Goal: Task Accomplishment & Management: Use online tool/utility

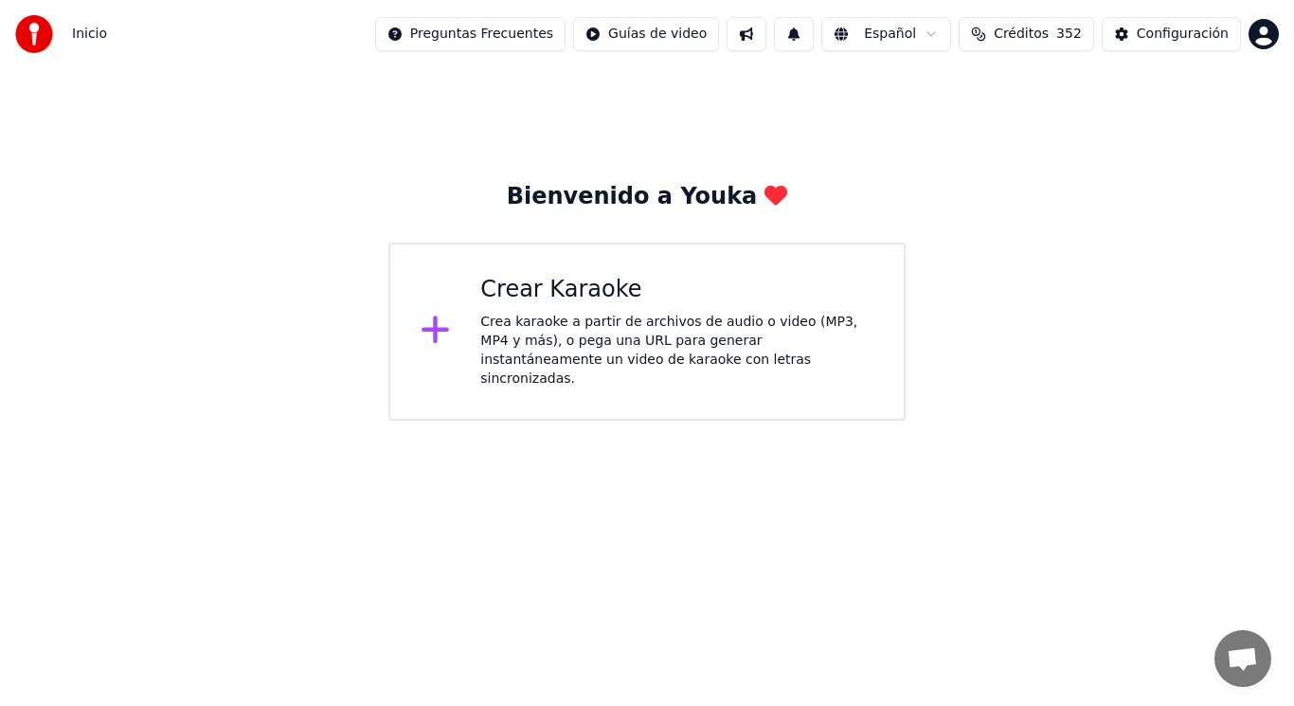
click at [543, 341] on div "Crea karaoke a partir de archivos de audio o video (MP3, MP4 y más), o pega una…" at bounding box center [676, 351] width 393 height 76
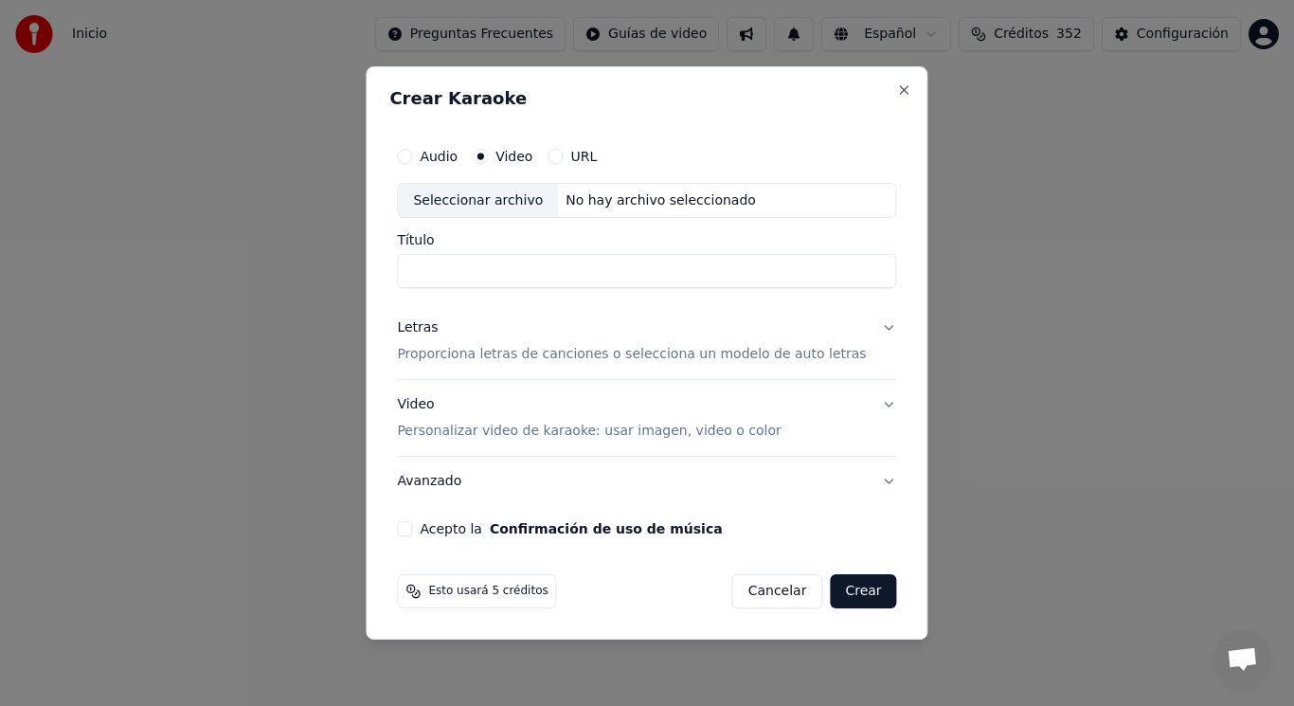
click at [487, 201] on div "Seleccionar archivo" at bounding box center [478, 201] width 160 height 34
click at [714, 269] on input "**********" at bounding box center [646, 272] width 499 height 34
type input "**********"
click at [871, 328] on button "Letras Proporciona letras de canciones o selecciona un modelo de auto letras" at bounding box center [646, 342] width 499 height 76
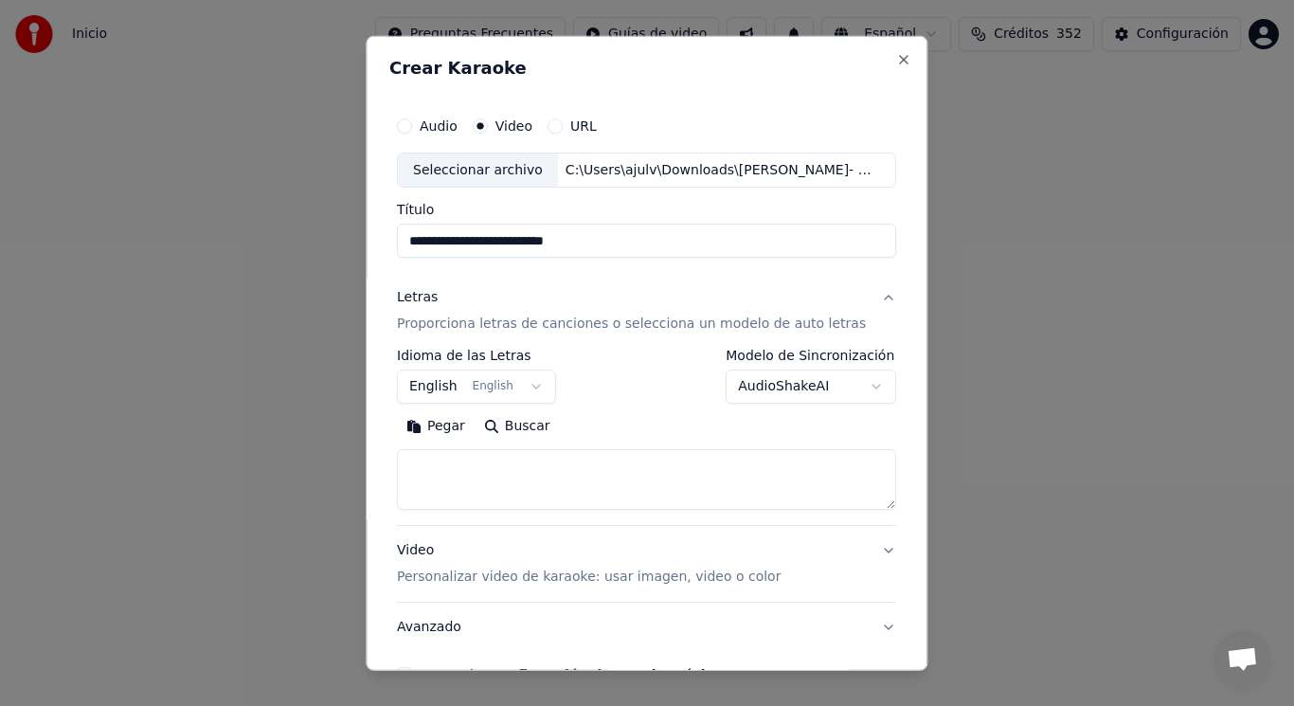
click at [504, 459] on textarea at bounding box center [646, 479] width 499 height 61
paste textarea "**********"
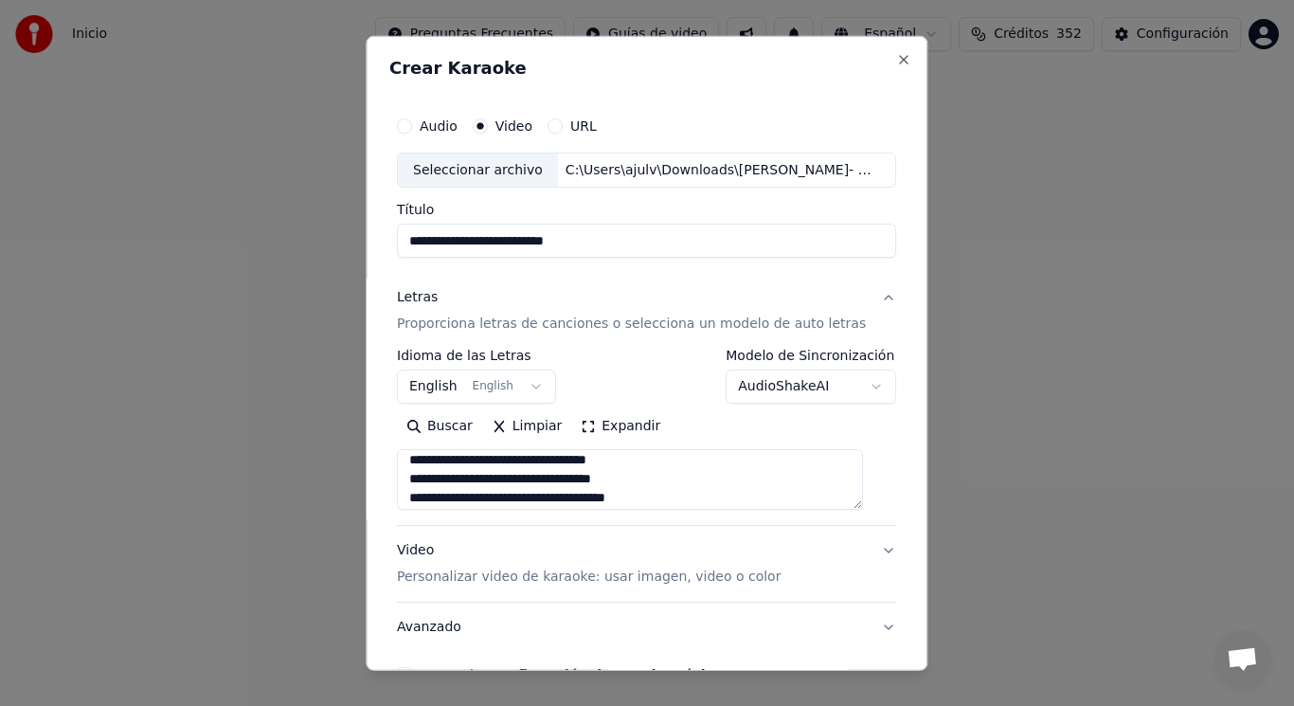
scroll to position [516, 0]
click at [644, 463] on textarea at bounding box center [630, 479] width 466 height 61
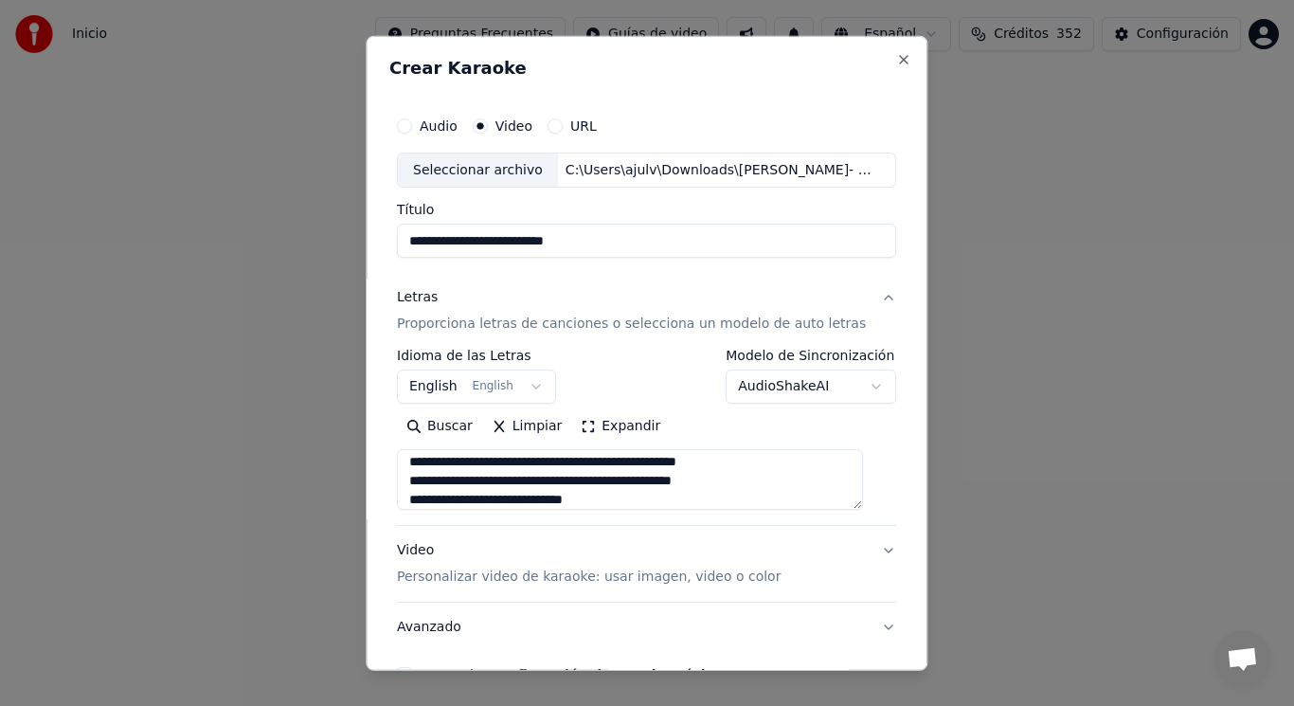
click at [746, 489] on textarea at bounding box center [630, 479] width 466 height 61
click at [759, 459] on textarea at bounding box center [630, 479] width 466 height 61
click at [631, 504] on textarea at bounding box center [630, 479] width 466 height 61
click at [598, 483] on textarea at bounding box center [630, 479] width 466 height 61
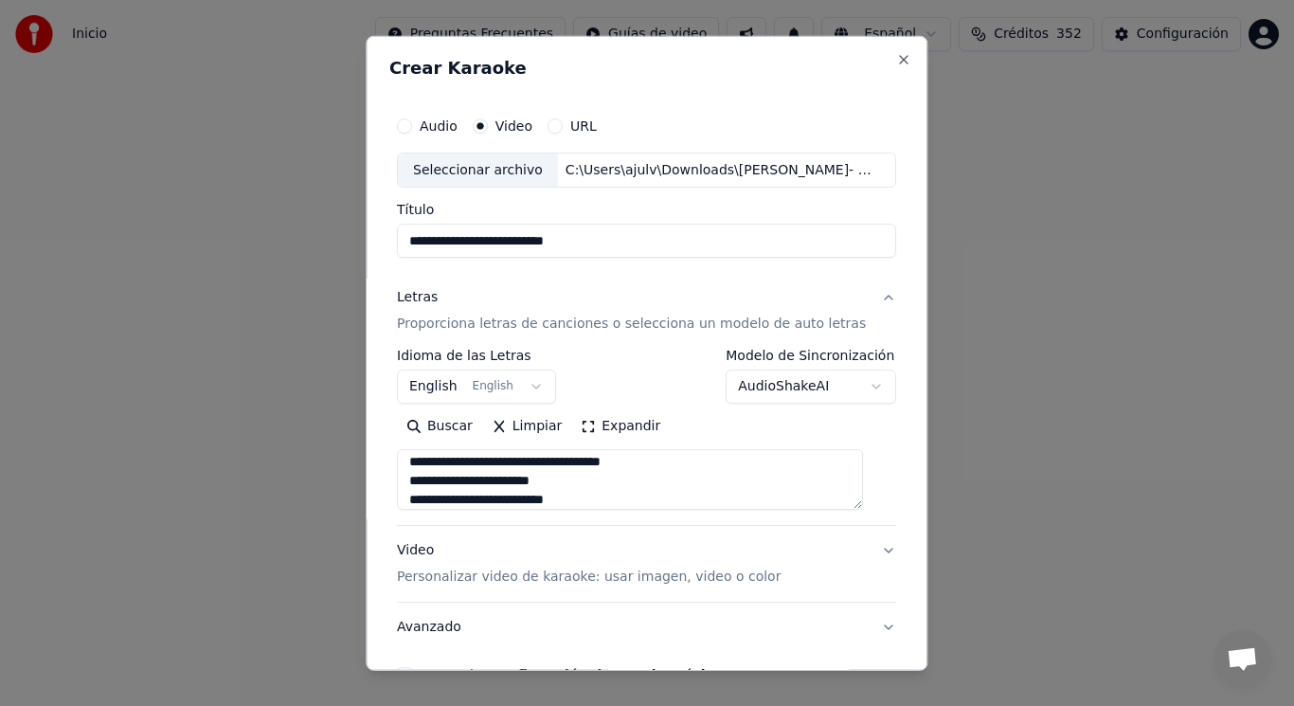
click at [653, 461] on textarea at bounding box center [630, 479] width 466 height 61
click at [646, 498] on textarea at bounding box center [630, 479] width 466 height 61
click at [605, 475] on textarea at bounding box center [630, 479] width 466 height 61
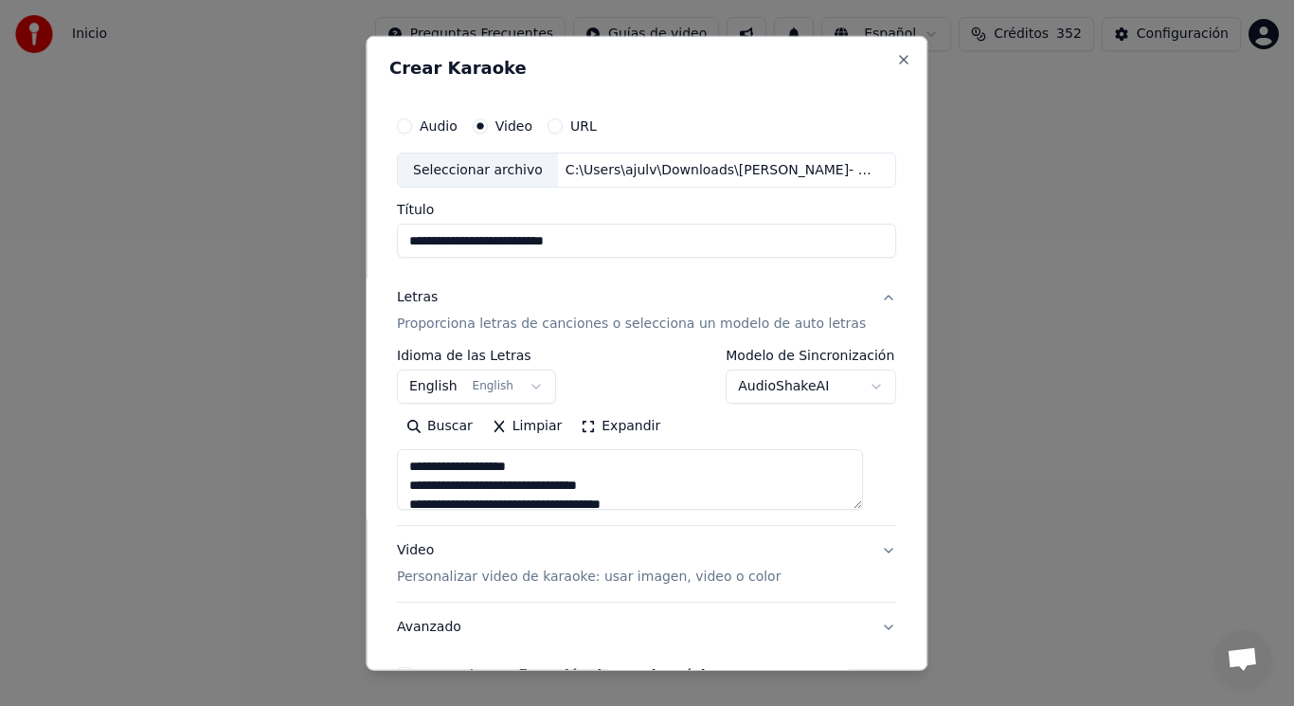
type textarea "**********"
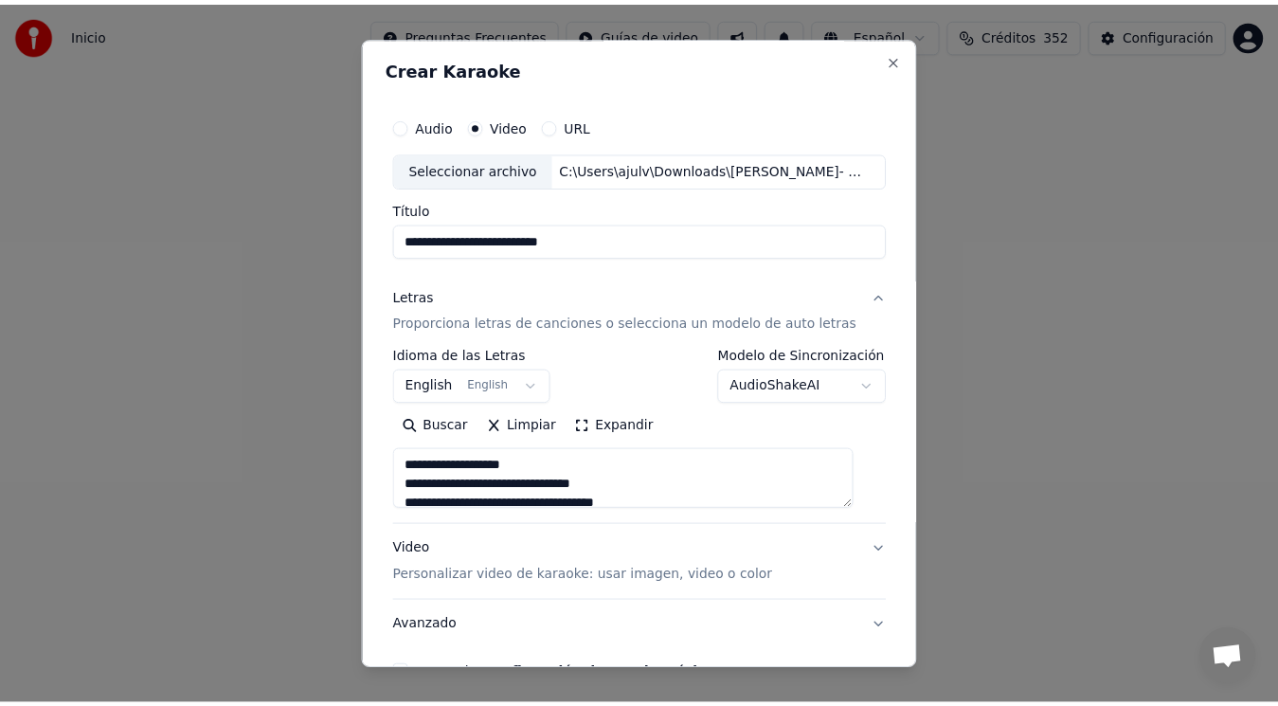
scroll to position [115, 0]
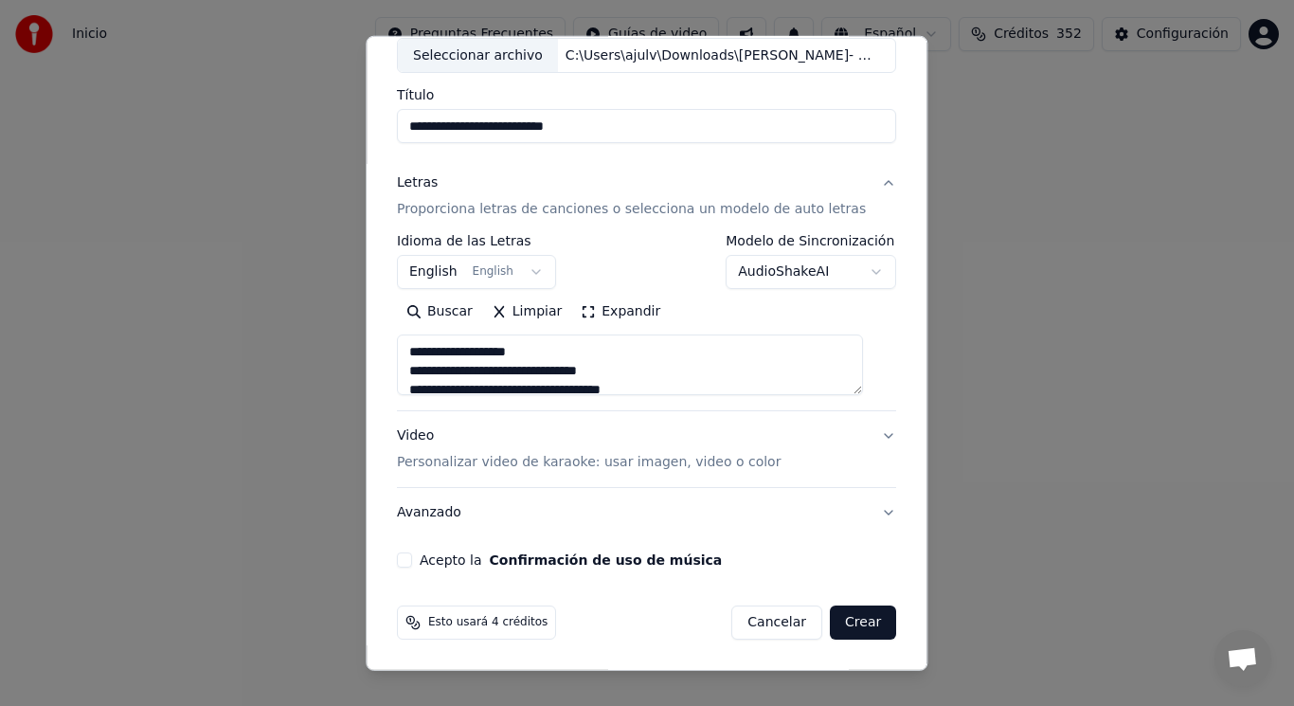
click at [412, 558] on button "Acepto la Confirmación de uso de música" at bounding box center [404, 559] width 15 height 15
click at [846, 625] on button "Crear" at bounding box center [863, 622] width 66 height 34
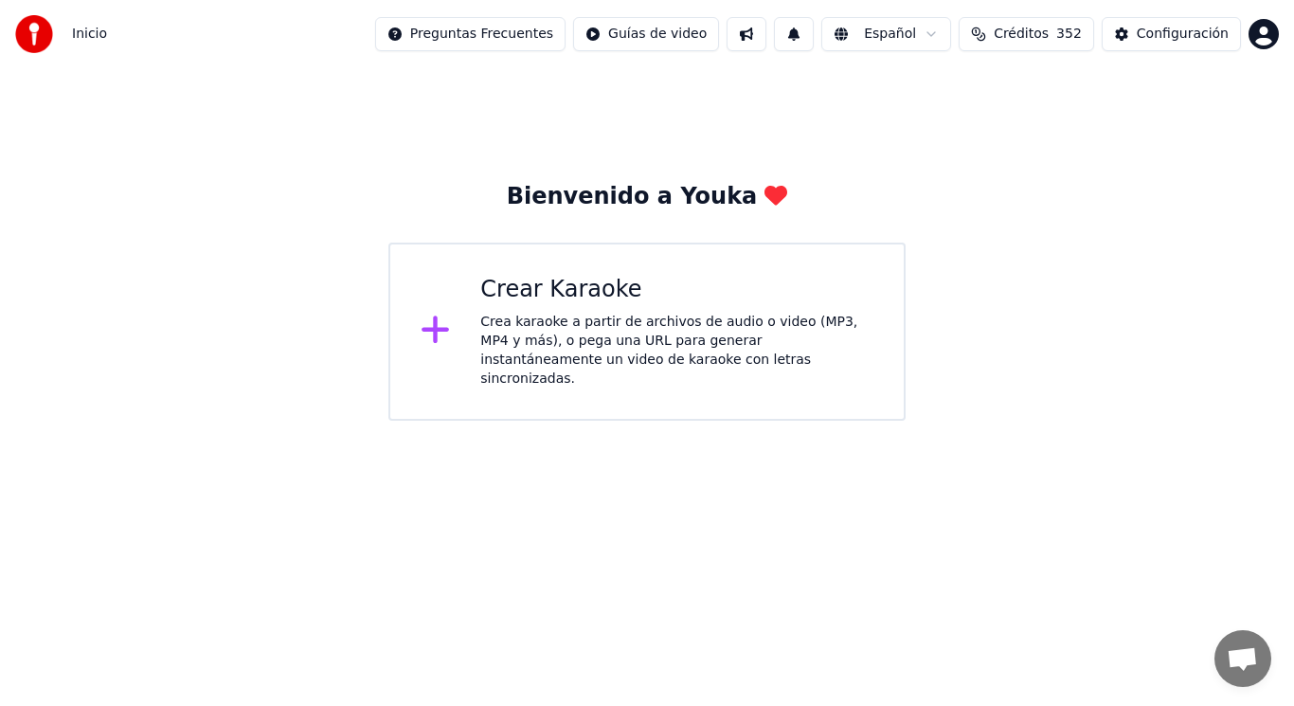
click at [587, 334] on div "Crea karaoke a partir de archivos de audio o video (MP3, MP4 y más), o pega una…" at bounding box center [676, 351] width 393 height 76
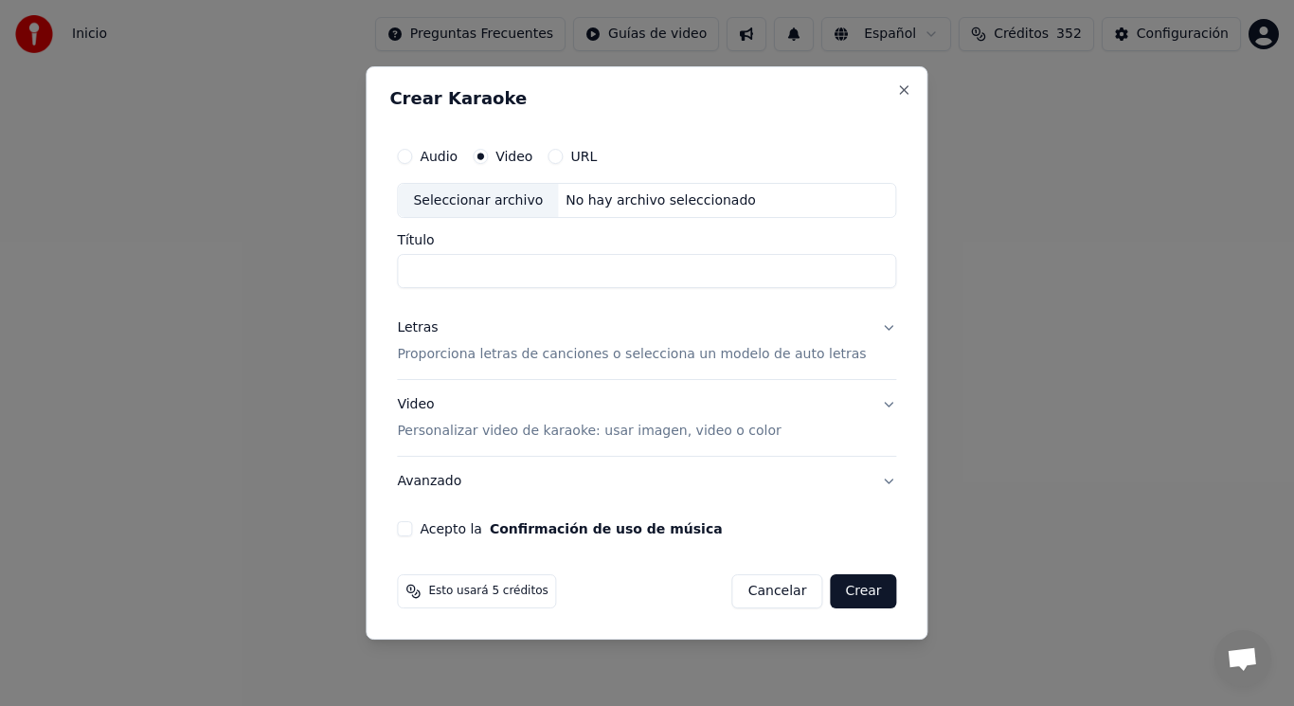
click at [500, 205] on div "Seleccionar archivo" at bounding box center [478, 201] width 160 height 34
type input "**********"
click at [876, 324] on button "Letras Proporciona letras de canciones o selecciona un modelo de auto letras" at bounding box center [646, 342] width 499 height 76
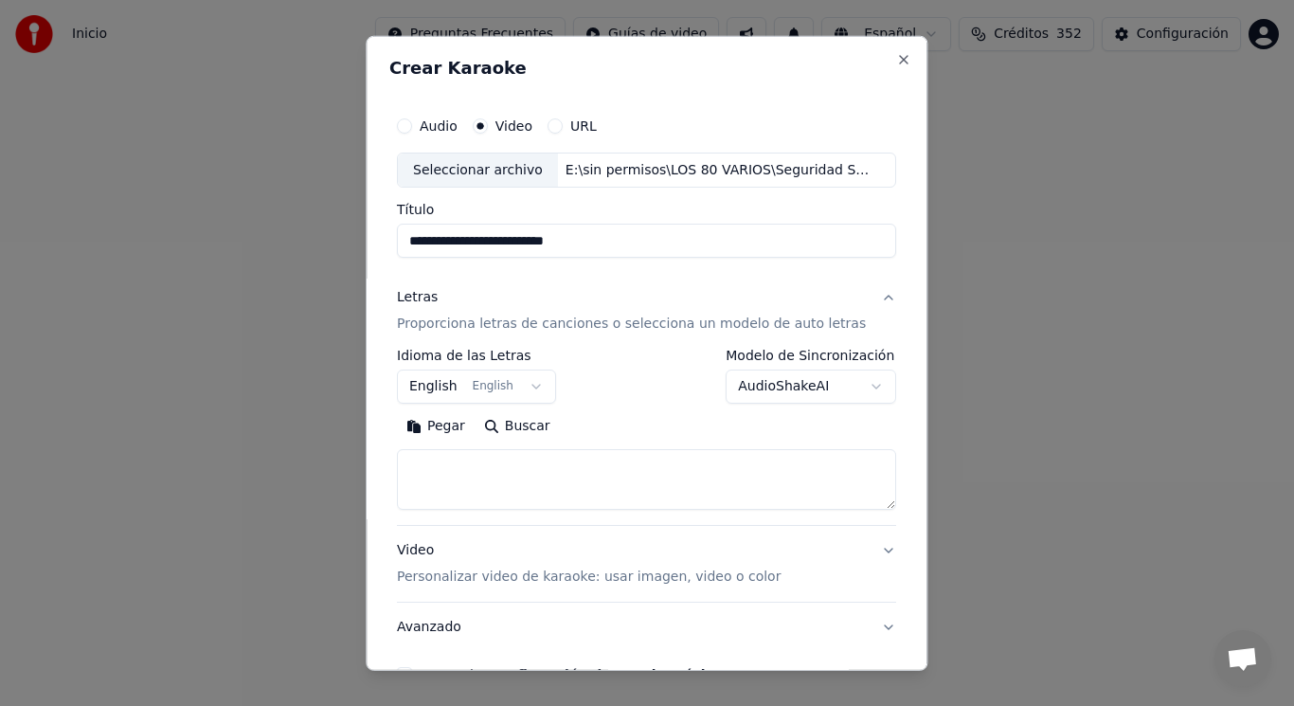
click at [533, 388] on button "English English" at bounding box center [476, 387] width 159 height 34
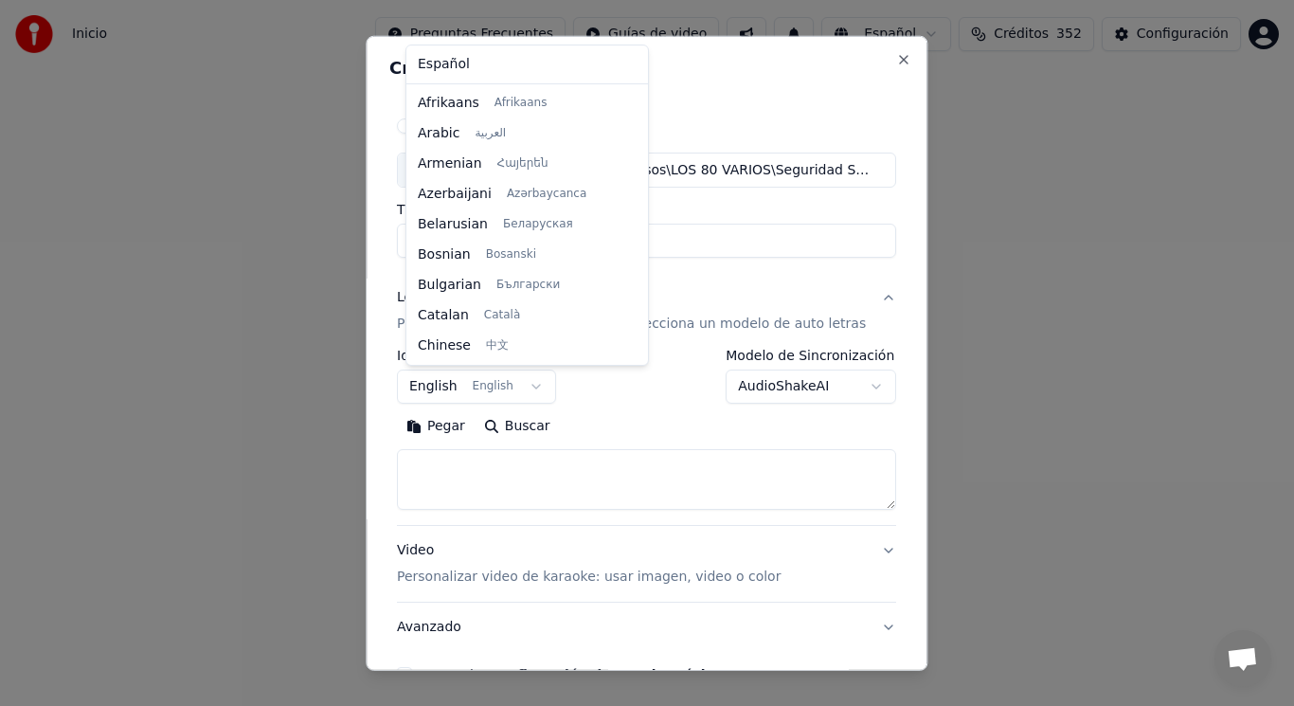
scroll to position [152, 0]
select select "**"
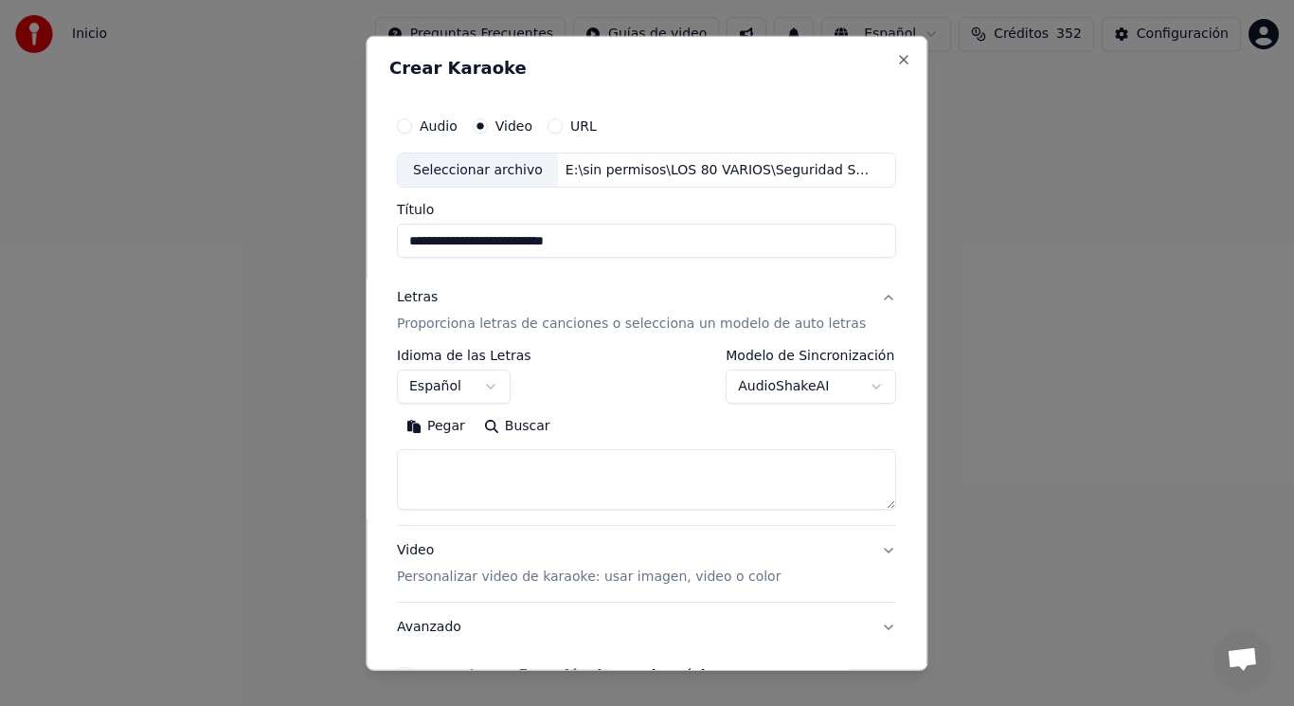
click at [443, 466] on textarea at bounding box center [646, 479] width 499 height 61
paste textarea "**********"
click at [532, 482] on textarea at bounding box center [630, 479] width 466 height 61
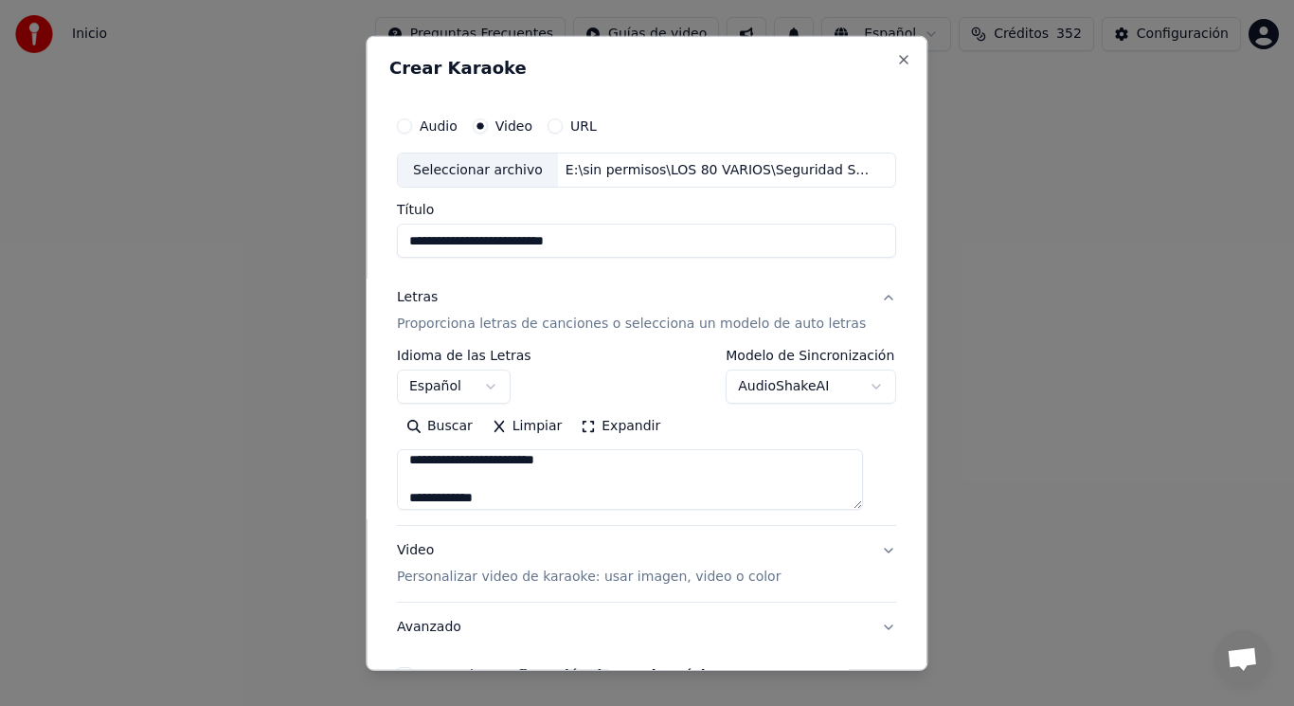
click at [419, 498] on textarea at bounding box center [630, 479] width 466 height 61
click at [519, 484] on textarea at bounding box center [630, 479] width 466 height 61
click at [603, 490] on textarea at bounding box center [630, 479] width 466 height 61
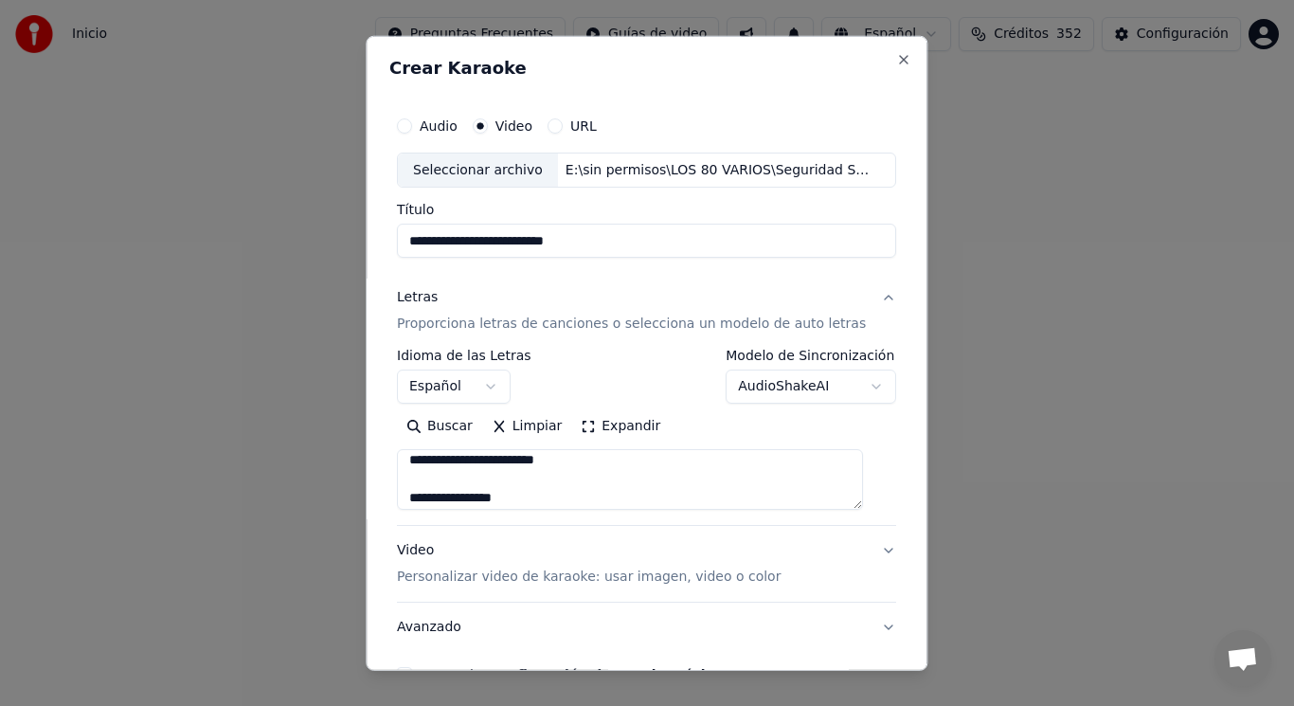
scroll to position [992, 0]
click at [539, 459] on textarea at bounding box center [630, 479] width 466 height 61
click at [501, 498] on textarea at bounding box center [630, 479] width 466 height 61
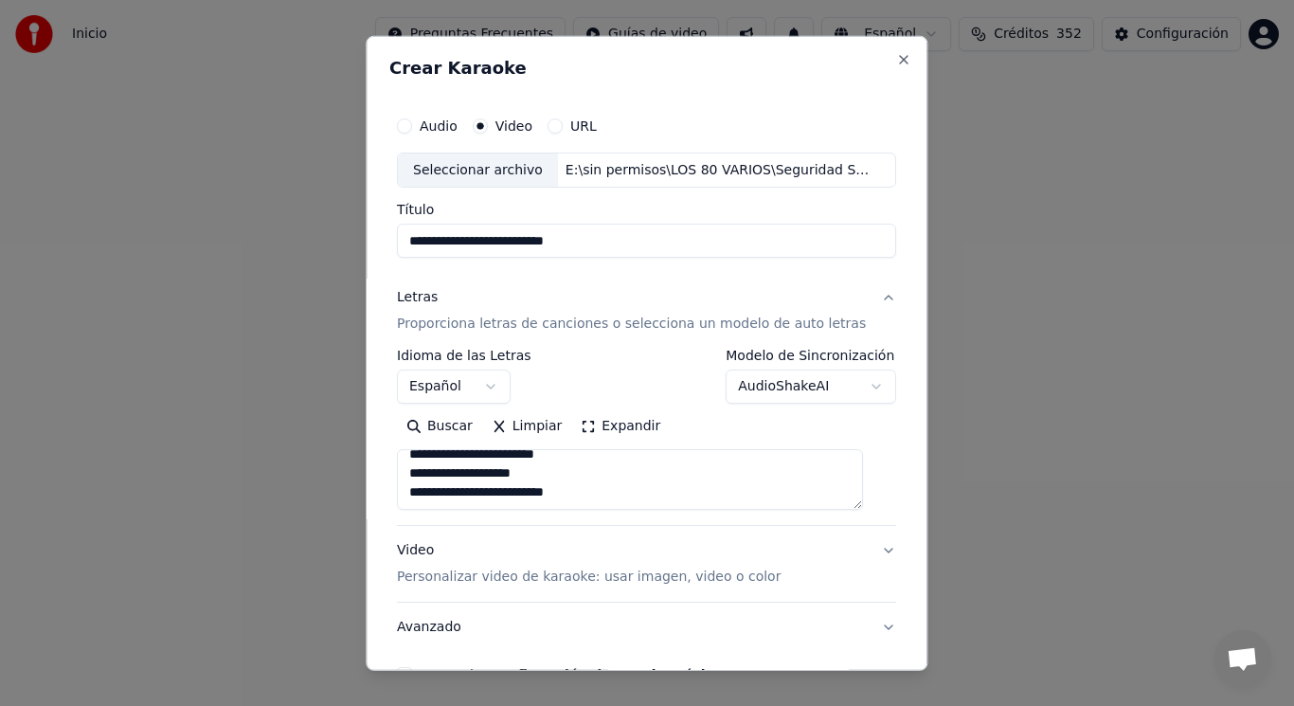
click at [576, 490] on textarea at bounding box center [630, 479] width 466 height 61
type textarea "**********"
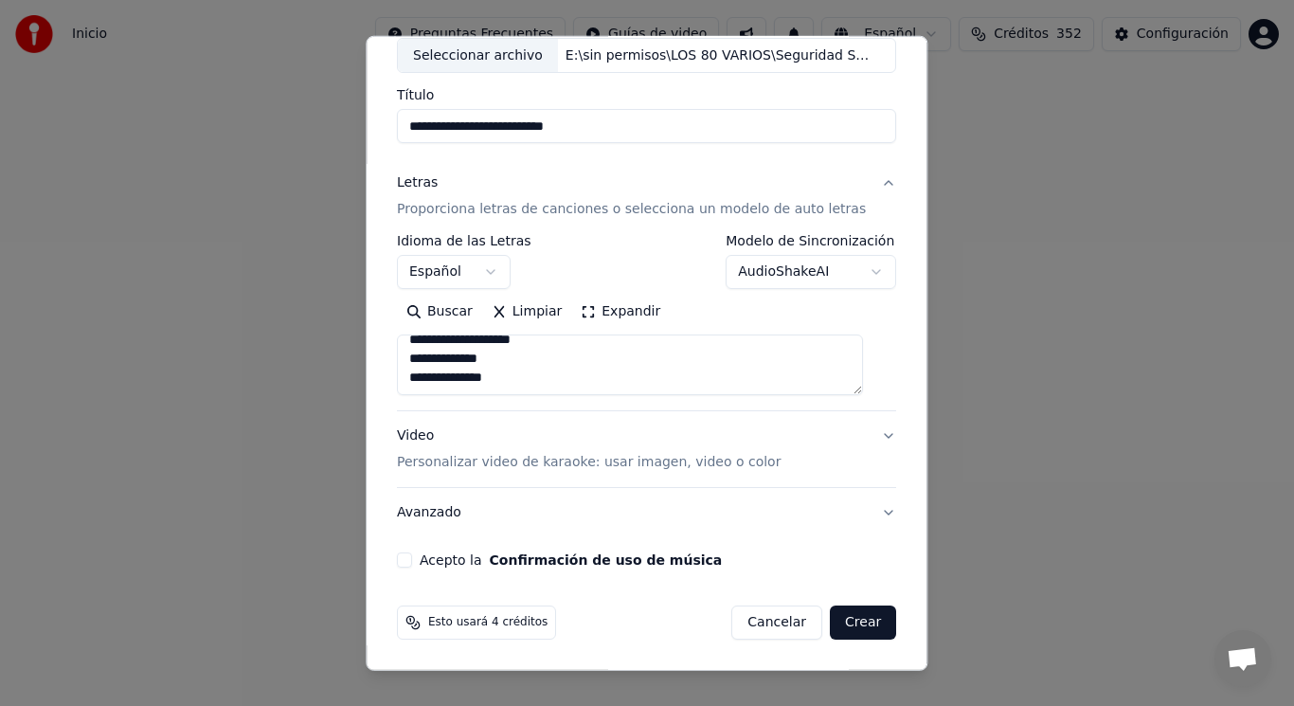
click at [412, 564] on button "Acepto la Confirmación de uso de música" at bounding box center [404, 559] width 15 height 15
click at [836, 623] on button "Crear" at bounding box center [863, 622] width 66 height 34
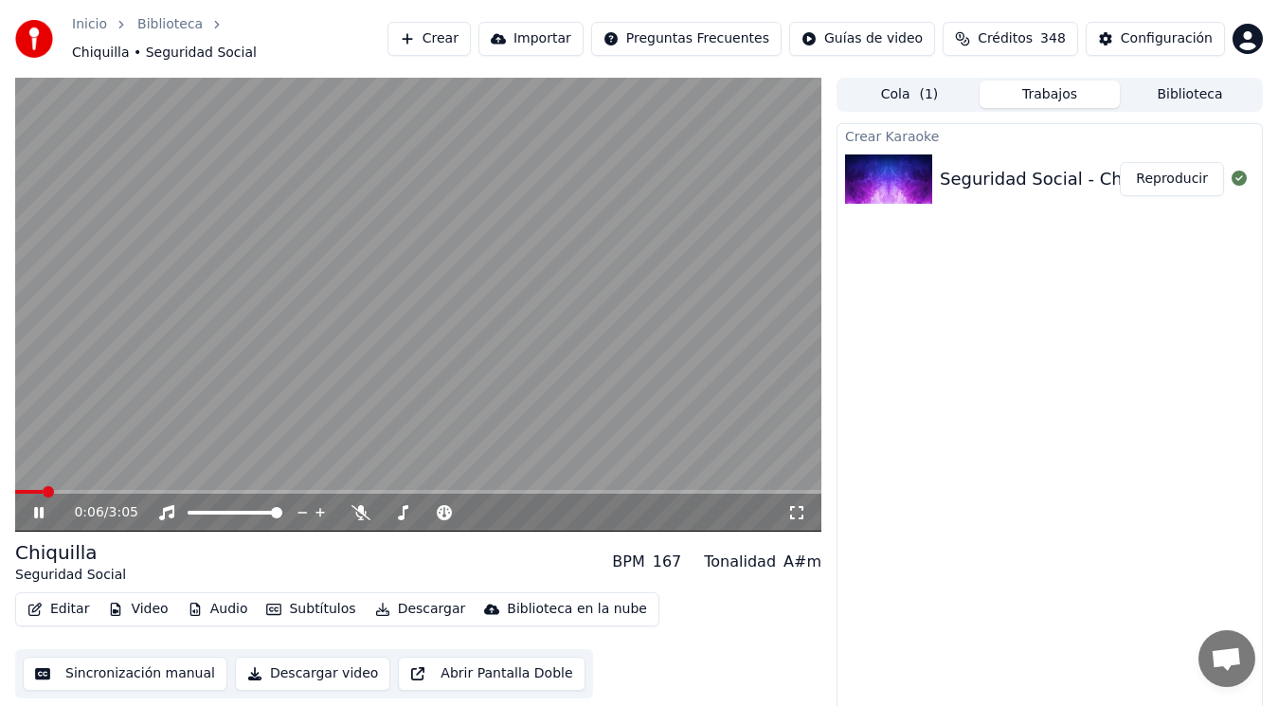
click at [41, 507] on icon at bounding box center [38, 512] width 9 height 11
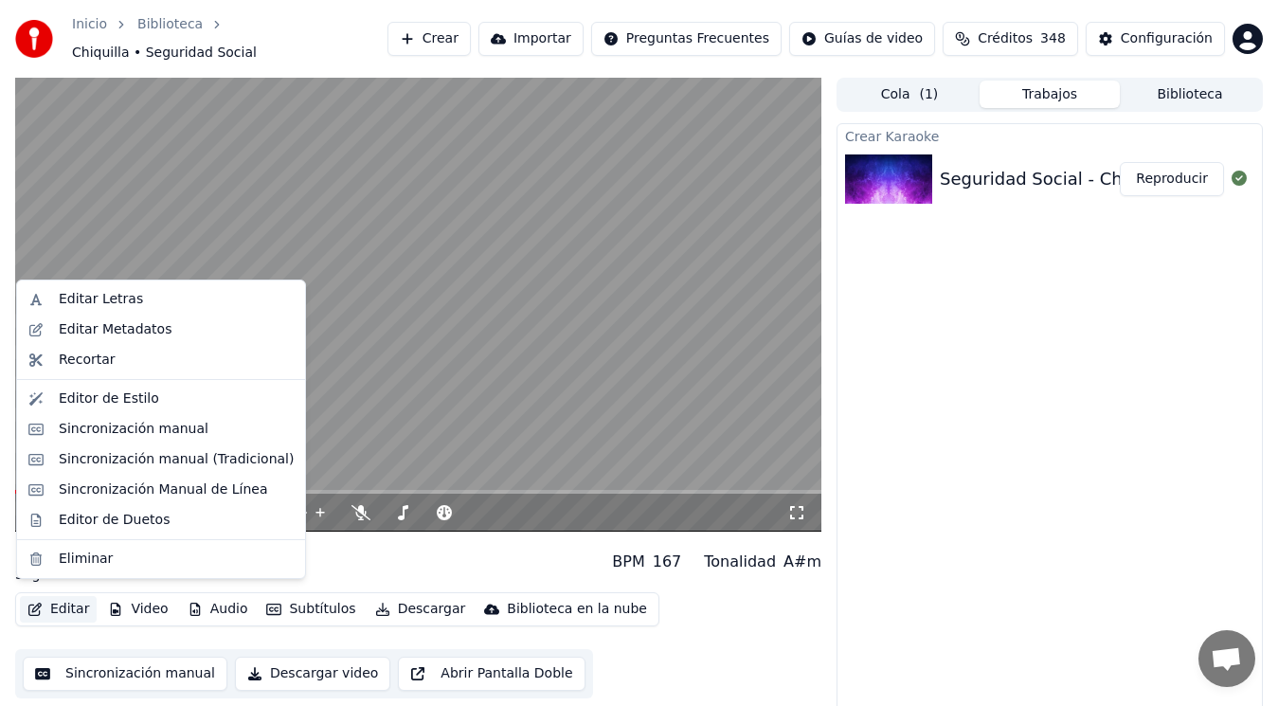
click at [61, 605] on button "Editar" at bounding box center [58, 609] width 77 height 27
click at [114, 335] on div "Editar Metadatos" at bounding box center [115, 329] width 113 height 19
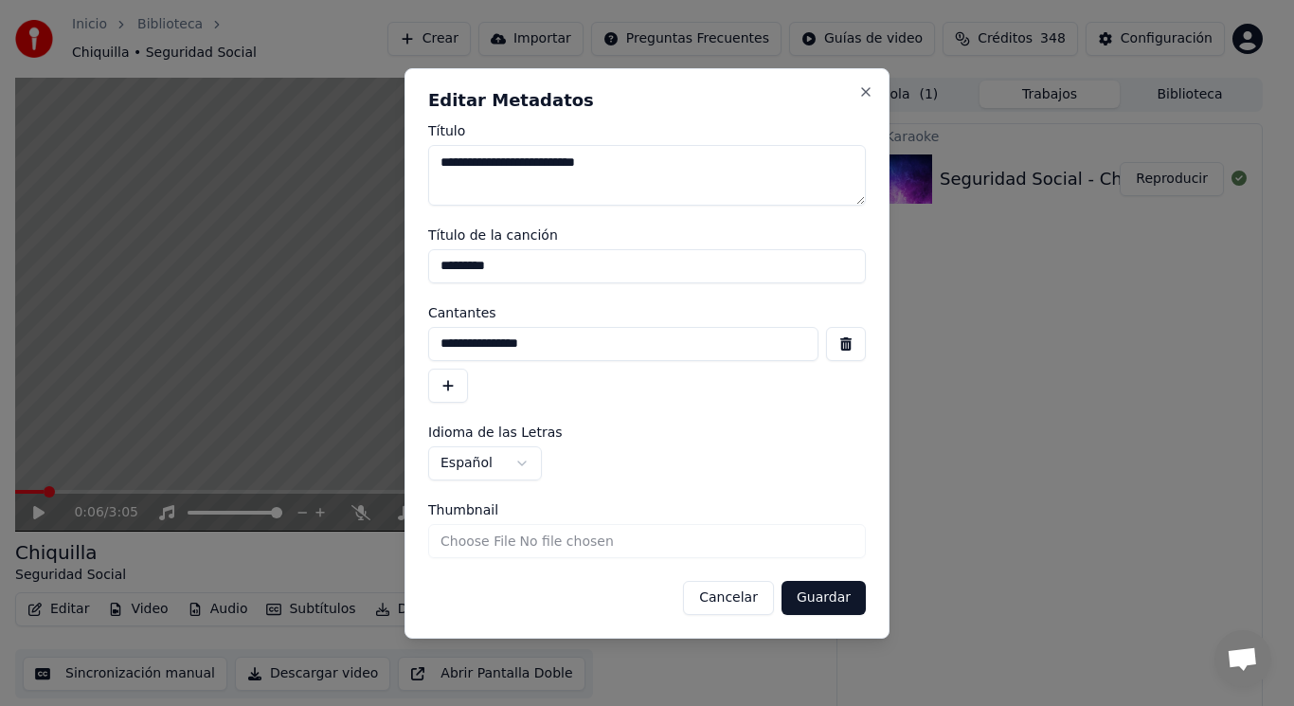
click at [847, 343] on button "button" at bounding box center [846, 344] width 40 height 34
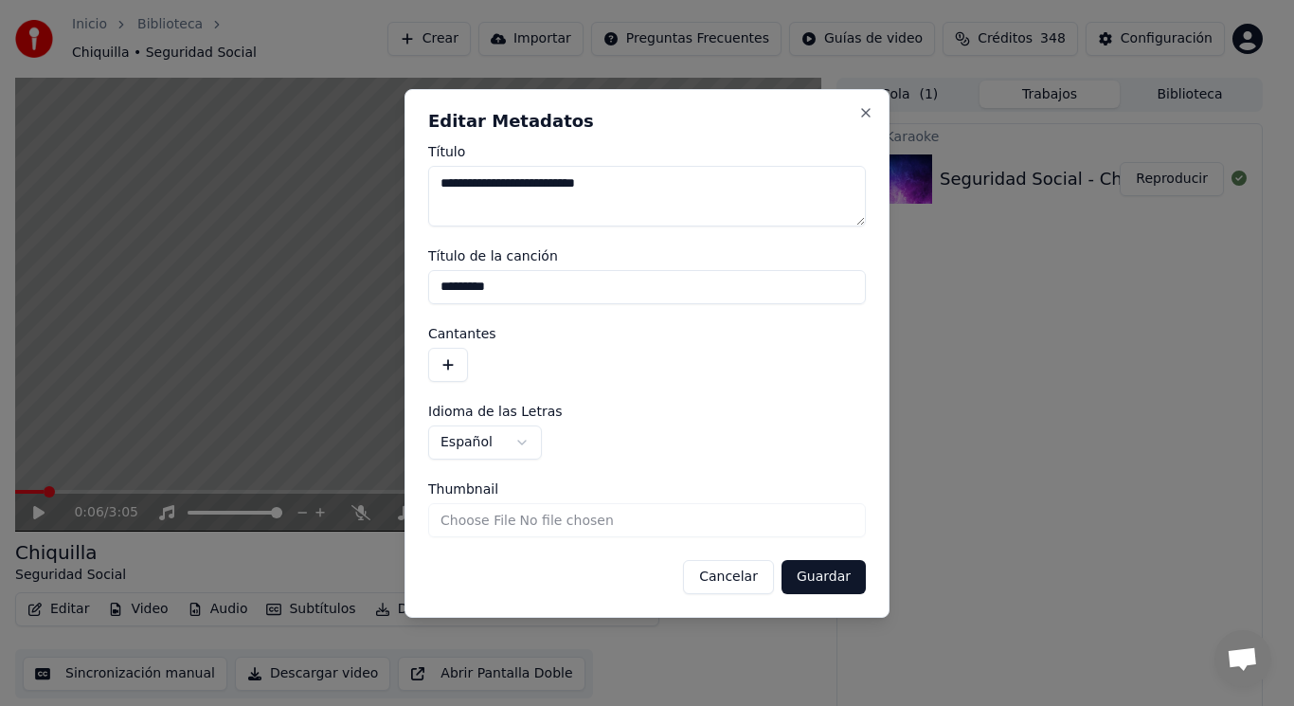
drag, startPoint x: 501, startPoint y: 286, endPoint x: 361, endPoint y: 290, distance: 140.3
click at [361, 290] on body "**********" at bounding box center [639, 353] width 1278 height 706
click at [810, 572] on button "Guardar" at bounding box center [824, 577] width 84 height 34
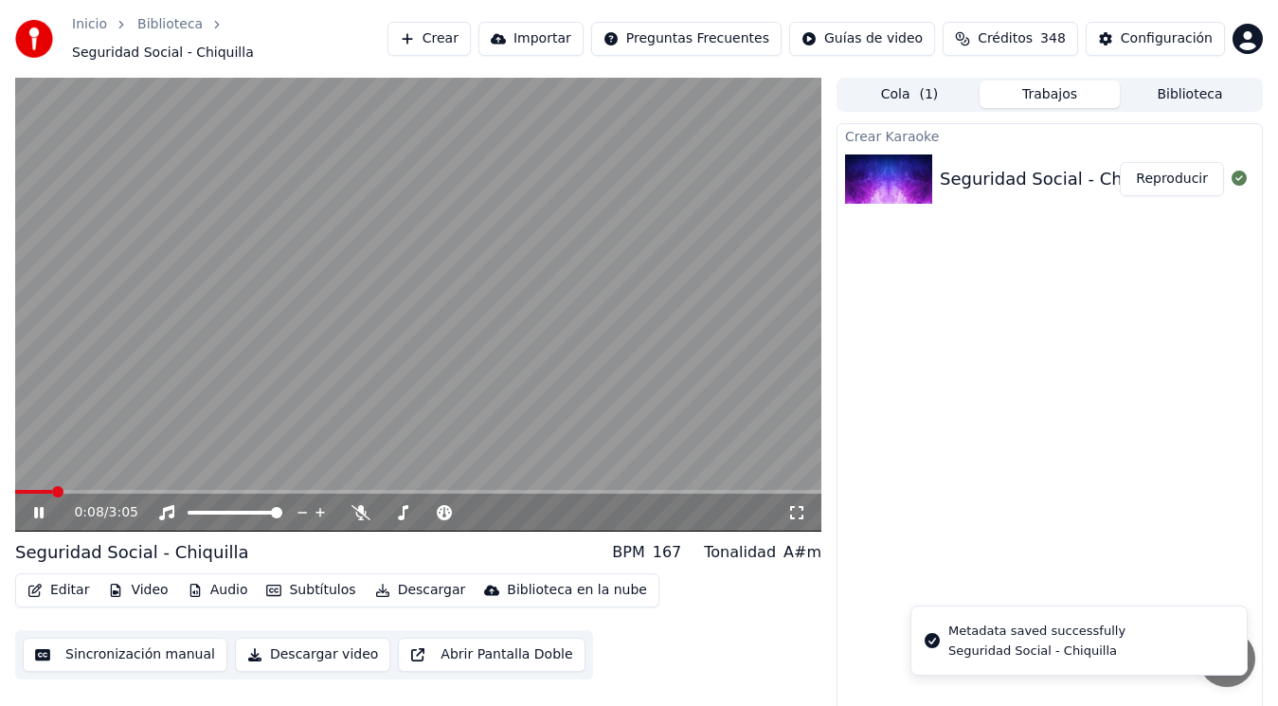
click at [41, 507] on icon at bounding box center [38, 512] width 9 height 11
click at [71, 577] on button "Editar" at bounding box center [58, 590] width 77 height 27
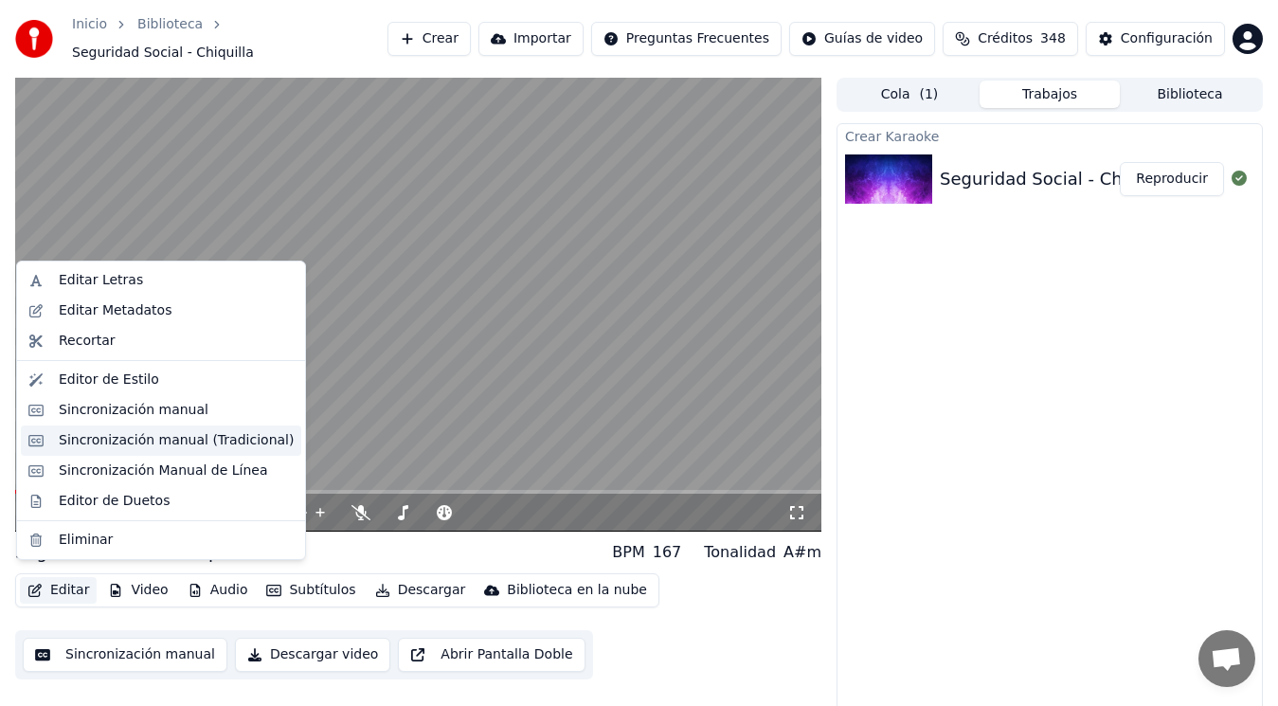
click at [171, 440] on div "Sincronización manual (Tradicional)" at bounding box center [176, 440] width 235 height 19
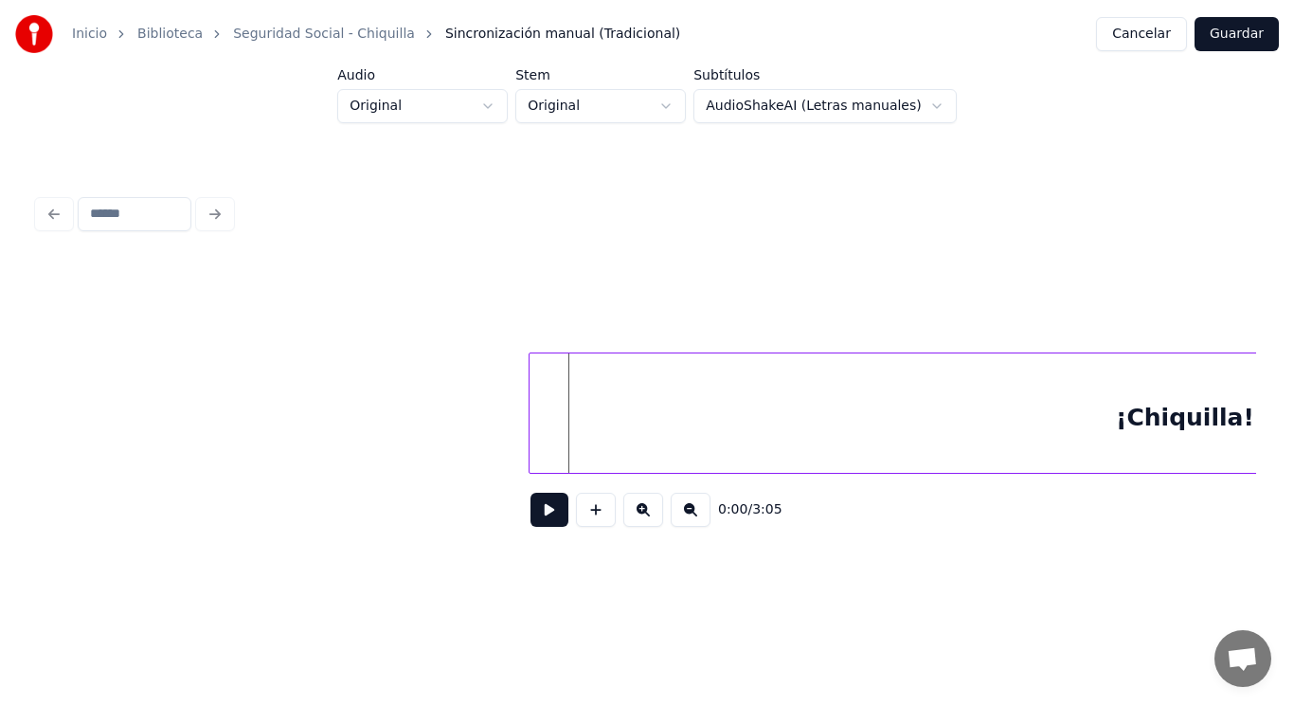
click at [533, 418] on div at bounding box center [533, 412] width 6 height 119
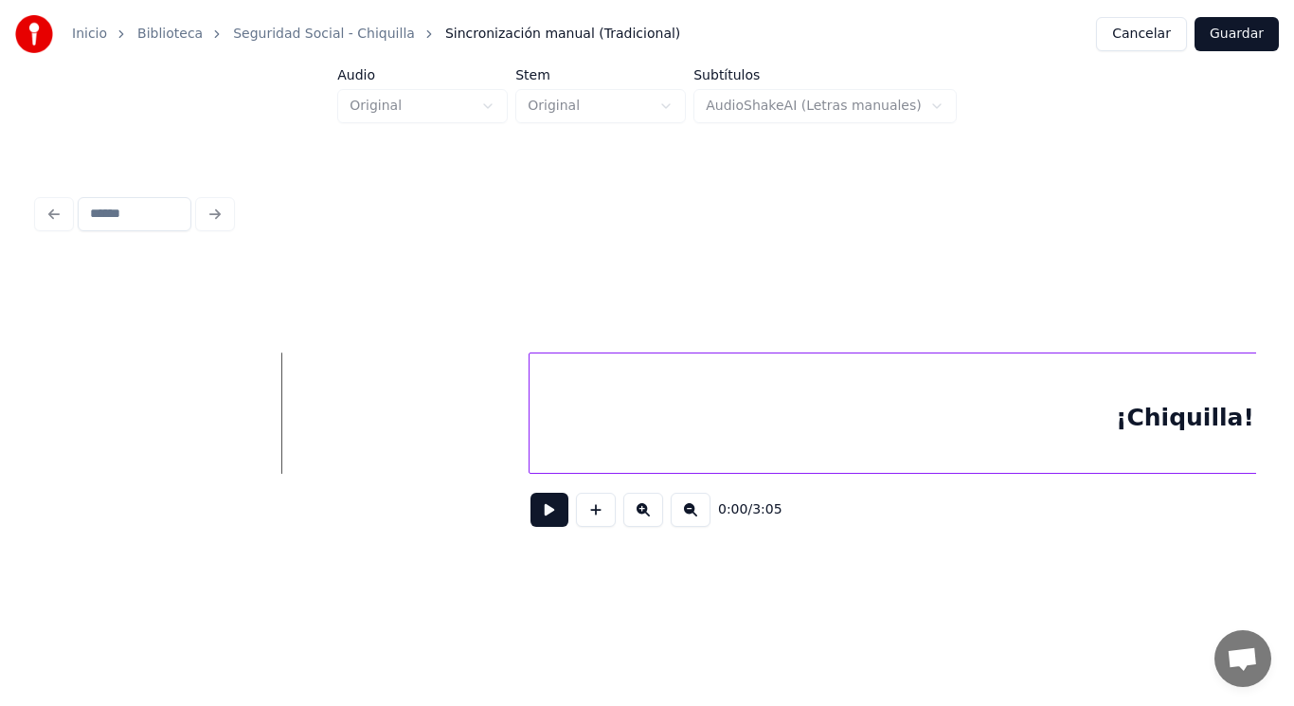
click at [535, 527] on button at bounding box center [550, 510] width 38 height 34
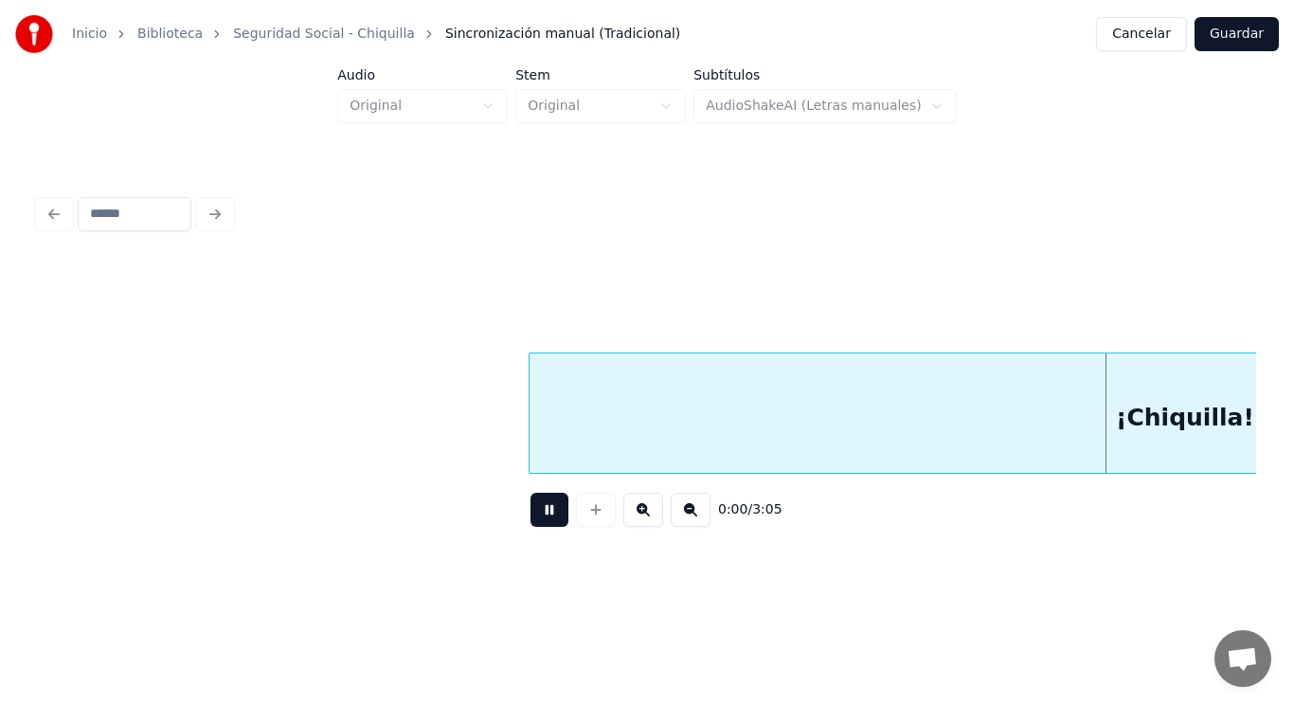
scroll to position [0, 1233]
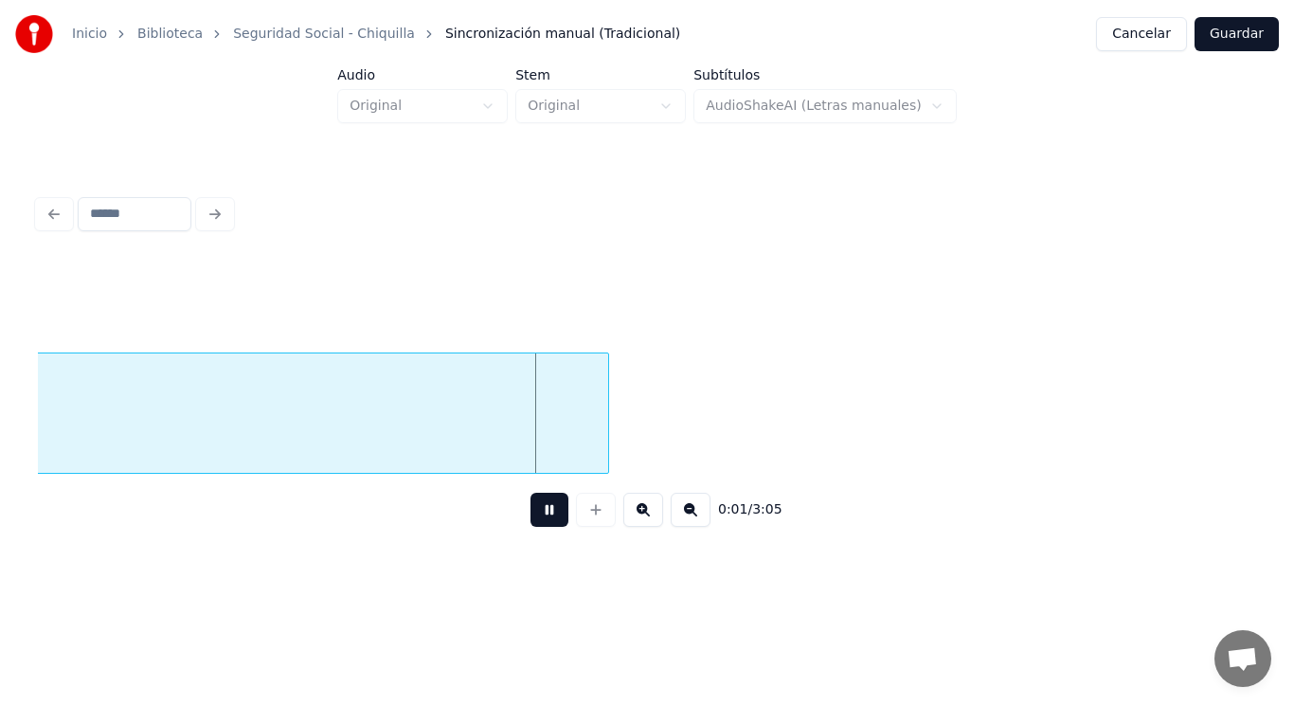
click at [535, 527] on button at bounding box center [550, 510] width 38 height 34
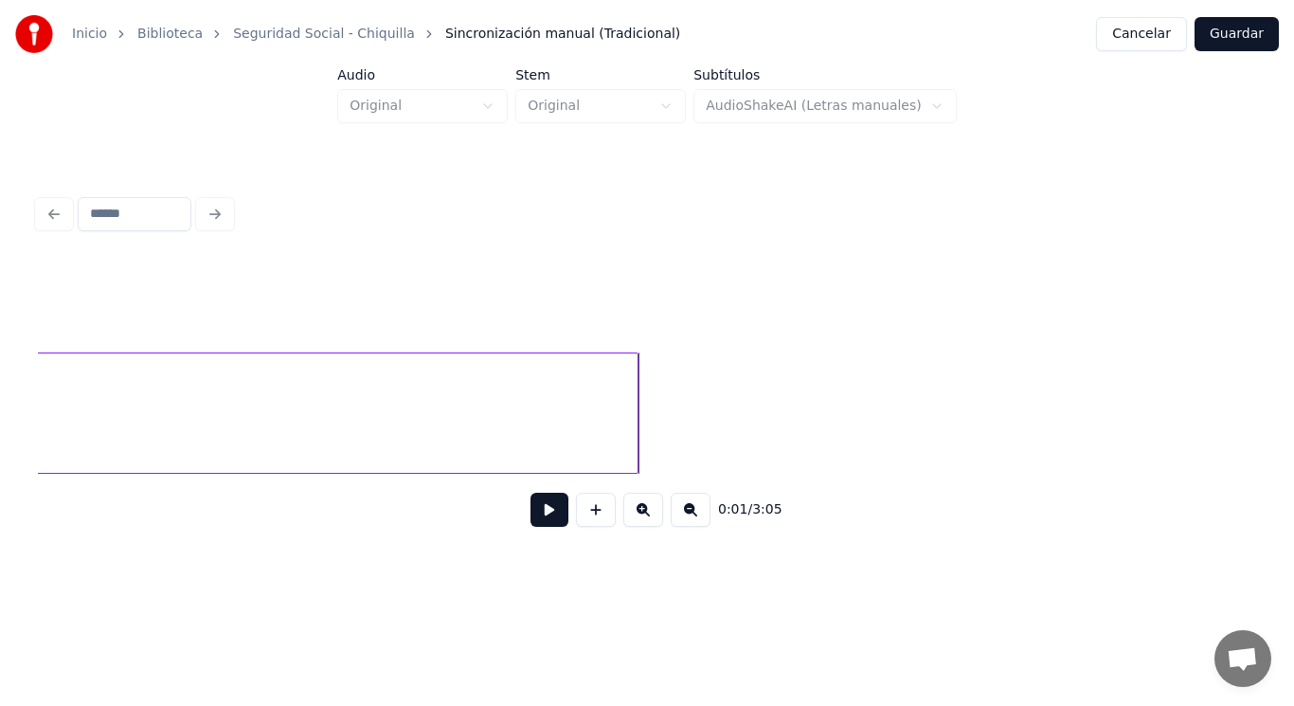
click at [635, 437] on div at bounding box center [635, 412] width 6 height 119
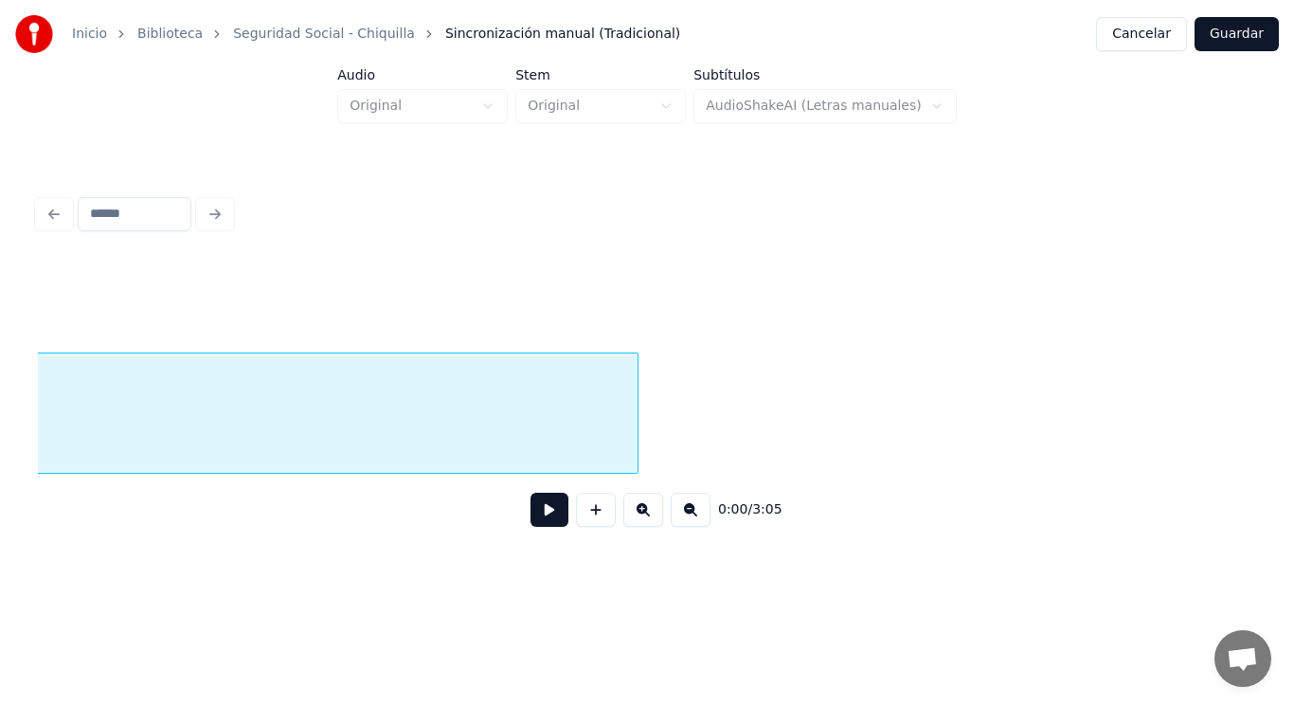
scroll to position [0, 492]
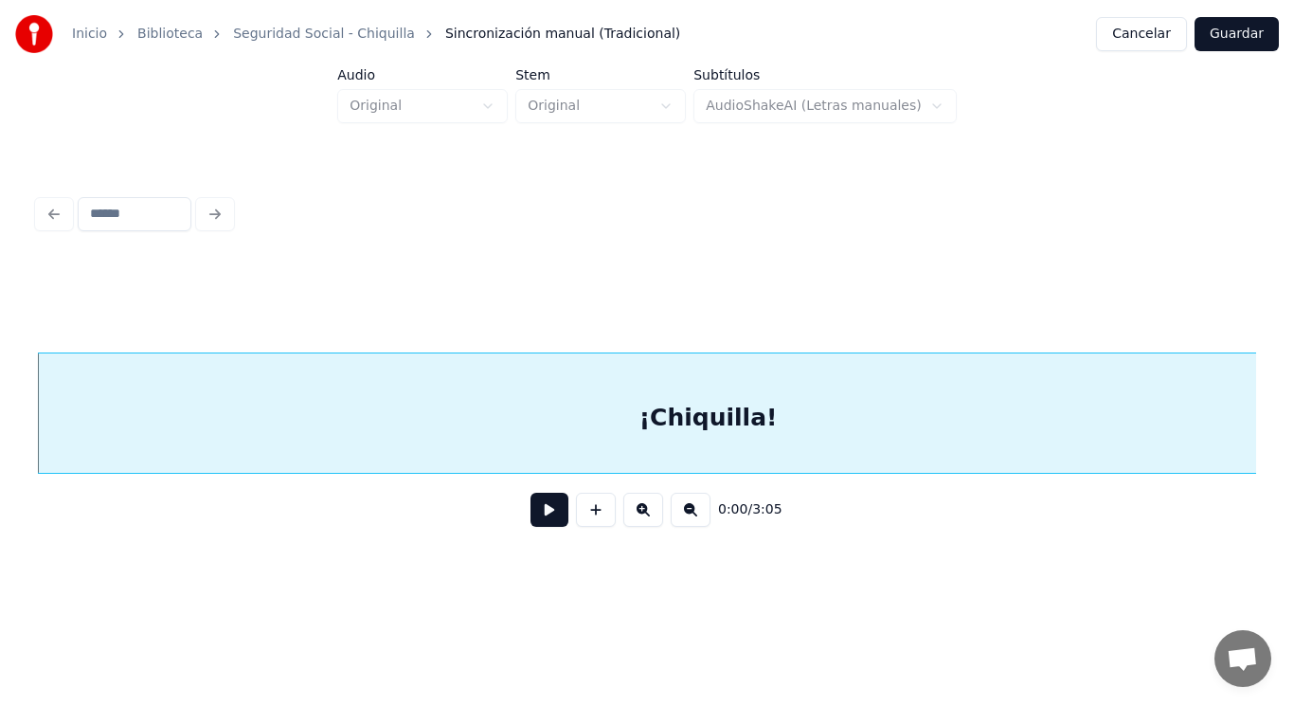
click at [539, 514] on button at bounding box center [550, 510] width 38 height 34
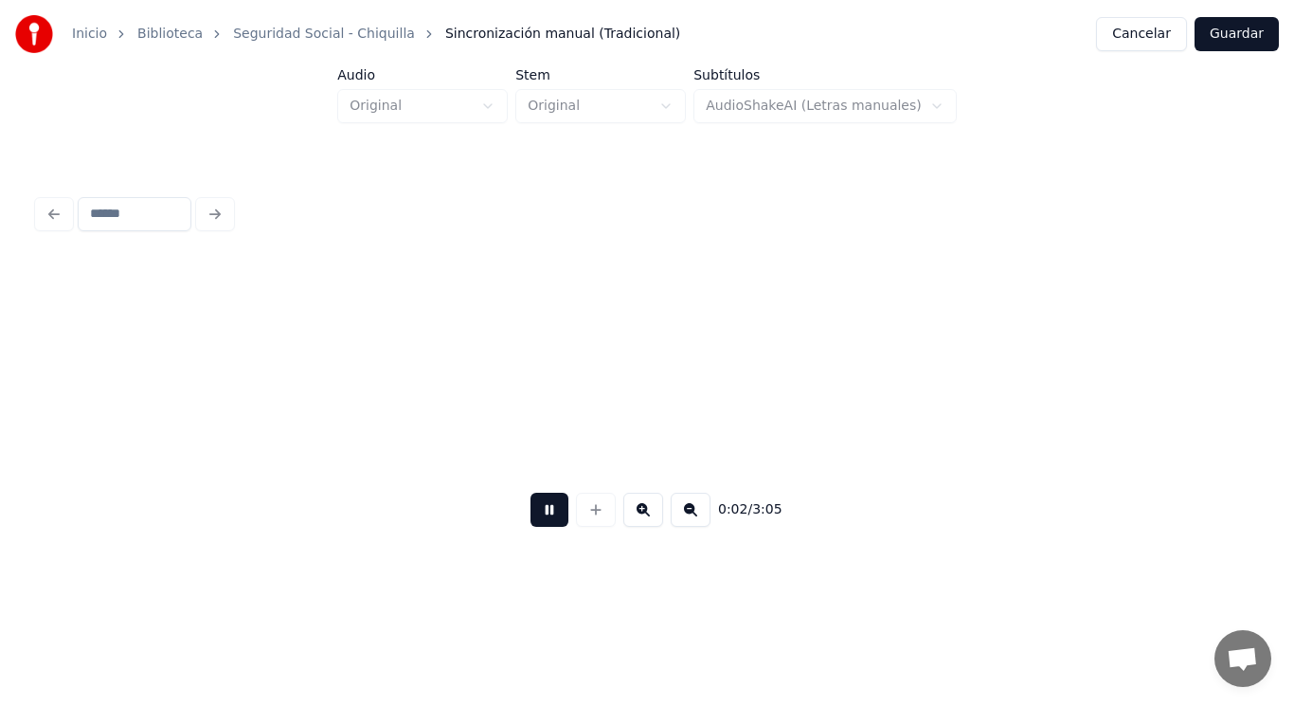
scroll to position [0, 2951]
click at [539, 514] on button at bounding box center [550, 510] width 38 height 34
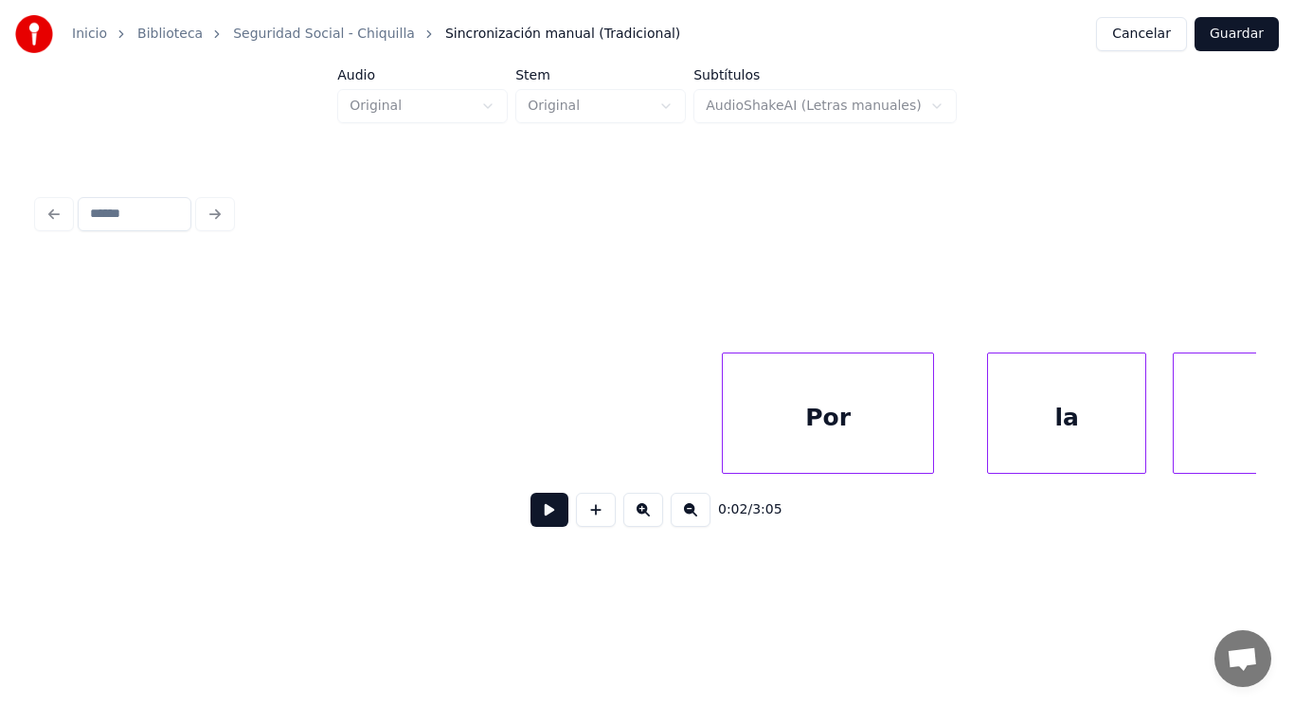
scroll to position [0, 23393]
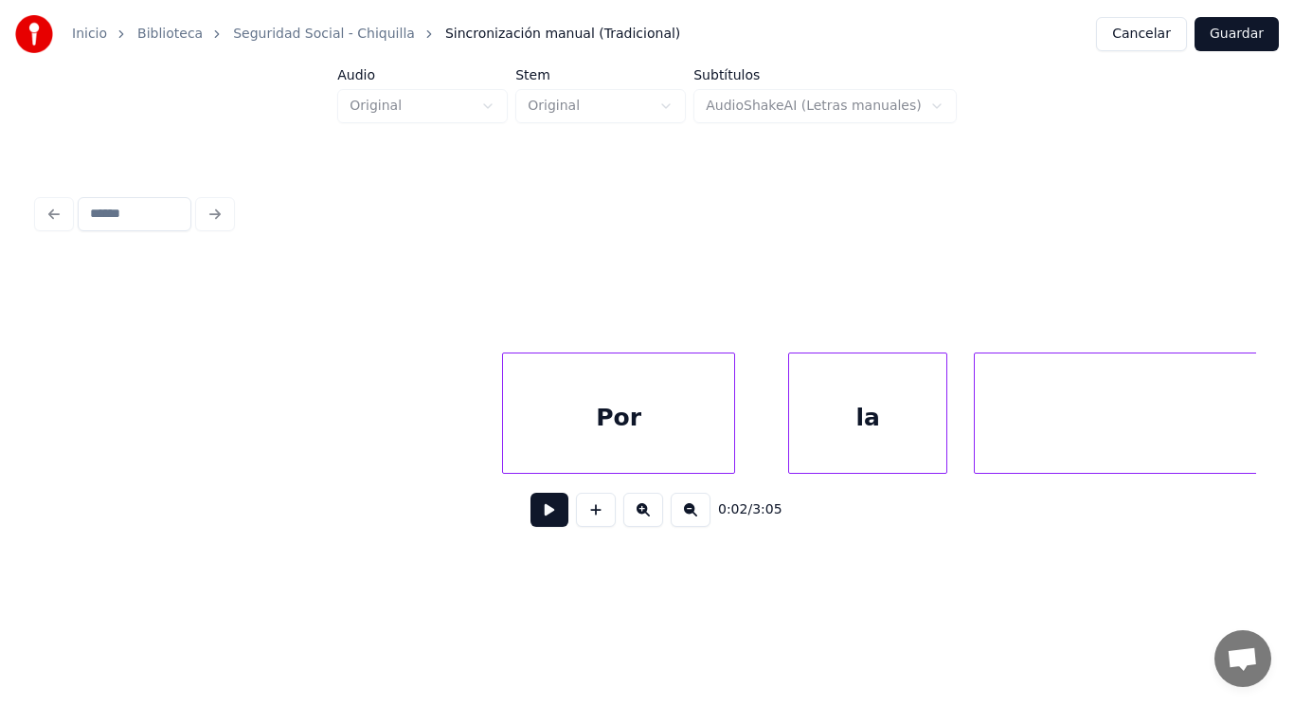
click at [503, 432] on div at bounding box center [506, 412] width 6 height 119
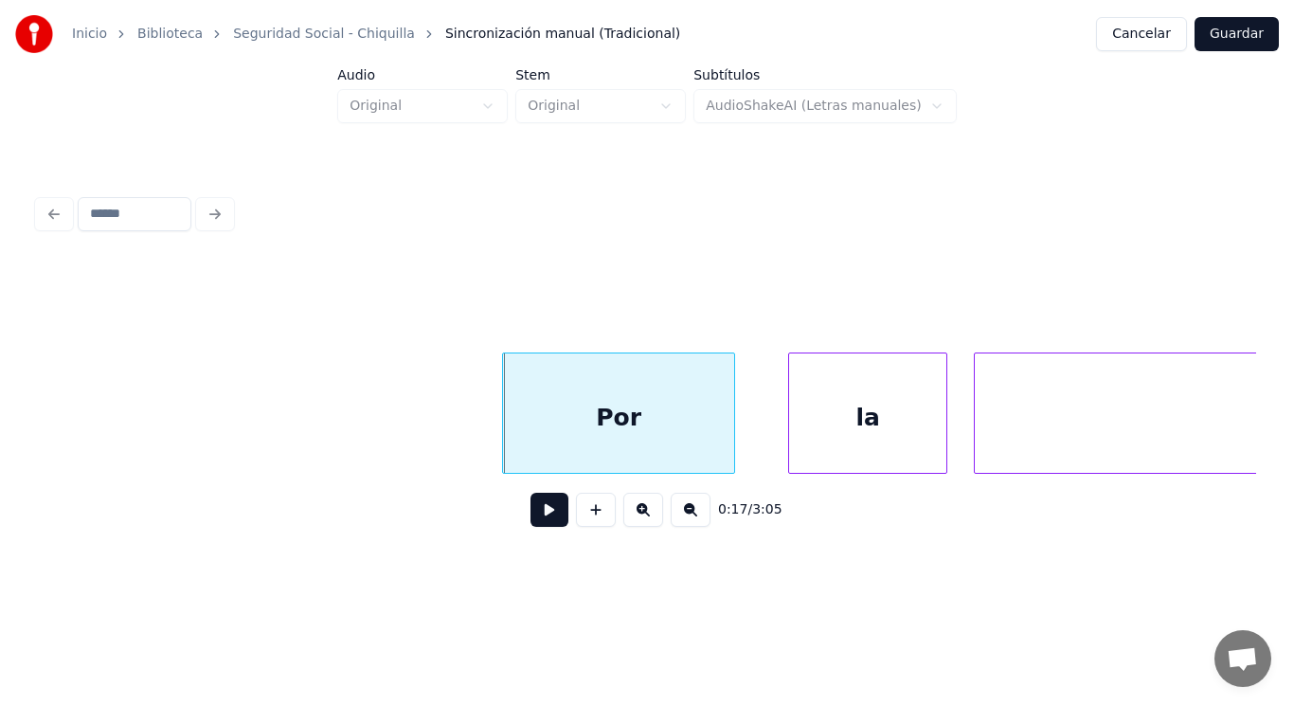
click at [531, 516] on button at bounding box center [550, 510] width 38 height 34
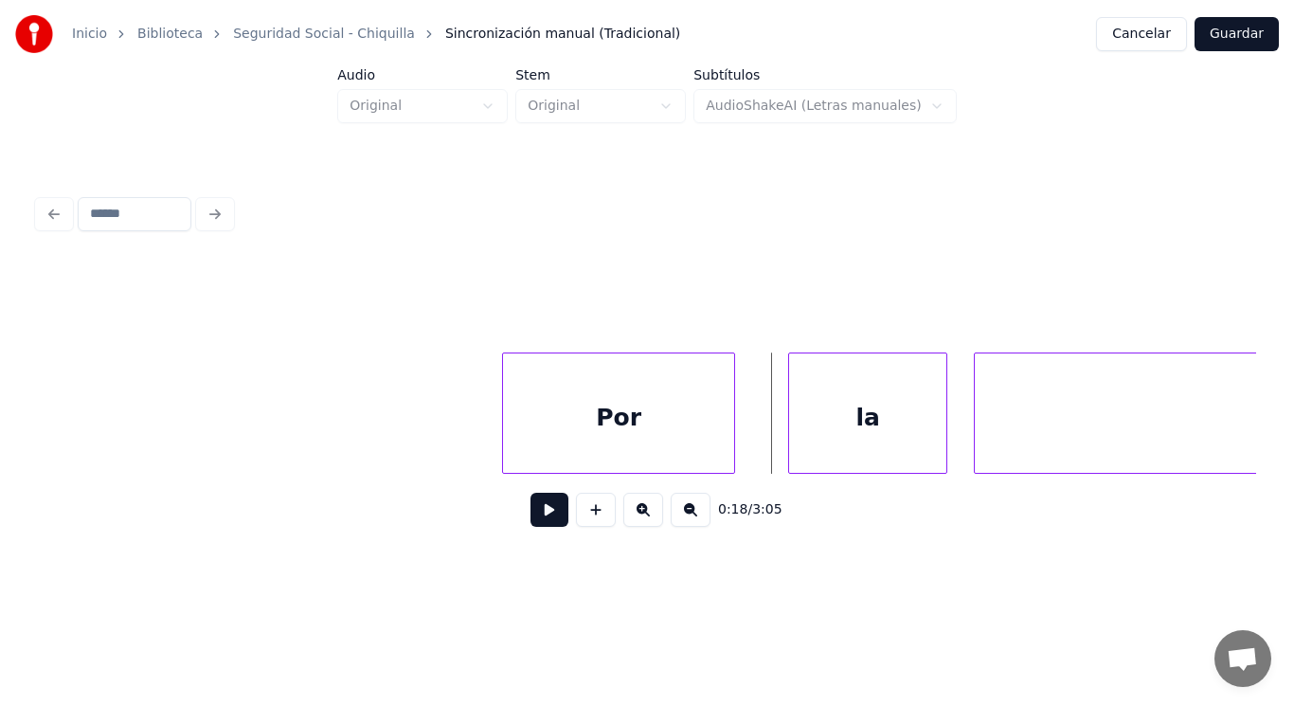
click at [617, 445] on div "Por" at bounding box center [618, 417] width 231 height 129
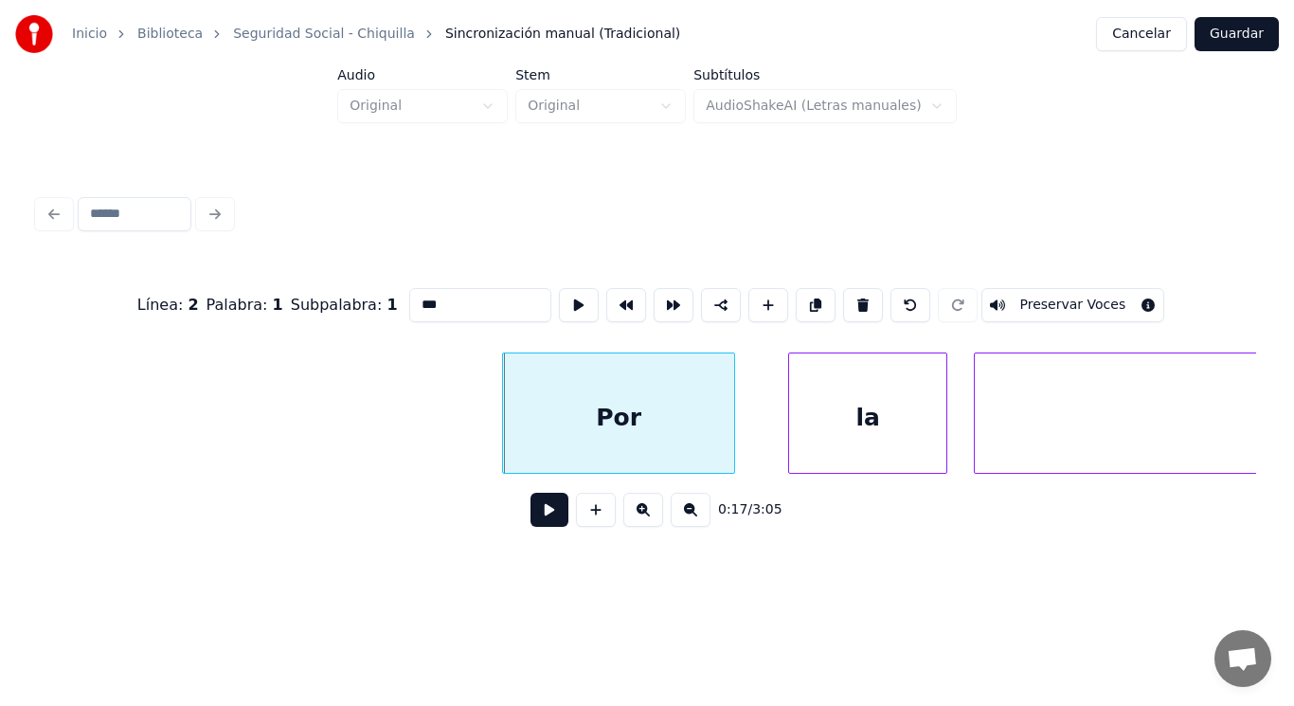
click at [535, 518] on button at bounding box center [550, 510] width 38 height 34
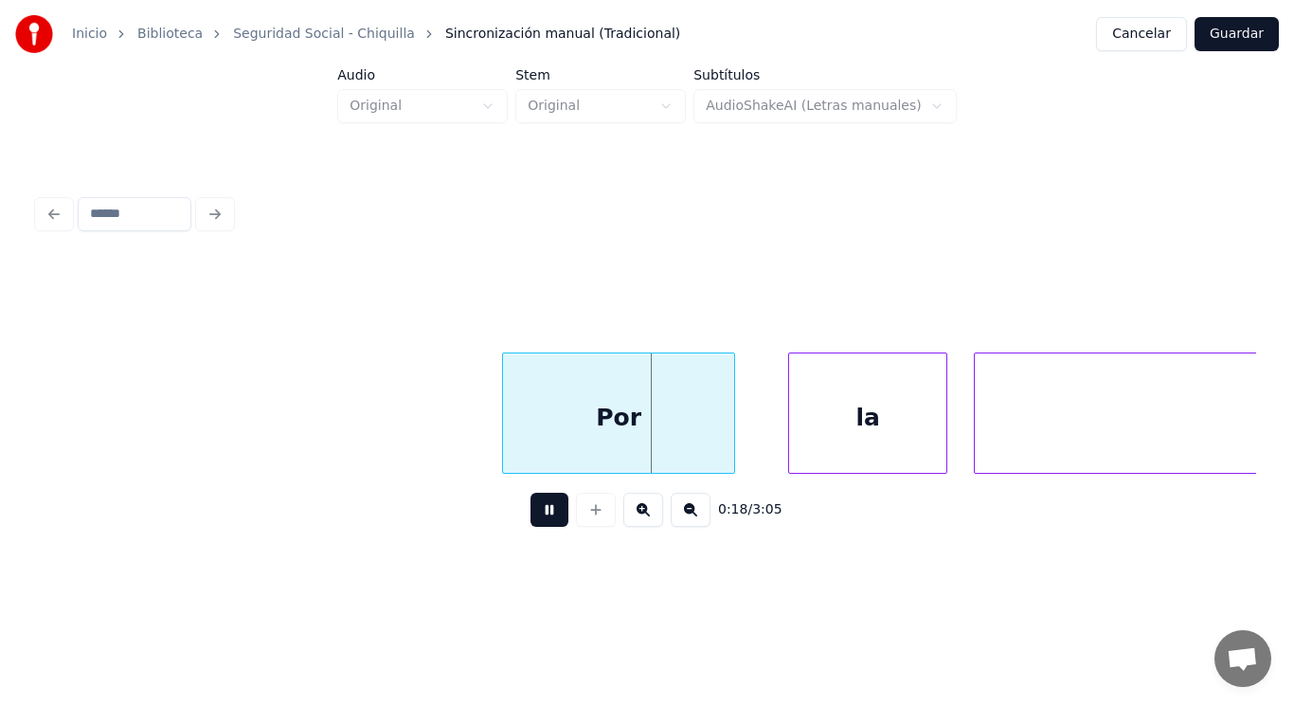
click at [535, 518] on button at bounding box center [550, 510] width 38 height 34
click at [693, 447] on div at bounding box center [692, 412] width 6 height 119
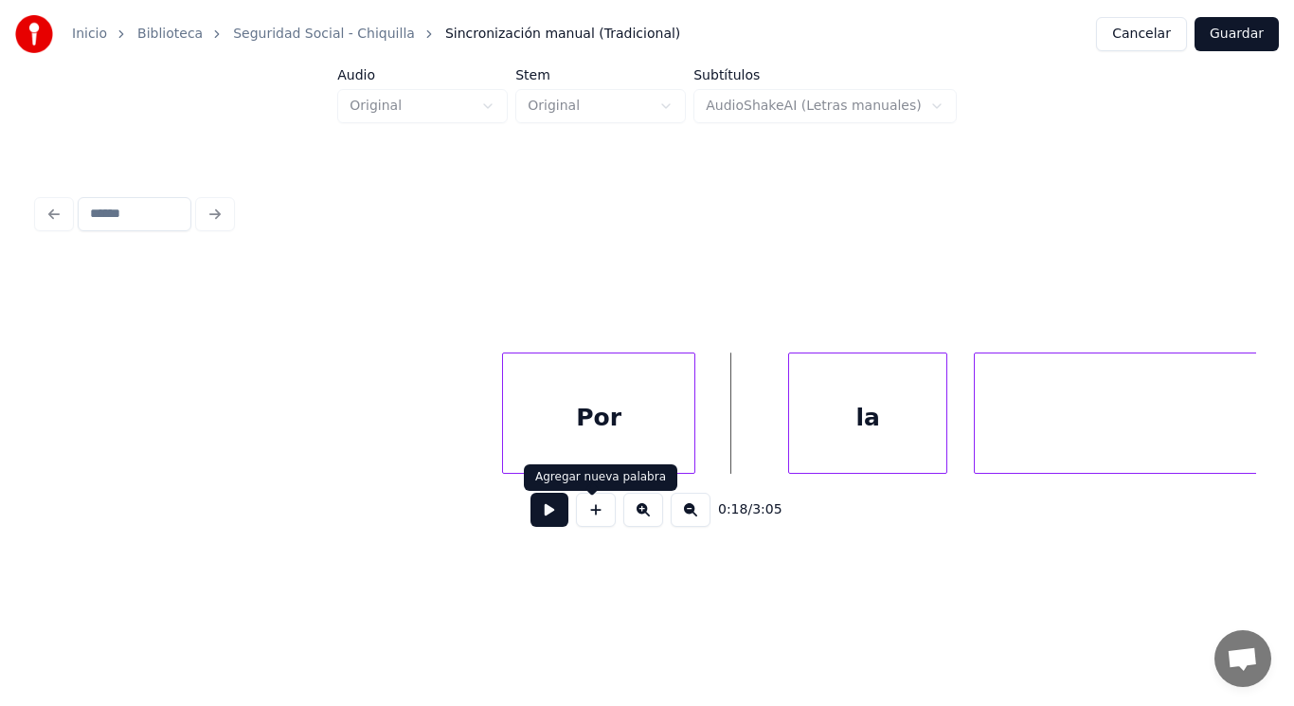
click at [531, 523] on button at bounding box center [550, 510] width 38 height 34
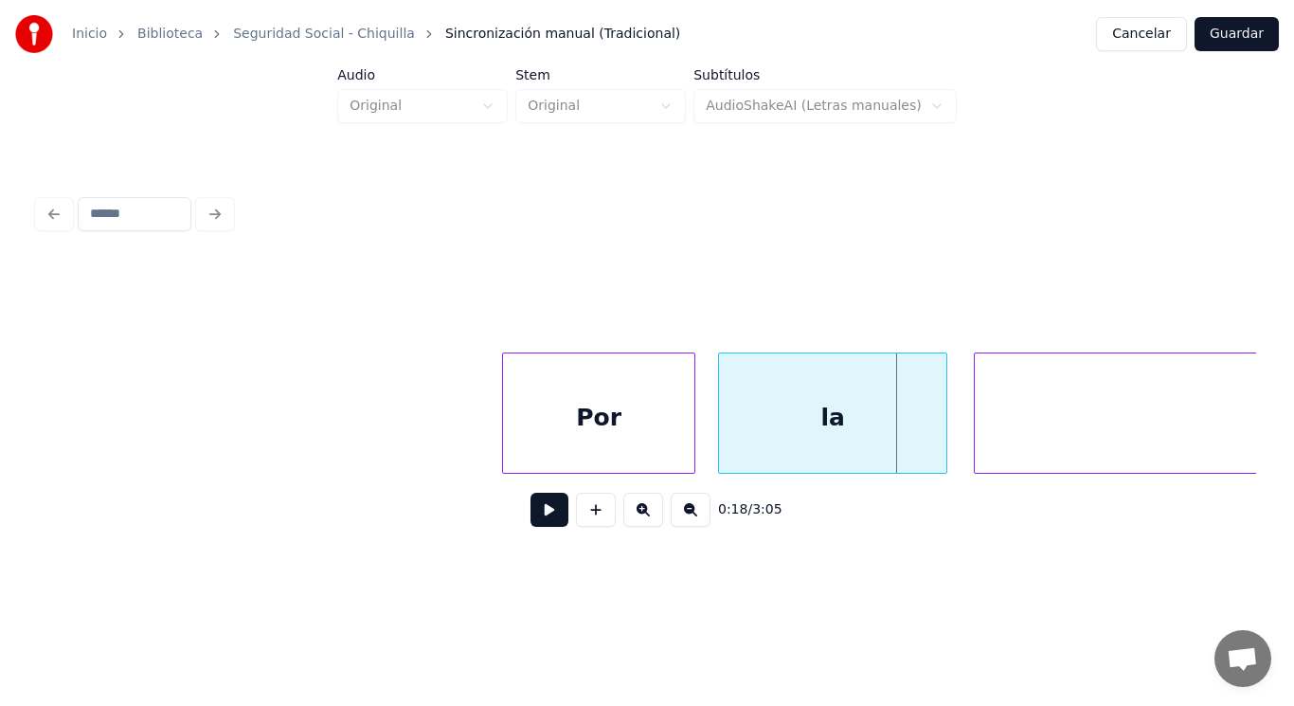
click at [719, 436] on div at bounding box center [722, 412] width 6 height 119
click at [917, 433] on div at bounding box center [918, 412] width 6 height 119
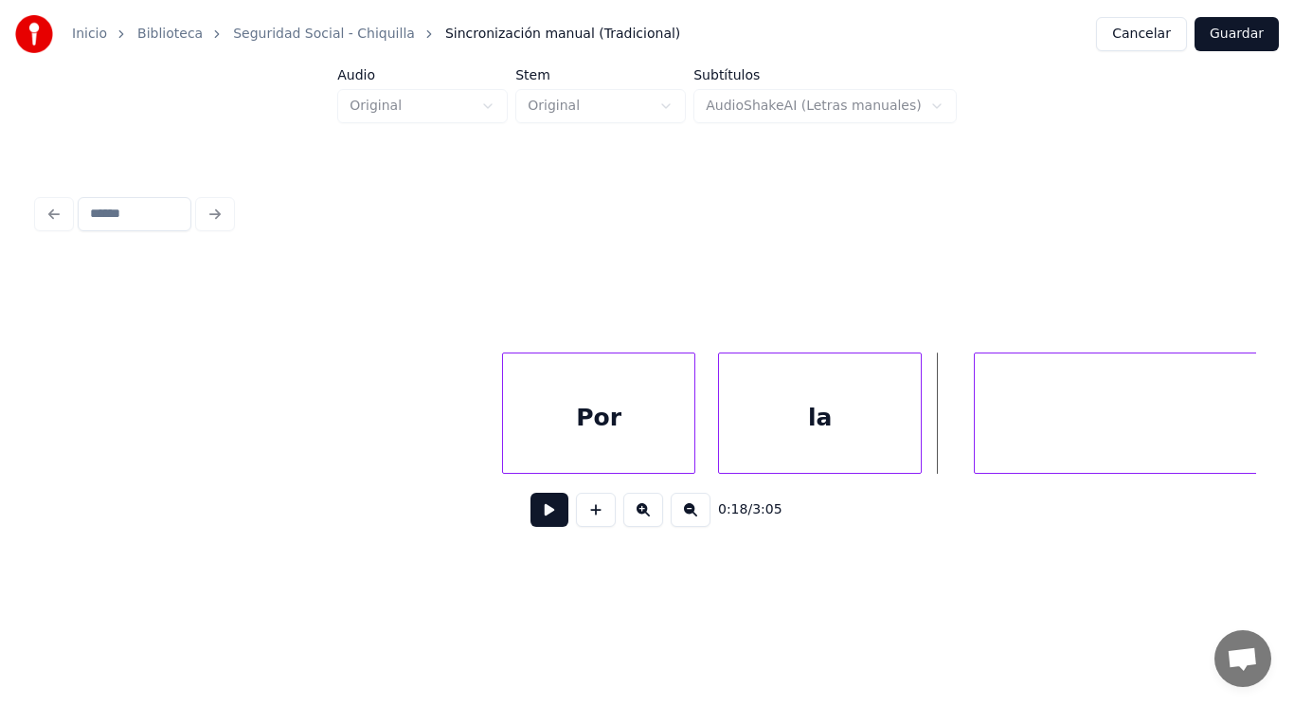
click at [540, 521] on button at bounding box center [550, 510] width 38 height 34
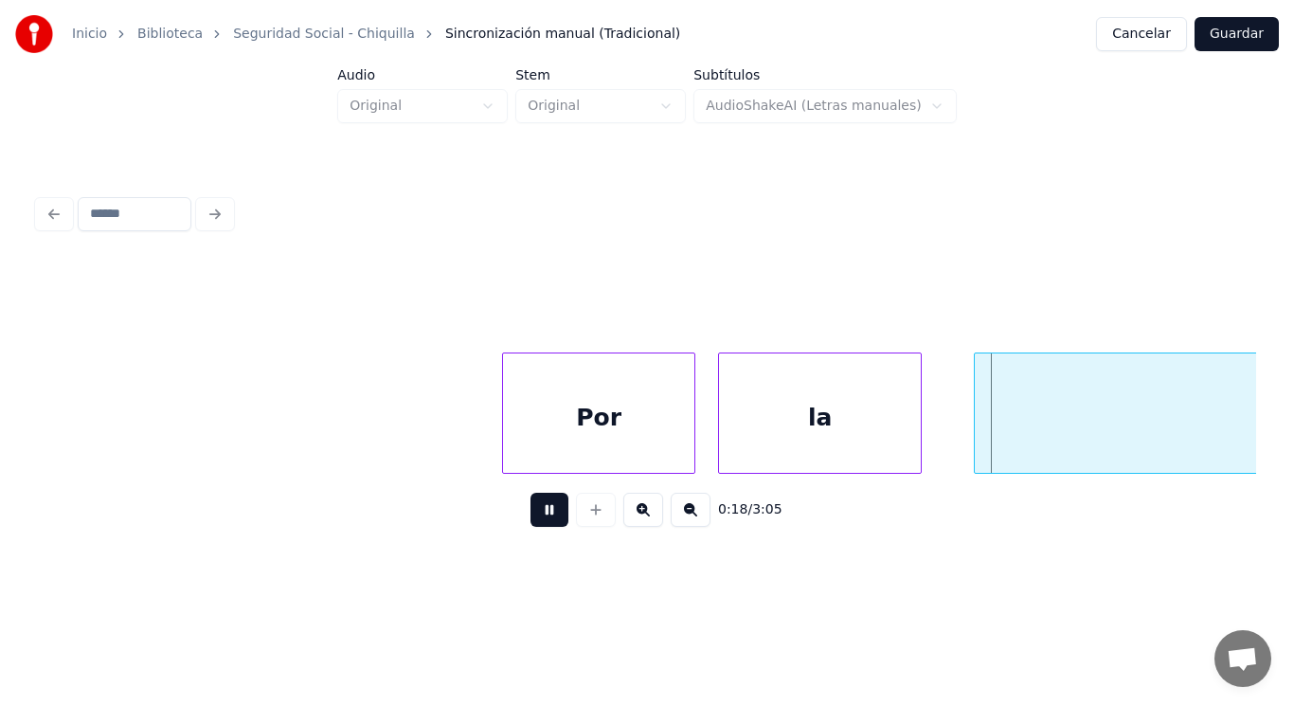
click at [540, 521] on button at bounding box center [550, 510] width 38 height 34
click at [894, 448] on div at bounding box center [893, 412] width 6 height 119
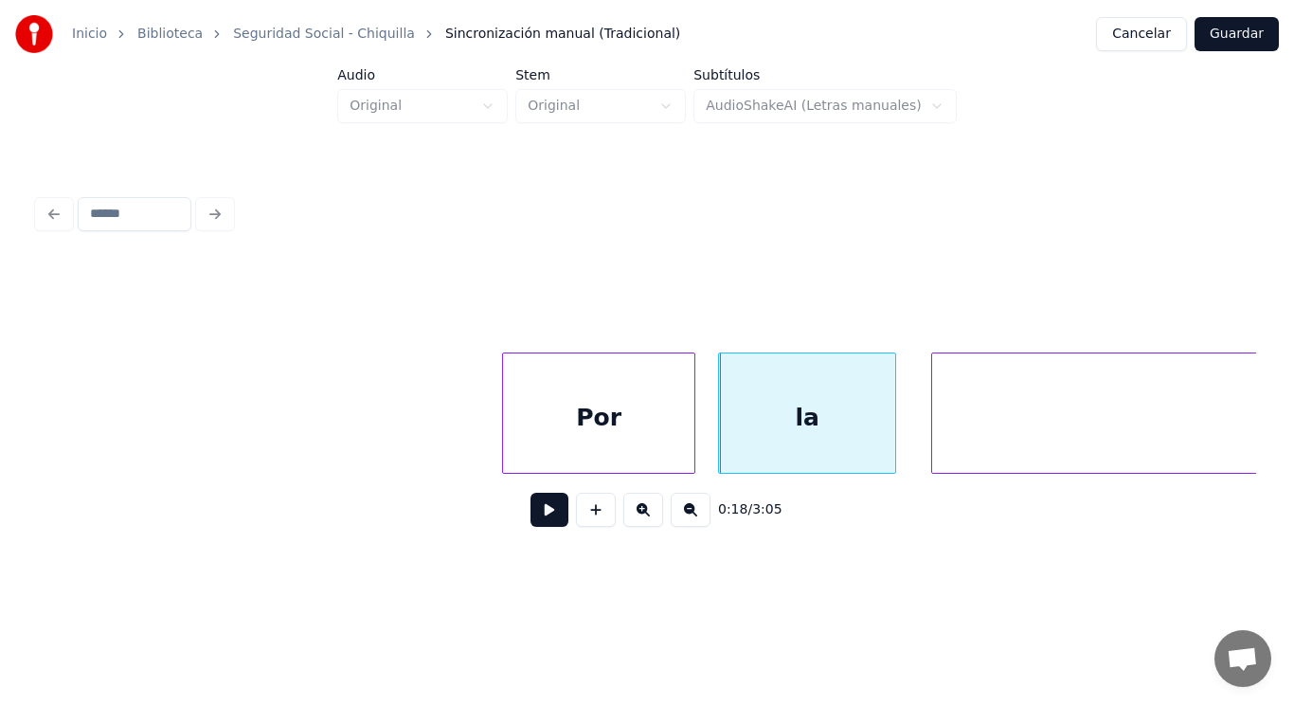
click at [937, 446] on div at bounding box center [935, 412] width 6 height 119
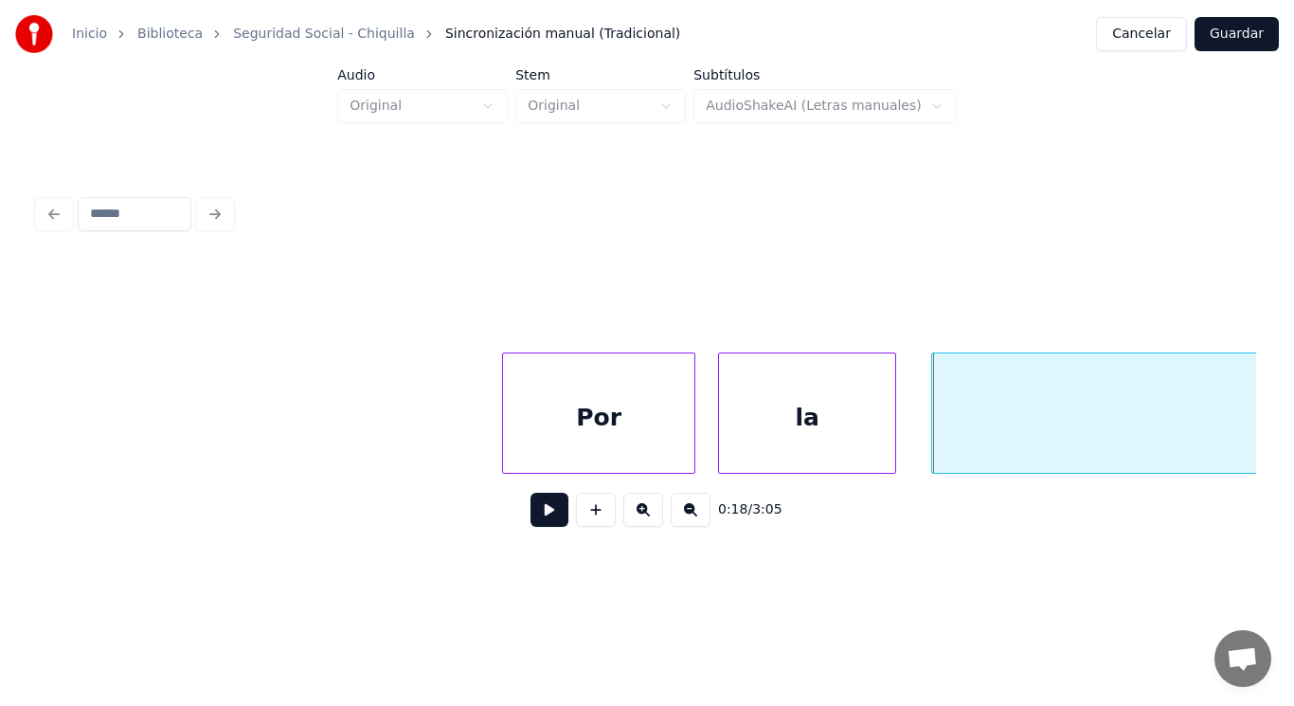
click at [531, 527] on button at bounding box center [550, 510] width 38 height 34
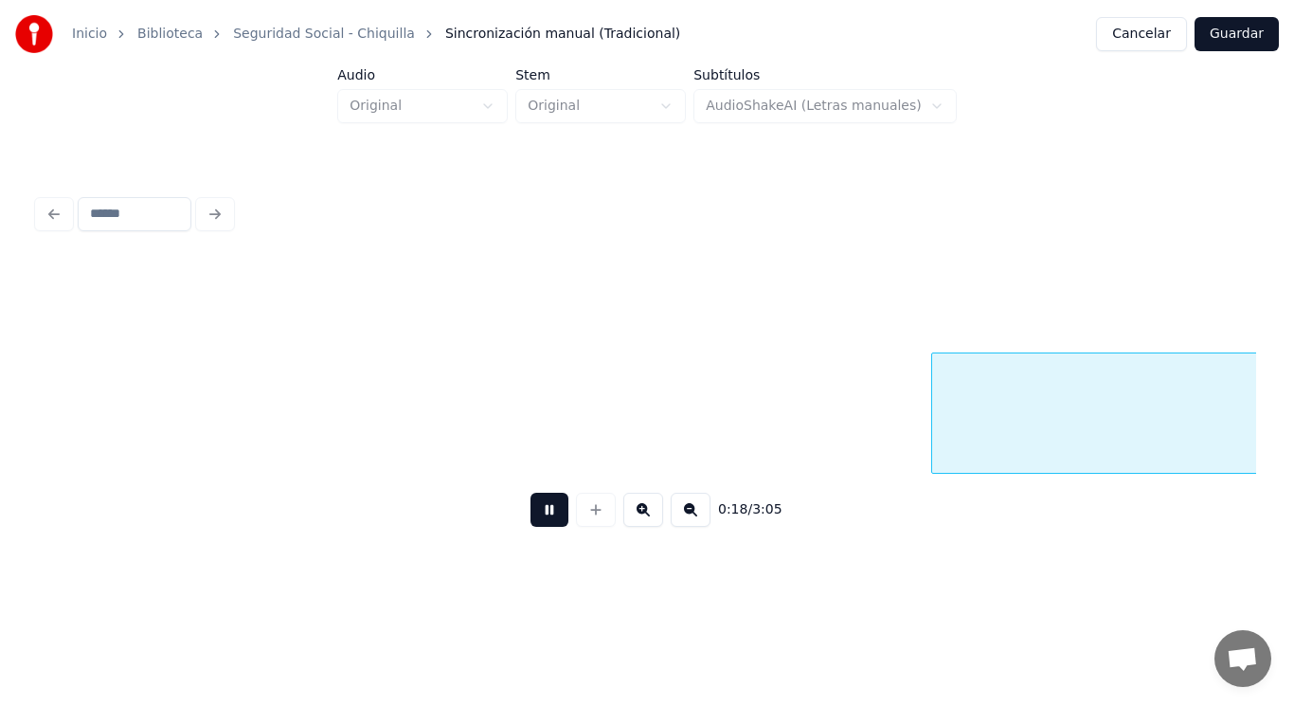
scroll to position [0, 24615]
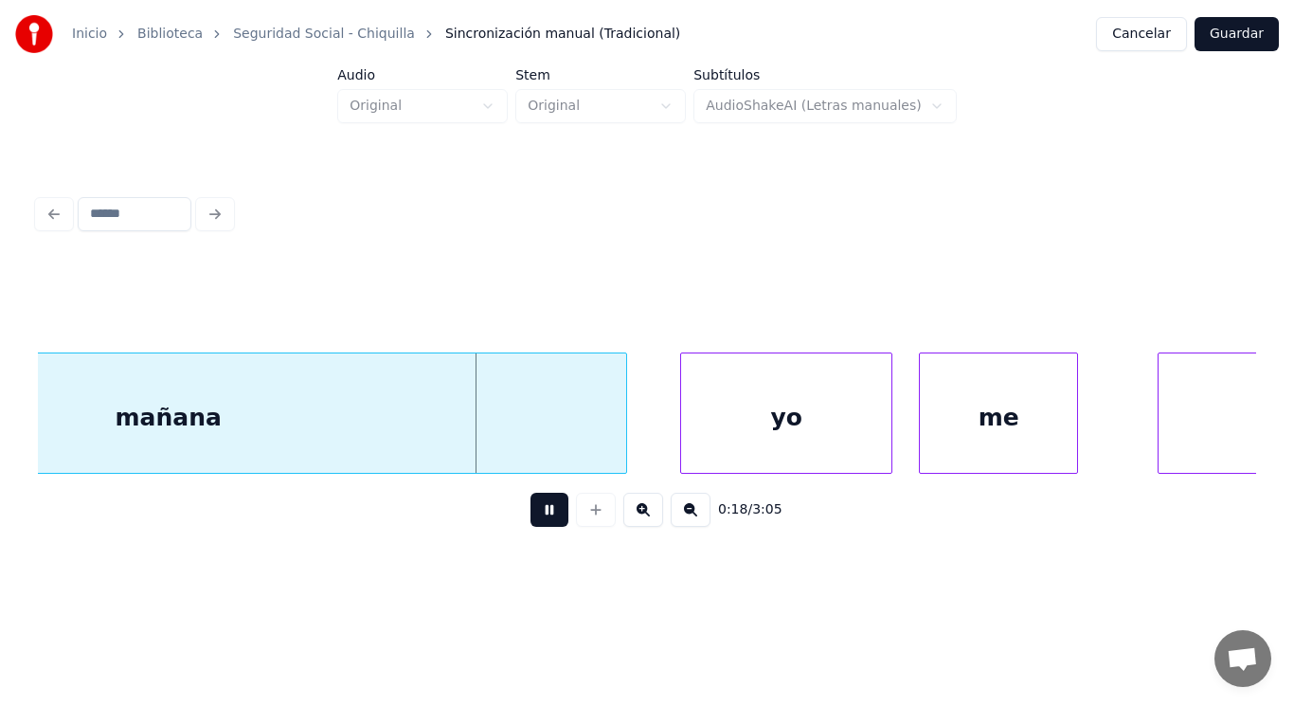
click at [531, 527] on button at bounding box center [550, 510] width 38 height 34
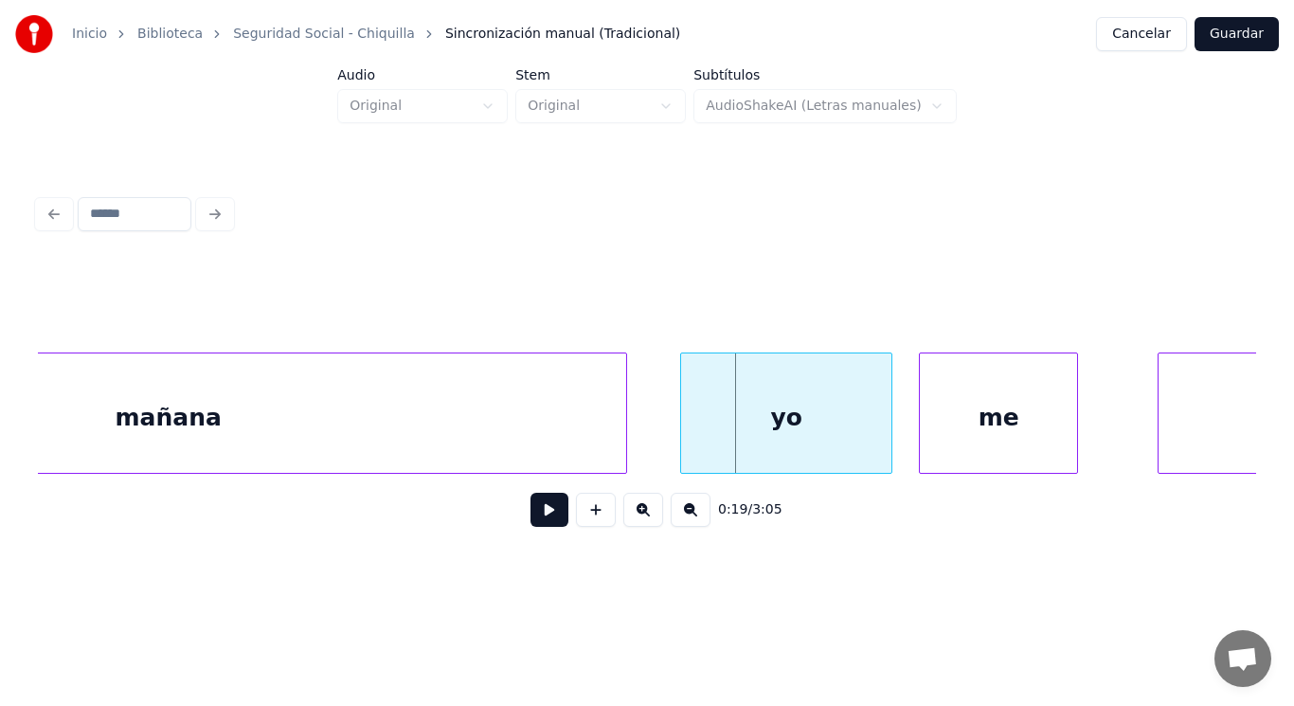
click at [712, 426] on div "yo" at bounding box center [786, 417] width 210 height 129
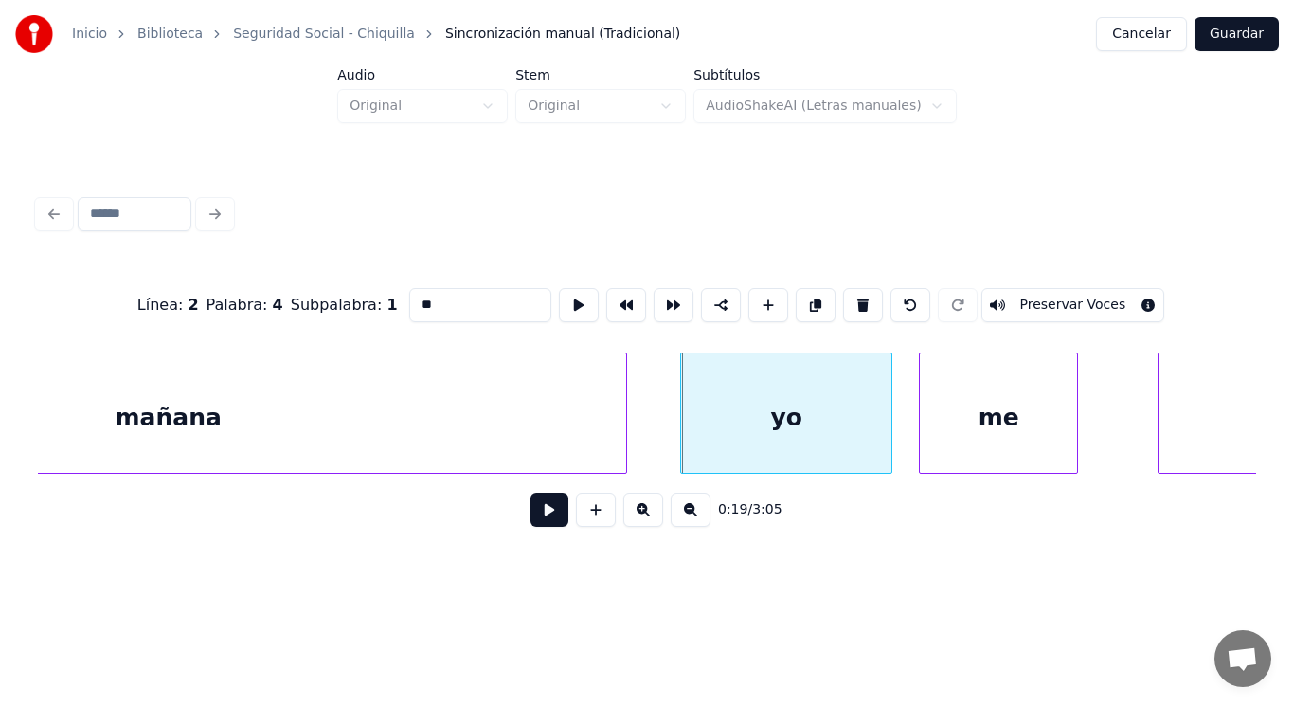
click at [531, 514] on button at bounding box center [550, 510] width 38 height 34
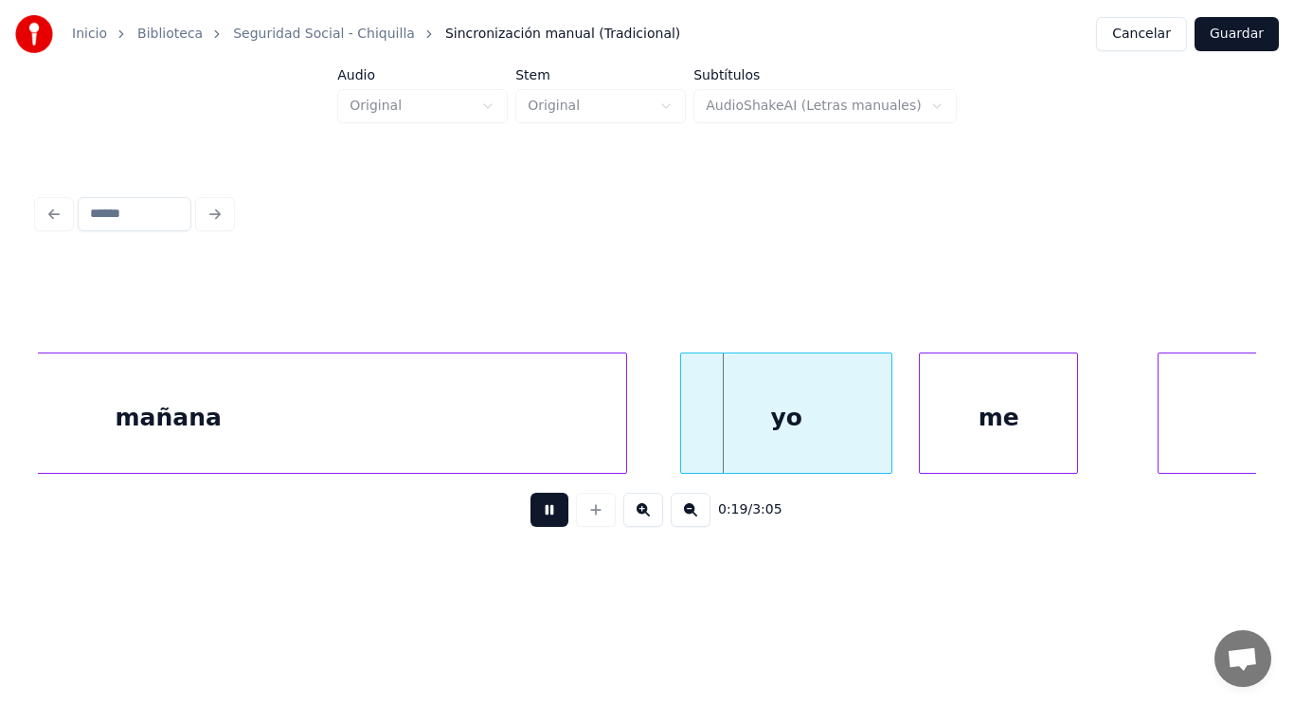
click at [531, 514] on button at bounding box center [550, 510] width 38 height 34
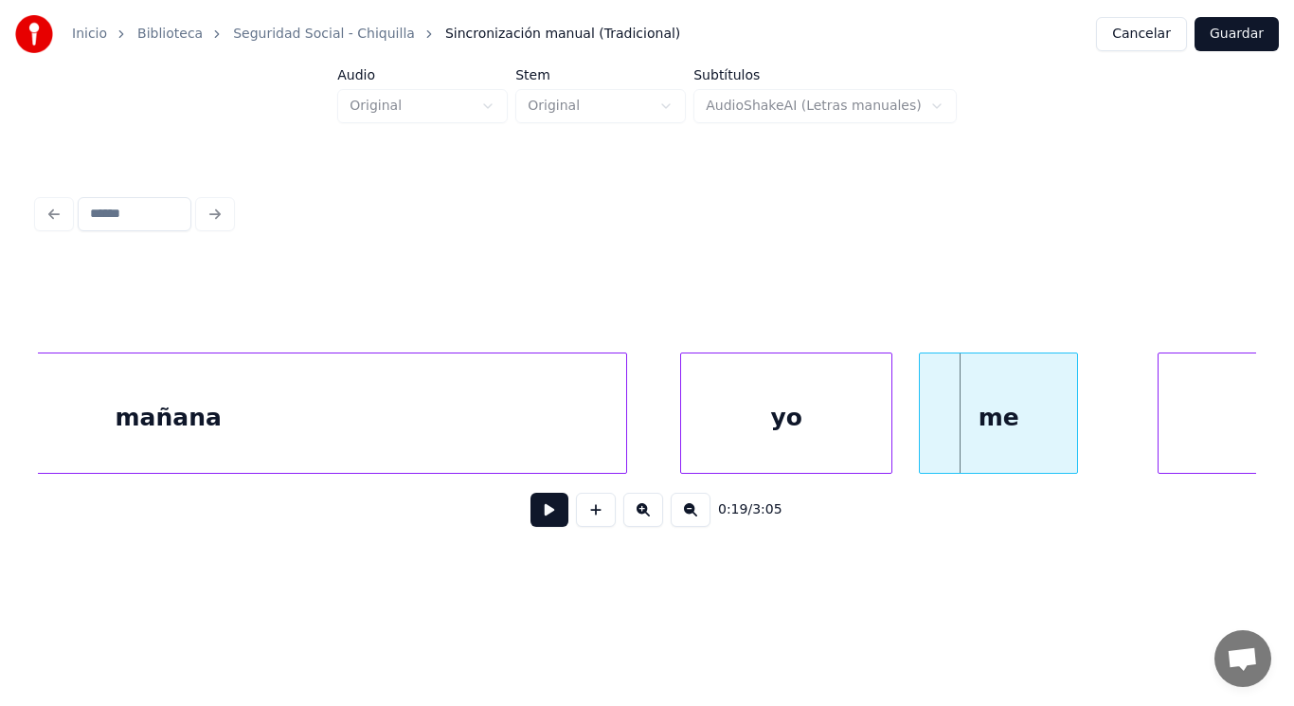
click at [934, 464] on div "me" at bounding box center [998, 417] width 157 height 129
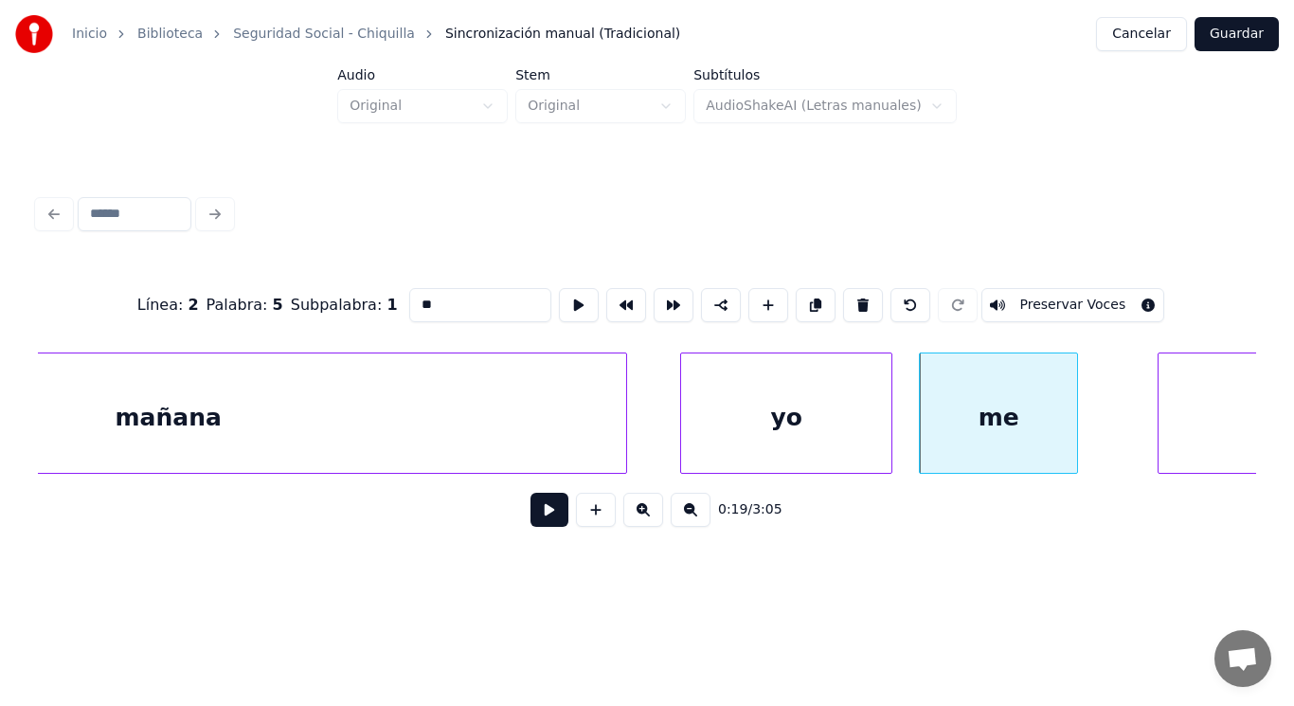
click at [536, 515] on button at bounding box center [550, 510] width 38 height 34
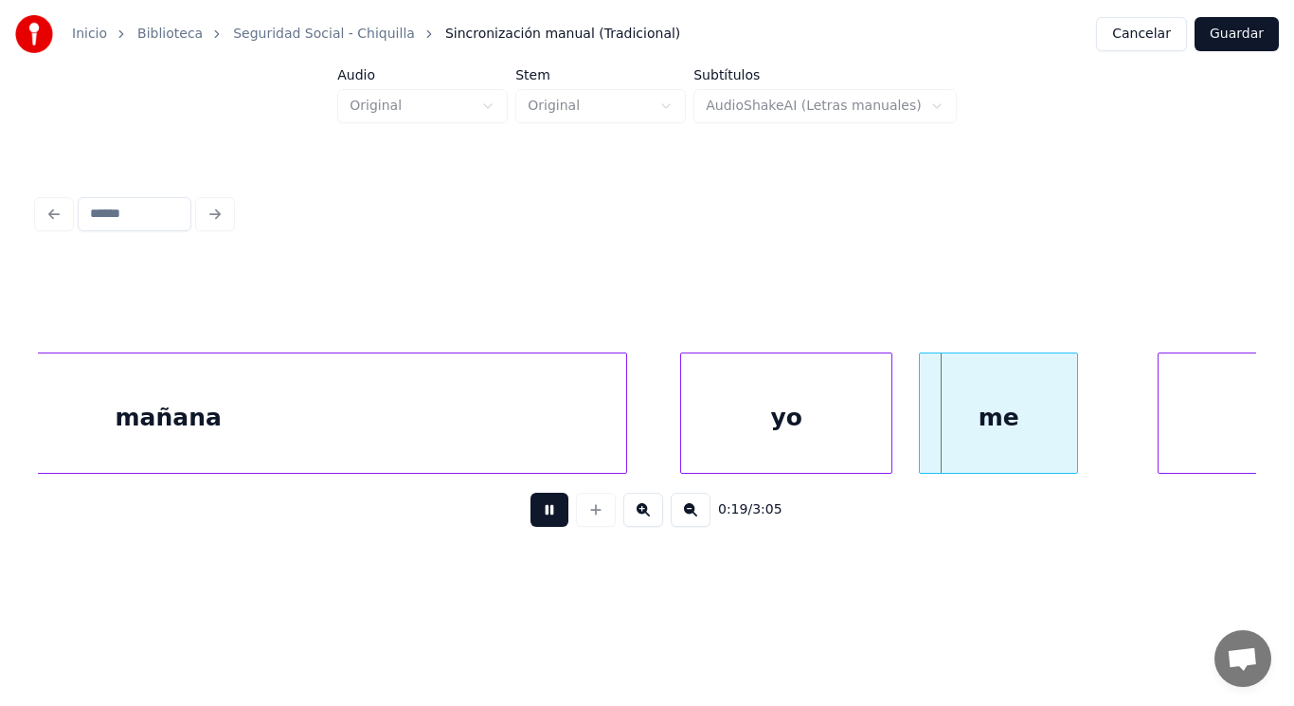
click at [536, 515] on button at bounding box center [550, 510] width 38 height 34
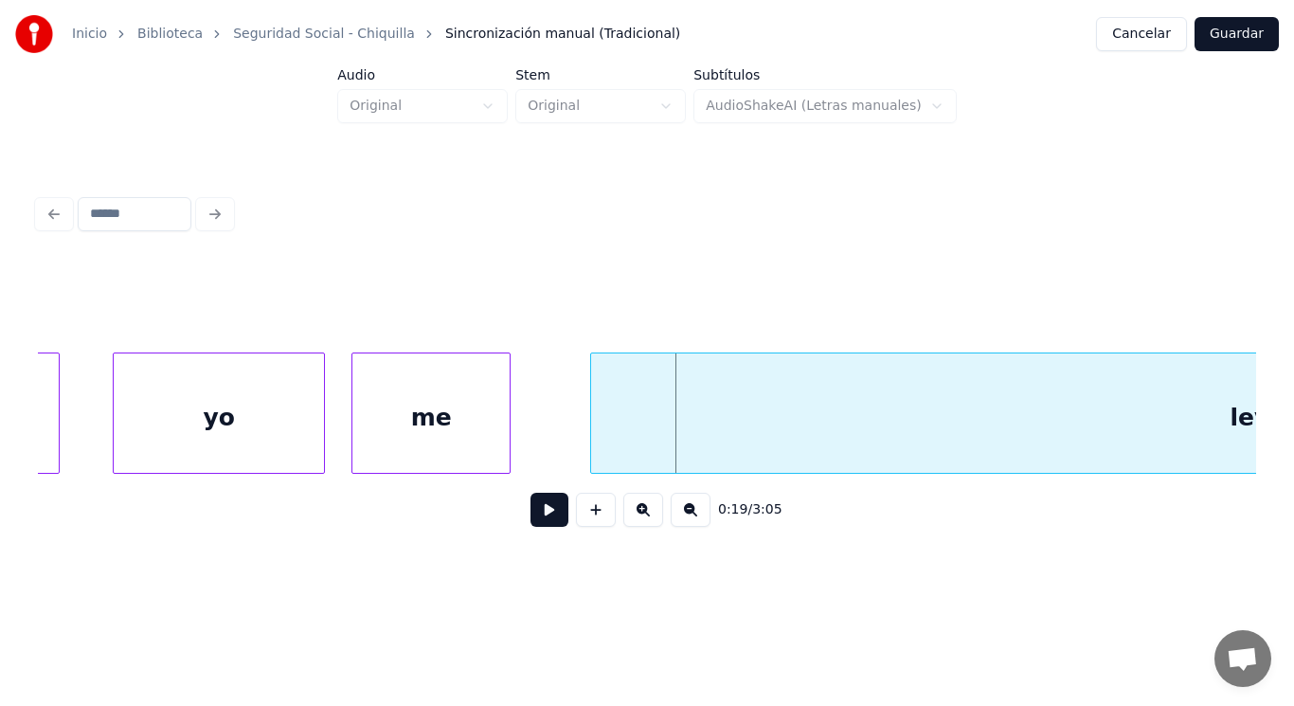
scroll to position [0, 25184]
click at [757, 434] on div "levanto" at bounding box center [1279, 417] width 1378 height 129
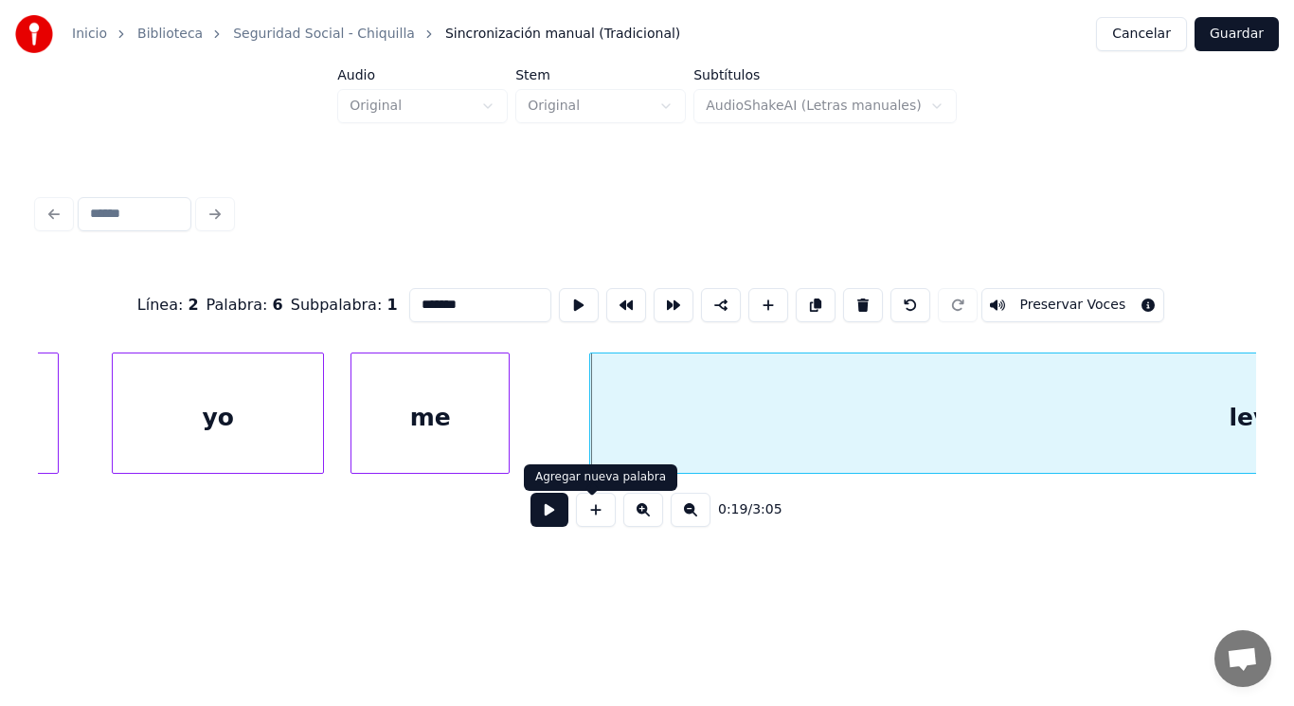
click at [540, 515] on button at bounding box center [550, 510] width 38 height 34
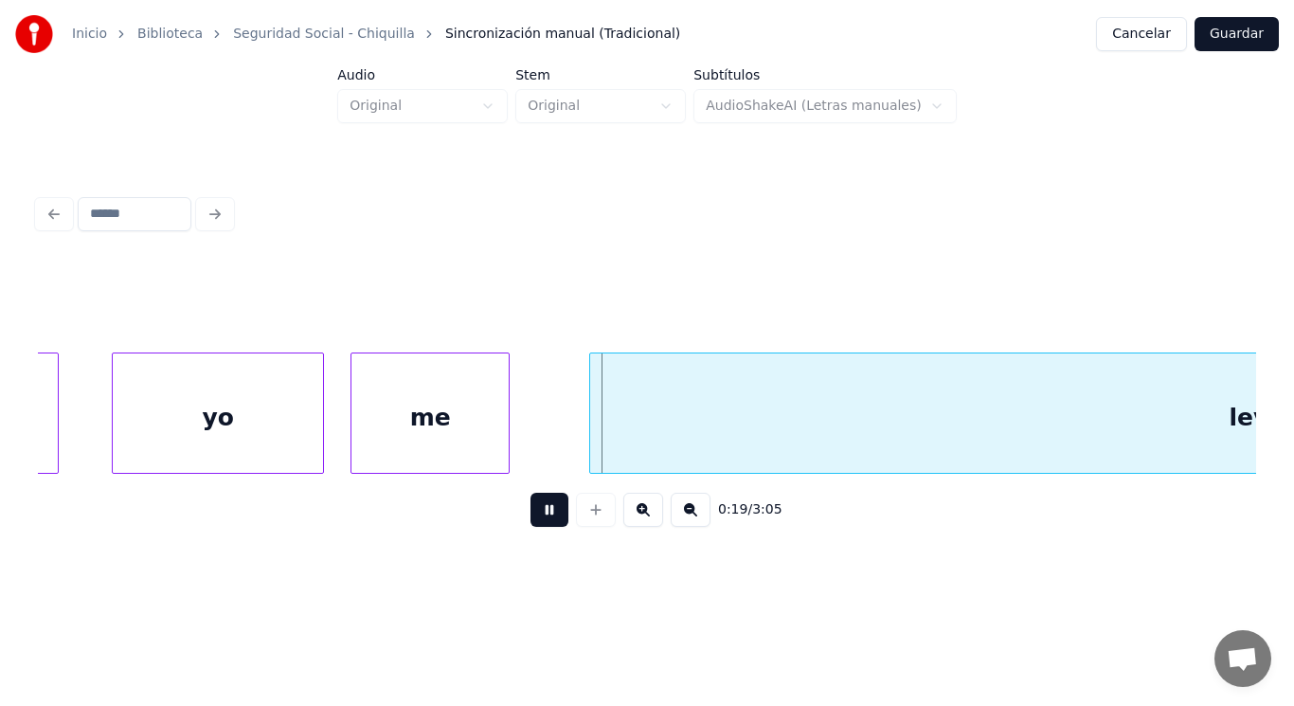
click at [540, 515] on button at bounding box center [550, 510] width 38 height 34
click at [493, 441] on div "me" at bounding box center [430, 417] width 157 height 129
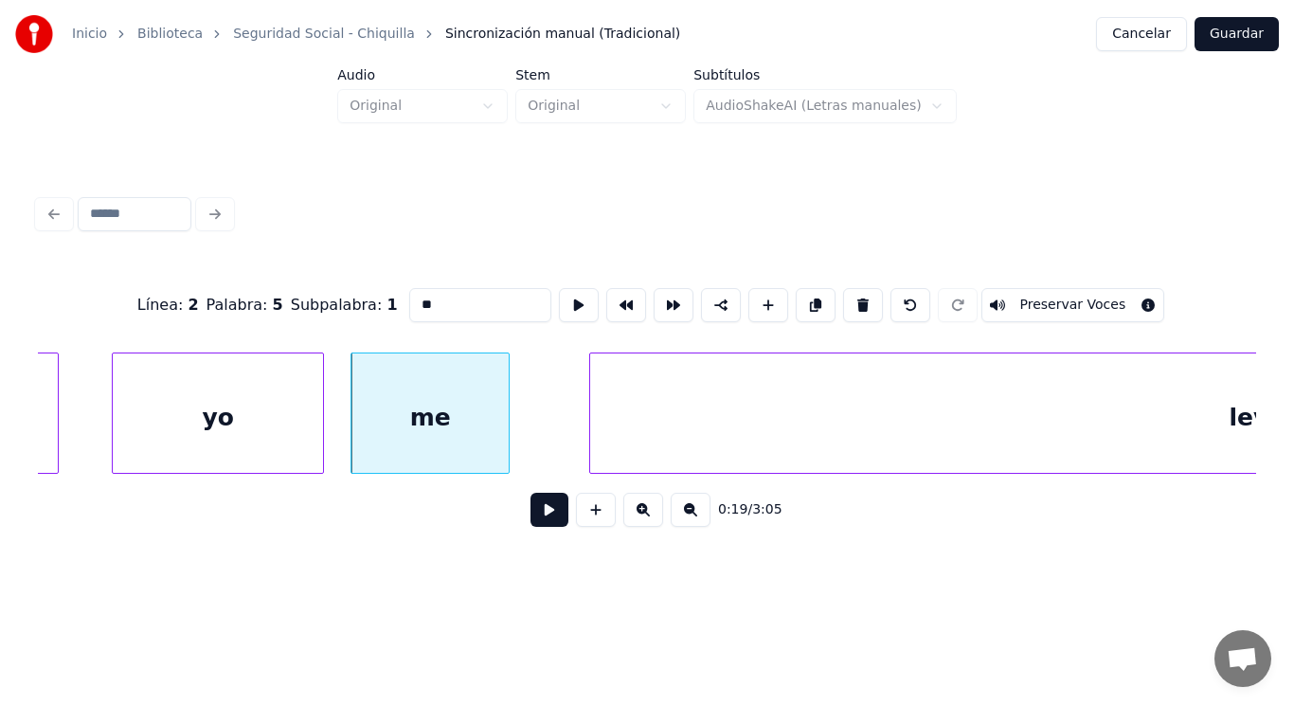
click at [533, 498] on div "0:19 / 3:05" at bounding box center [647, 510] width 1188 height 42
click at [533, 516] on button at bounding box center [550, 510] width 38 height 34
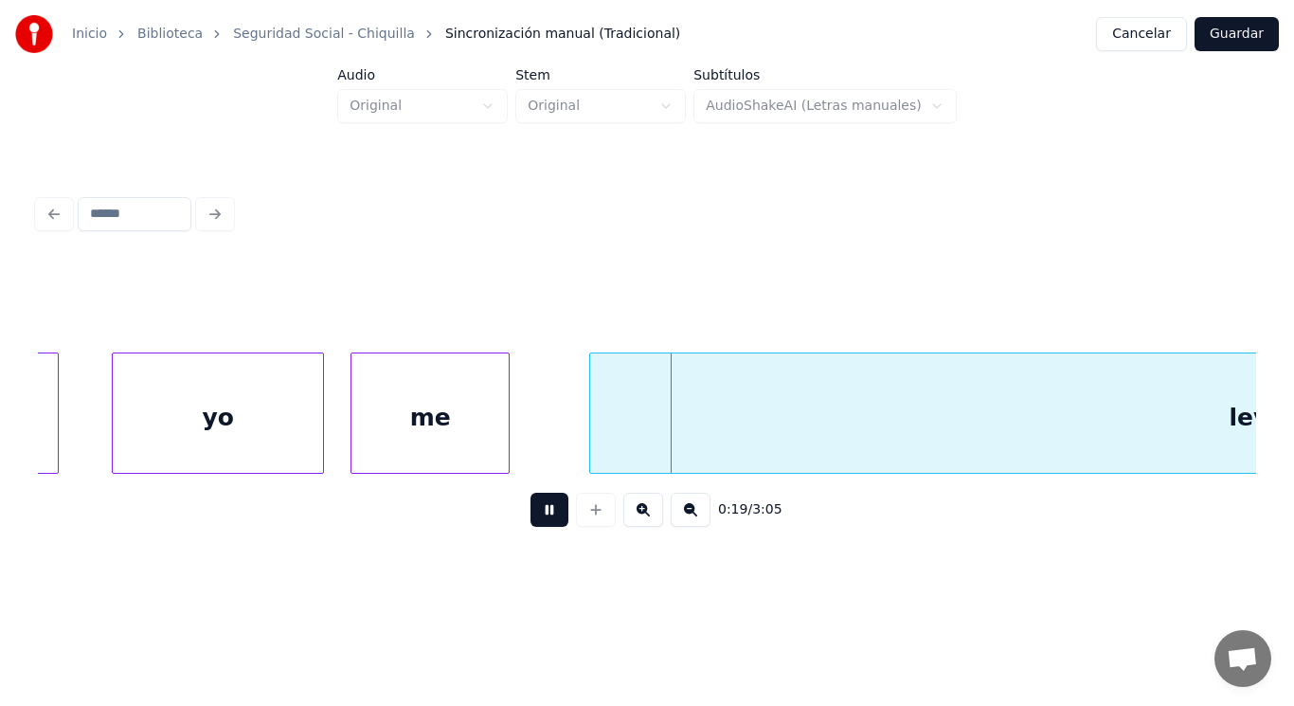
click at [533, 516] on button at bounding box center [550, 510] width 38 height 34
click at [477, 435] on div "me" at bounding box center [430, 417] width 157 height 129
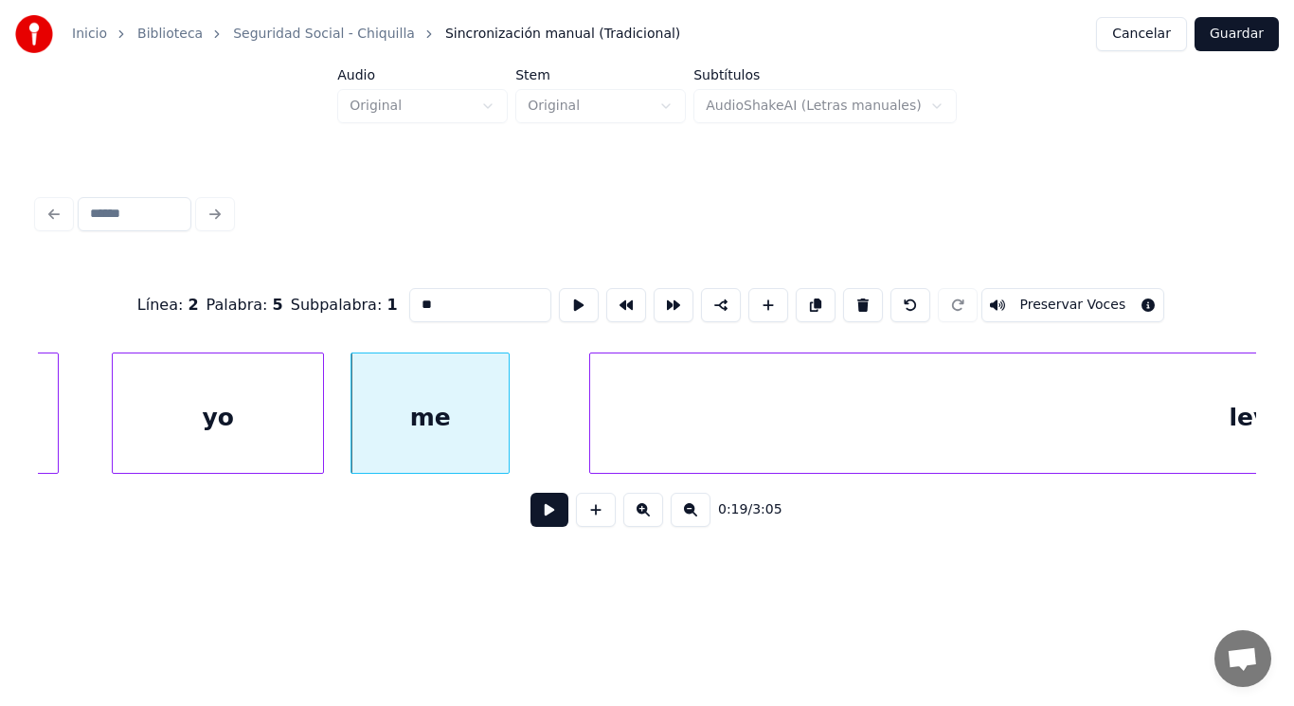
click at [534, 514] on button at bounding box center [550, 510] width 38 height 34
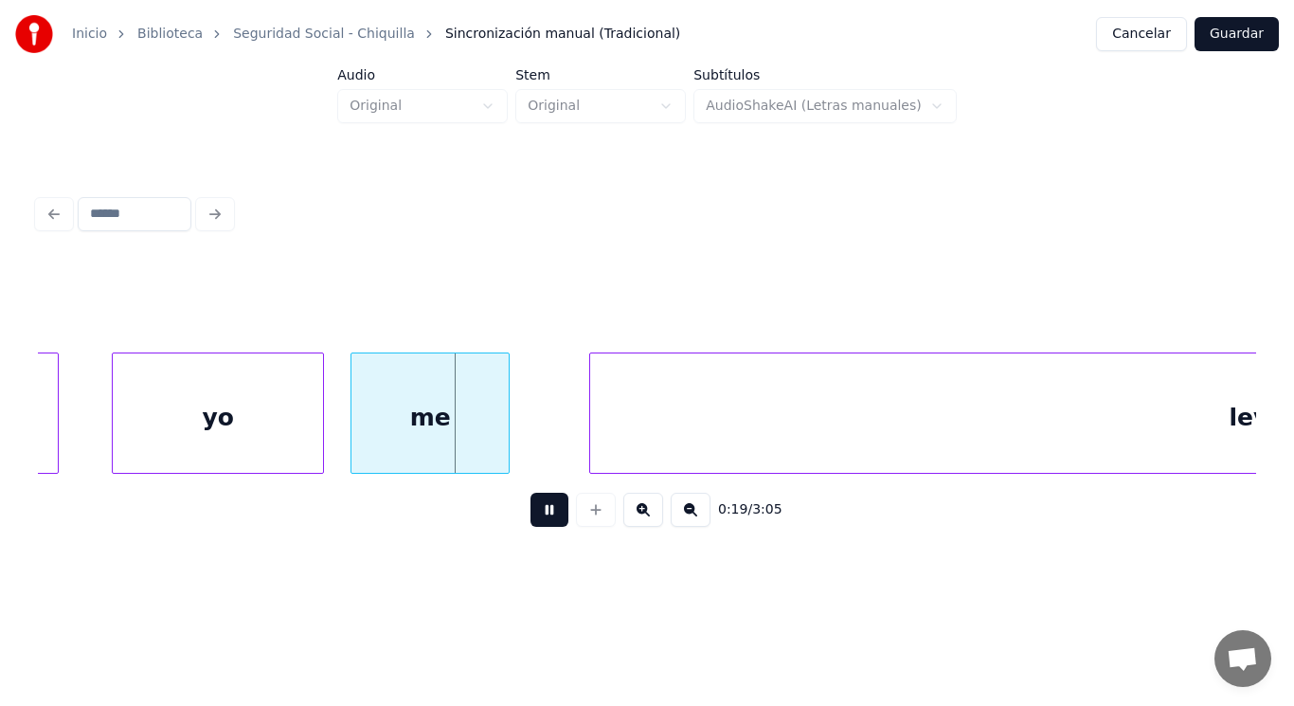
click at [534, 514] on button at bounding box center [550, 510] width 38 height 34
click at [472, 441] on div at bounding box center [469, 412] width 6 height 119
click at [520, 446] on div at bounding box center [523, 412] width 6 height 119
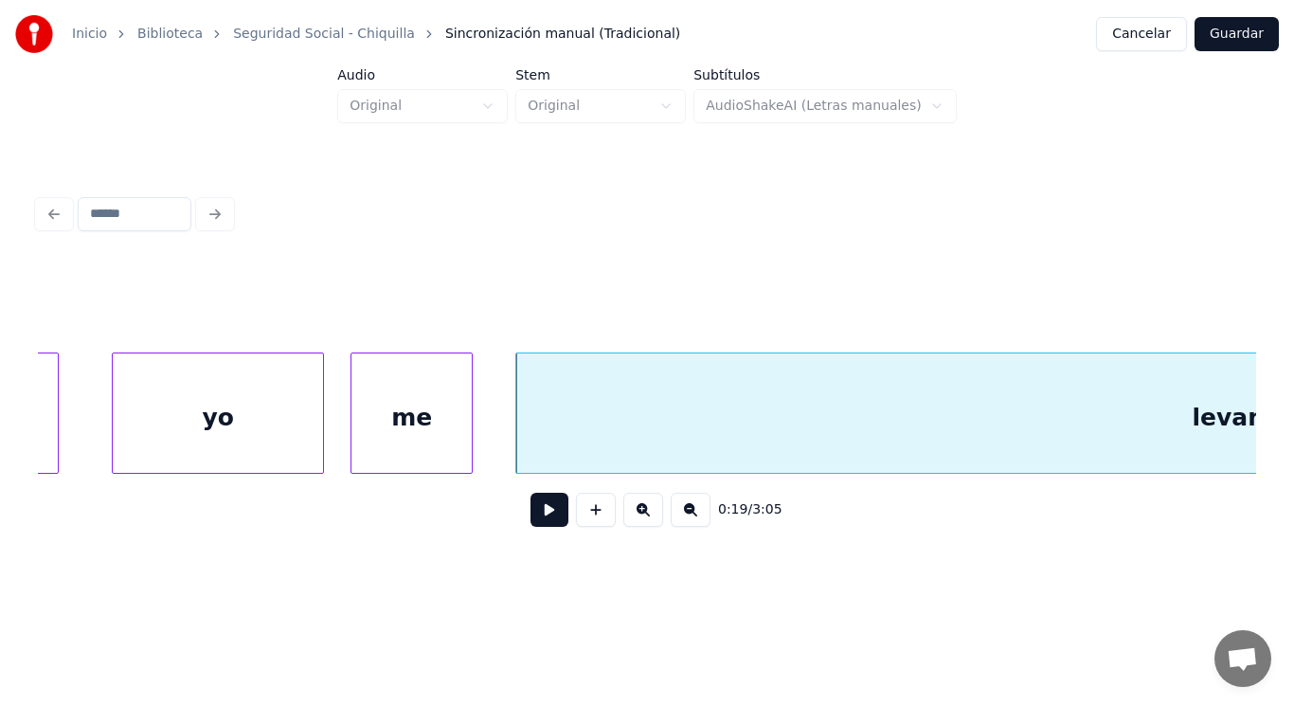
click at [531, 526] on button at bounding box center [550, 510] width 38 height 34
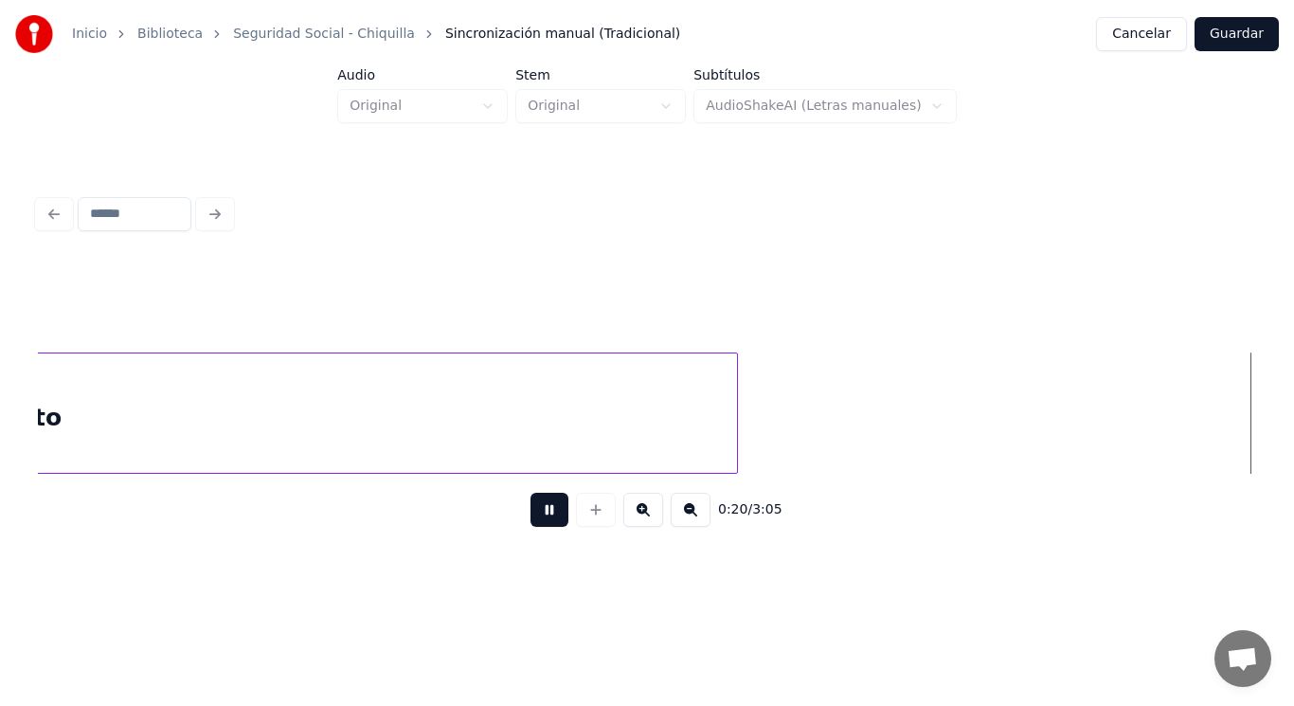
scroll to position [0, 27654]
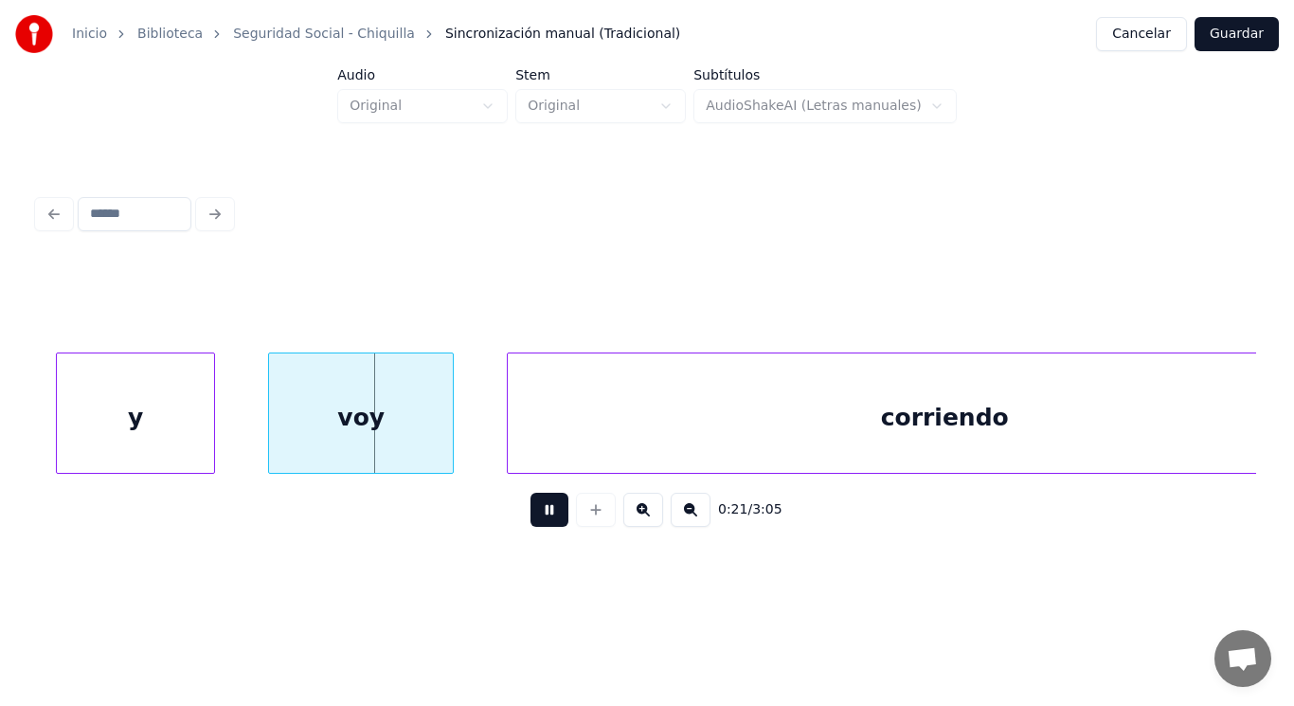
click at [531, 526] on button at bounding box center [550, 510] width 38 height 34
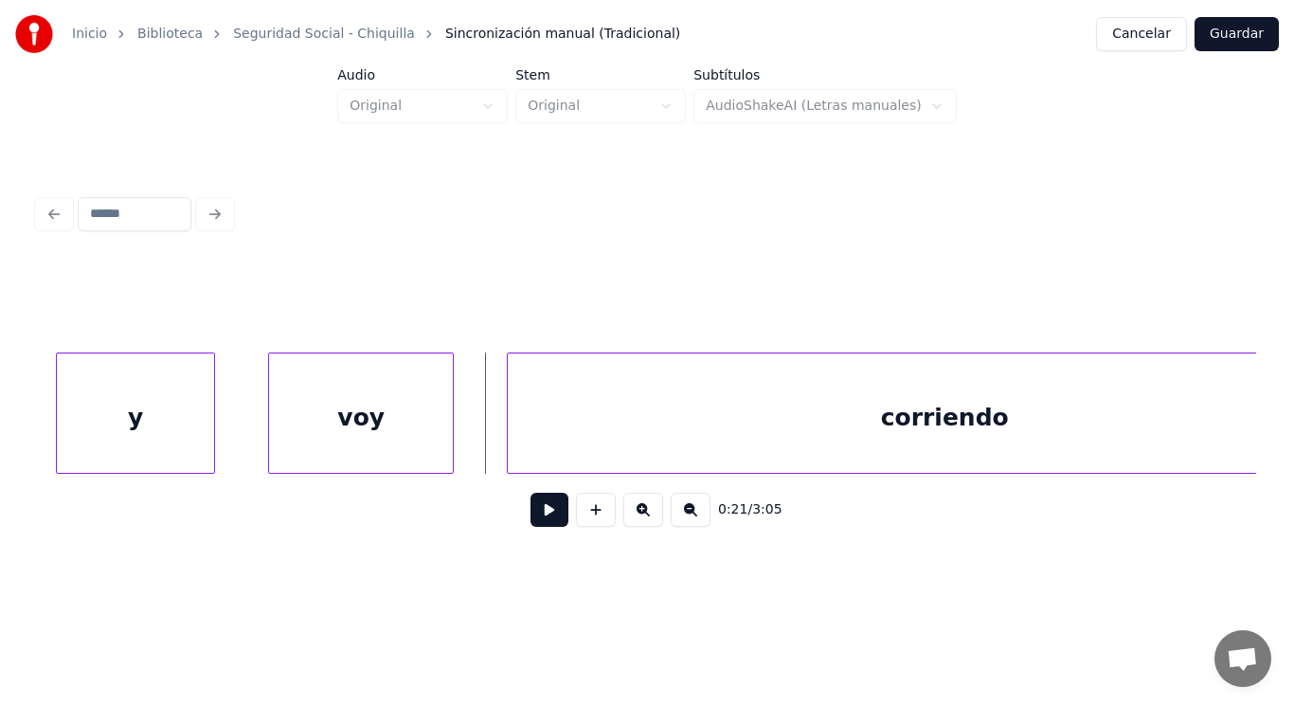
click at [320, 426] on div "voy" at bounding box center [361, 417] width 184 height 129
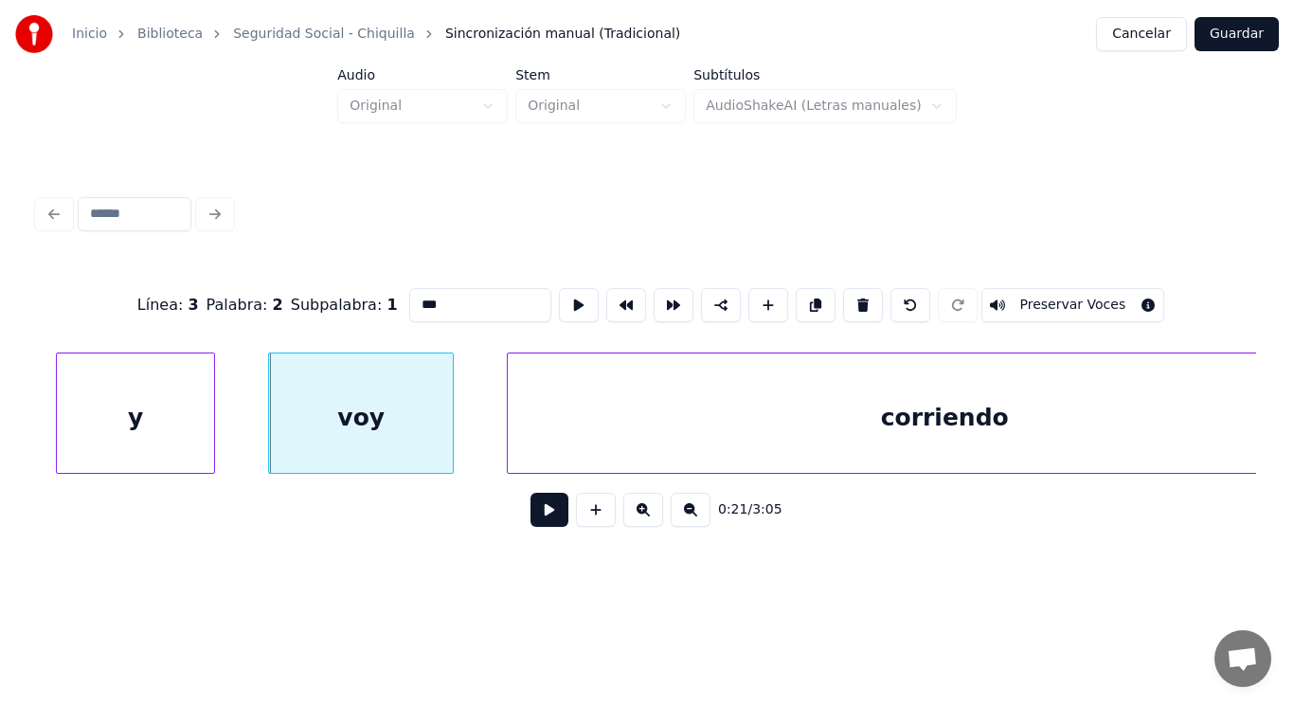
click at [535, 527] on button at bounding box center [550, 510] width 38 height 34
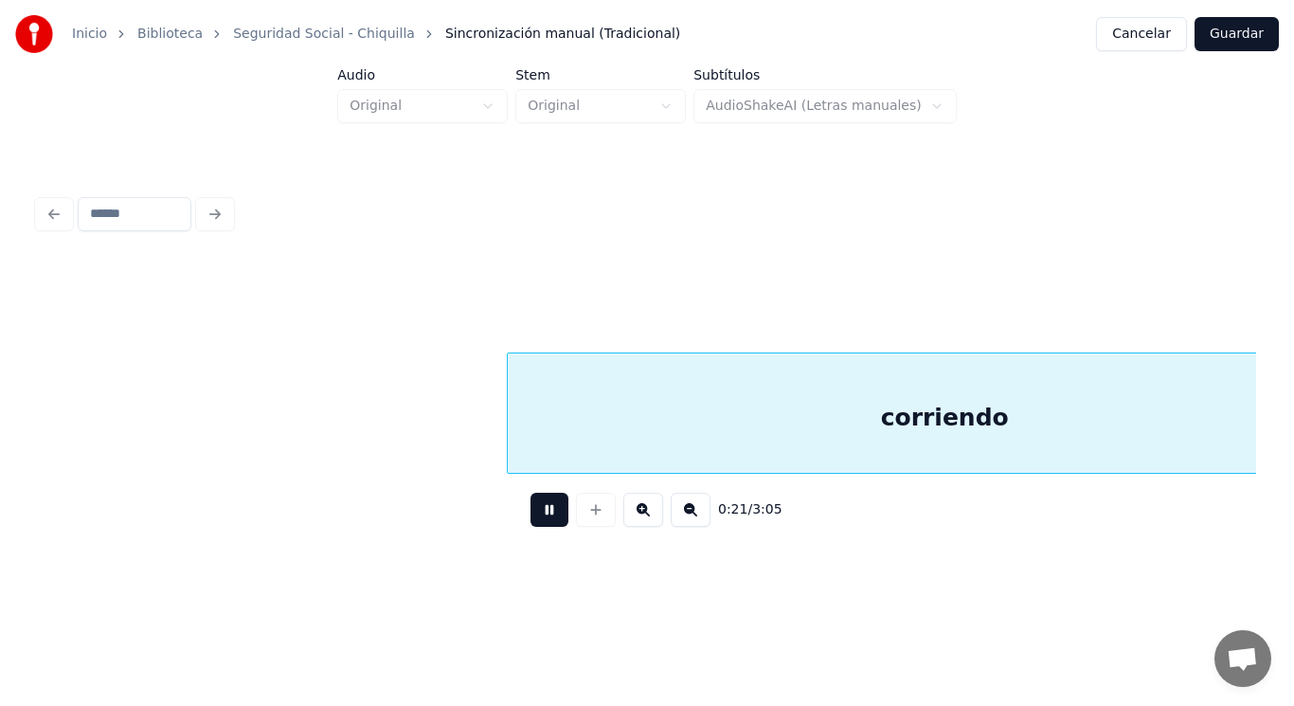
scroll to position [0, 28878]
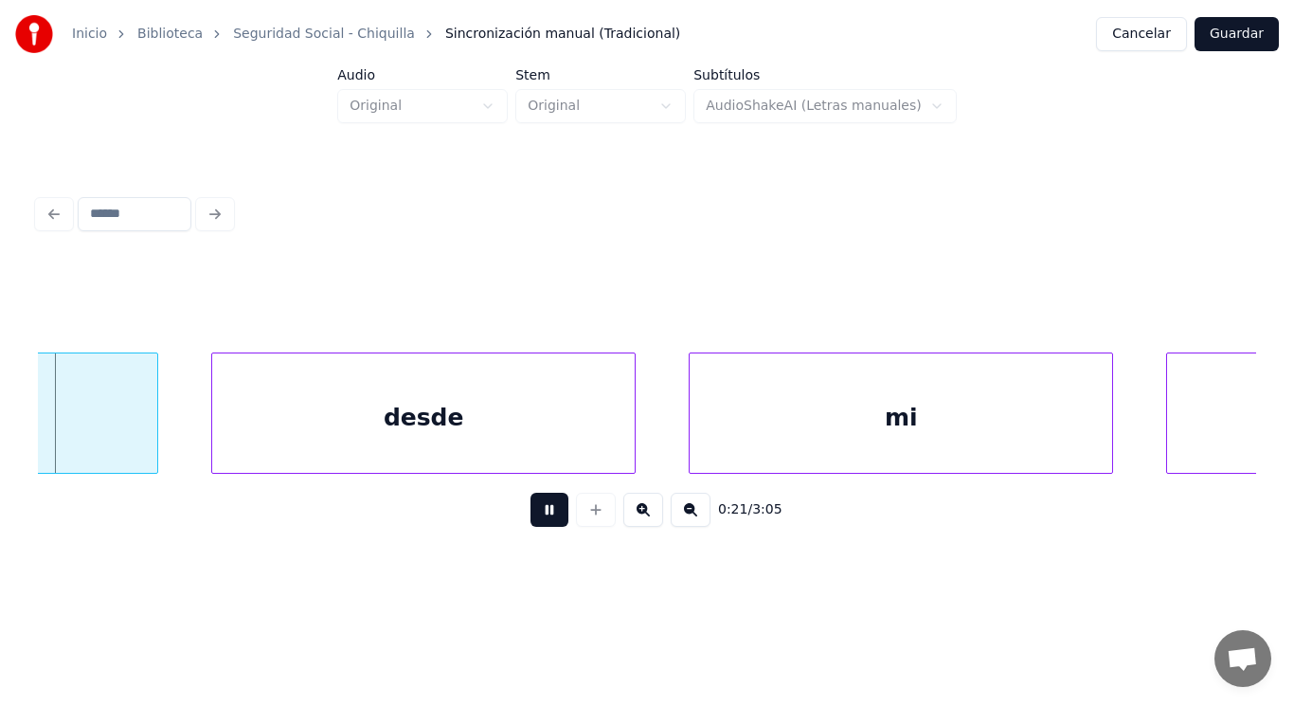
click at [535, 527] on button at bounding box center [550, 510] width 38 height 34
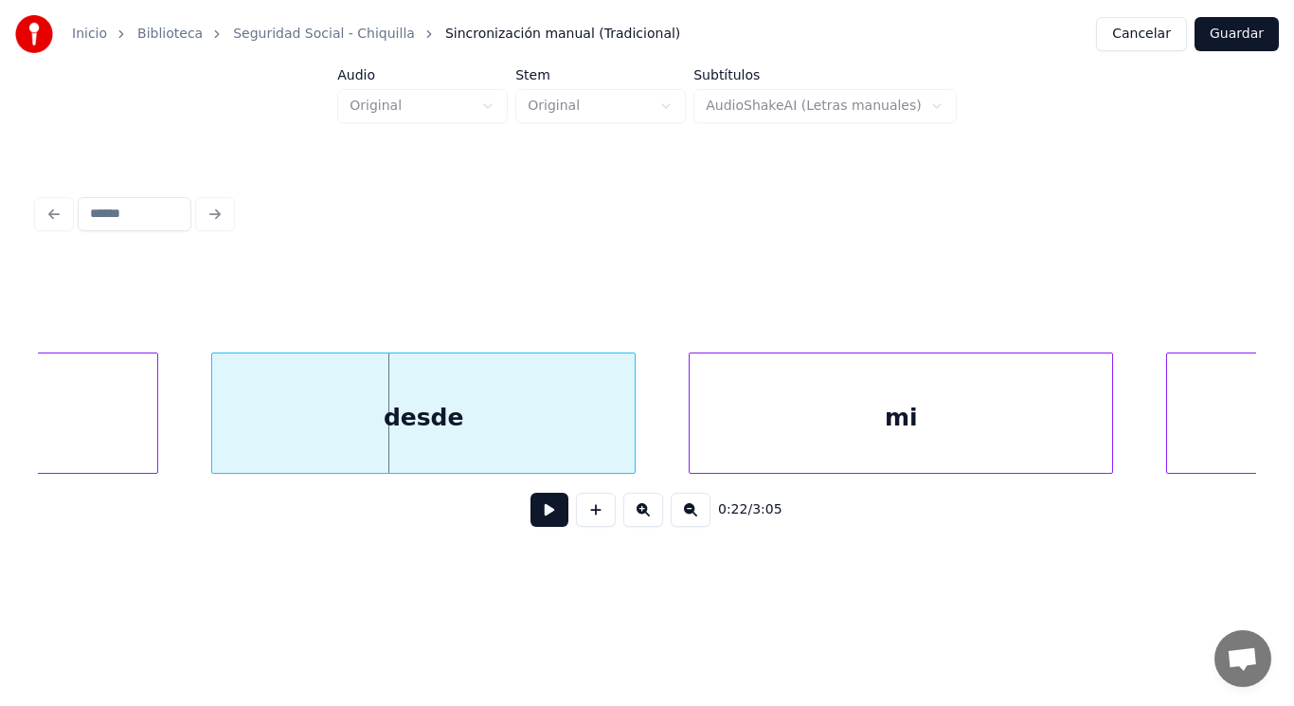
click at [489, 428] on div "desde" at bounding box center [423, 417] width 423 height 129
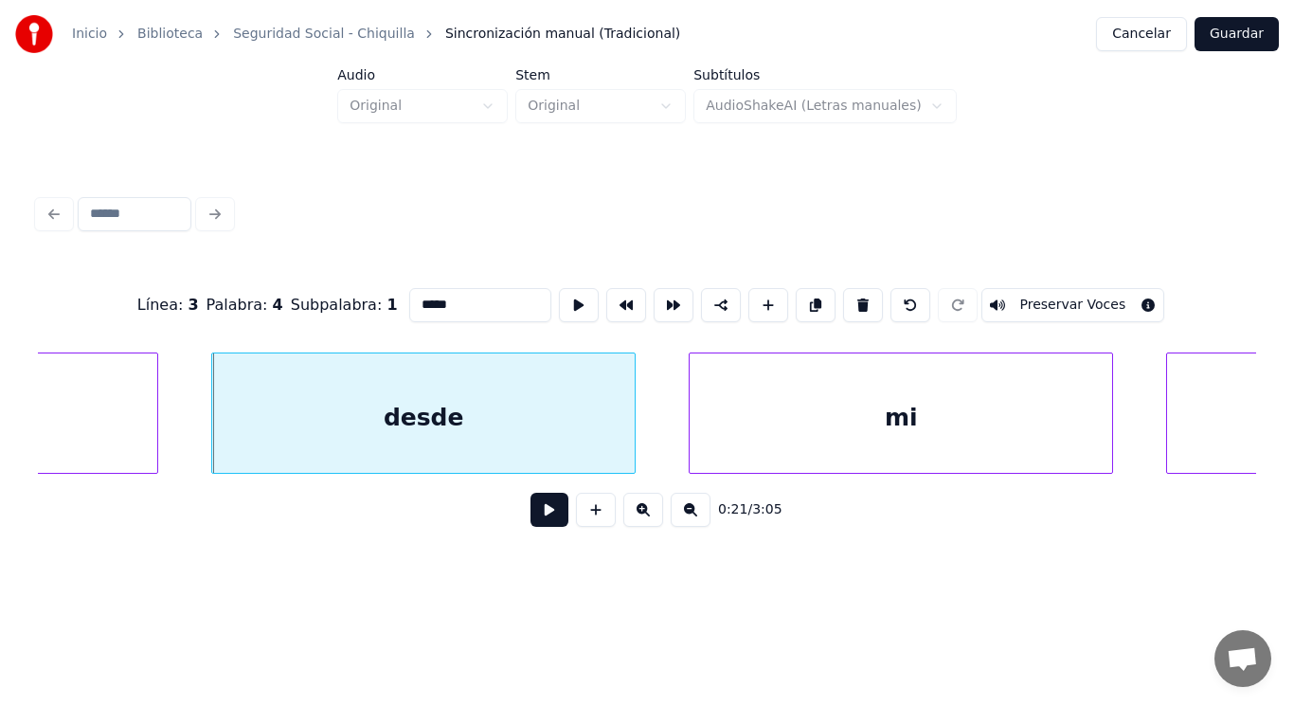
click at [537, 524] on button at bounding box center [550, 510] width 38 height 34
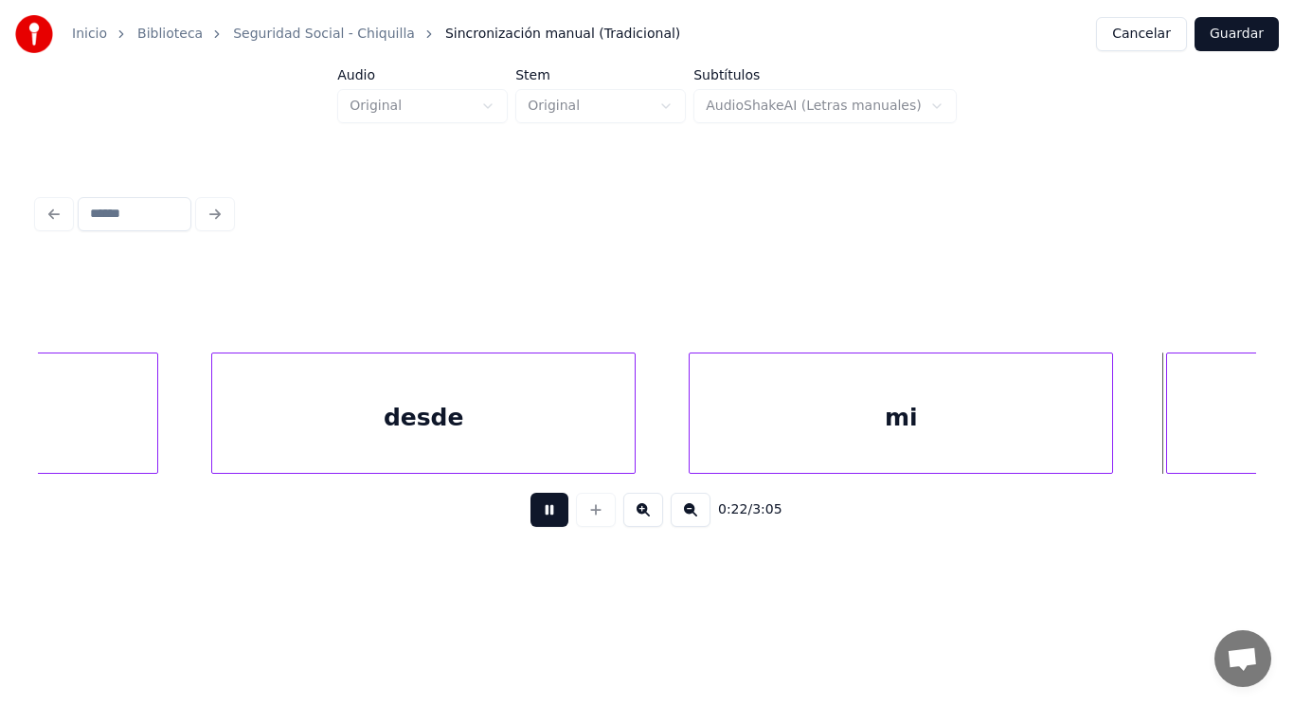
click at [537, 524] on button at bounding box center [550, 510] width 38 height 34
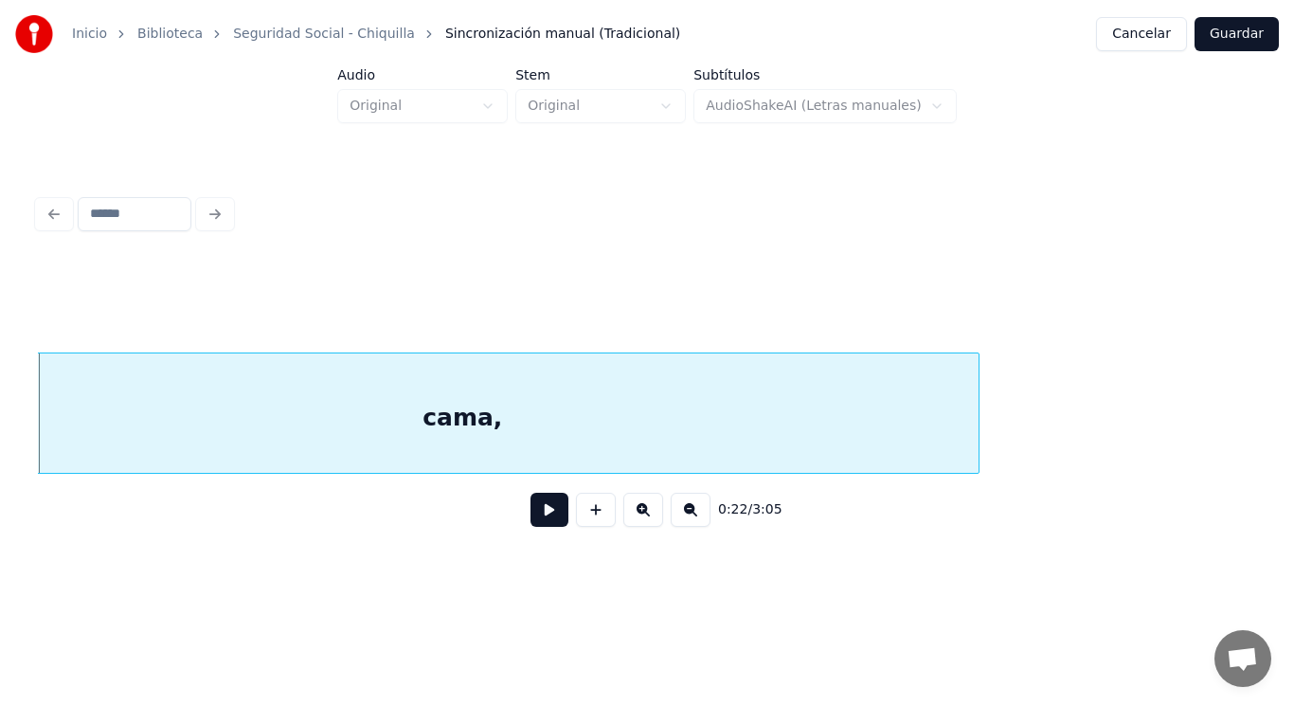
click at [537, 524] on button at bounding box center [550, 510] width 38 height 34
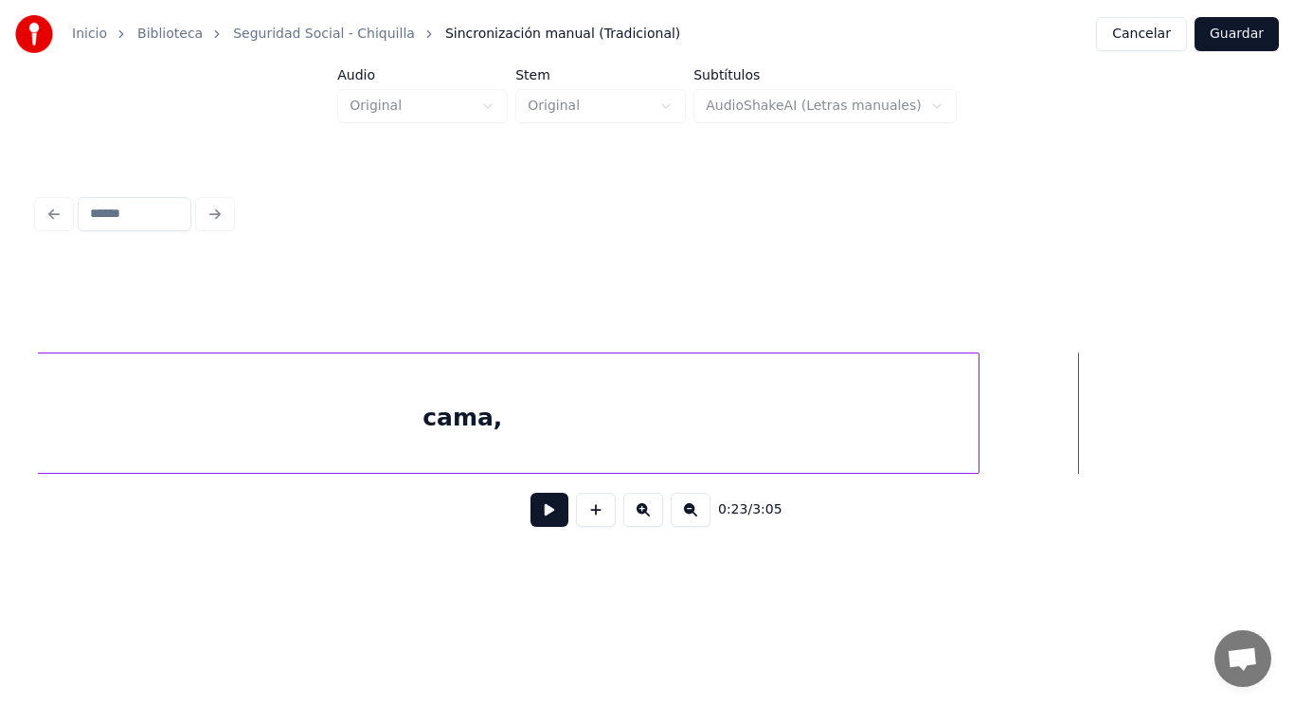
click at [616, 389] on div "cama," at bounding box center [462, 417] width 1033 height 129
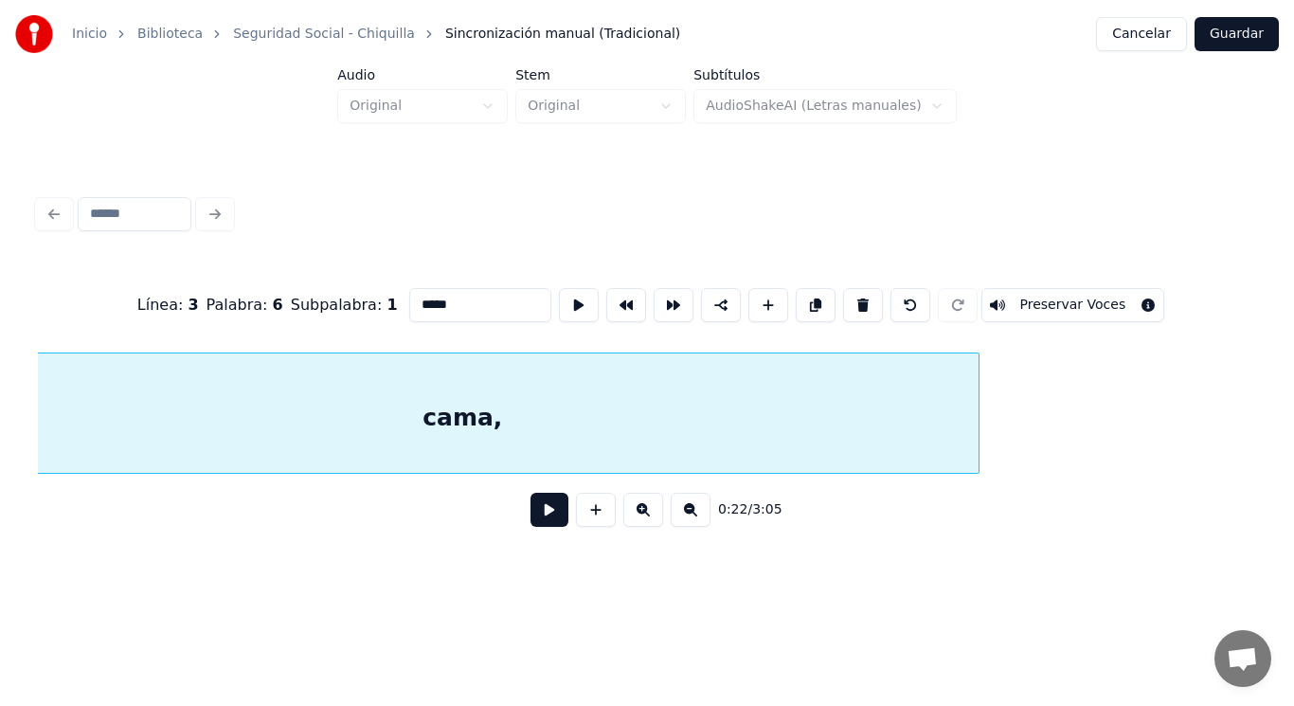
scroll to position [0, 30008]
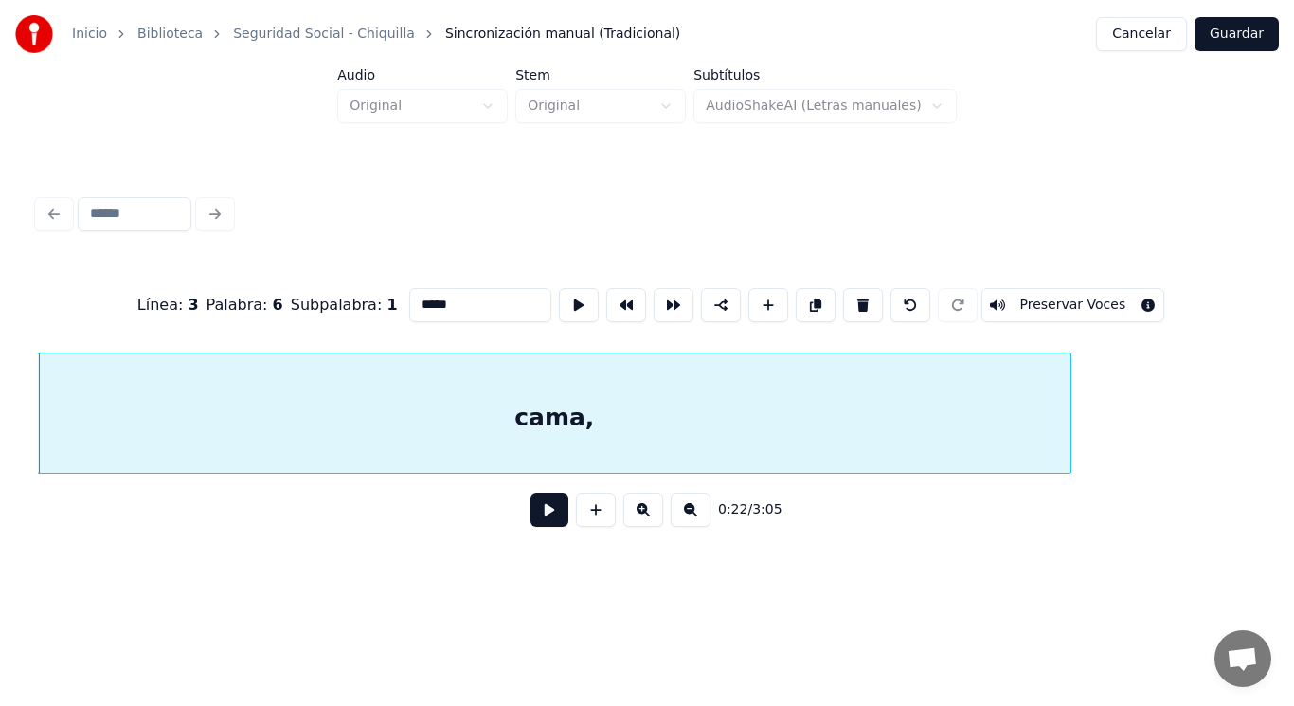
click at [531, 520] on button at bounding box center [550, 510] width 38 height 34
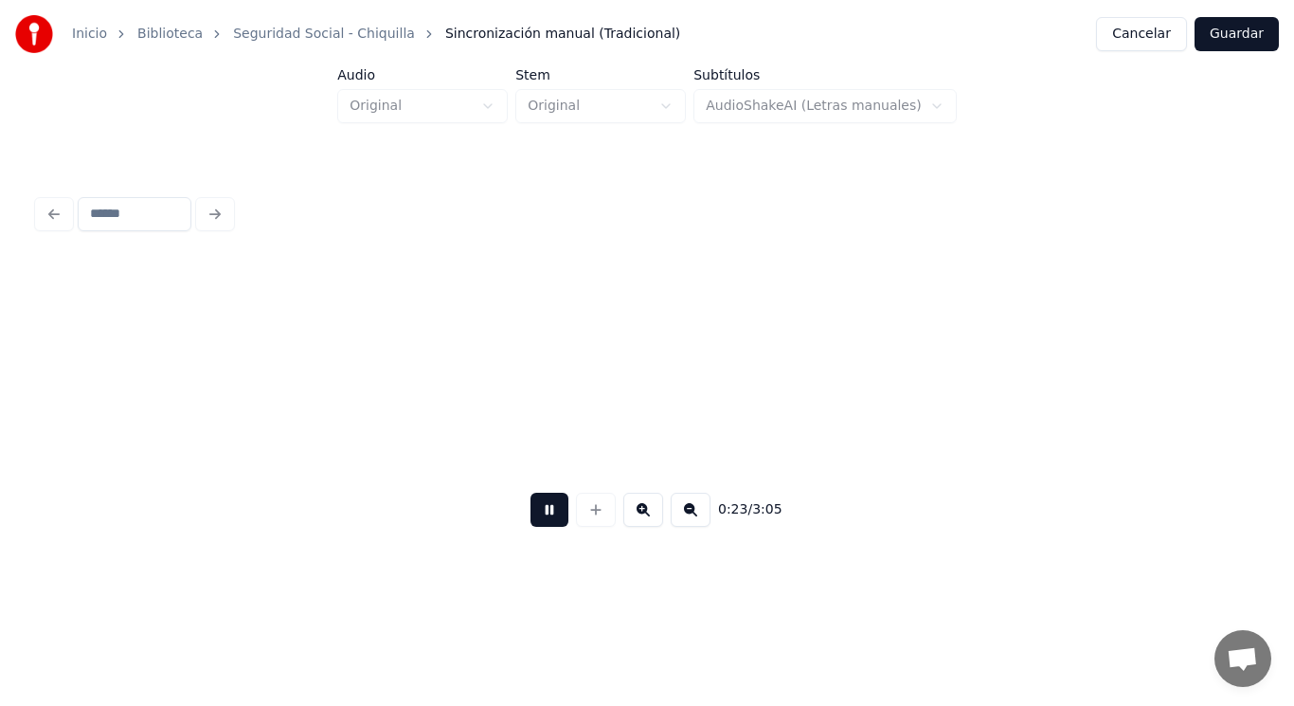
scroll to position [0, 31233]
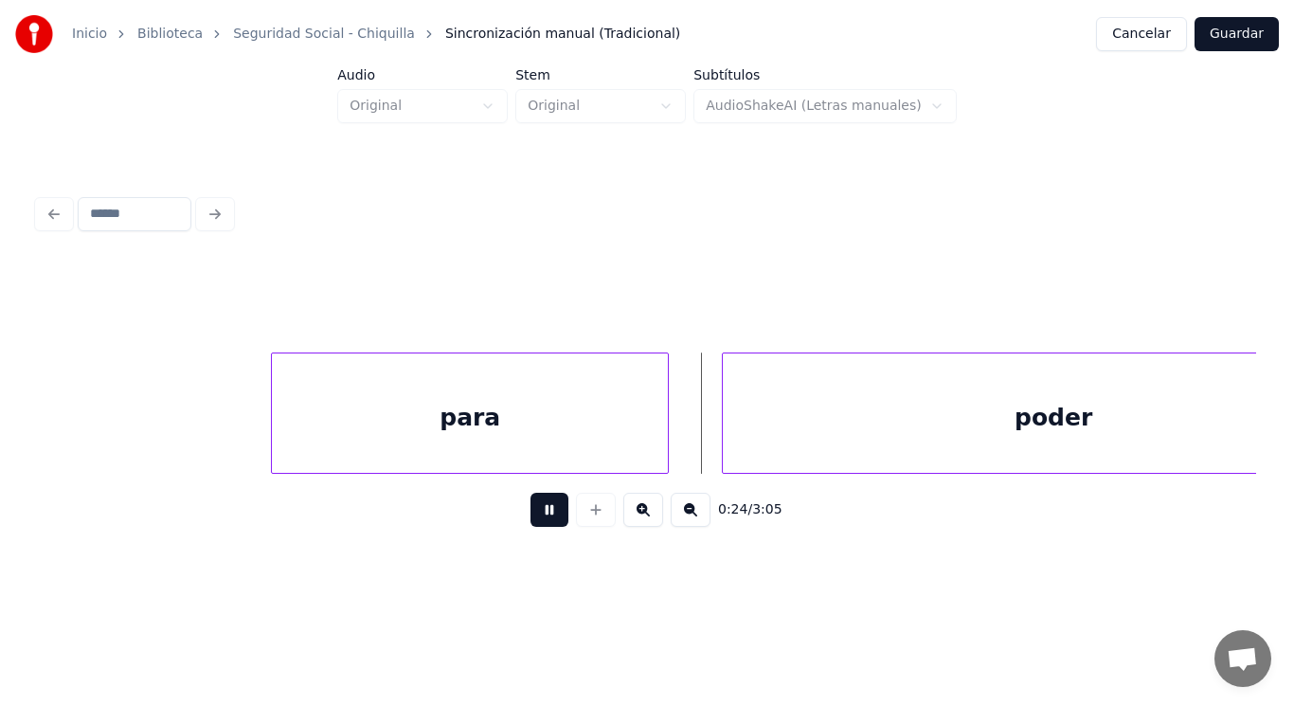
click at [531, 520] on button at bounding box center [550, 510] width 38 height 34
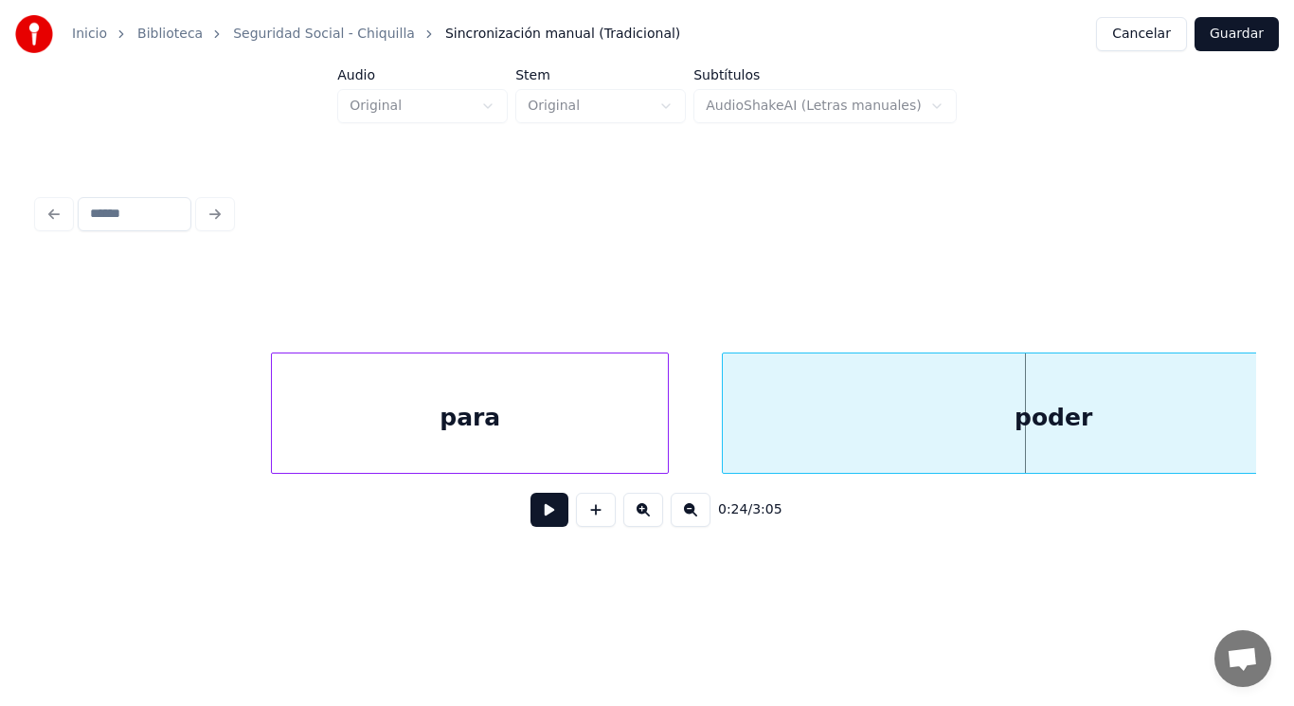
click at [531, 520] on button at bounding box center [550, 510] width 38 height 34
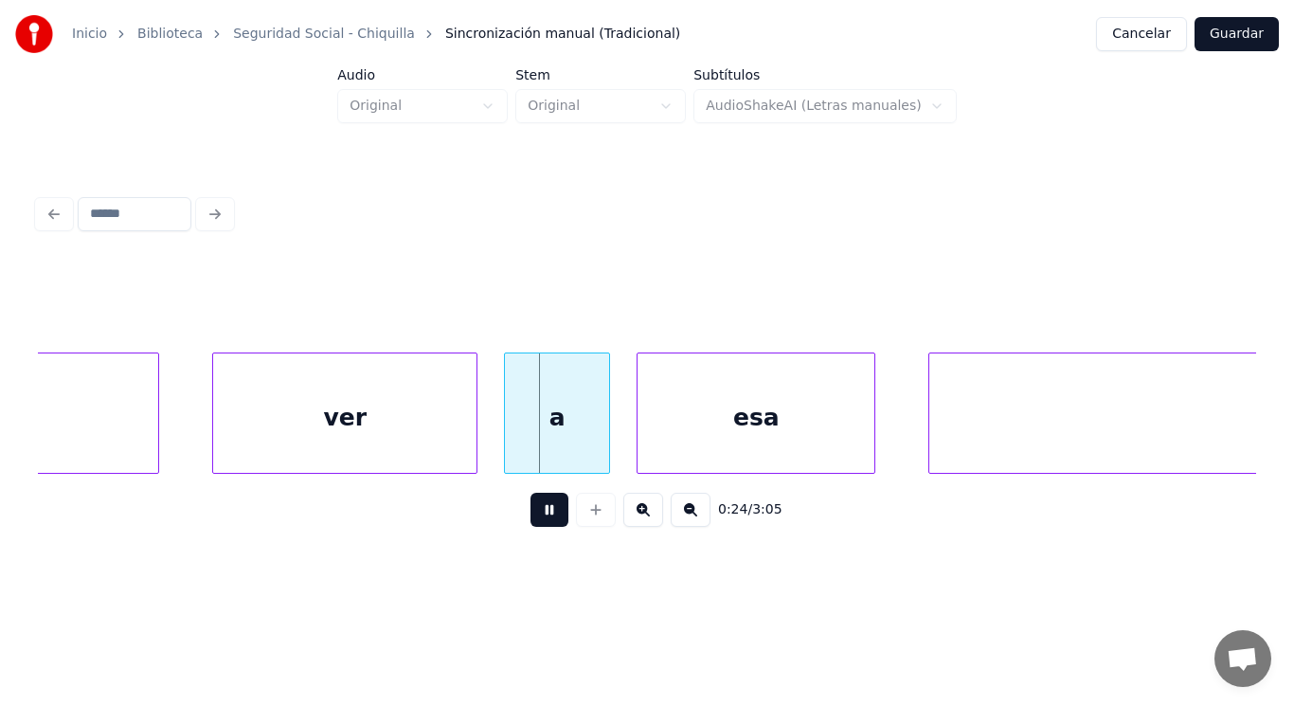
click at [531, 520] on button at bounding box center [550, 510] width 38 height 34
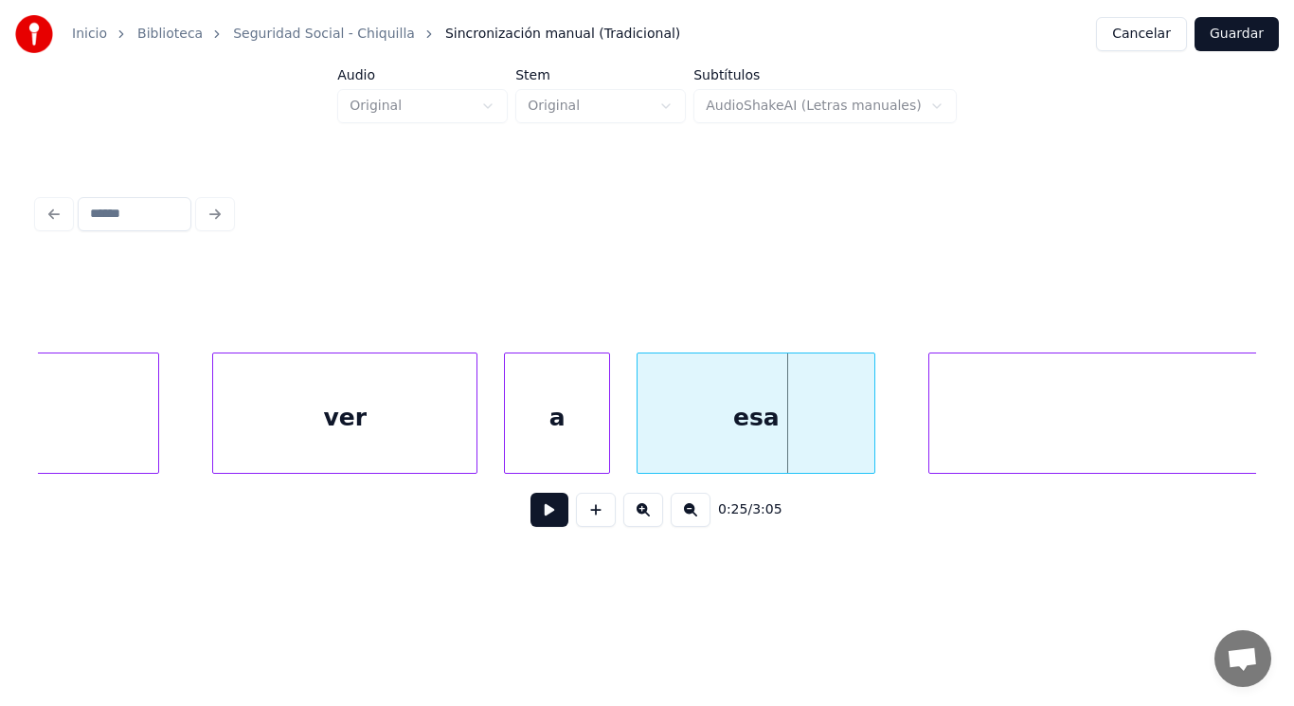
click at [334, 413] on div "ver" at bounding box center [344, 417] width 263 height 129
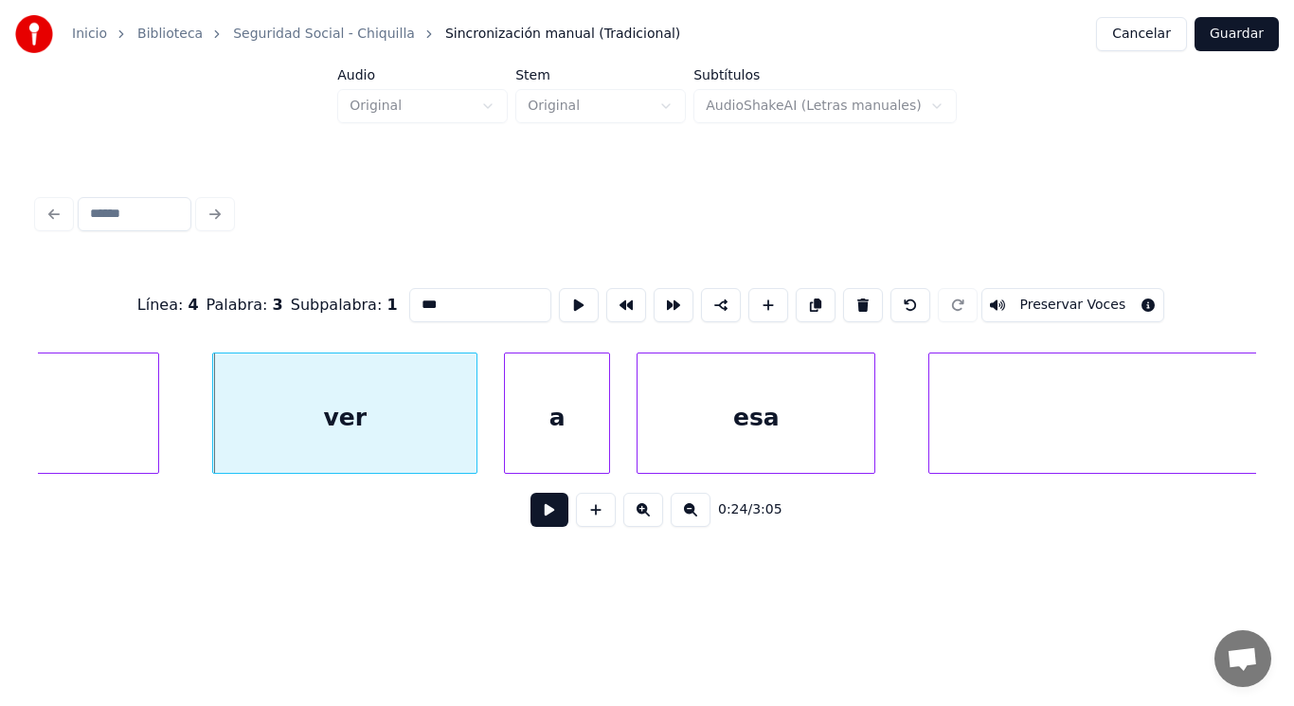
click at [531, 509] on button at bounding box center [550, 510] width 38 height 34
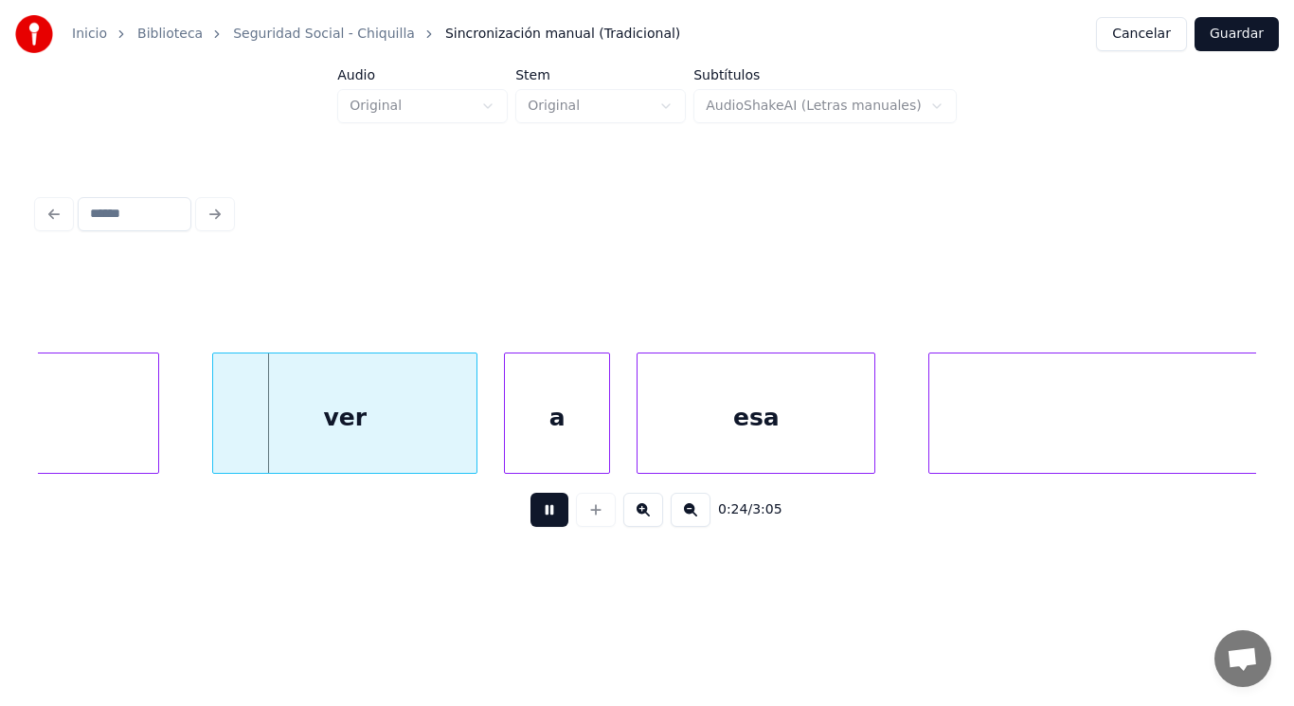
click at [531, 509] on button at bounding box center [550, 510] width 38 height 34
click at [198, 435] on div at bounding box center [201, 412] width 6 height 119
click at [550, 514] on button at bounding box center [550, 510] width 38 height 34
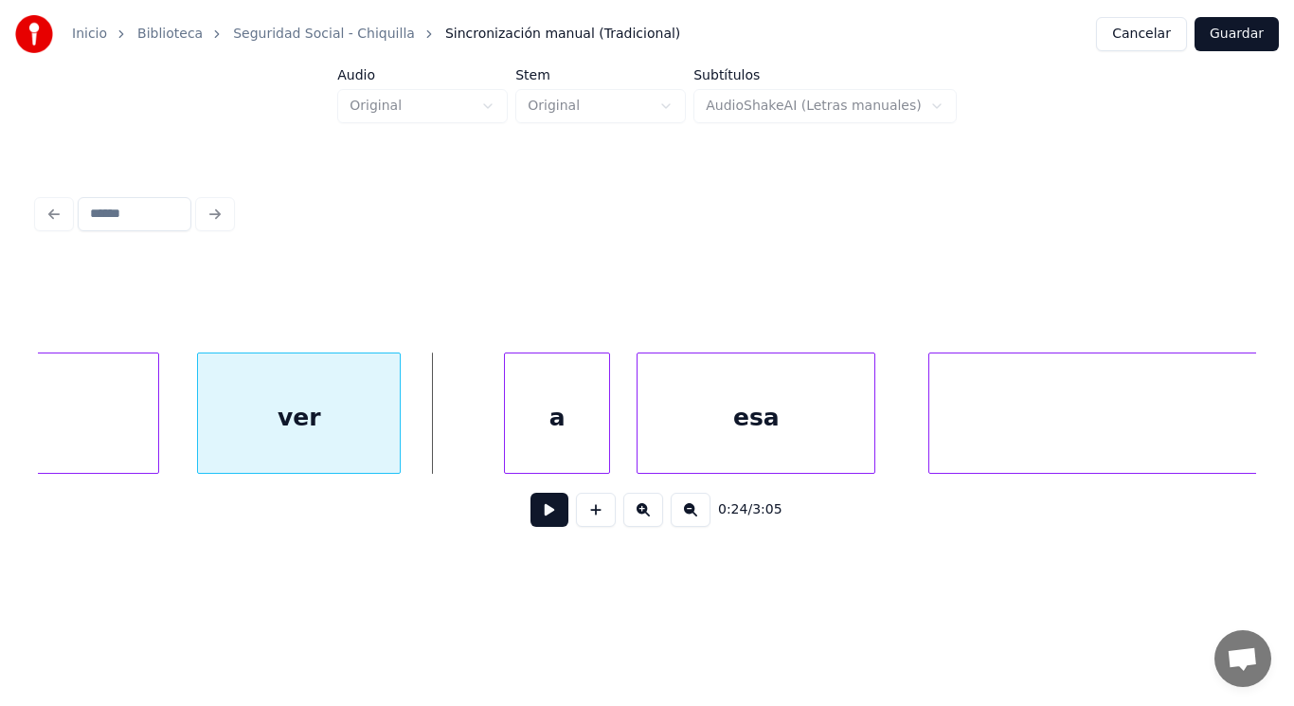
click at [394, 435] on div at bounding box center [397, 412] width 6 height 119
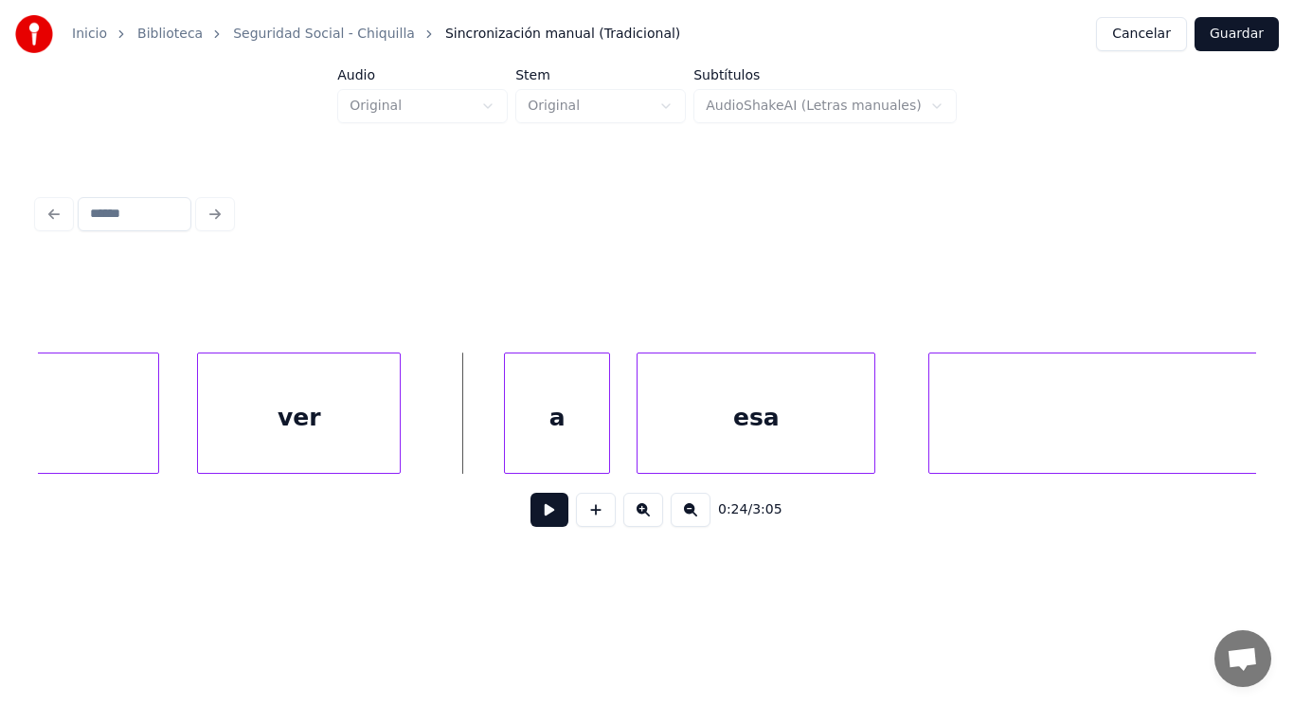
click at [531, 519] on button at bounding box center [550, 510] width 38 height 34
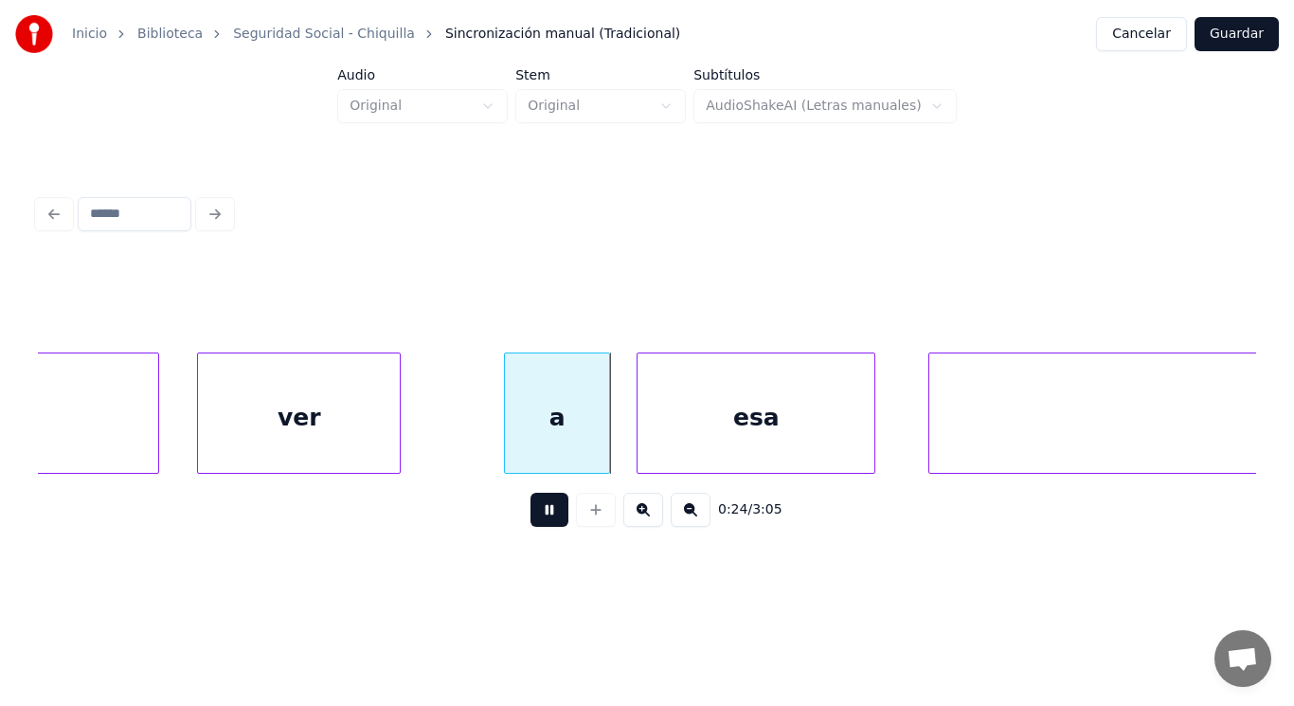
click at [531, 519] on button at bounding box center [550, 510] width 38 height 34
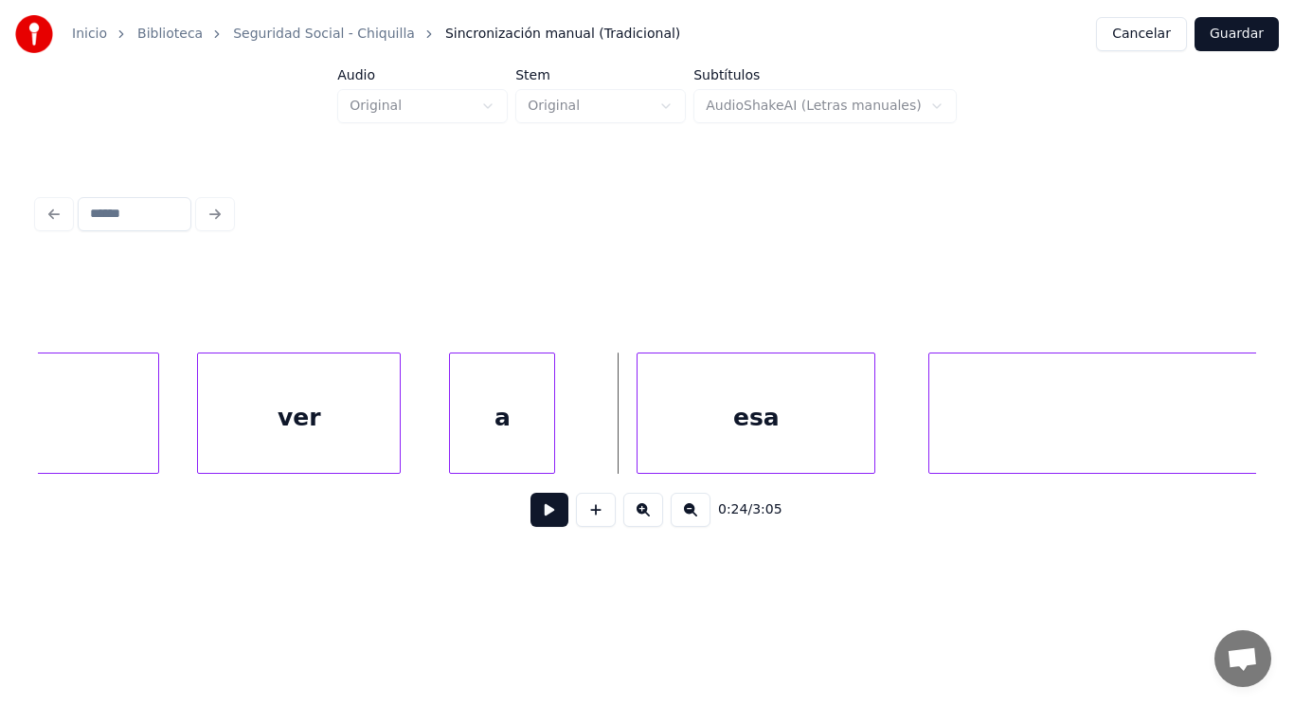
click at [486, 441] on div "a" at bounding box center [502, 417] width 104 height 129
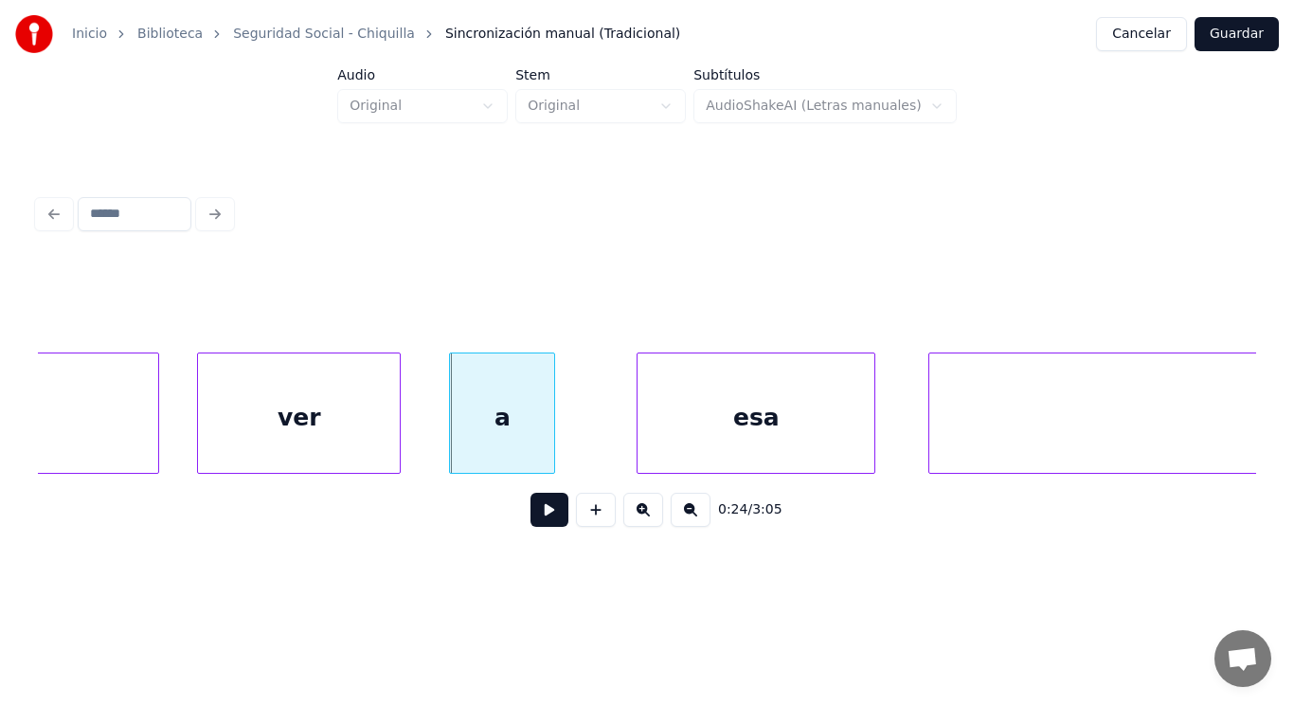
click at [537, 515] on button at bounding box center [550, 510] width 38 height 34
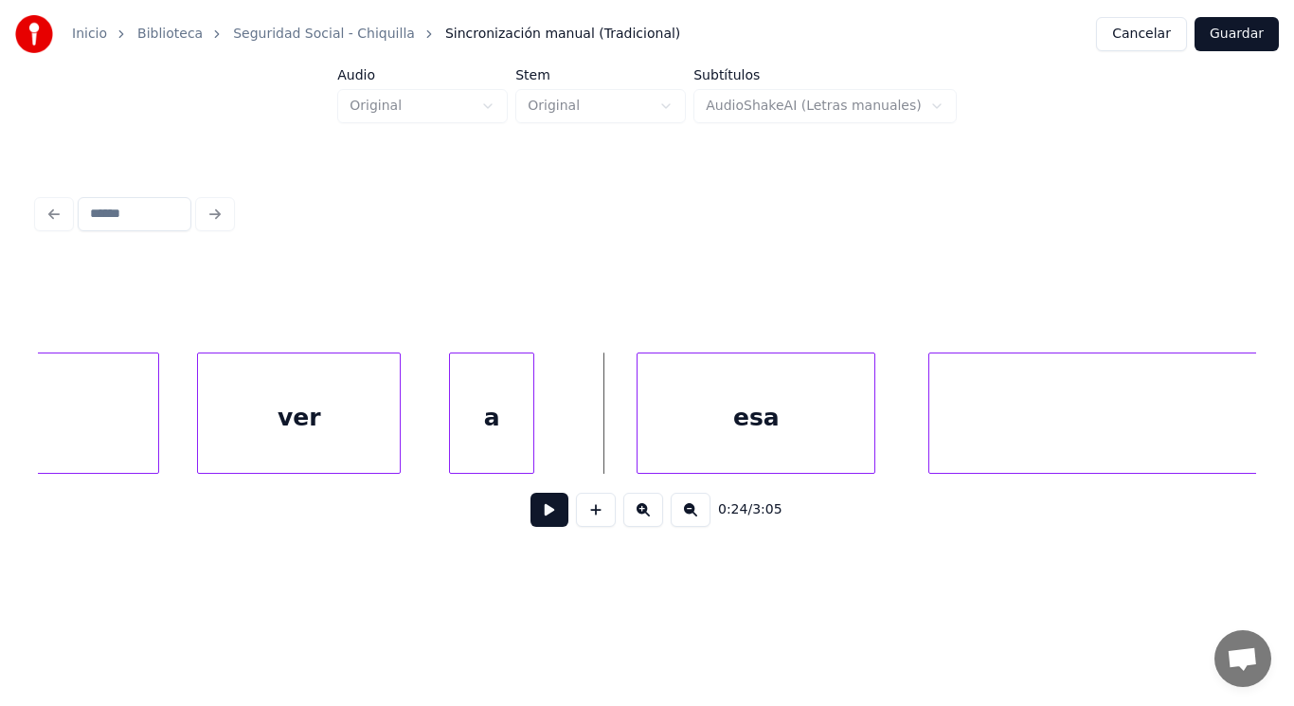
click at [529, 445] on div at bounding box center [531, 412] width 6 height 119
click at [533, 510] on button at bounding box center [550, 510] width 38 height 34
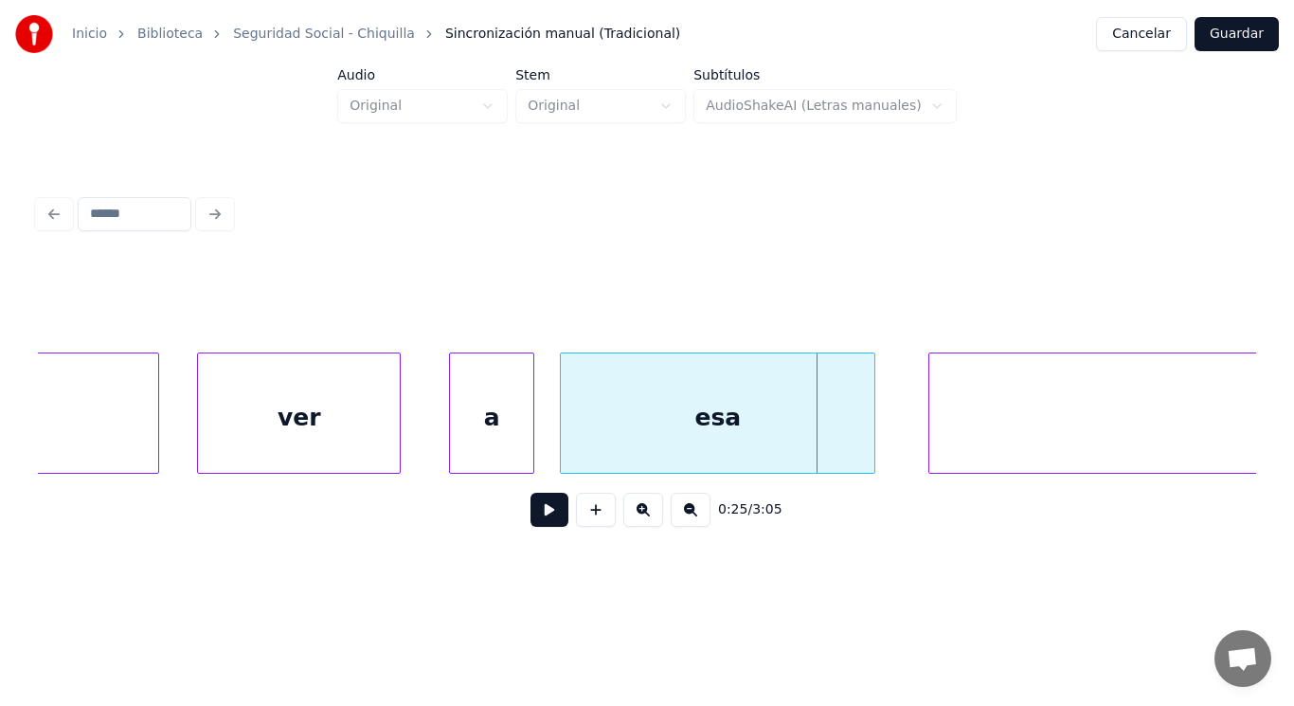
click at [564, 452] on div at bounding box center [564, 412] width 6 height 119
click at [493, 449] on div "a" at bounding box center [479, 417] width 83 height 129
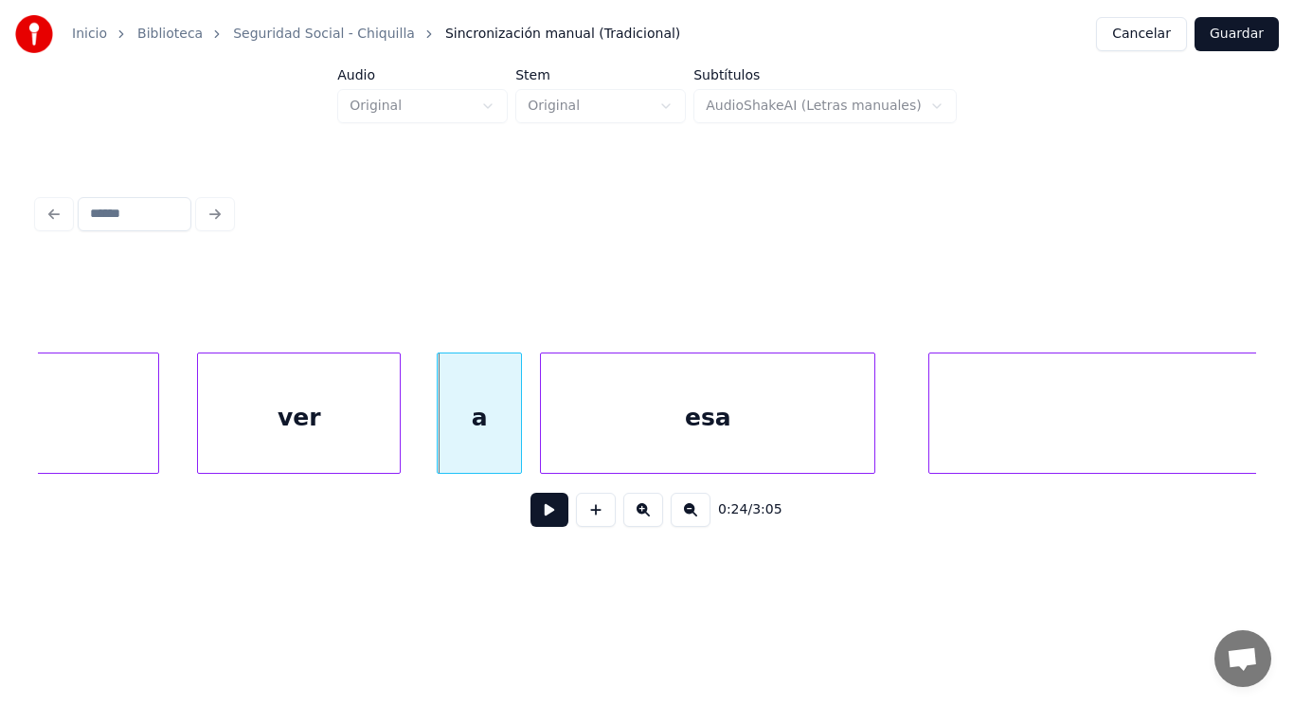
click at [544, 446] on div at bounding box center [544, 412] width 6 height 119
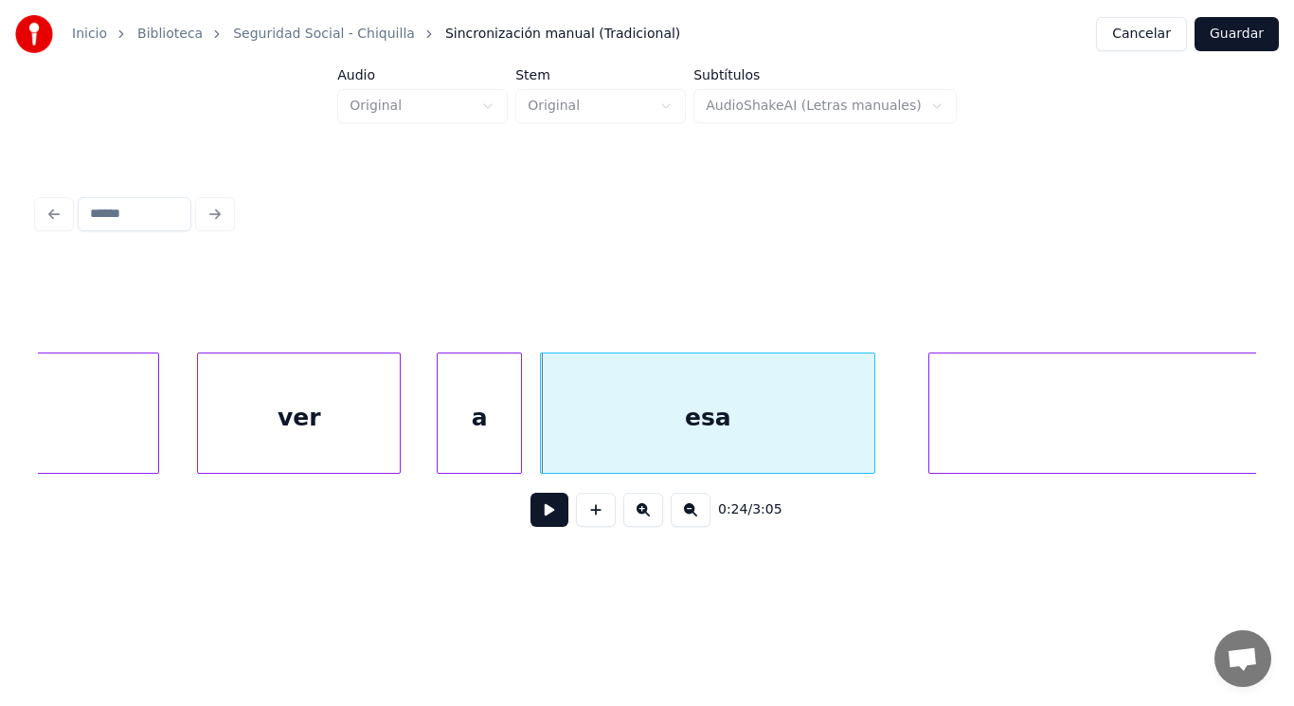
click at [533, 511] on button at bounding box center [550, 510] width 38 height 34
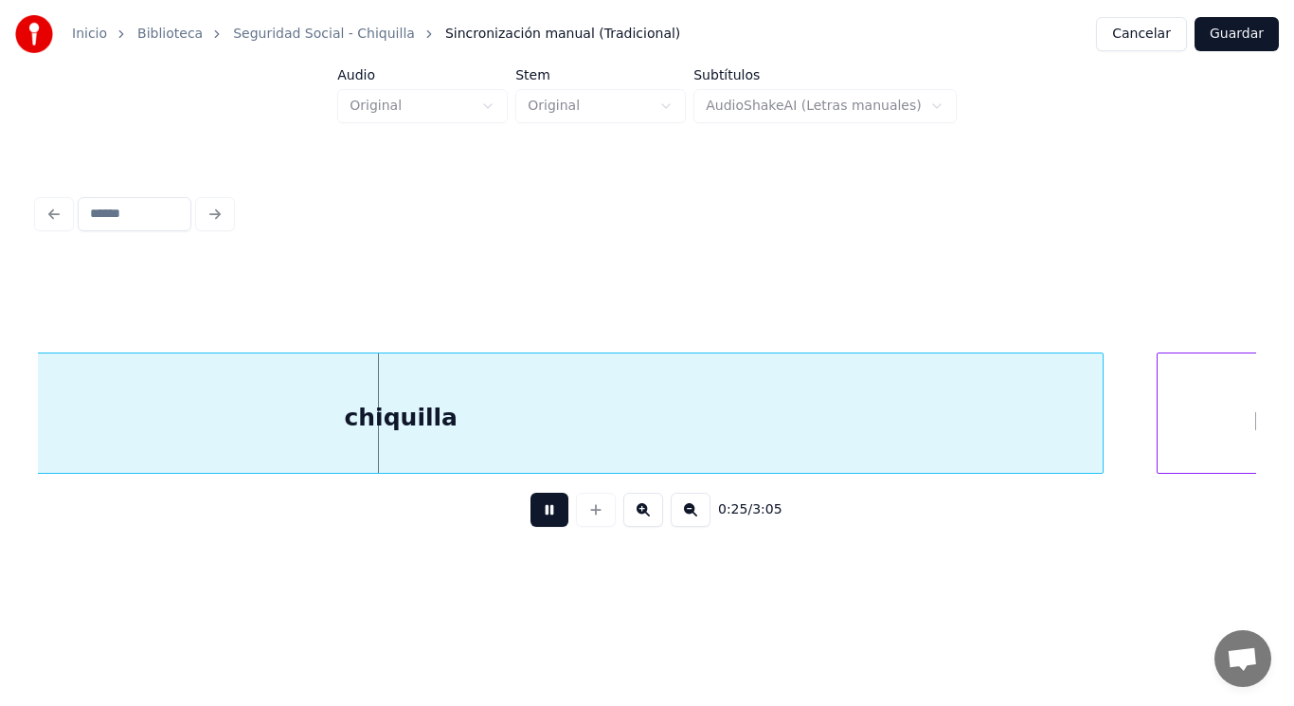
click at [533, 511] on button at bounding box center [550, 510] width 38 height 34
click at [538, 427] on div "chiquilla" at bounding box center [401, 417] width 1404 height 129
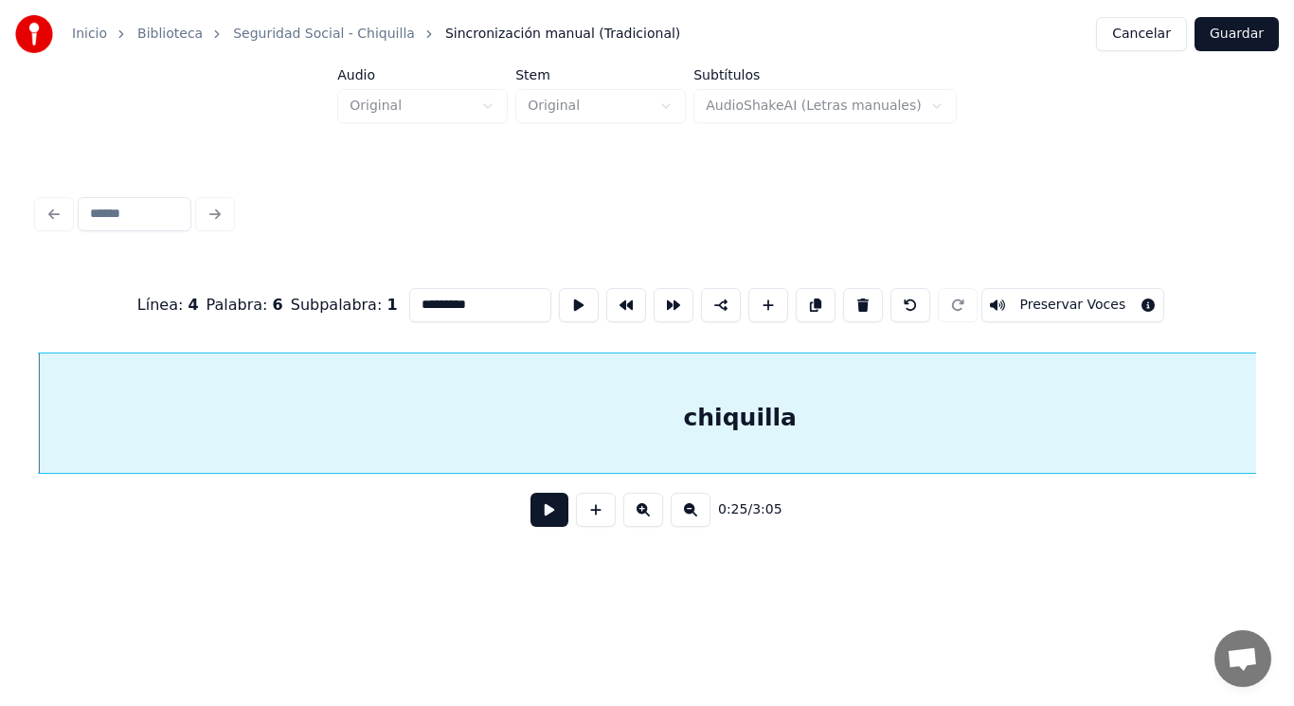
click at [532, 508] on button at bounding box center [550, 510] width 38 height 34
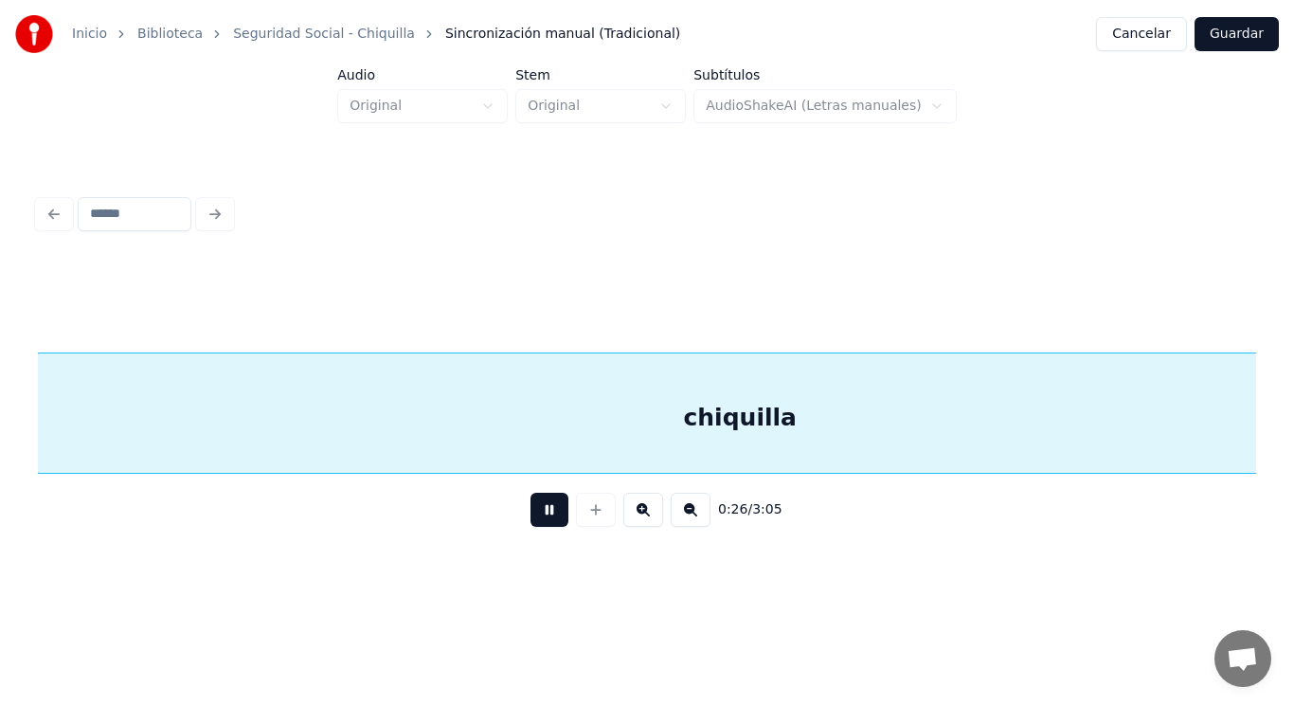
scroll to position [0, 34593]
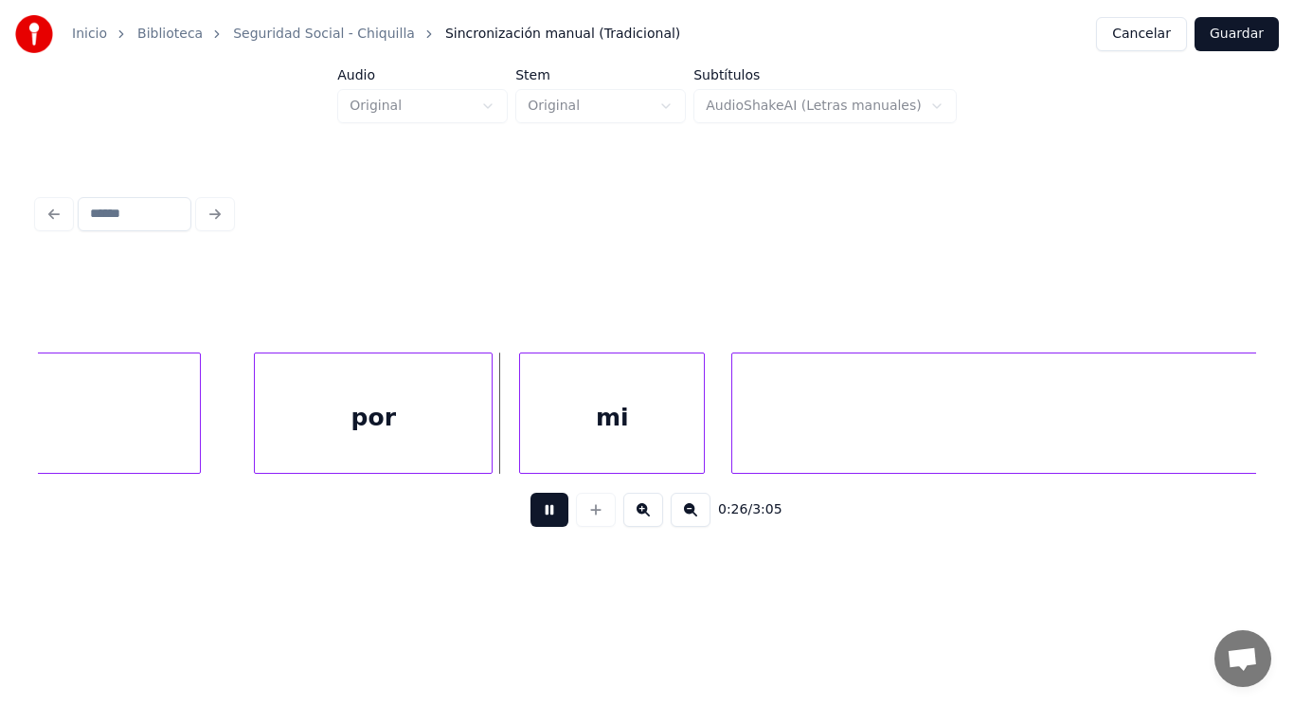
click at [532, 508] on button at bounding box center [550, 510] width 38 height 34
click at [530, 430] on div "mi" at bounding box center [612, 417] width 184 height 129
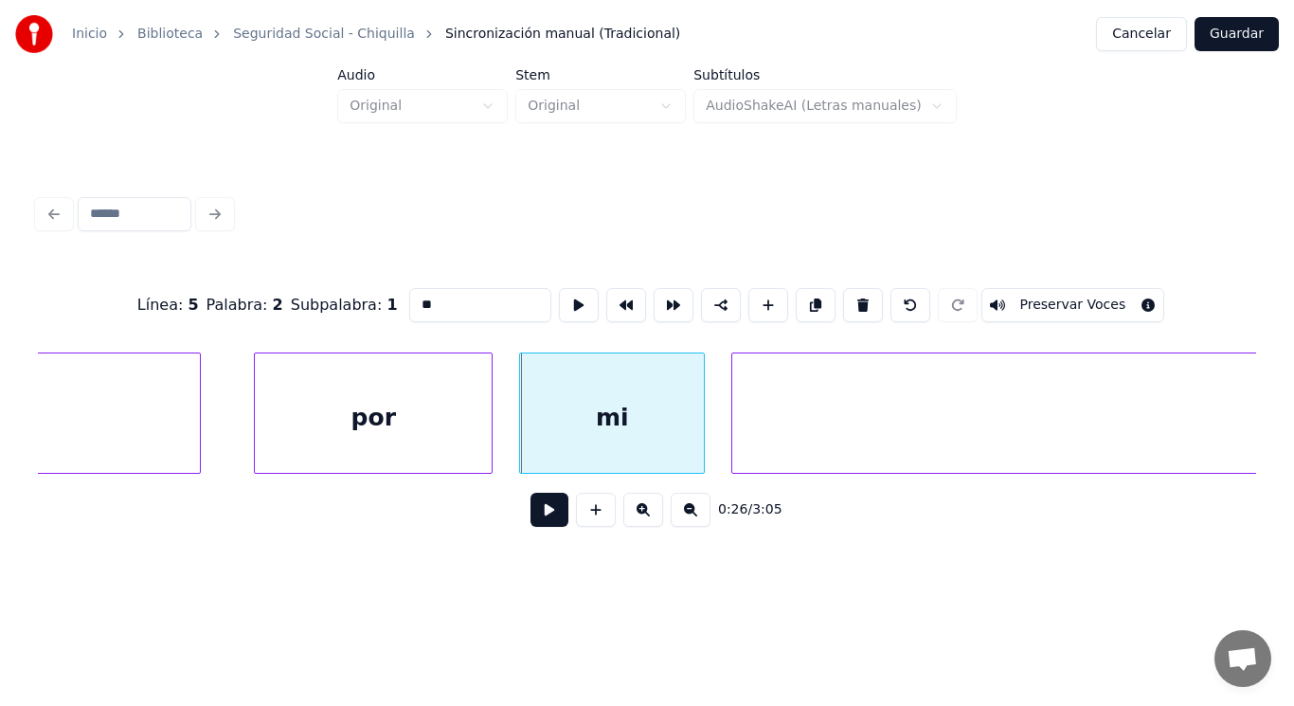
click at [531, 517] on button at bounding box center [550, 510] width 38 height 34
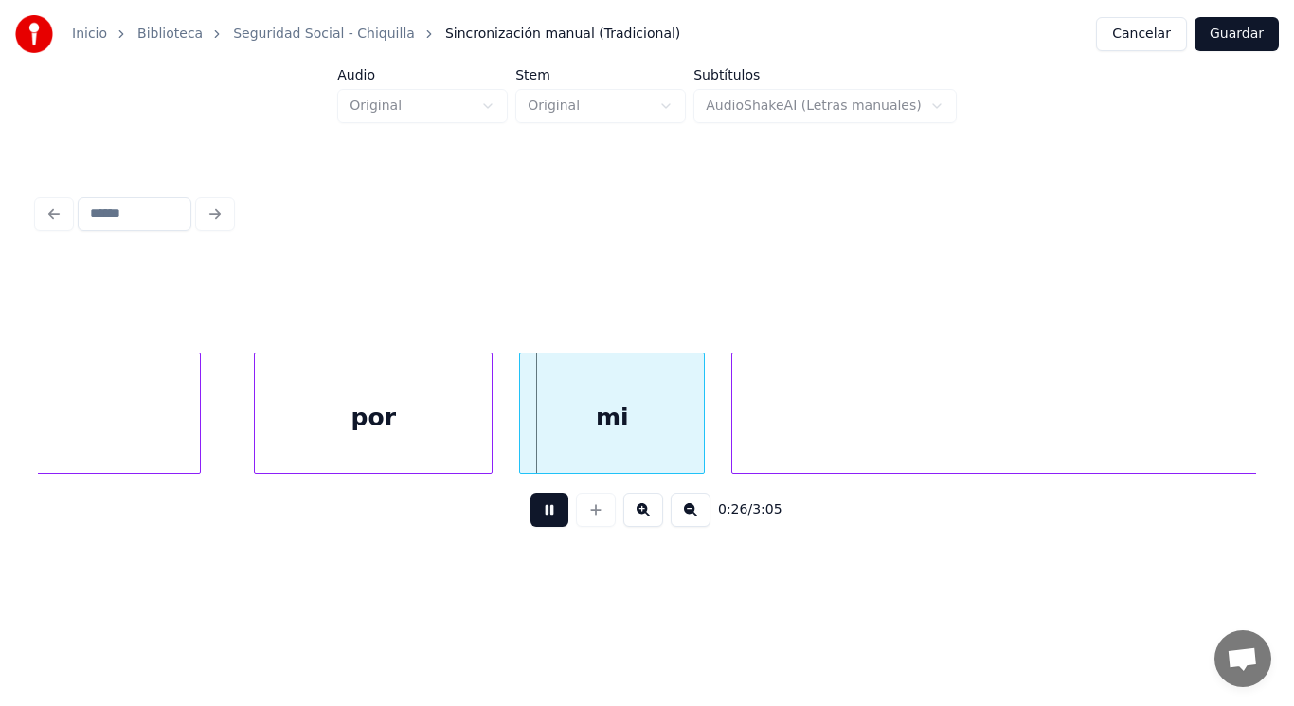
click at [531, 517] on button at bounding box center [550, 510] width 38 height 34
click at [424, 447] on div "por" at bounding box center [373, 417] width 237 height 129
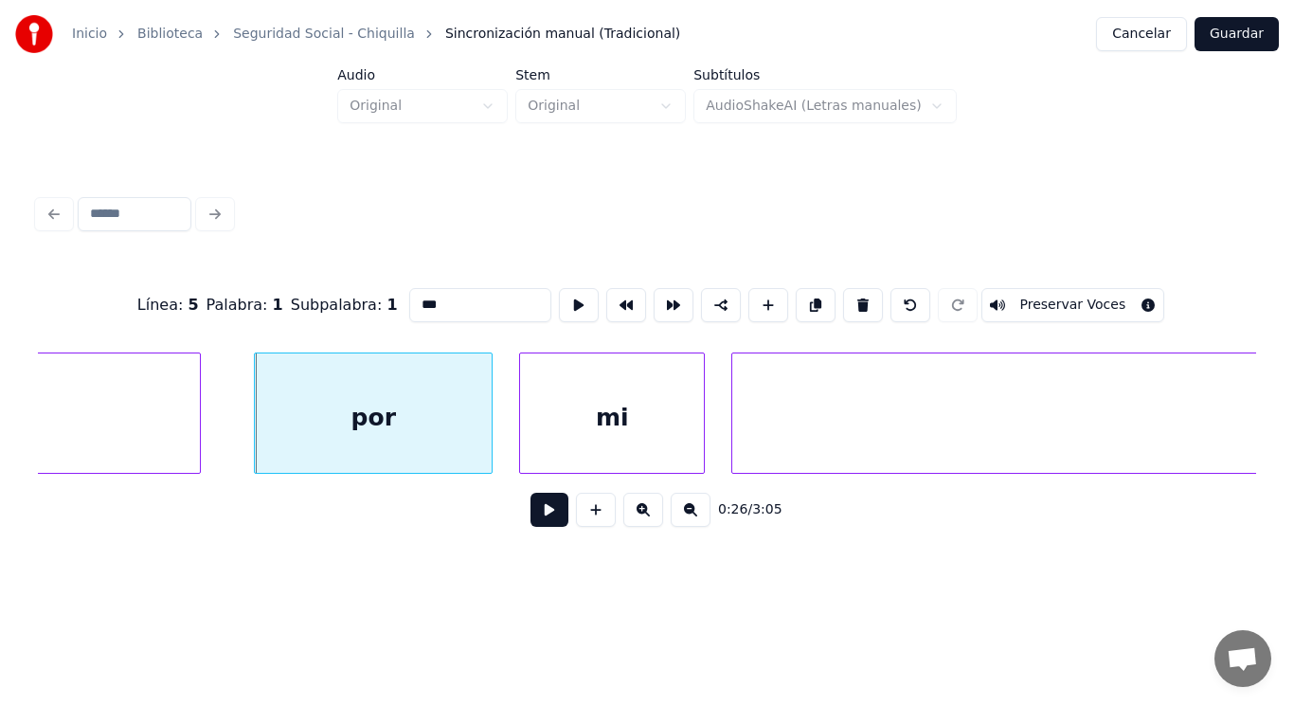
click at [532, 512] on button at bounding box center [550, 510] width 38 height 34
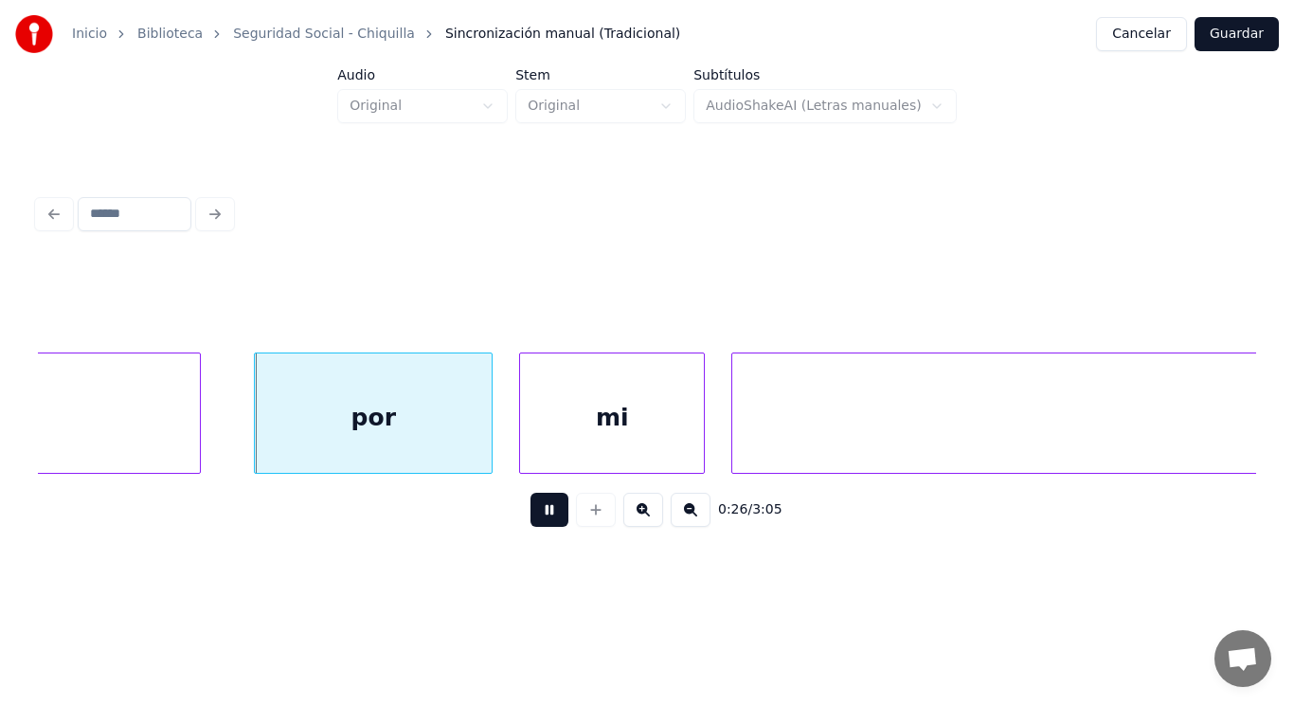
click at [532, 512] on button at bounding box center [550, 510] width 38 height 34
click at [474, 448] on div at bounding box center [475, 412] width 6 height 119
click at [544, 440] on div "mi" at bounding box center [597, 417] width 184 height 129
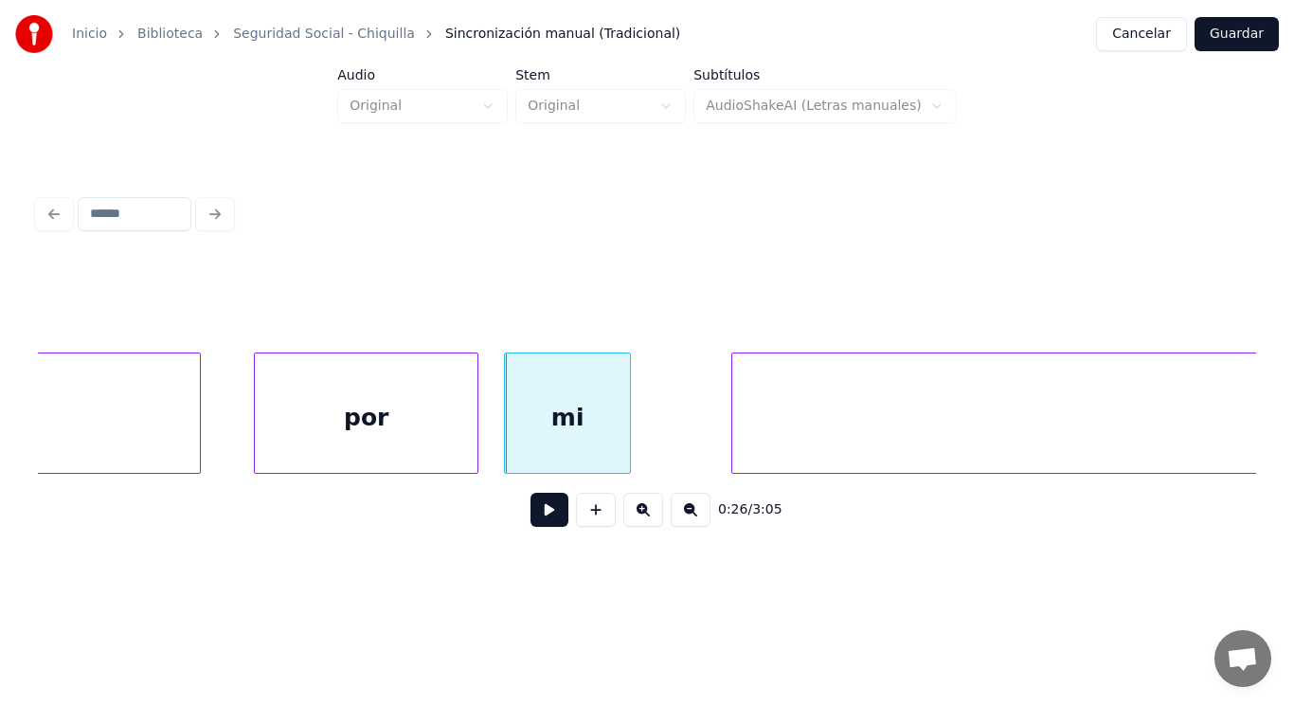
click at [624, 440] on div at bounding box center [627, 412] width 6 height 119
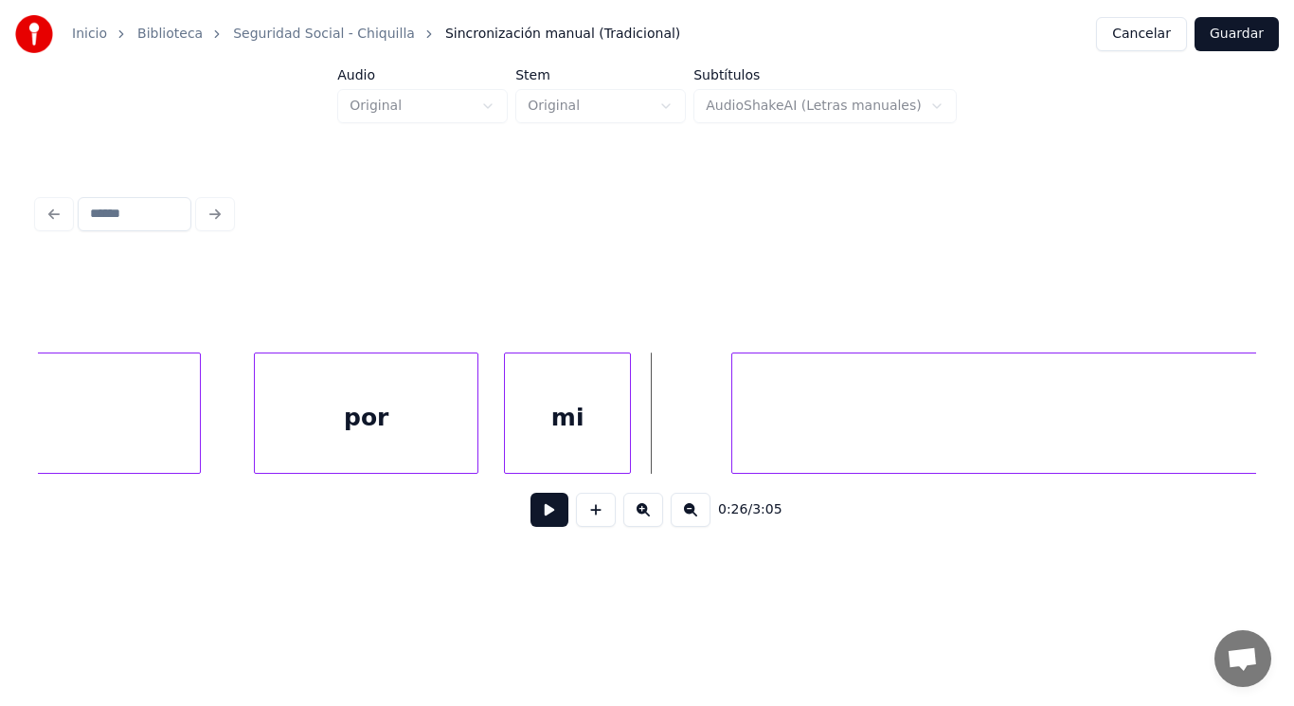
click at [531, 517] on button at bounding box center [550, 510] width 38 height 34
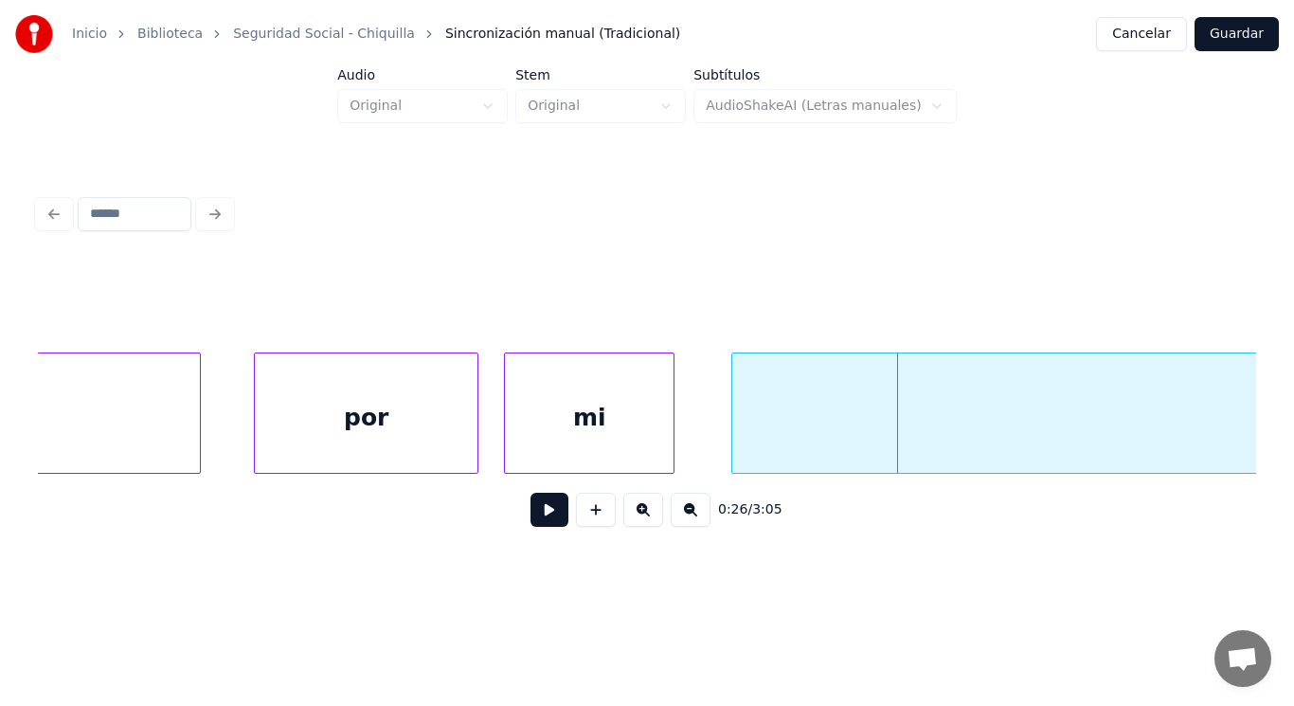
click at [670, 449] on div at bounding box center [671, 412] width 6 height 119
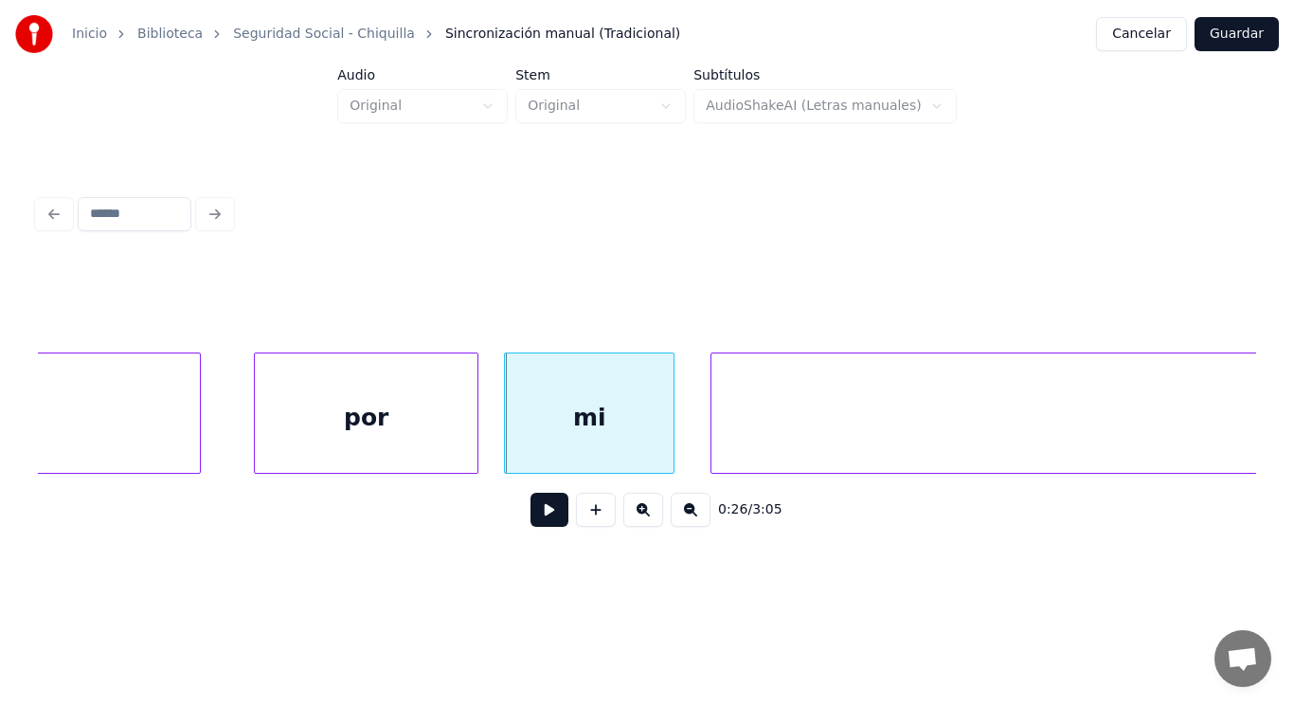
click at [716, 431] on div at bounding box center [715, 412] width 6 height 119
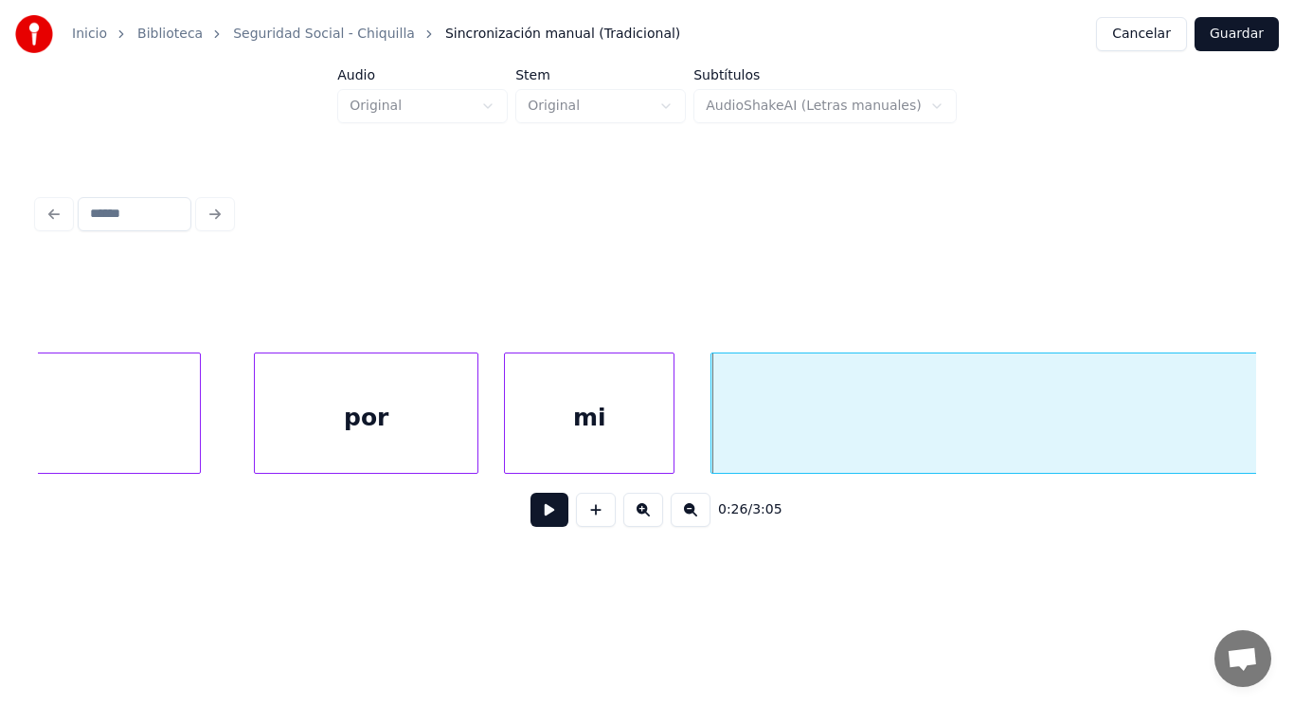
click at [533, 522] on button at bounding box center [550, 510] width 38 height 34
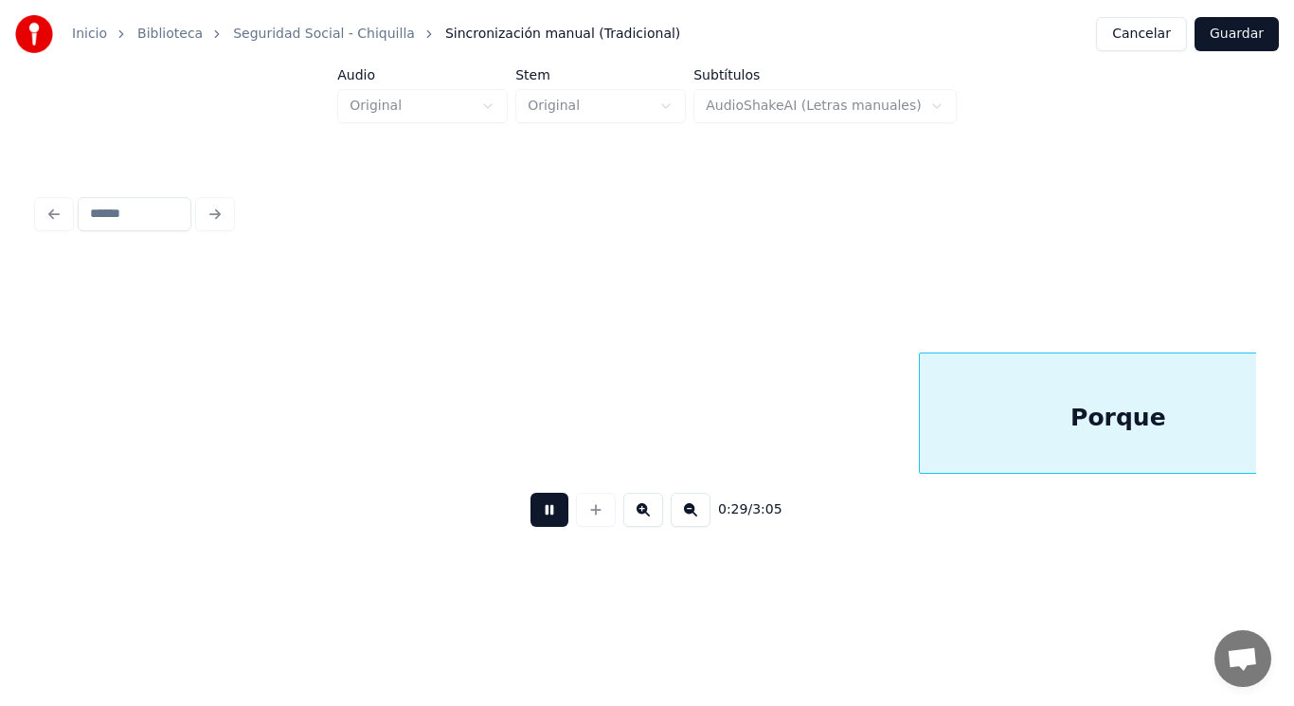
scroll to position [0, 39517]
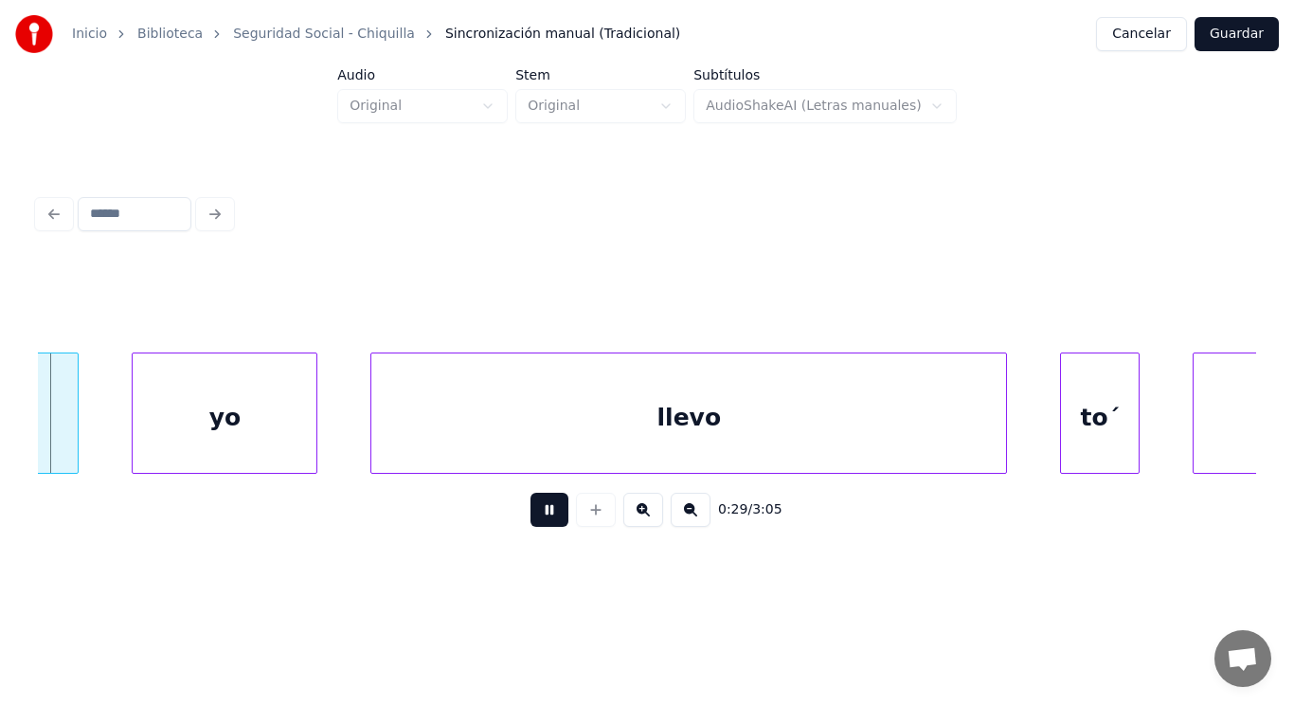
click at [533, 522] on button at bounding box center [550, 510] width 38 height 34
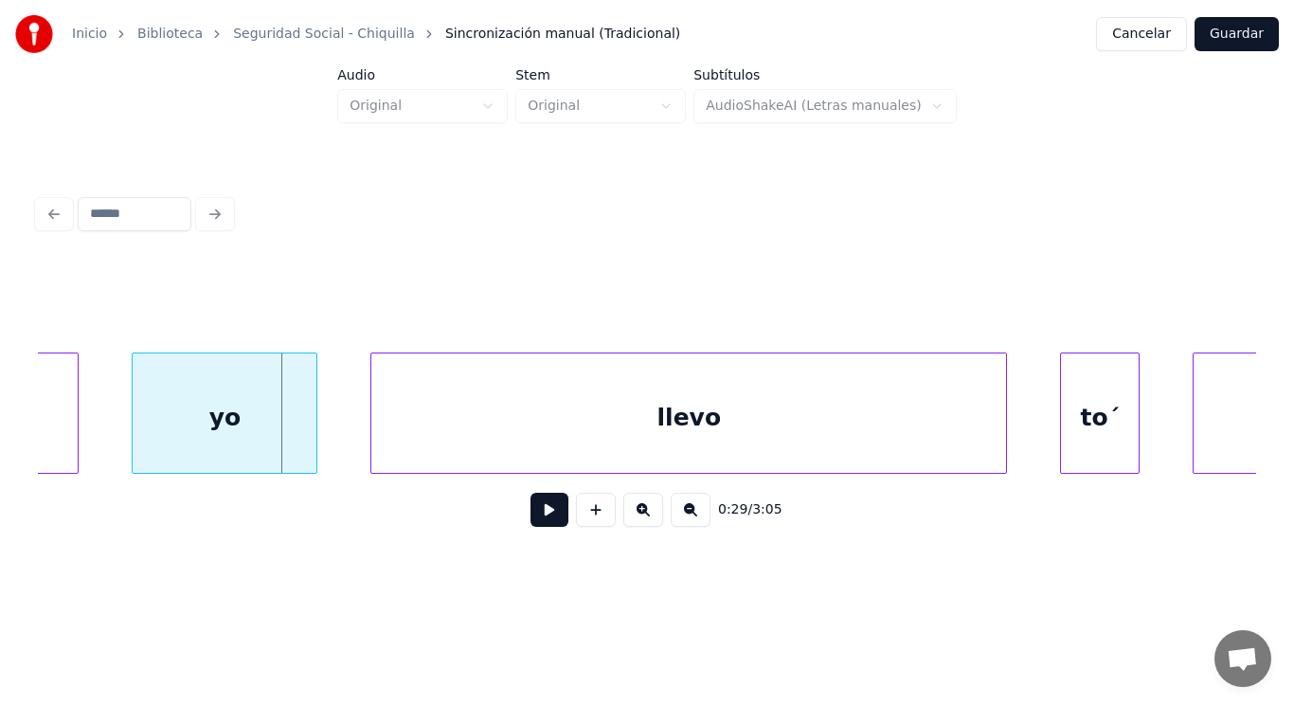
click at [425, 445] on div "llevo" at bounding box center [688, 417] width 635 height 129
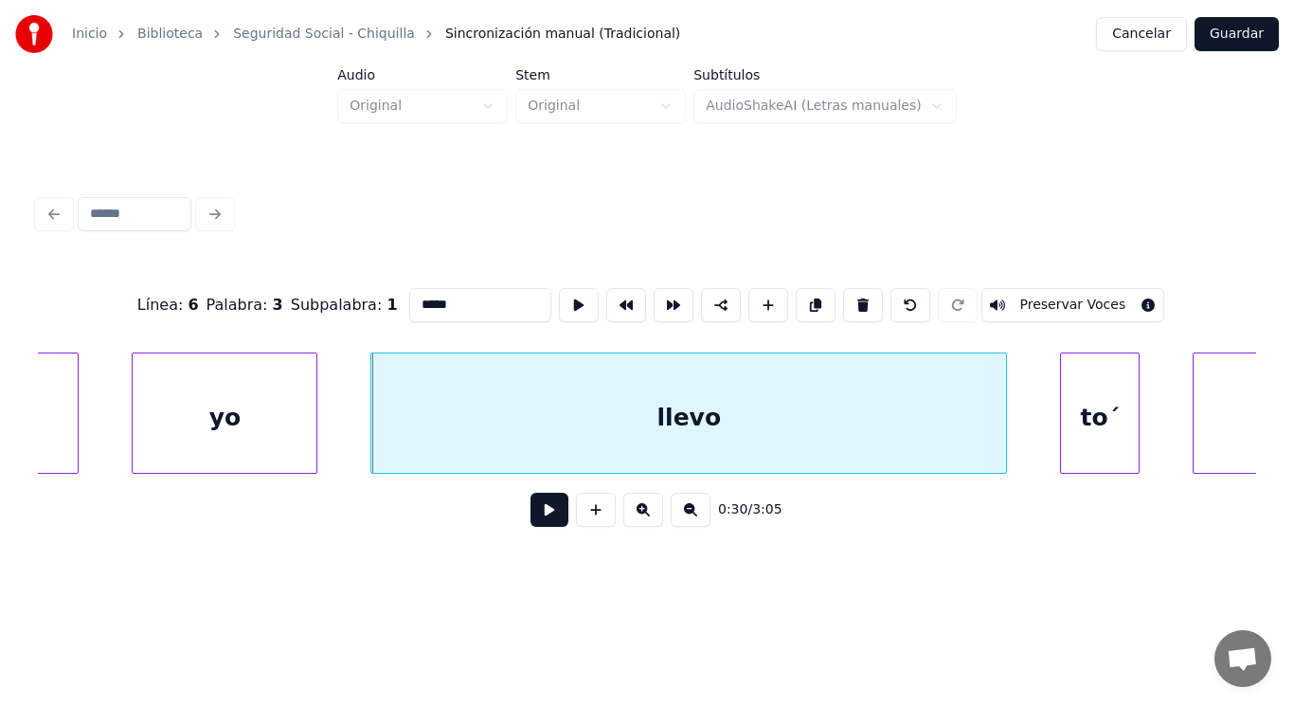
click at [532, 522] on button at bounding box center [550, 510] width 38 height 34
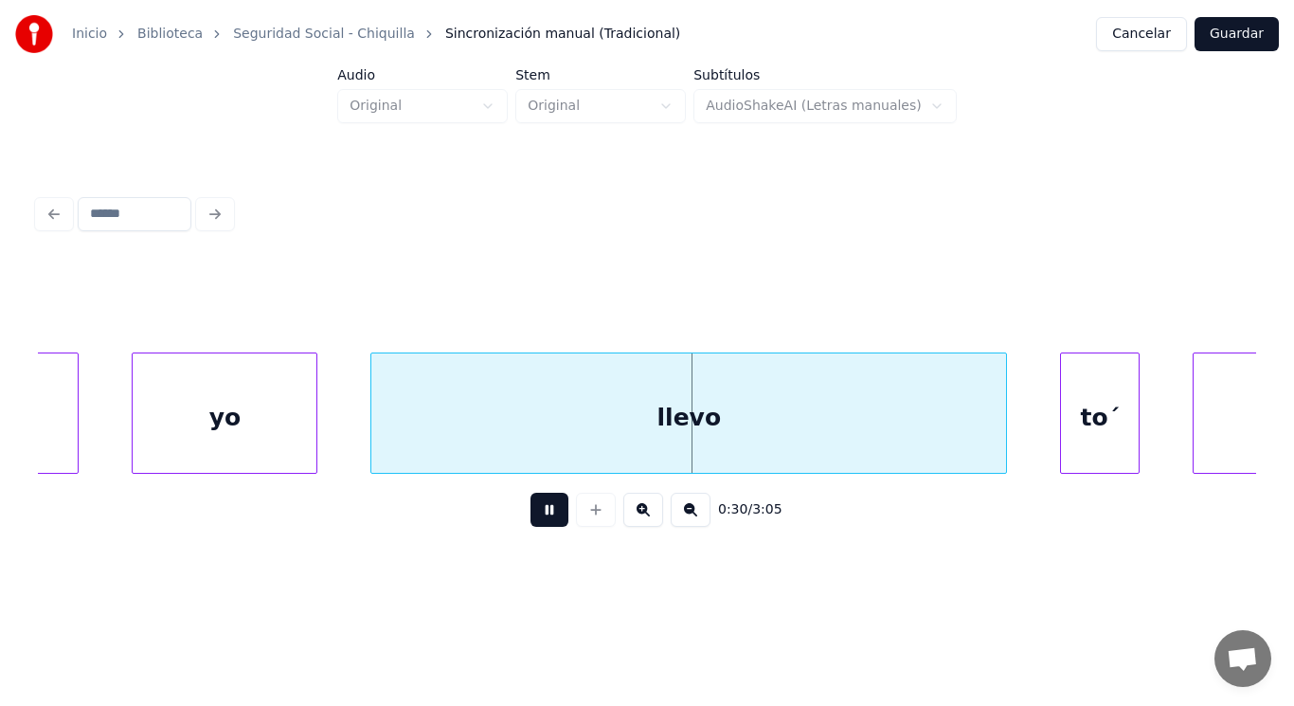
click at [532, 522] on button at bounding box center [550, 510] width 38 height 34
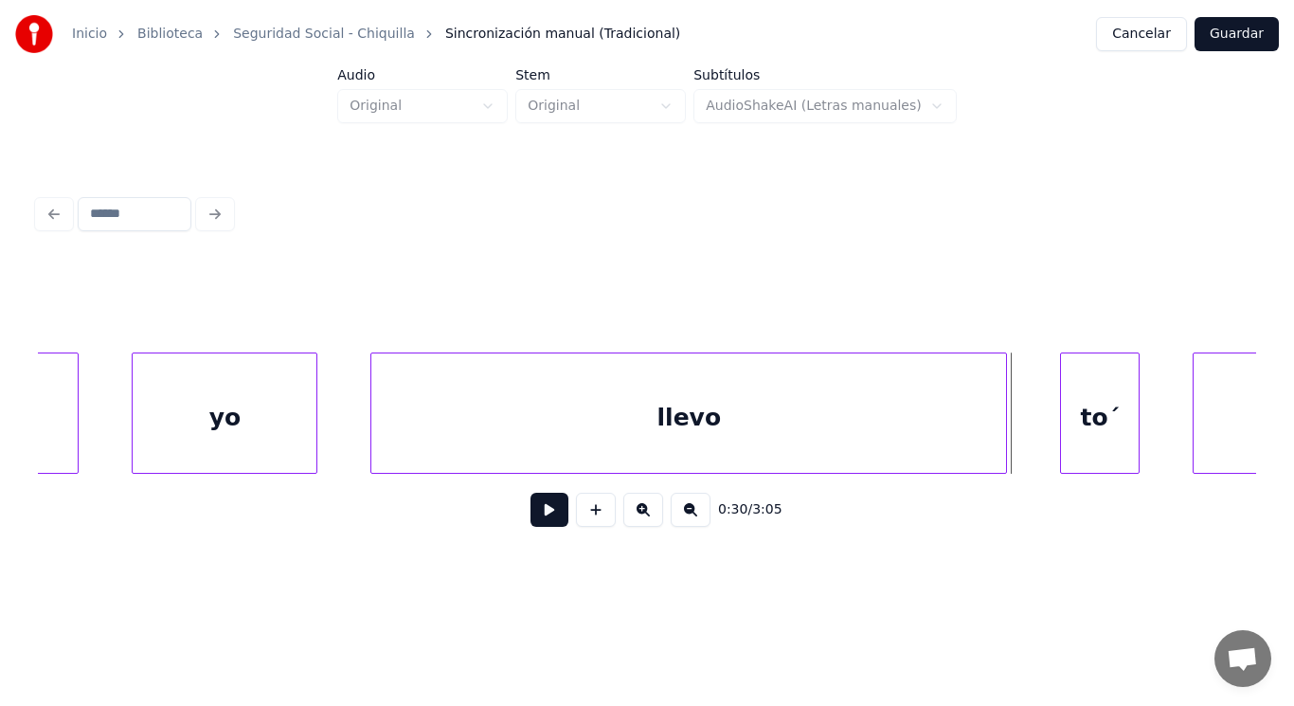
click at [560, 436] on div "llevo" at bounding box center [688, 417] width 635 height 129
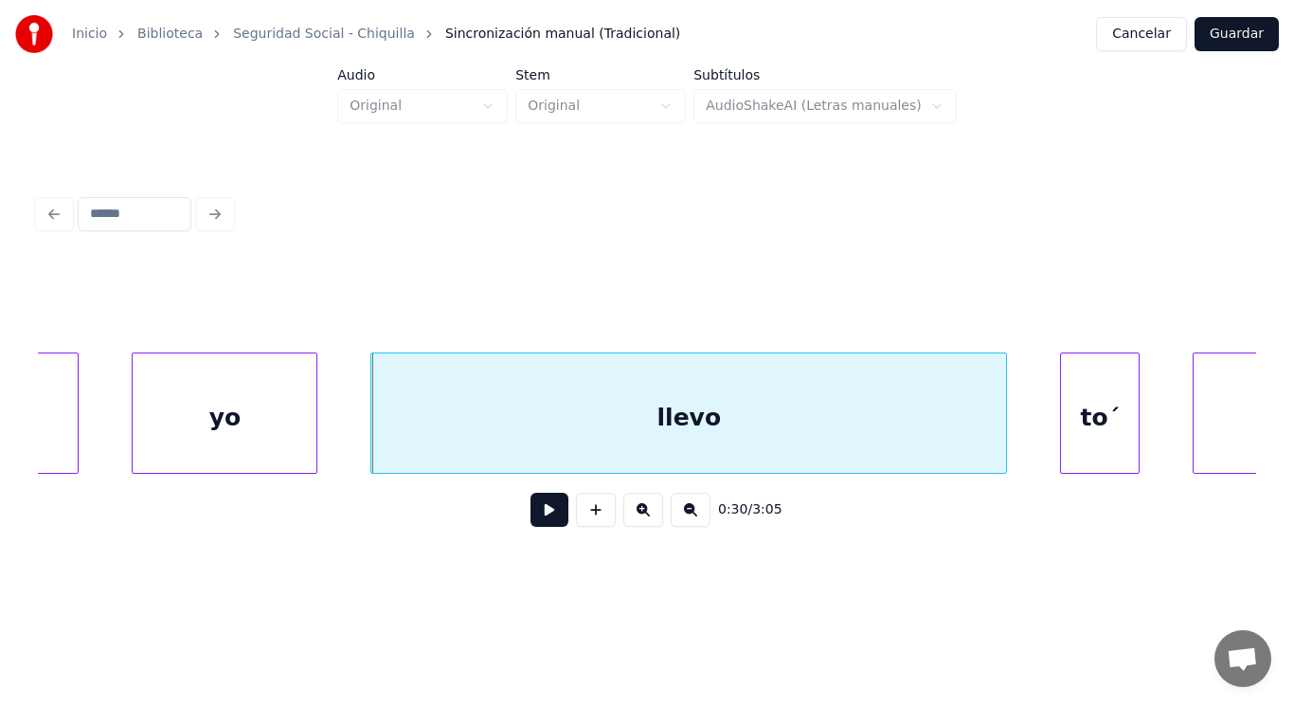
click at [538, 511] on button at bounding box center [550, 510] width 38 height 34
click at [1078, 441] on div "to´" at bounding box center [1100, 417] width 78 height 129
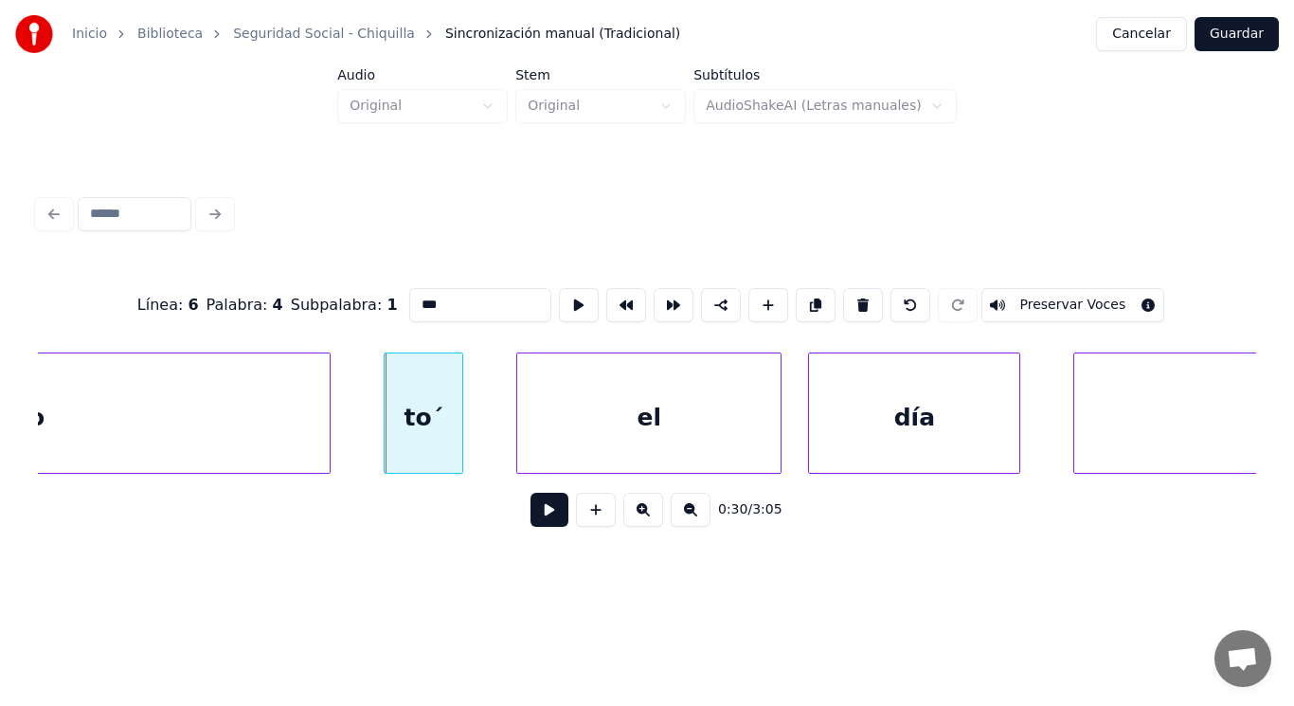
scroll to position [0, 40200]
click at [533, 513] on button at bounding box center [550, 510] width 38 height 34
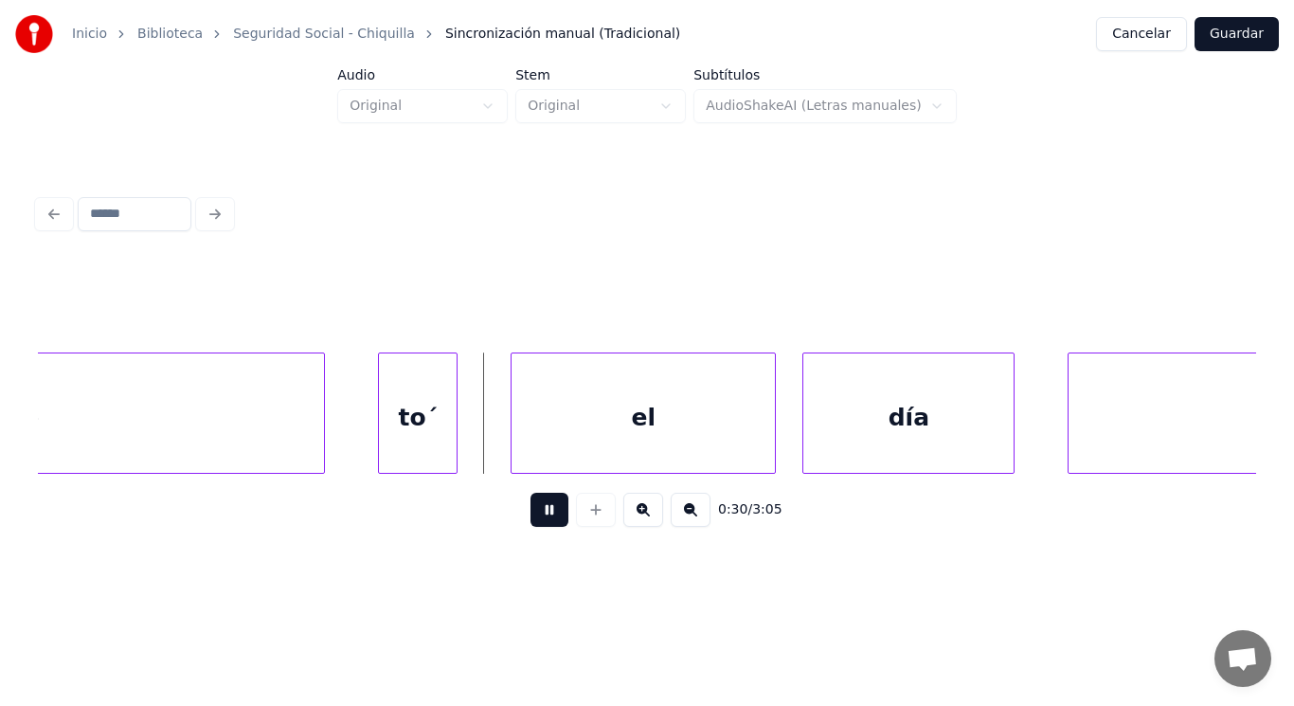
click at [533, 513] on button at bounding box center [550, 510] width 38 height 34
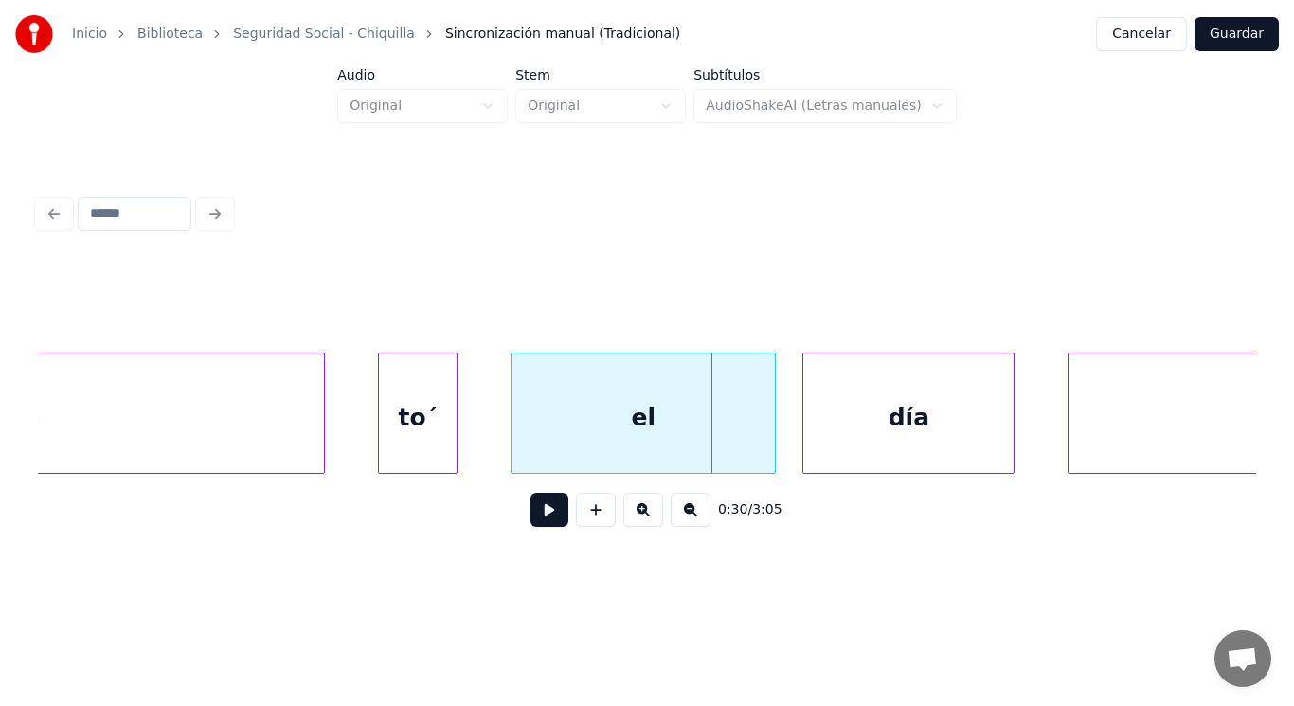
click at [555, 427] on div "el" at bounding box center [643, 417] width 263 height 129
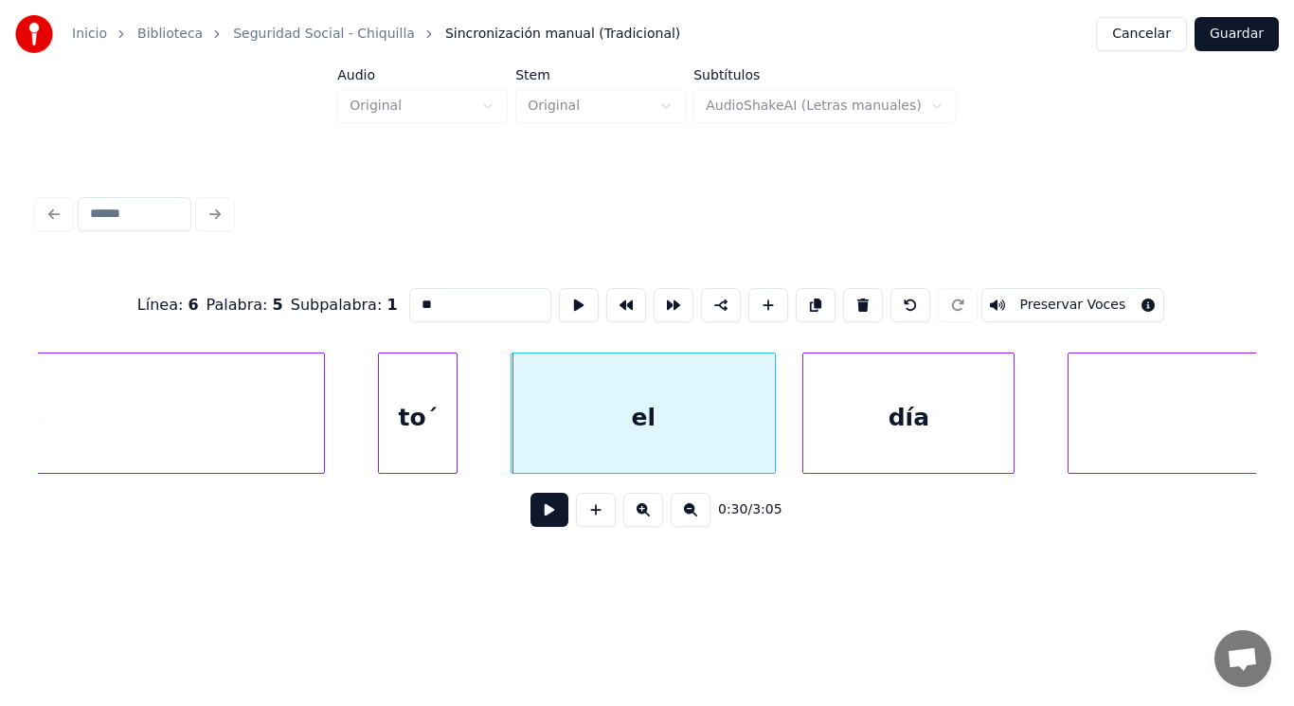
click at [531, 527] on button at bounding box center [550, 510] width 38 height 34
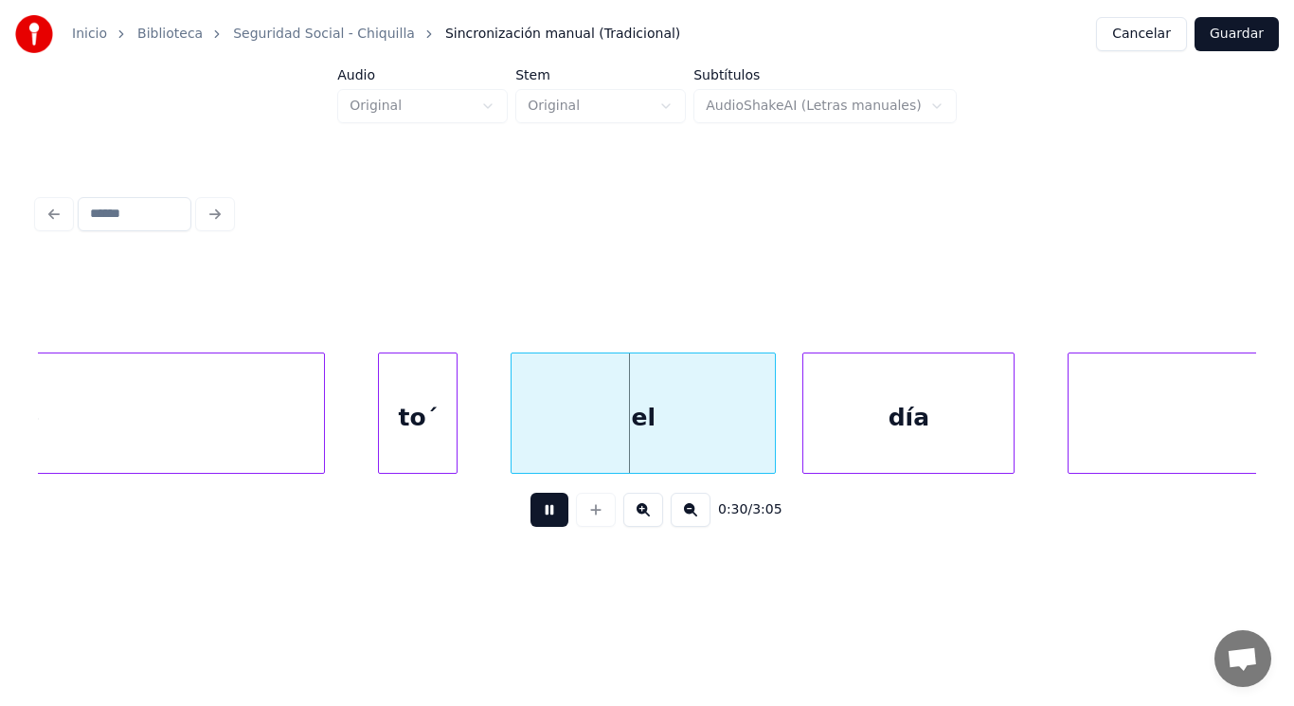
click at [531, 527] on button at bounding box center [550, 510] width 38 height 34
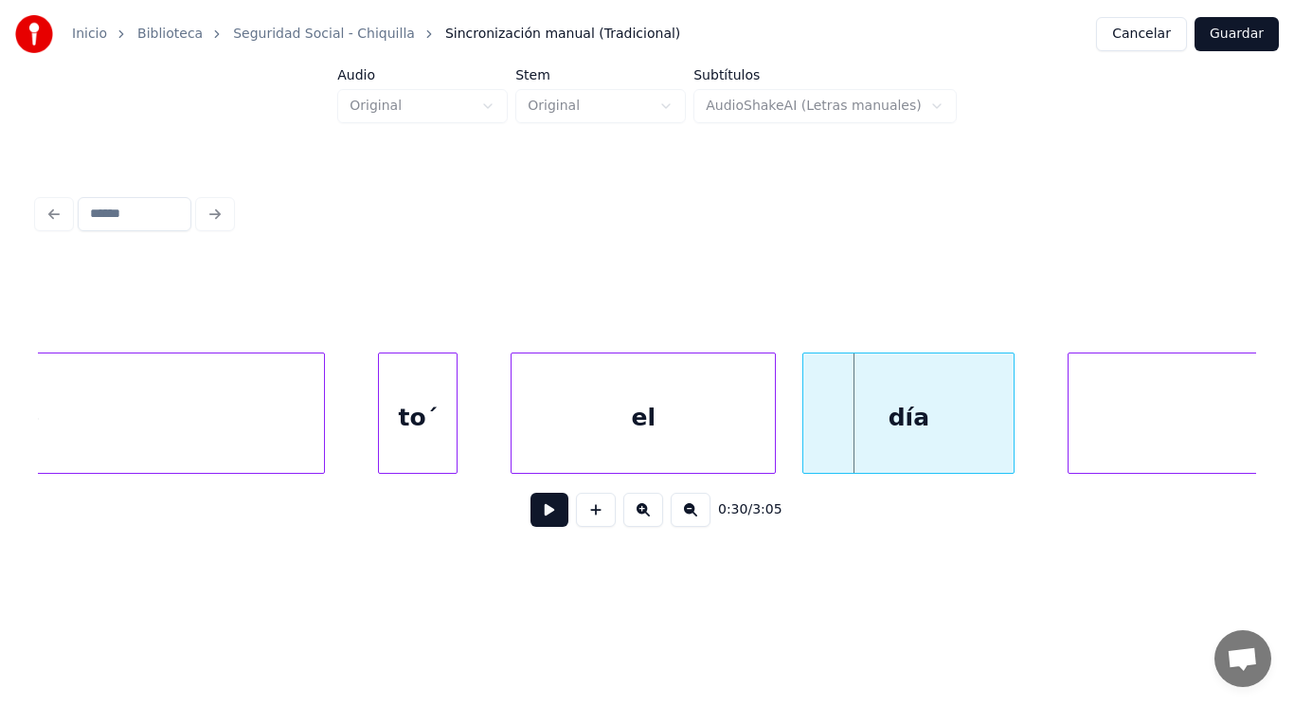
click at [536, 447] on div "el" at bounding box center [643, 417] width 263 height 129
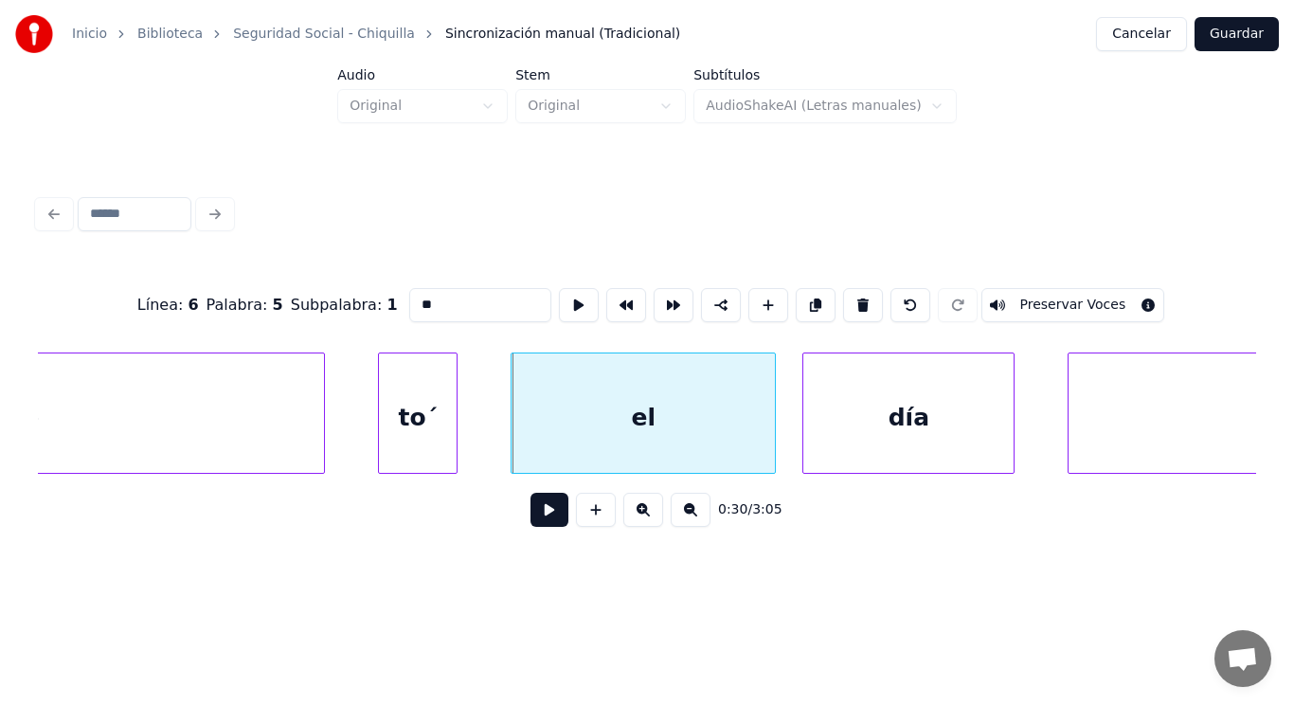
click at [531, 514] on button at bounding box center [550, 510] width 38 height 34
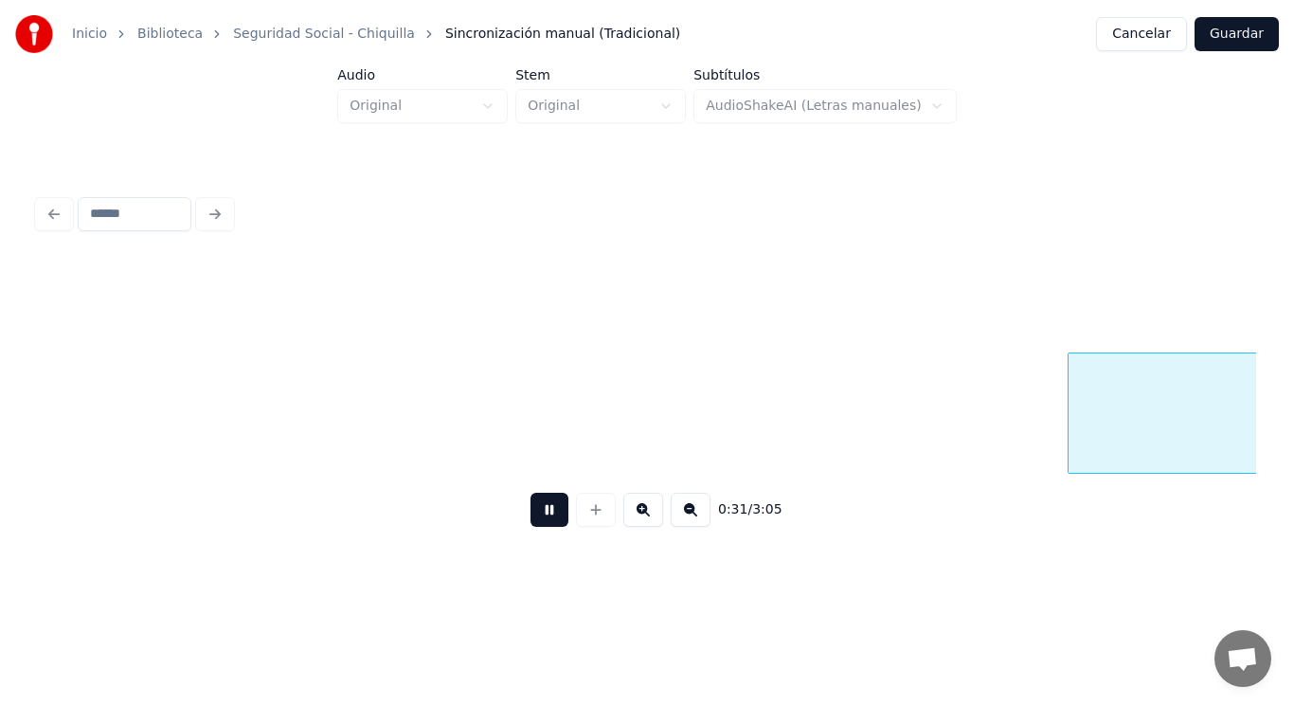
click at [531, 514] on button at bounding box center [550, 510] width 38 height 34
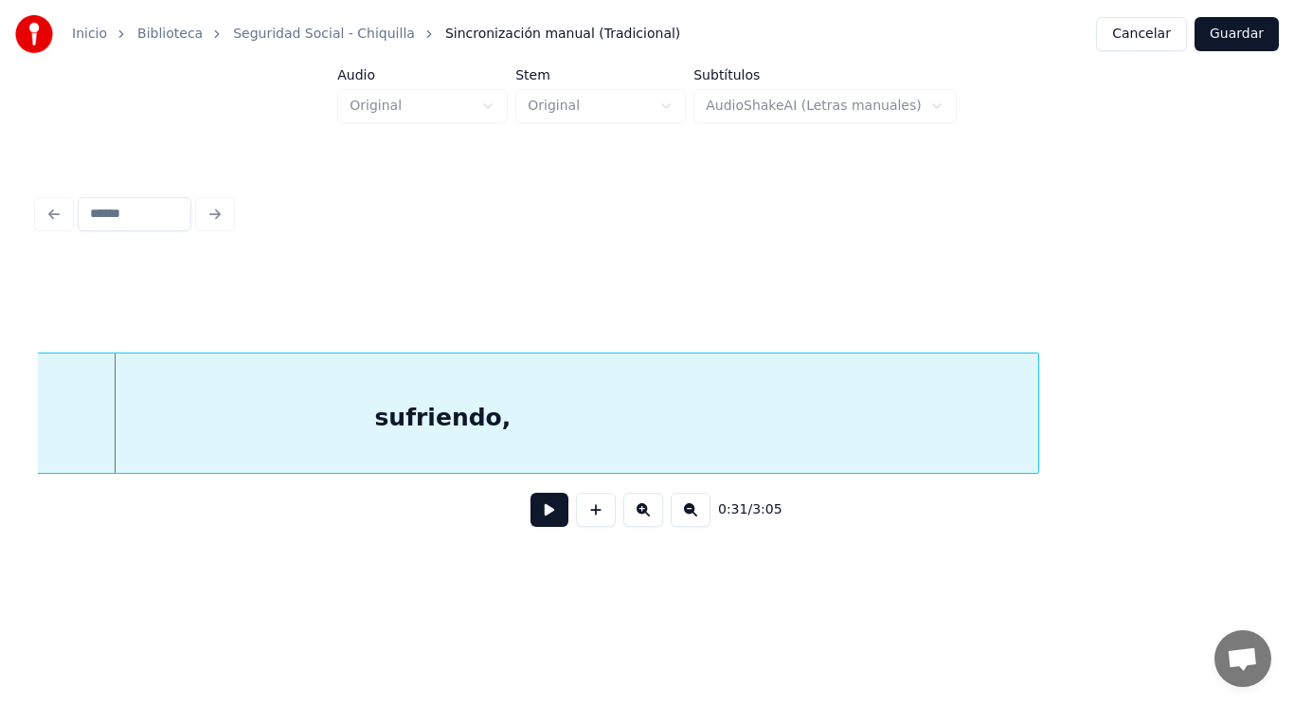
click at [531, 514] on button at bounding box center [550, 510] width 38 height 34
click at [543, 454] on div "sufriendo," at bounding box center [442, 417] width 1192 height 129
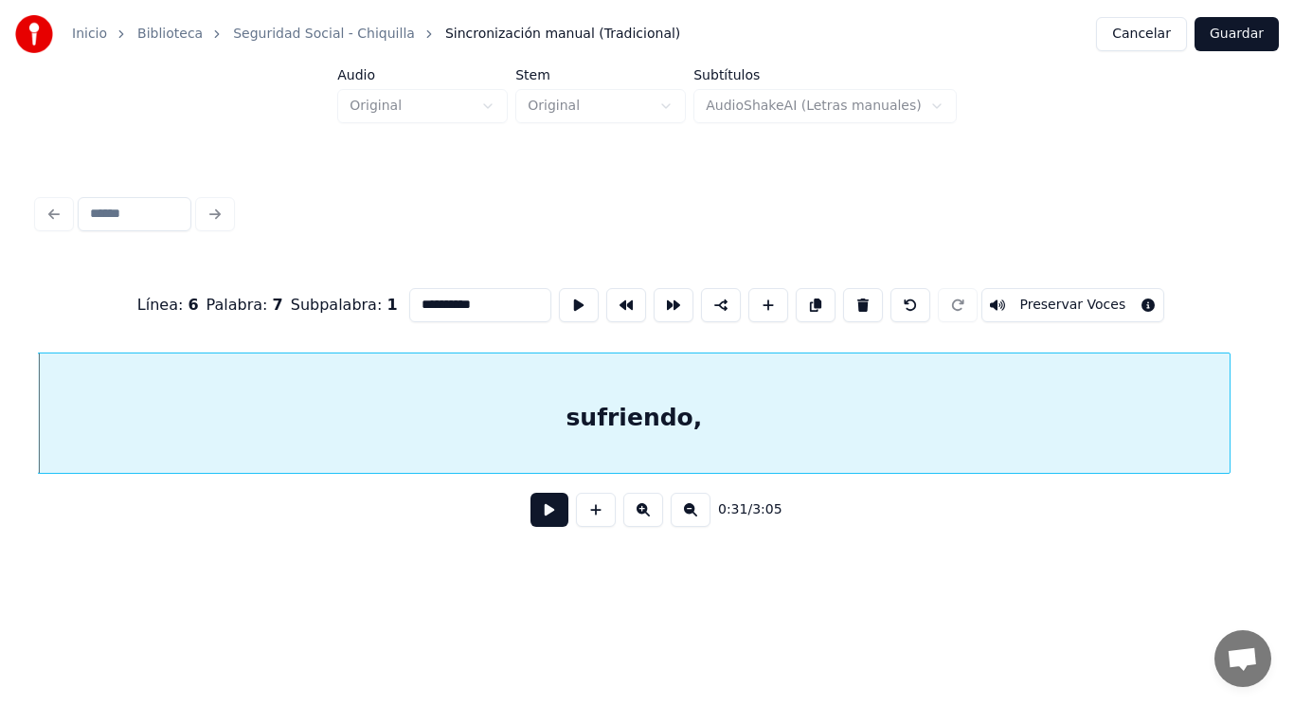
click at [534, 520] on button at bounding box center [550, 510] width 38 height 34
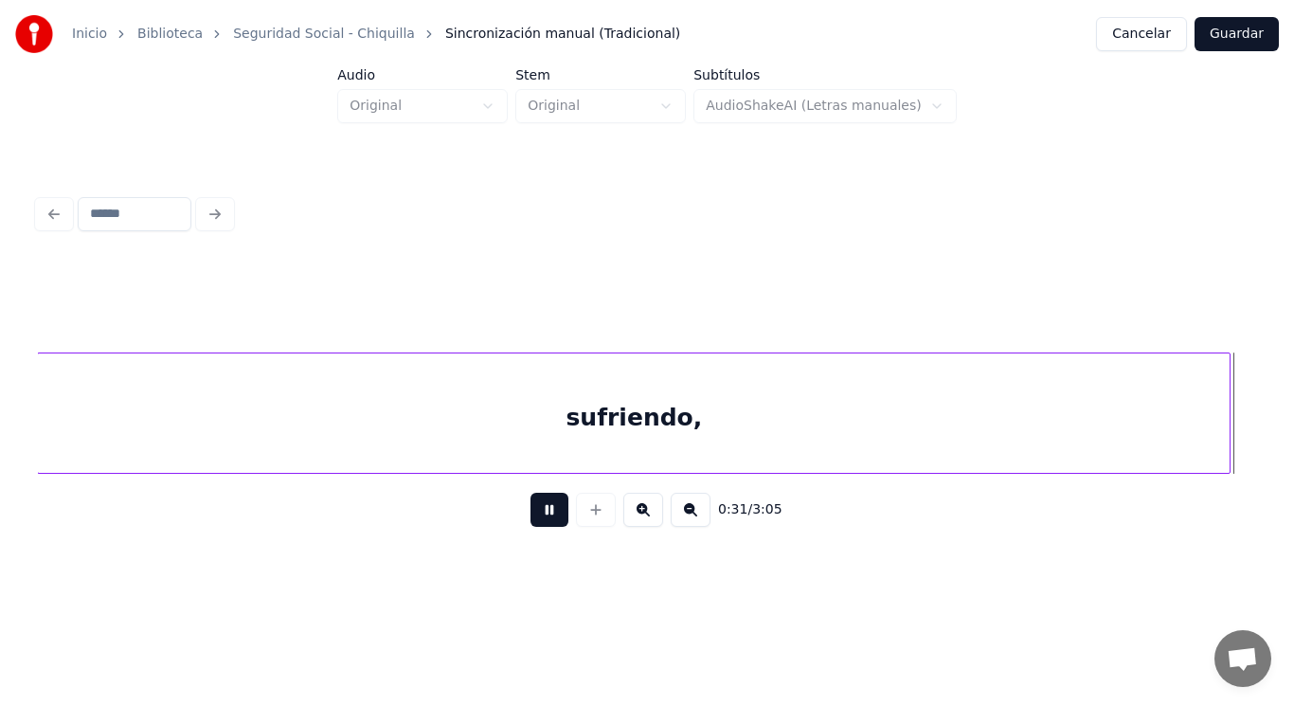
scroll to position [0, 42452]
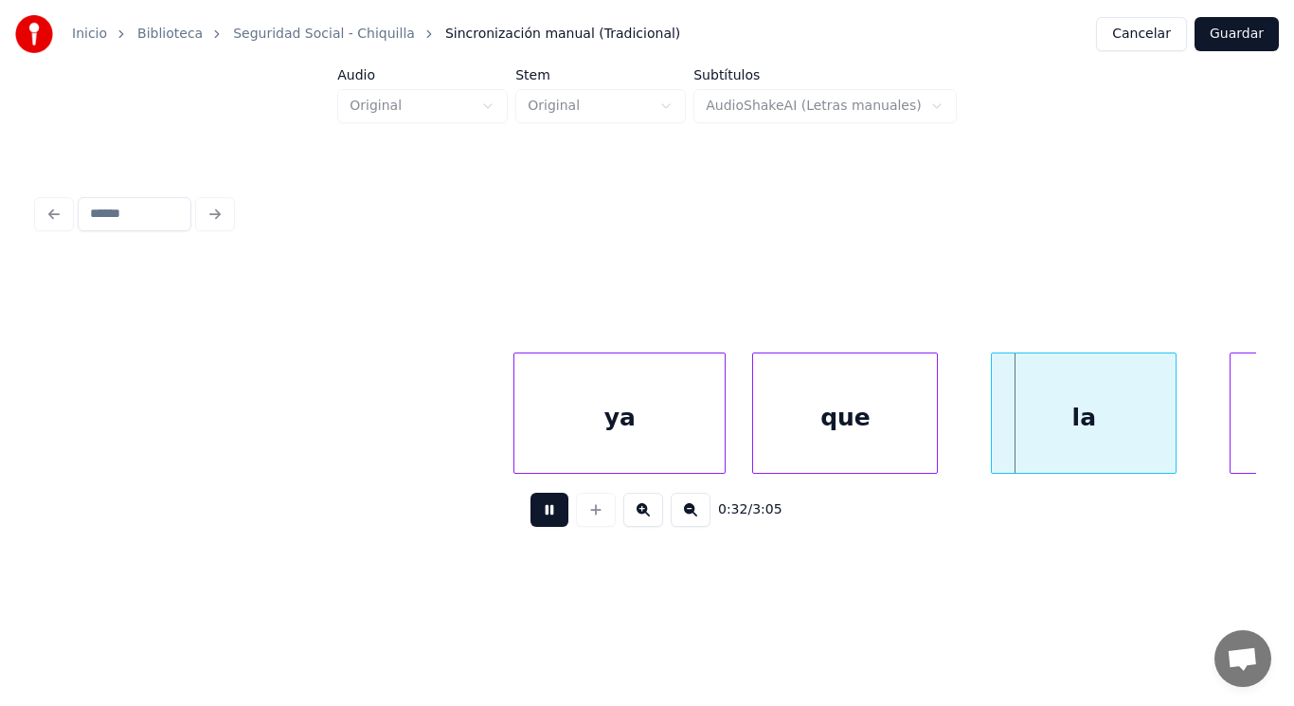
click at [534, 520] on button at bounding box center [550, 510] width 38 height 34
click at [553, 456] on div "ya" at bounding box center [620, 417] width 210 height 129
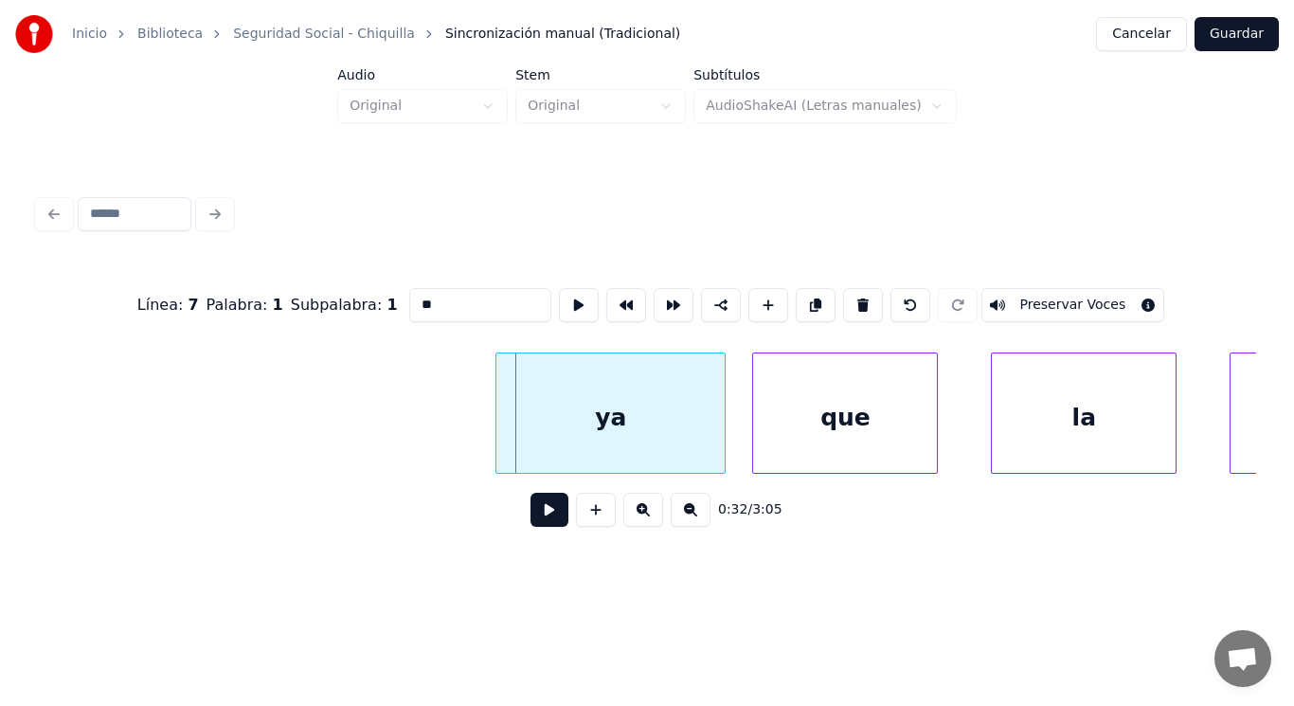
click at [497, 442] on div at bounding box center [500, 412] width 6 height 119
click at [531, 520] on button at bounding box center [550, 510] width 38 height 34
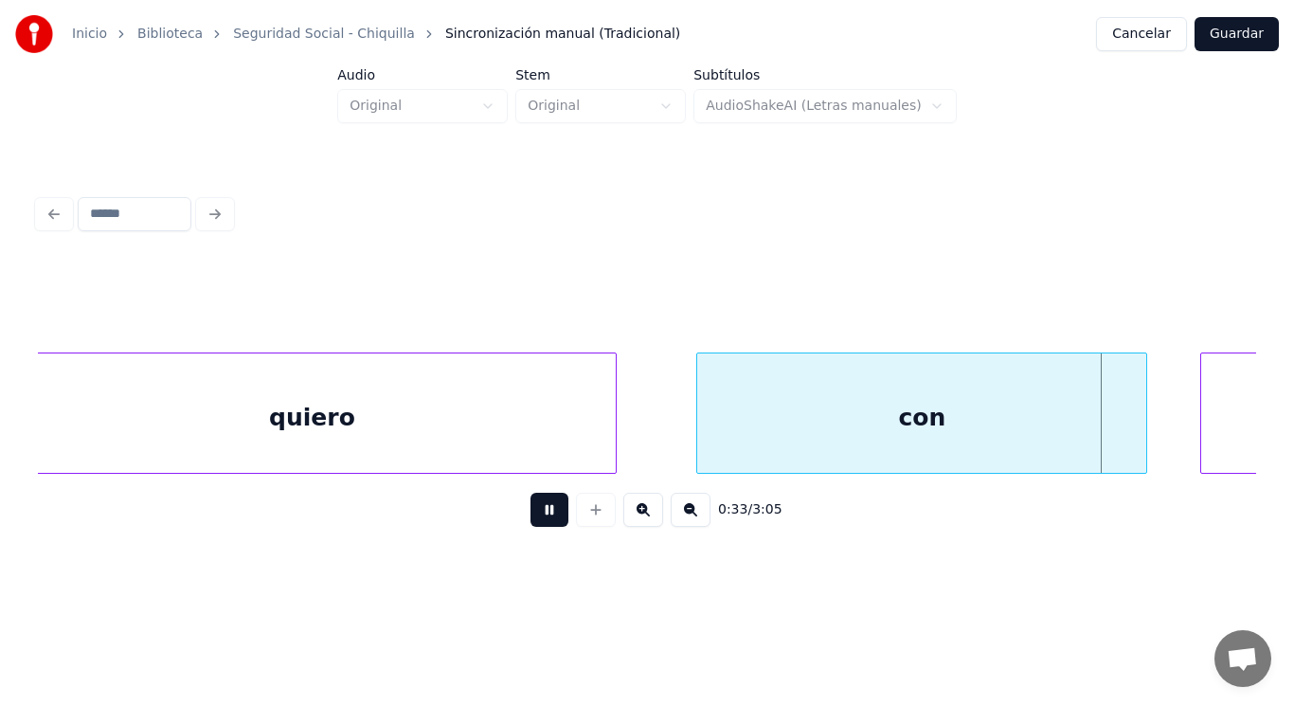
scroll to position [0, 44910]
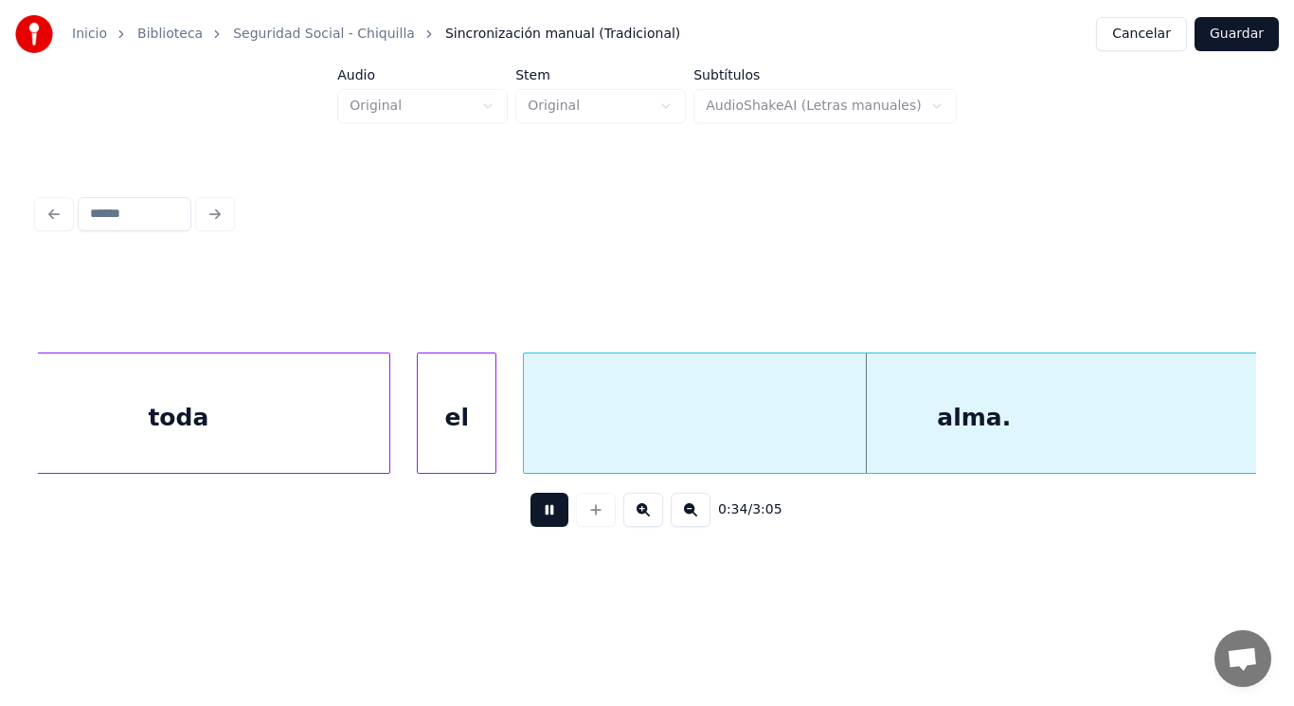
click at [531, 520] on button at bounding box center [550, 510] width 38 height 34
click at [477, 456] on div "el" at bounding box center [457, 417] width 78 height 129
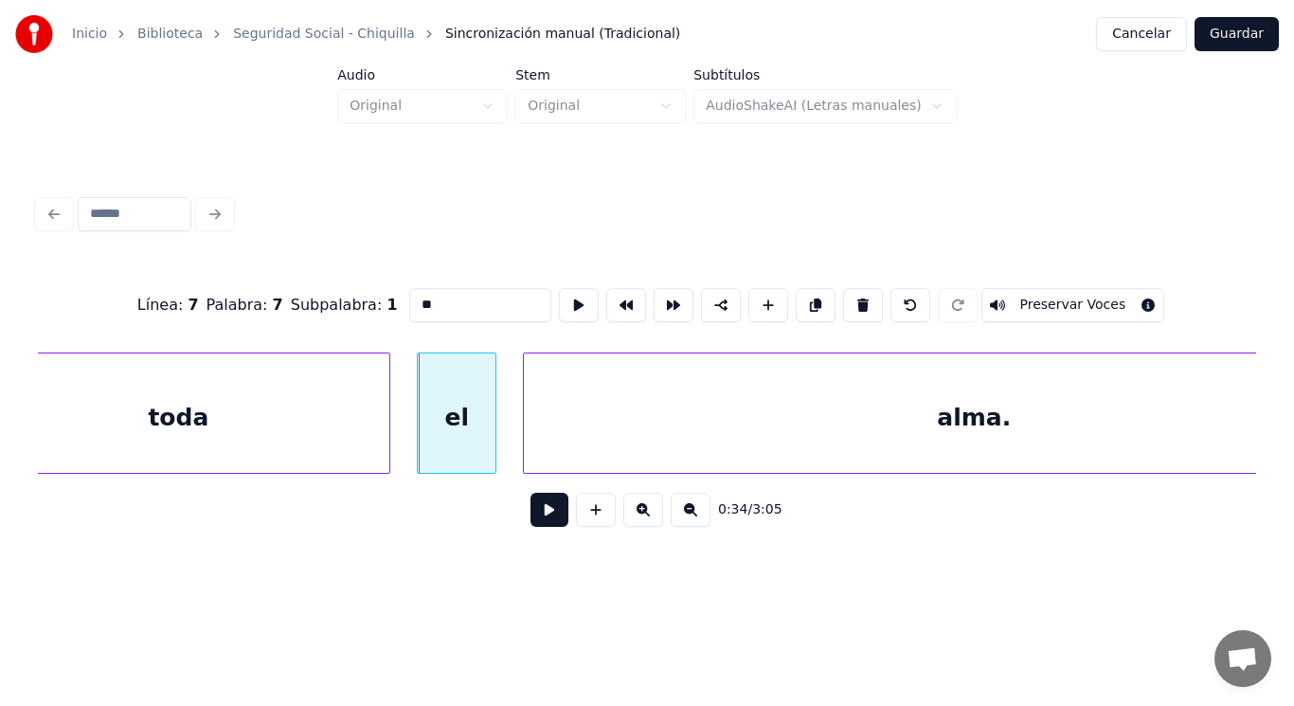
click at [531, 515] on button at bounding box center [550, 510] width 38 height 34
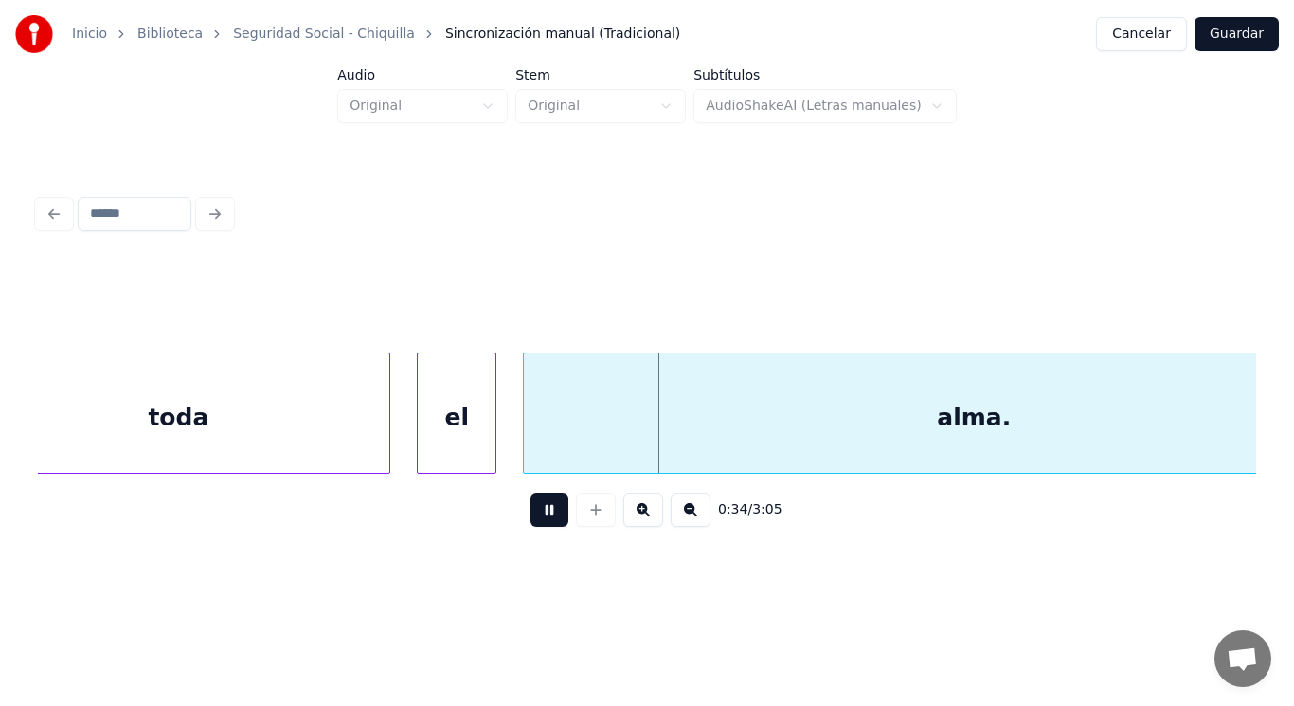
click at [531, 515] on button at bounding box center [550, 510] width 38 height 34
click at [228, 368] on div "toda" at bounding box center [178, 417] width 423 height 129
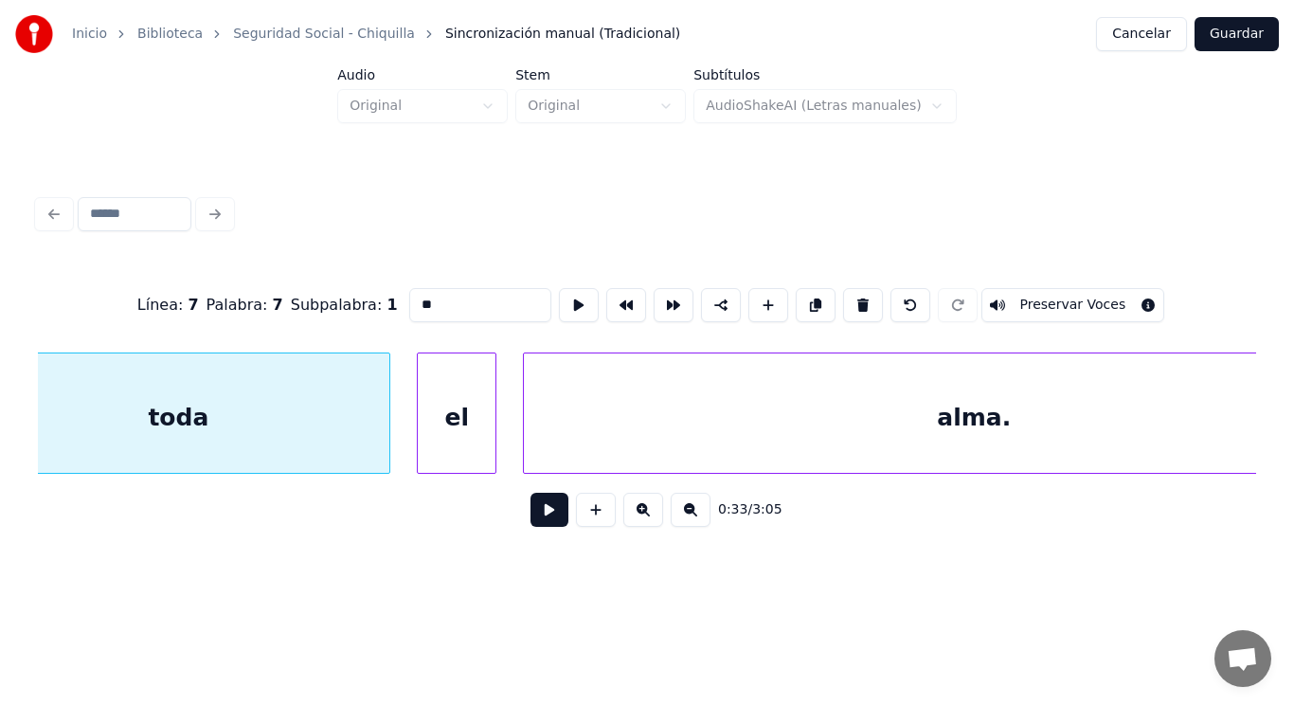
type input "****"
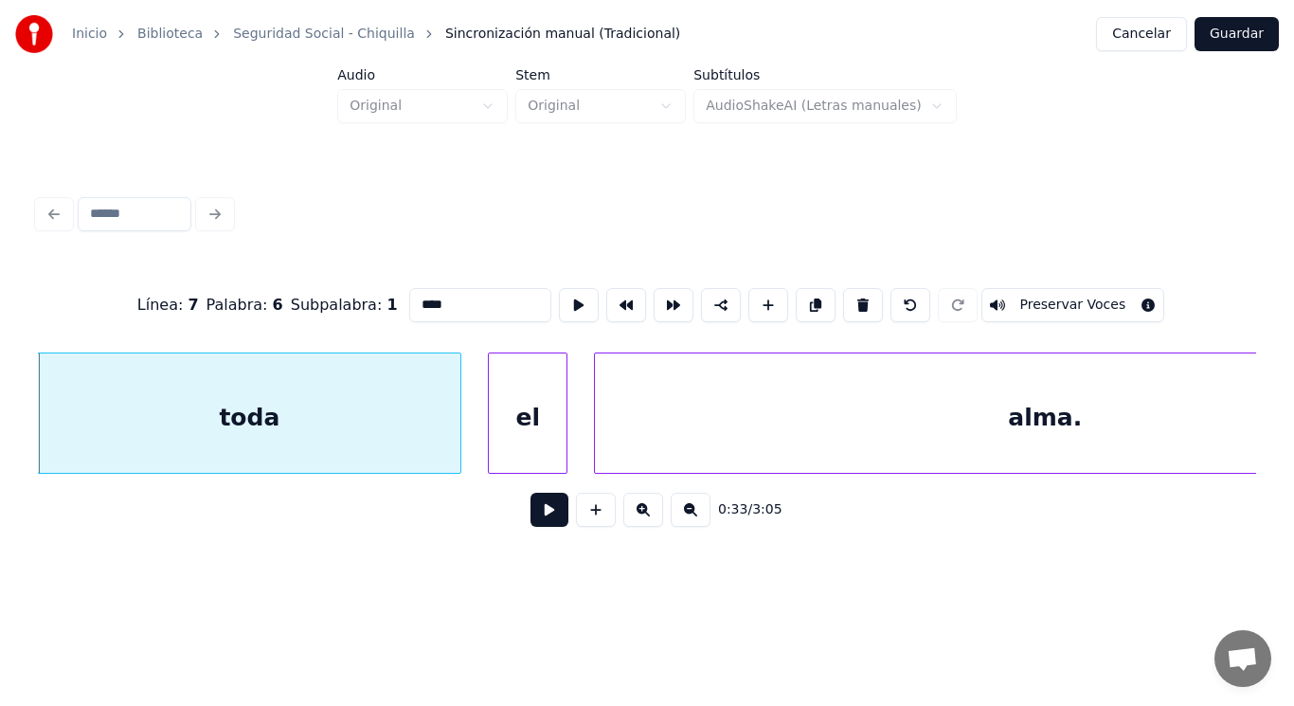
click at [537, 505] on button at bounding box center [550, 510] width 38 height 34
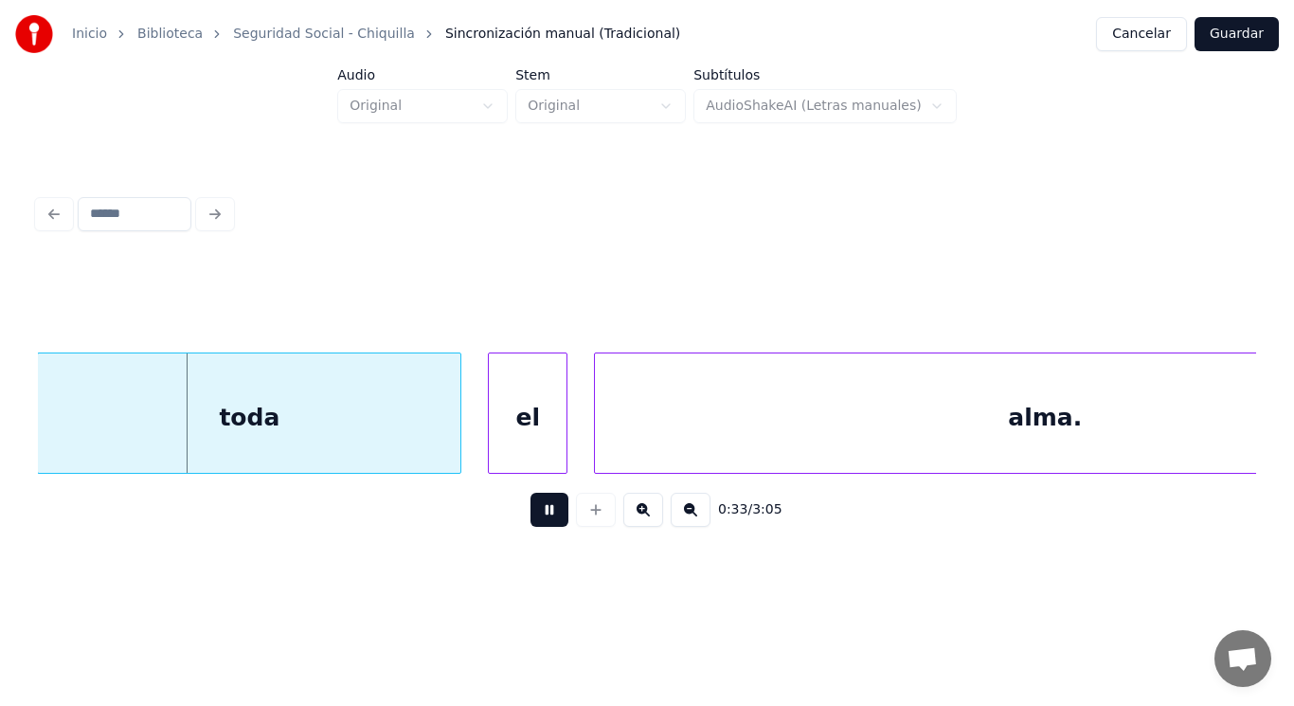
click at [537, 505] on button at bounding box center [550, 510] width 38 height 34
click at [404, 425] on div "toda" at bounding box center [249, 417] width 423 height 129
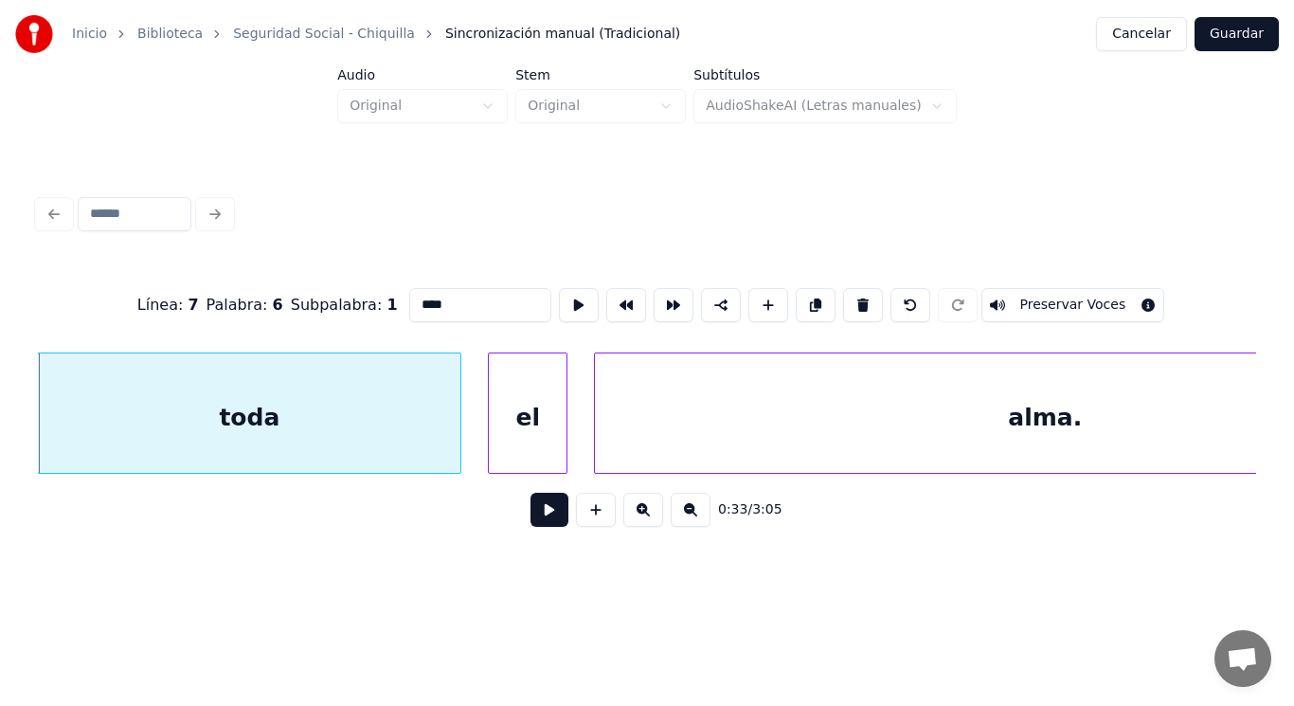
click at [542, 527] on button at bounding box center [550, 510] width 38 height 34
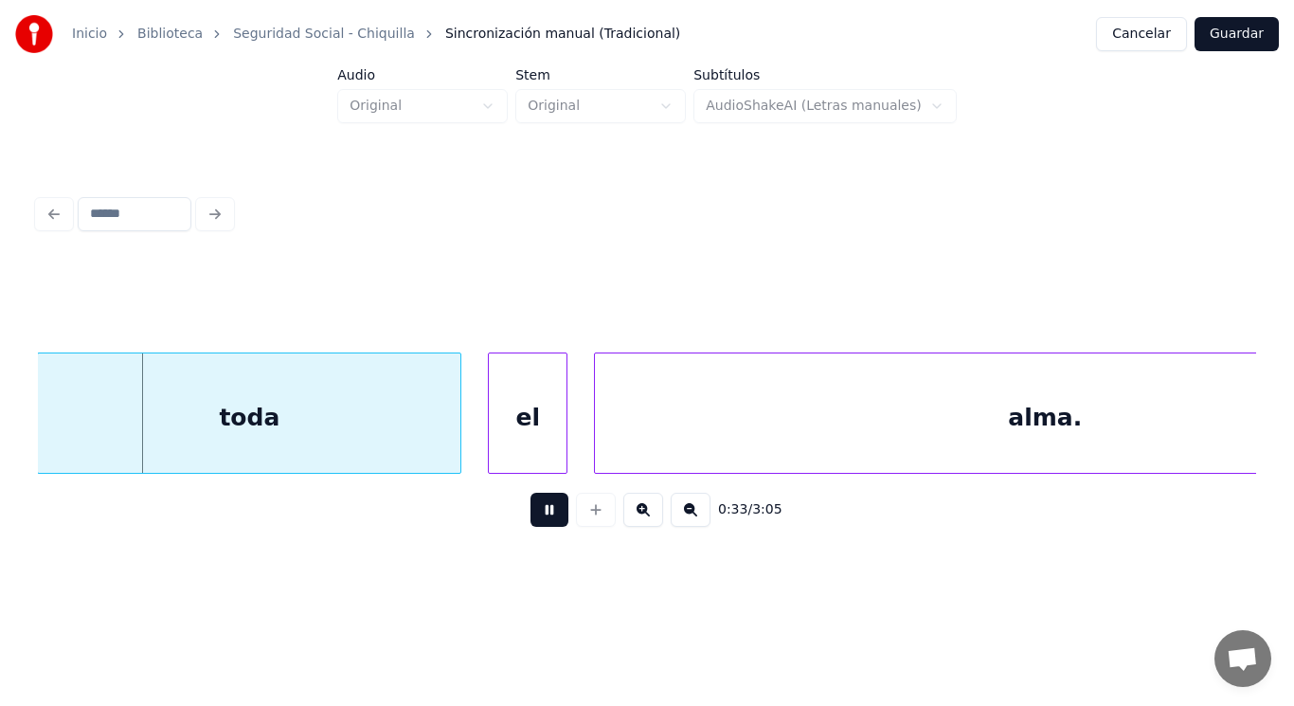
click at [542, 527] on button at bounding box center [550, 510] width 38 height 34
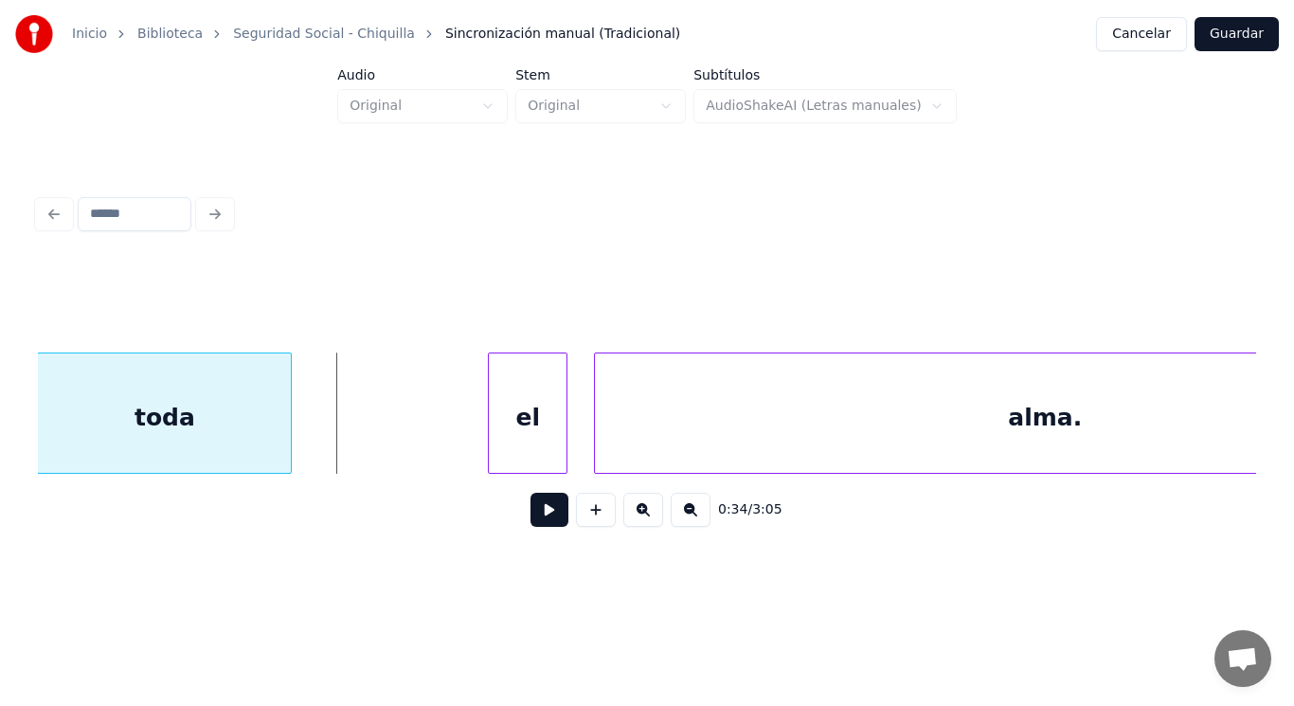
click at [289, 439] on div at bounding box center [288, 412] width 6 height 119
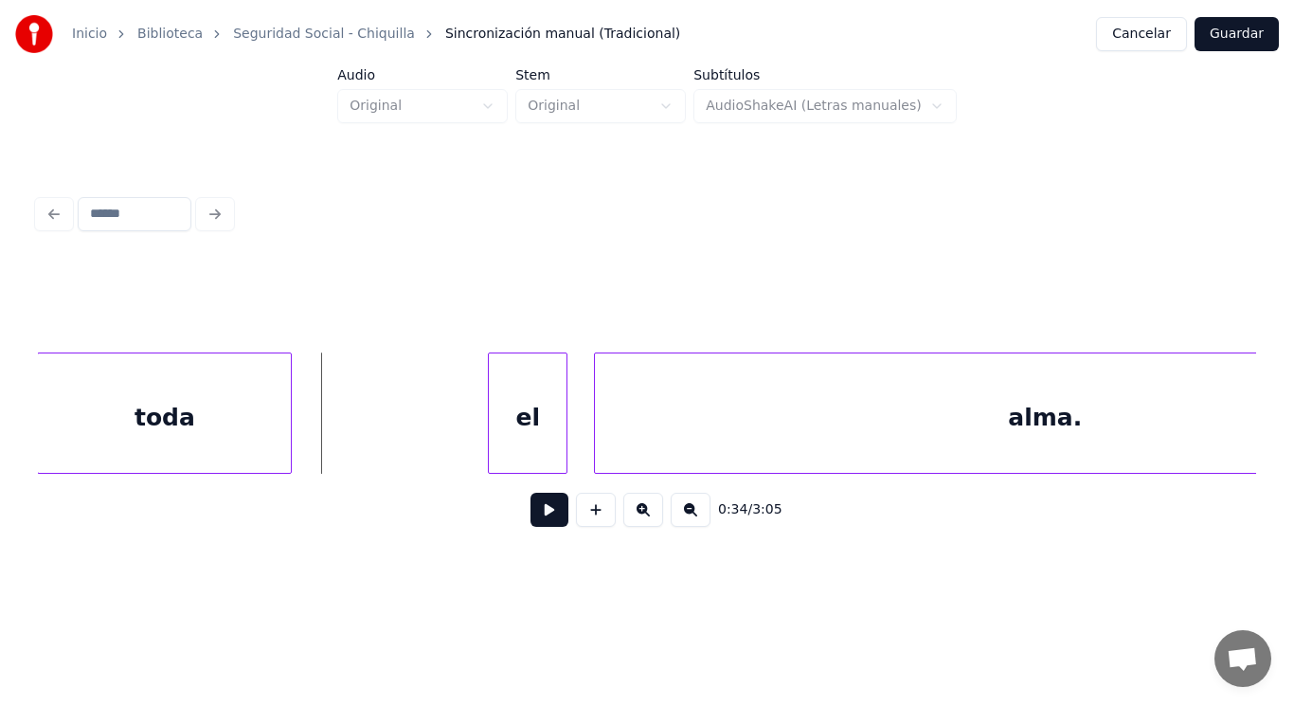
click at [534, 509] on button at bounding box center [550, 510] width 38 height 34
click at [531, 516] on button at bounding box center [550, 510] width 38 height 34
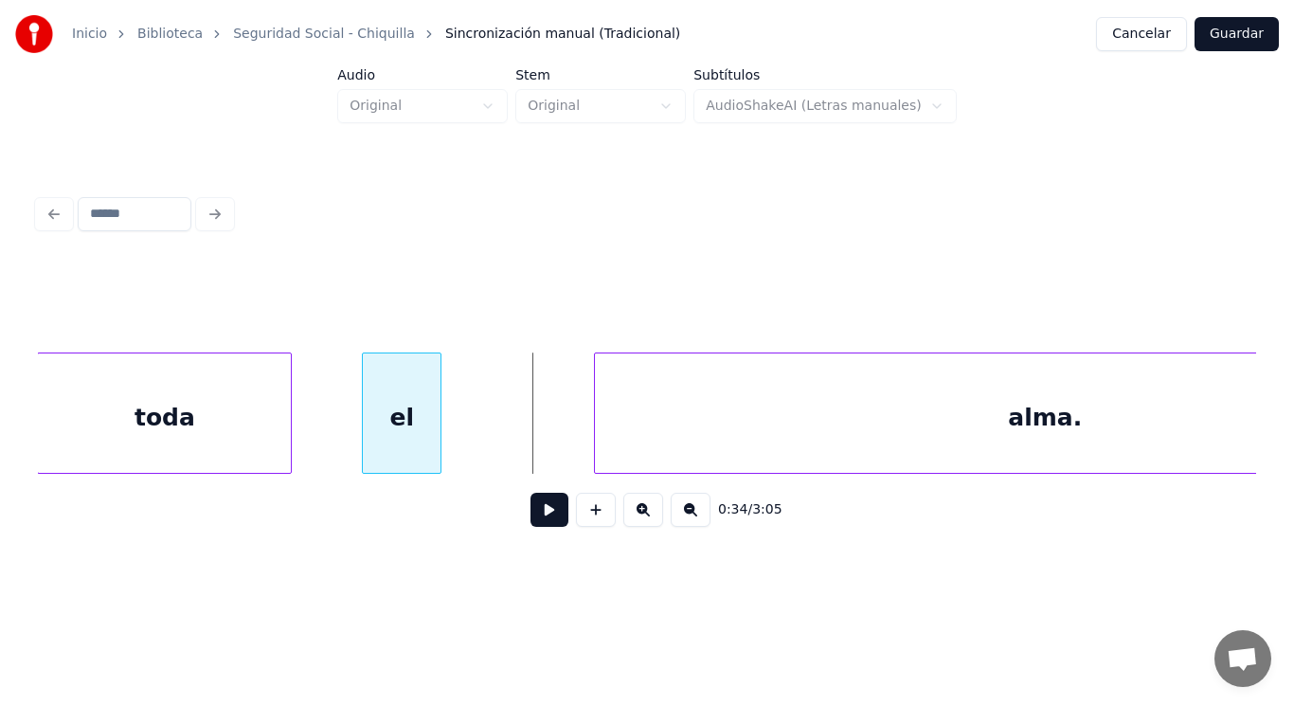
click at [374, 429] on div "el" at bounding box center [402, 417] width 78 height 129
click at [269, 422] on div "toda" at bounding box center [164, 417] width 253 height 129
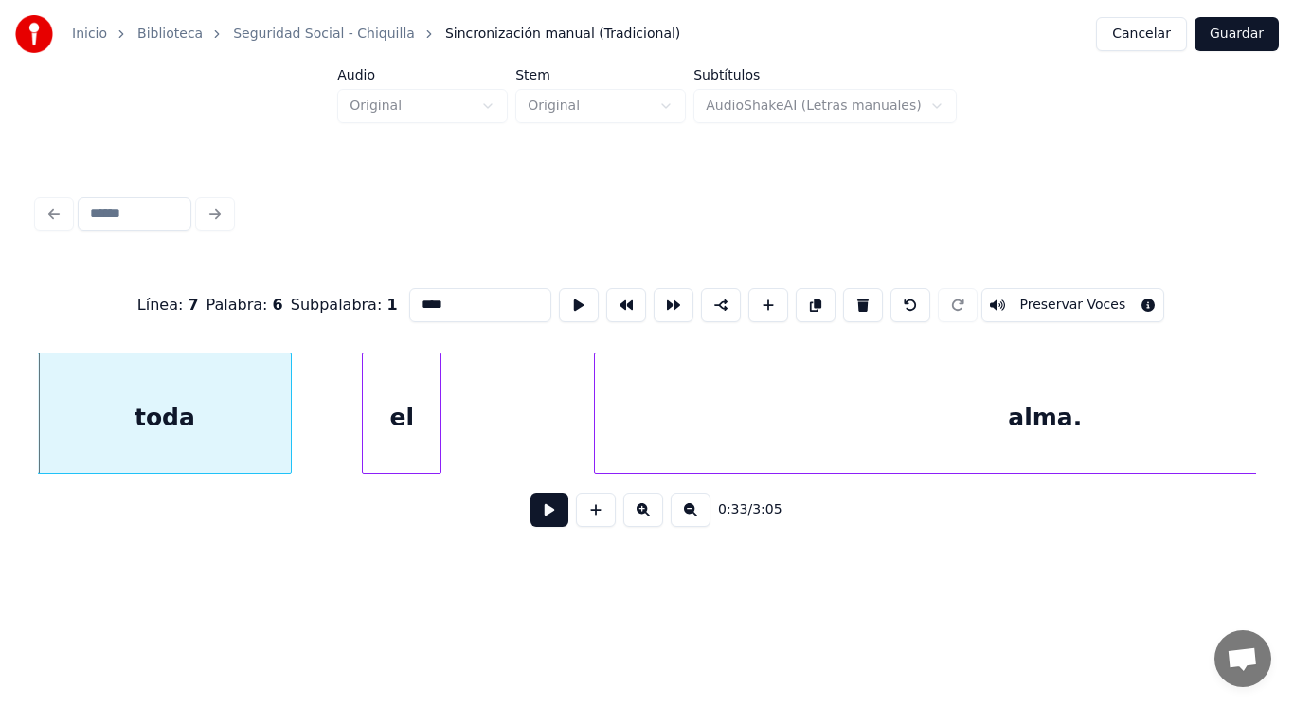
click at [537, 521] on button at bounding box center [550, 510] width 38 height 34
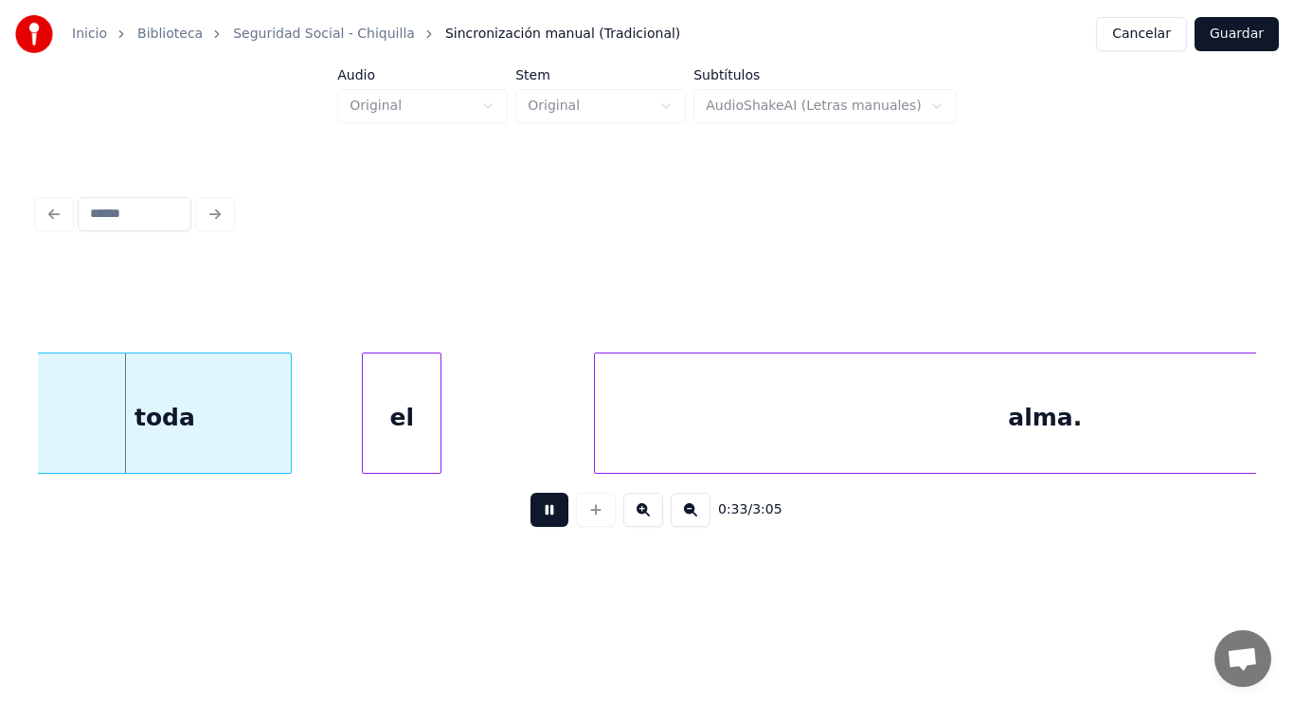
click at [537, 521] on button at bounding box center [550, 510] width 38 height 34
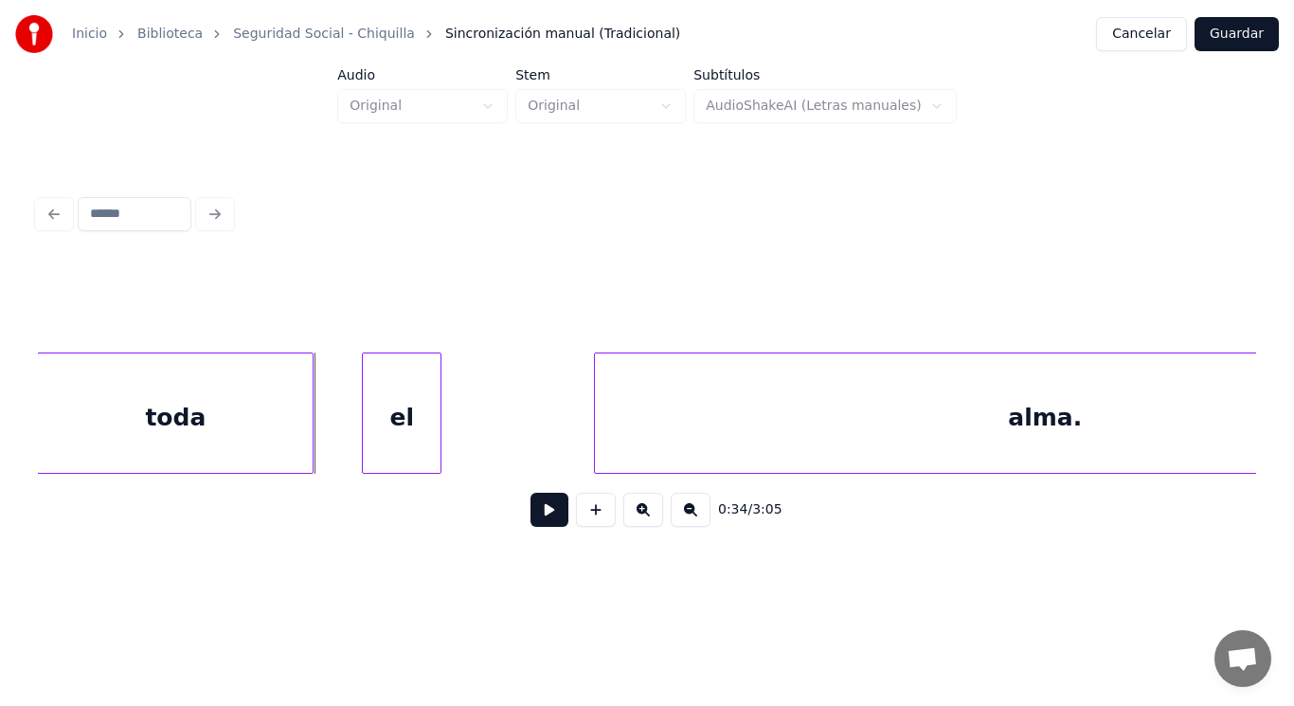
click at [307, 442] on div at bounding box center [310, 412] width 6 height 119
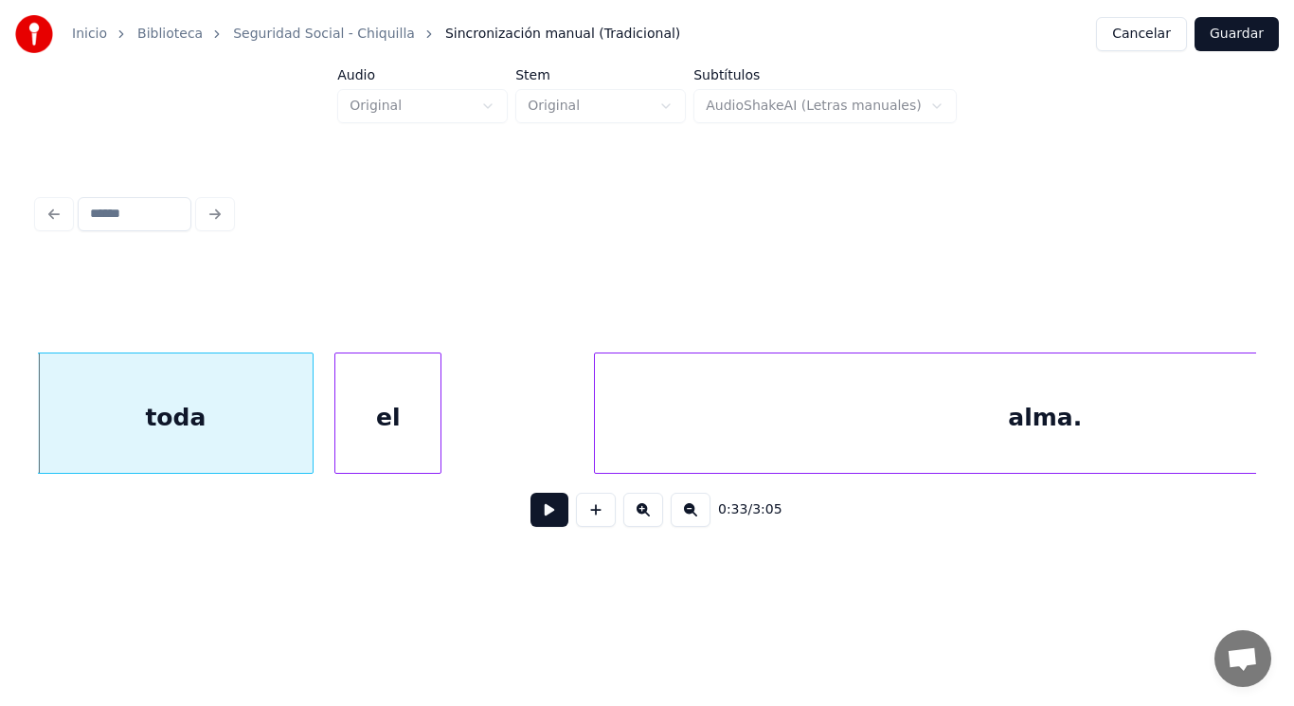
click at [337, 436] on div at bounding box center [338, 412] width 6 height 119
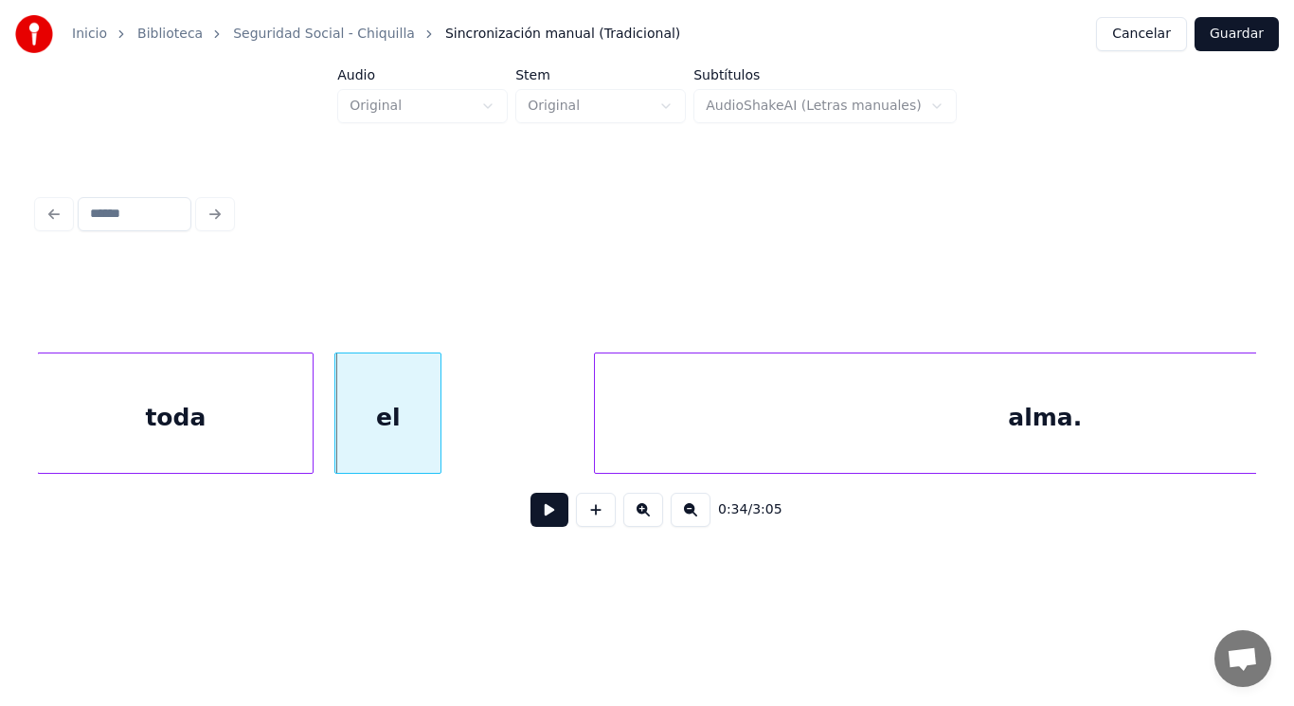
click at [533, 527] on button at bounding box center [550, 510] width 38 height 34
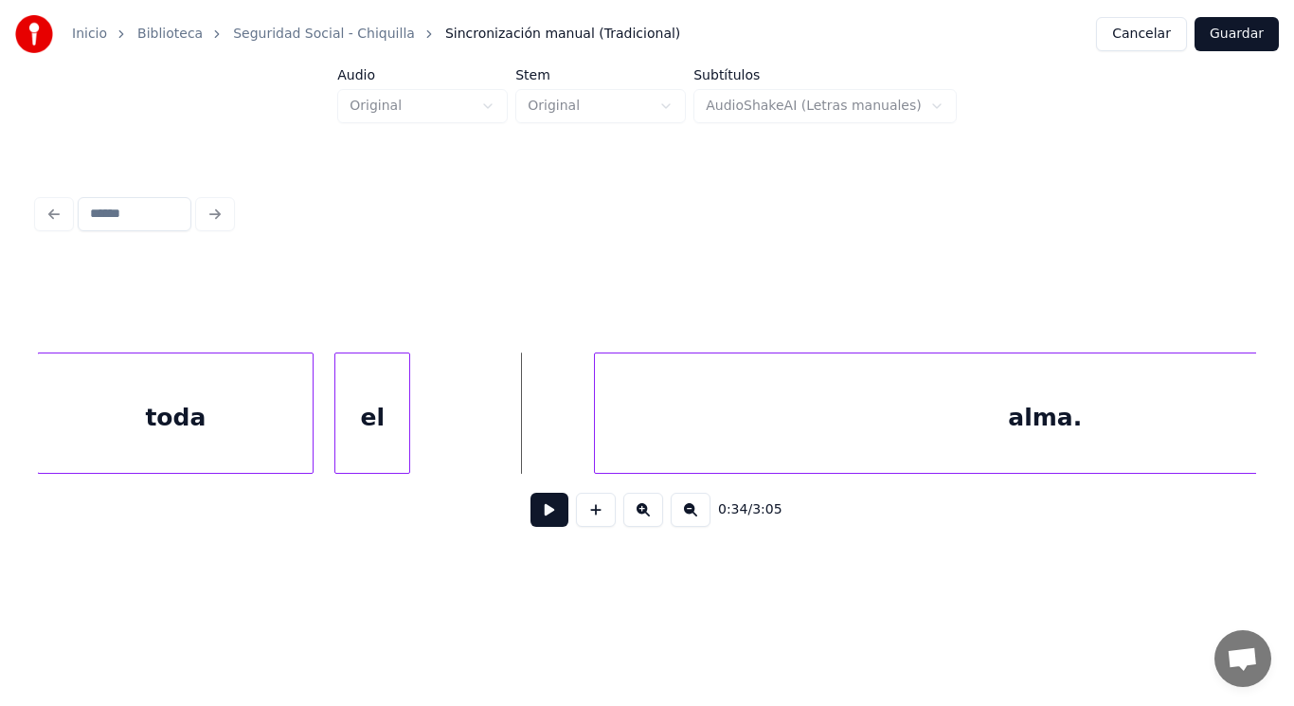
click at [407, 453] on div at bounding box center [407, 412] width 6 height 119
click at [531, 519] on button at bounding box center [550, 510] width 38 height 34
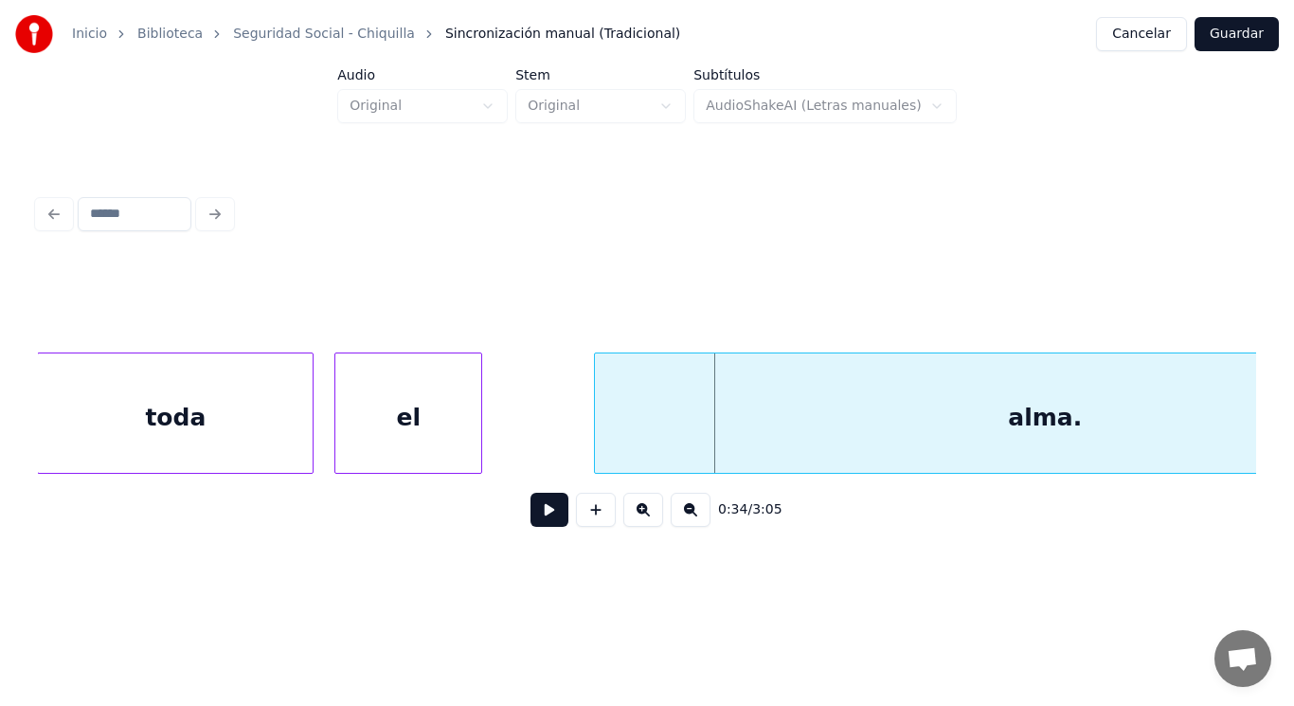
click at [479, 438] on div at bounding box center [479, 412] width 6 height 119
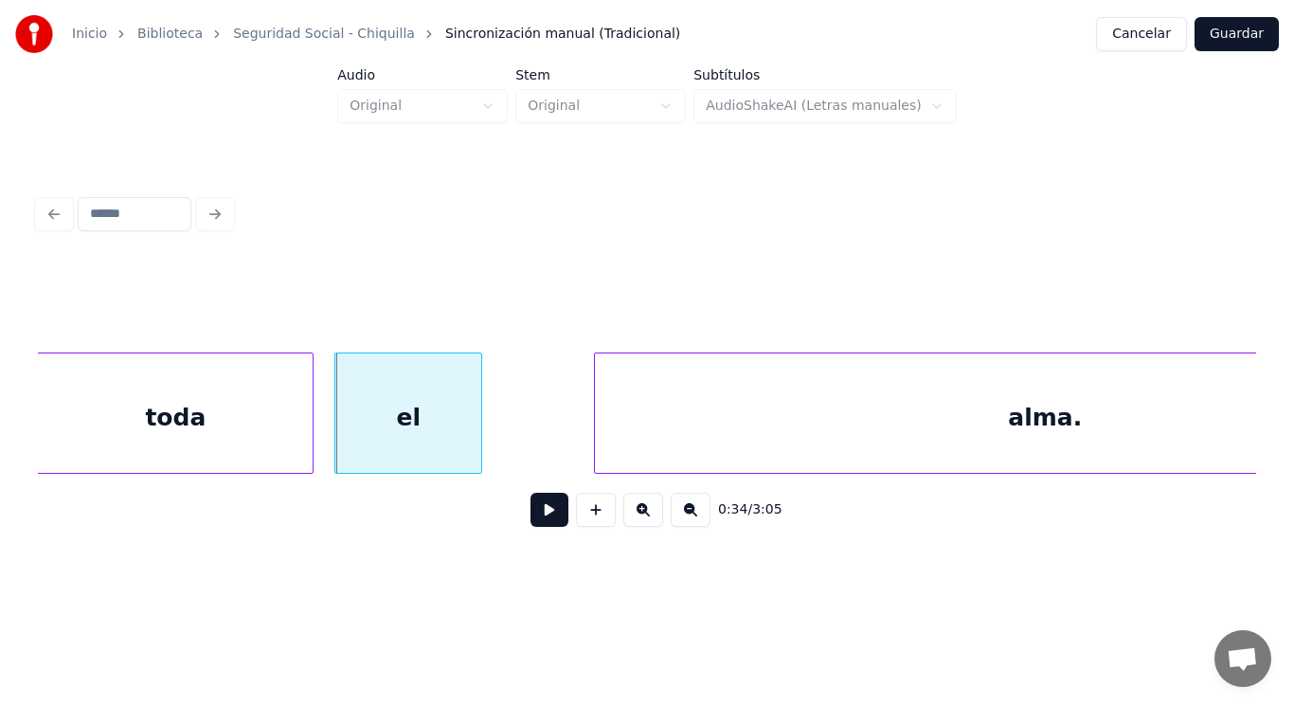
click at [540, 511] on button at bounding box center [550, 510] width 38 height 34
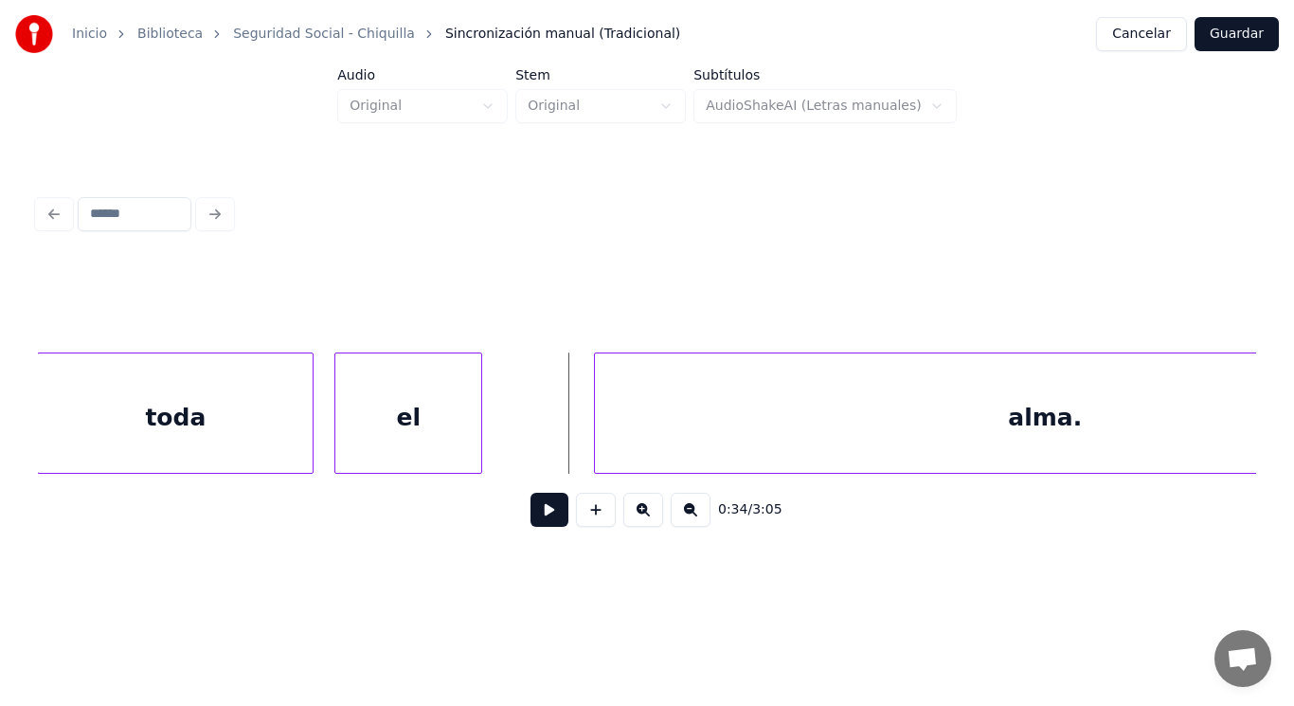
drag, startPoint x: 516, startPoint y: 433, endPoint x: 528, endPoint y: 513, distance: 80.4
click at [531, 516] on button at bounding box center [550, 510] width 38 height 34
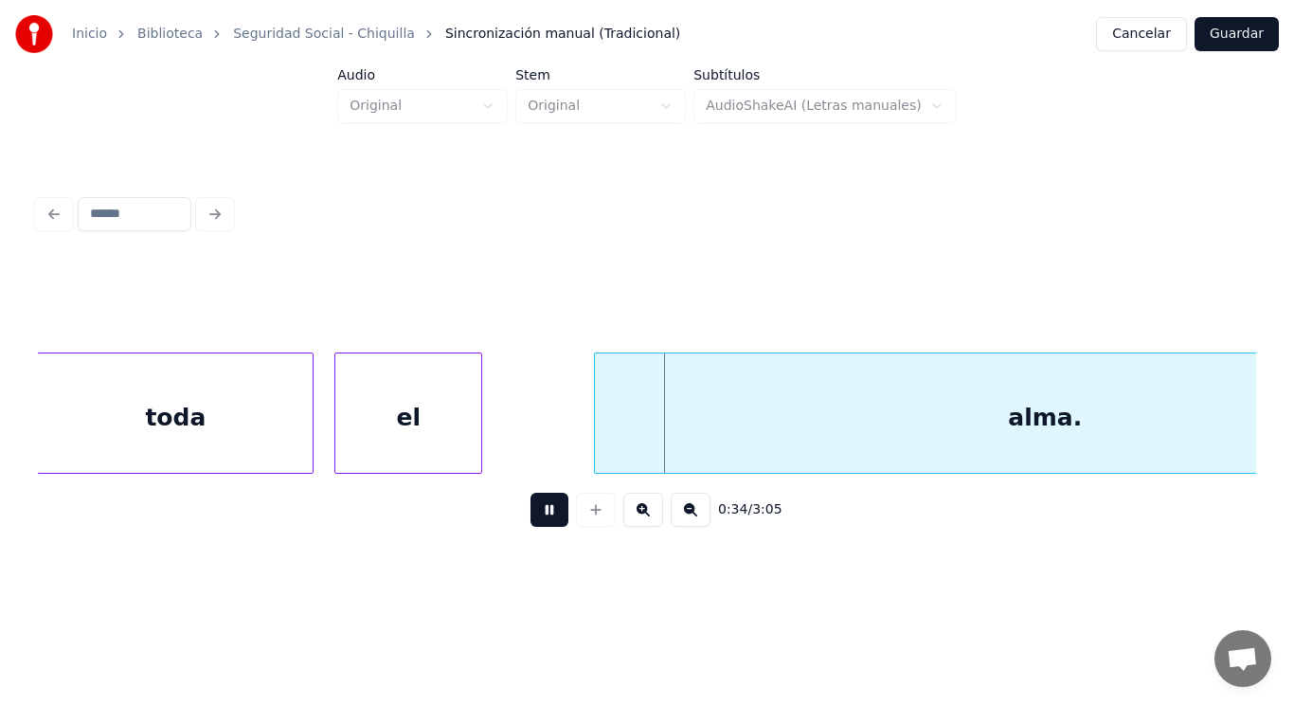
click at [531, 516] on button at bounding box center [550, 510] width 38 height 34
click at [533, 440] on div at bounding box center [536, 412] width 6 height 119
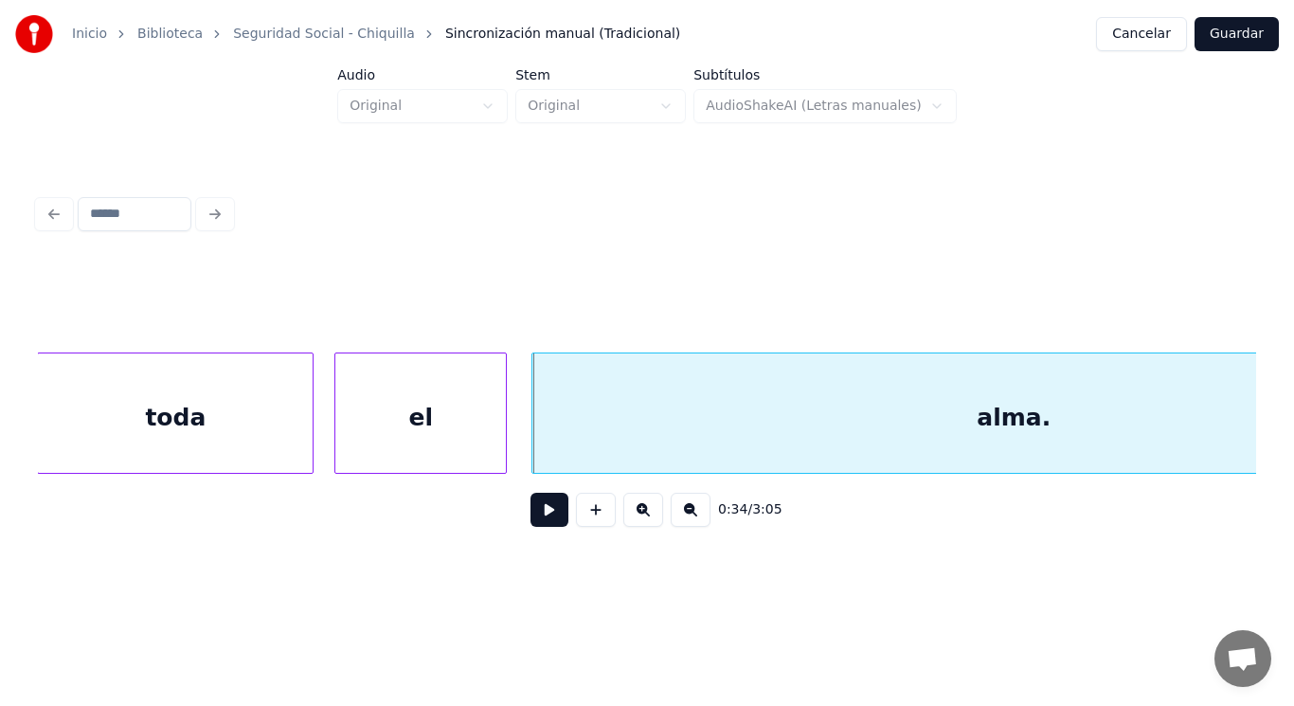
click at [505, 442] on div at bounding box center [503, 412] width 6 height 119
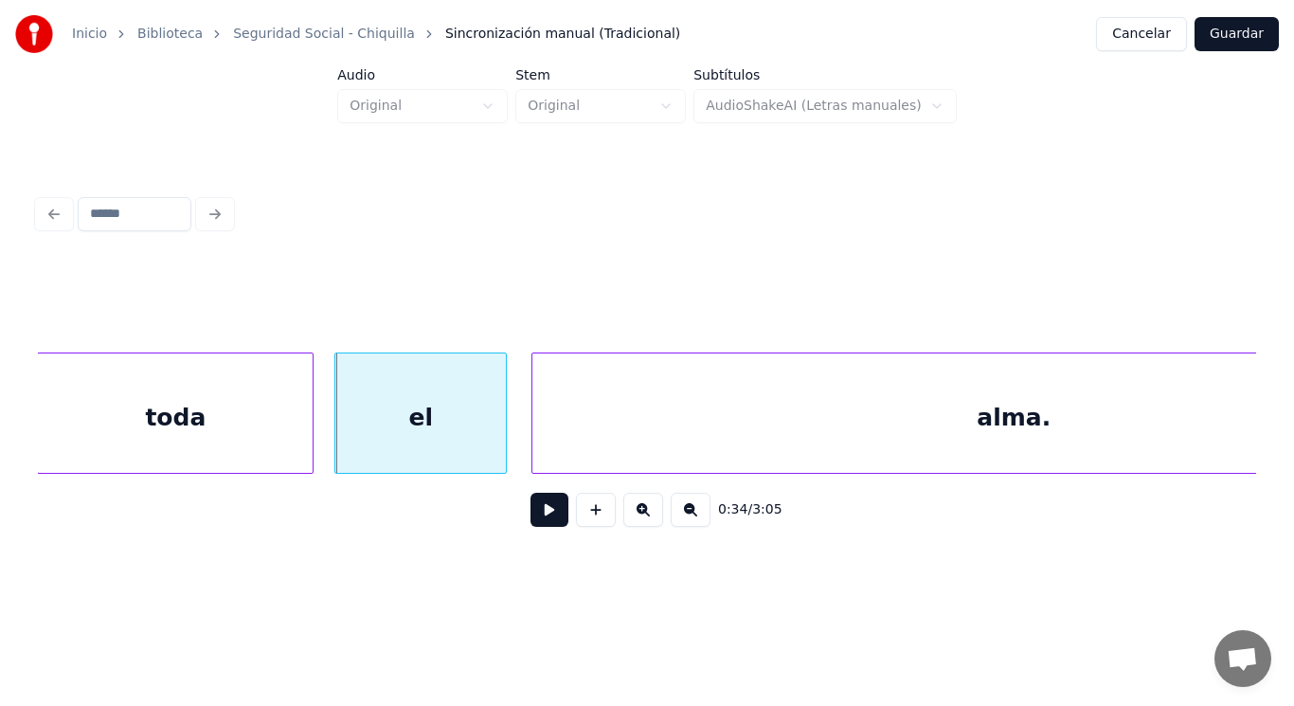
click at [235, 443] on div "toda" at bounding box center [175, 417] width 275 height 129
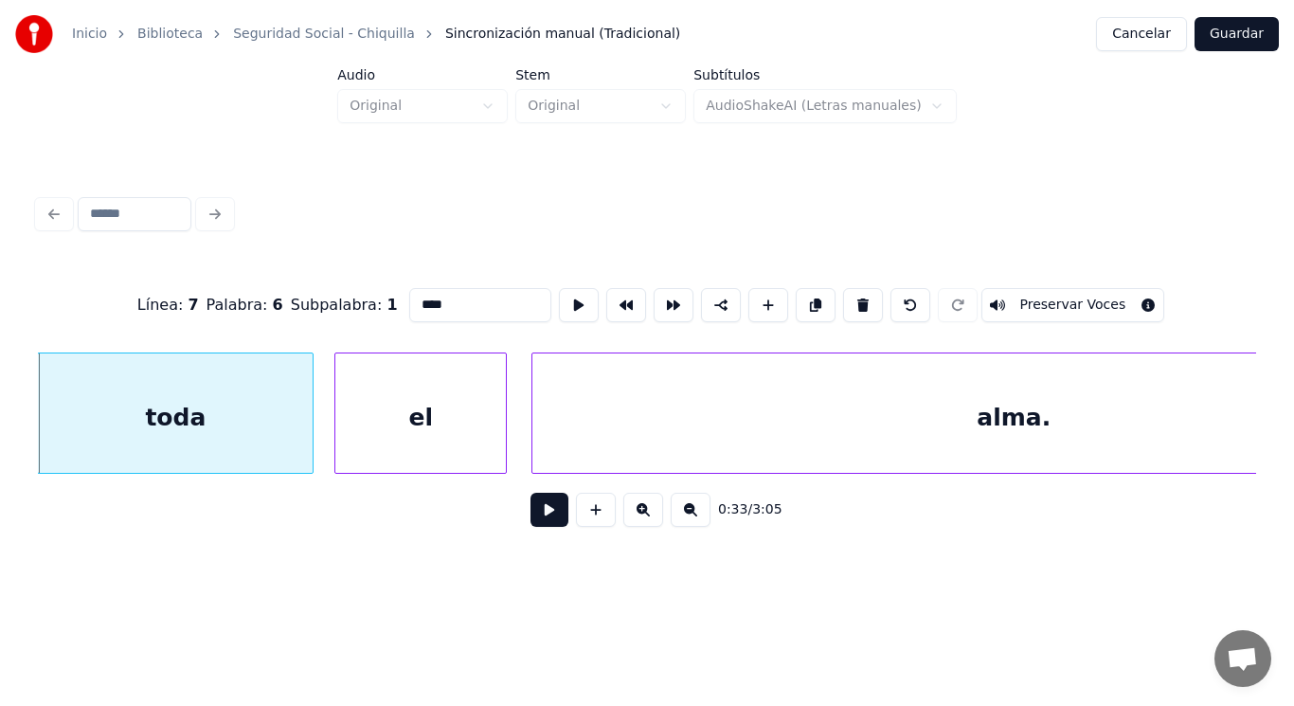
click at [552, 520] on button at bounding box center [550, 510] width 38 height 34
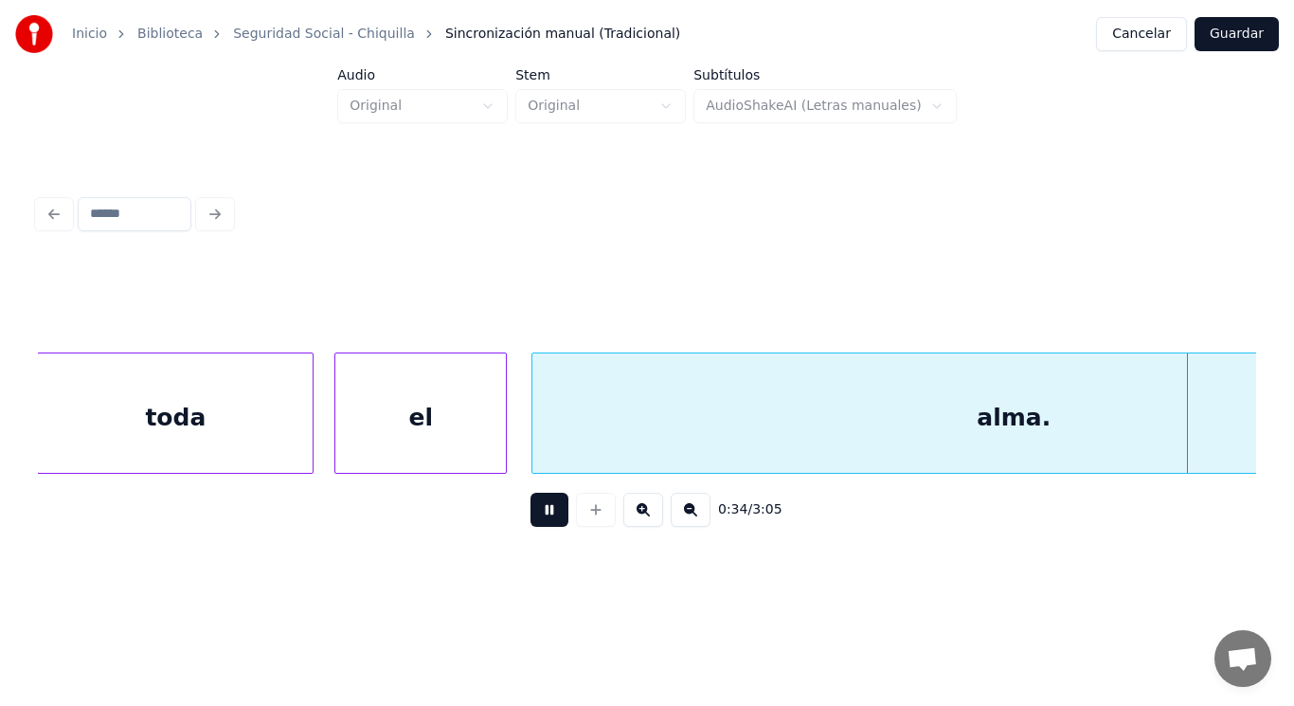
scroll to position [0, 46073]
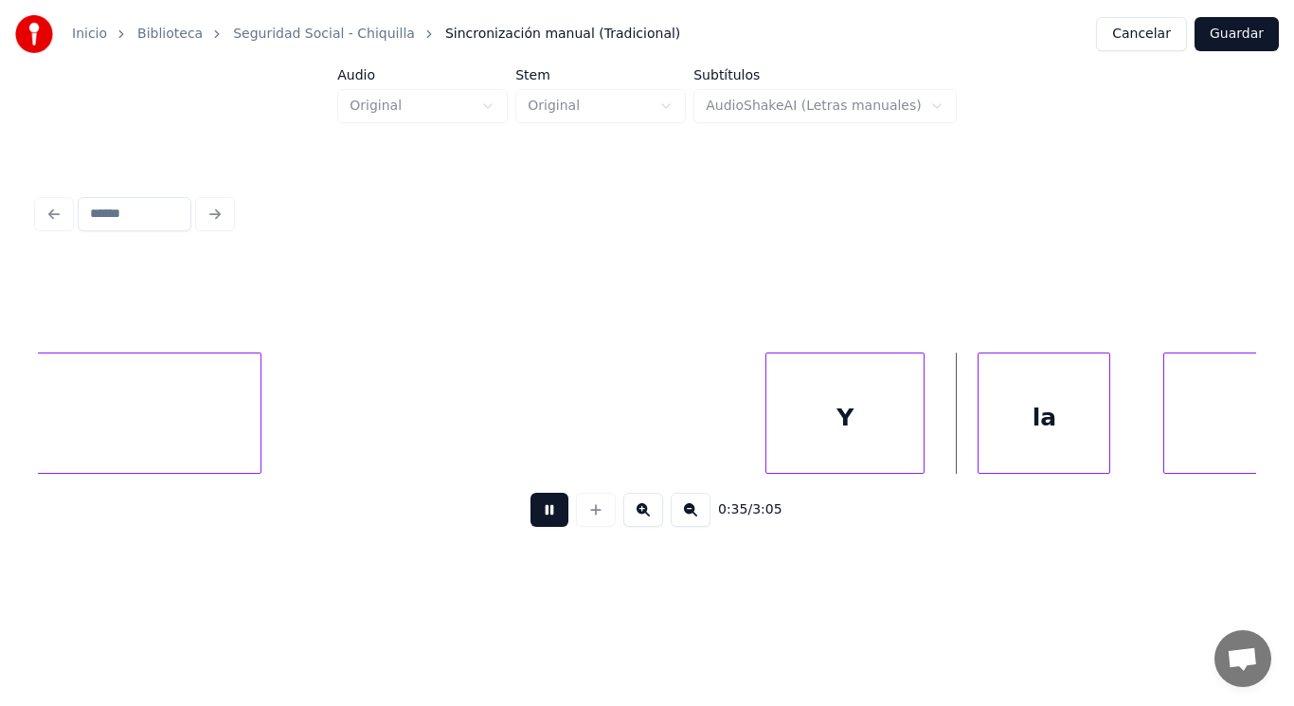
click at [552, 520] on button at bounding box center [550, 510] width 38 height 34
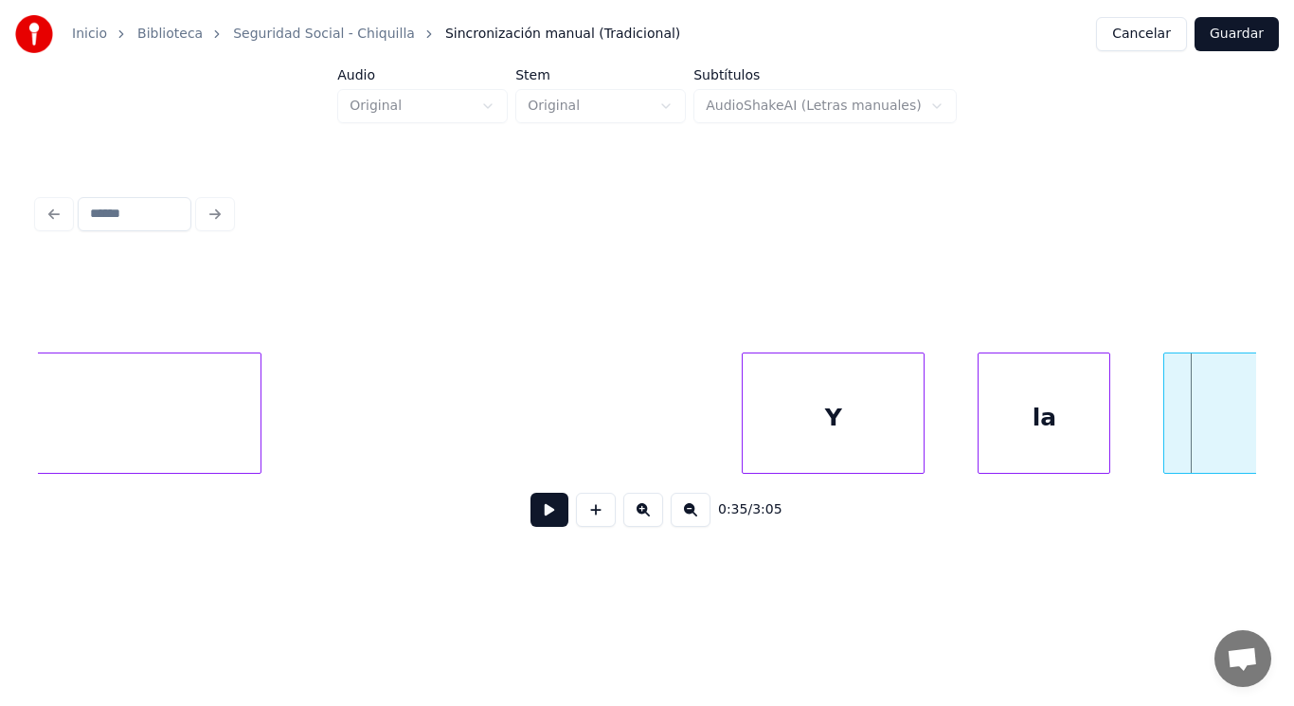
click at [743, 428] on div at bounding box center [746, 412] width 6 height 119
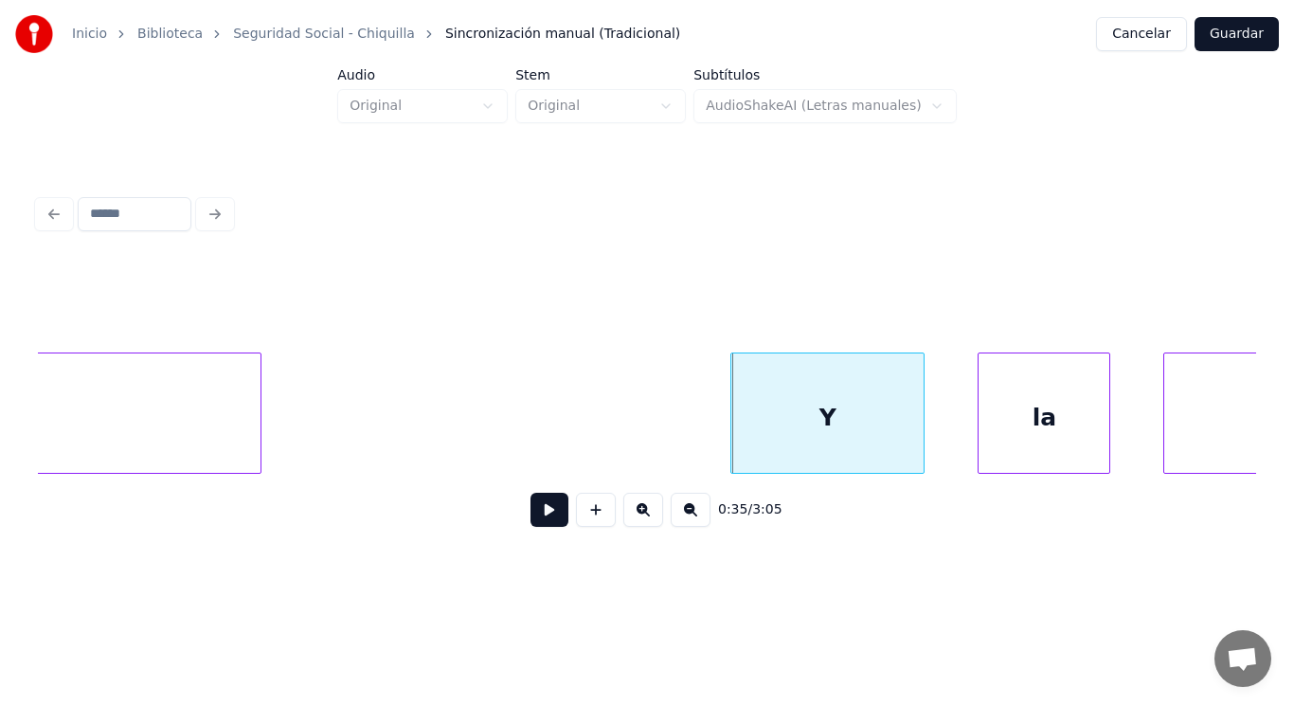
click at [538, 514] on button at bounding box center [550, 510] width 38 height 34
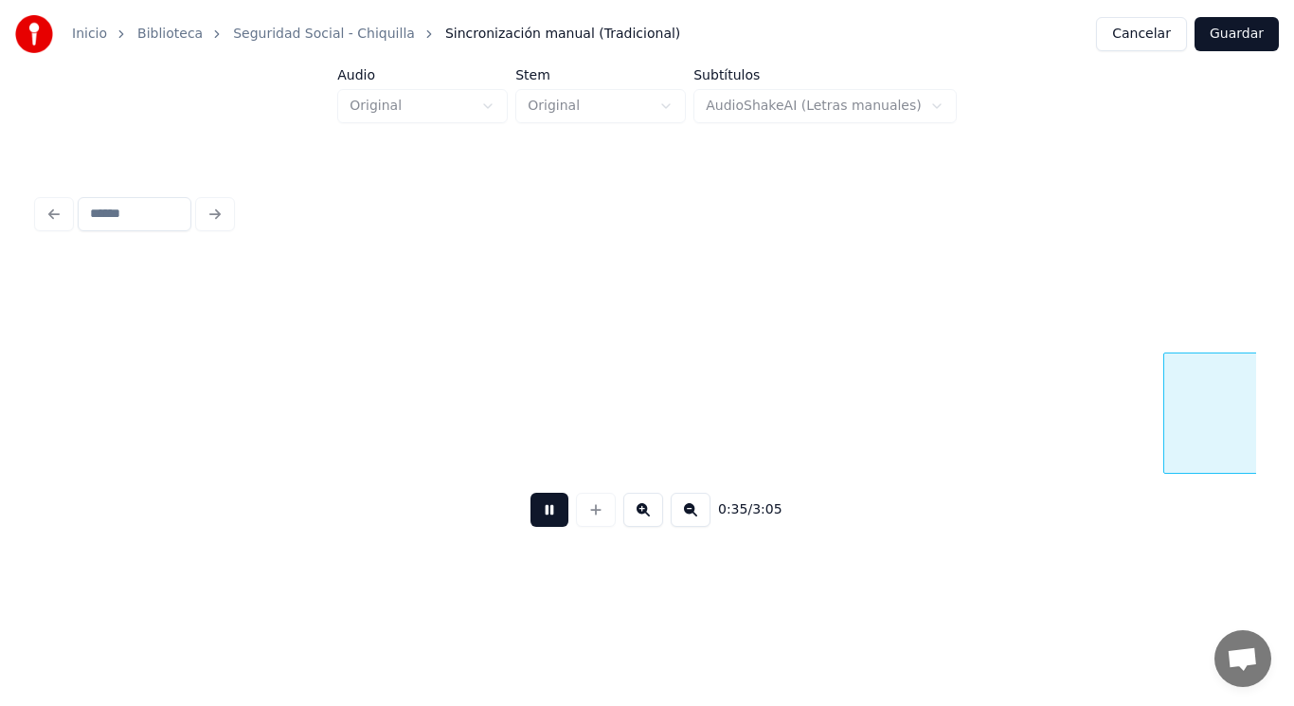
scroll to position [0, 47300]
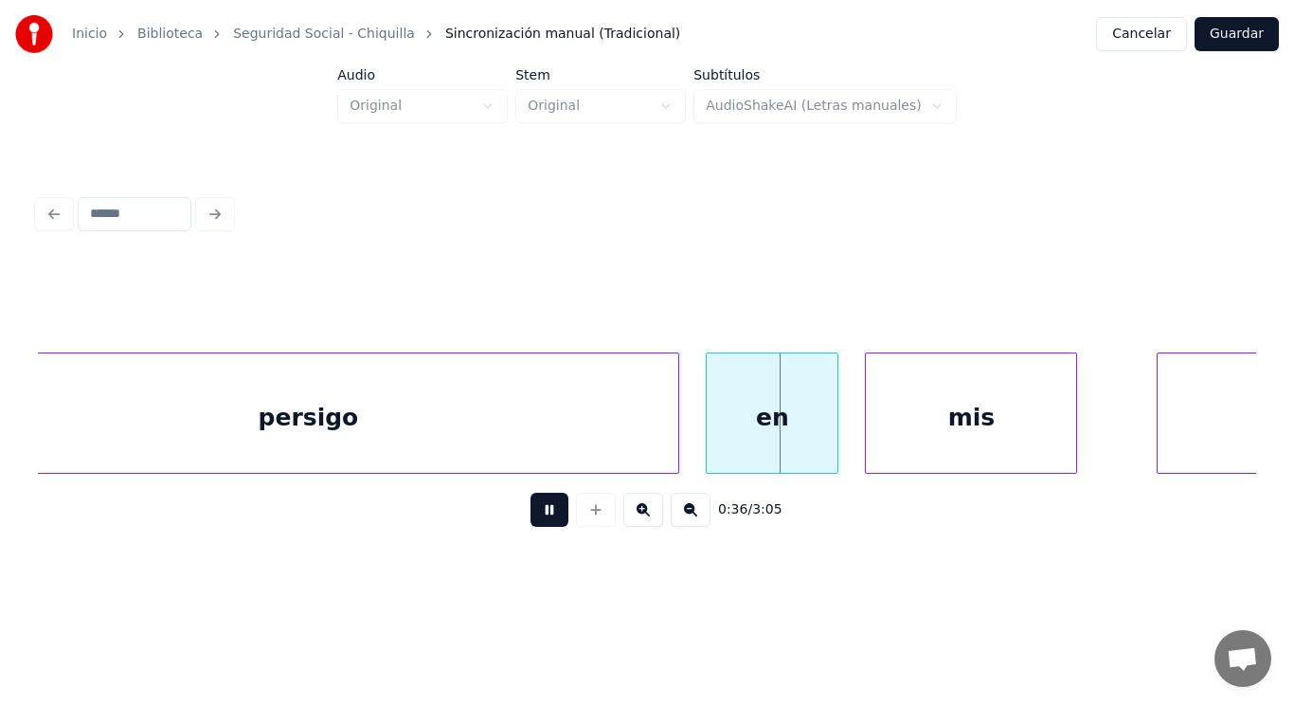
click at [538, 514] on button at bounding box center [550, 510] width 38 height 34
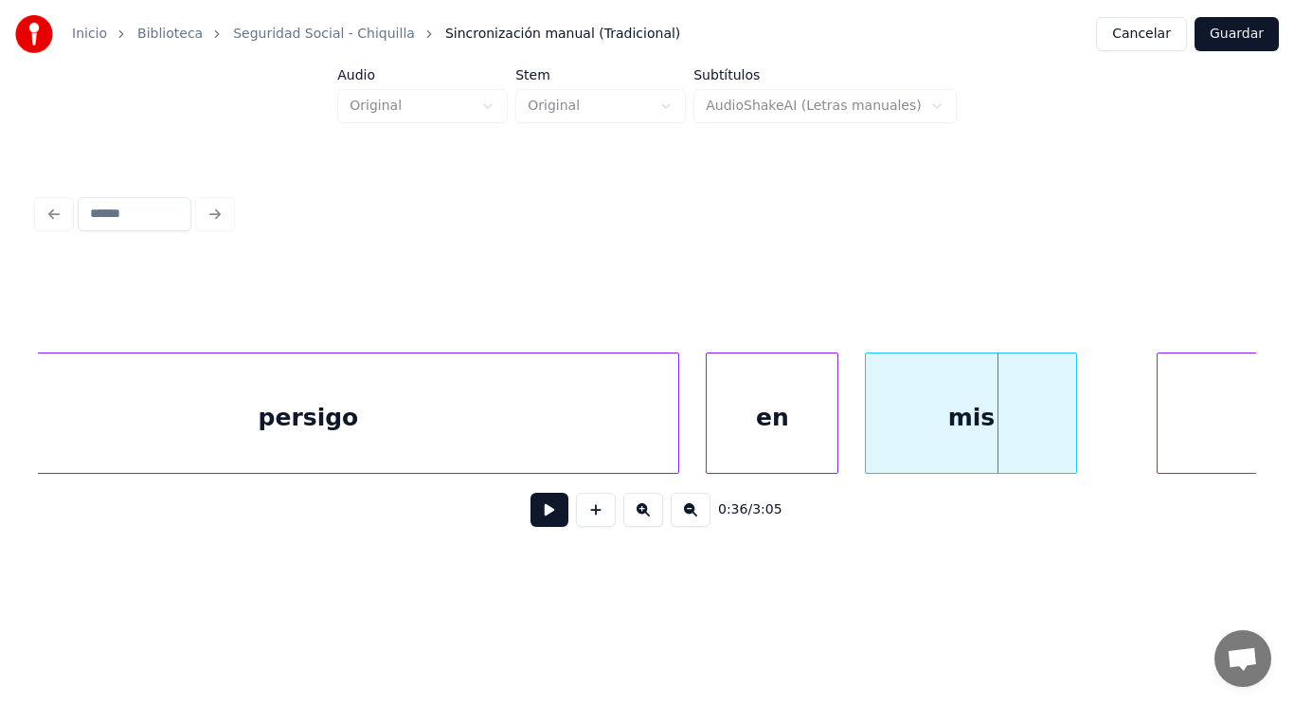
click at [635, 436] on div "persigo" at bounding box center [307, 417] width 741 height 129
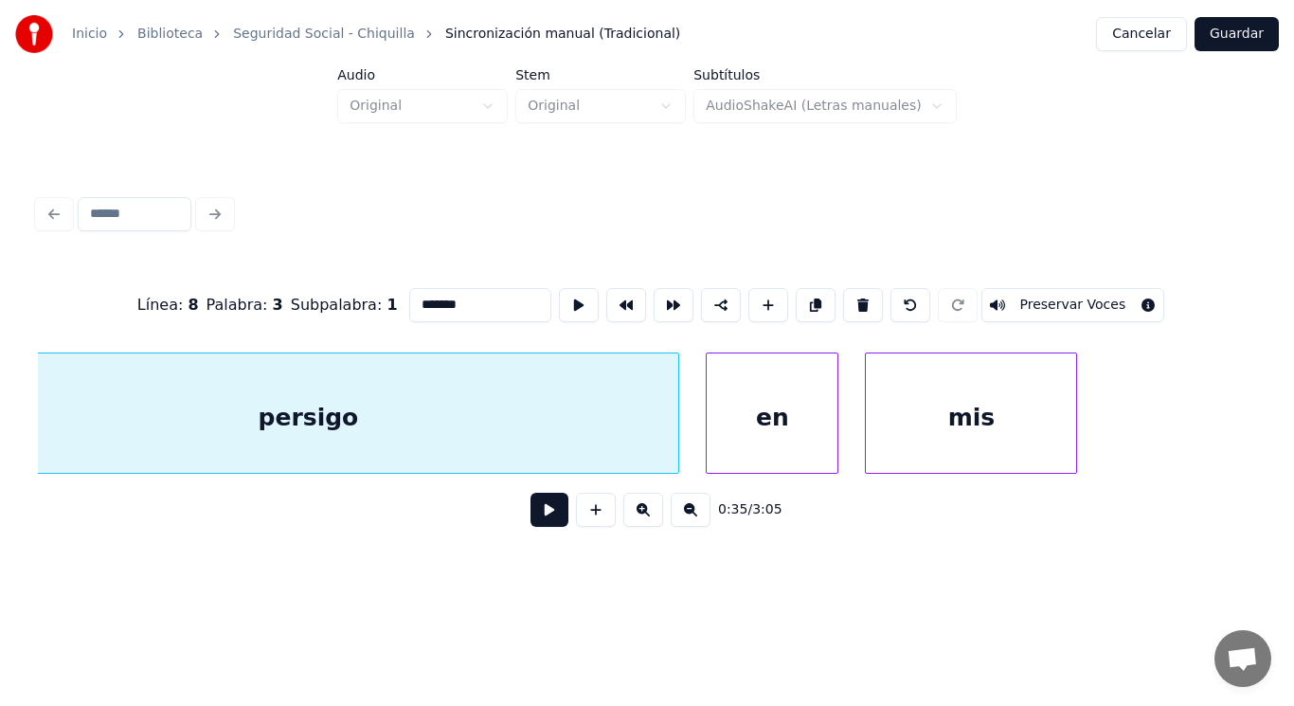
scroll to position [0, 47200]
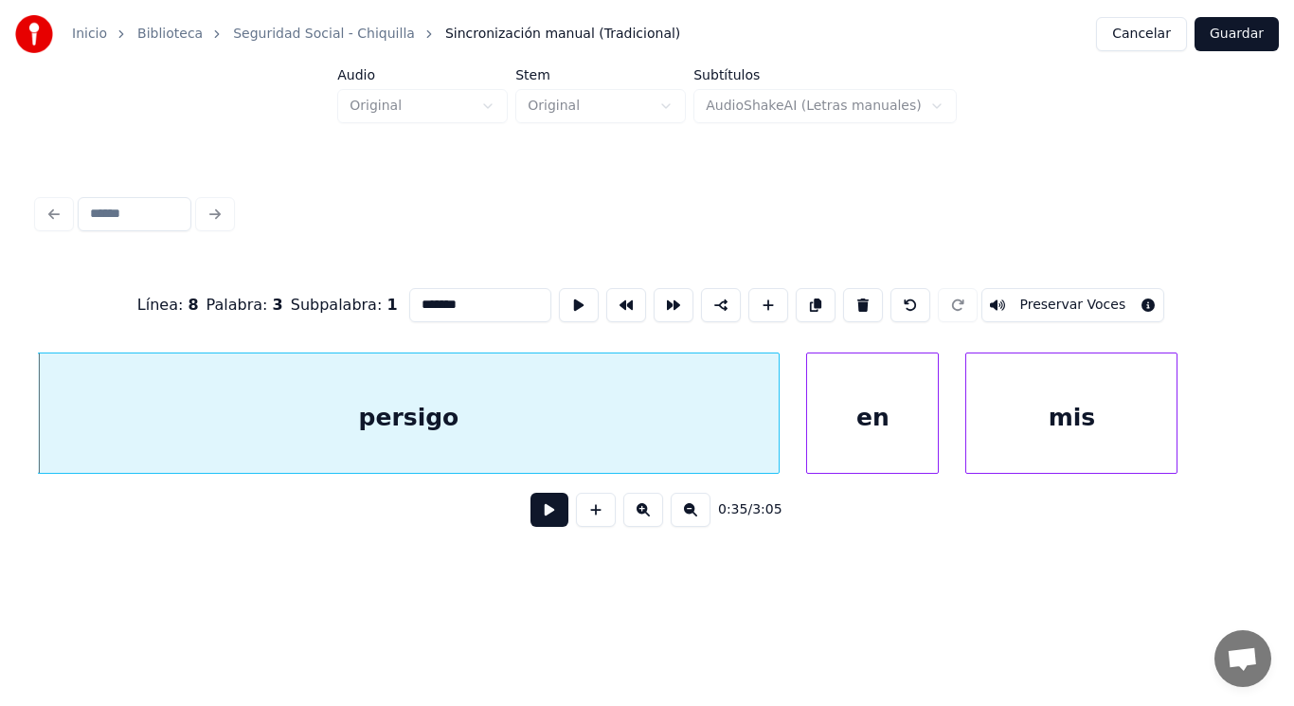
click at [531, 524] on button at bounding box center [550, 510] width 38 height 34
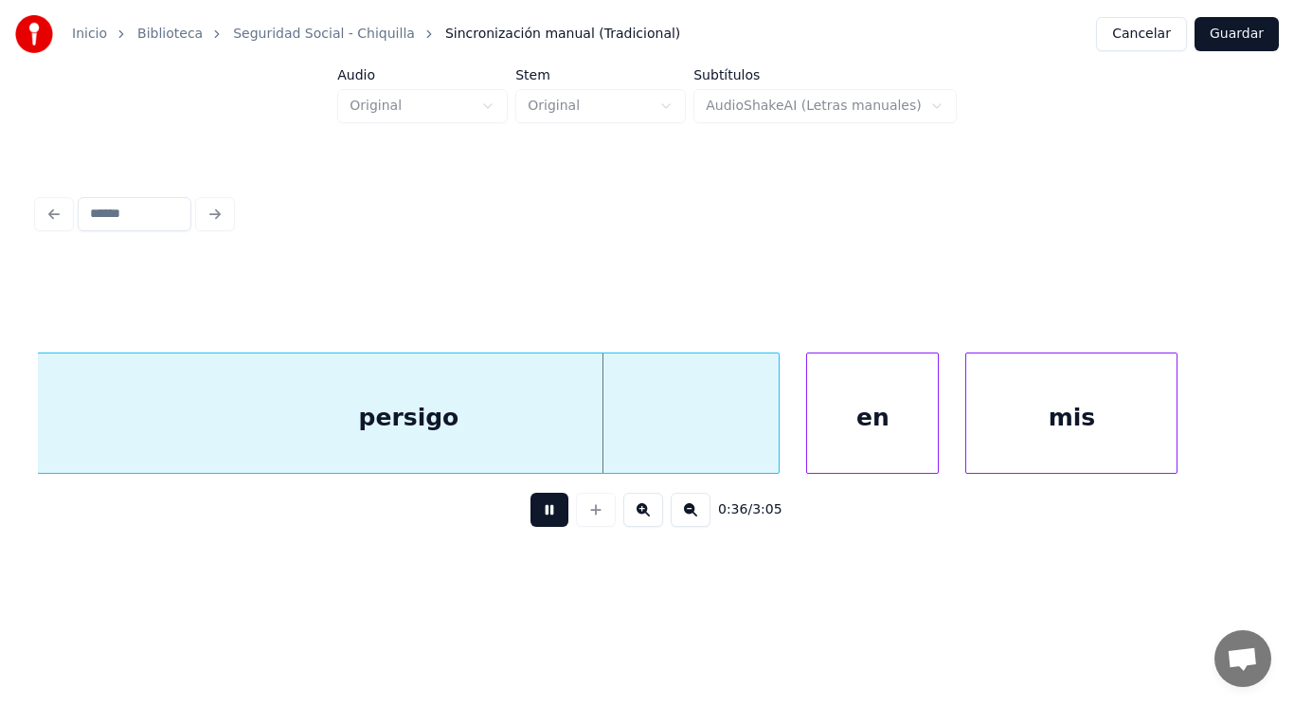
click at [531, 524] on button at bounding box center [550, 510] width 38 height 34
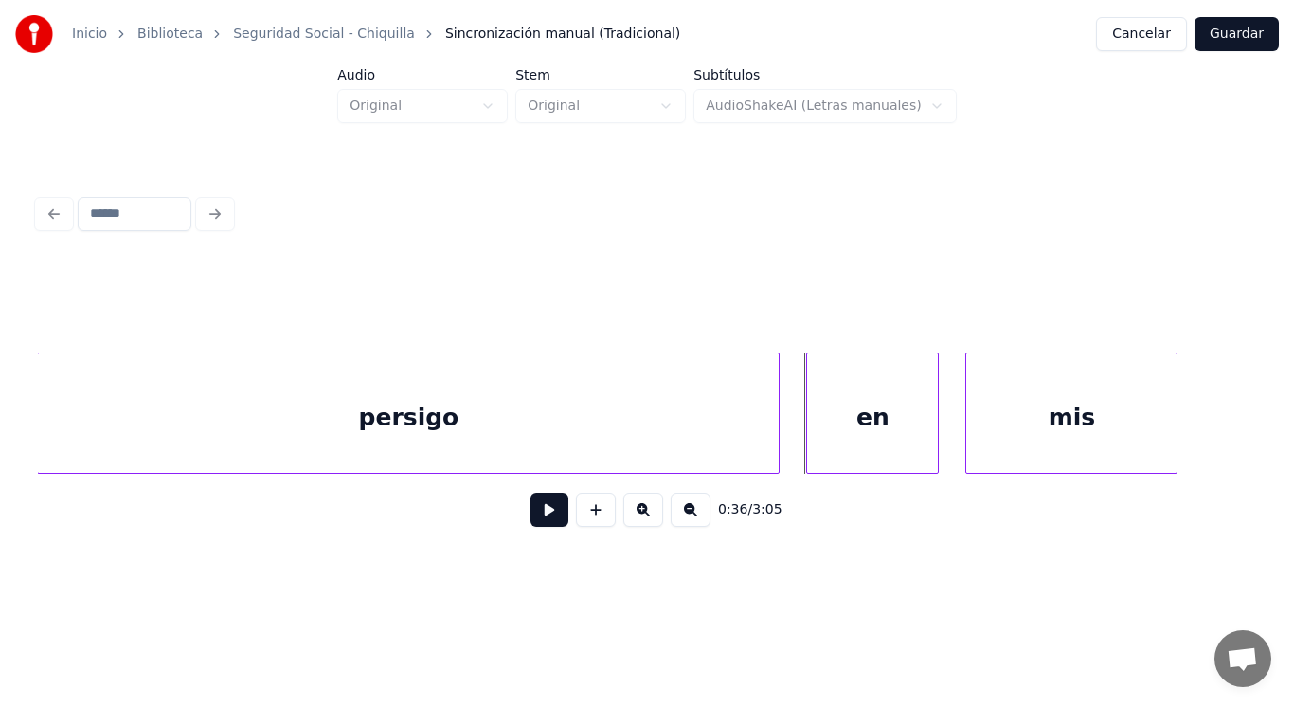
click at [531, 524] on button at bounding box center [550, 510] width 38 height 34
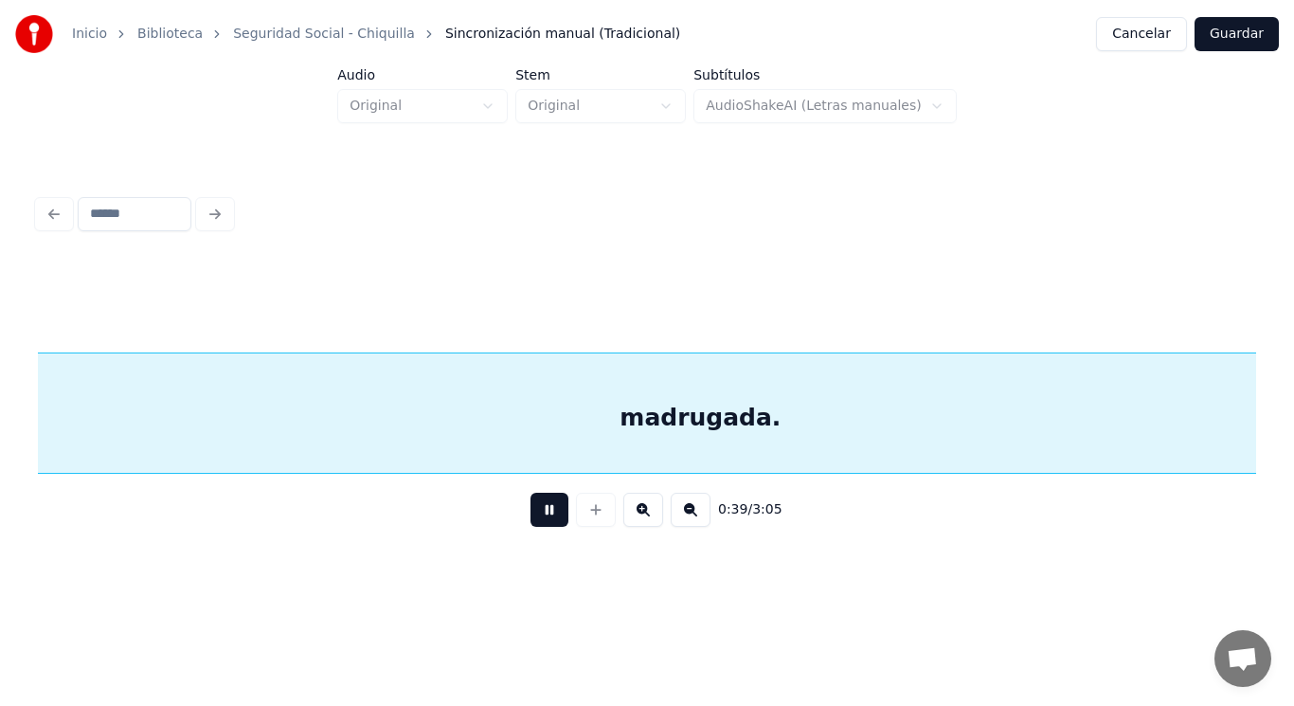
scroll to position [0, 52141]
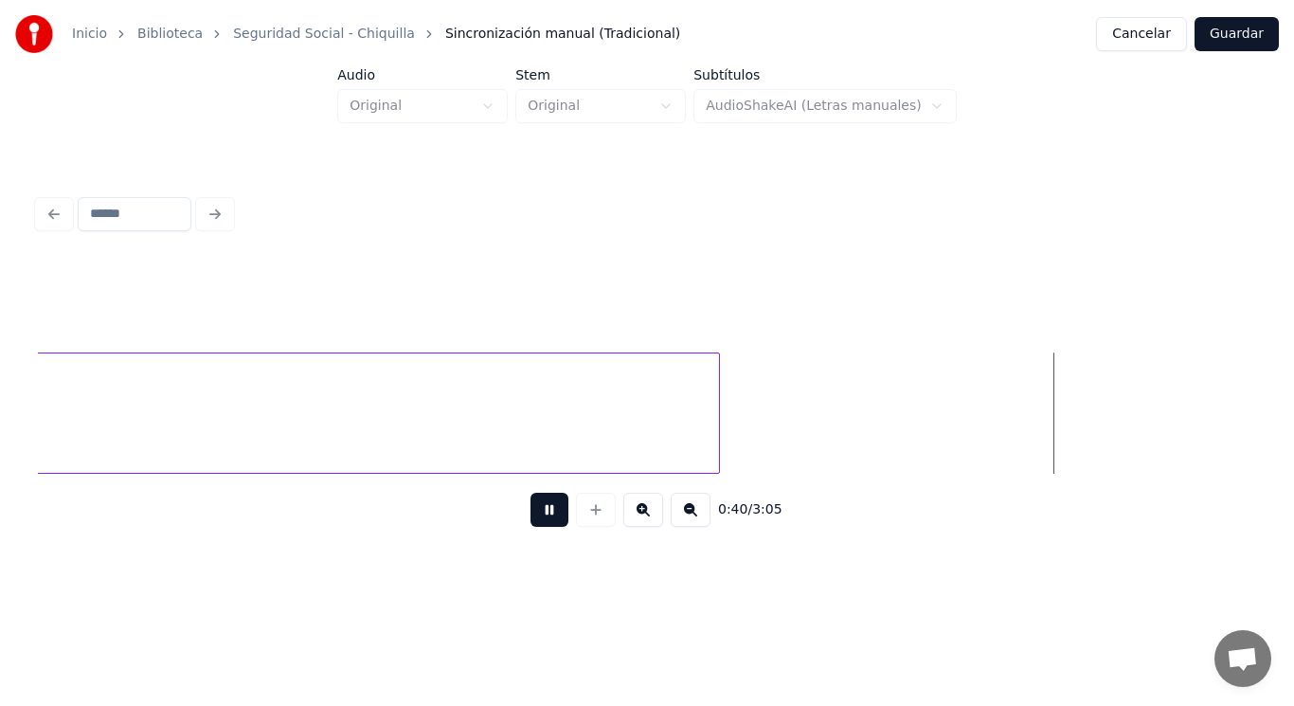
click at [531, 524] on button at bounding box center [550, 510] width 38 height 34
click at [840, 432] on div at bounding box center [838, 412] width 6 height 119
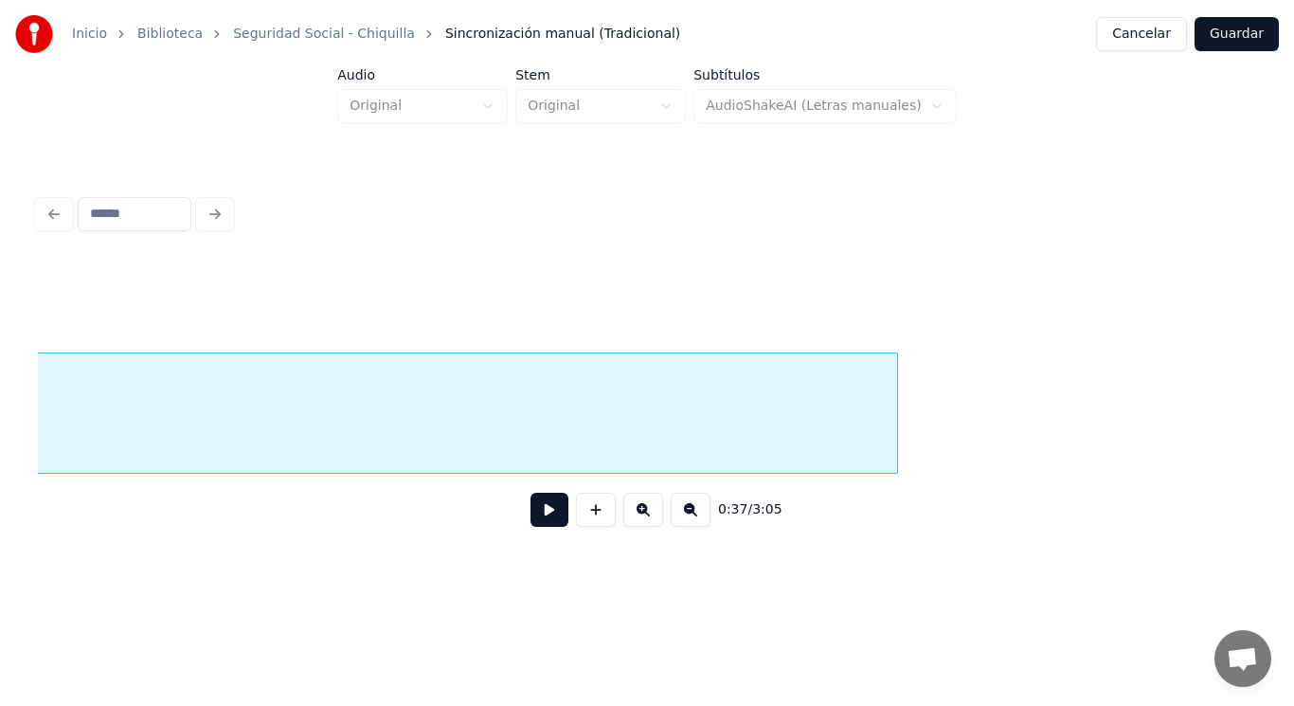
scroll to position [0, 50331]
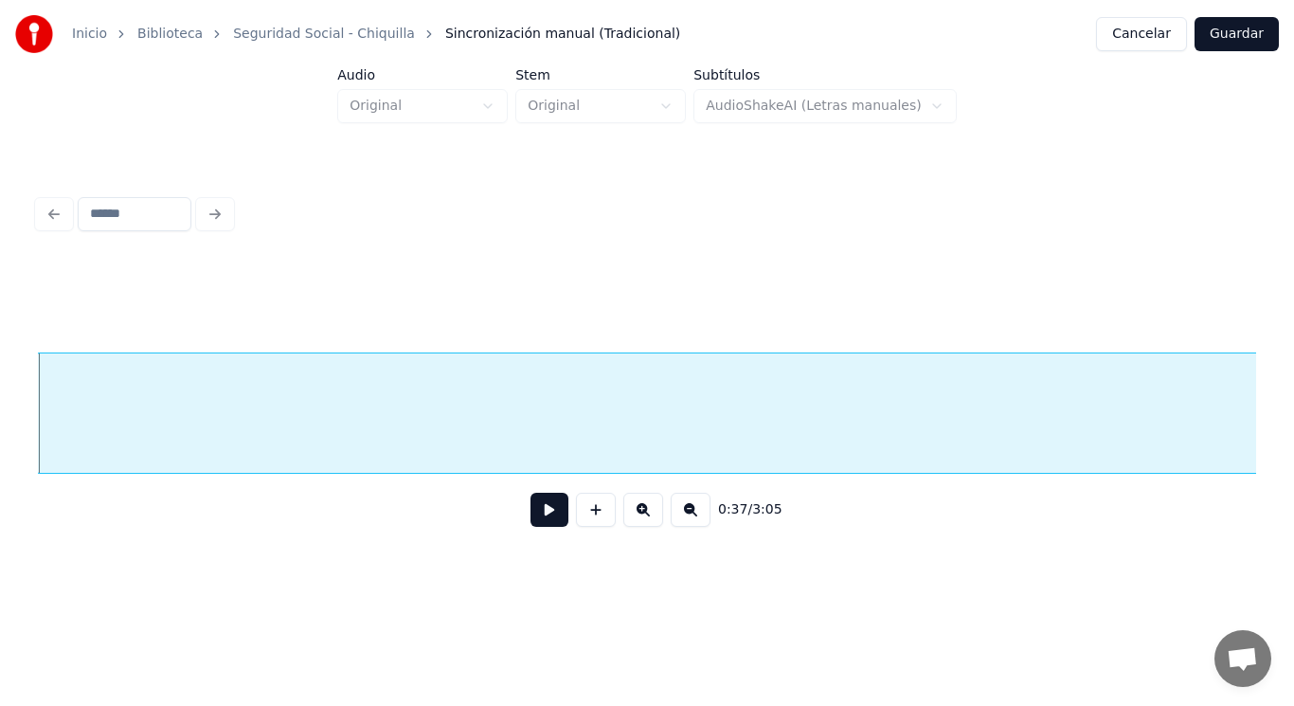
click at [532, 516] on button at bounding box center [550, 510] width 38 height 34
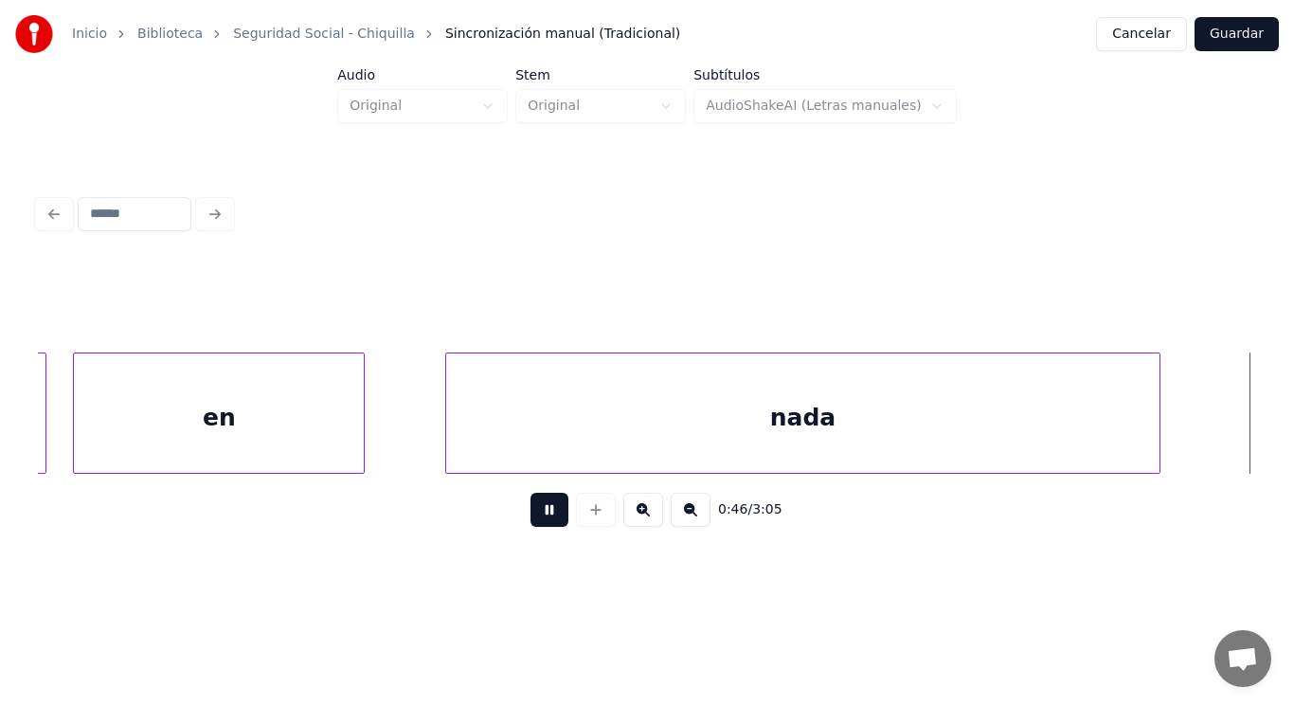
scroll to position [0, 61456]
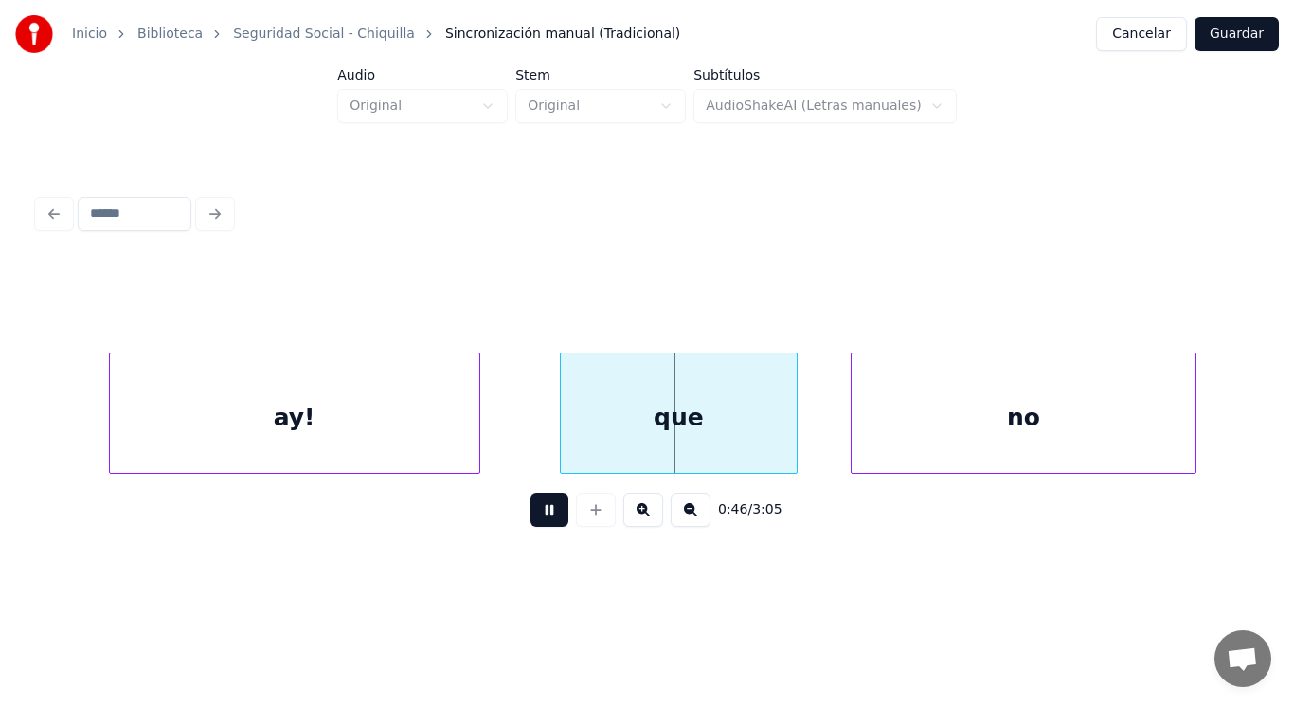
click at [532, 516] on button at bounding box center [550, 510] width 38 height 34
click at [273, 429] on div "ay!" at bounding box center [295, 417] width 370 height 129
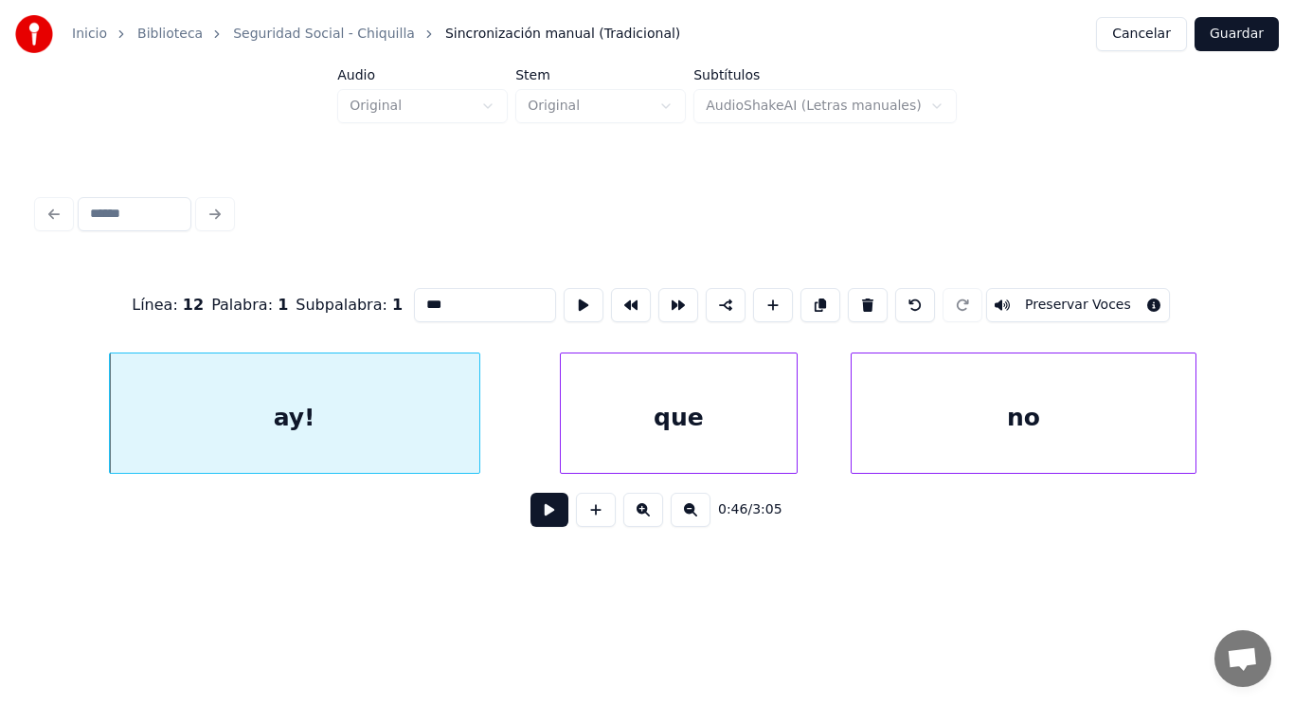
click at [534, 515] on button at bounding box center [550, 510] width 38 height 34
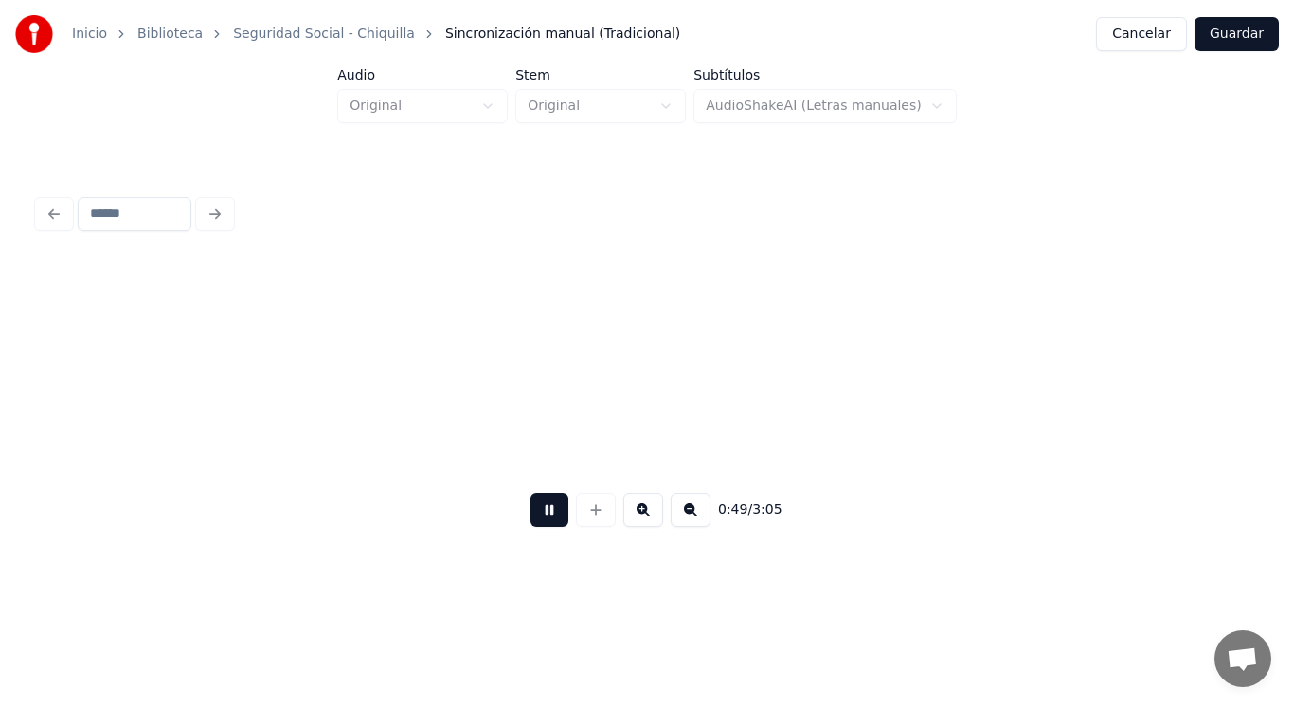
scroll to position [0, 65171]
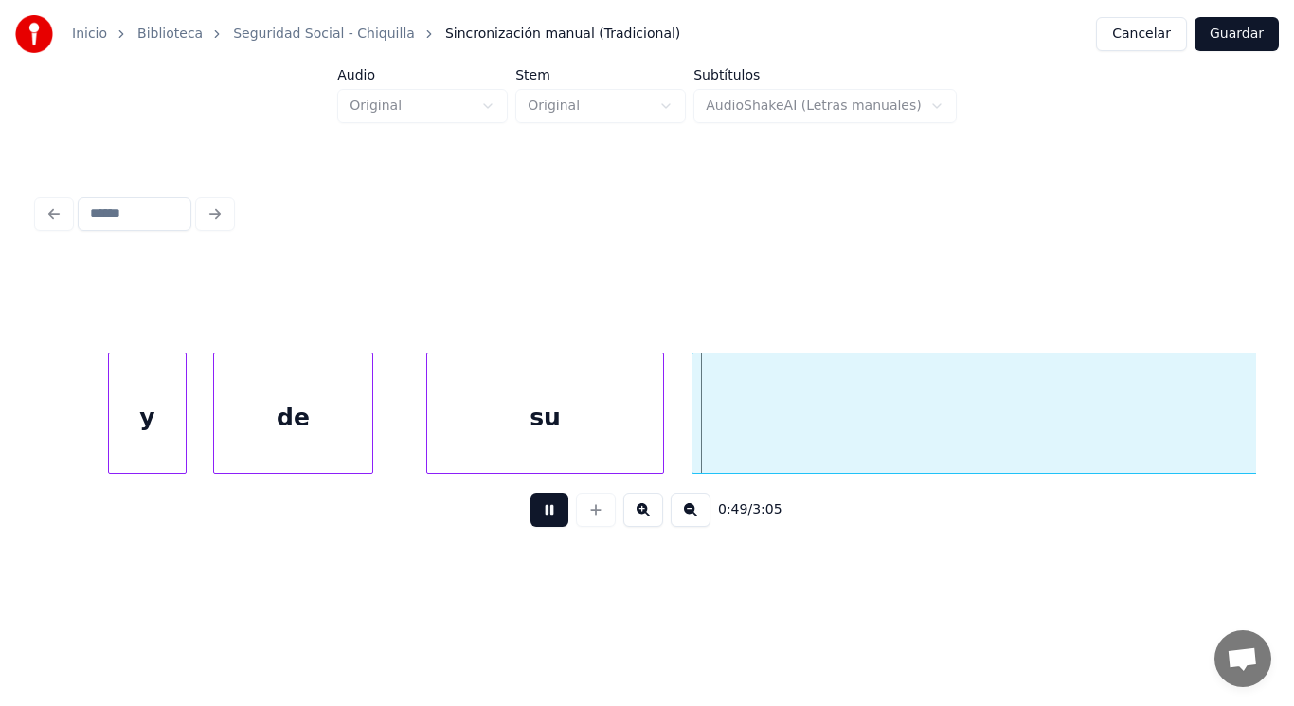
click at [534, 515] on button at bounding box center [550, 510] width 38 height 34
click at [181, 443] on div at bounding box center [183, 412] width 6 height 119
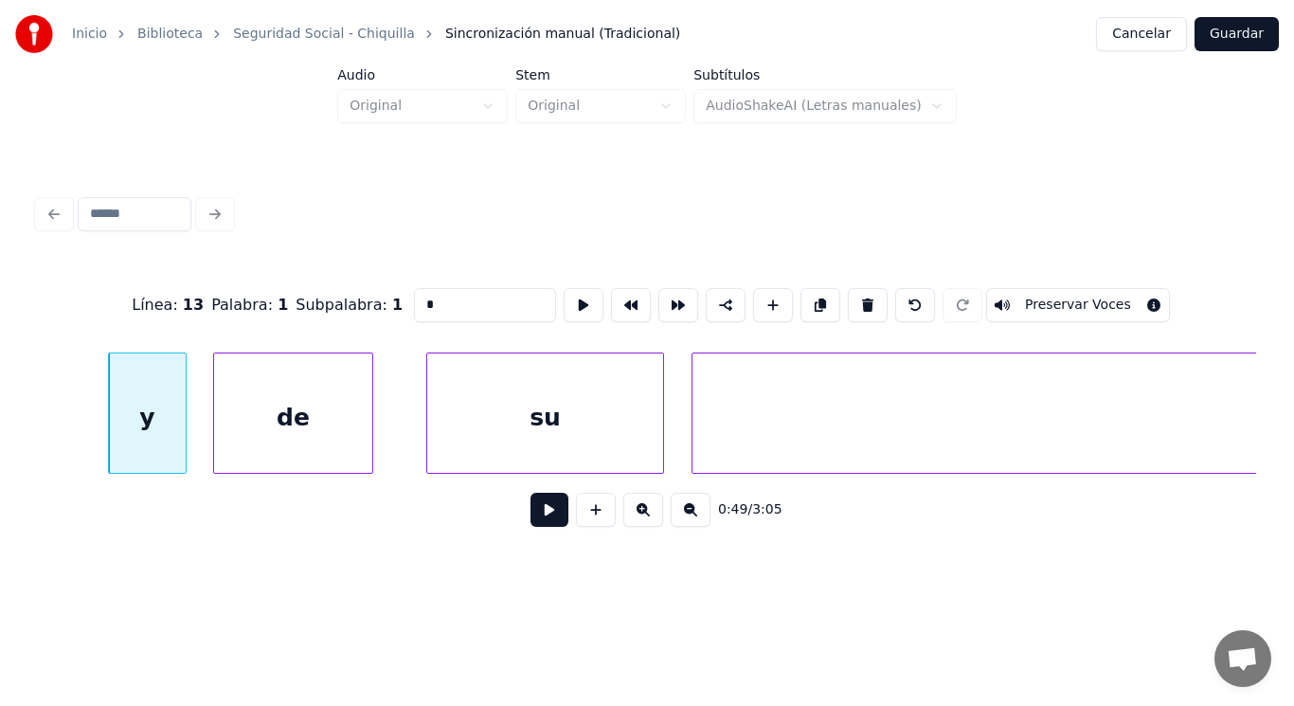
click at [532, 510] on button at bounding box center [550, 510] width 38 height 34
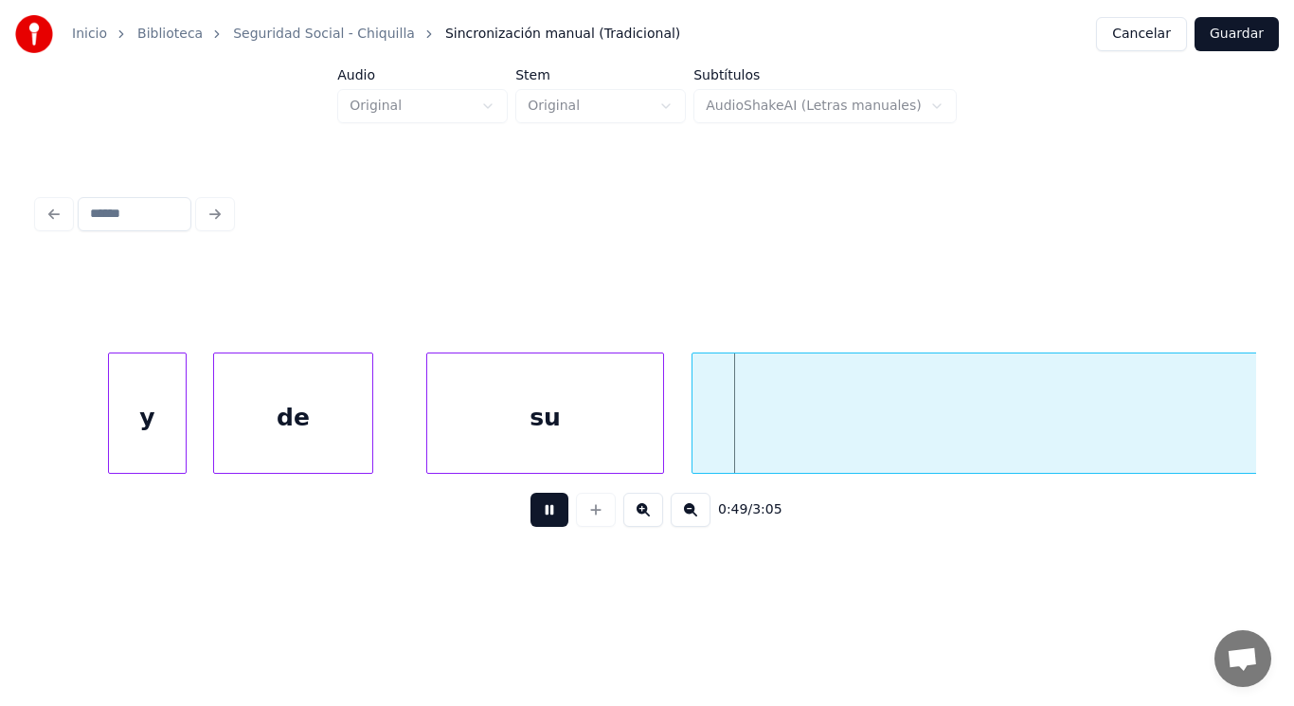
click at [532, 510] on button at bounding box center [550, 510] width 38 height 34
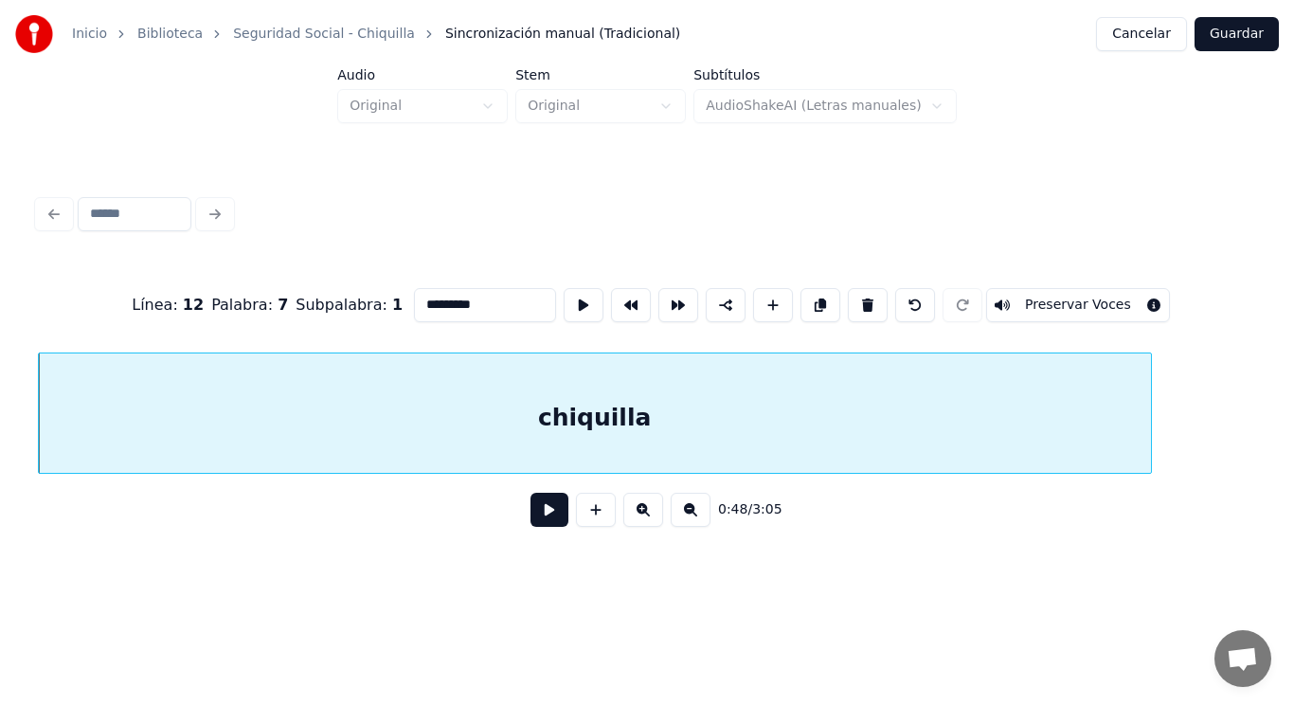
click at [533, 521] on button at bounding box center [550, 510] width 38 height 34
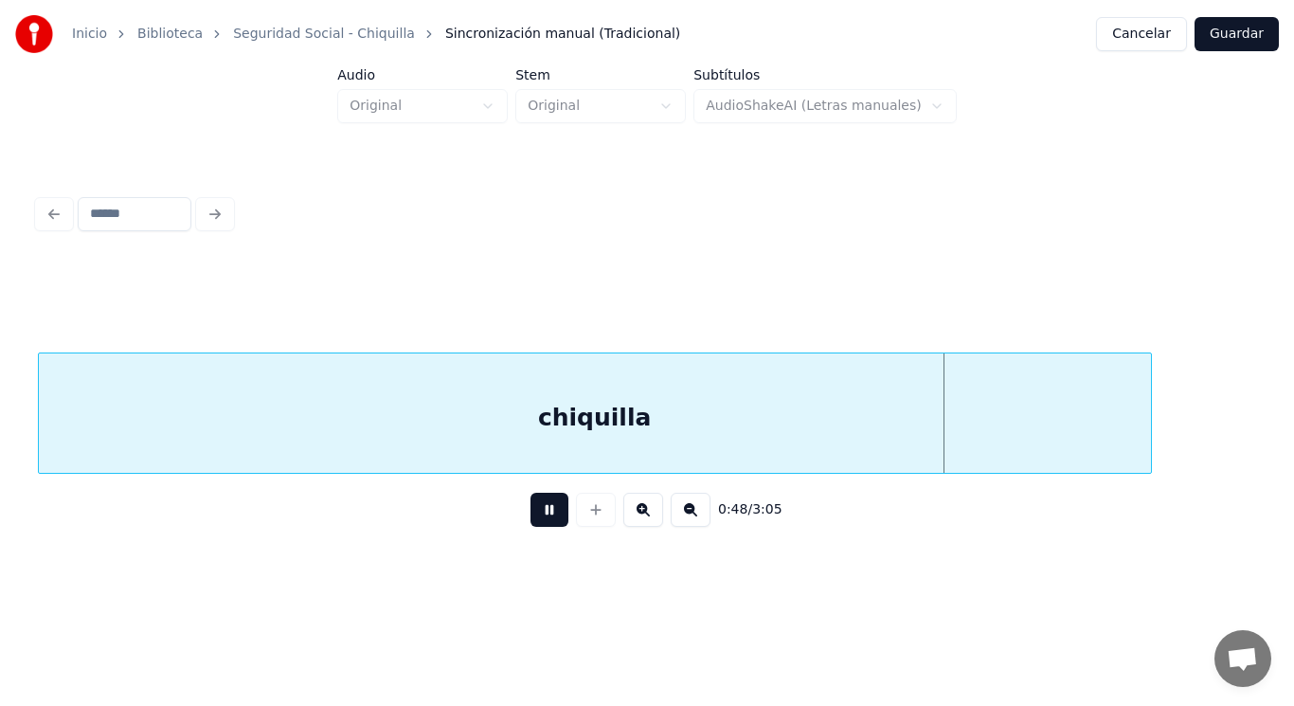
click at [533, 521] on button at bounding box center [550, 510] width 38 height 34
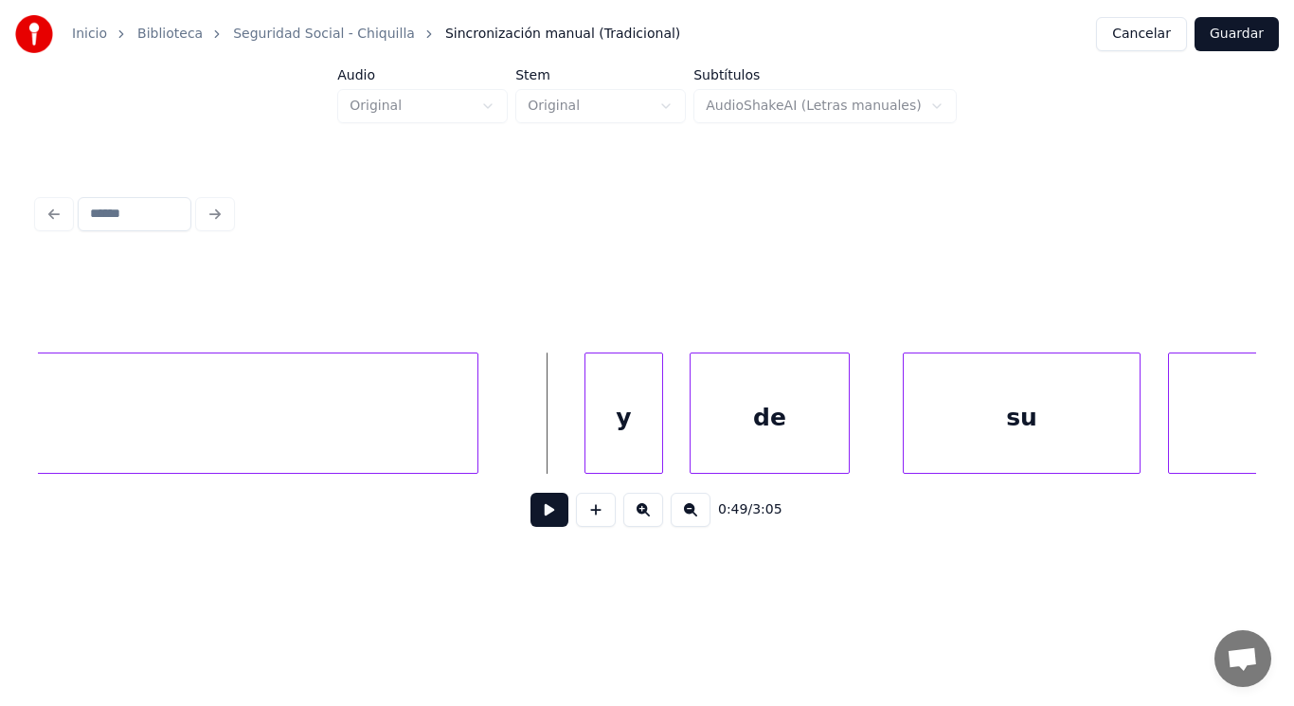
scroll to position [0, 64817]
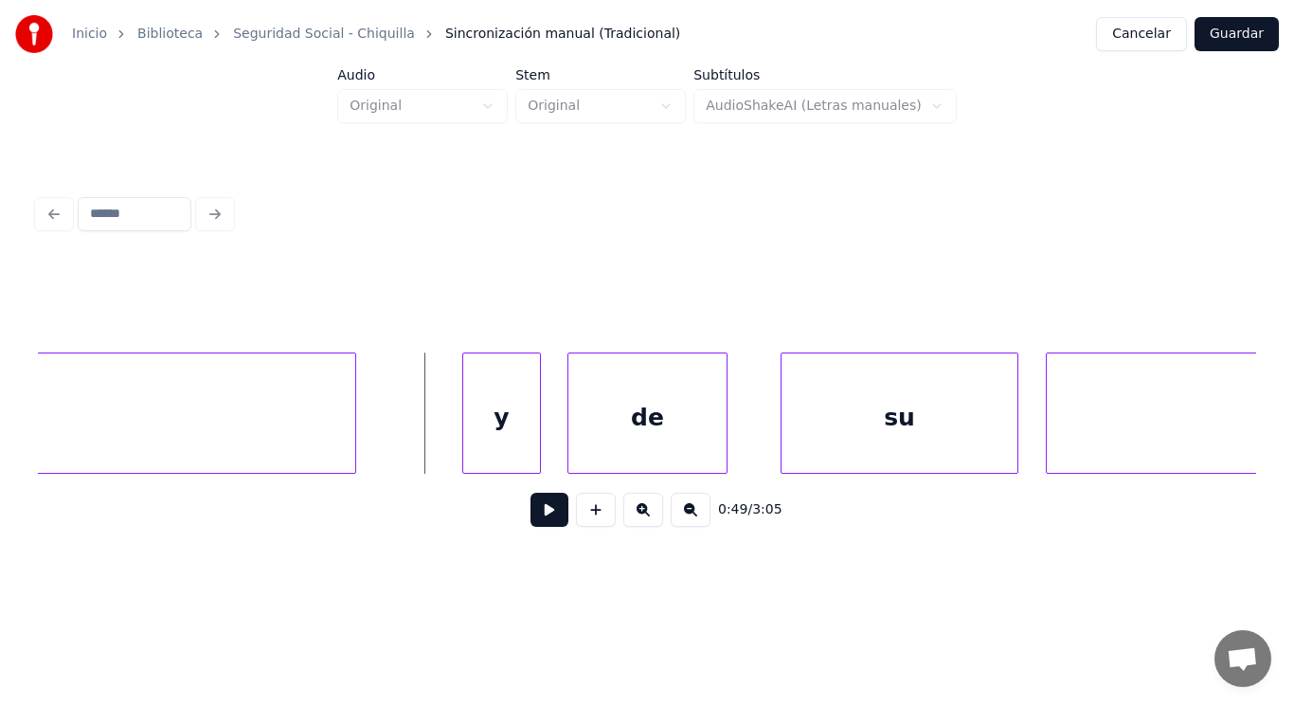
drag, startPoint x: 379, startPoint y: 435, endPoint x: 546, endPoint y: 513, distance: 184.0
click at [543, 513] on button at bounding box center [550, 510] width 38 height 34
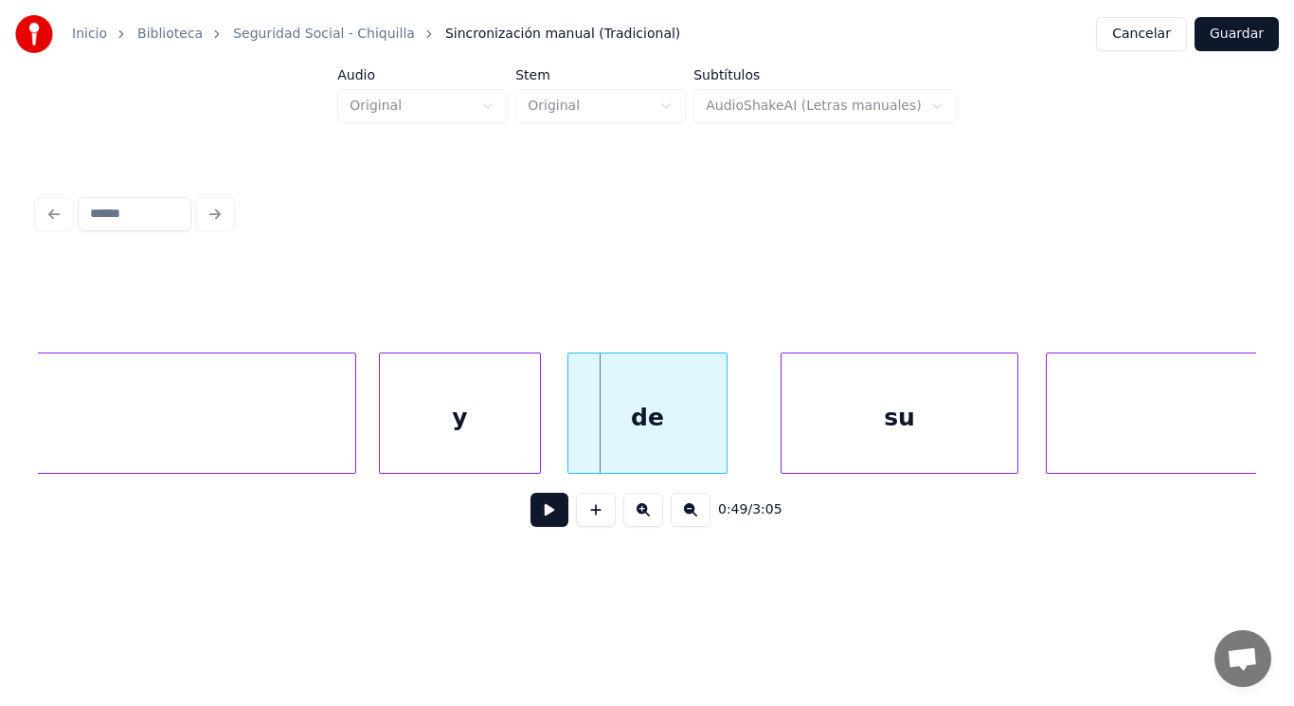
click at [385, 435] on div at bounding box center [383, 412] width 6 height 119
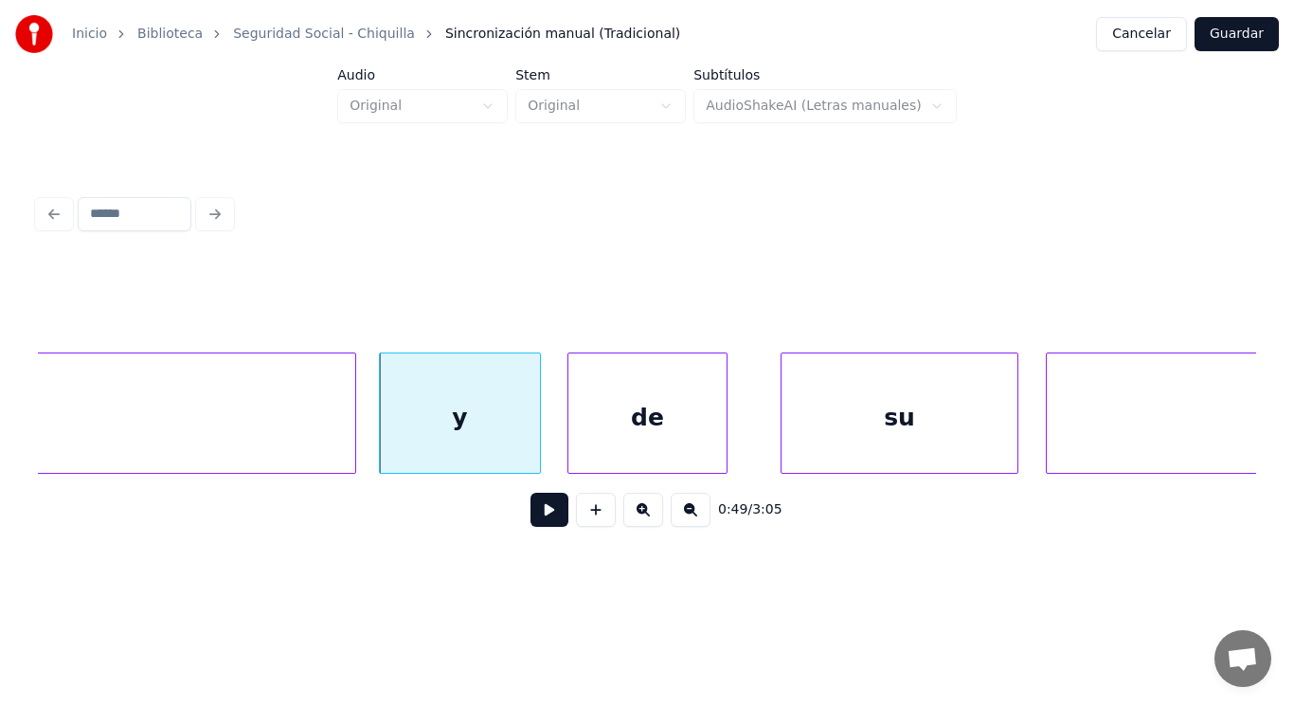
click at [533, 522] on button at bounding box center [550, 510] width 38 height 34
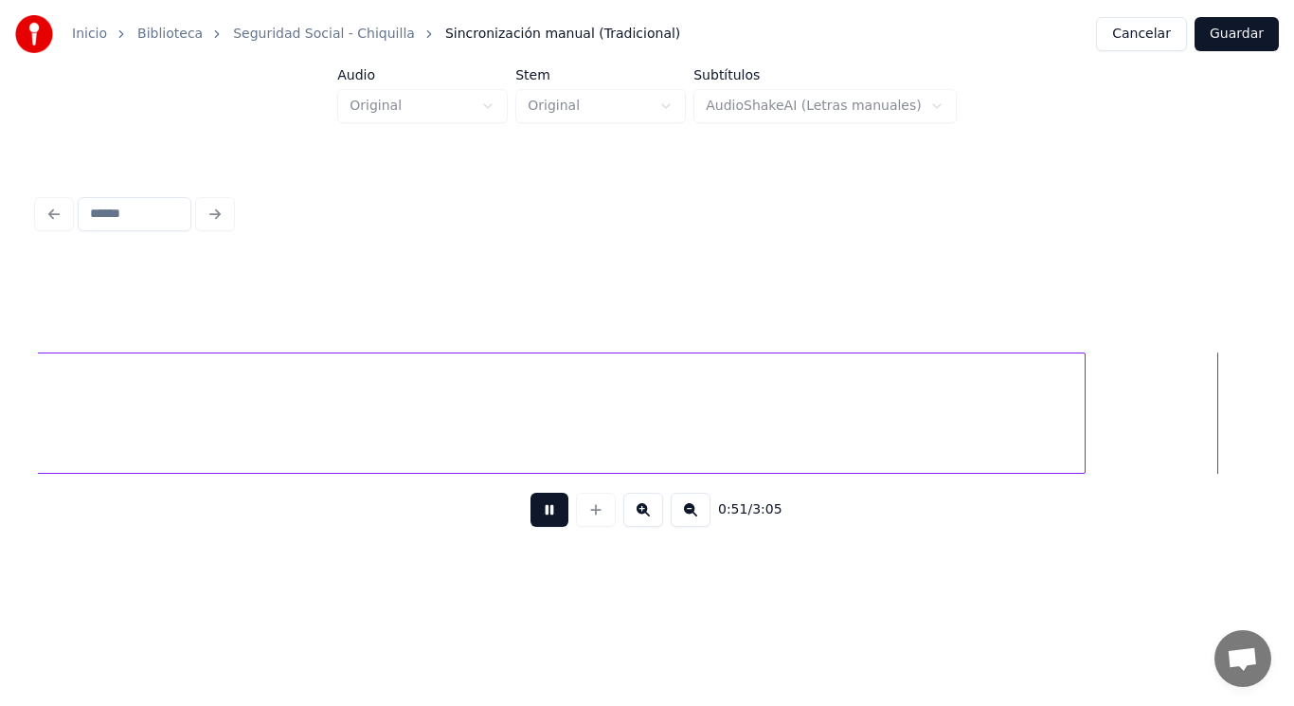
scroll to position [0, 68509]
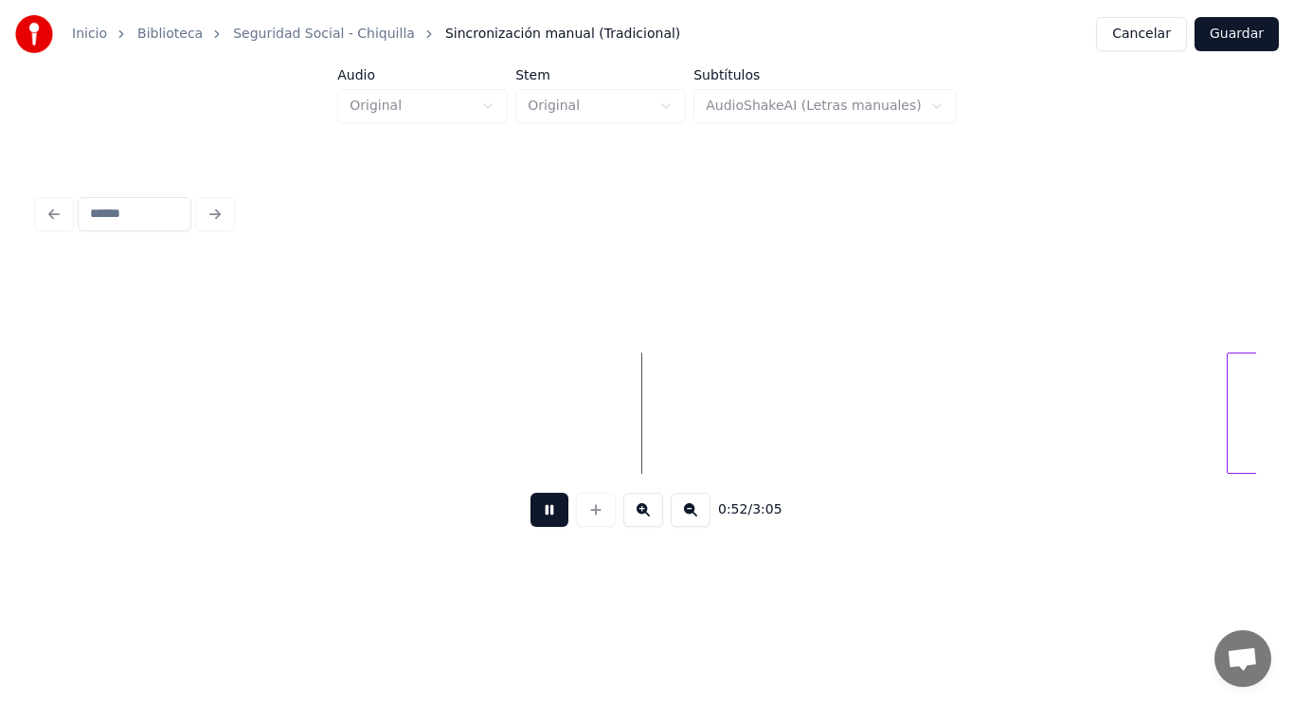
click at [533, 522] on button at bounding box center [550, 510] width 38 height 34
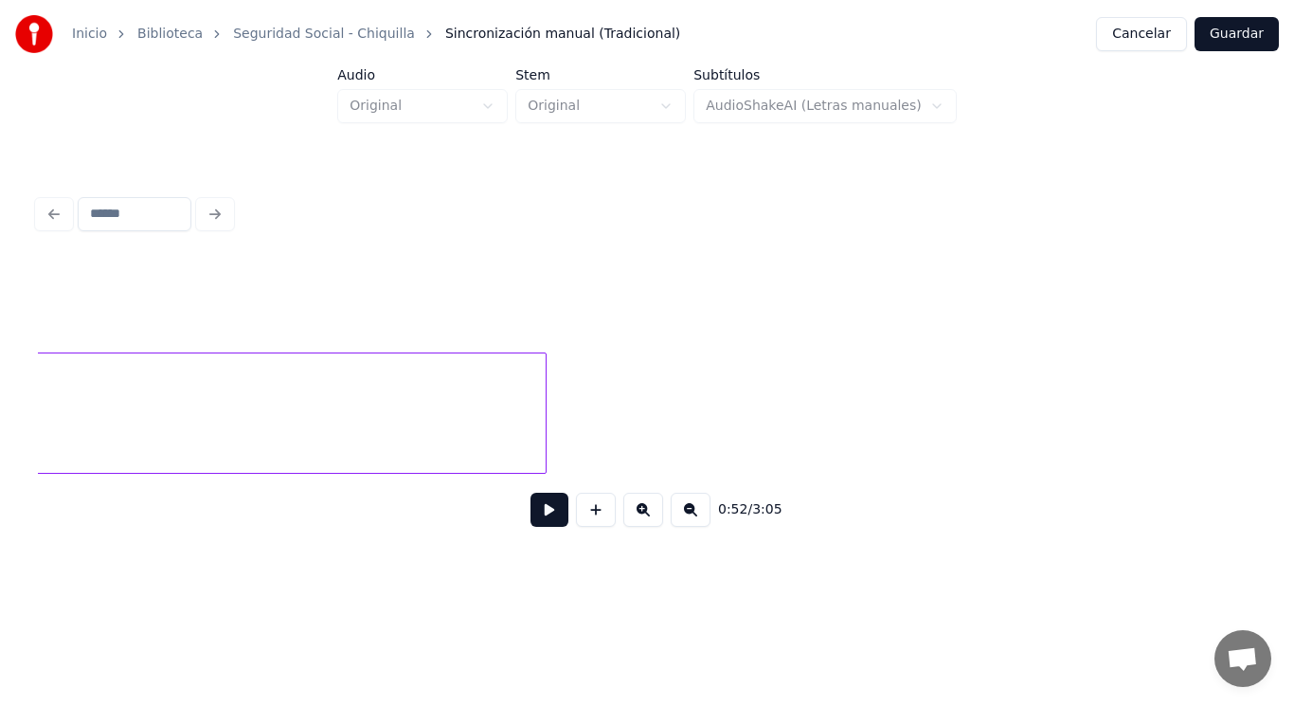
click at [544, 407] on div at bounding box center [543, 412] width 6 height 119
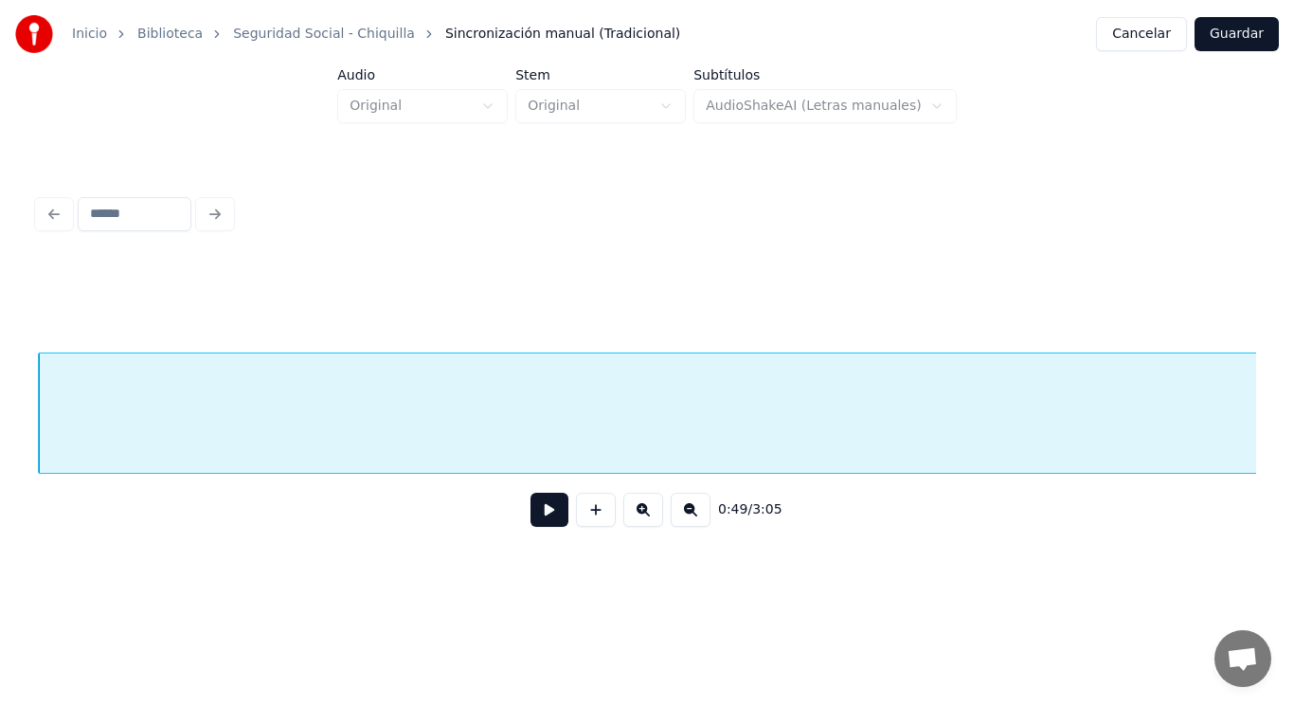
click at [533, 514] on button at bounding box center [550, 510] width 38 height 34
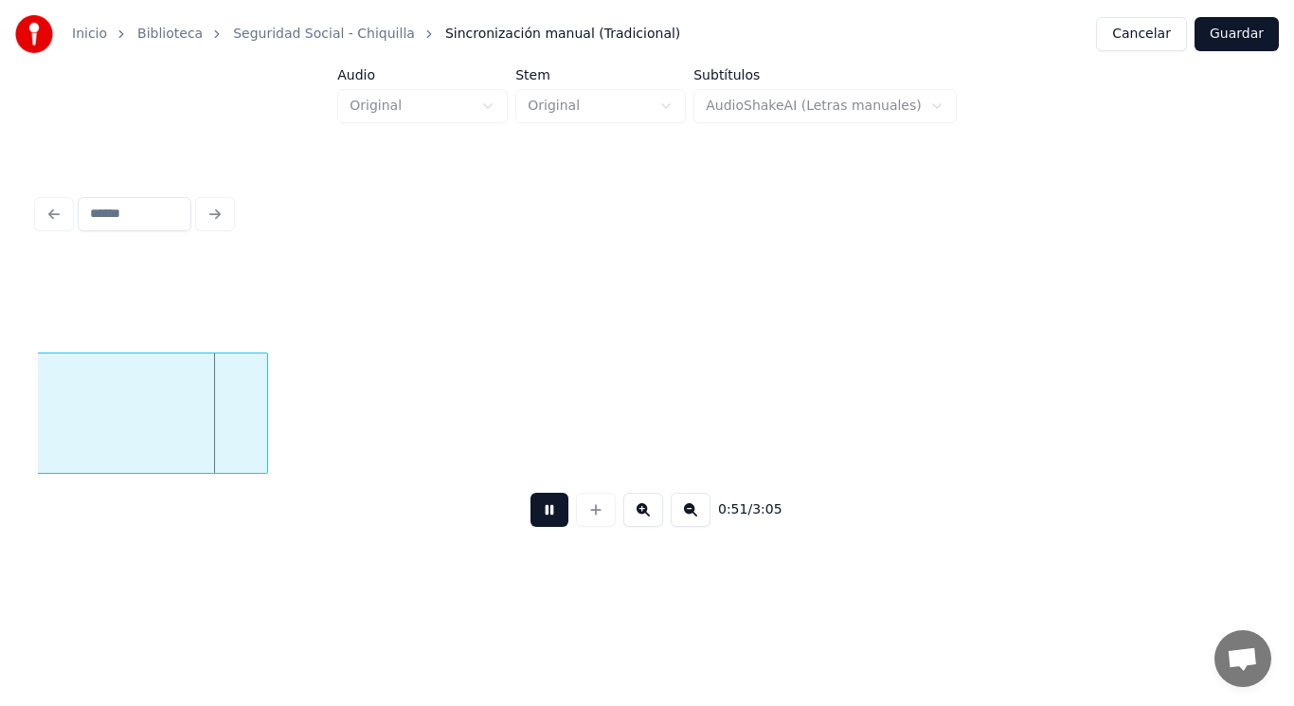
click at [533, 514] on button at bounding box center [550, 510] width 38 height 34
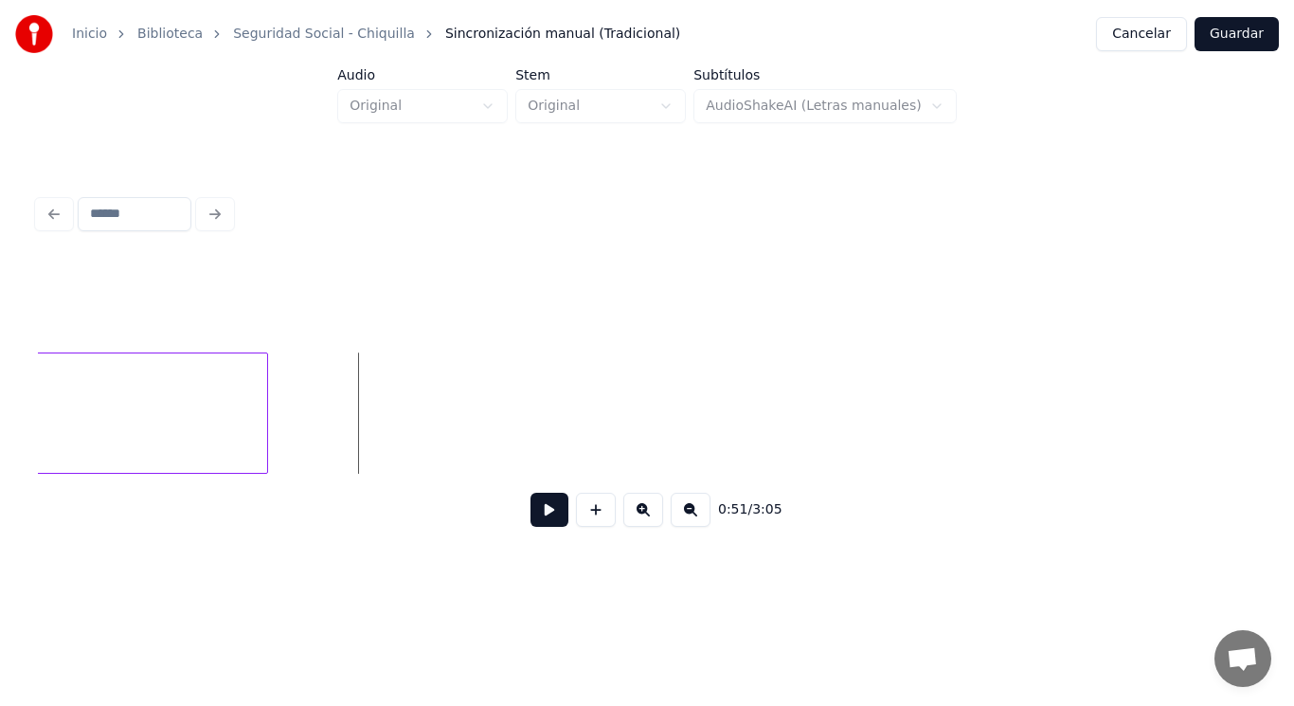
click at [533, 523] on button at bounding box center [550, 510] width 38 height 34
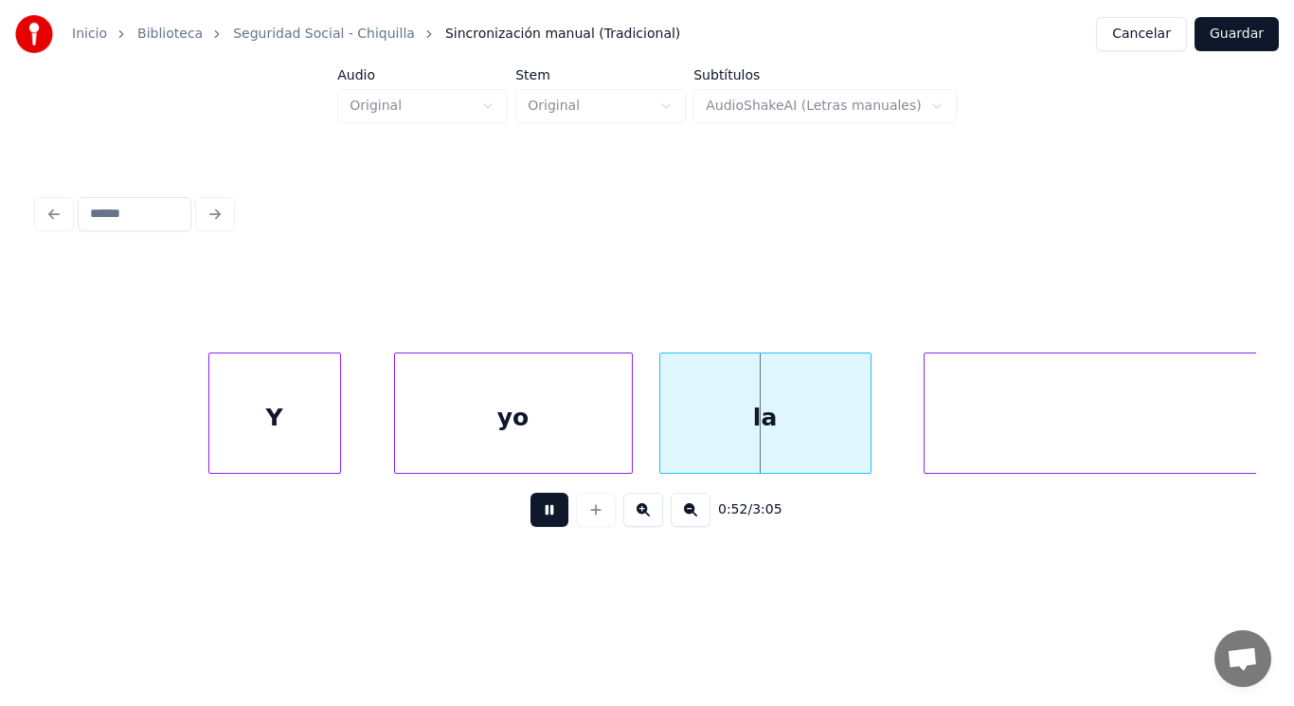
click at [533, 523] on button at bounding box center [550, 510] width 38 height 34
click at [228, 451] on div "Y" at bounding box center [274, 417] width 131 height 129
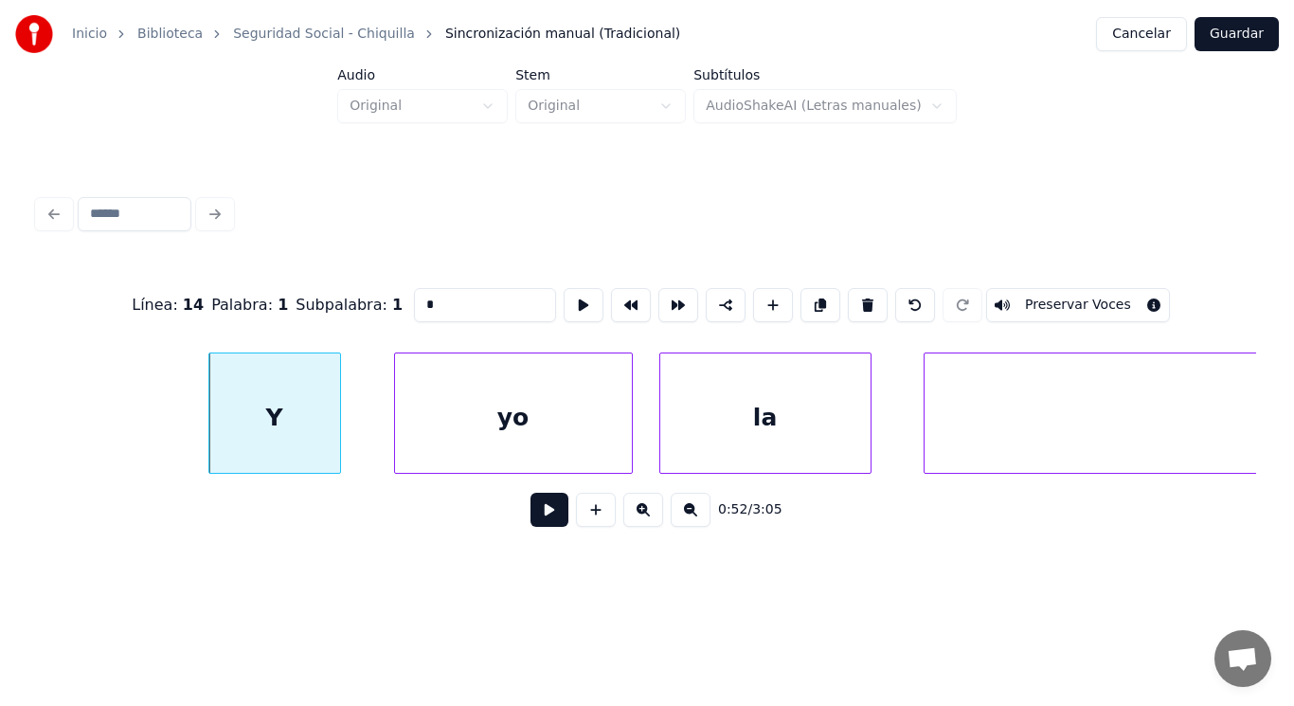
click at [531, 519] on button at bounding box center [550, 510] width 38 height 34
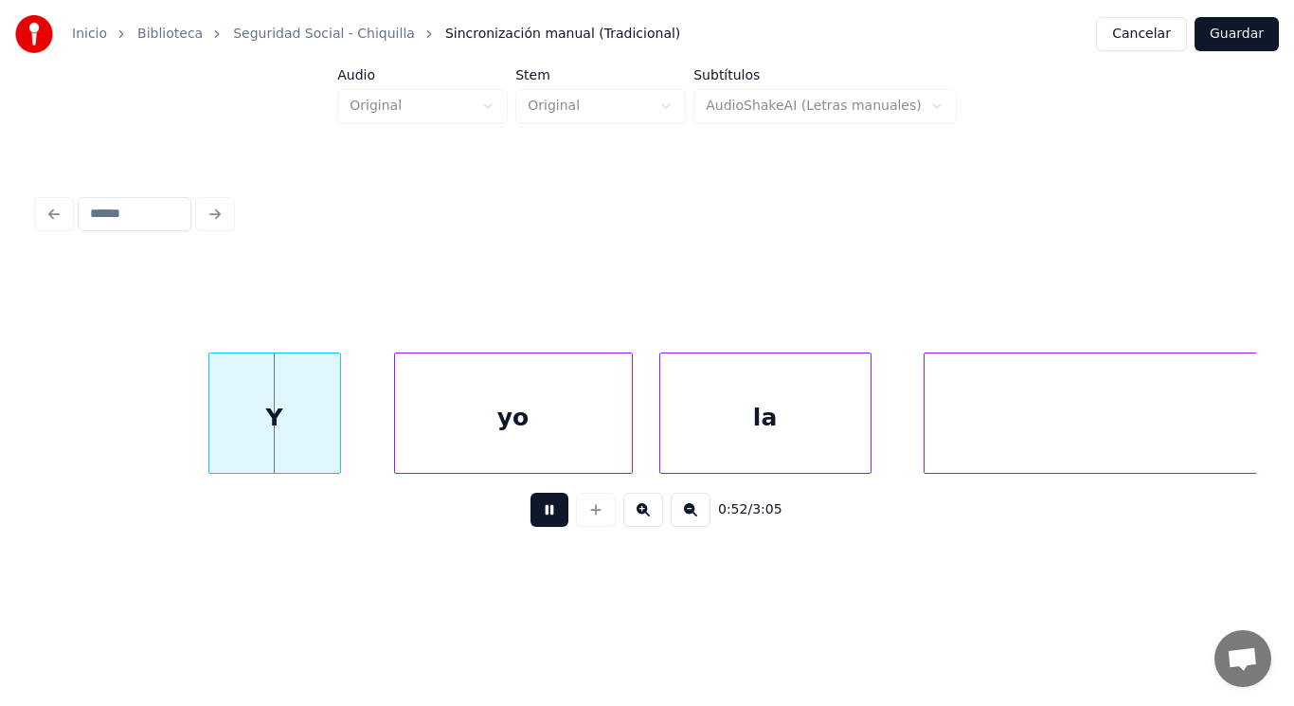
click at [531, 519] on button at bounding box center [550, 510] width 38 height 34
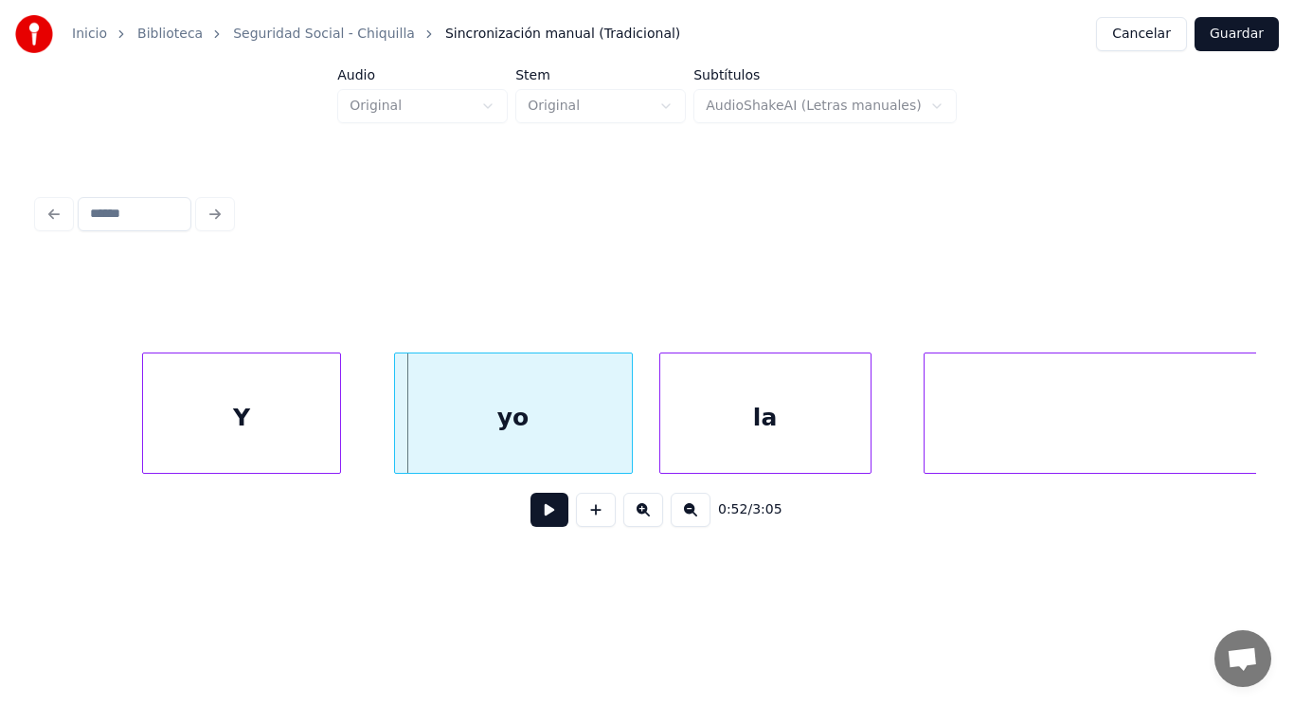
click at [148, 425] on div at bounding box center [146, 412] width 6 height 119
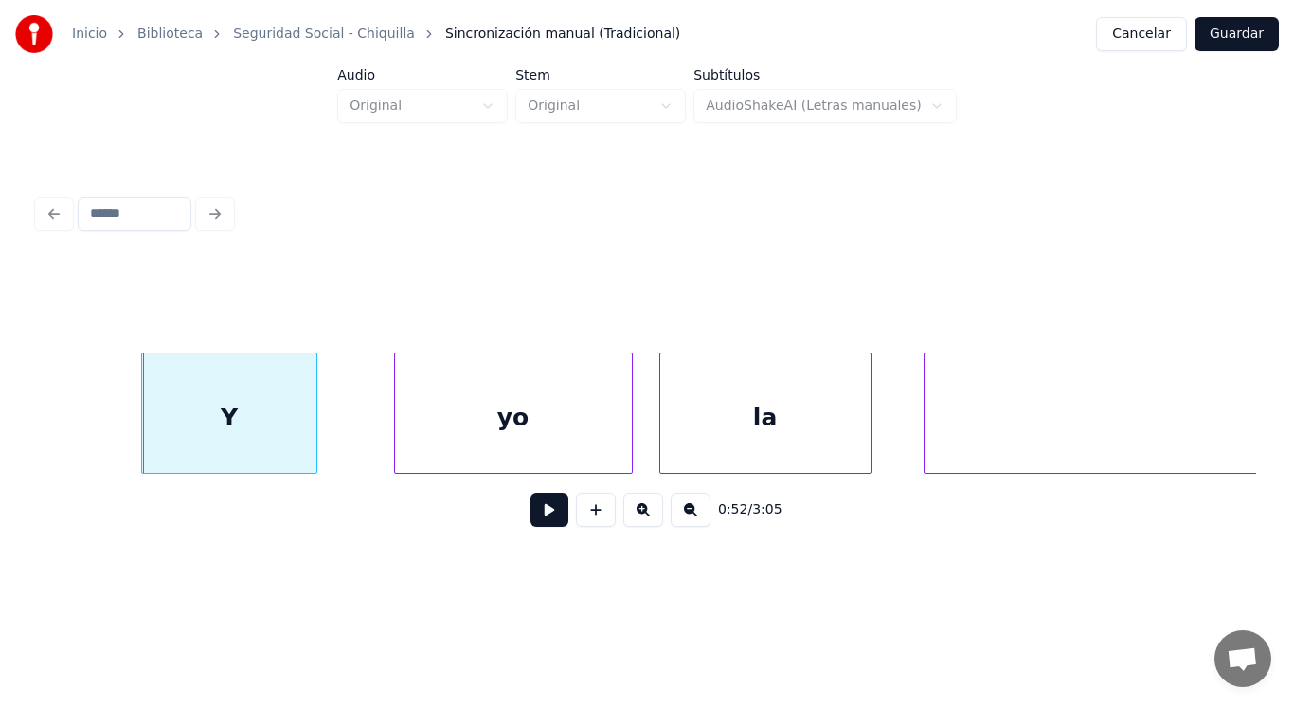
click at [311, 443] on div at bounding box center [314, 412] width 6 height 119
click at [352, 439] on div at bounding box center [355, 412] width 6 height 119
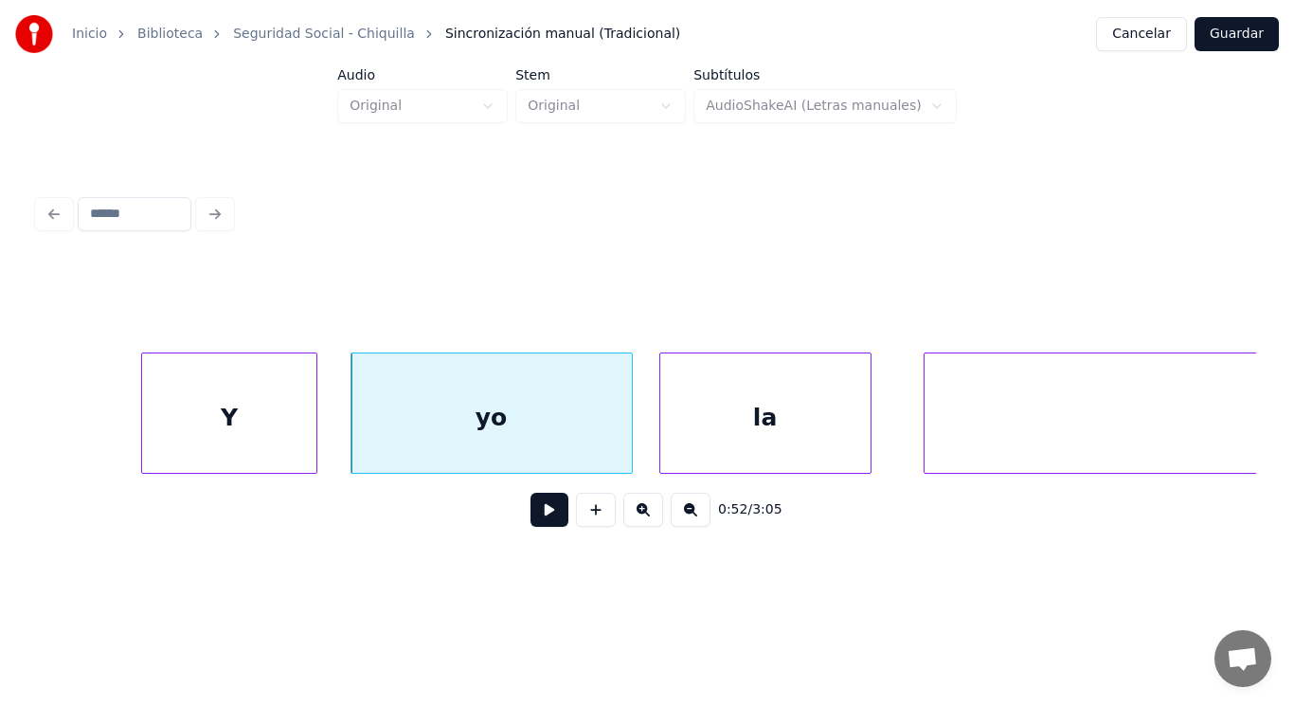
click at [531, 520] on button at bounding box center [550, 510] width 38 height 34
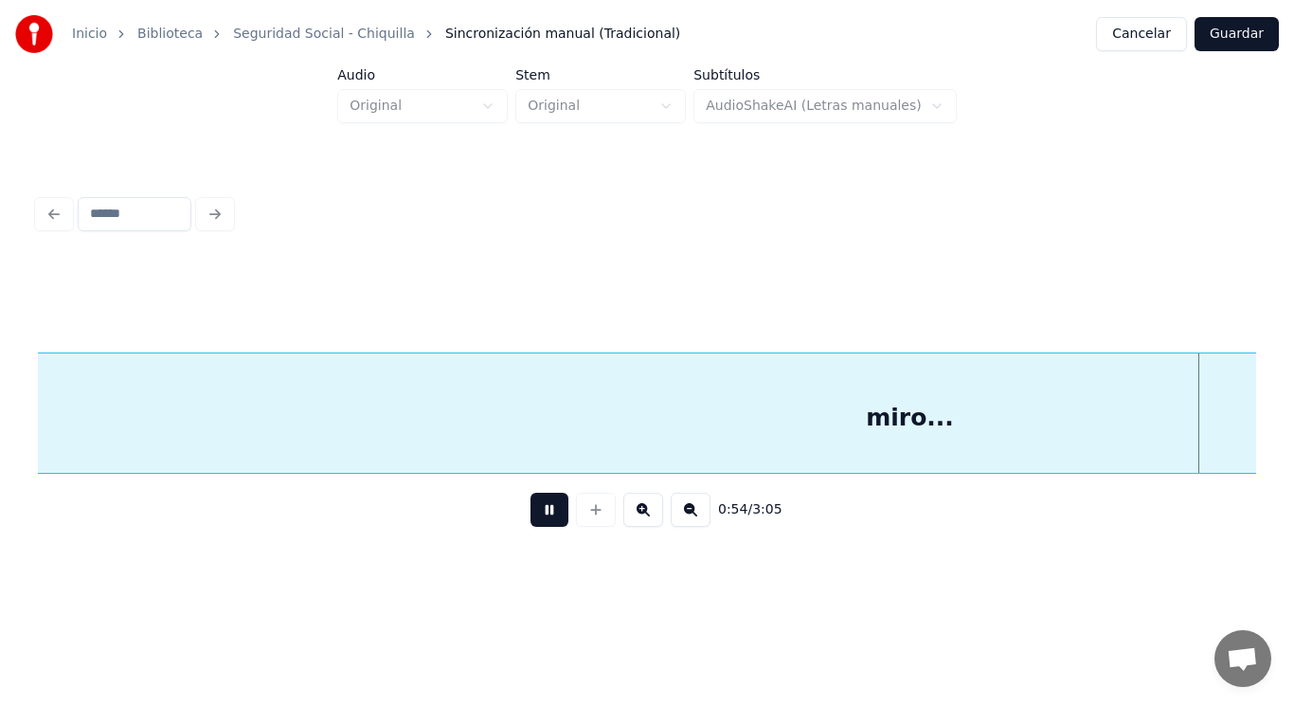
scroll to position [0, 71984]
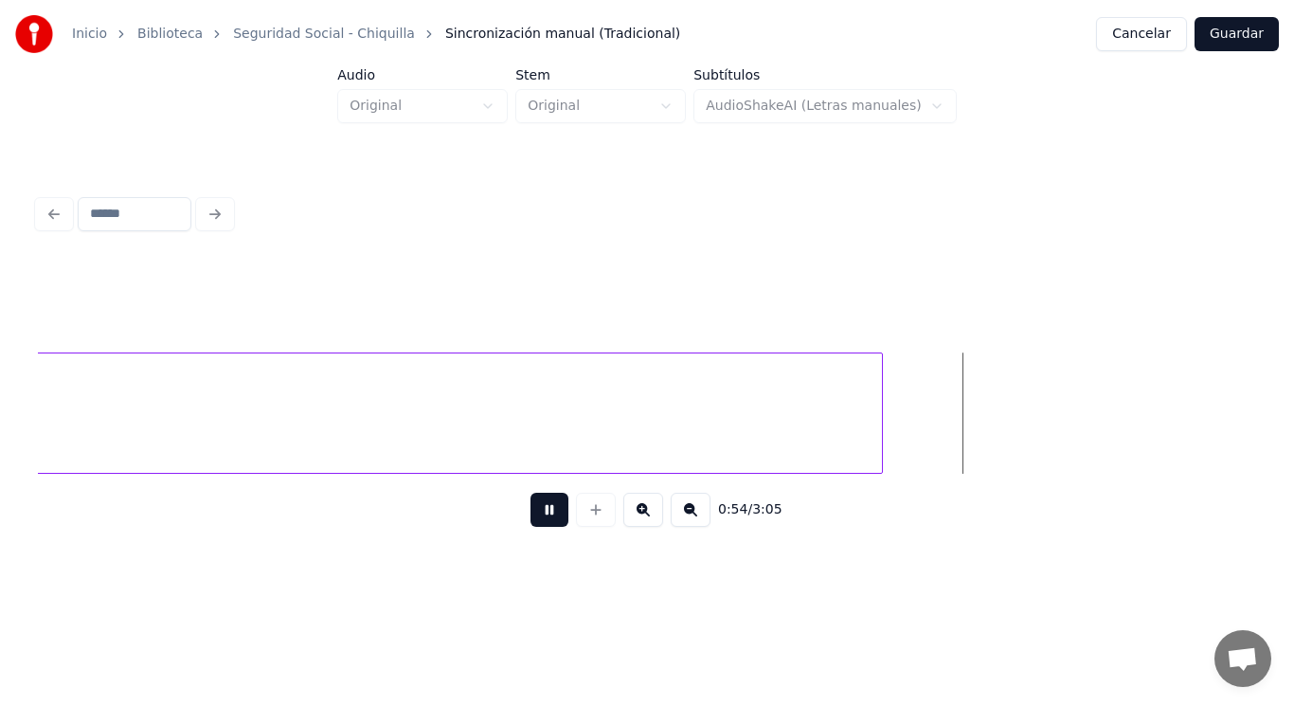
click at [531, 520] on button at bounding box center [550, 510] width 38 height 34
click at [1155, 403] on div at bounding box center [1153, 412] width 6 height 119
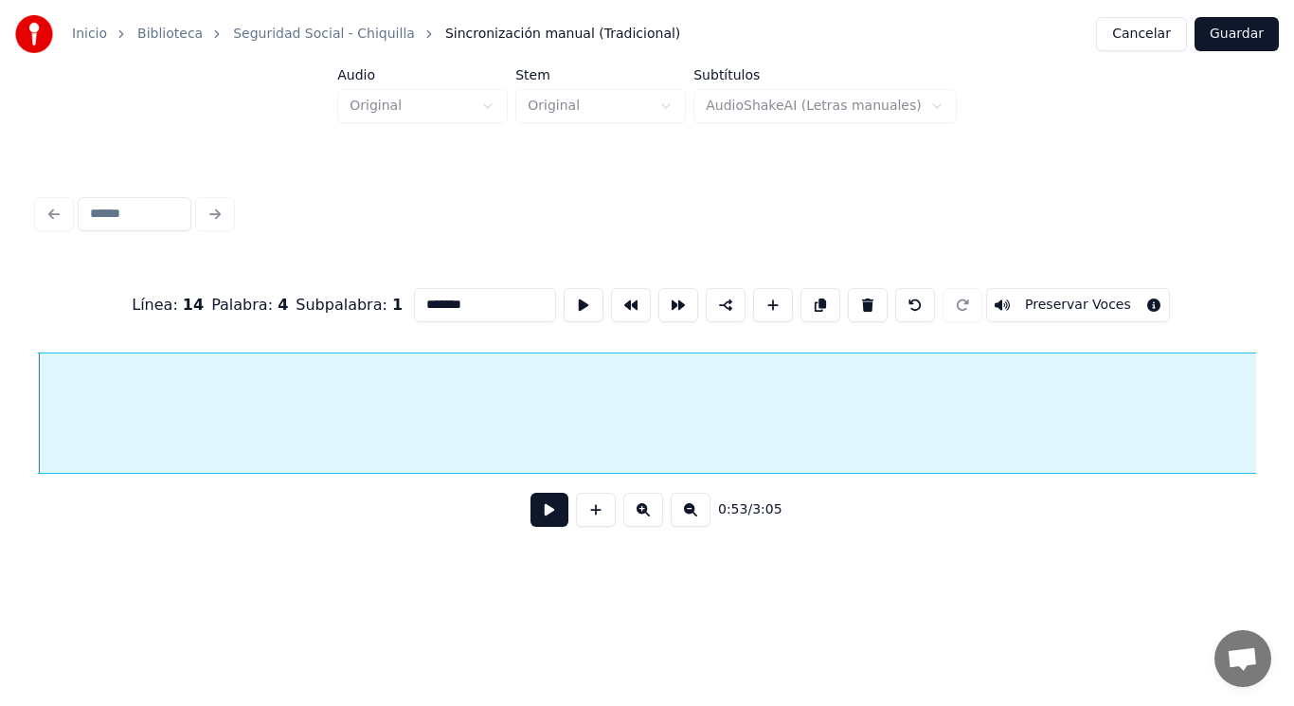
click at [414, 300] on input "*******" at bounding box center [485, 305] width 142 height 34
type input "**********"
click at [538, 525] on button at bounding box center [550, 510] width 38 height 34
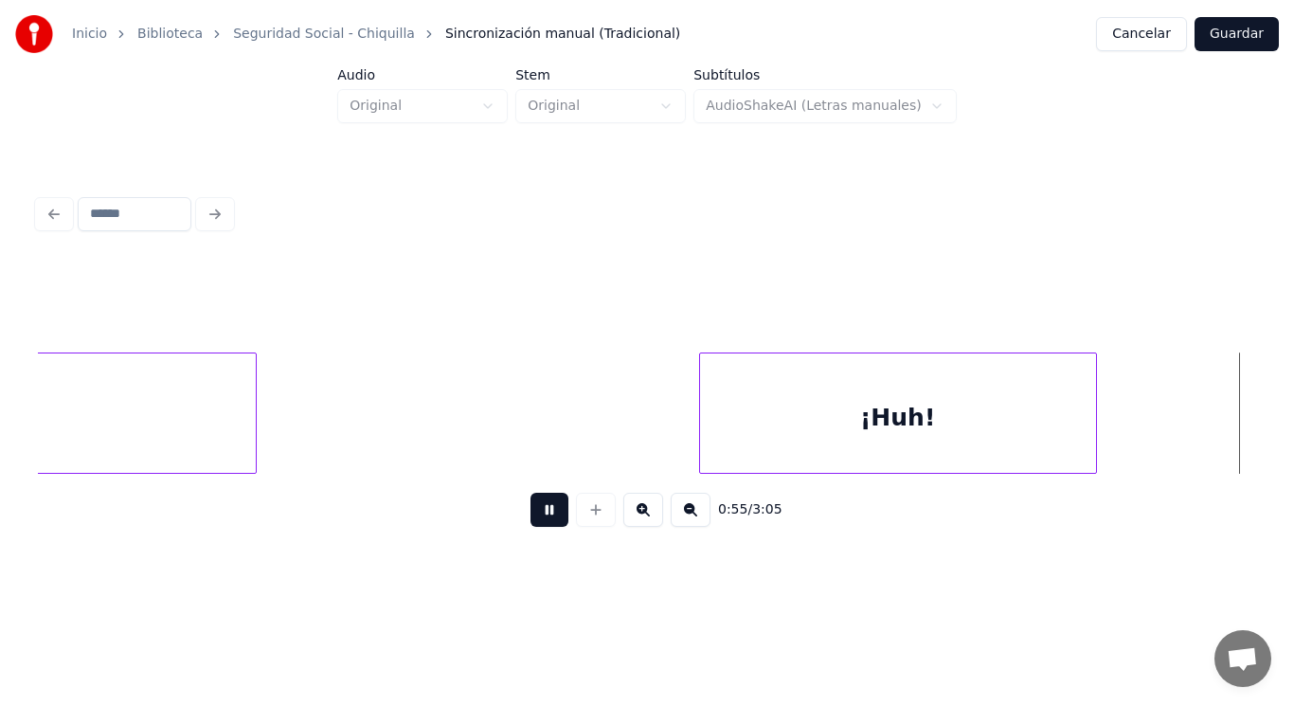
click at [538, 525] on button at bounding box center [550, 510] width 38 height 34
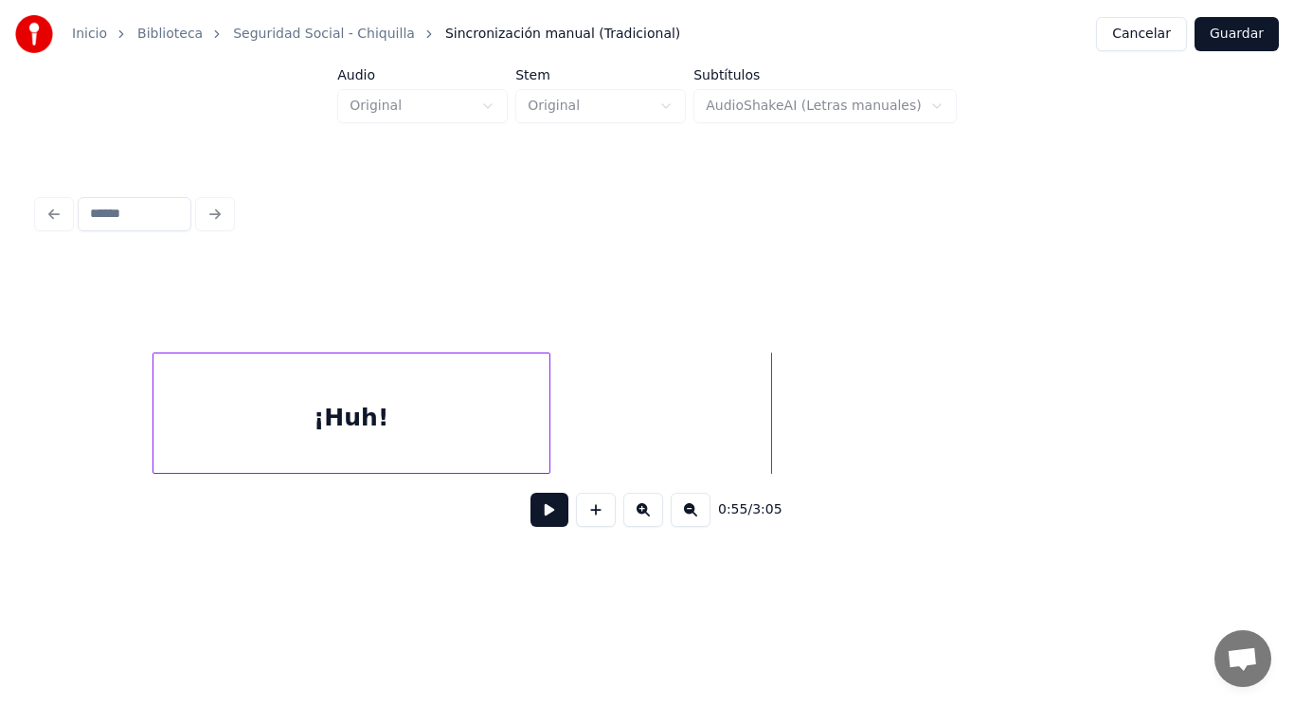
scroll to position [0, 73402]
click at [164, 425] on div at bounding box center [167, 412] width 6 height 119
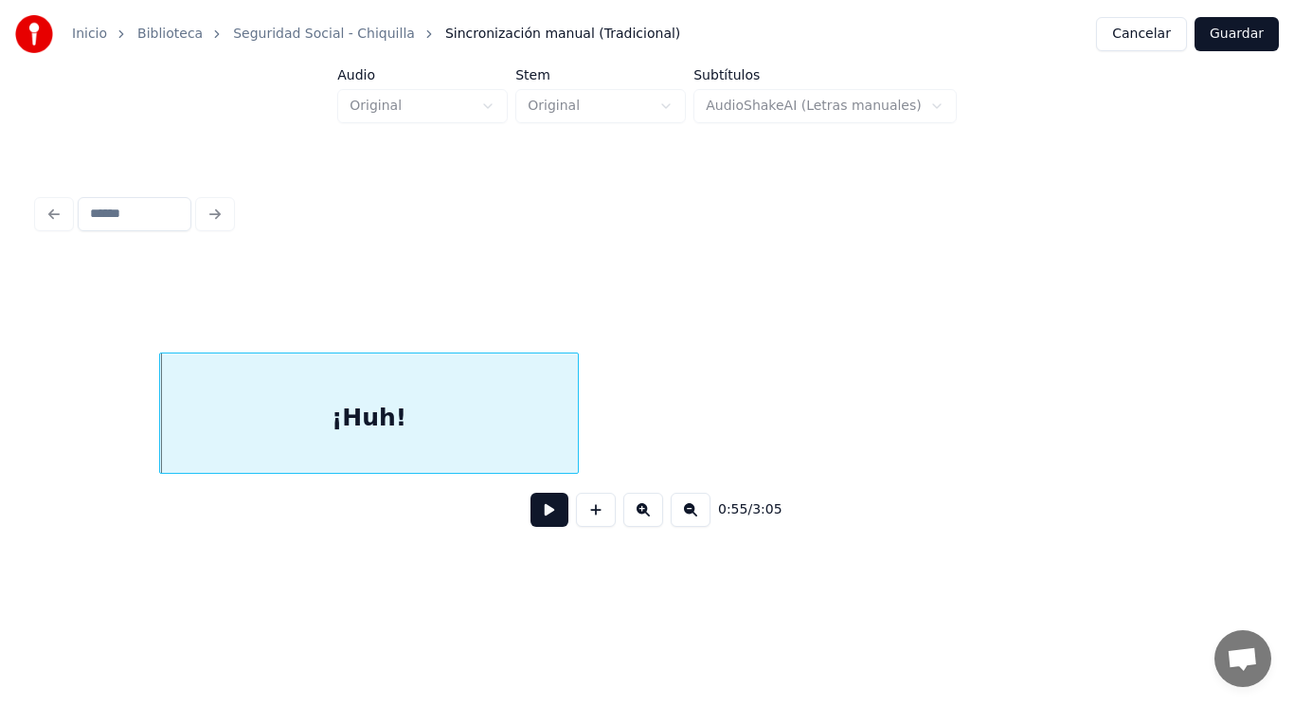
click at [533, 519] on button at bounding box center [550, 510] width 38 height 34
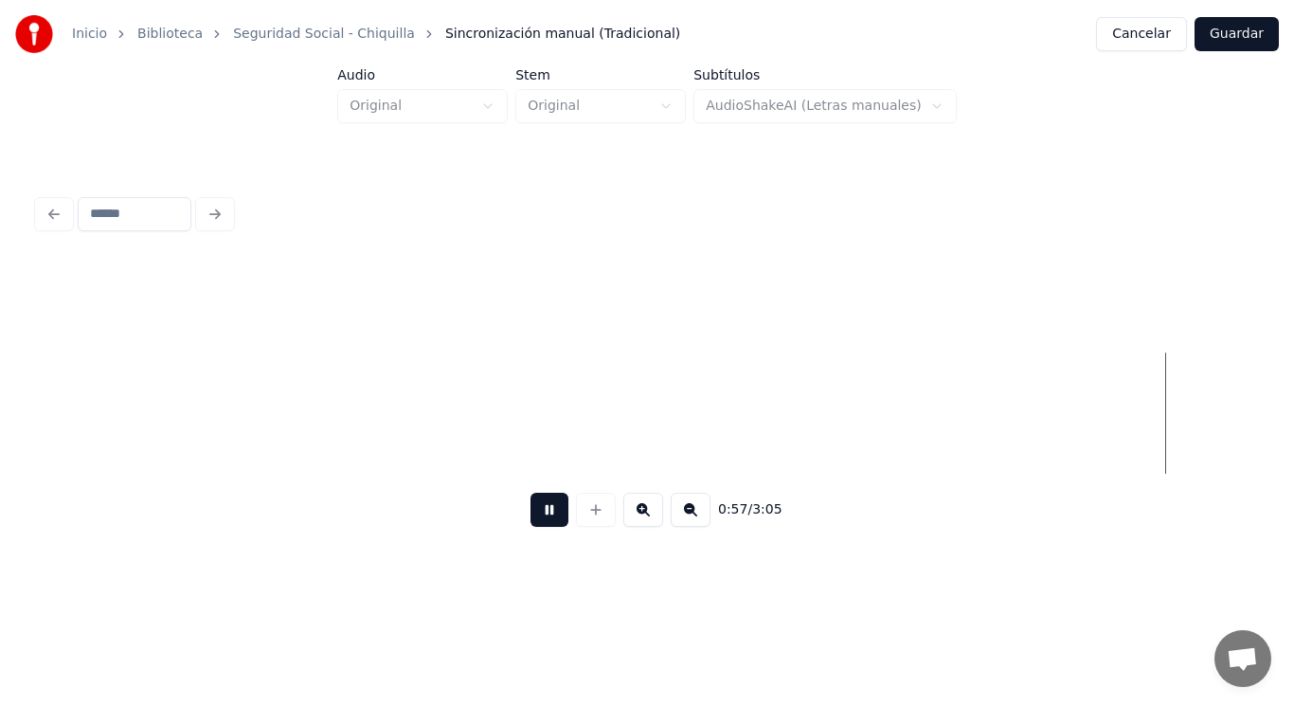
scroll to position [0, 75876]
click at [533, 519] on button at bounding box center [550, 510] width 38 height 34
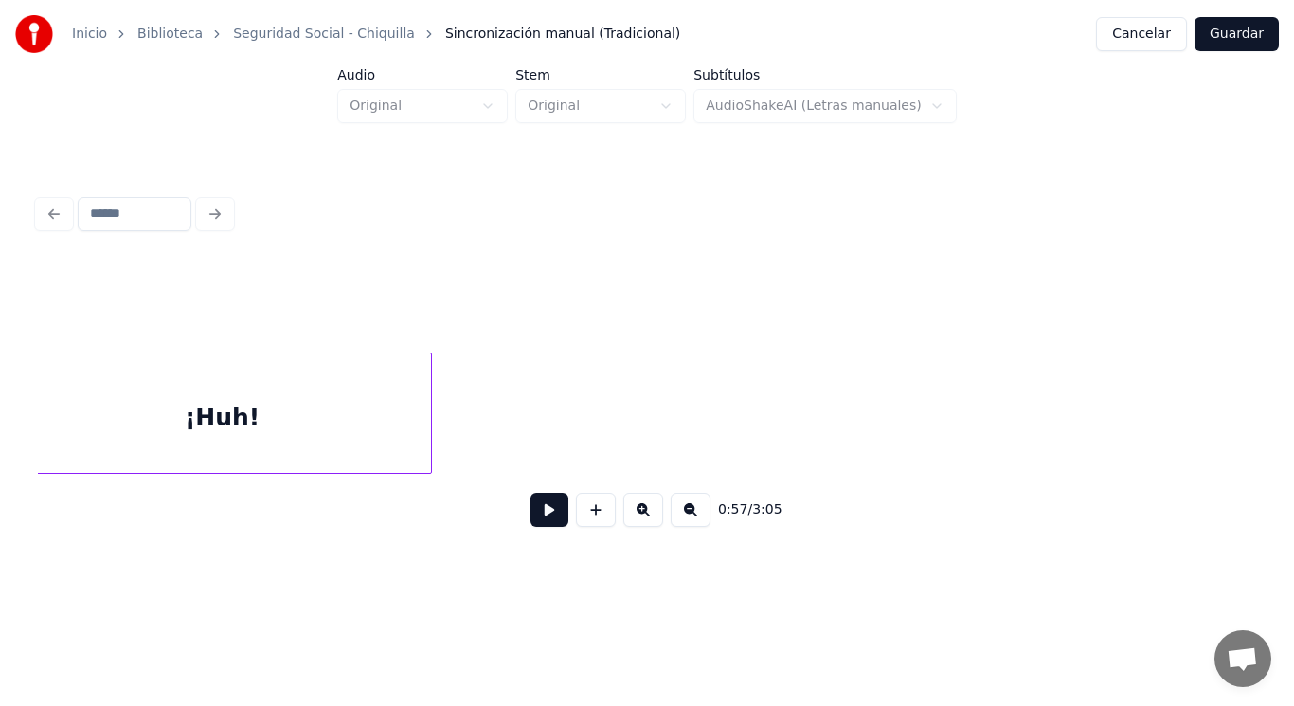
scroll to position [0, 73152]
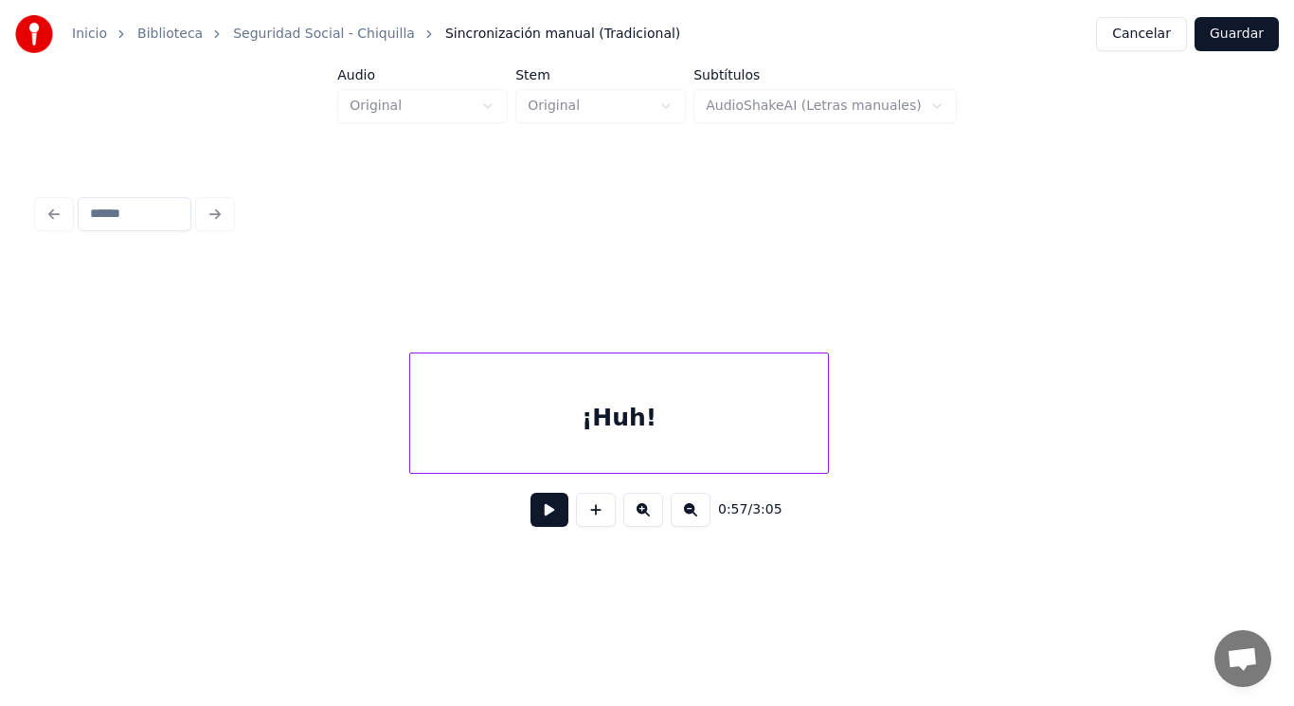
click at [567, 427] on div "¡Huh!" at bounding box center [618, 417] width 417 height 129
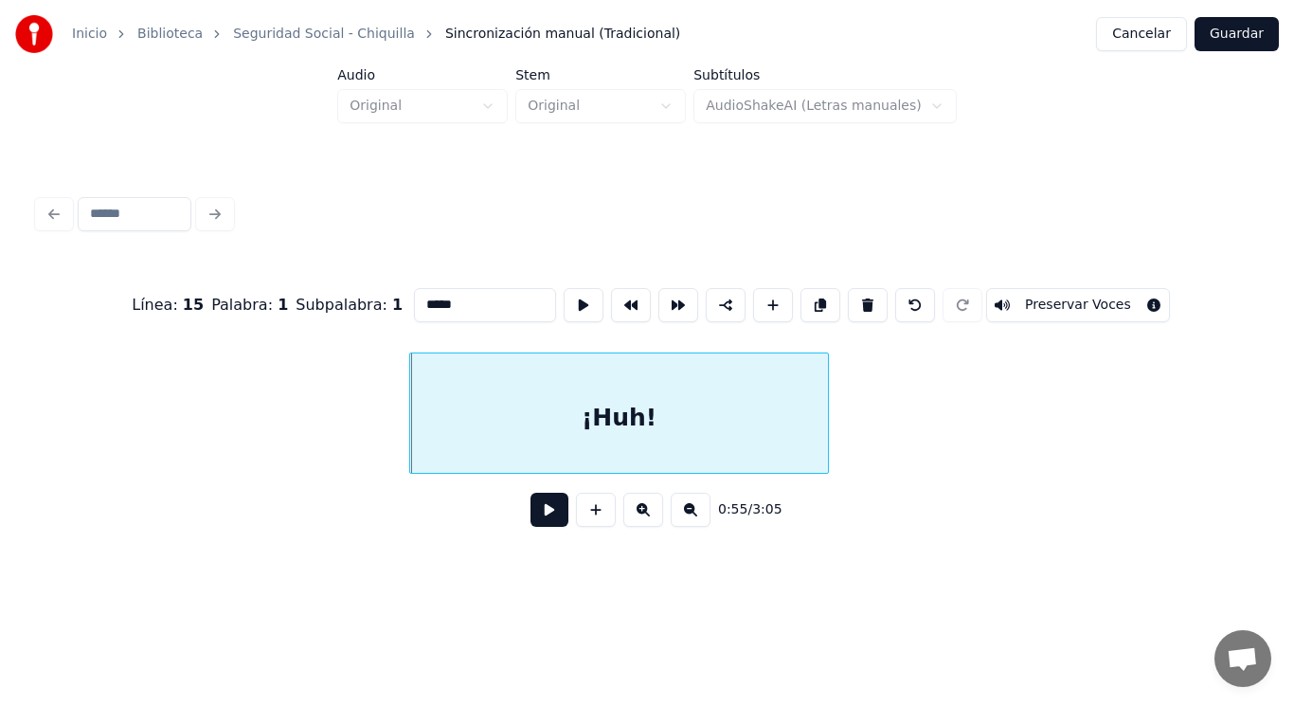
click at [541, 511] on button at bounding box center [550, 510] width 38 height 34
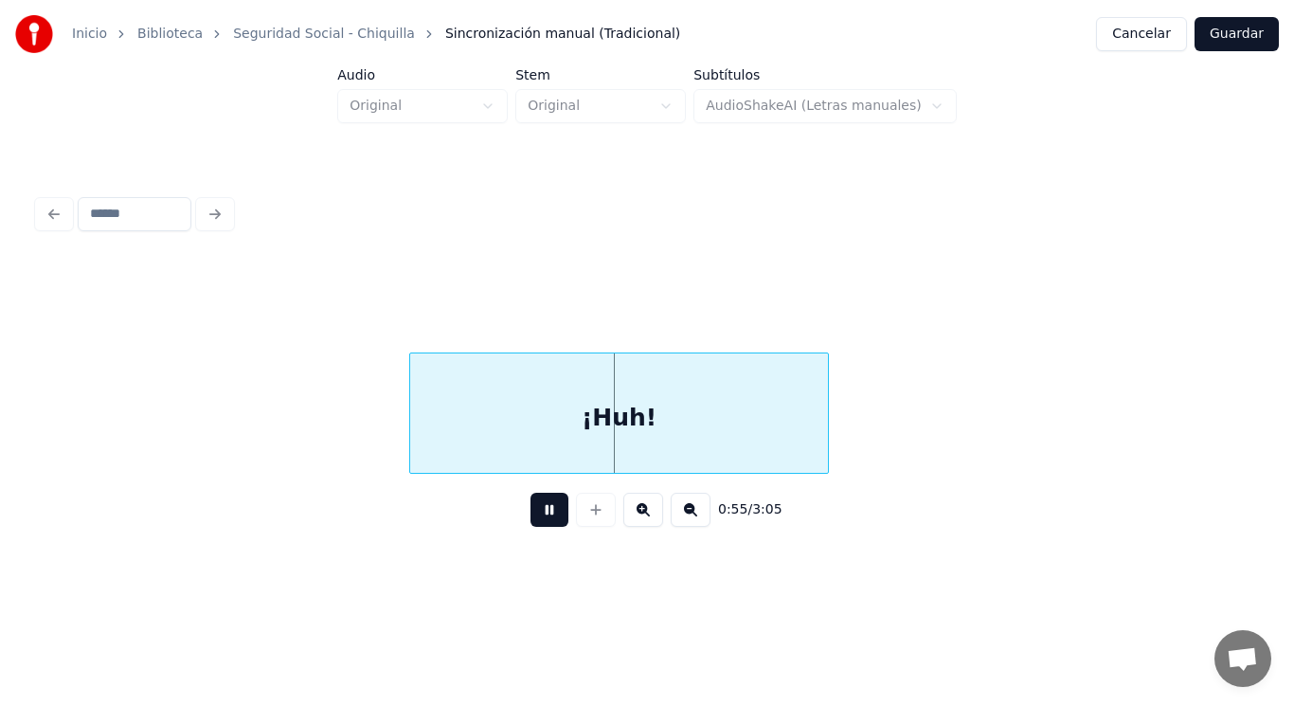
click at [541, 511] on button at bounding box center [550, 510] width 38 height 34
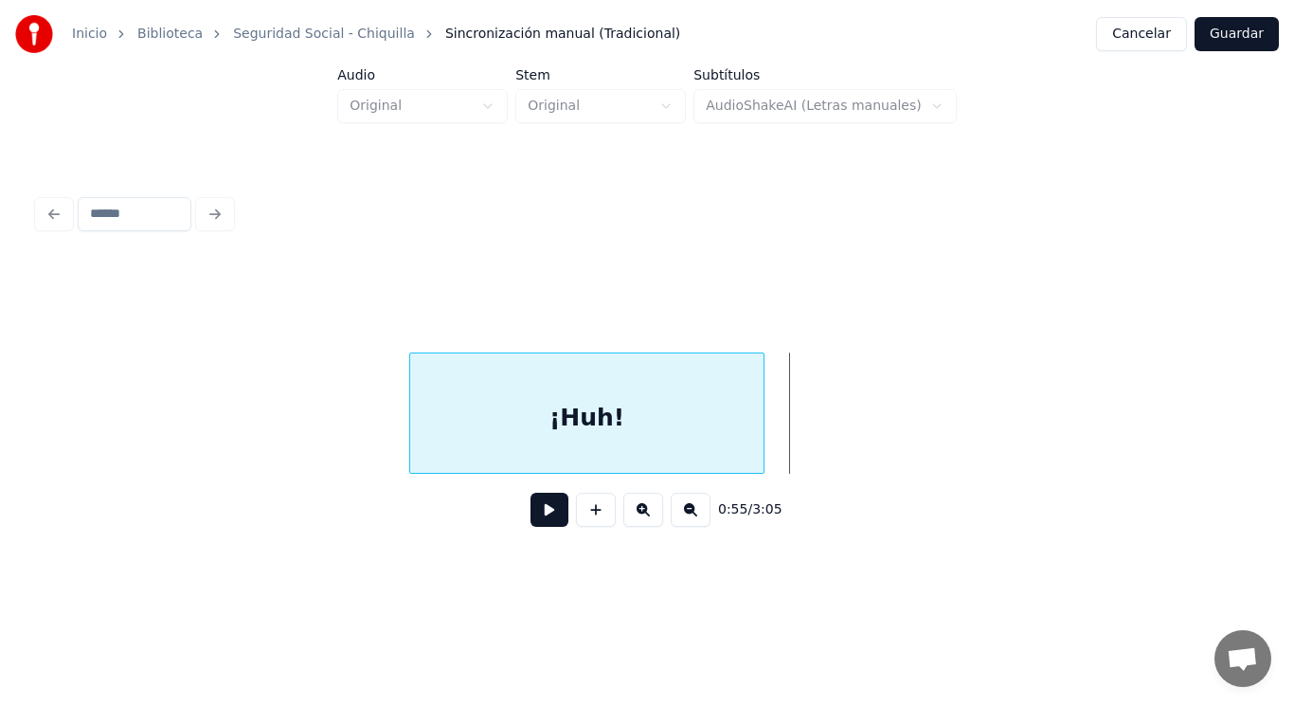
click at [760, 425] on div at bounding box center [761, 412] width 6 height 119
click at [539, 517] on button at bounding box center [550, 510] width 38 height 34
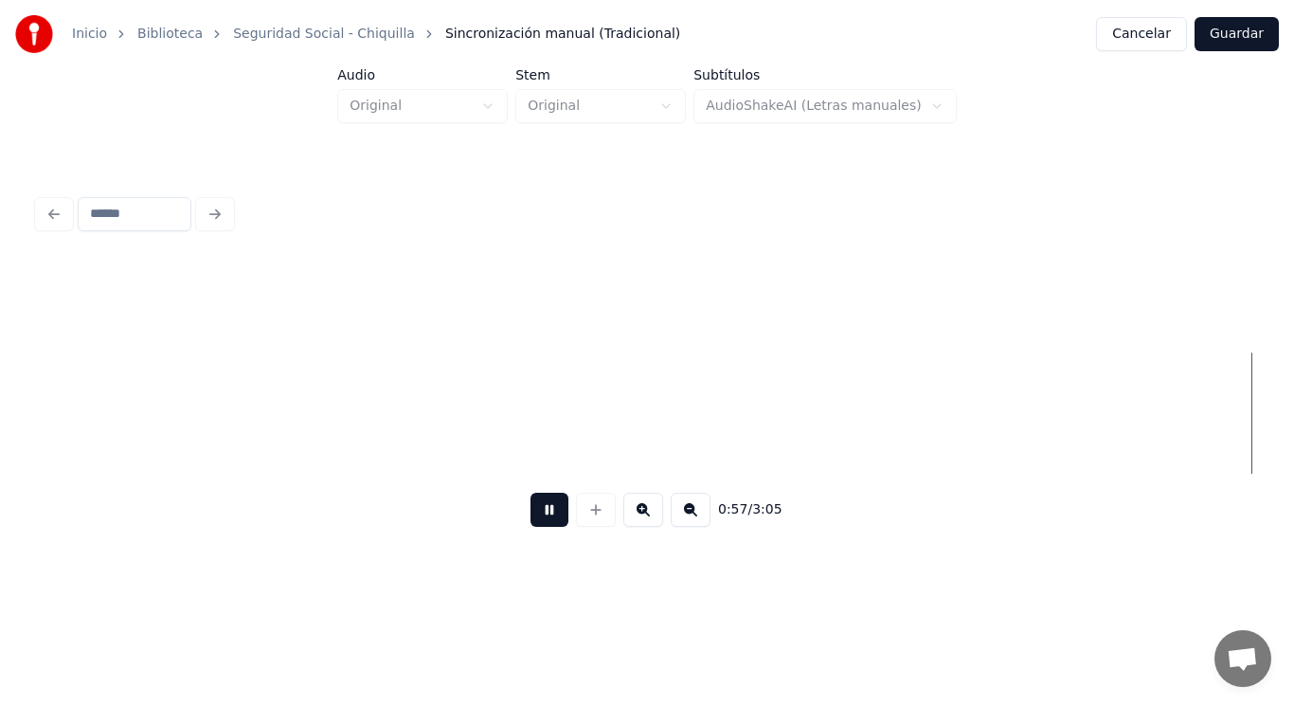
scroll to position [0, 76868]
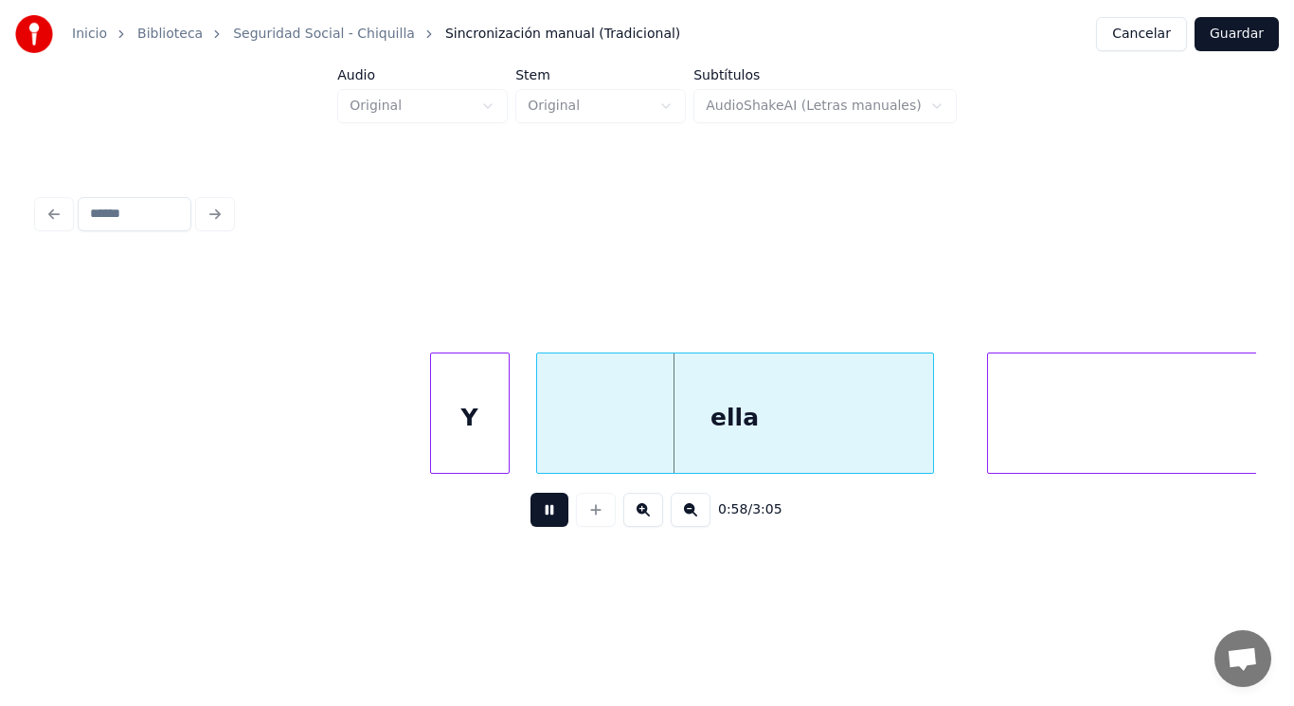
click at [539, 517] on button at bounding box center [550, 510] width 38 height 34
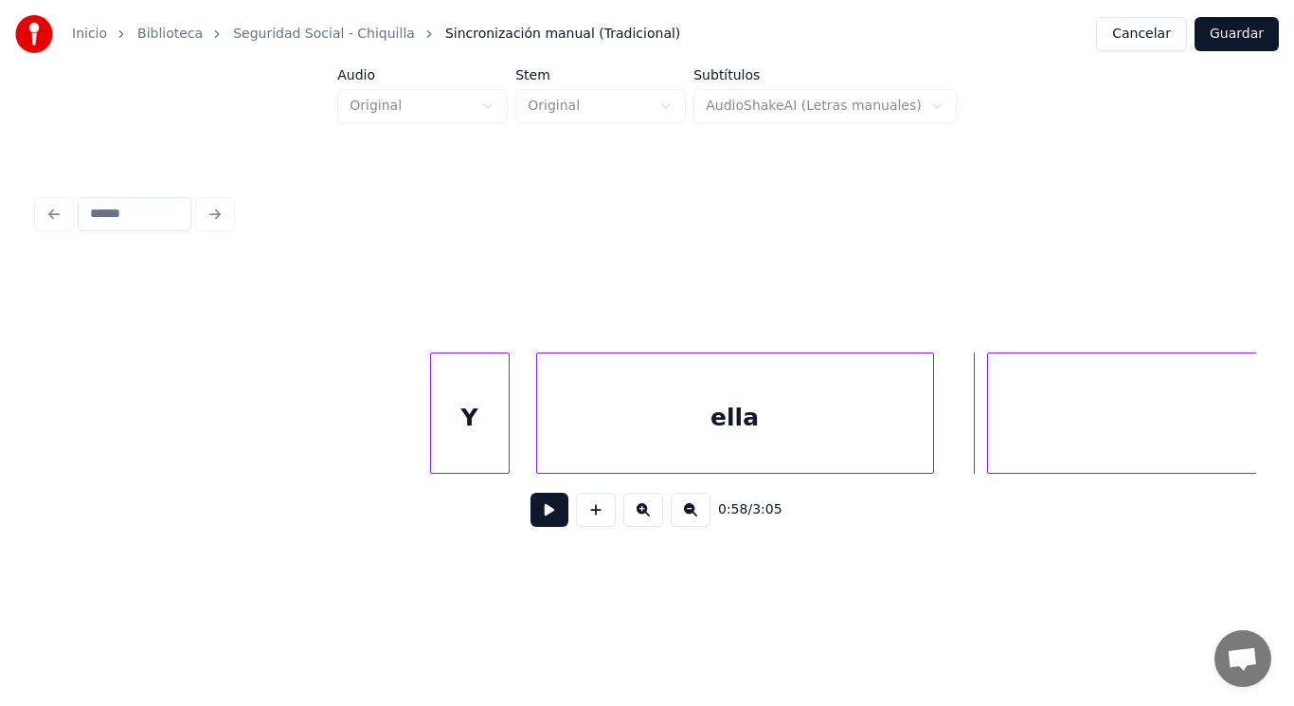
click at [617, 455] on div "ella" at bounding box center [735, 417] width 396 height 129
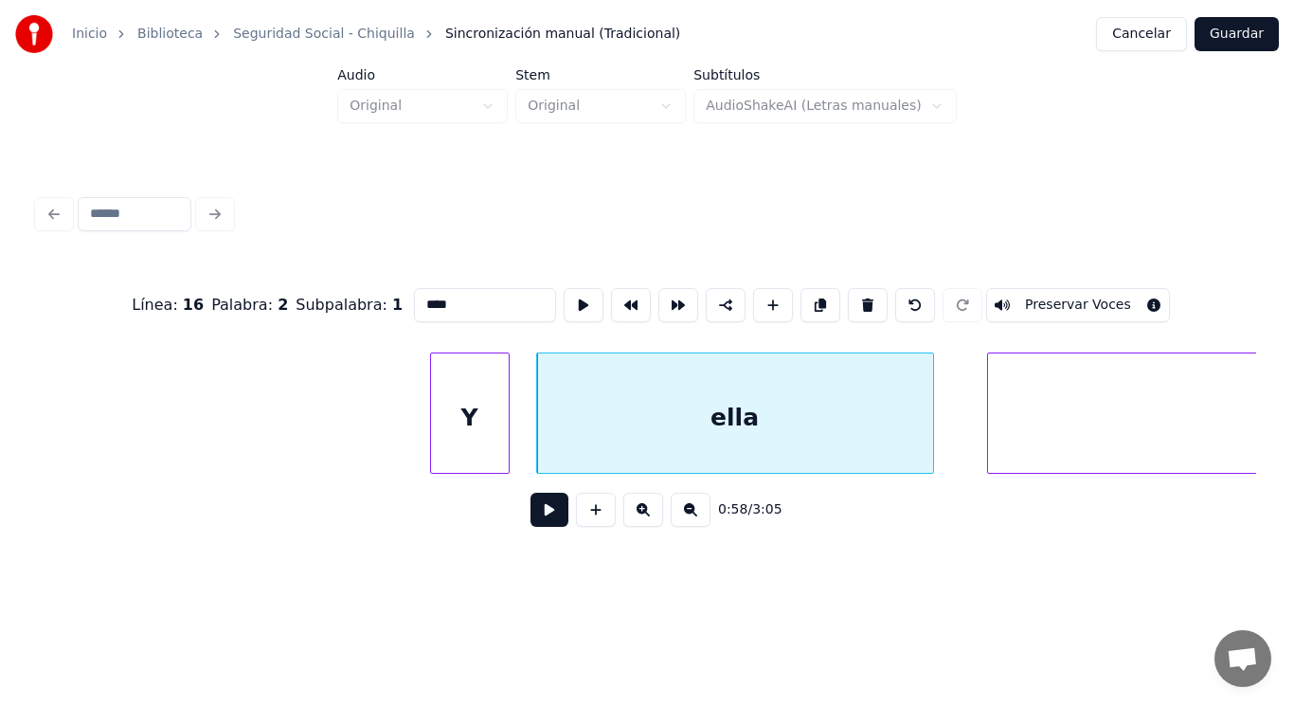
click at [545, 510] on button at bounding box center [550, 510] width 38 height 34
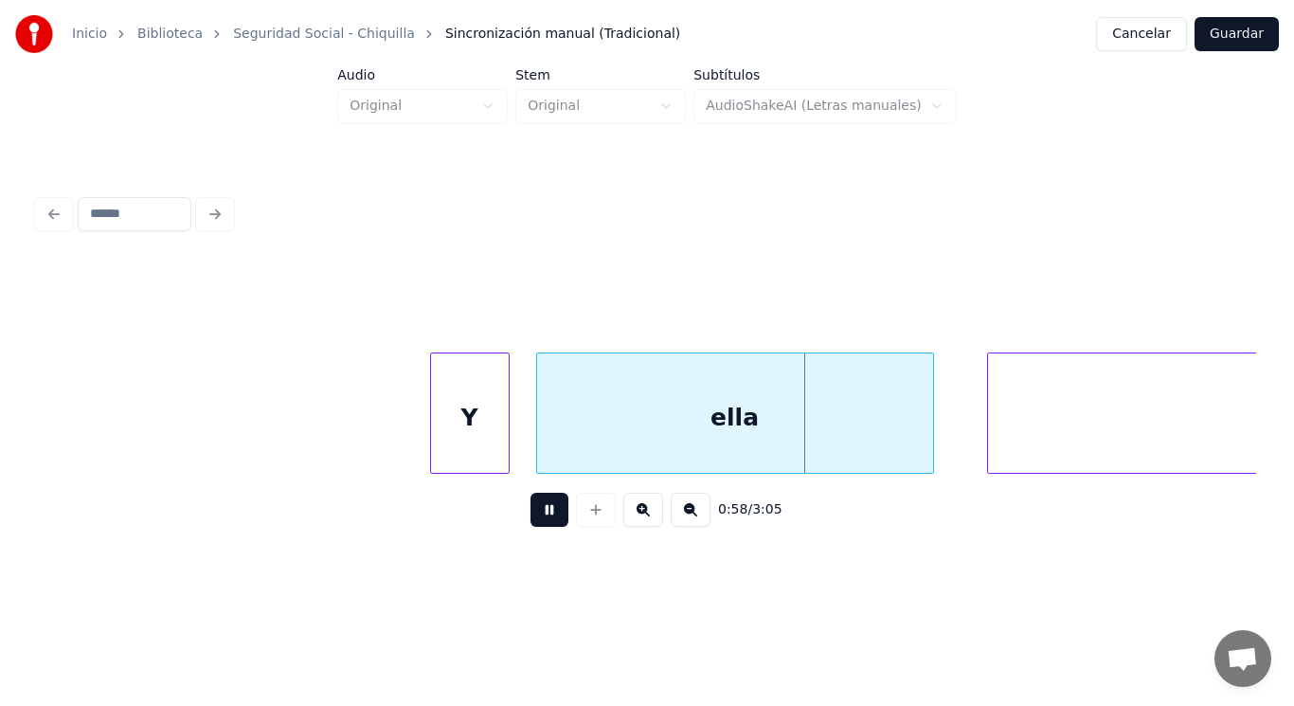
click at [545, 510] on button at bounding box center [550, 510] width 38 height 34
click at [549, 513] on button at bounding box center [550, 510] width 38 height 34
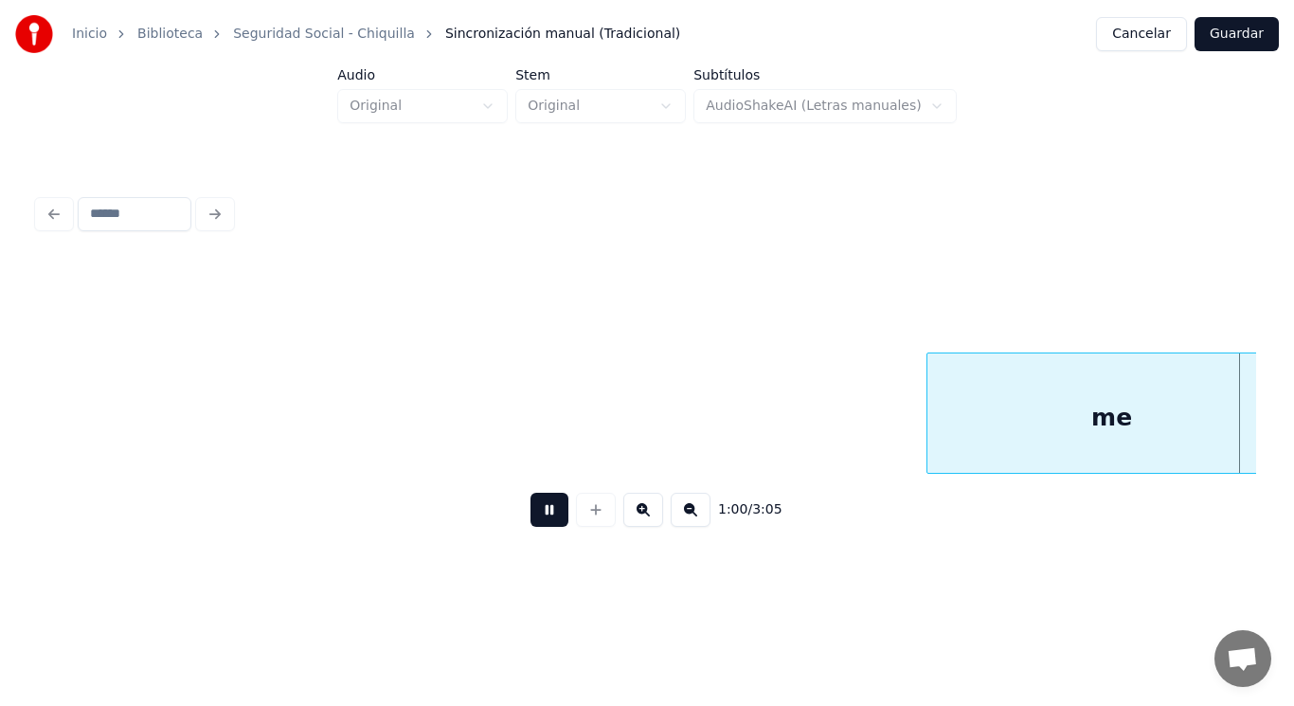
scroll to position [0, 80581]
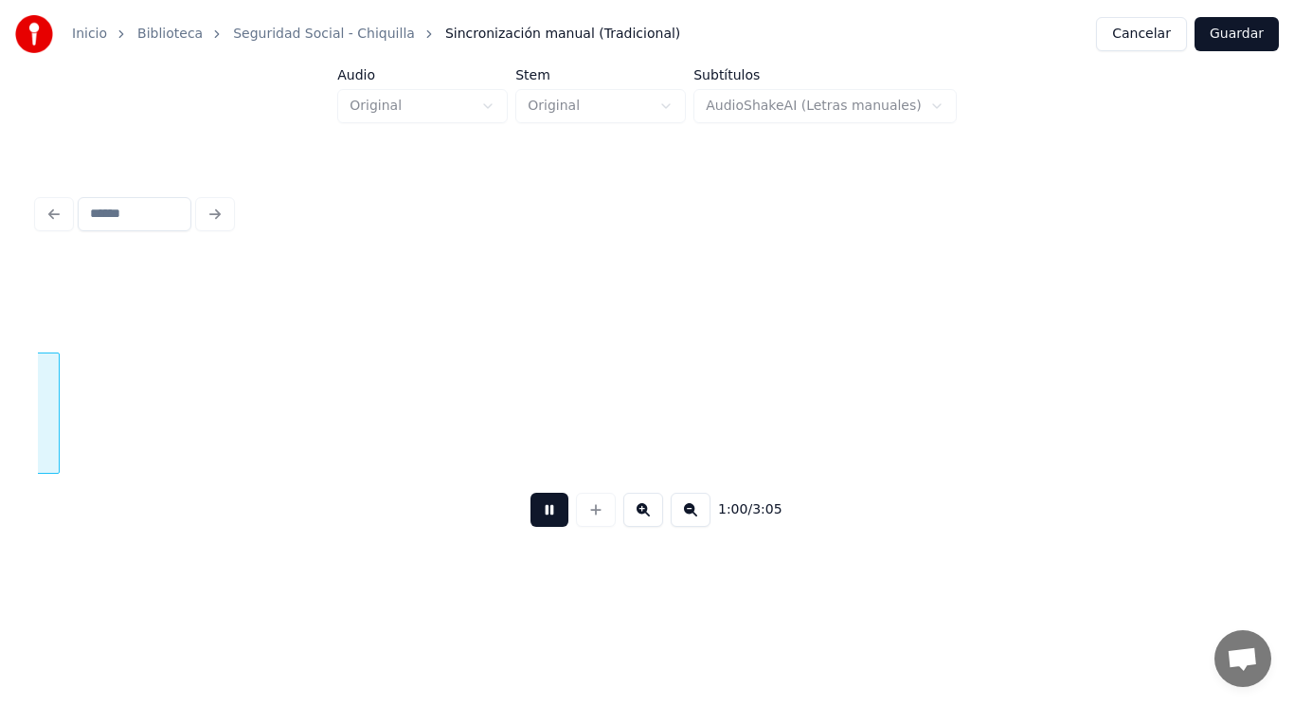
click at [549, 513] on button at bounding box center [550, 510] width 38 height 34
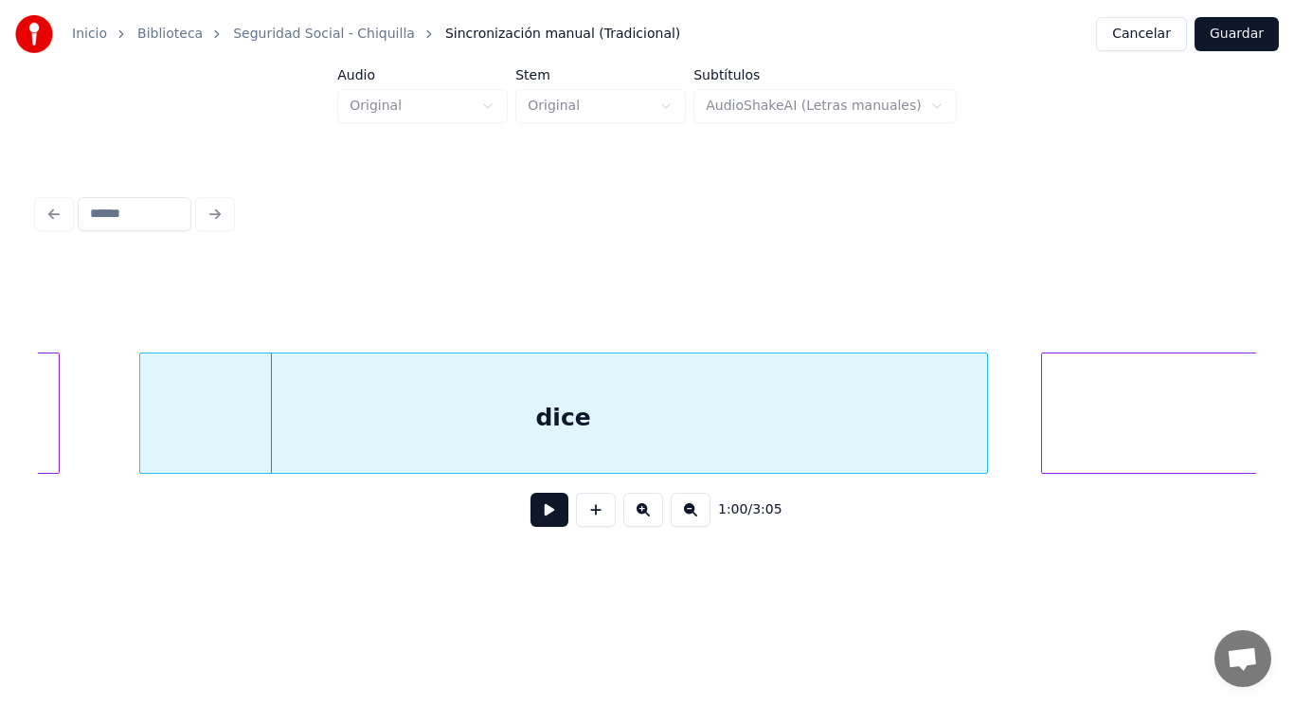
click at [515, 457] on div "dice" at bounding box center [563, 417] width 847 height 129
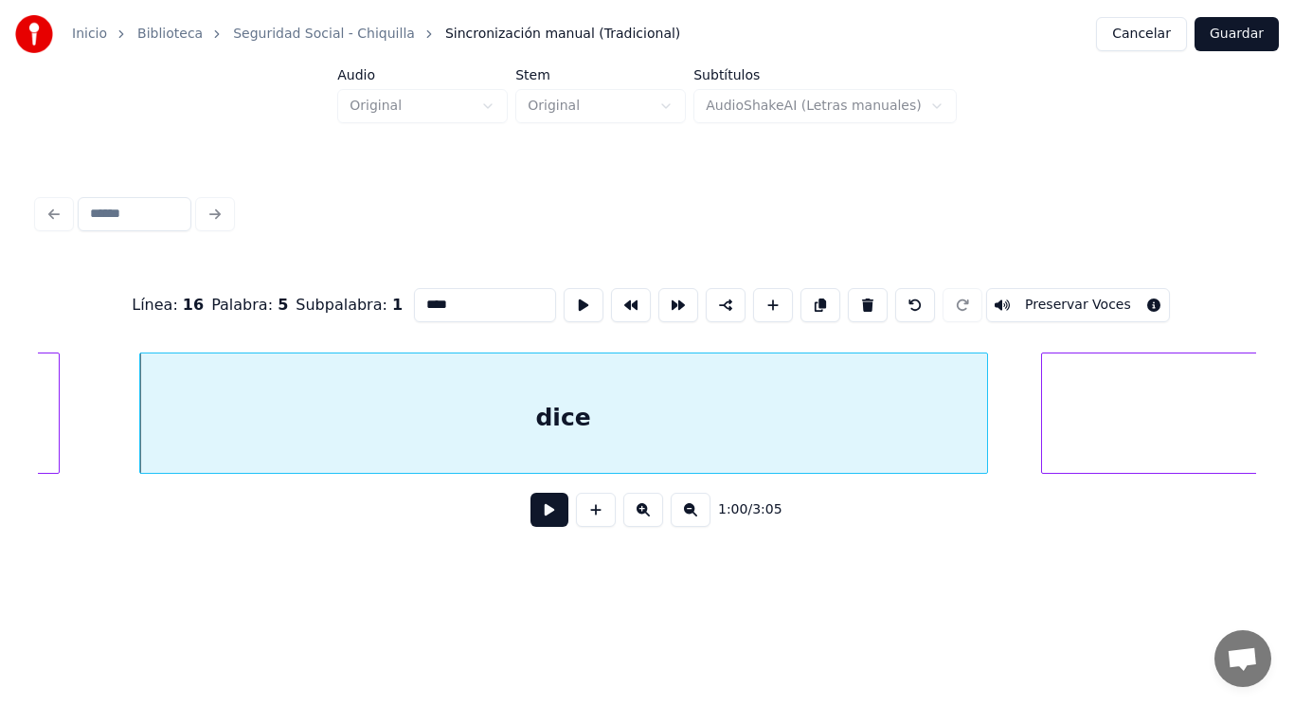
type input "**"
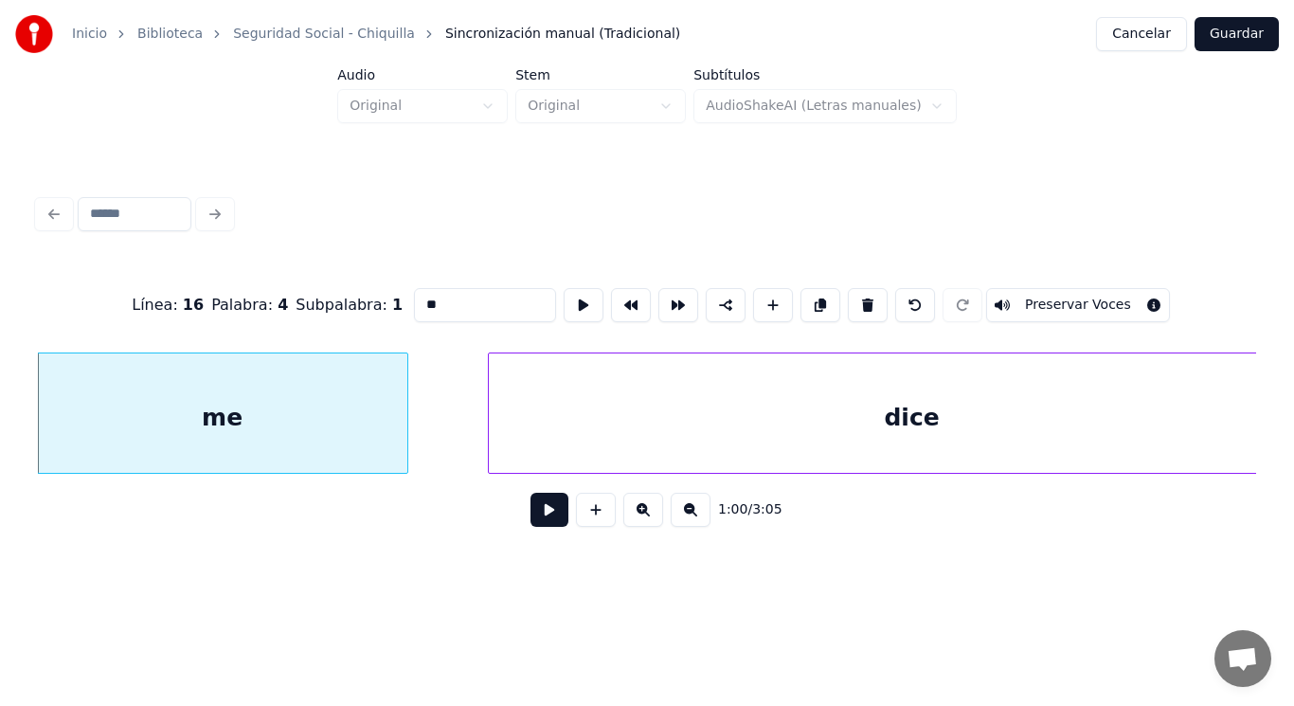
click at [540, 517] on button at bounding box center [550, 510] width 38 height 34
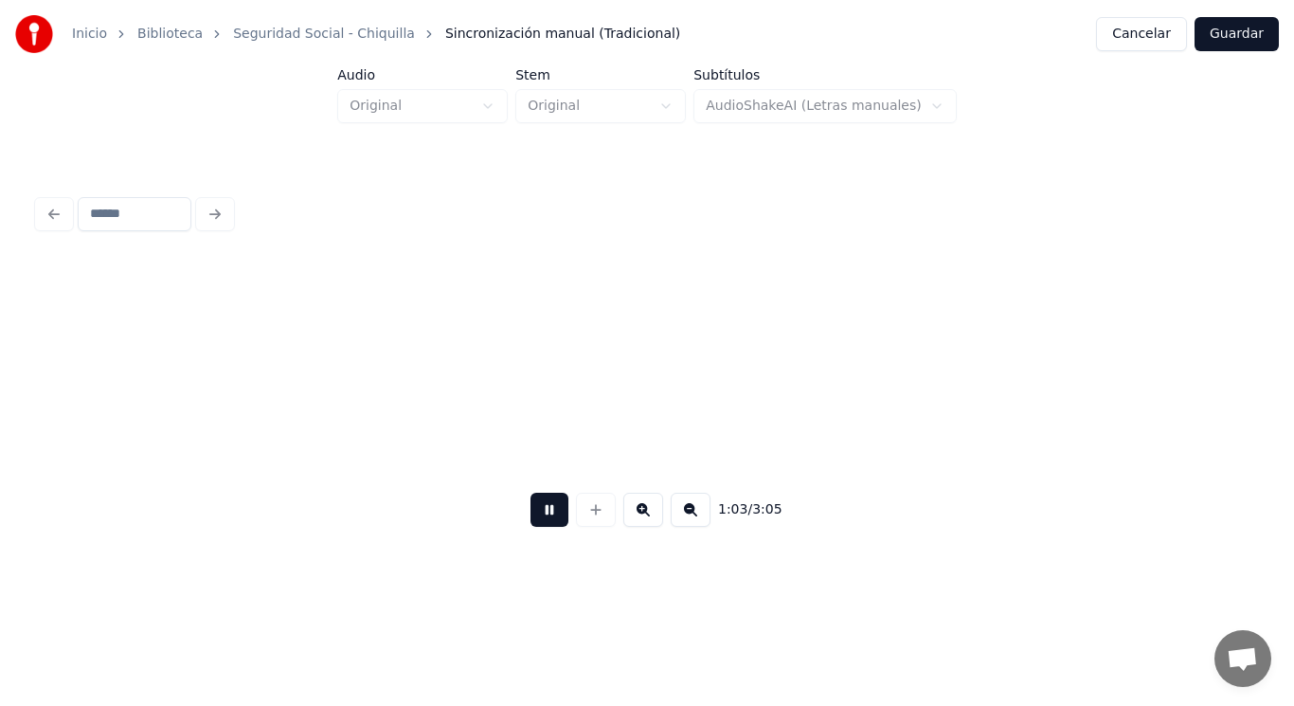
scroll to position [0, 83948]
click at [540, 517] on button at bounding box center [550, 510] width 38 height 34
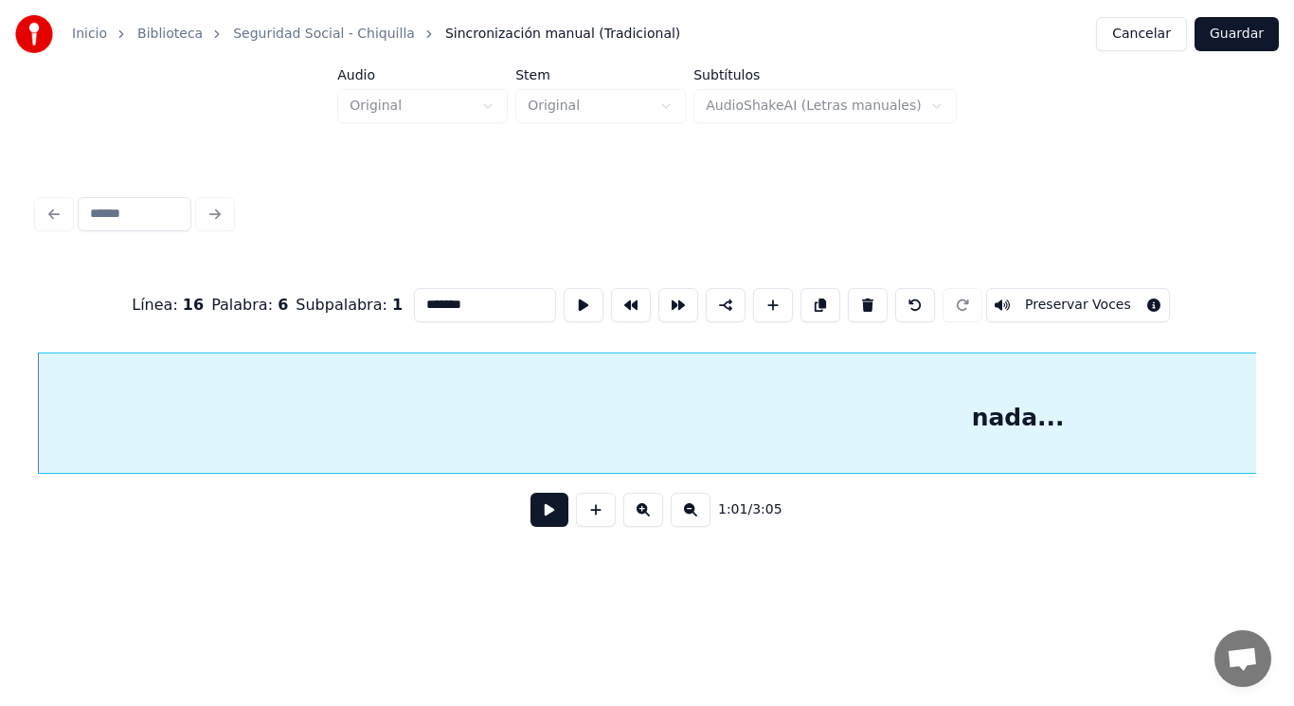
click at [536, 520] on button at bounding box center [550, 510] width 38 height 34
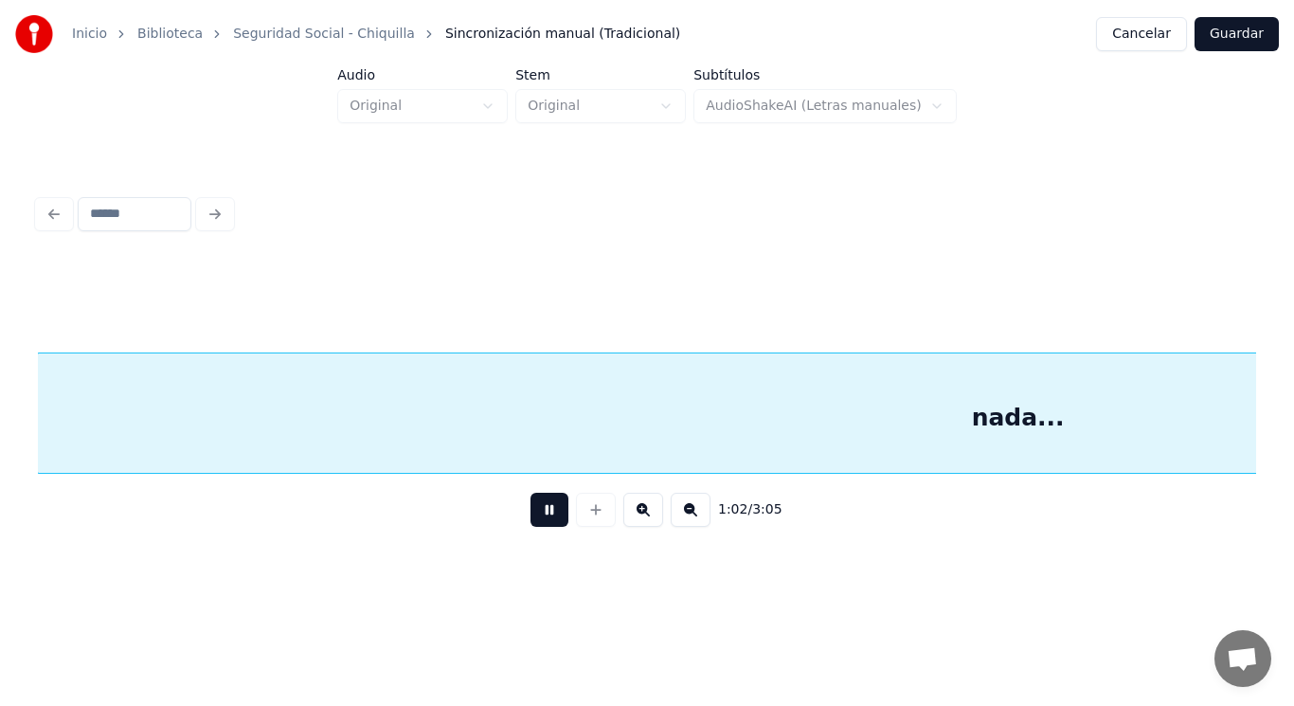
scroll to position [0, 82811]
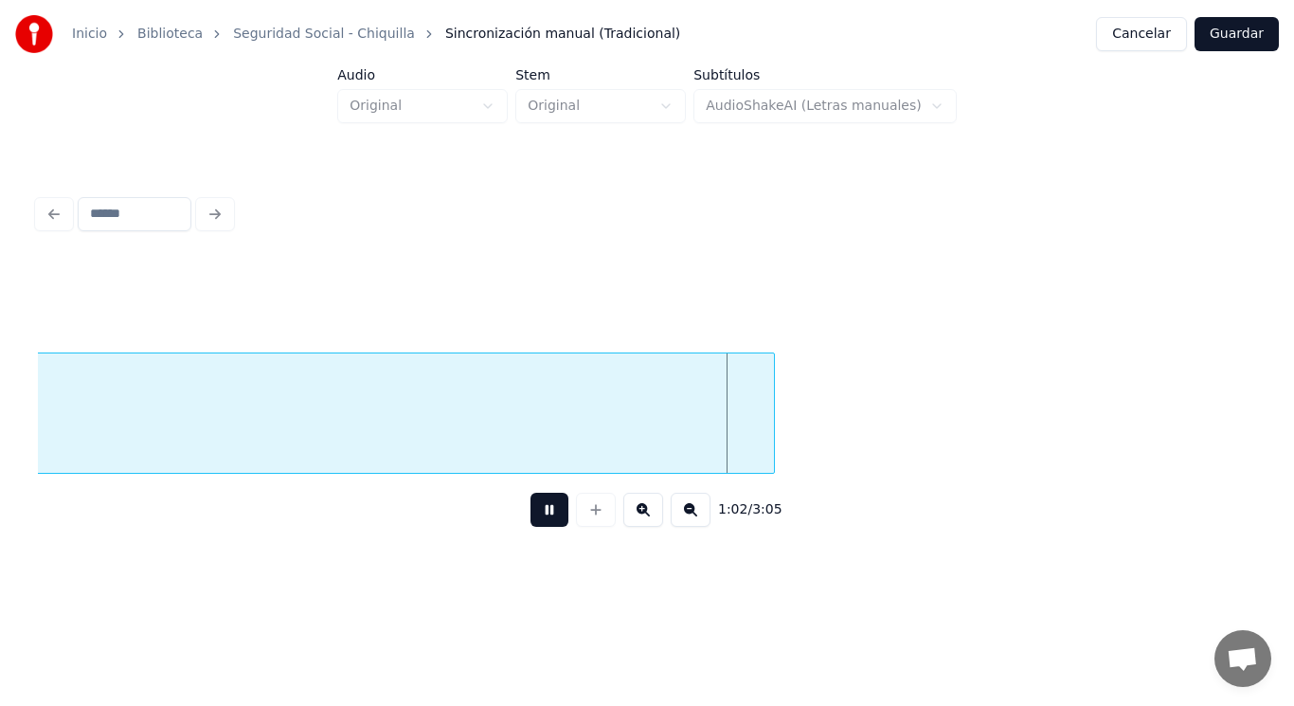
click at [536, 520] on button at bounding box center [550, 510] width 38 height 34
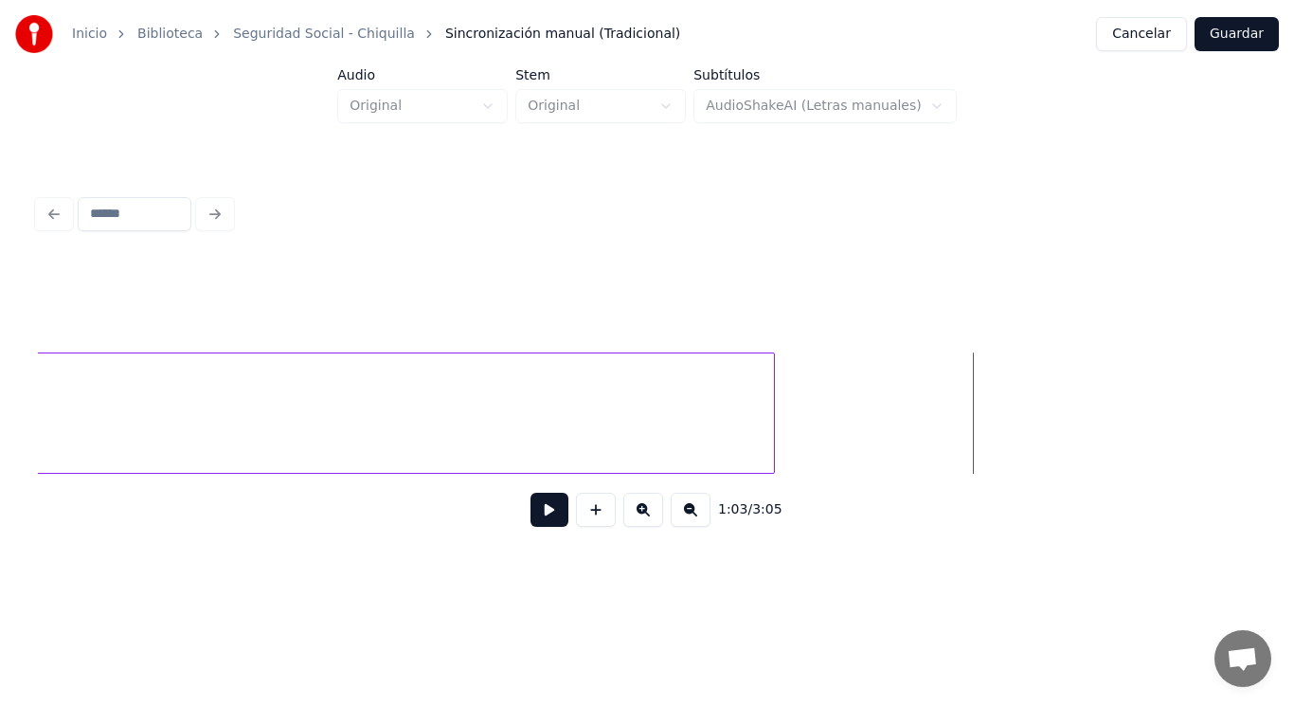
click at [544, 517] on button at bounding box center [550, 510] width 38 height 34
click at [587, 512] on button at bounding box center [596, 510] width 40 height 34
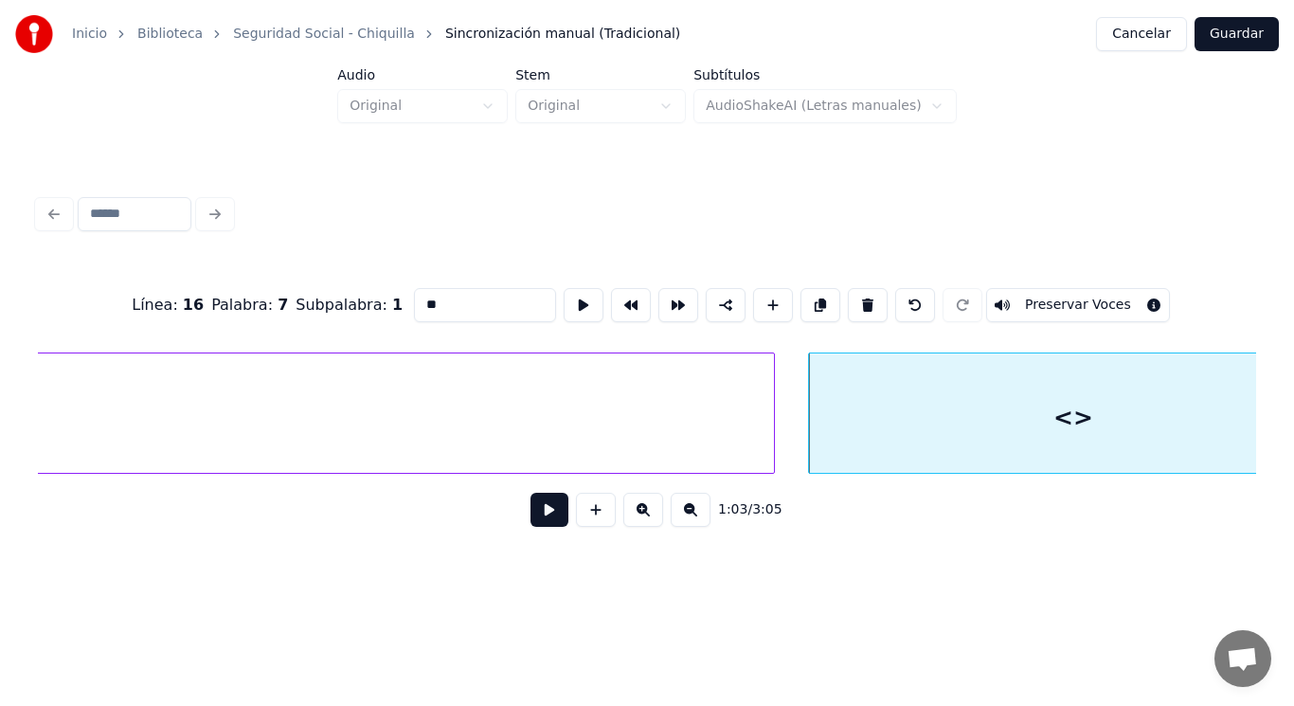
drag, startPoint x: 409, startPoint y: 307, endPoint x: 336, endPoint y: 309, distance: 73.0
click at [336, 309] on div "Línea : 16 Palabra : 7 Subpalabra : 1 ** Preservar Voces" at bounding box center [647, 305] width 1219 height 95
type input "****"
click at [536, 523] on button at bounding box center [550, 510] width 38 height 34
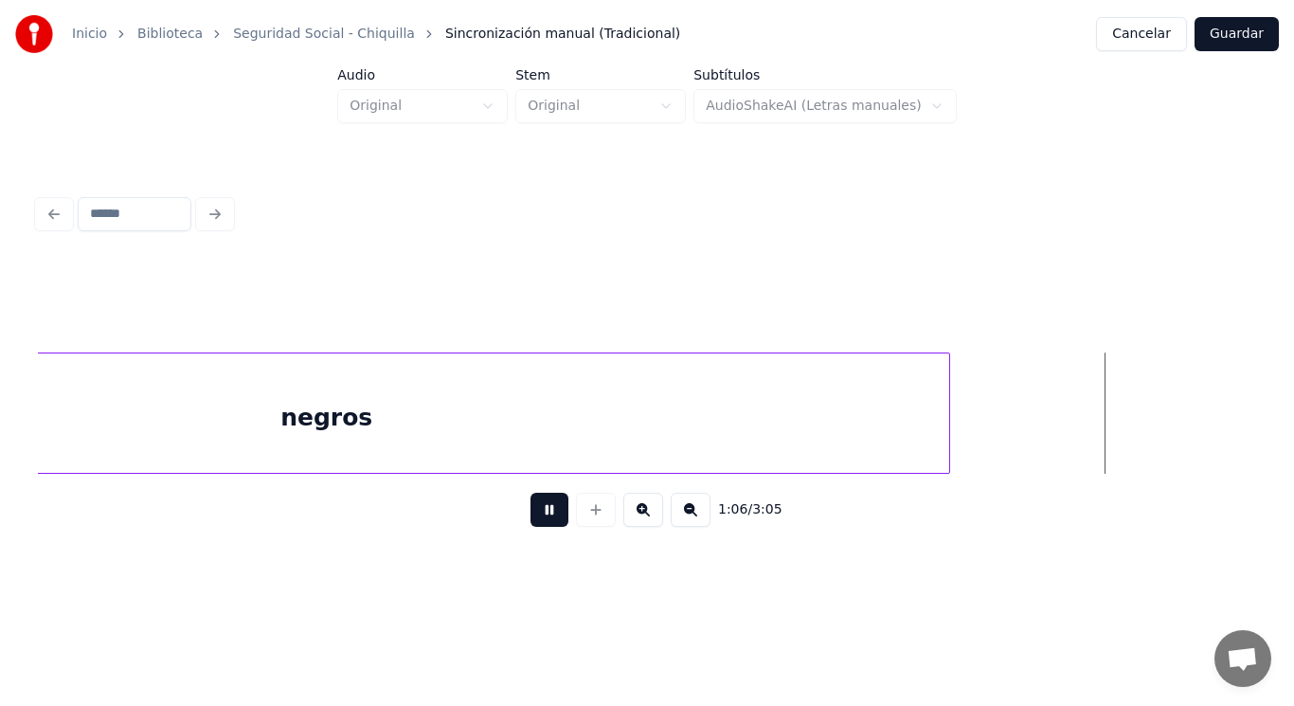
scroll to position [0, 88969]
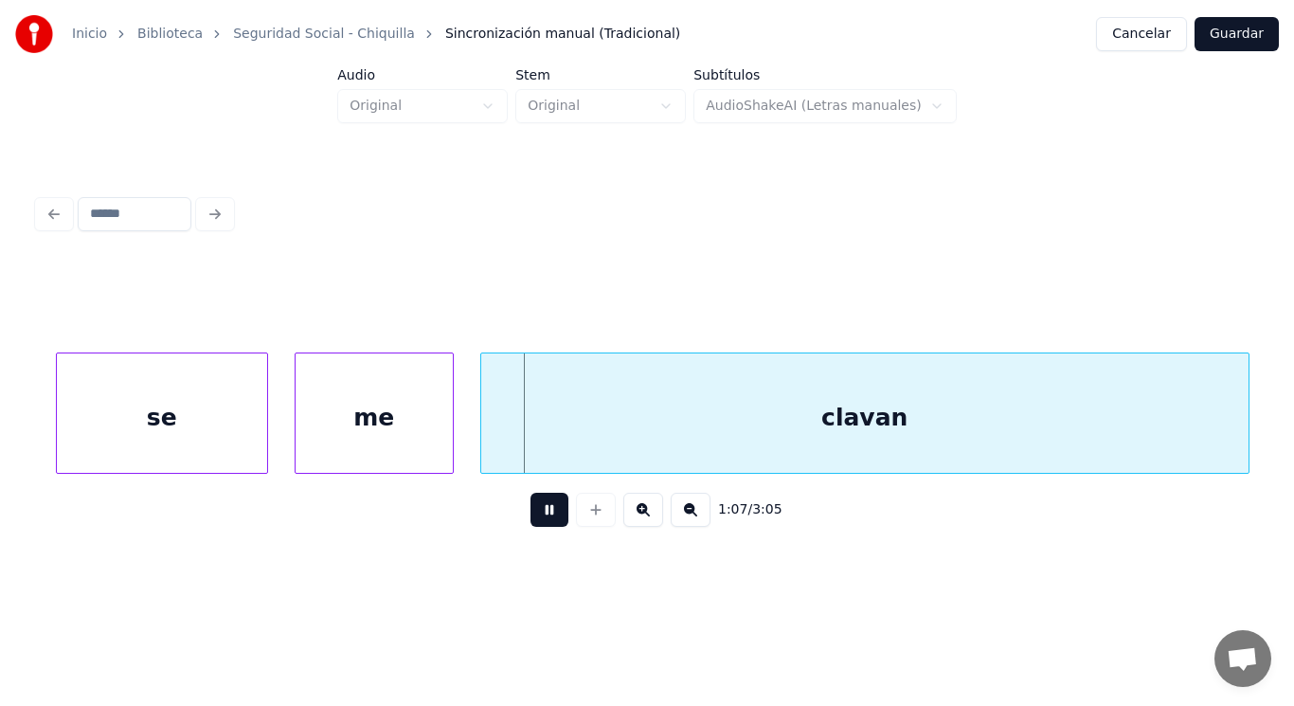
click at [536, 523] on button at bounding box center [550, 510] width 38 height 34
click at [185, 443] on div "se" at bounding box center [162, 417] width 210 height 129
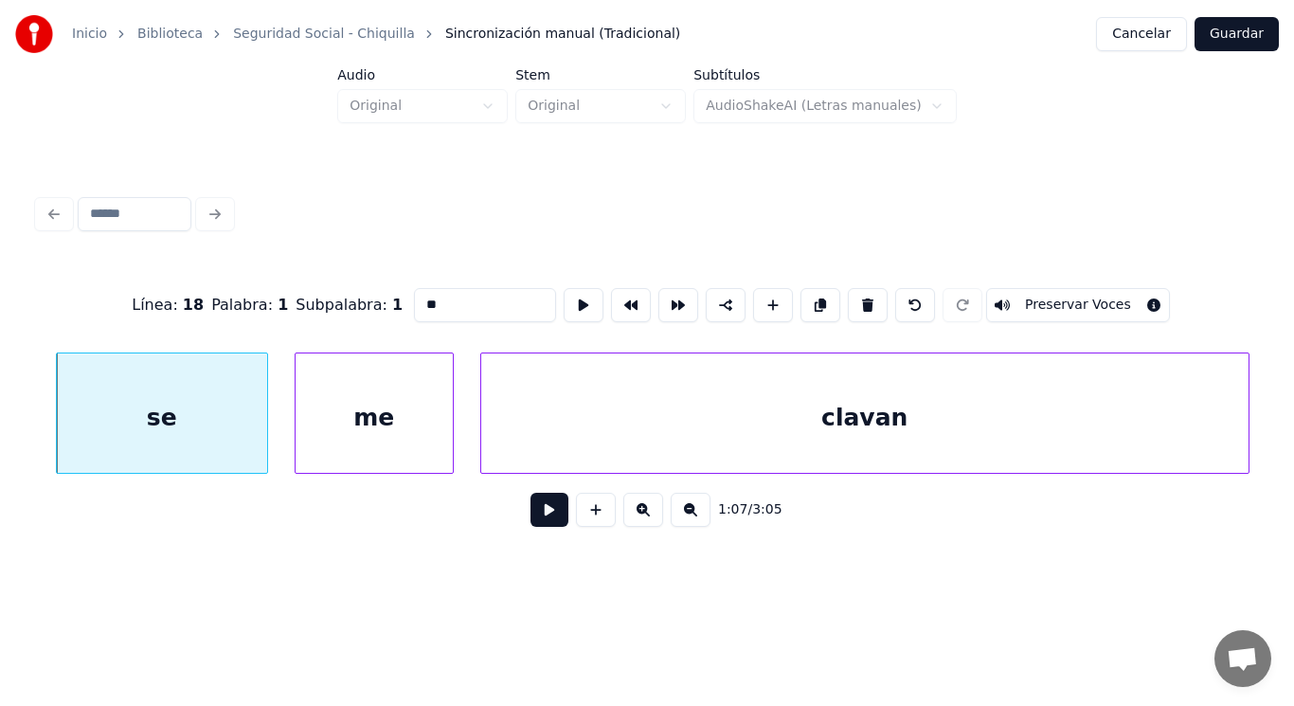
click at [533, 515] on button at bounding box center [550, 510] width 38 height 34
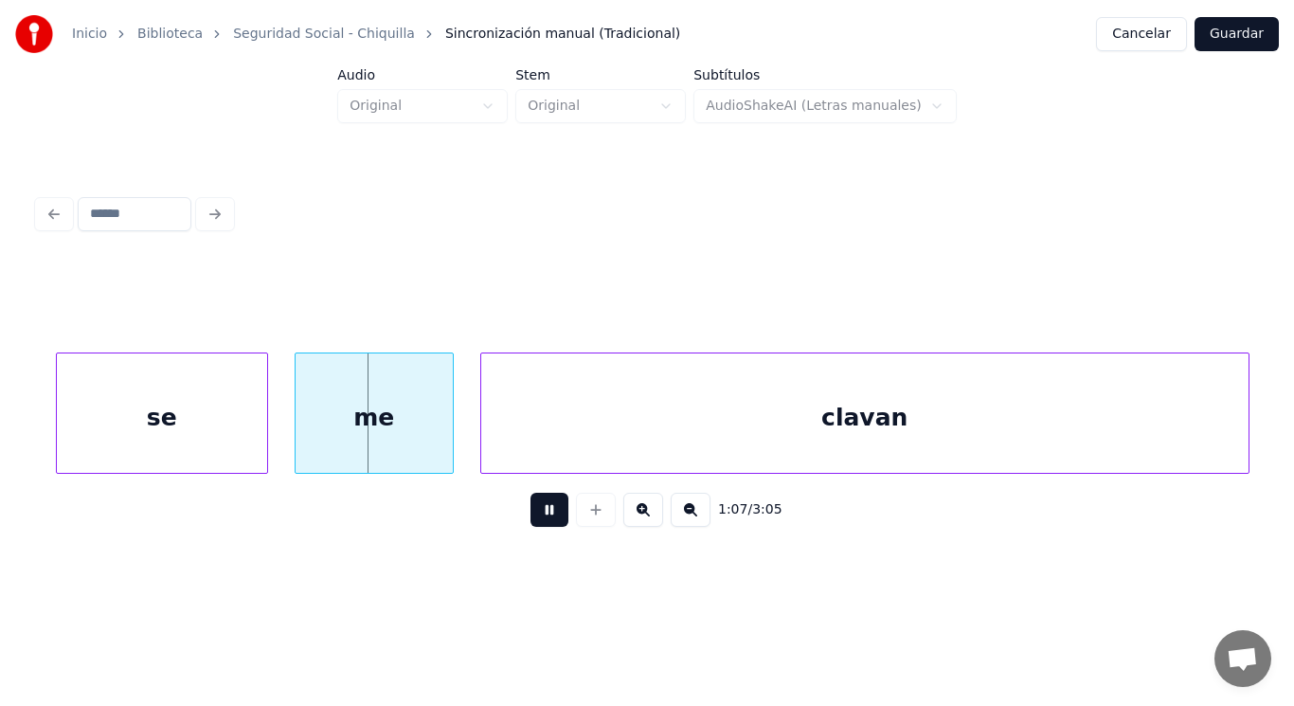
click at [533, 515] on button at bounding box center [550, 510] width 38 height 34
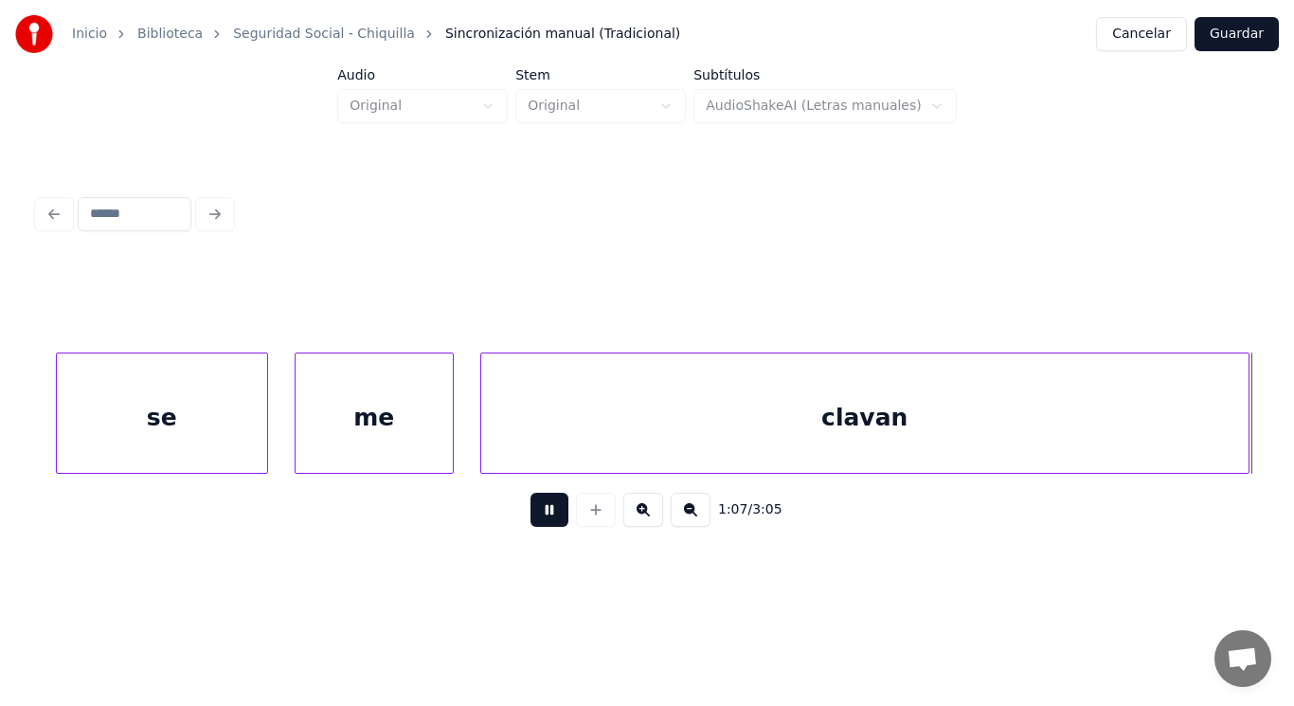
scroll to position [0, 90202]
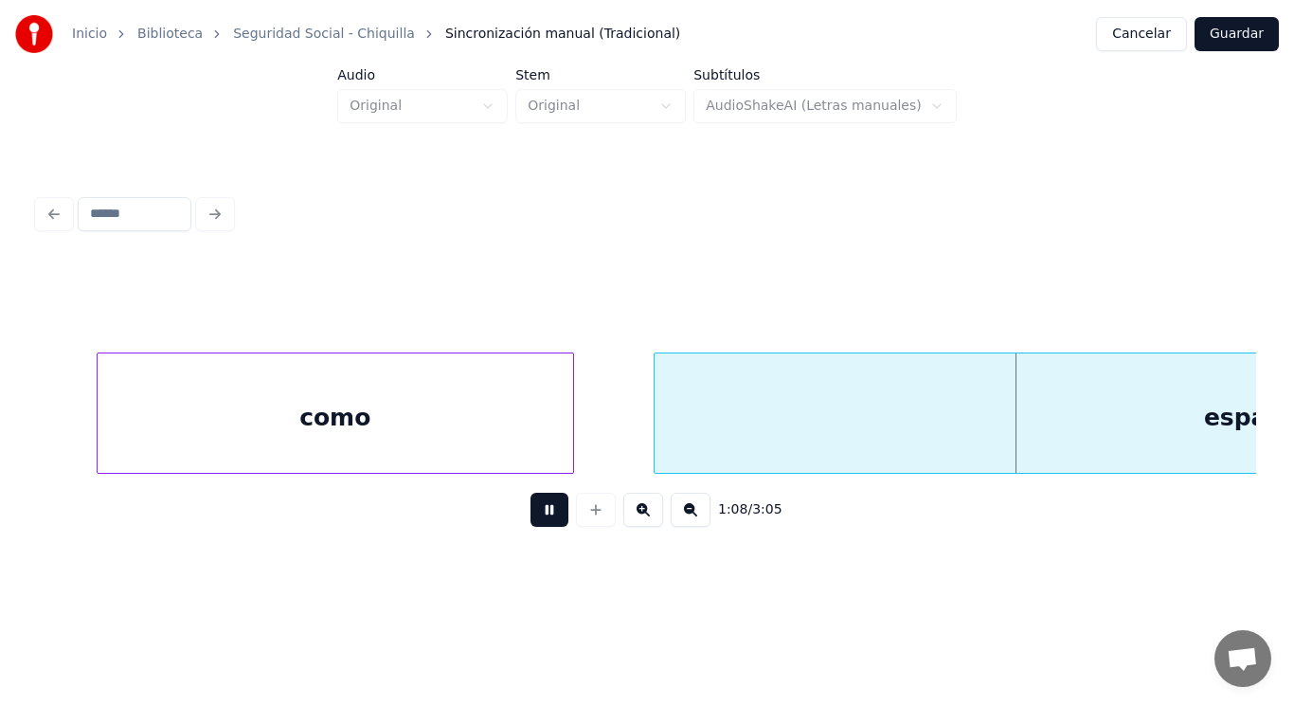
click at [533, 515] on button at bounding box center [550, 510] width 38 height 34
click at [669, 433] on div "espadas." at bounding box center [1264, 417] width 1219 height 129
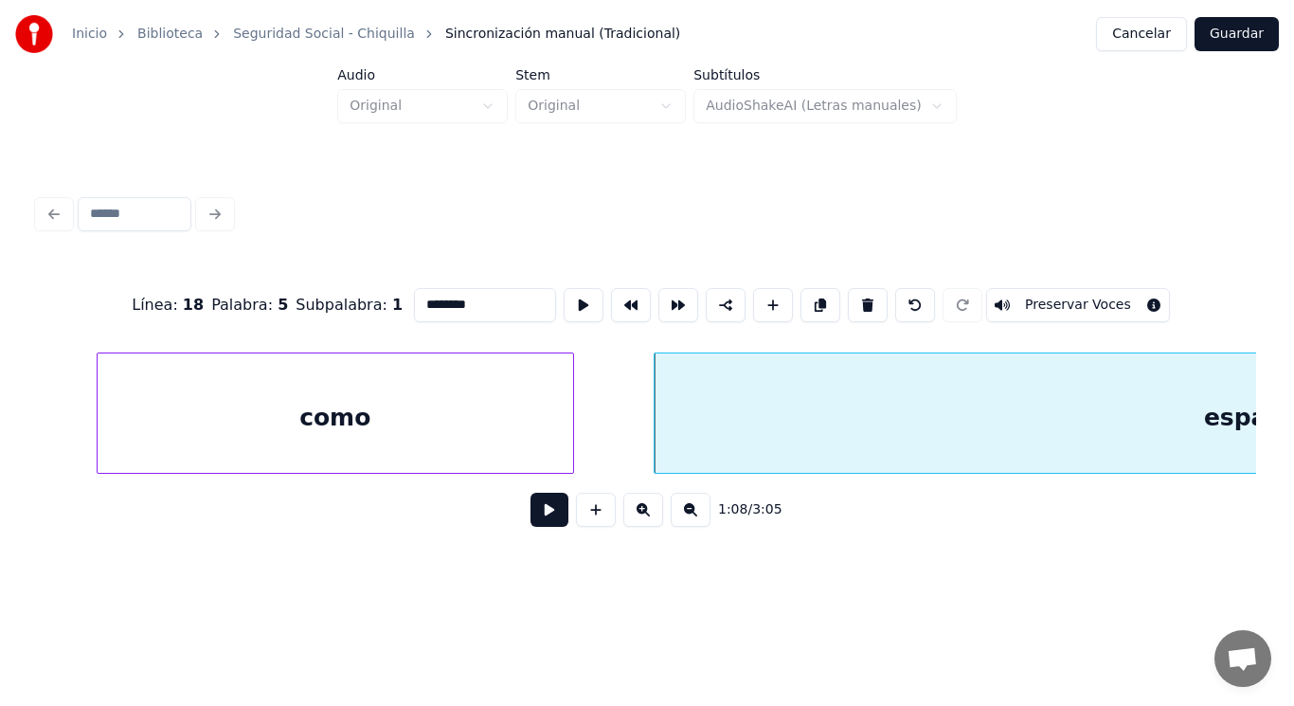
click at [536, 521] on button at bounding box center [550, 510] width 38 height 34
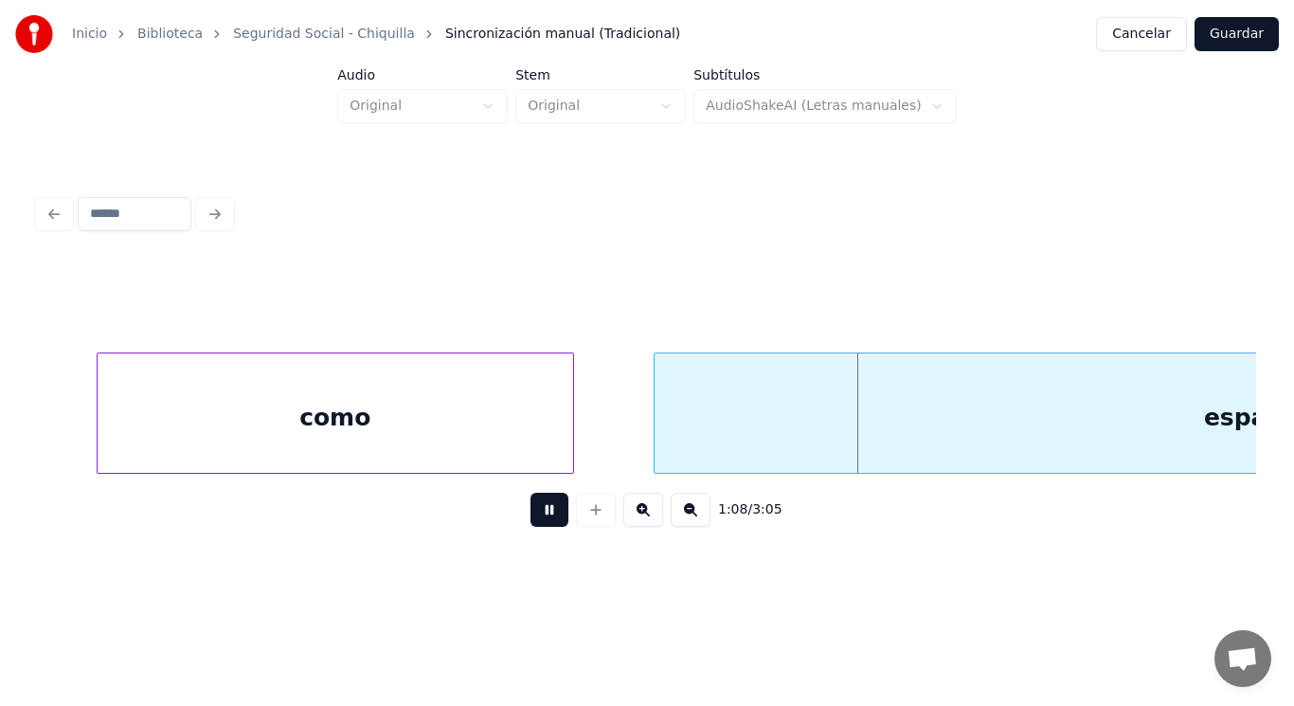
click at [536, 521] on button at bounding box center [550, 510] width 38 height 34
click at [457, 427] on div "como" at bounding box center [336, 417] width 476 height 129
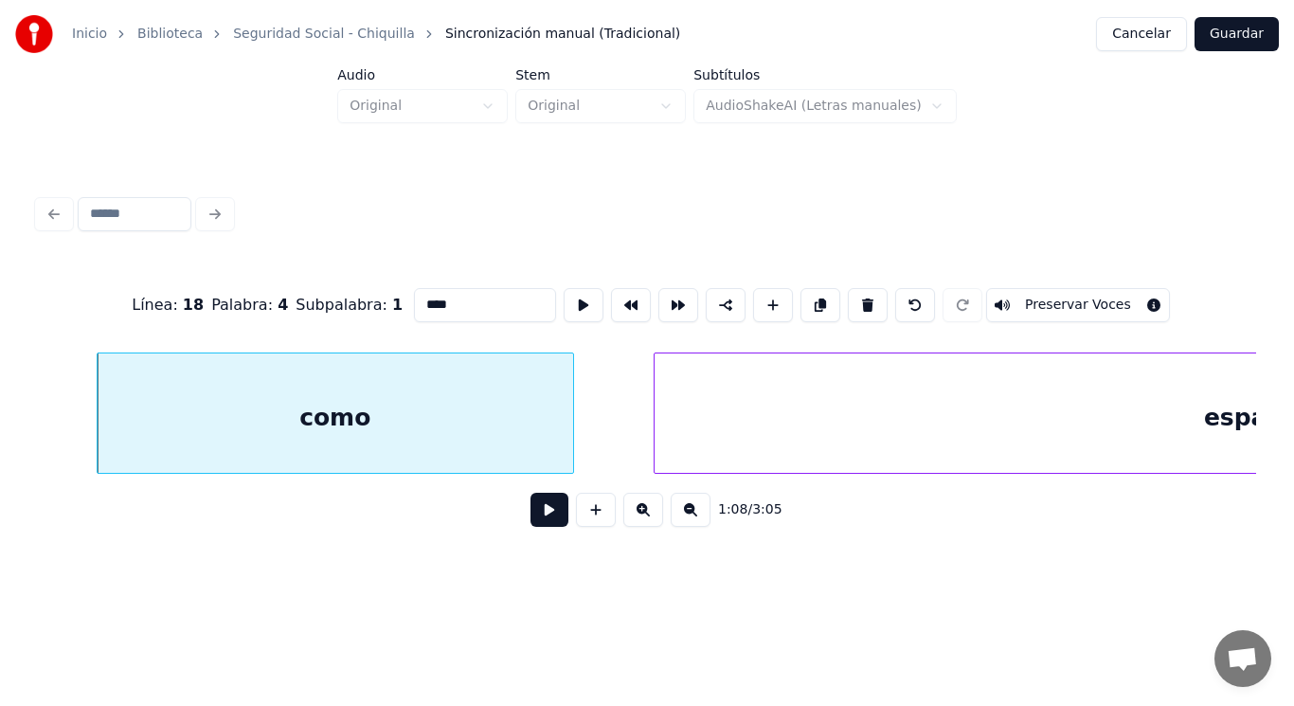
click at [537, 518] on button at bounding box center [550, 510] width 38 height 34
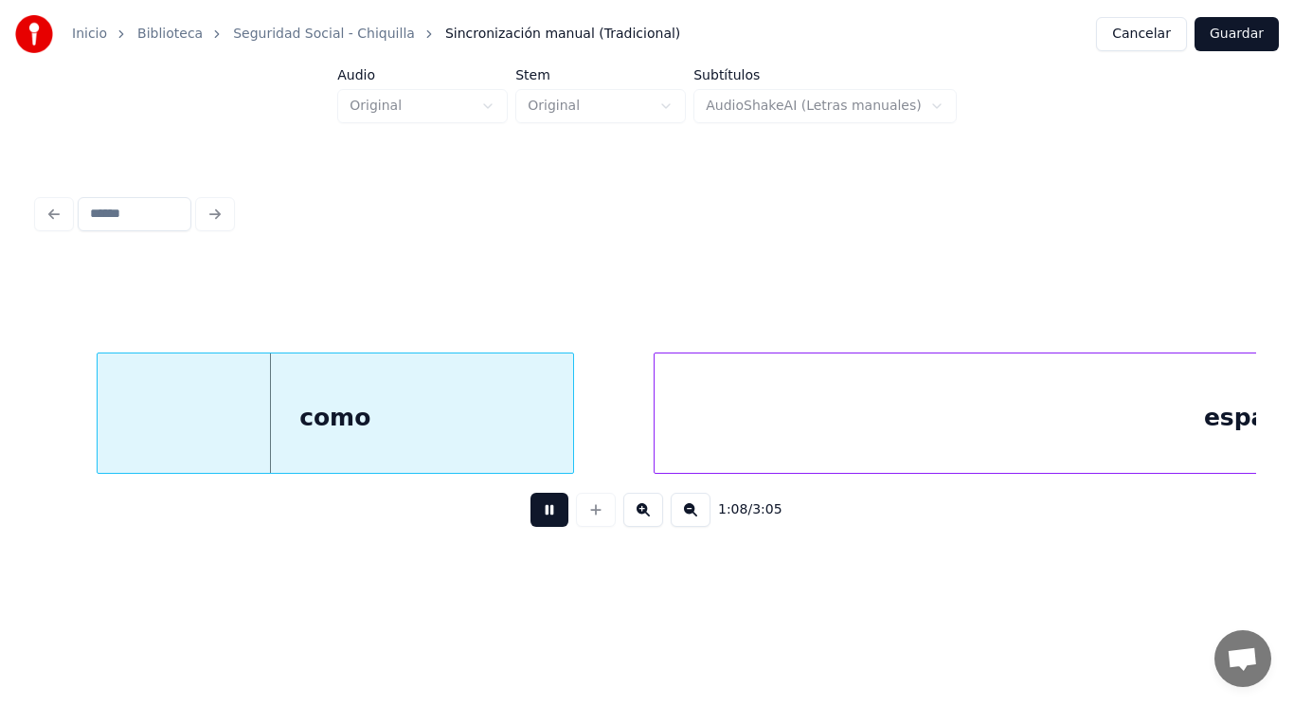
click at [537, 518] on button at bounding box center [550, 510] width 38 height 34
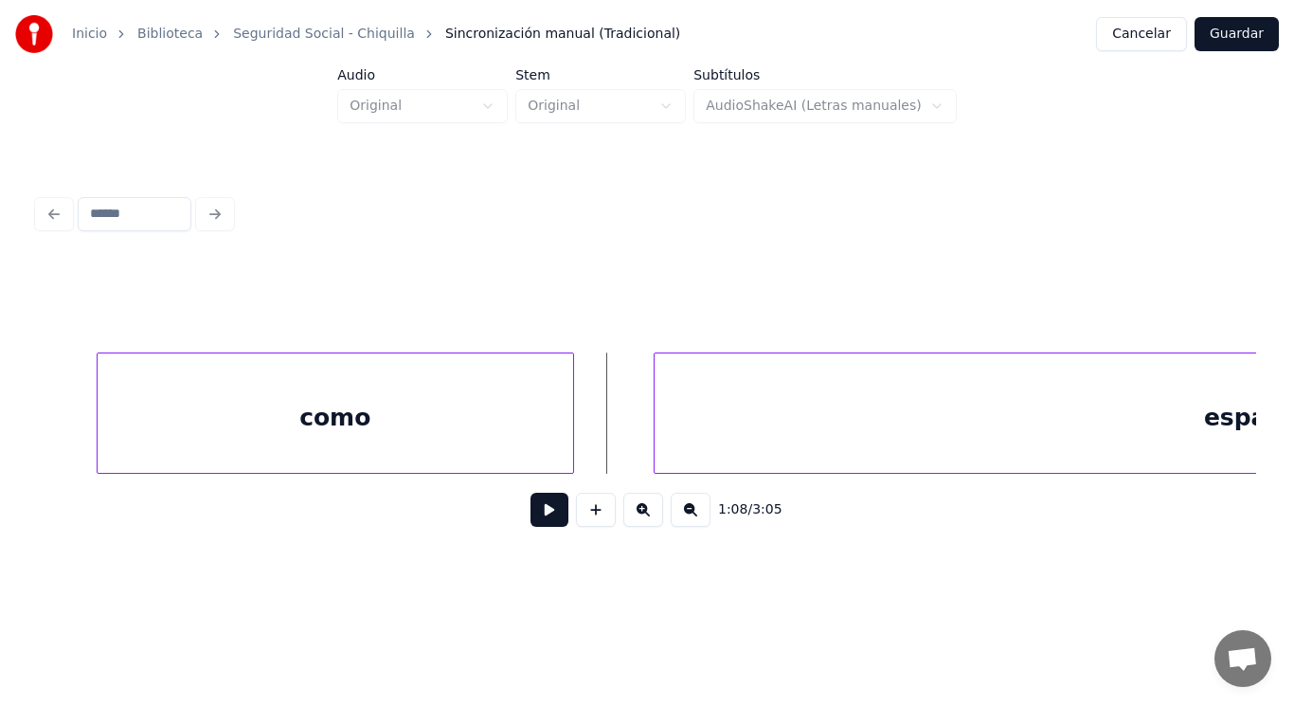
click at [531, 518] on button at bounding box center [550, 510] width 38 height 34
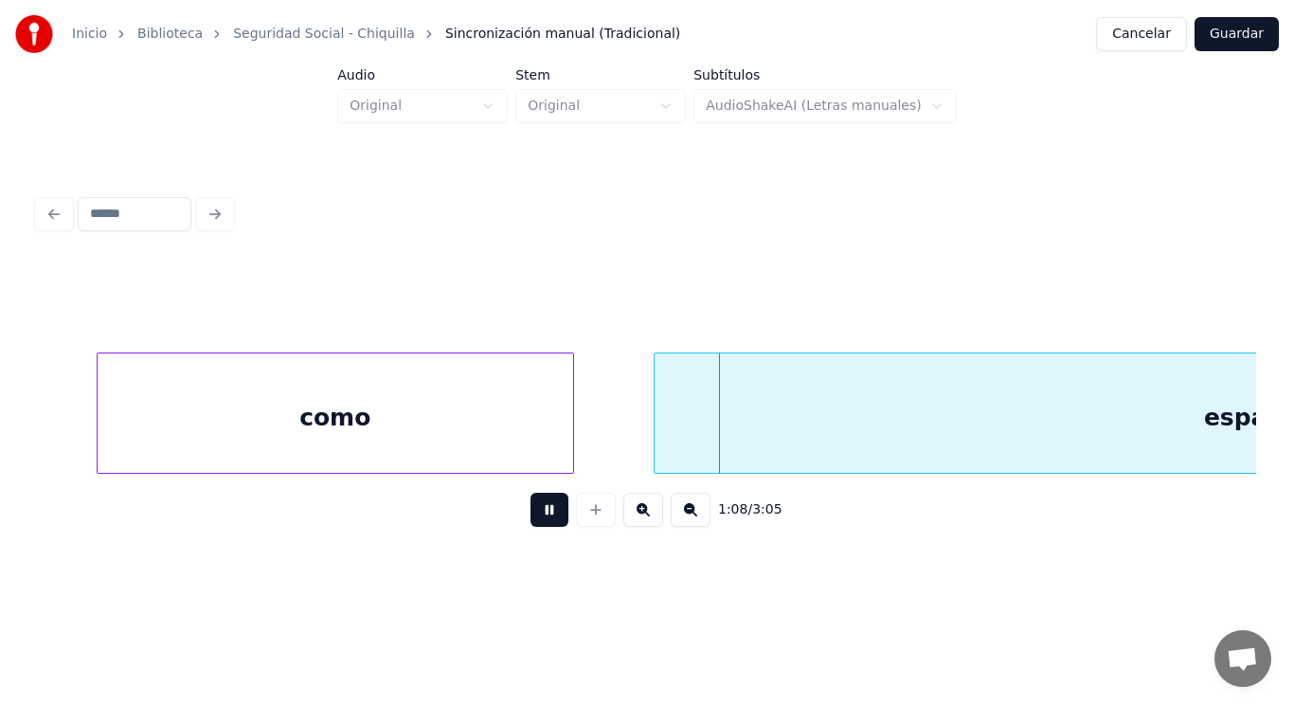
click at [531, 518] on button at bounding box center [550, 510] width 38 height 34
click at [624, 451] on div at bounding box center [626, 412] width 6 height 119
click at [542, 515] on button at bounding box center [550, 510] width 38 height 34
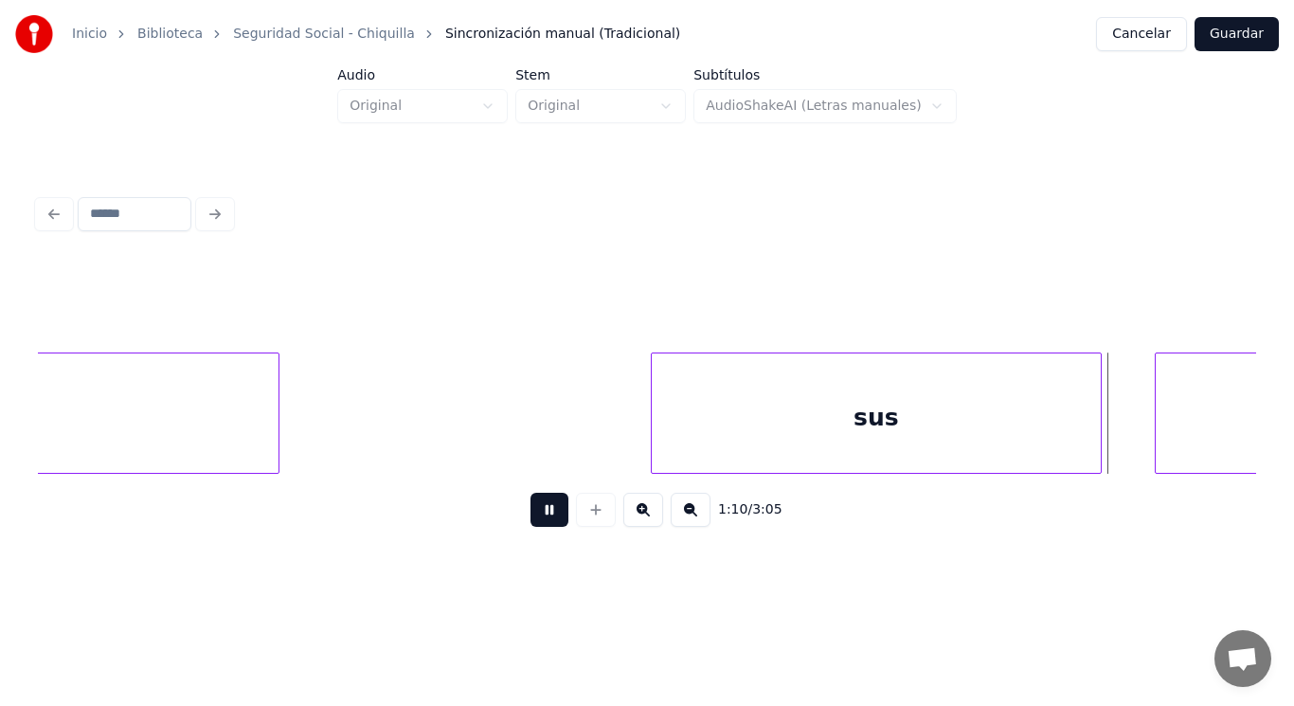
click at [542, 515] on button at bounding box center [550, 510] width 38 height 34
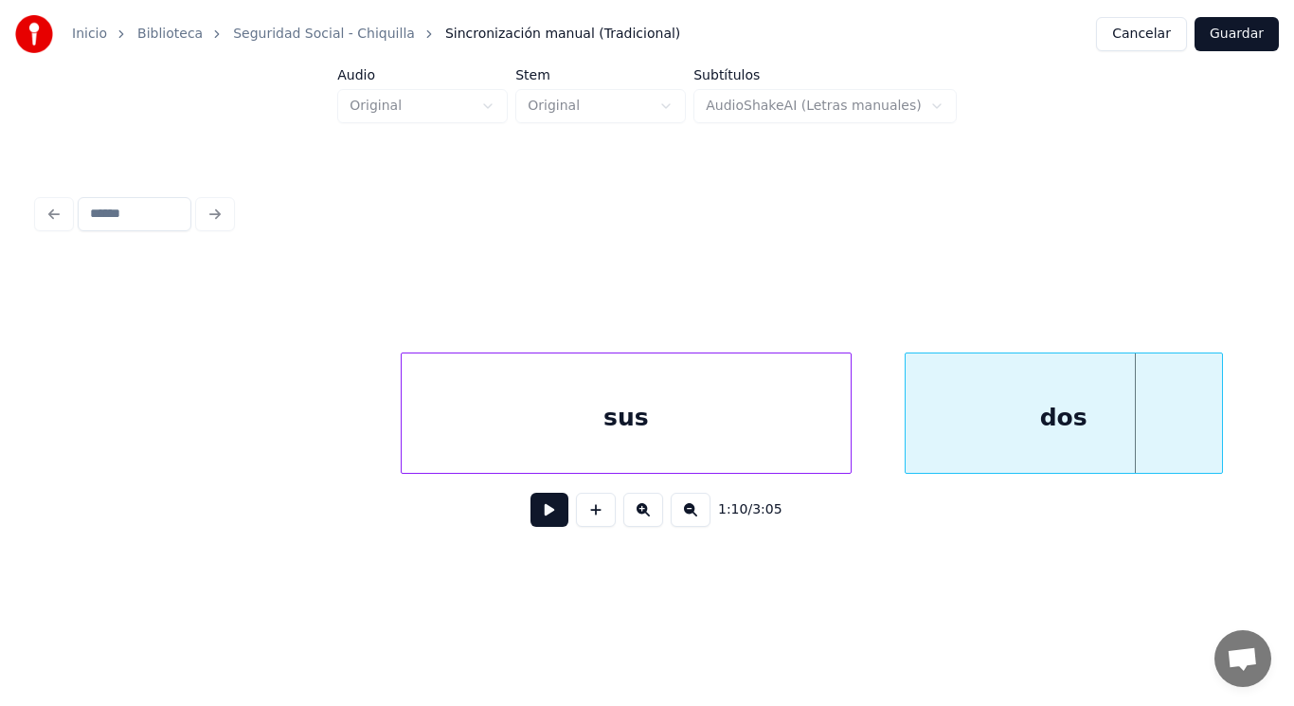
scroll to position [0, 92894]
click at [471, 430] on div "sus" at bounding box center [627, 417] width 449 height 129
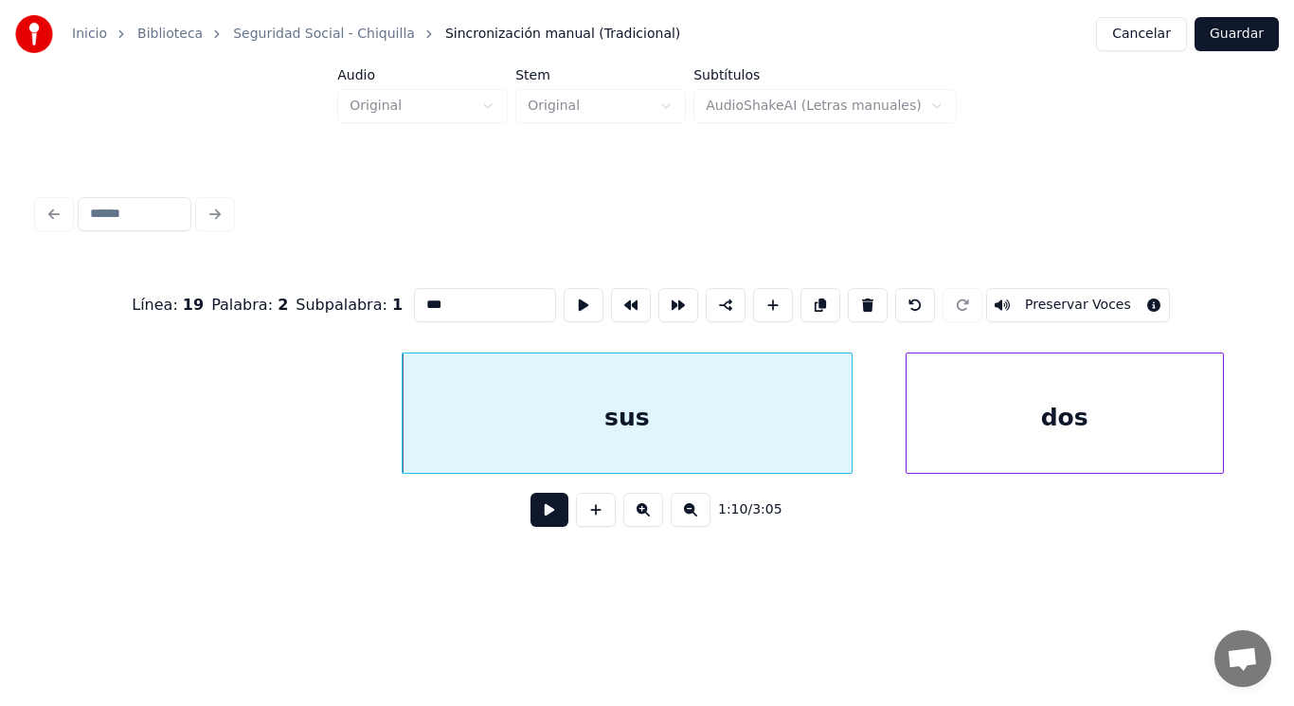
click at [547, 521] on button at bounding box center [550, 510] width 38 height 34
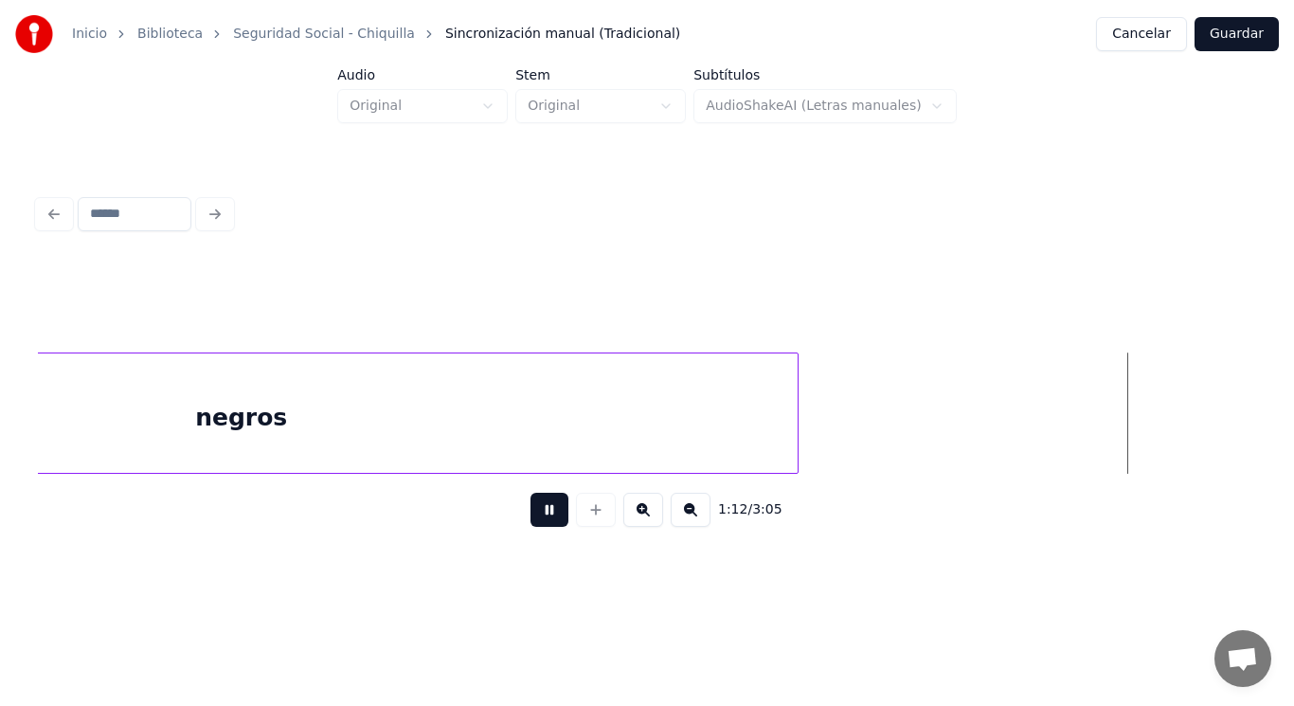
scroll to position [0, 96601]
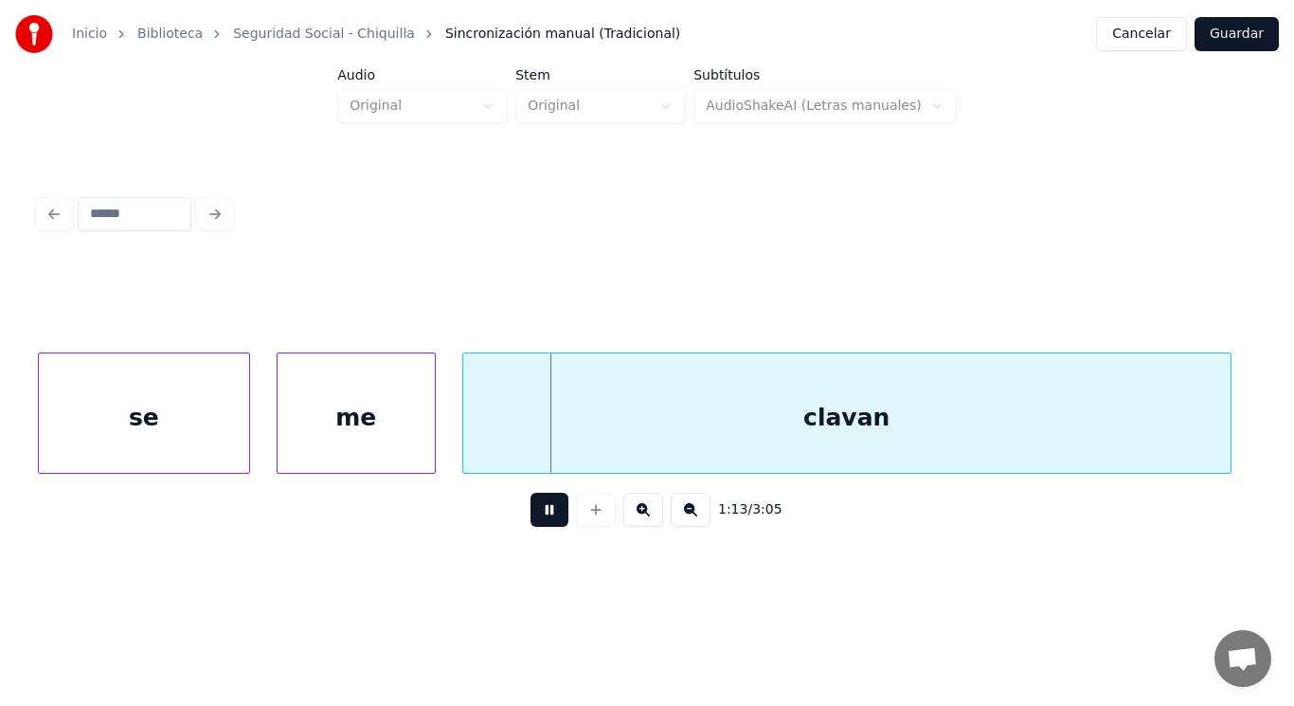
click at [547, 521] on button at bounding box center [550, 510] width 38 height 34
click at [209, 434] on div "se" at bounding box center [144, 417] width 210 height 129
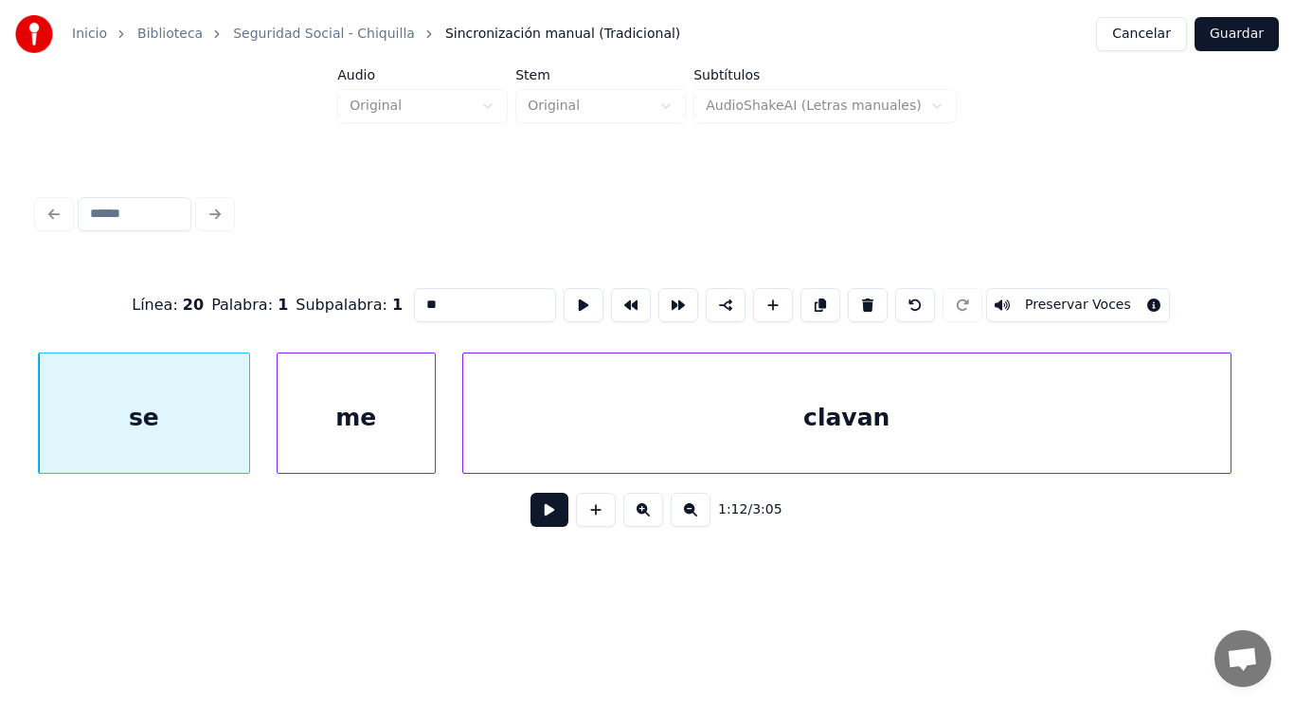
click at [541, 515] on button at bounding box center [550, 510] width 38 height 34
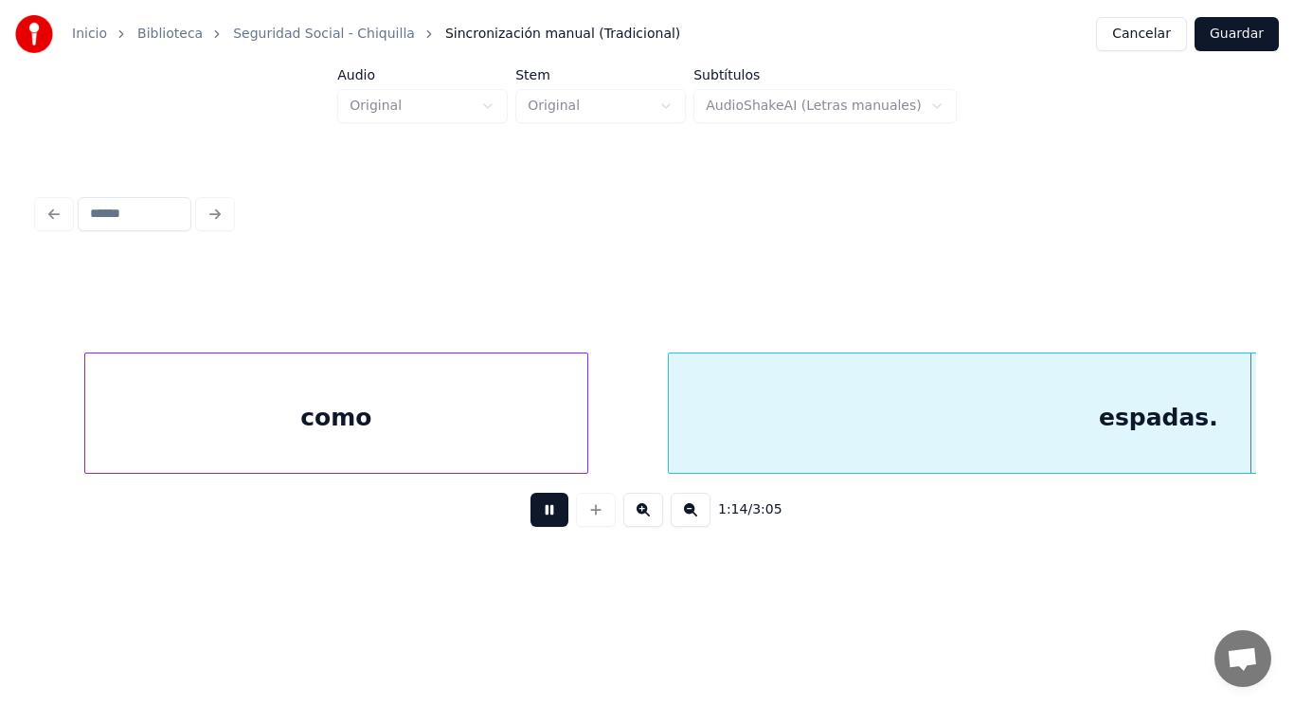
click at [541, 515] on button at bounding box center [550, 510] width 38 height 34
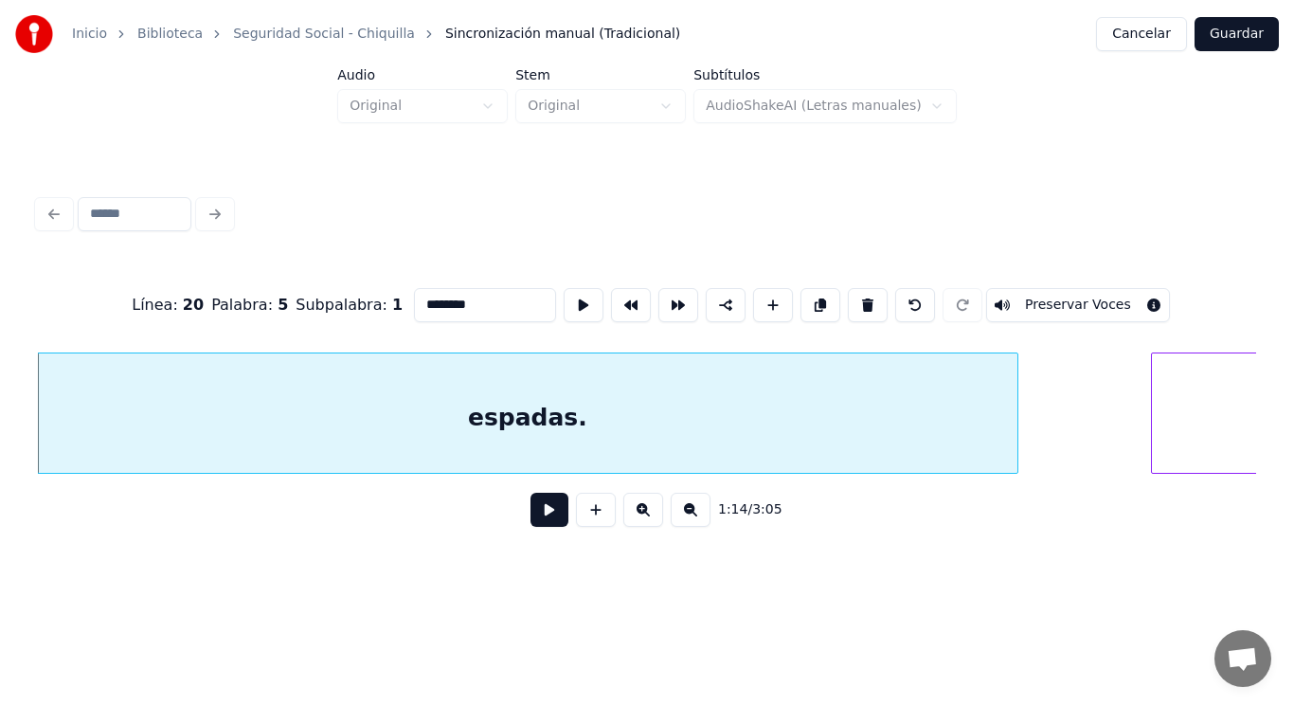
click at [535, 509] on button at bounding box center [550, 510] width 38 height 34
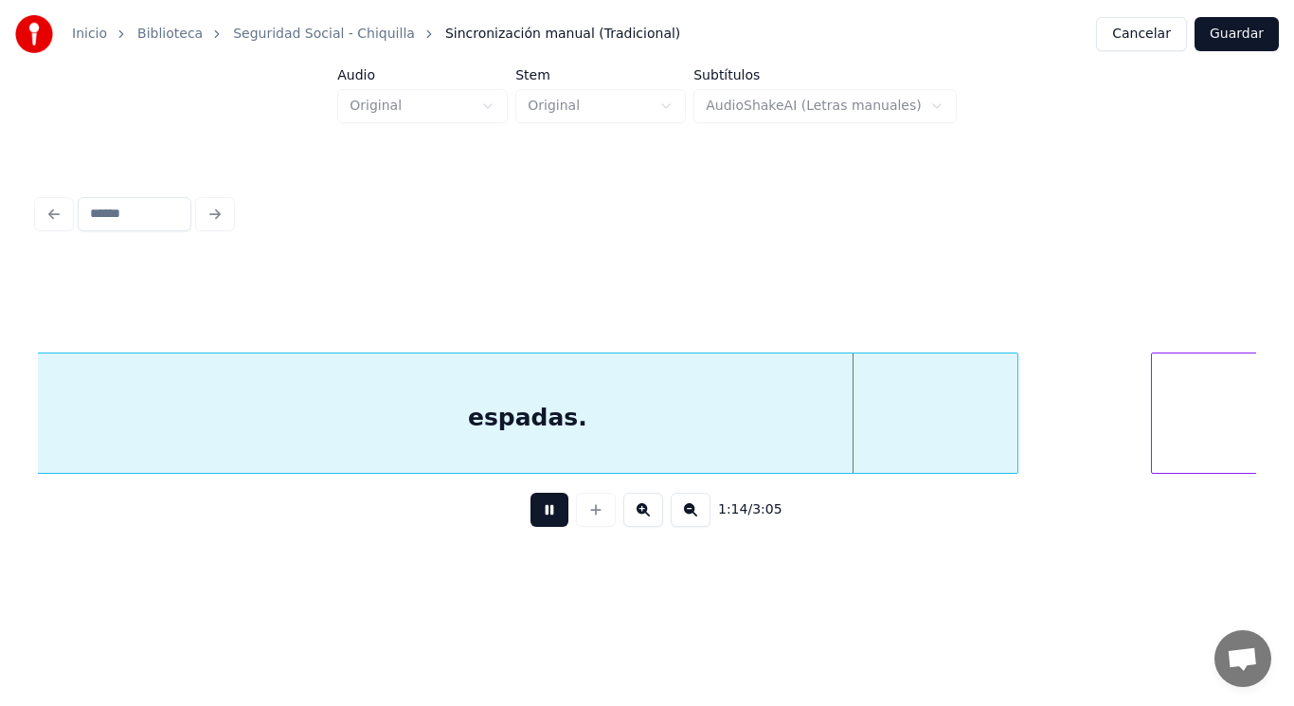
click at [535, 509] on button at bounding box center [550, 510] width 38 height 34
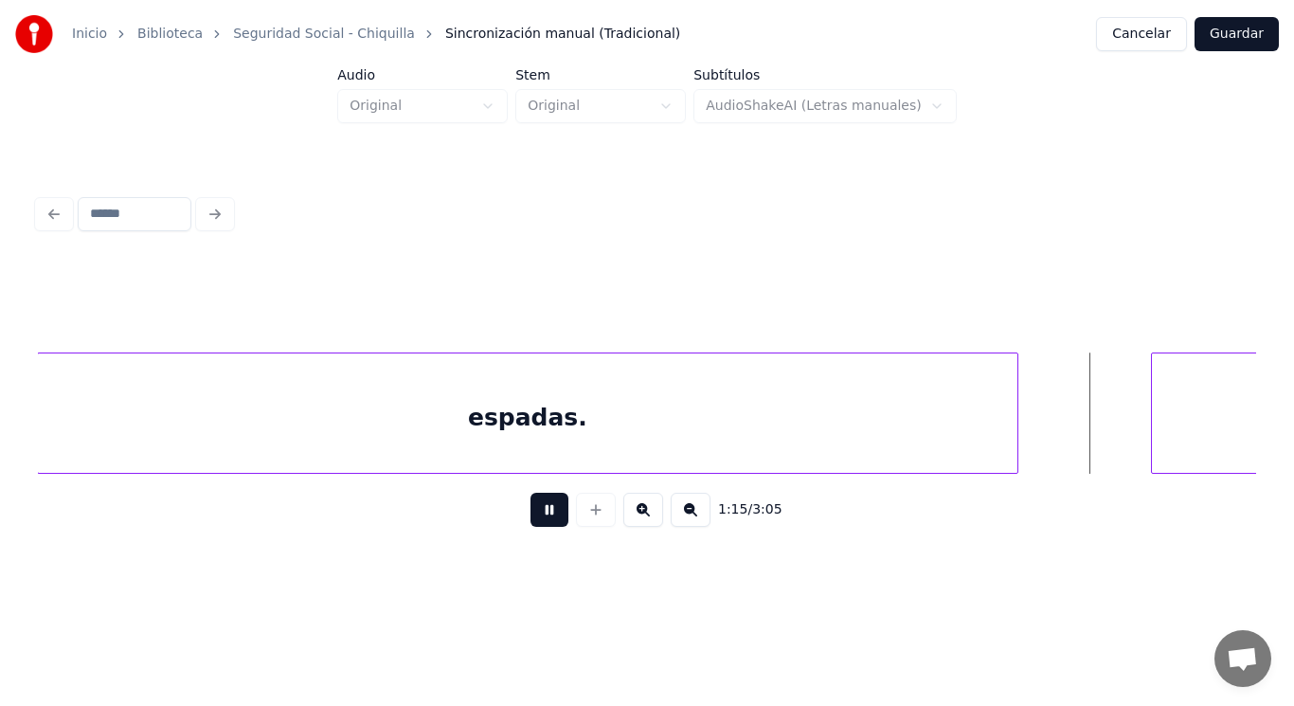
scroll to position [0, 99686]
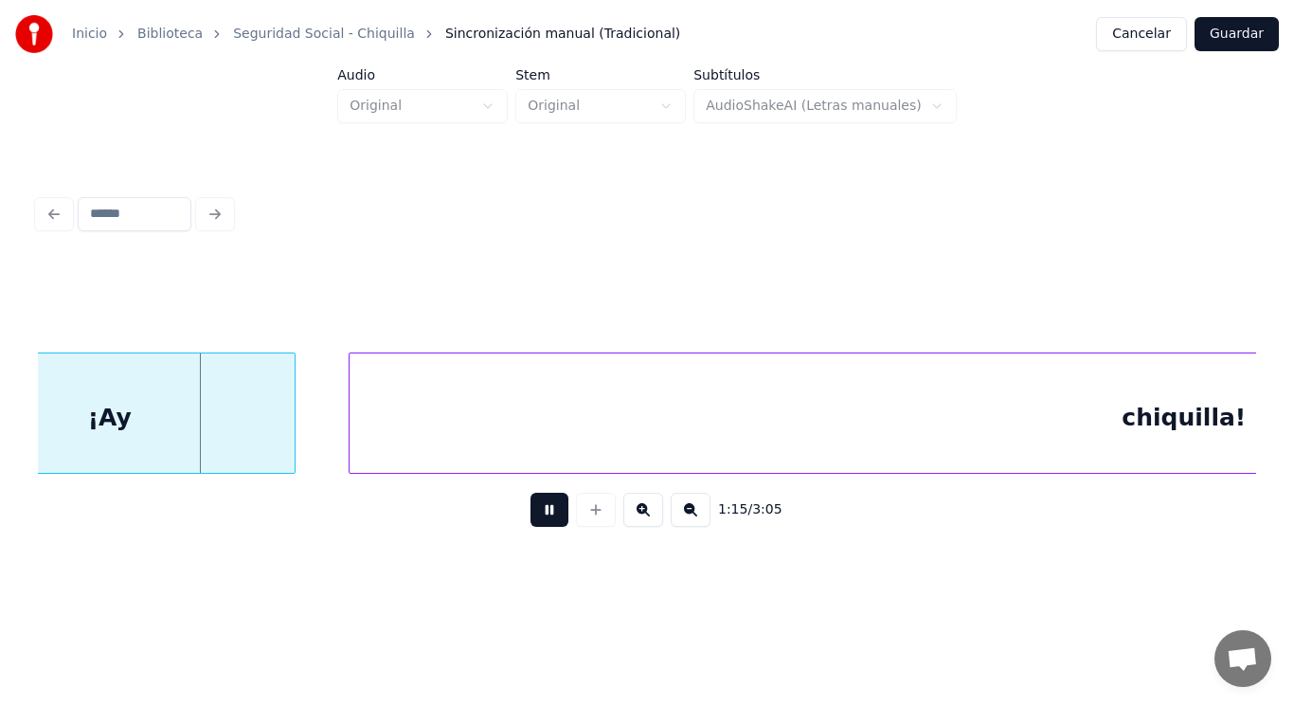
click at [535, 509] on button at bounding box center [550, 510] width 38 height 34
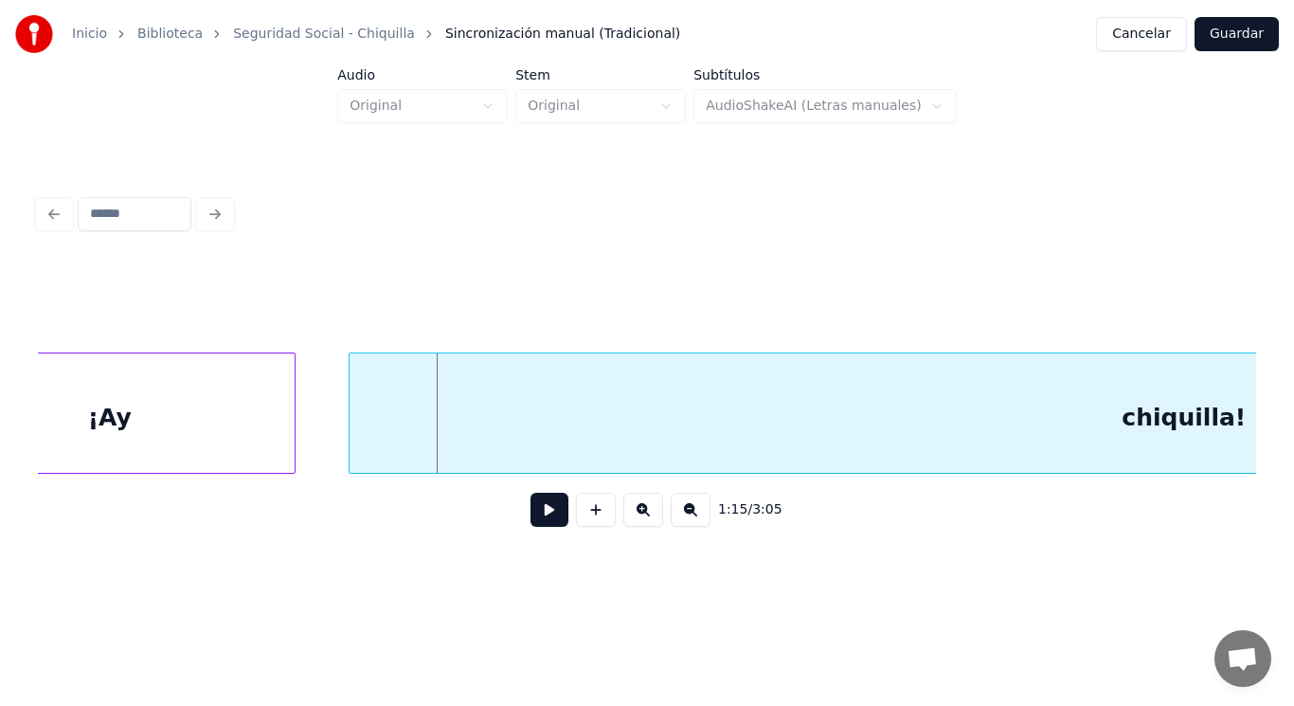
click at [199, 395] on div "¡Ay" at bounding box center [110, 417] width 370 height 129
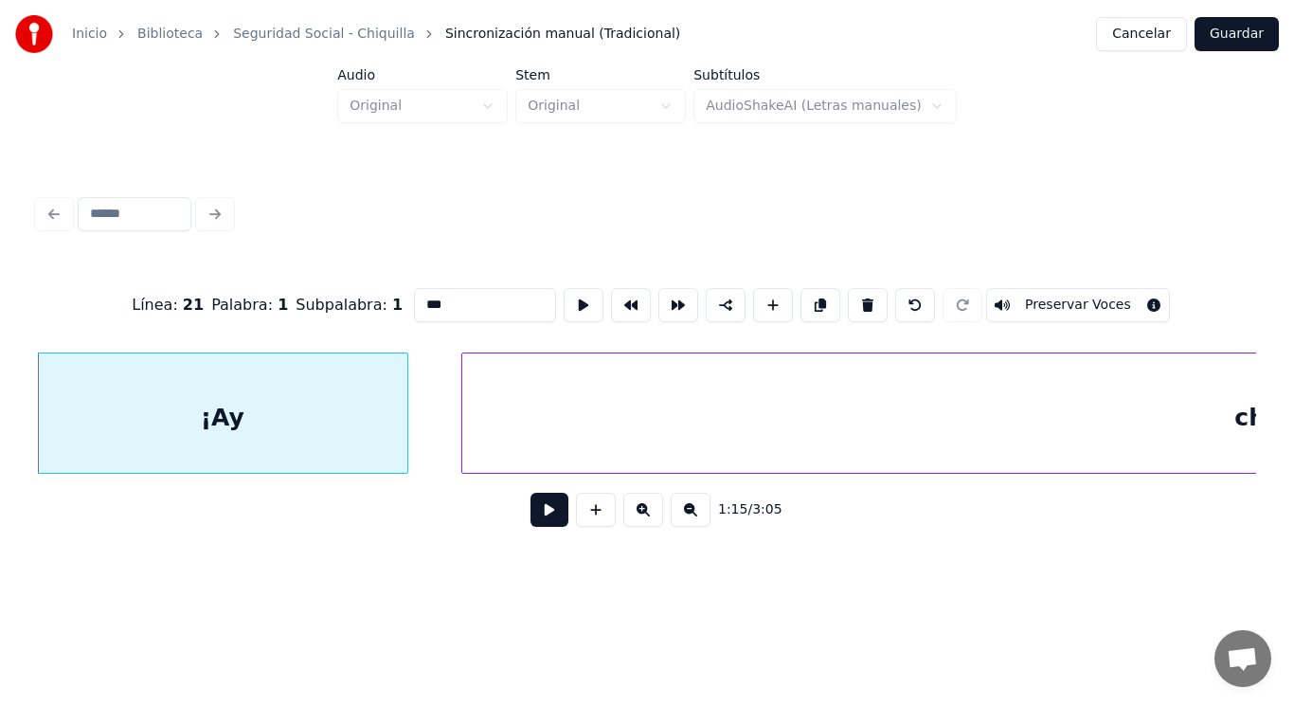
click at [547, 513] on button at bounding box center [550, 510] width 38 height 34
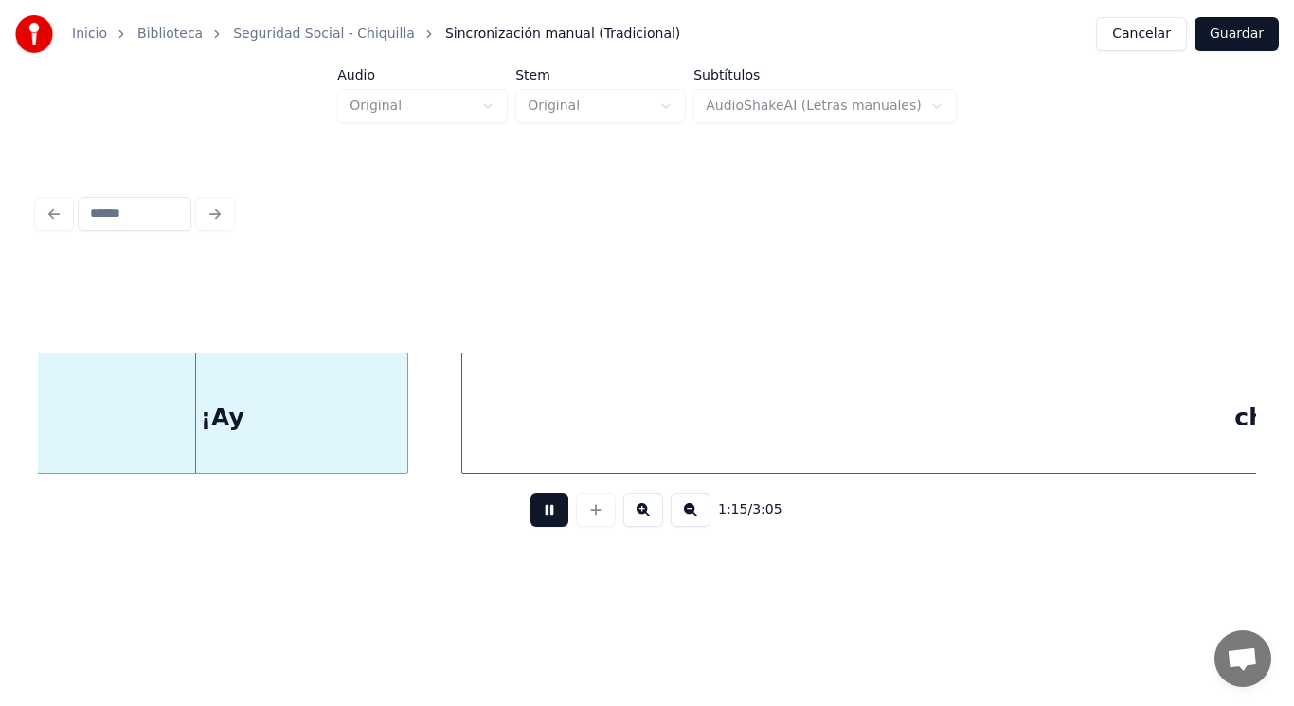
click at [547, 513] on button at bounding box center [550, 510] width 38 height 34
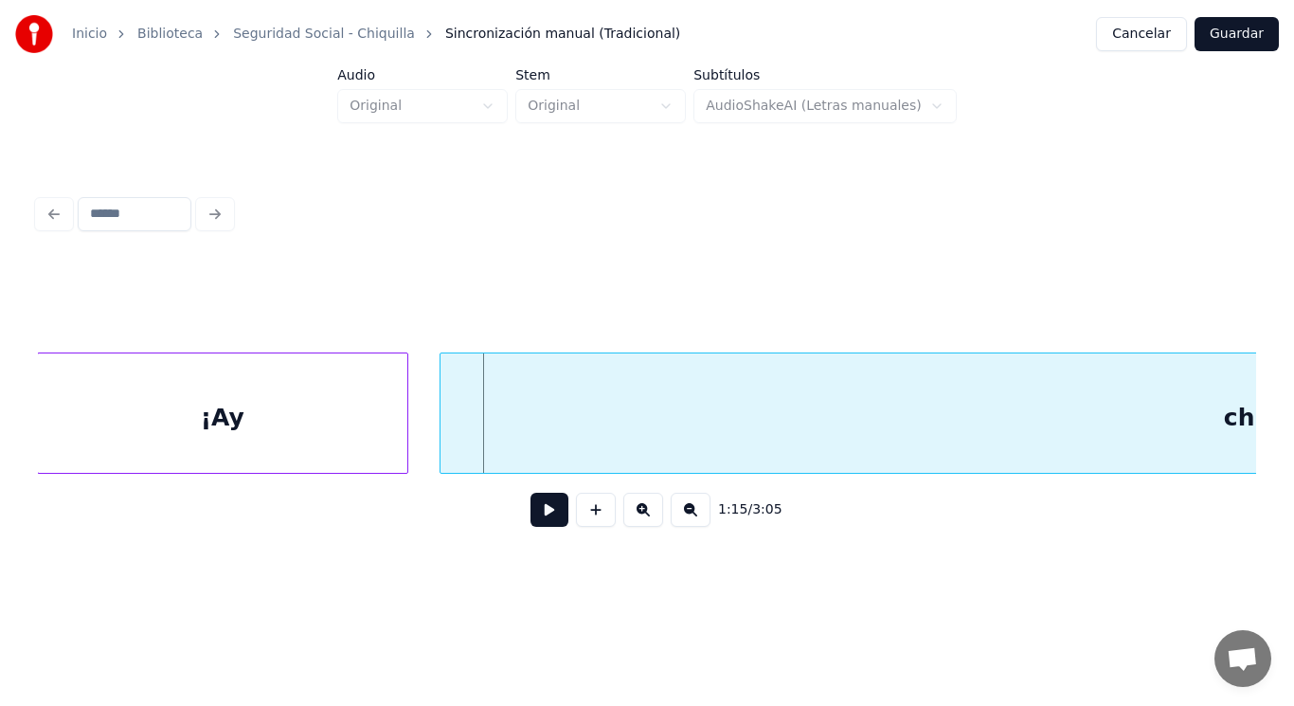
click at [444, 441] on div at bounding box center [444, 412] width 6 height 119
click at [533, 519] on button at bounding box center [550, 510] width 38 height 34
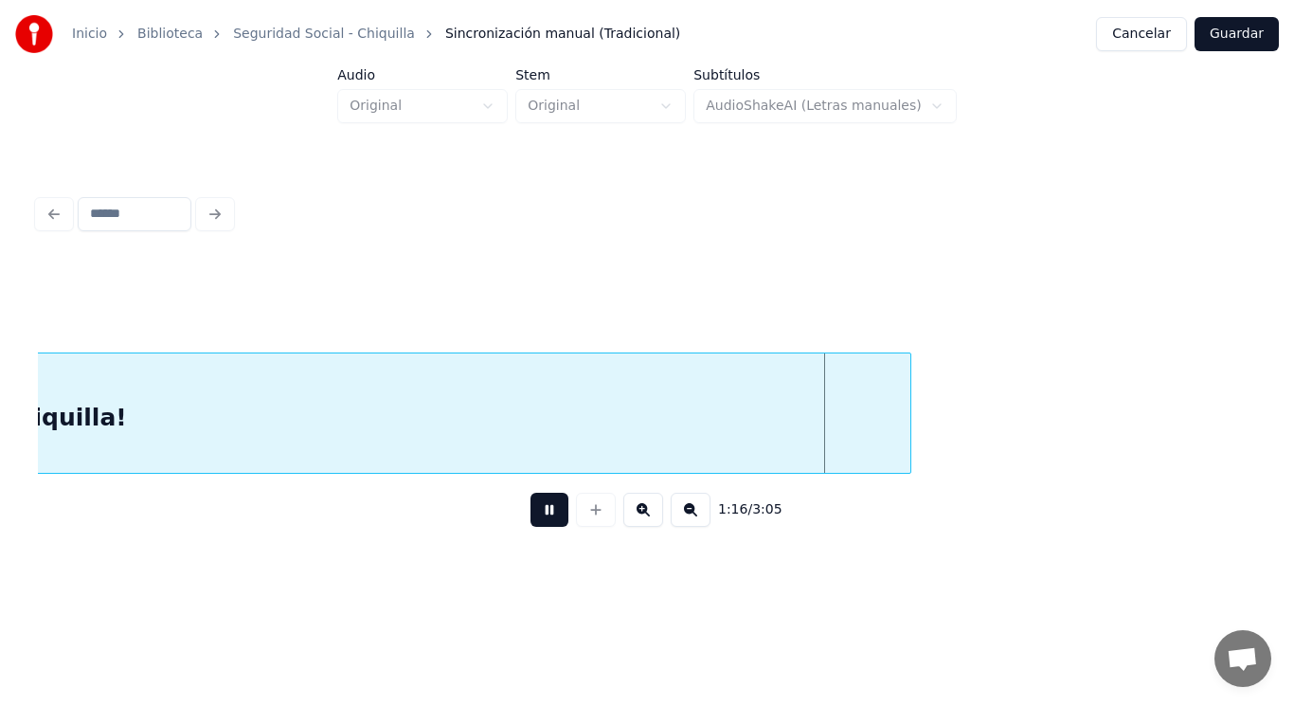
click at [533, 519] on button at bounding box center [550, 510] width 38 height 34
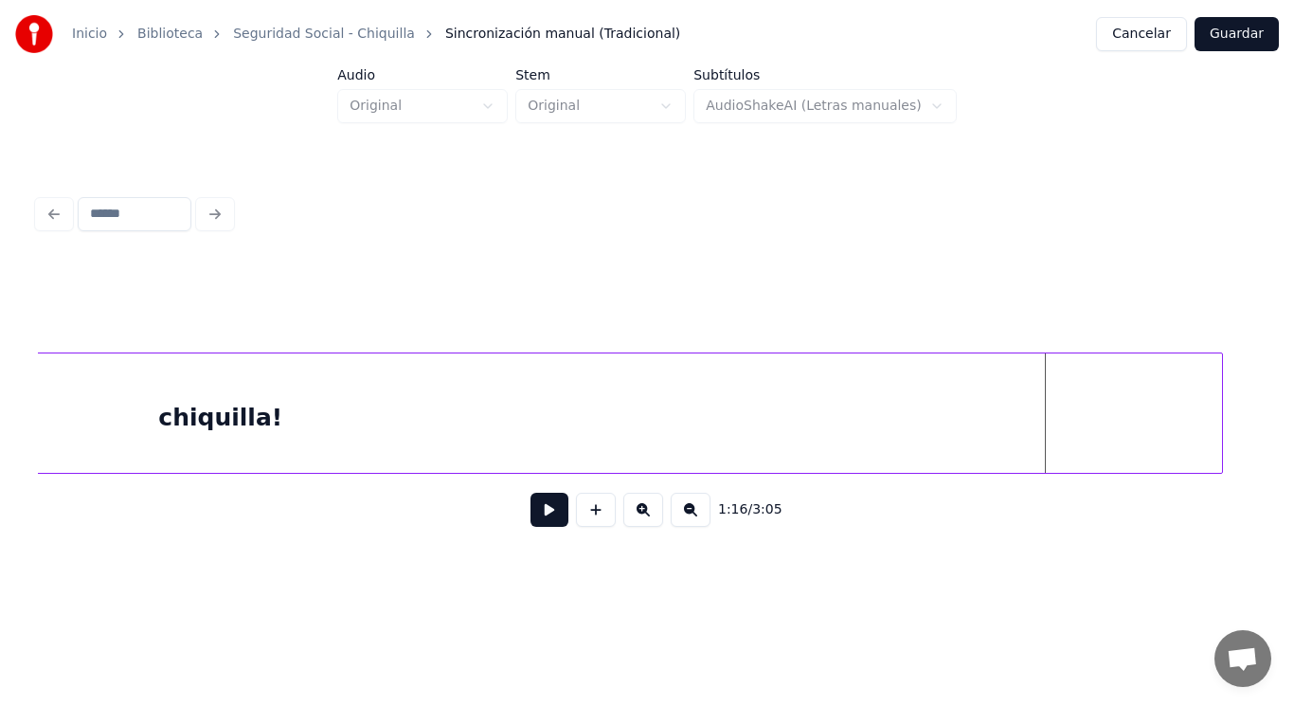
click at [1221, 415] on div at bounding box center [1220, 412] width 6 height 119
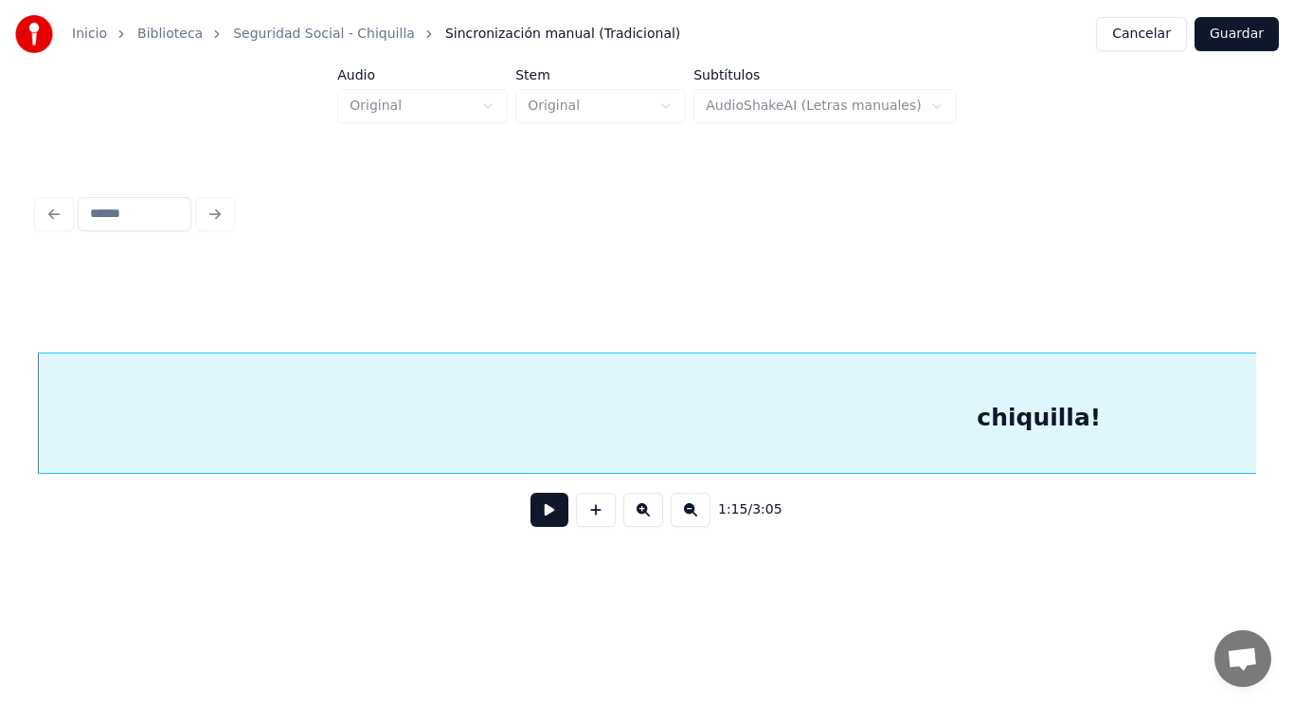
click at [534, 512] on button at bounding box center [550, 510] width 38 height 34
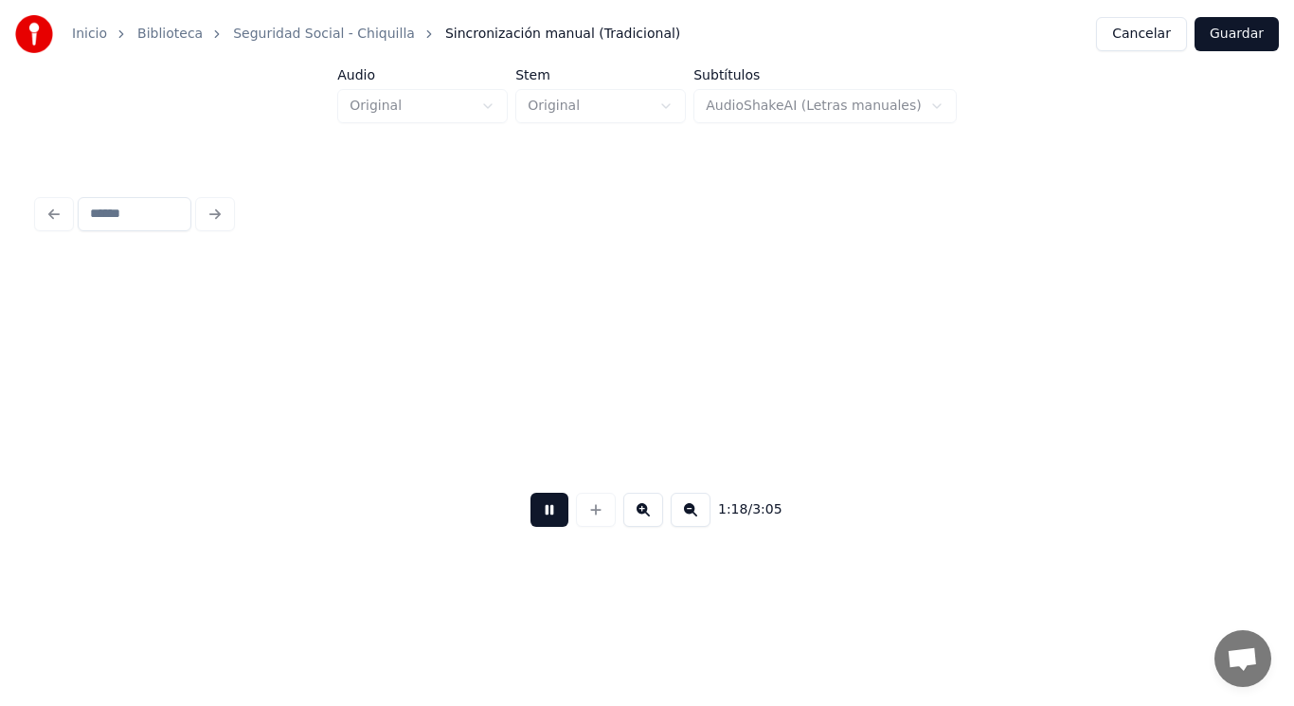
scroll to position [0, 103684]
click at [534, 512] on button at bounding box center [550, 510] width 38 height 34
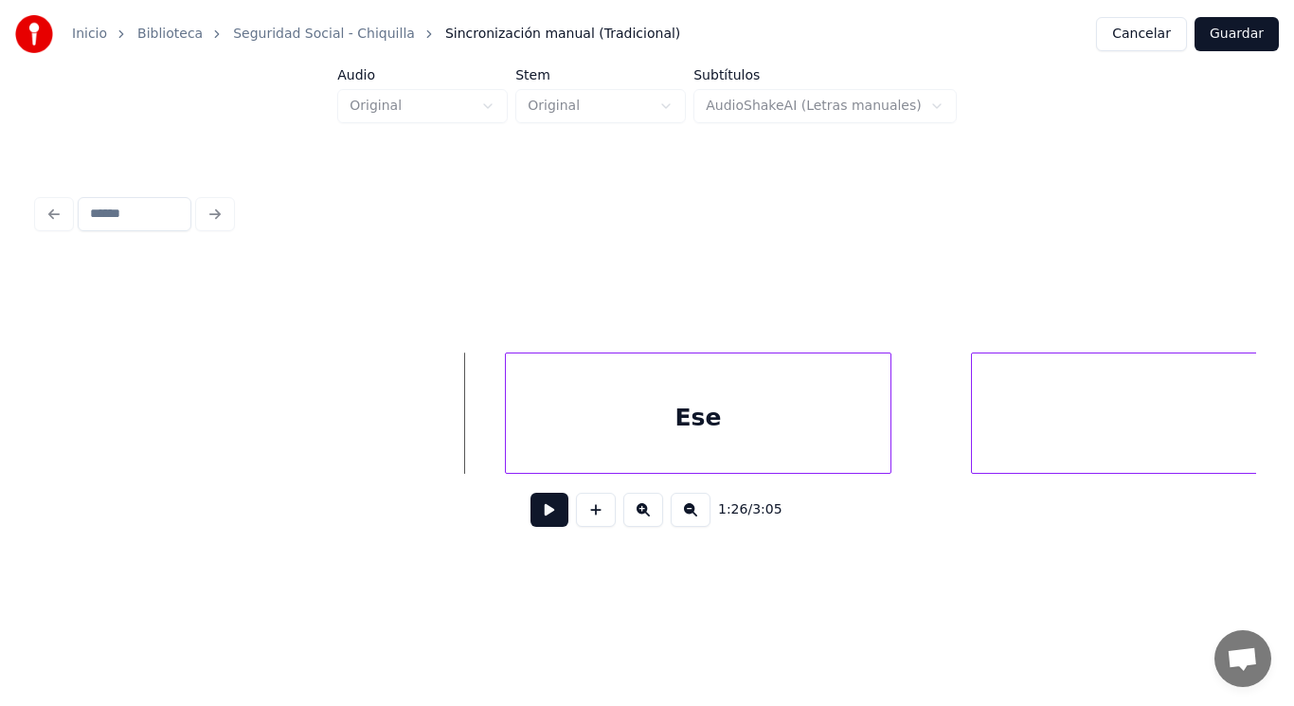
click at [508, 438] on div at bounding box center [509, 412] width 6 height 119
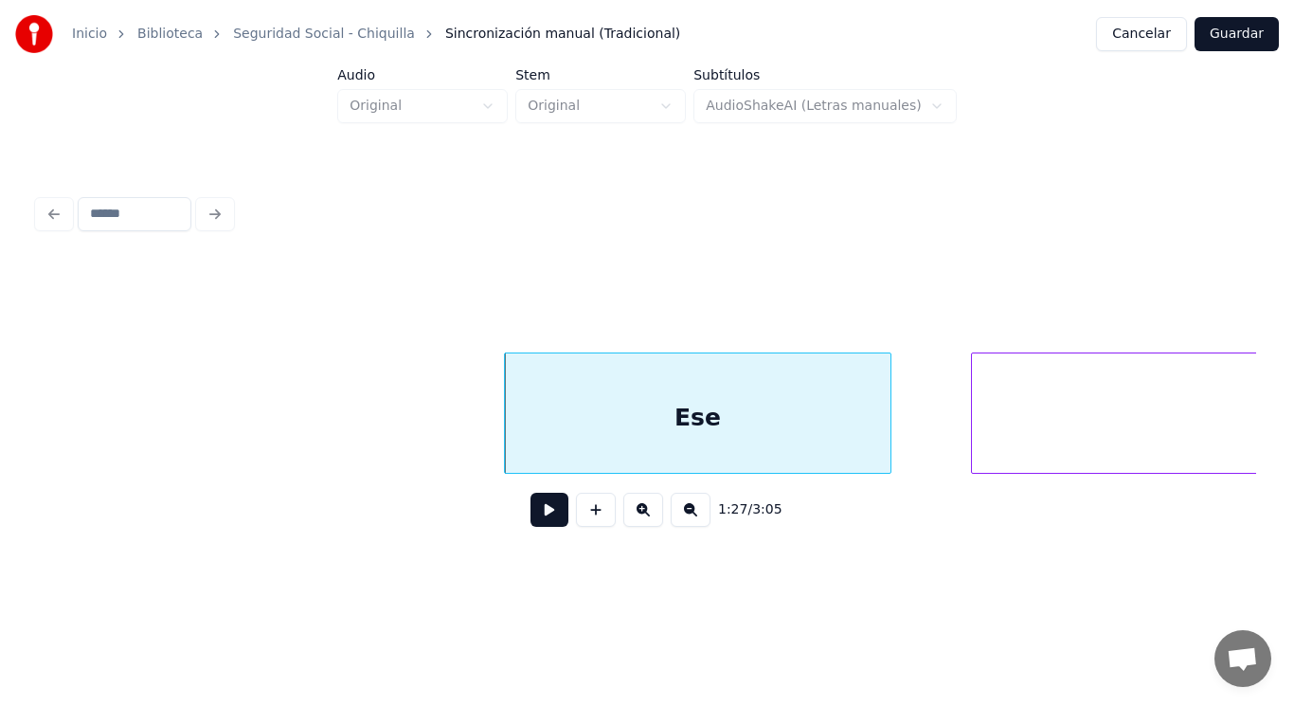
click at [533, 515] on button at bounding box center [550, 510] width 38 height 34
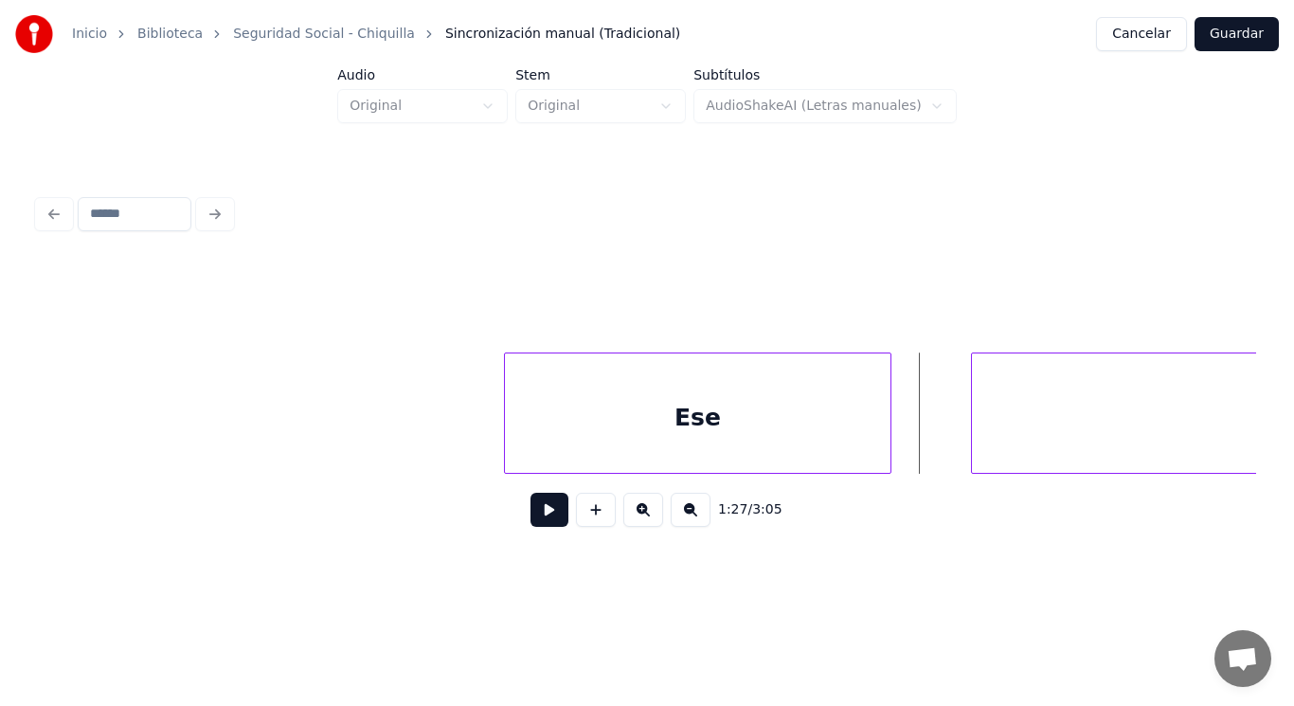
scroll to position [0, 116049]
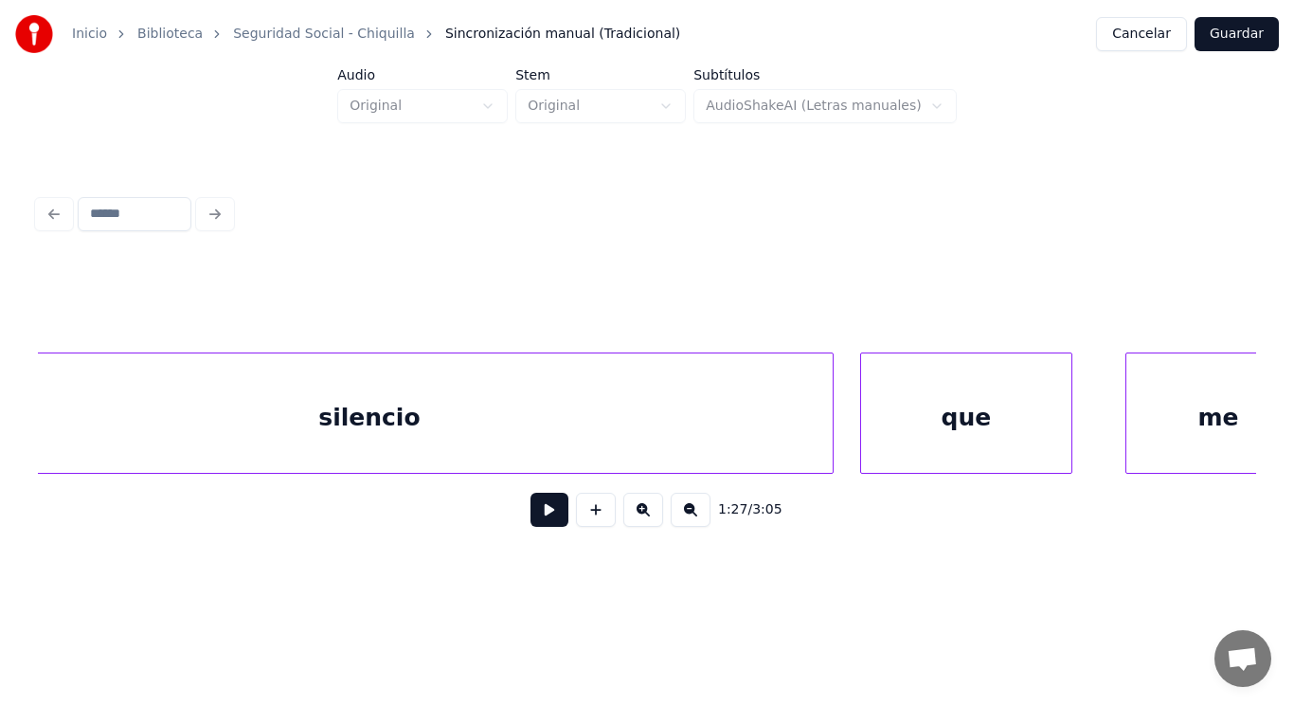
click at [123, 438] on div "silencio" at bounding box center [369, 417] width 927 height 129
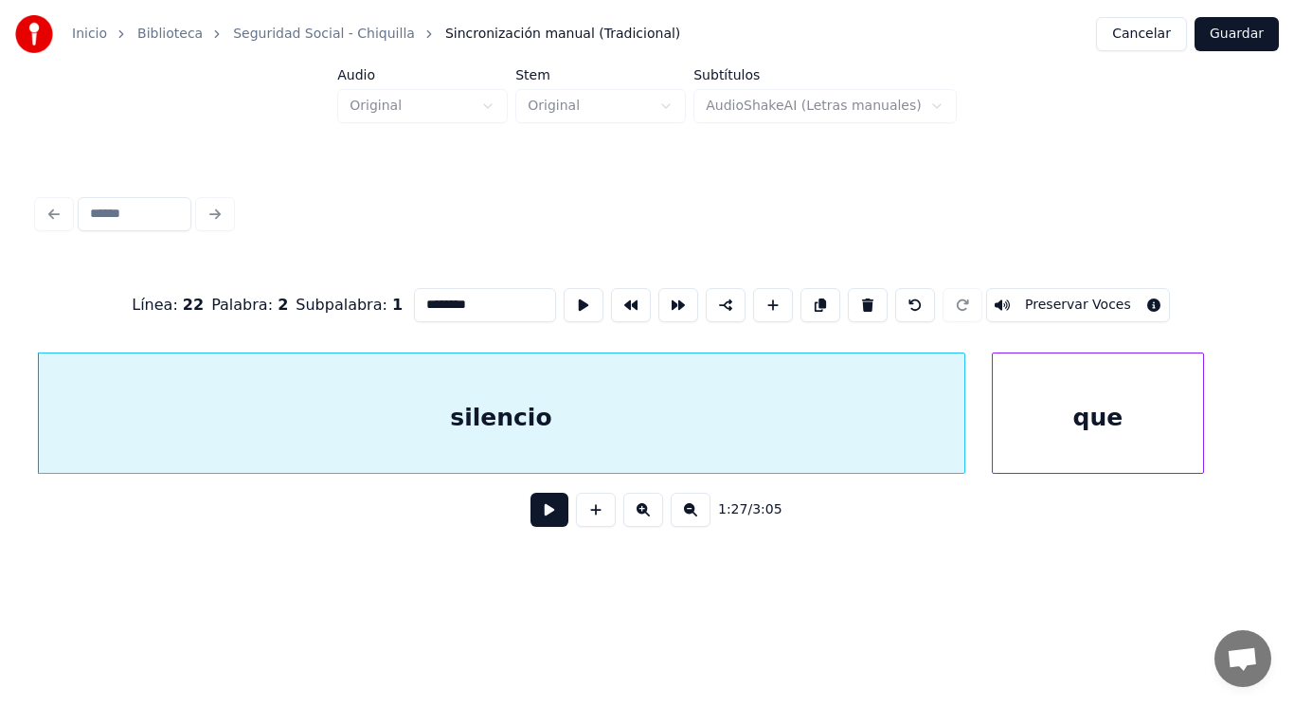
click at [531, 520] on button at bounding box center [550, 510] width 38 height 34
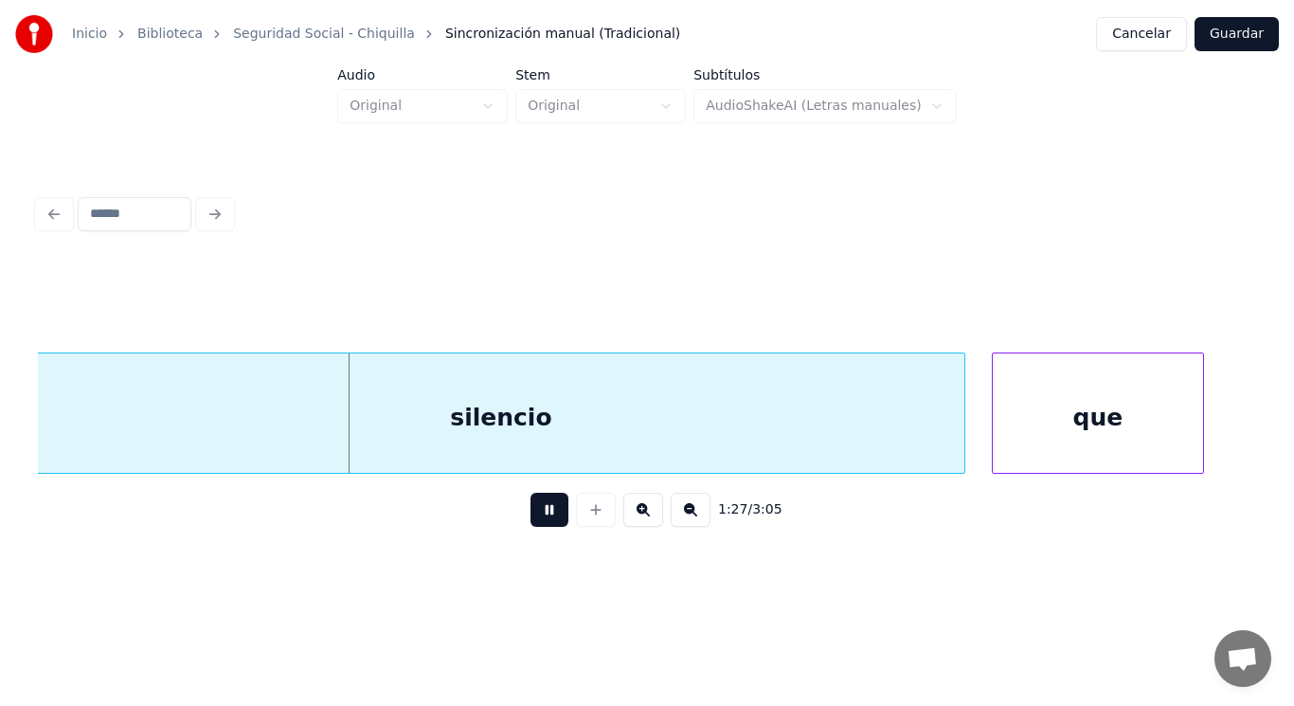
click at [531, 520] on button at bounding box center [550, 510] width 38 height 34
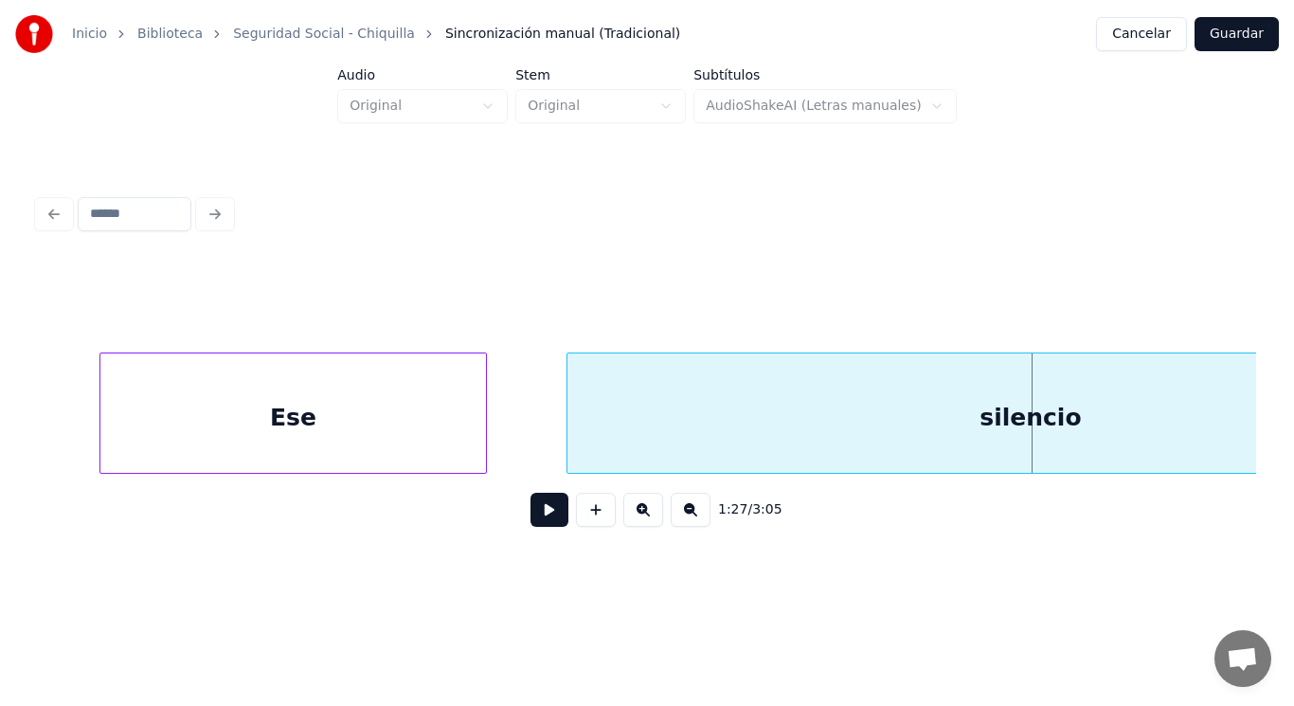
scroll to position [0, 115386]
click at [324, 399] on div "Ese" at bounding box center [294, 417] width 386 height 129
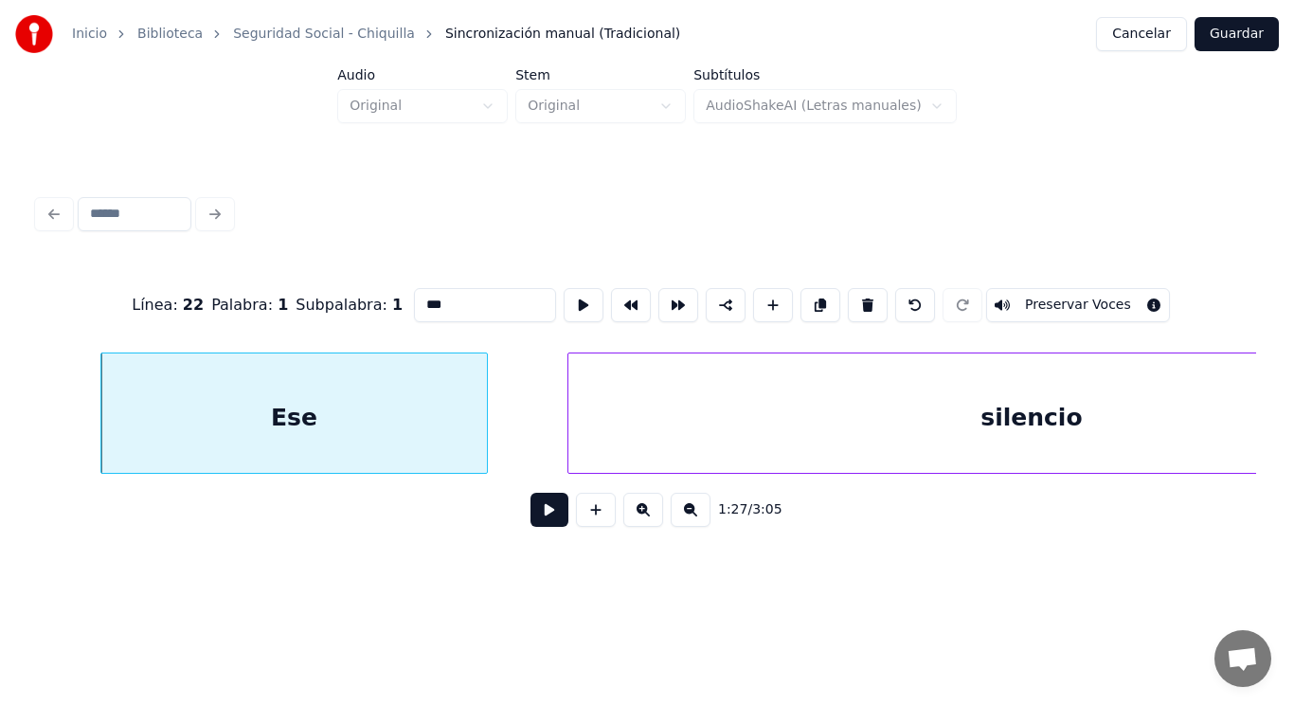
click at [536, 523] on button at bounding box center [550, 510] width 38 height 34
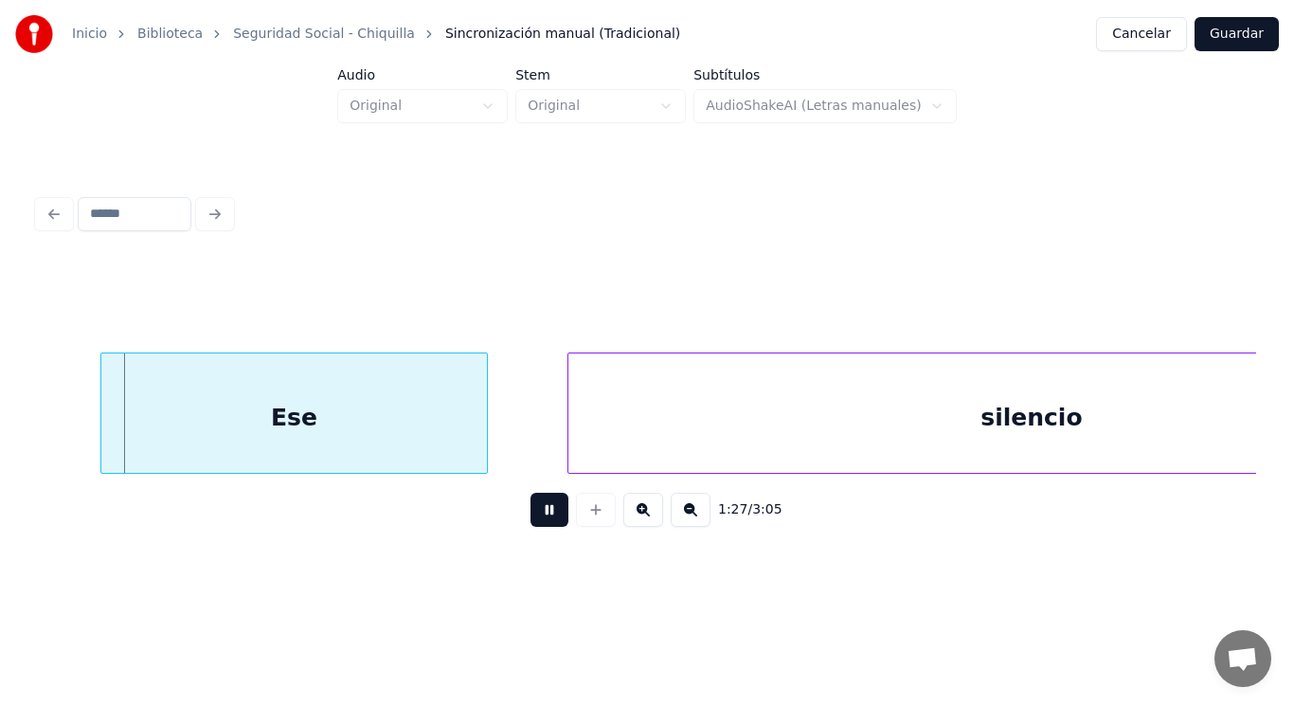
click at [536, 523] on button at bounding box center [550, 510] width 38 height 34
click at [434, 437] on div at bounding box center [437, 412] width 6 height 119
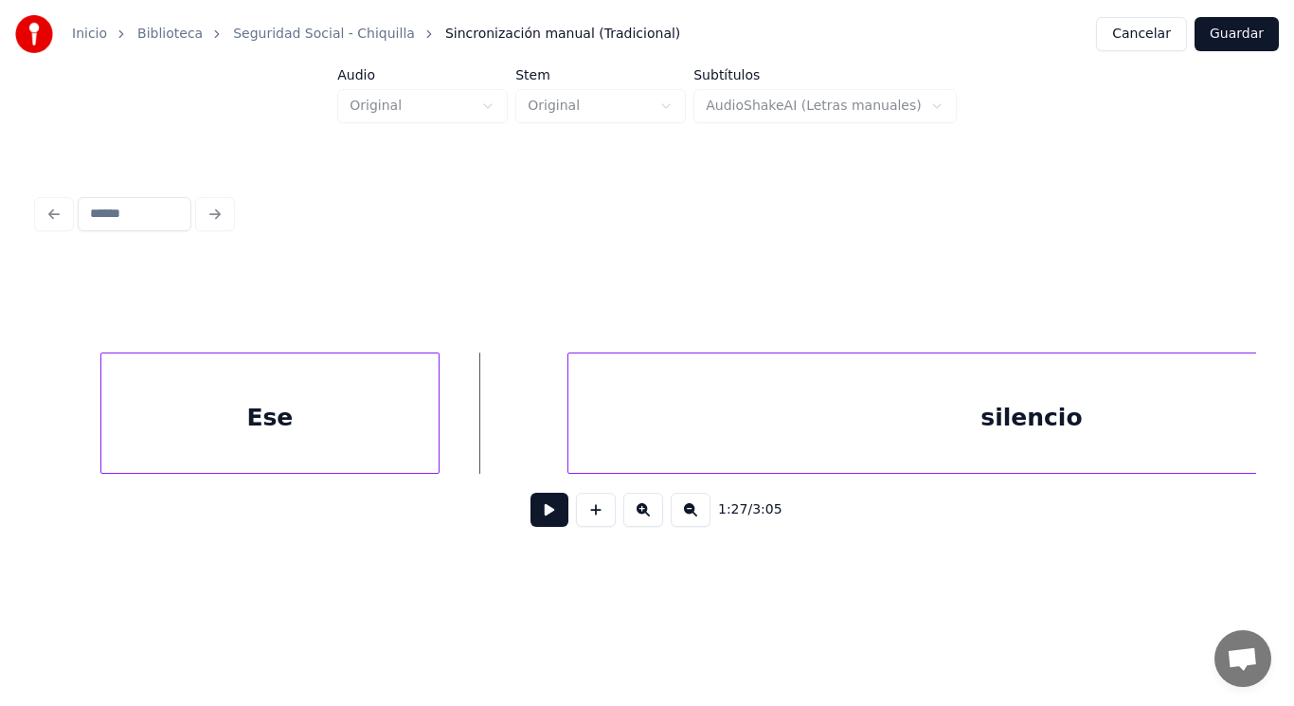
click at [533, 512] on button at bounding box center [550, 510] width 38 height 34
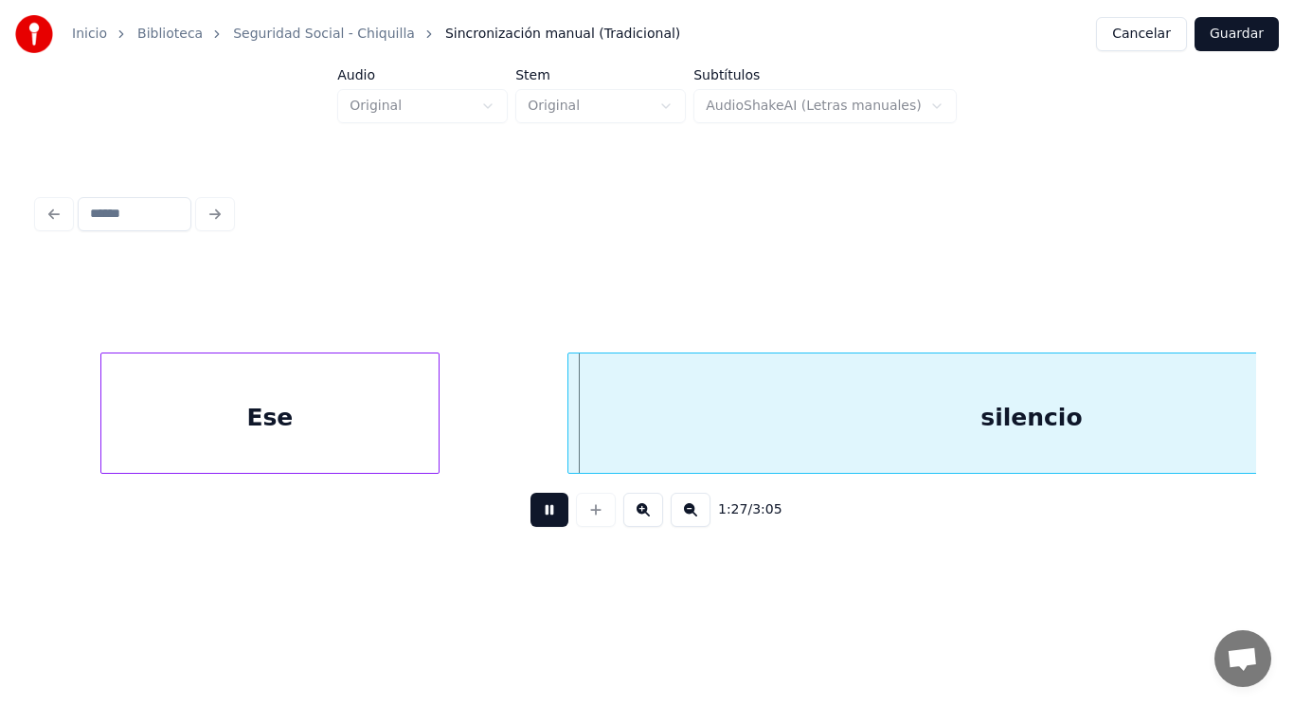
drag, startPoint x: 533, startPoint y: 512, endPoint x: 576, endPoint y: 432, distance: 90.3
click at [540, 506] on button at bounding box center [550, 510] width 38 height 34
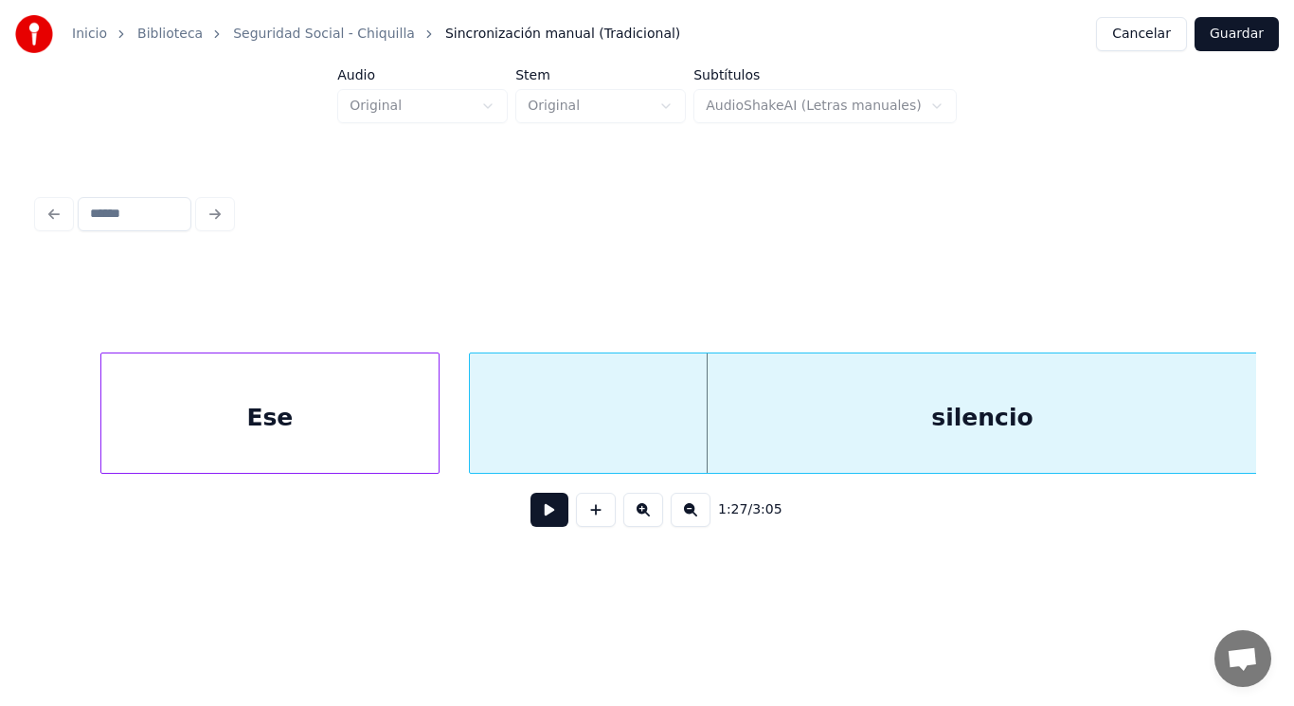
click at [475, 437] on div at bounding box center [473, 412] width 6 height 119
click at [537, 523] on button at bounding box center [550, 510] width 38 height 34
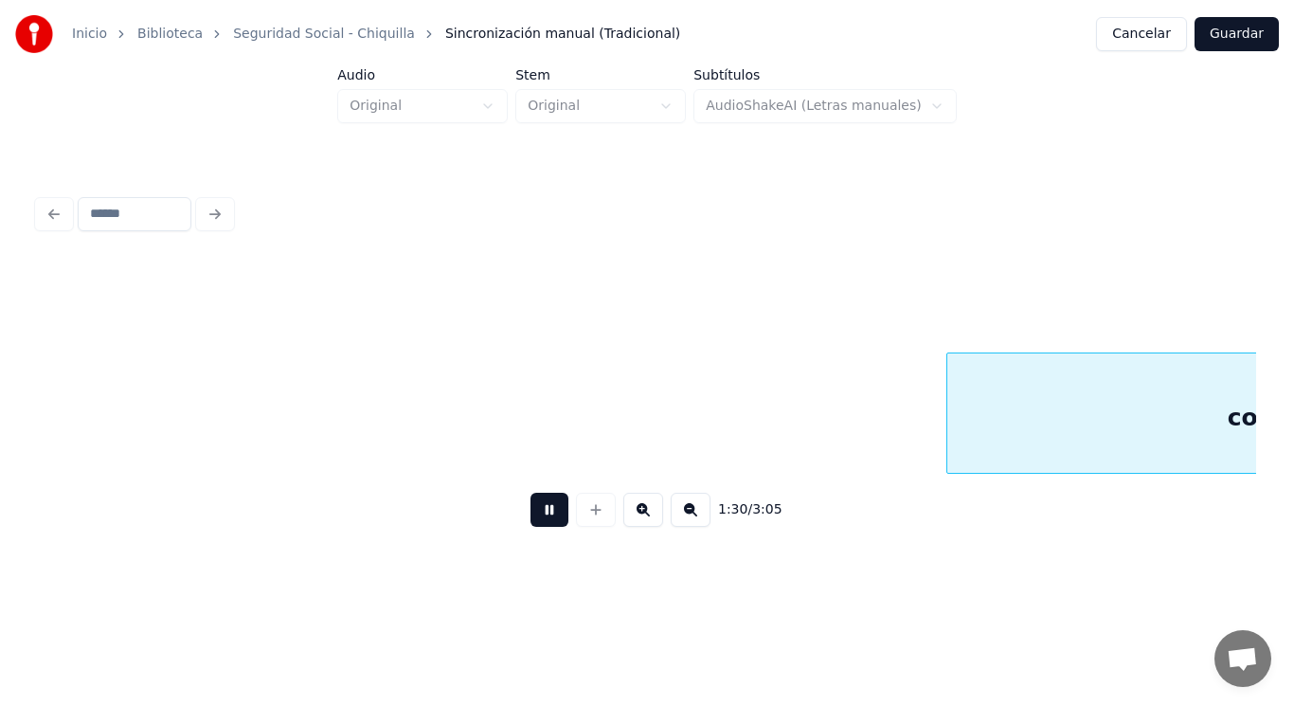
scroll to position [0, 120305]
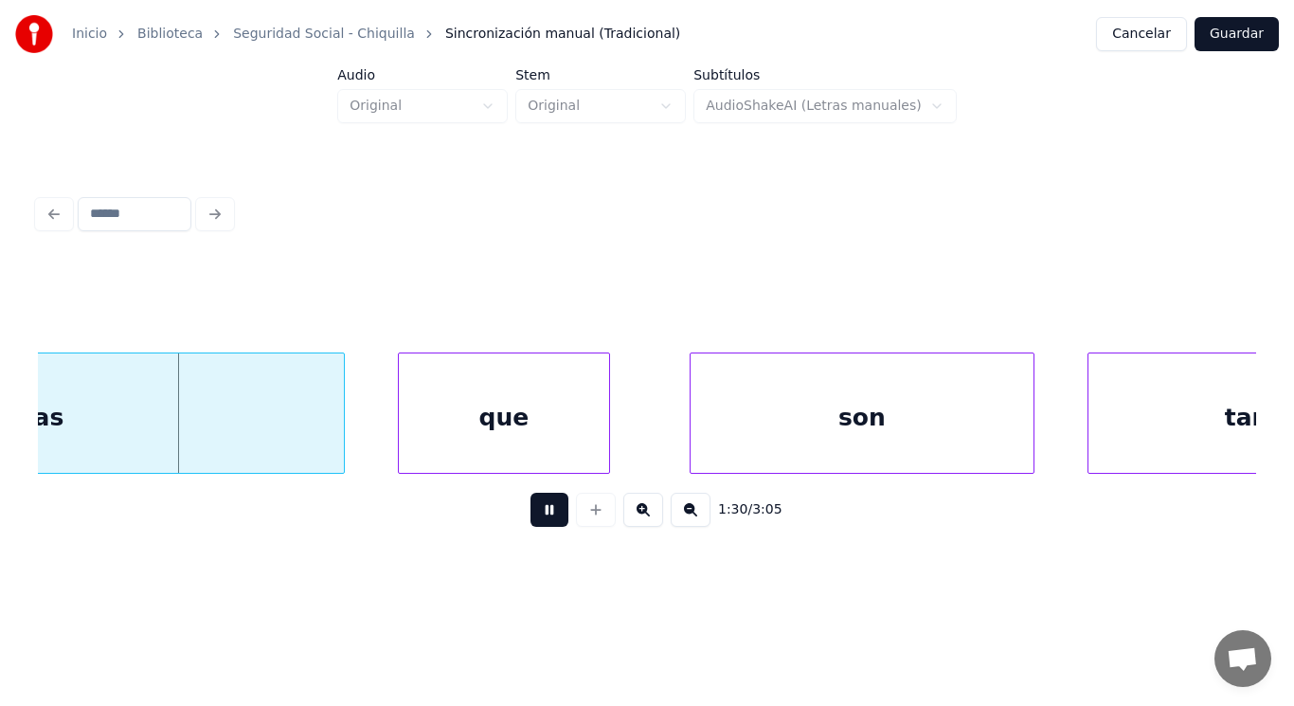
click at [537, 523] on button at bounding box center [550, 510] width 38 height 34
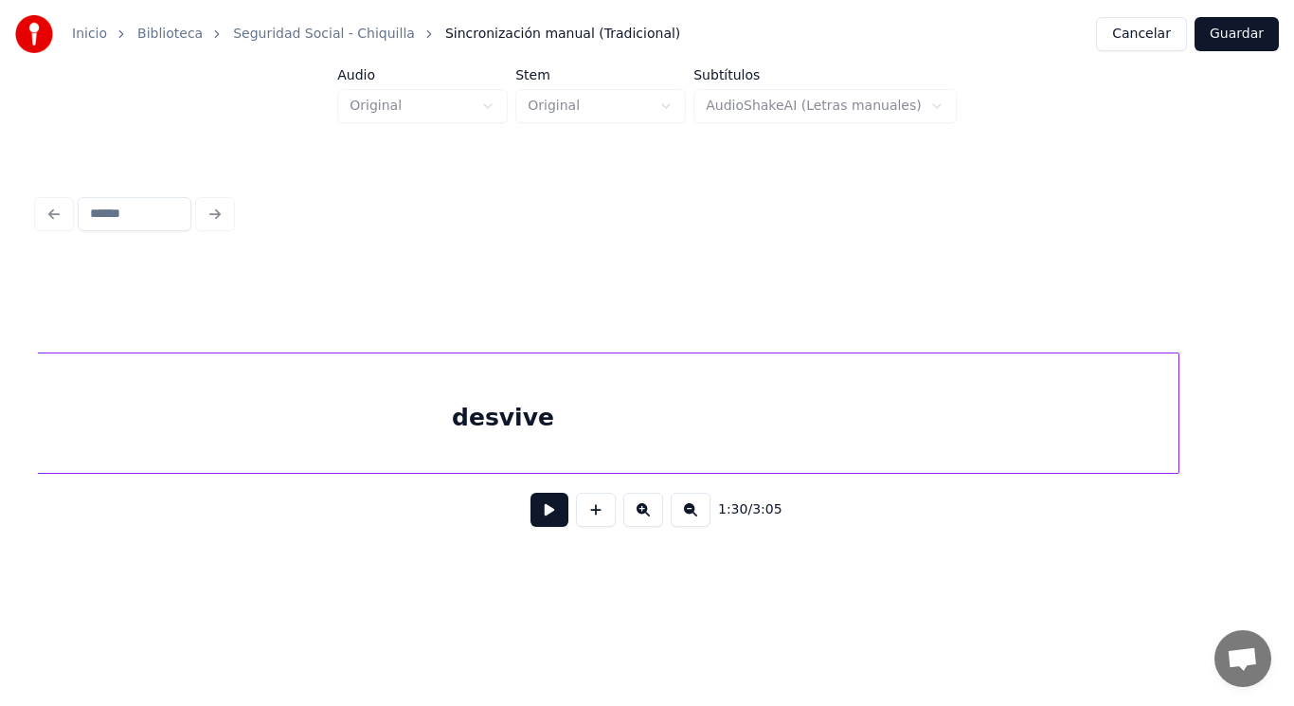
click at [627, 421] on div "desvive" at bounding box center [503, 417] width 1351 height 129
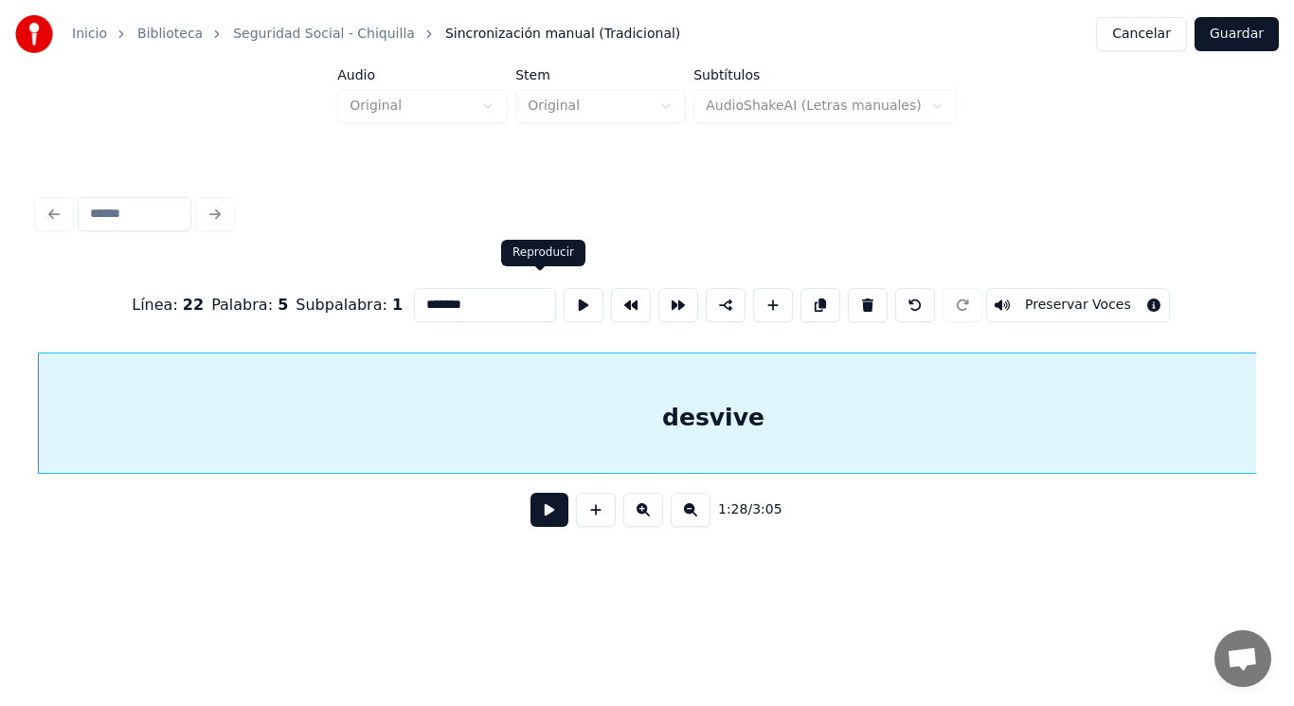
click at [464, 297] on input "*******" at bounding box center [485, 305] width 142 height 34
type input "********"
click at [542, 523] on button at bounding box center [550, 510] width 38 height 34
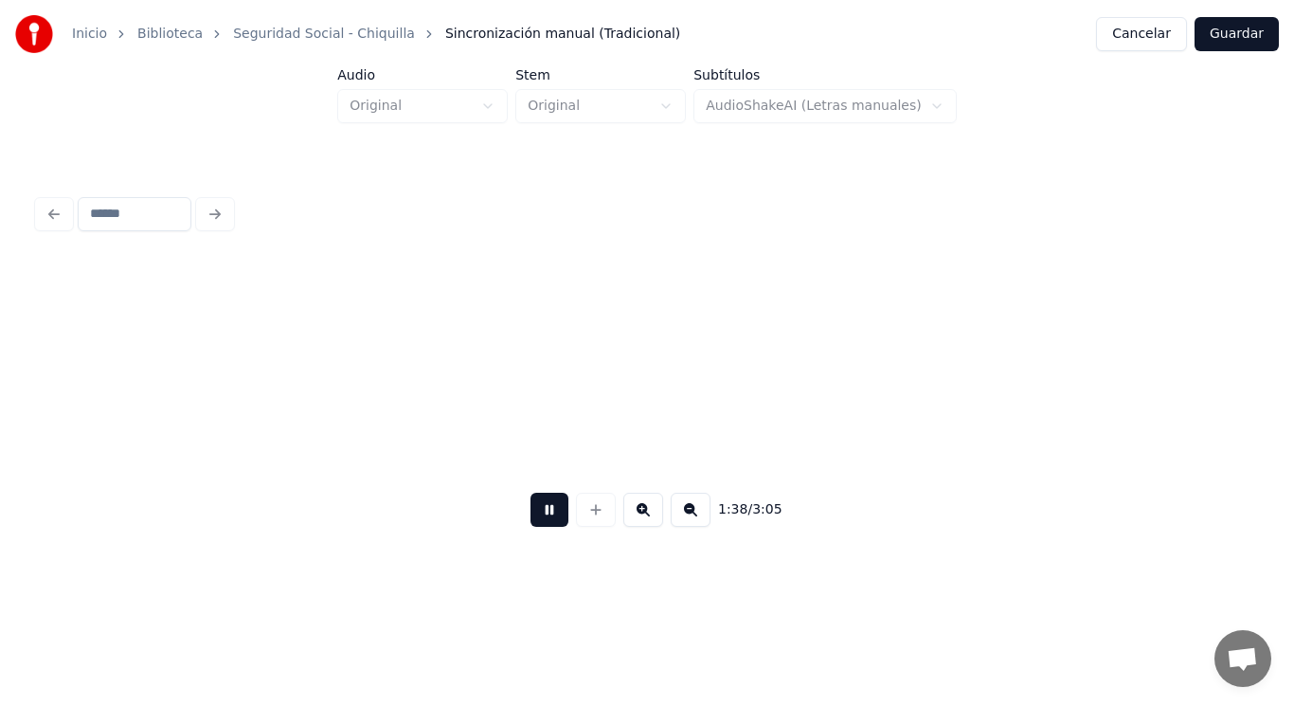
scroll to position [0, 130934]
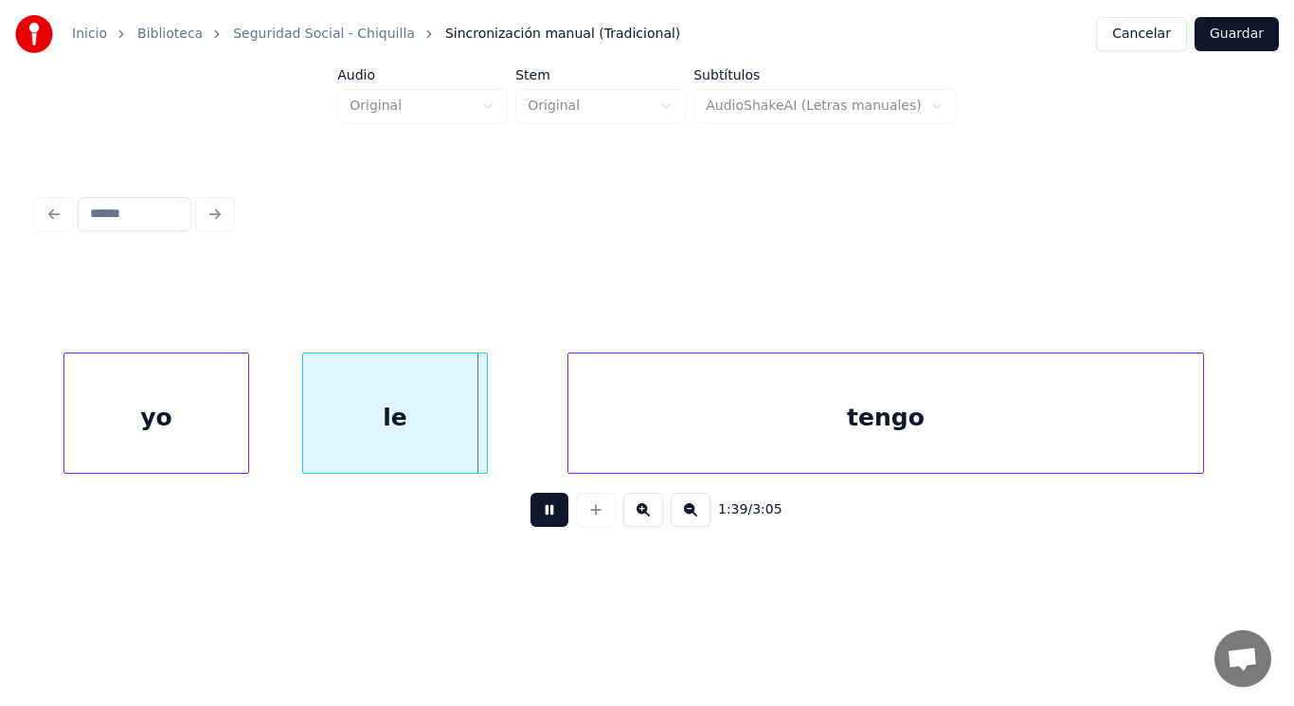
click at [542, 523] on button at bounding box center [550, 510] width 38 height 34
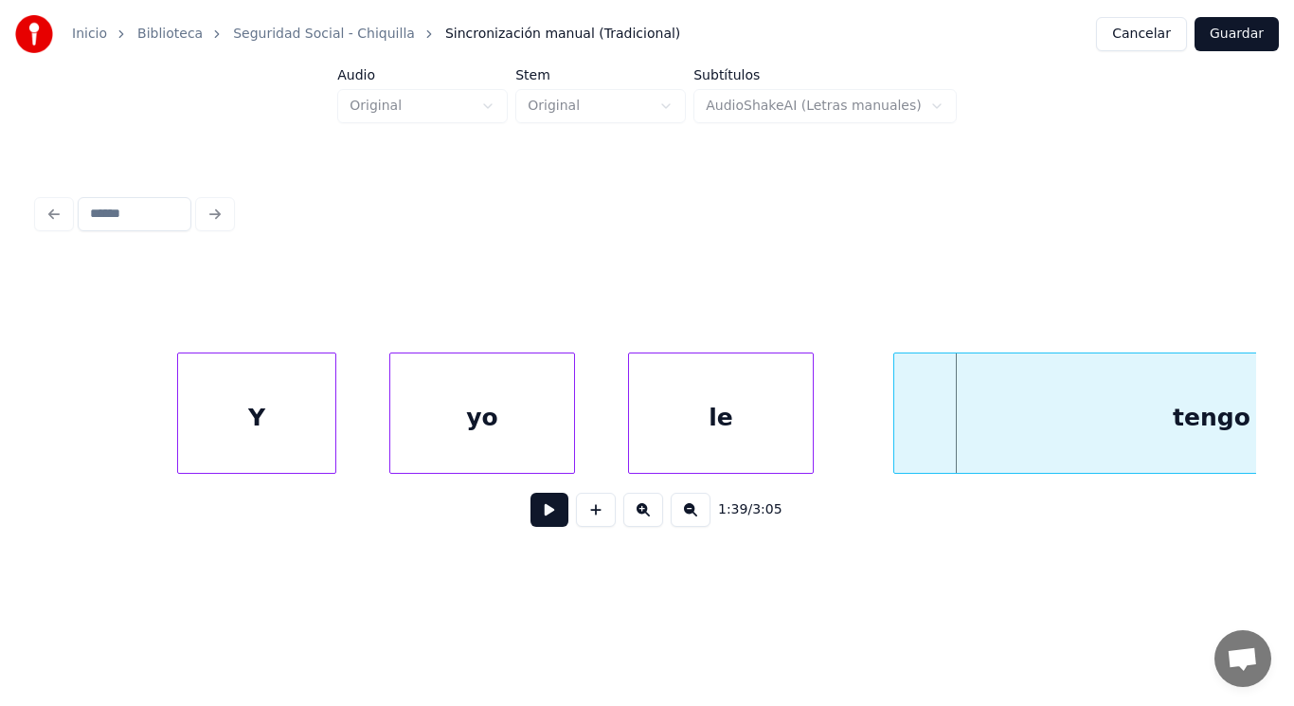
scroll to position [0, 130593]
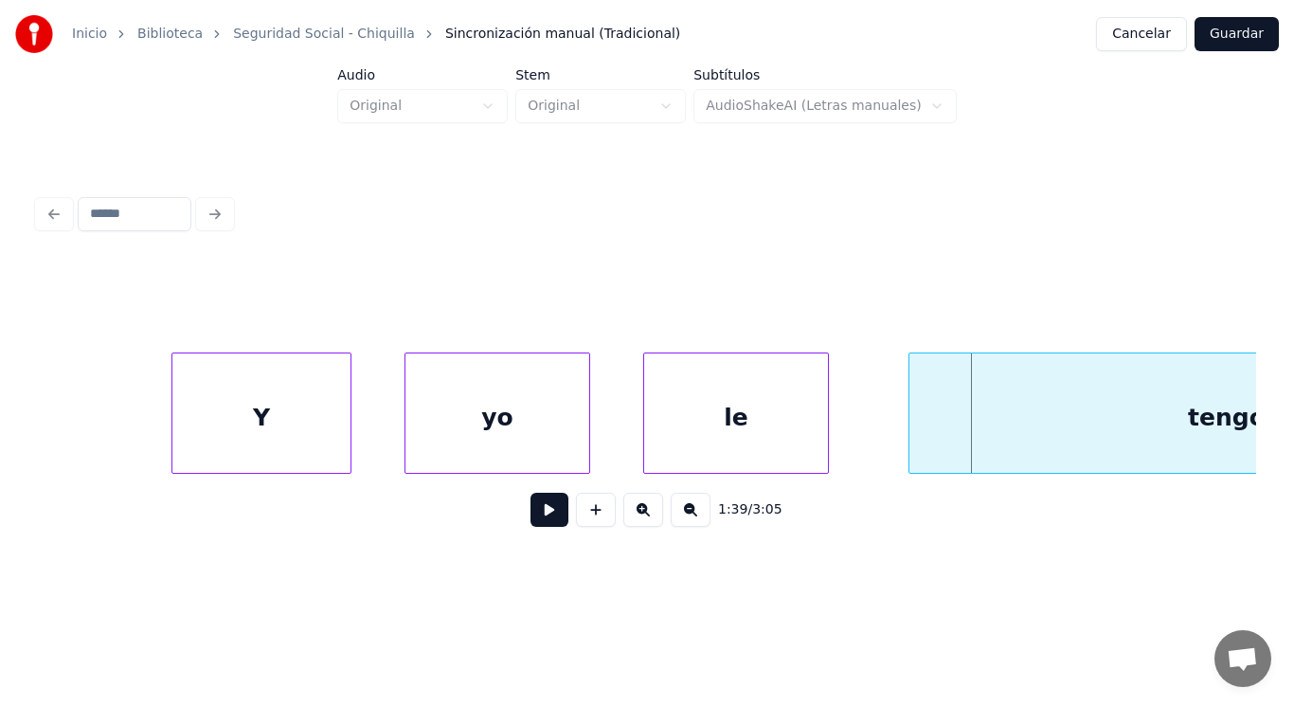
click at [175, 438] on div at bounding box center [175, 412] width 6 height 119
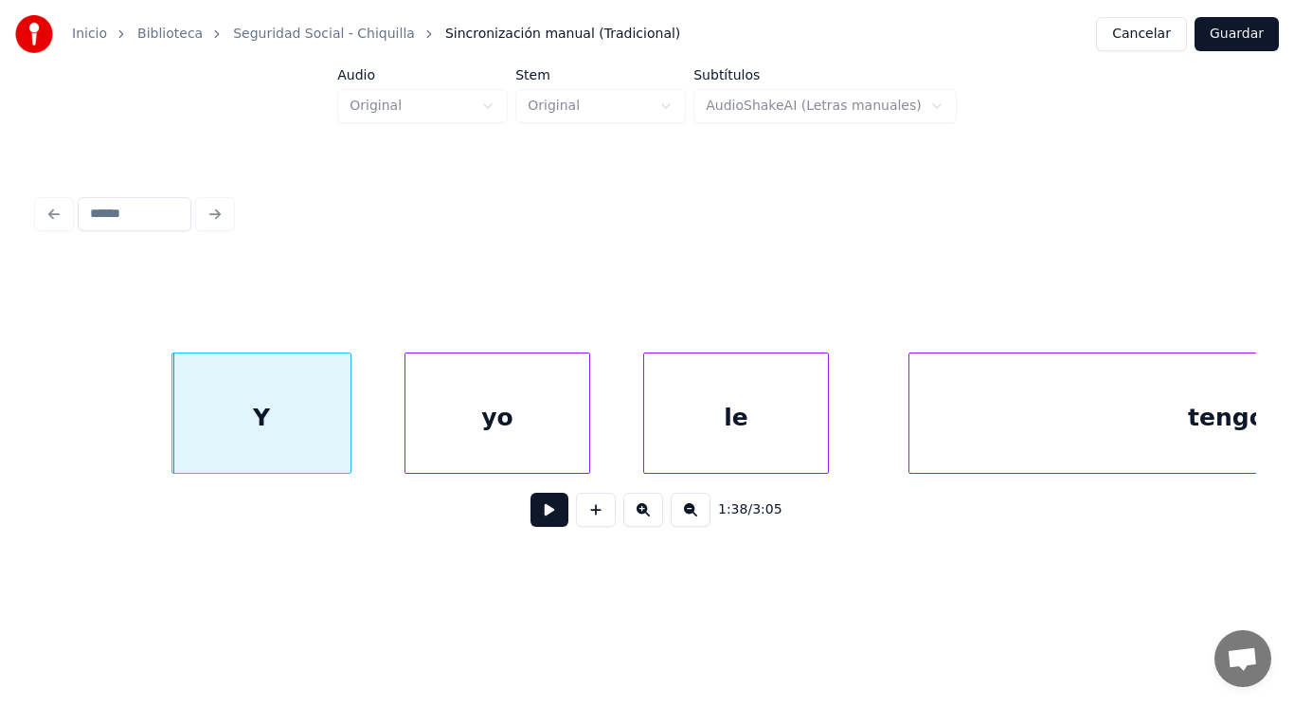
click at [531, 522] on button at bounding box center [550, 510] width 38 height 34
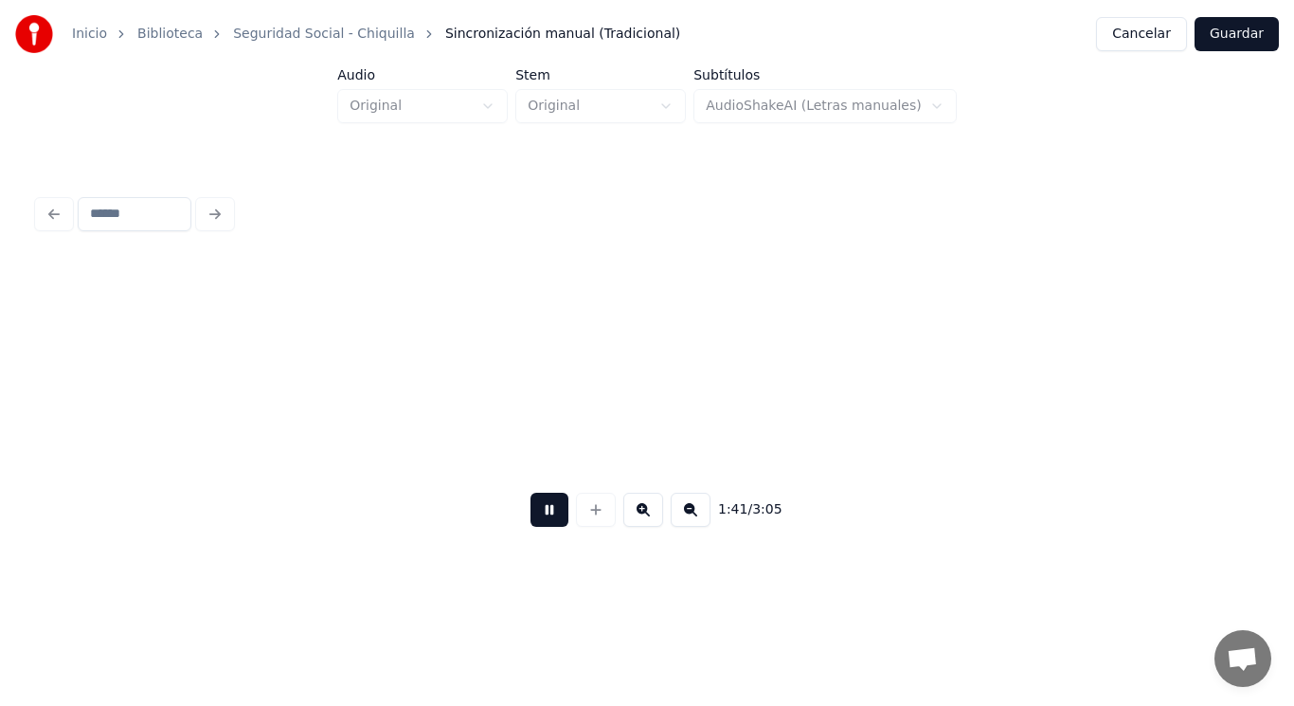
scroll to position [0, 134299]
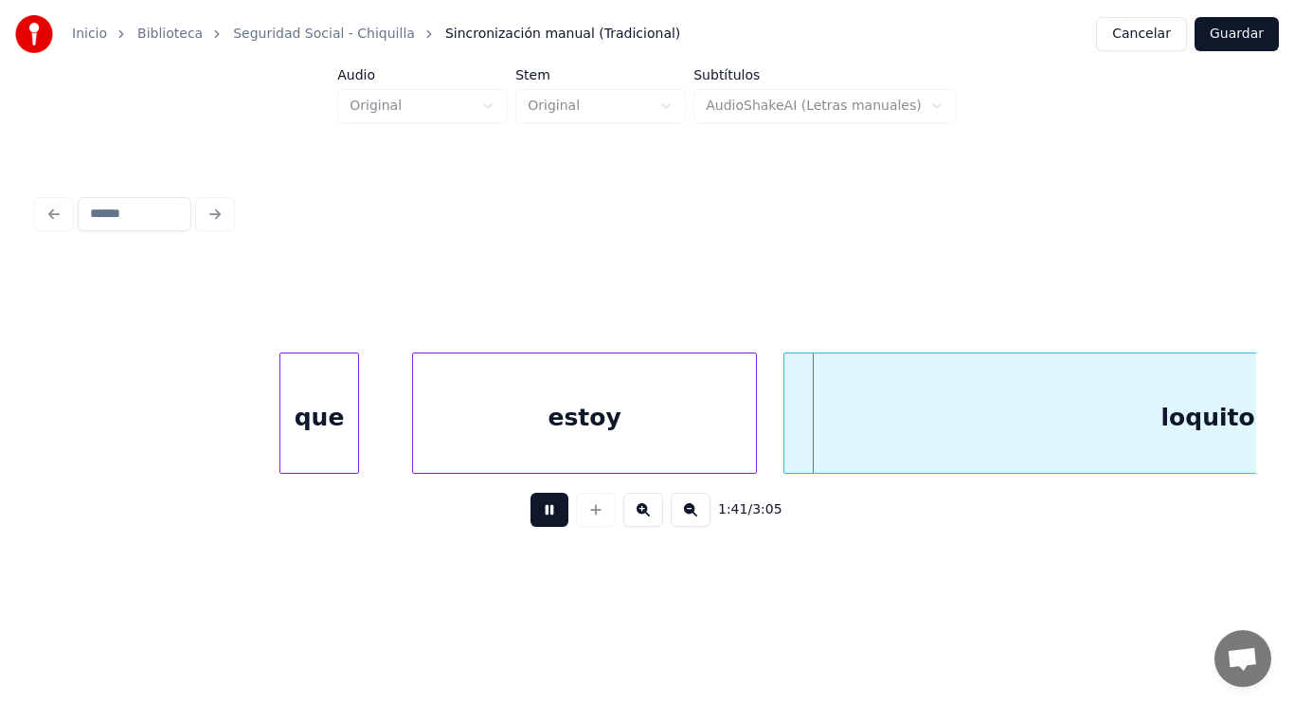
click at [531, 522] on button at bounding box center [550, 510] width 38 height 34
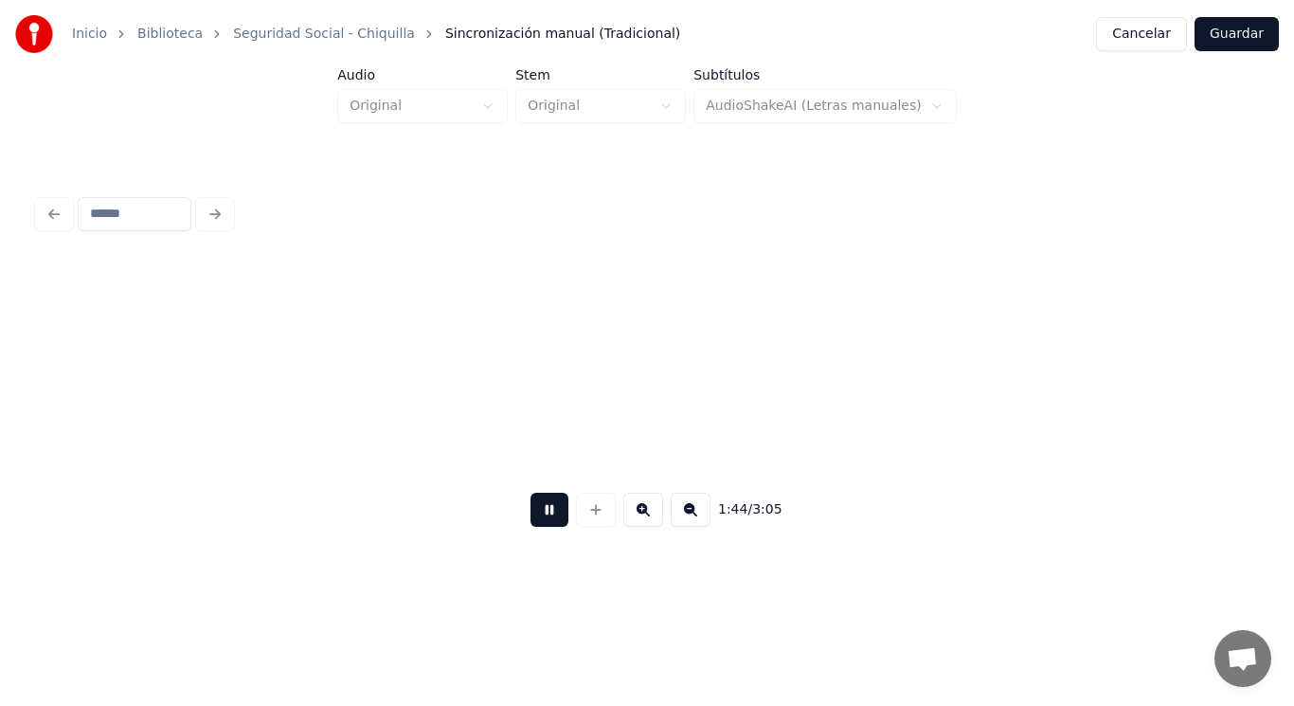
scroll to position [0, 137996]
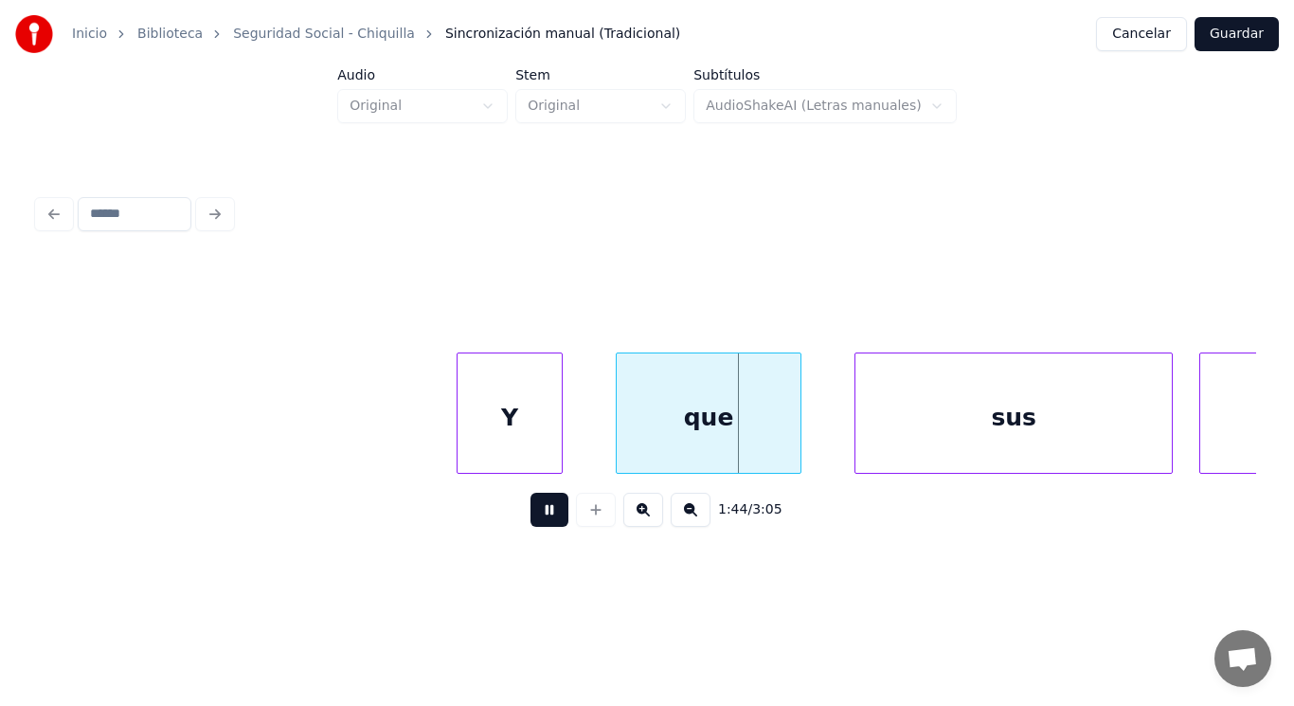
click at [531, 522] on button at bounding box center [550, 510] width 38 height 34
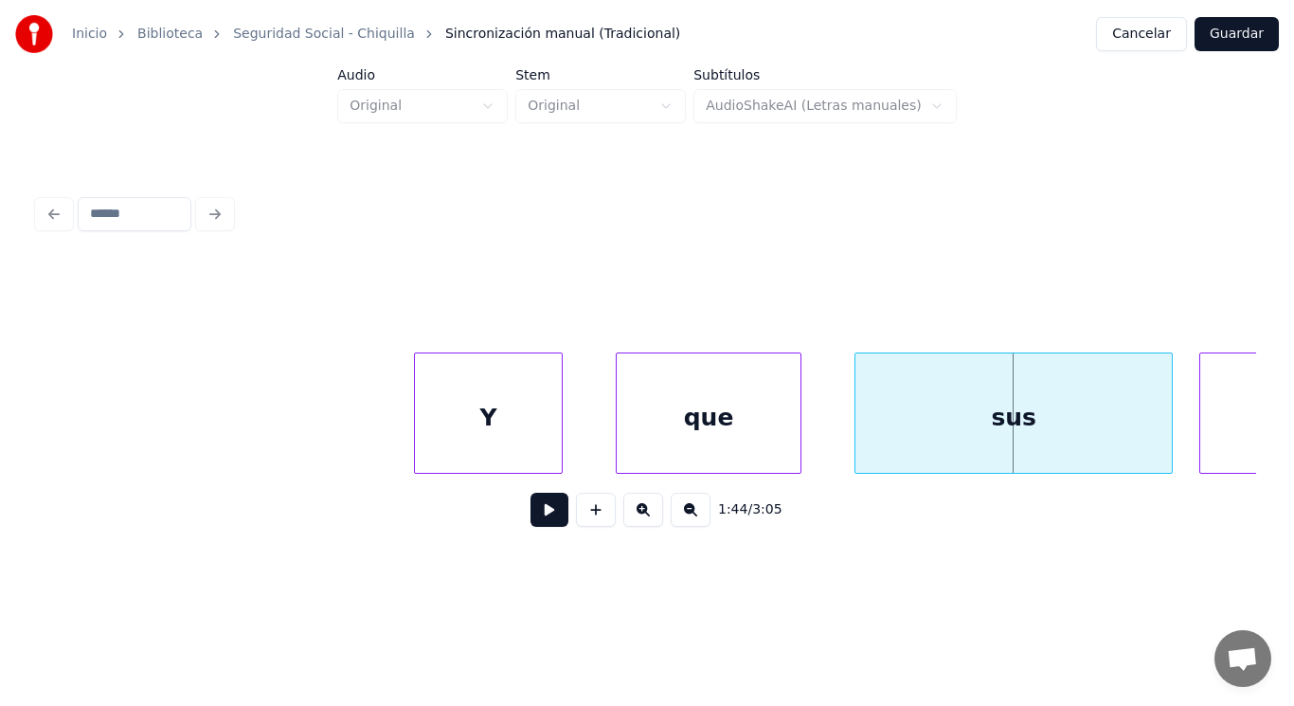
click at [419, 435] on div at bounding box center [418, 412] width 6 height 119
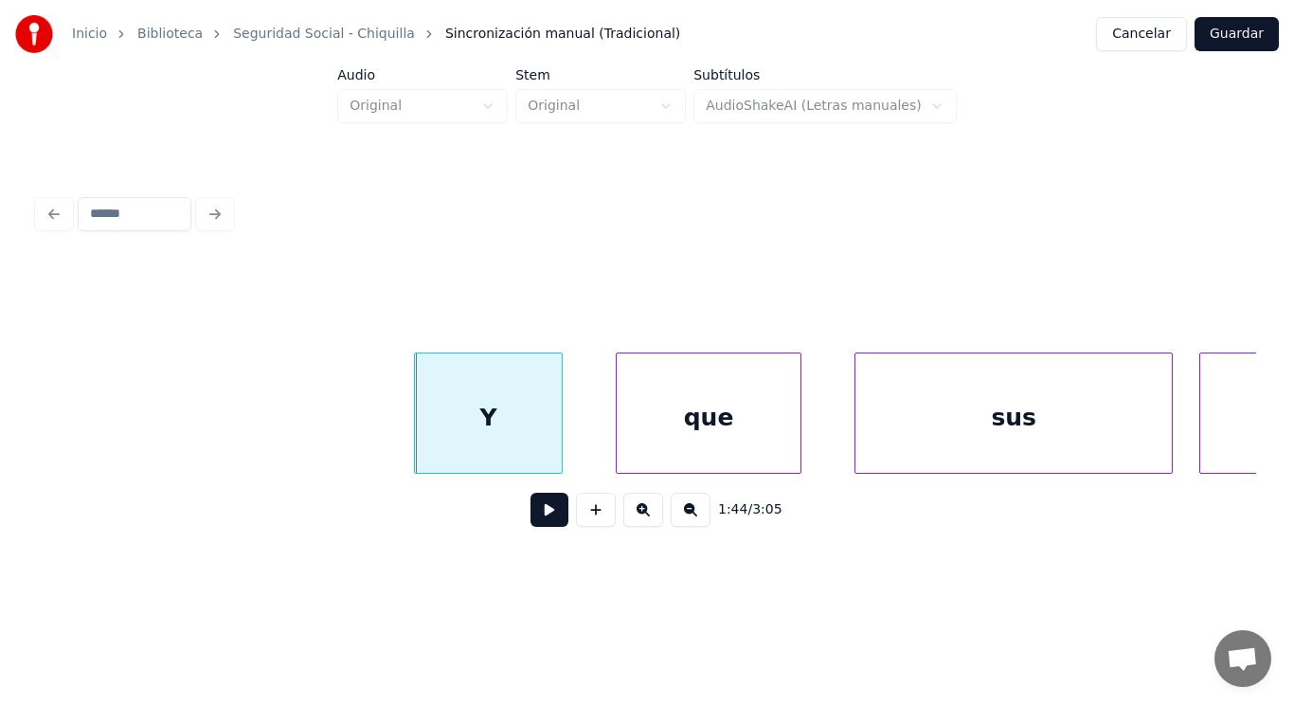
click at [539, 517] on button at bounding box center [550, 510] width 38 height 34
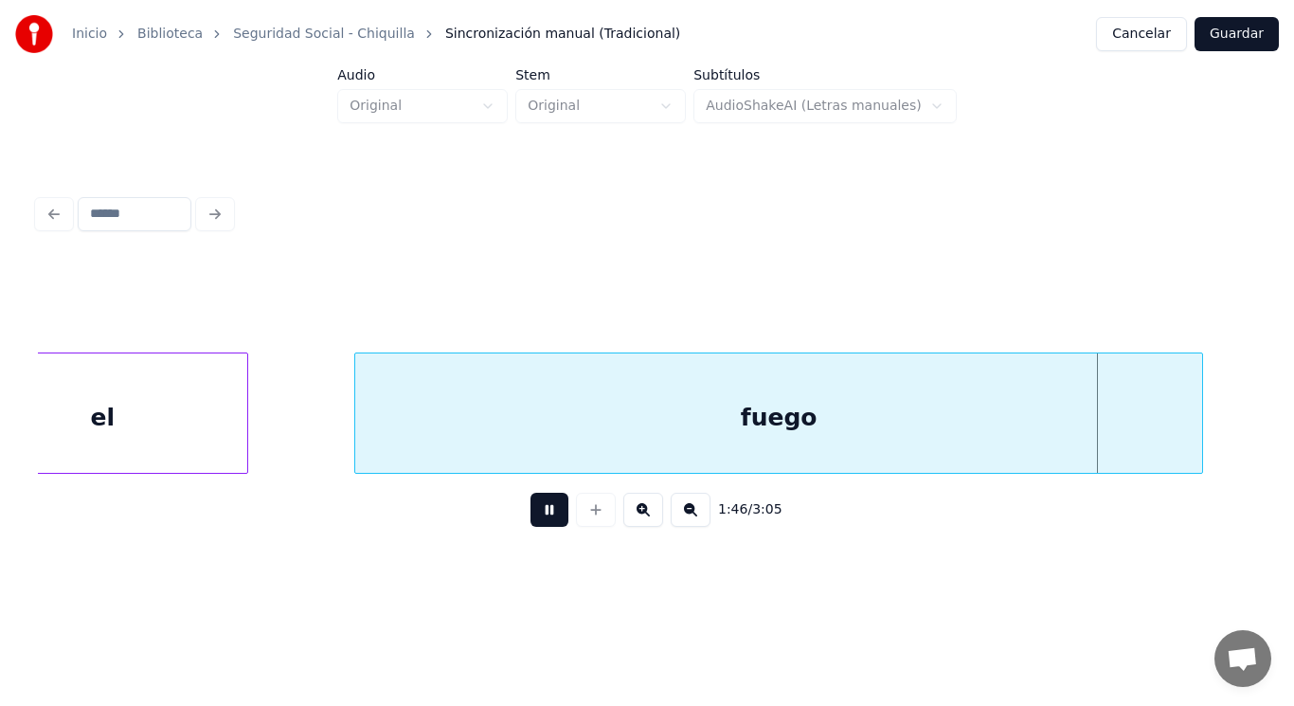
scroll to position [0, 141683]
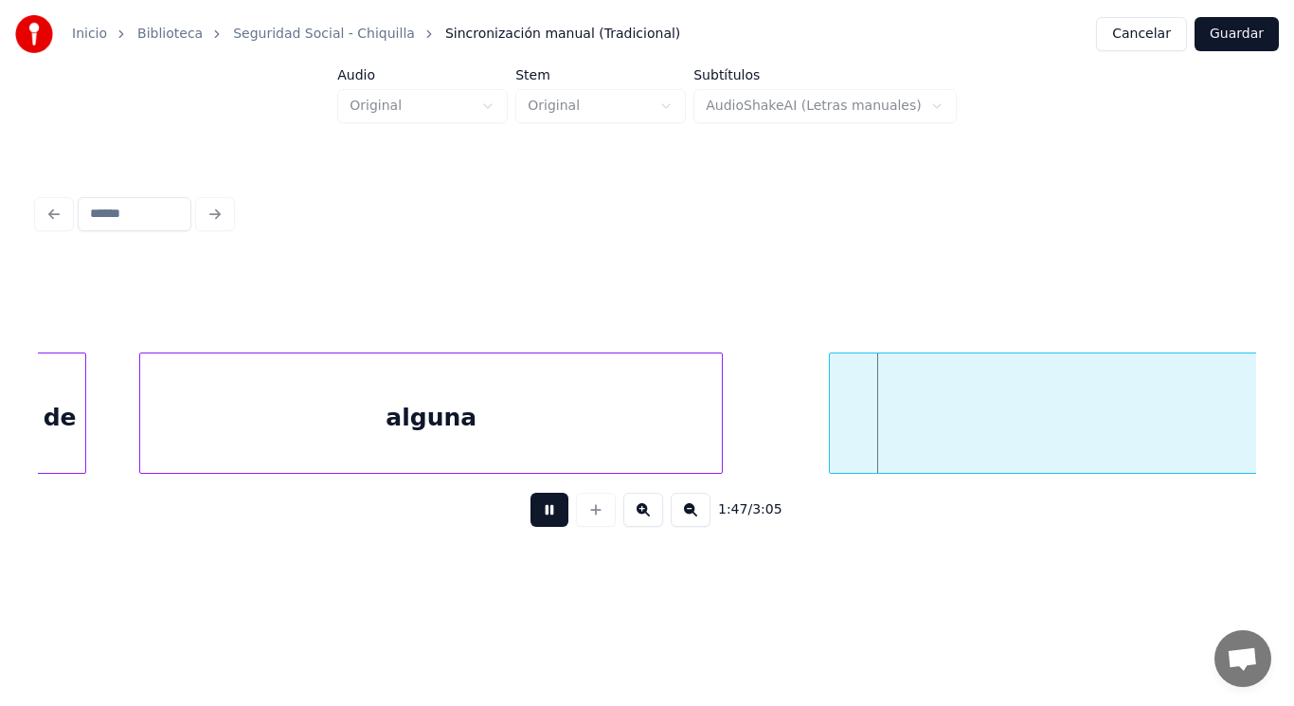
click at [539, 517] on button at bounding box center [550, 510] width 38 height 34
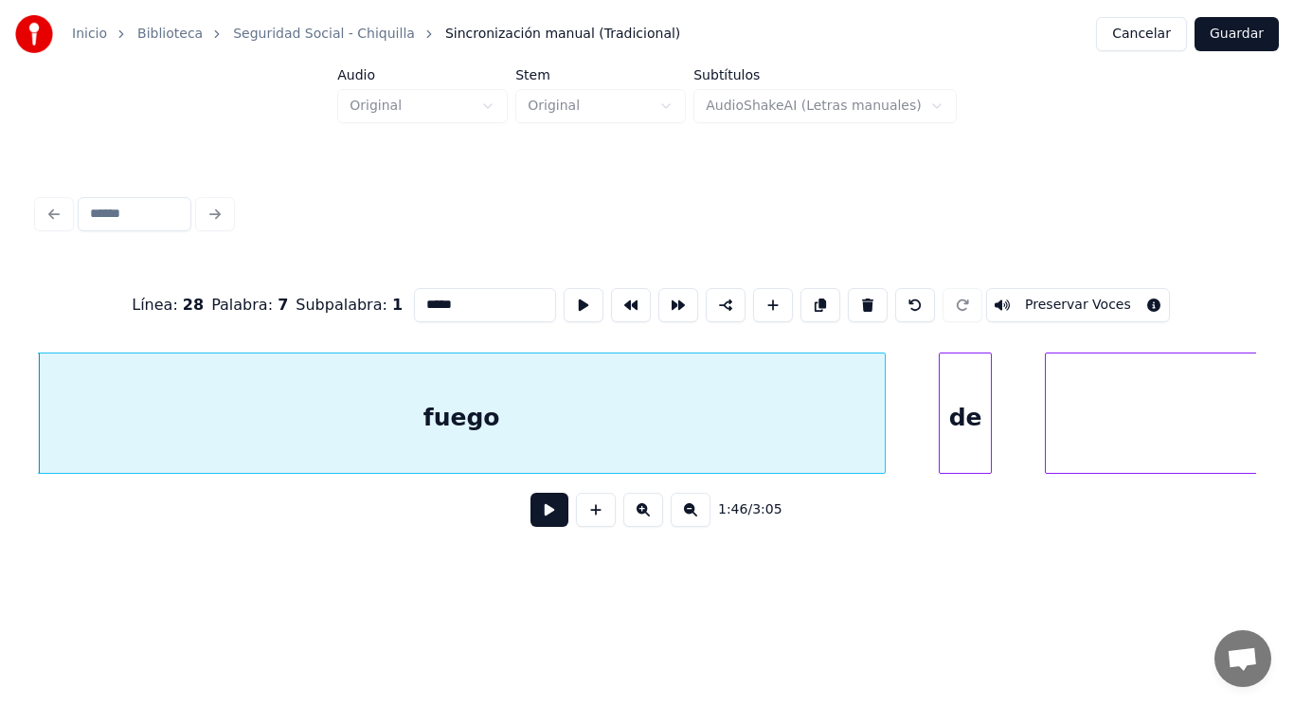
click at [531, 523] on button at bounding box center [550, 510] width 38 height 34
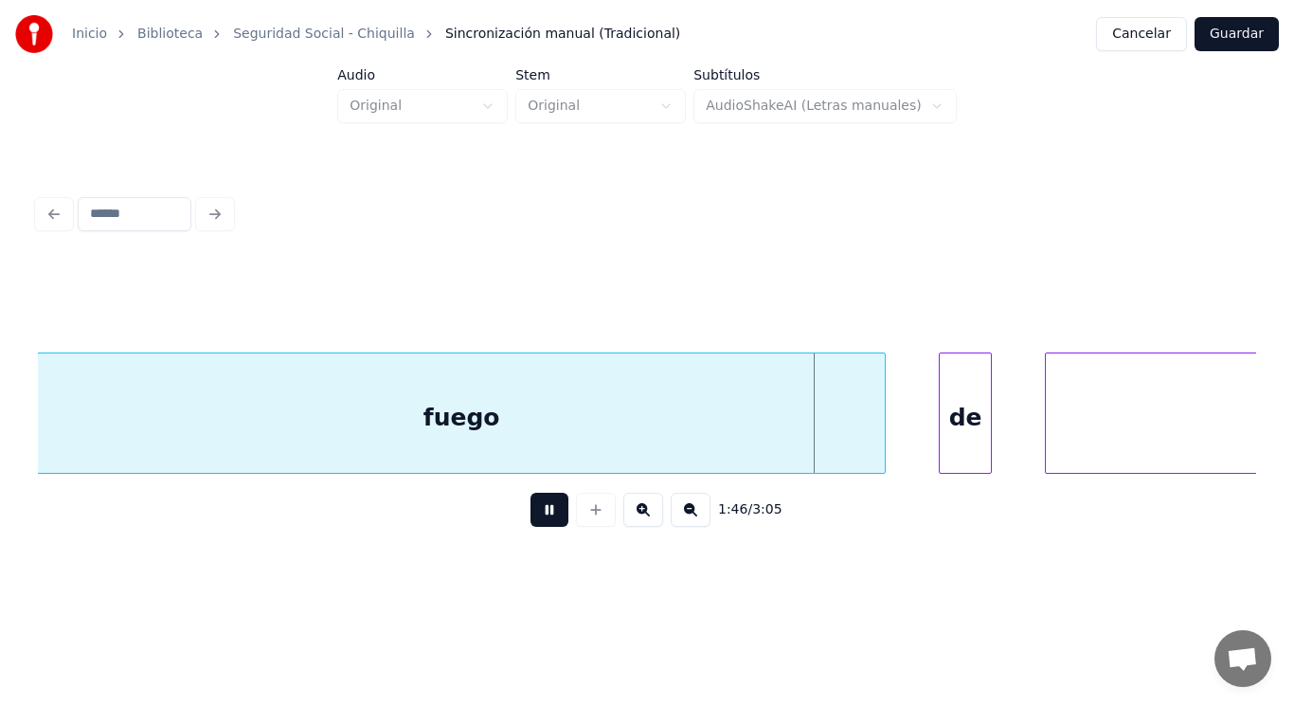
click at [531, 523] on button at bounding box center [550, 510] width 38 height 34
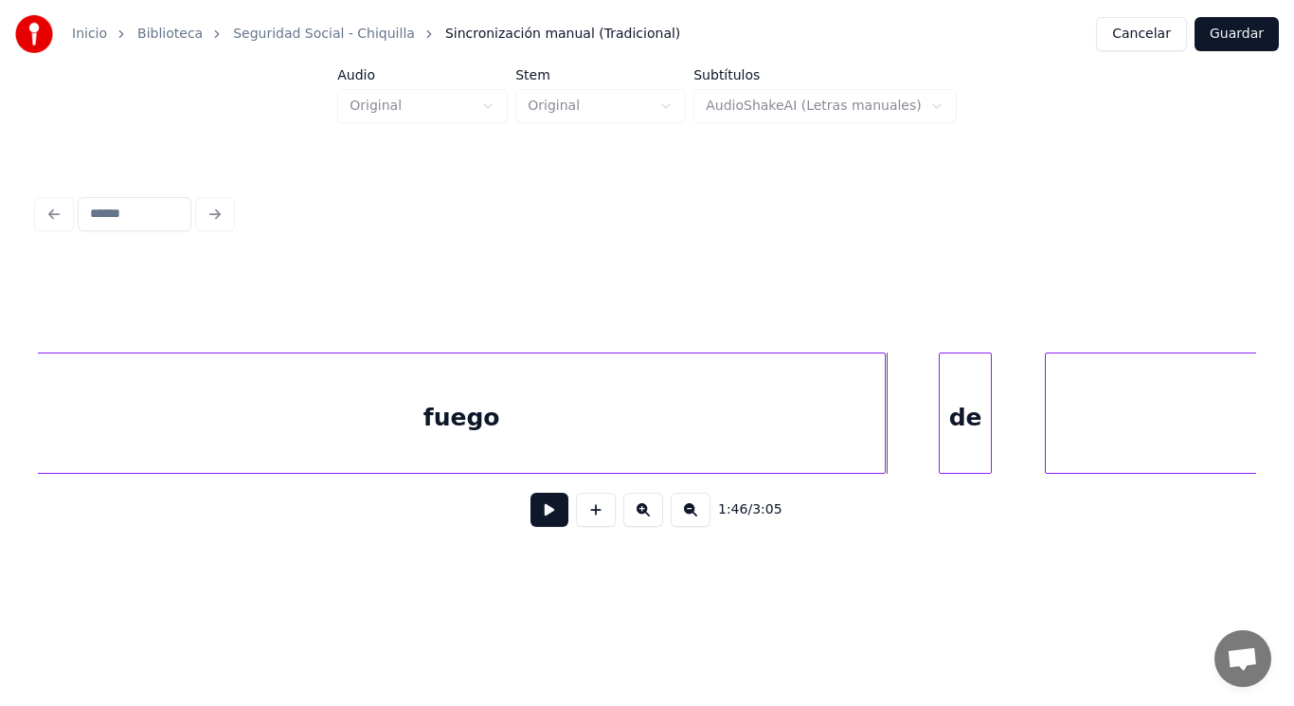
click at [531, 523] on button at bounding box center [550, 510] width 38 height 34
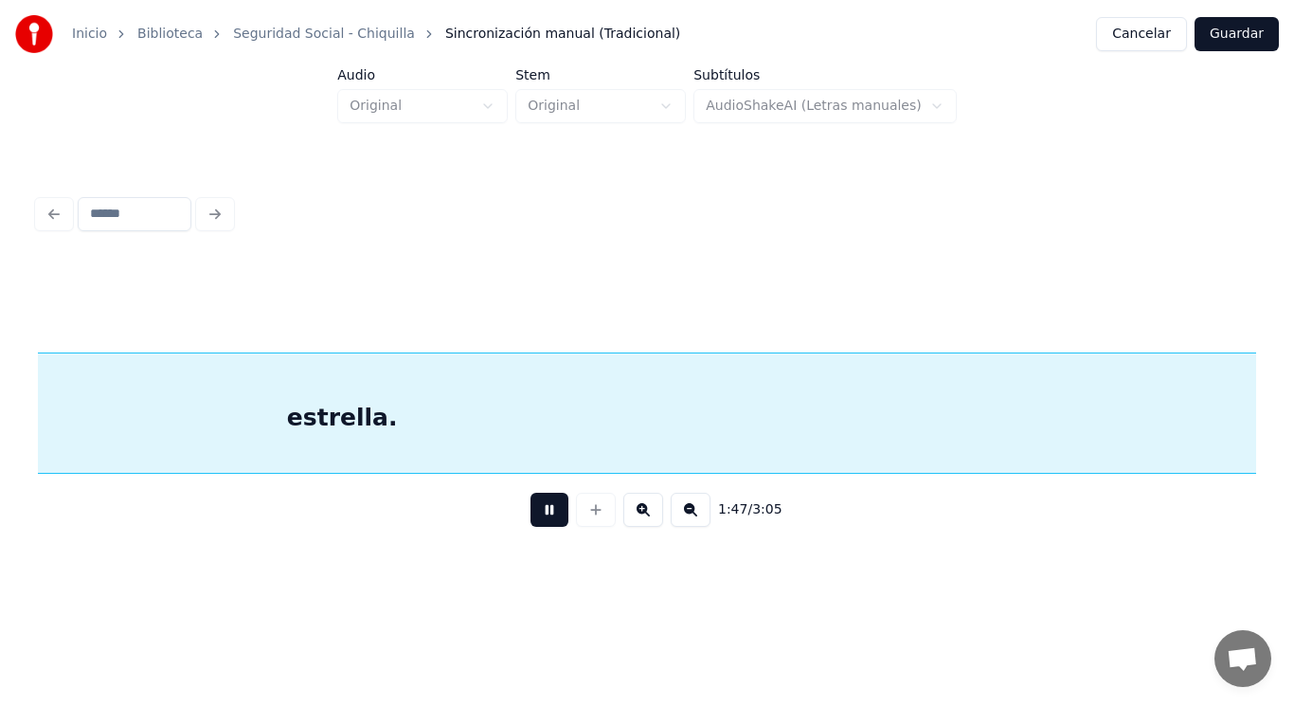
click at [531, 523] on button at bounding box center [550, 510] width 38 height 34
click at [490, 392] on div "estrella." at bounding box center [342, 417] width 2174 height 129
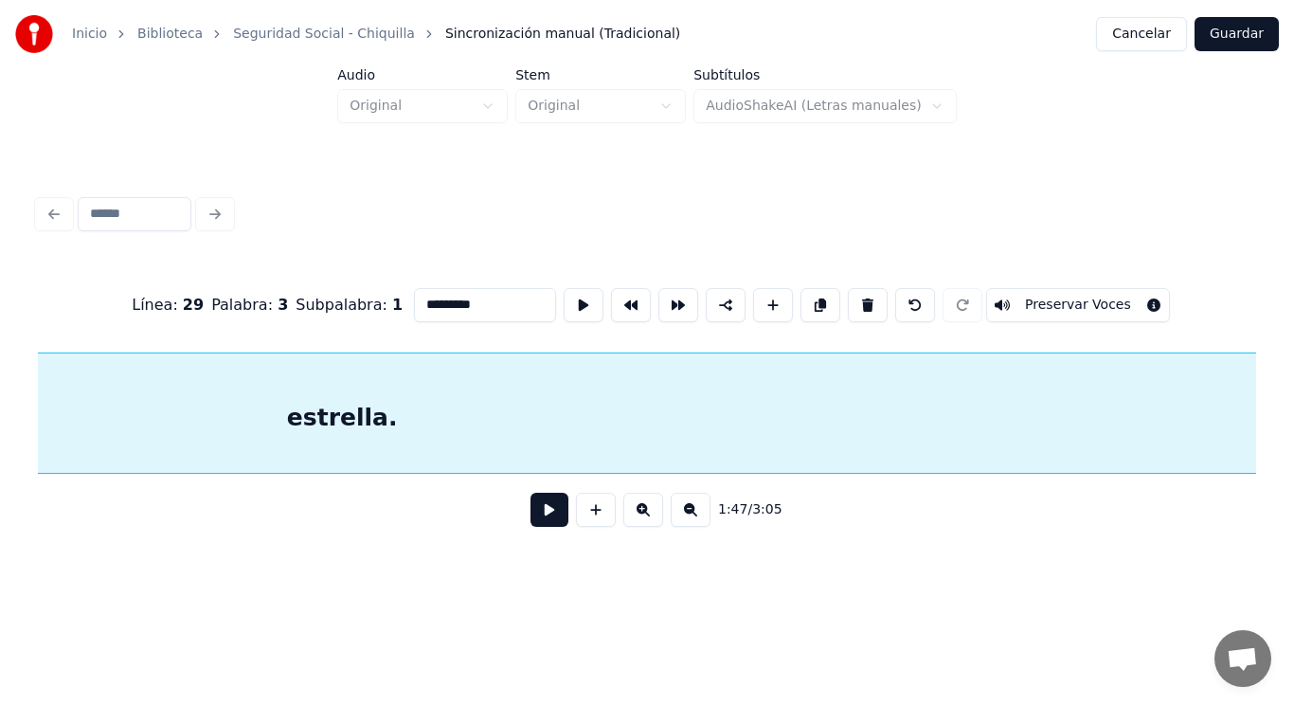
scroll to position [0, 142475]
click at [531, 513] on button at bounding box center [550, 510] width 38 height 34
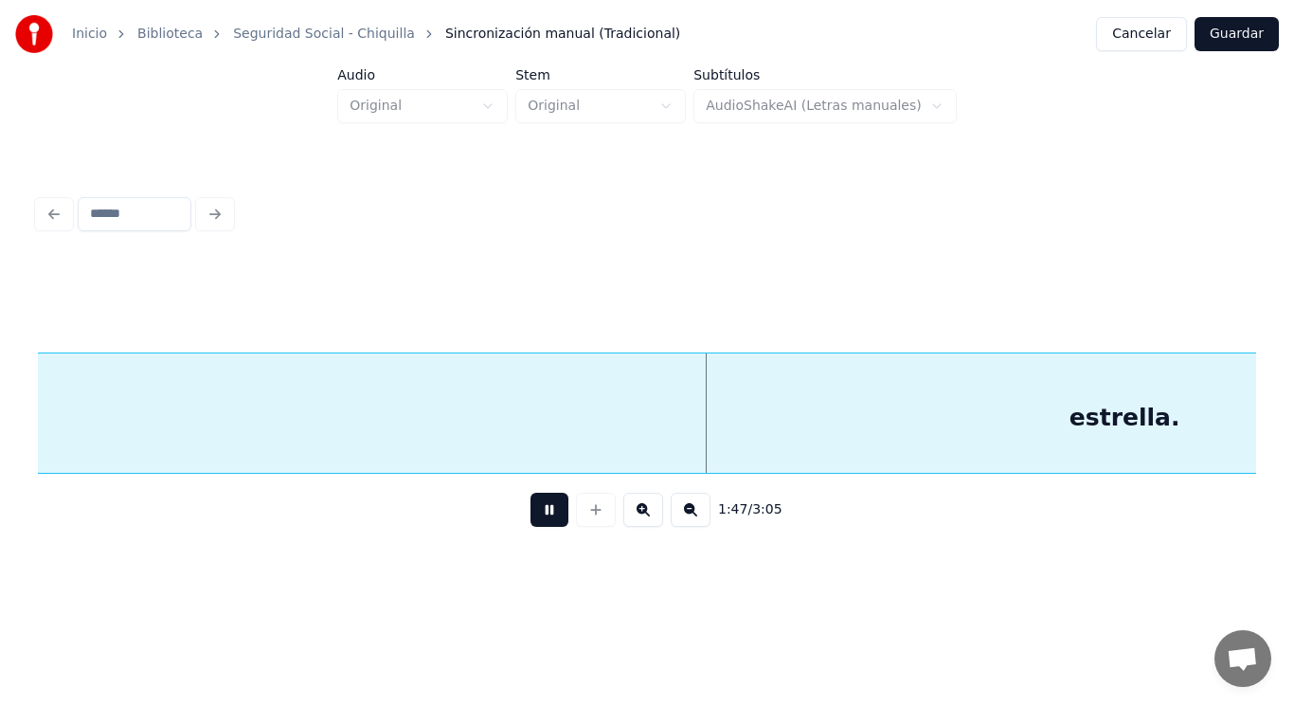
click at [531, 513] on button at bounding box center [550, 510] width 38 height 34
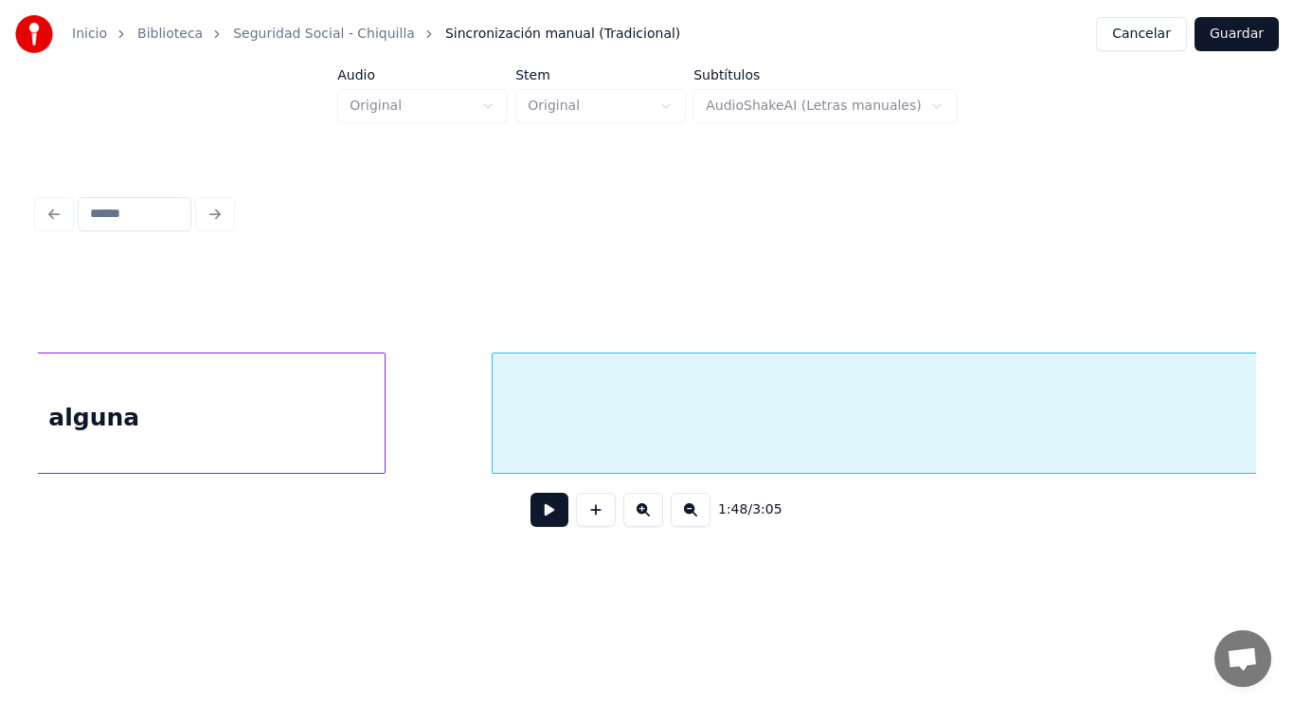
click at [201, 427] on div "alguna" at bounding box center [94, 417] width 582 height 129
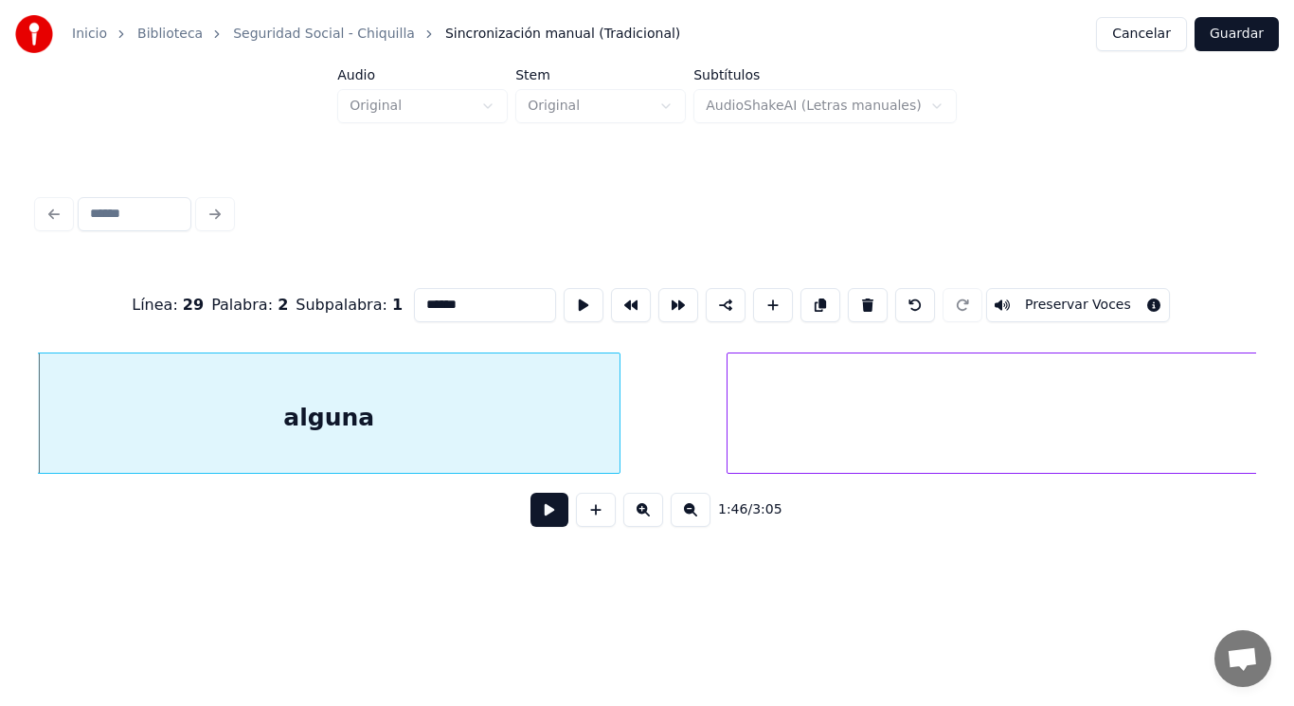
click at [541, 521] on button at bounding box center [550, 510] width 38 height 34
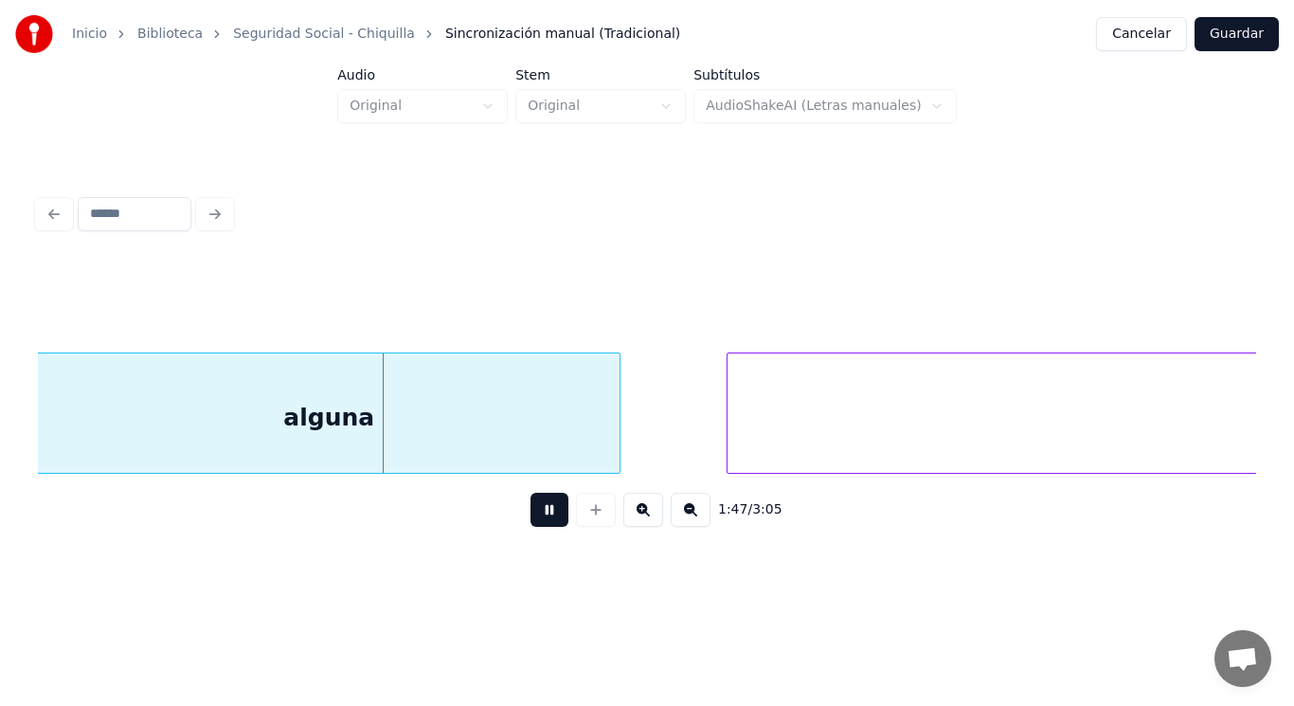
click at [541, 521] on button at bounding box center [550, 510] width 38 height 34
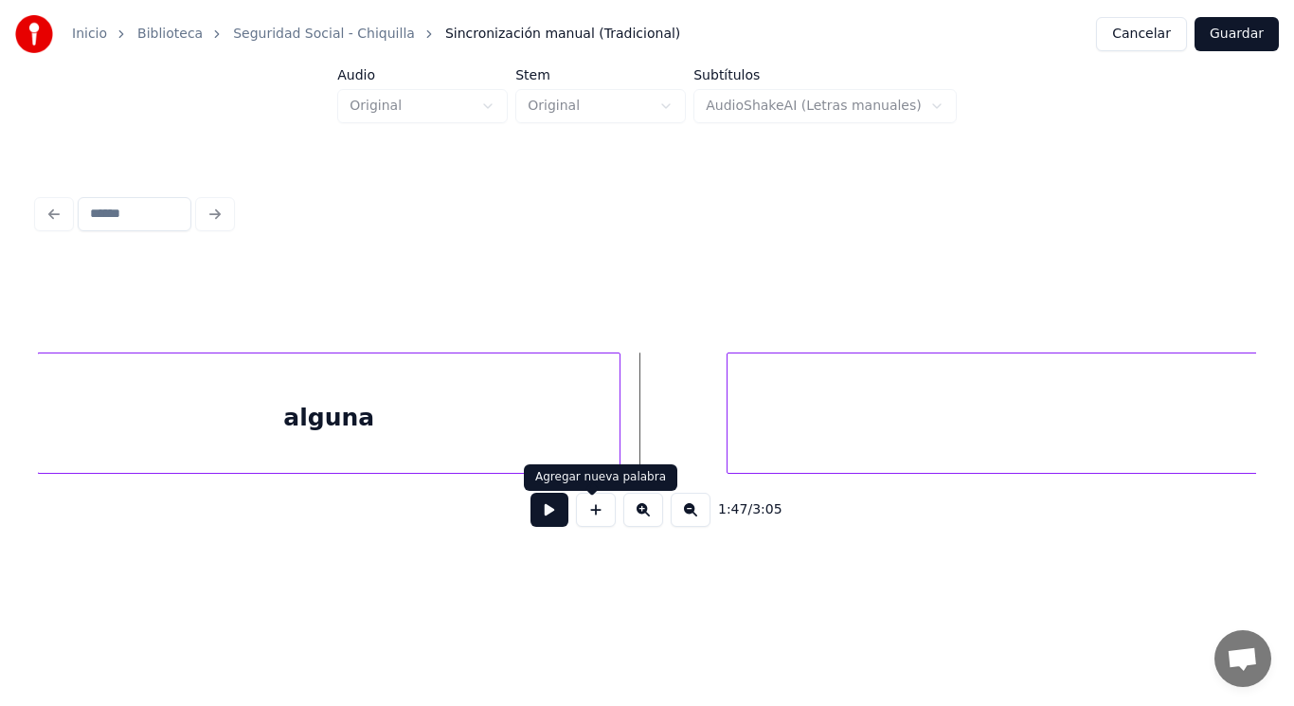
click at [546, 508] on button at bounding box center [550, 510] width 38 height 34
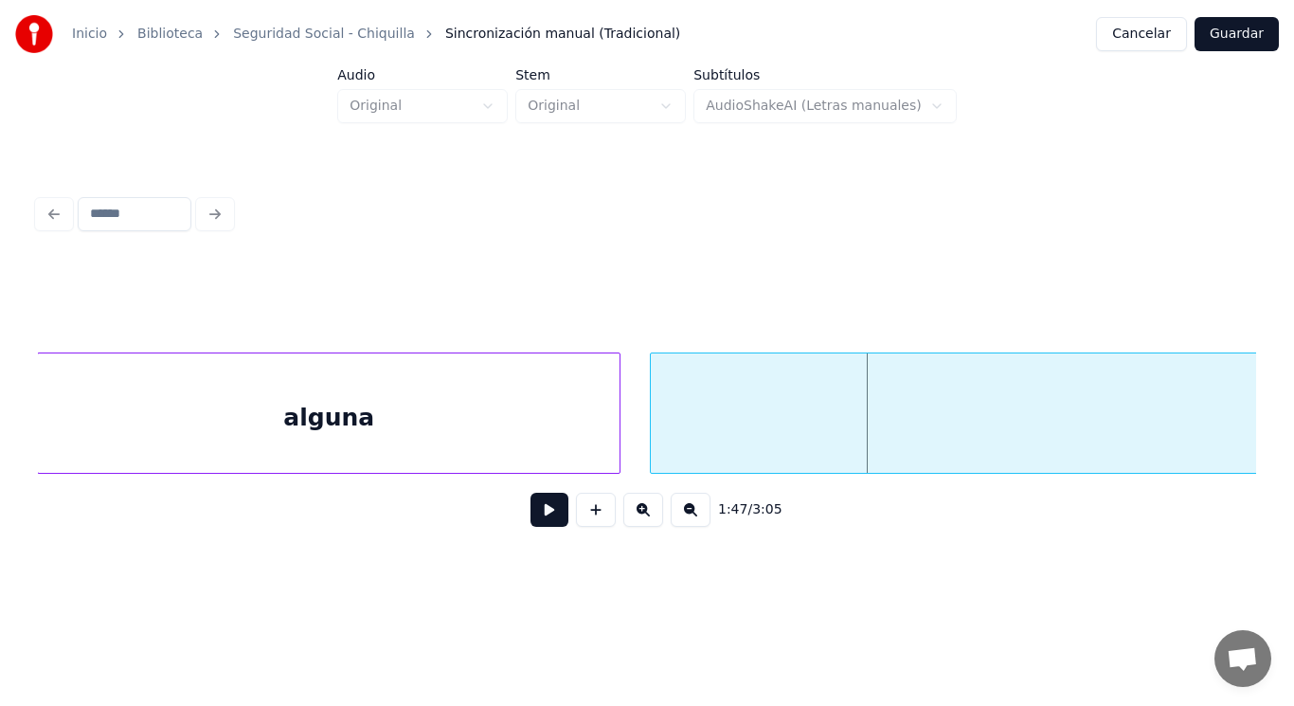
click at [652, 435] on div at bounding box center [654, 412] width 6 height 119
click at [547, 524] on button at bounding box center [550, 510] width 38 height 34
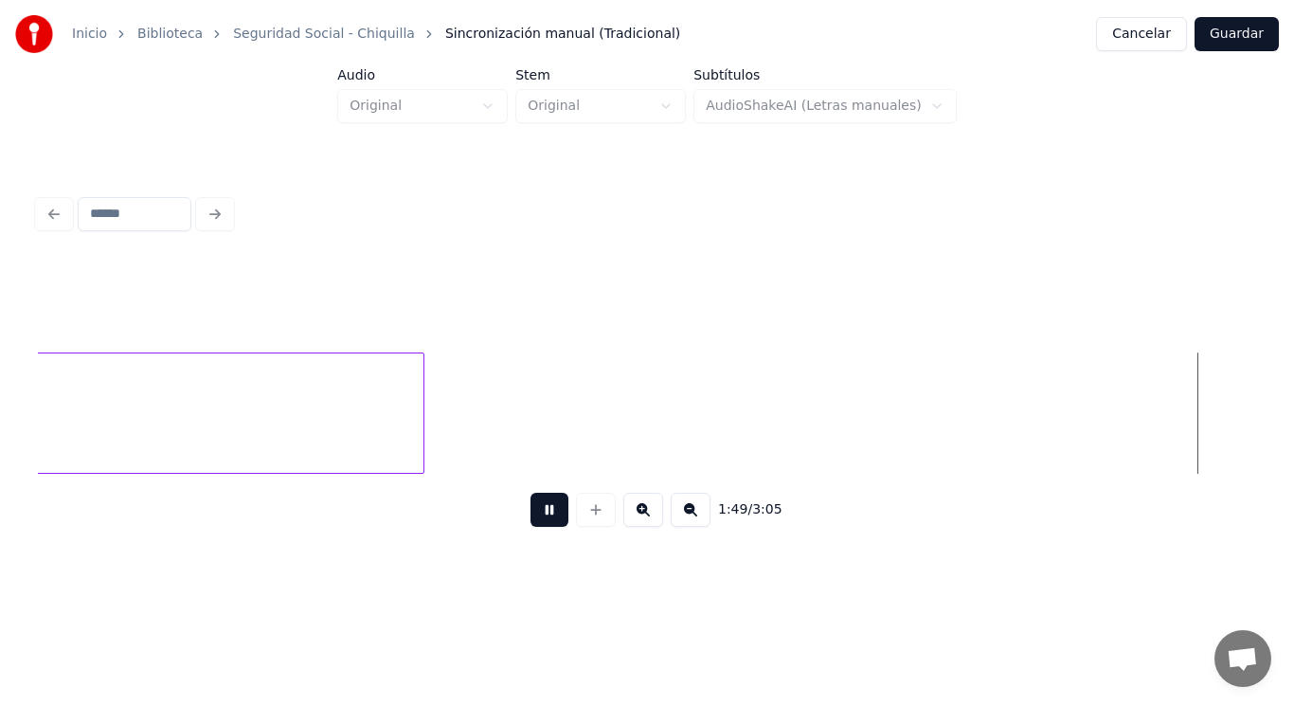
scroll to position [0, 145491]
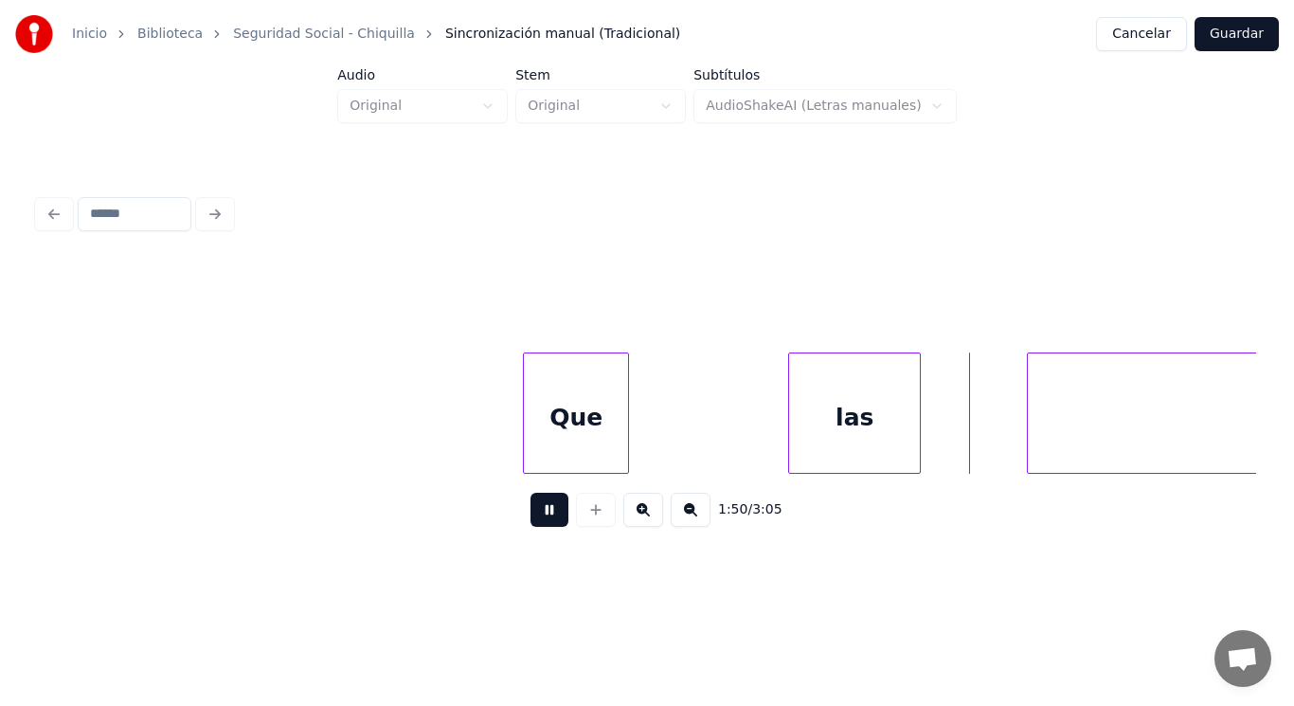
click at [547, 524] on button at bounding box center [550, 510] width 38 height 34
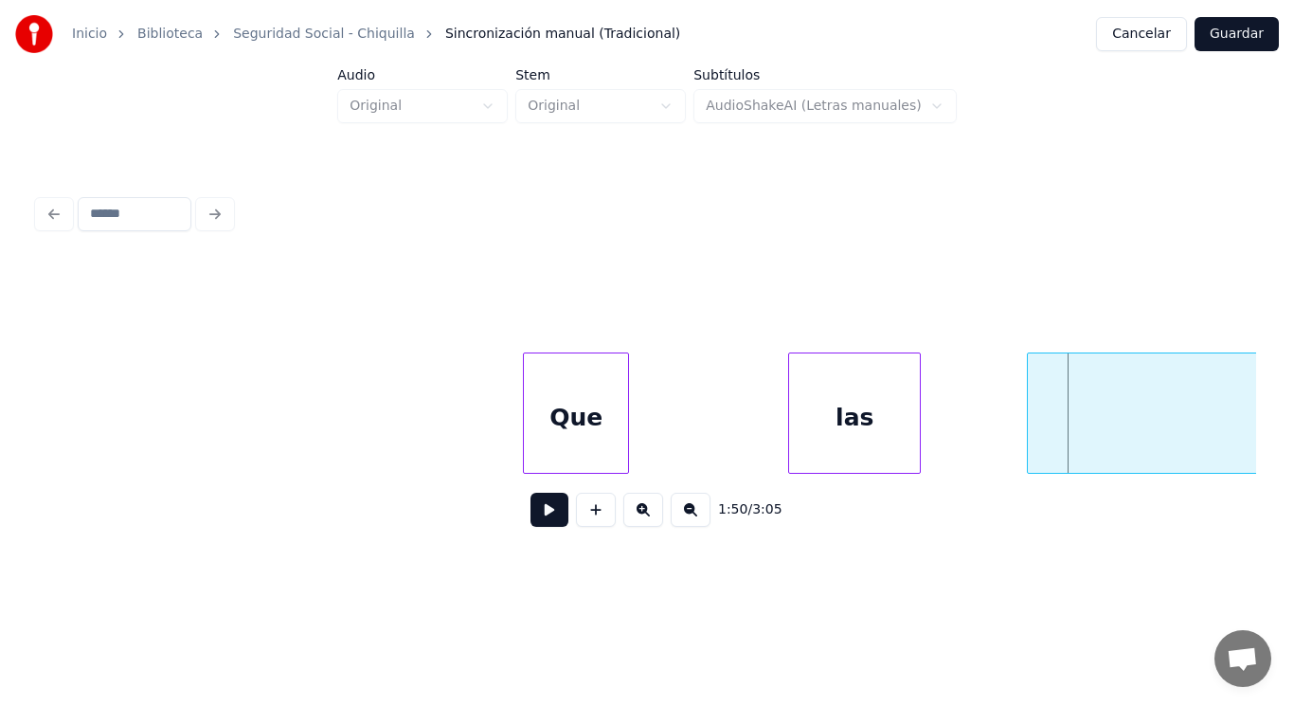
click at [593, 457] on div "Que" at bounding box center [576, 417] width 104 height 129
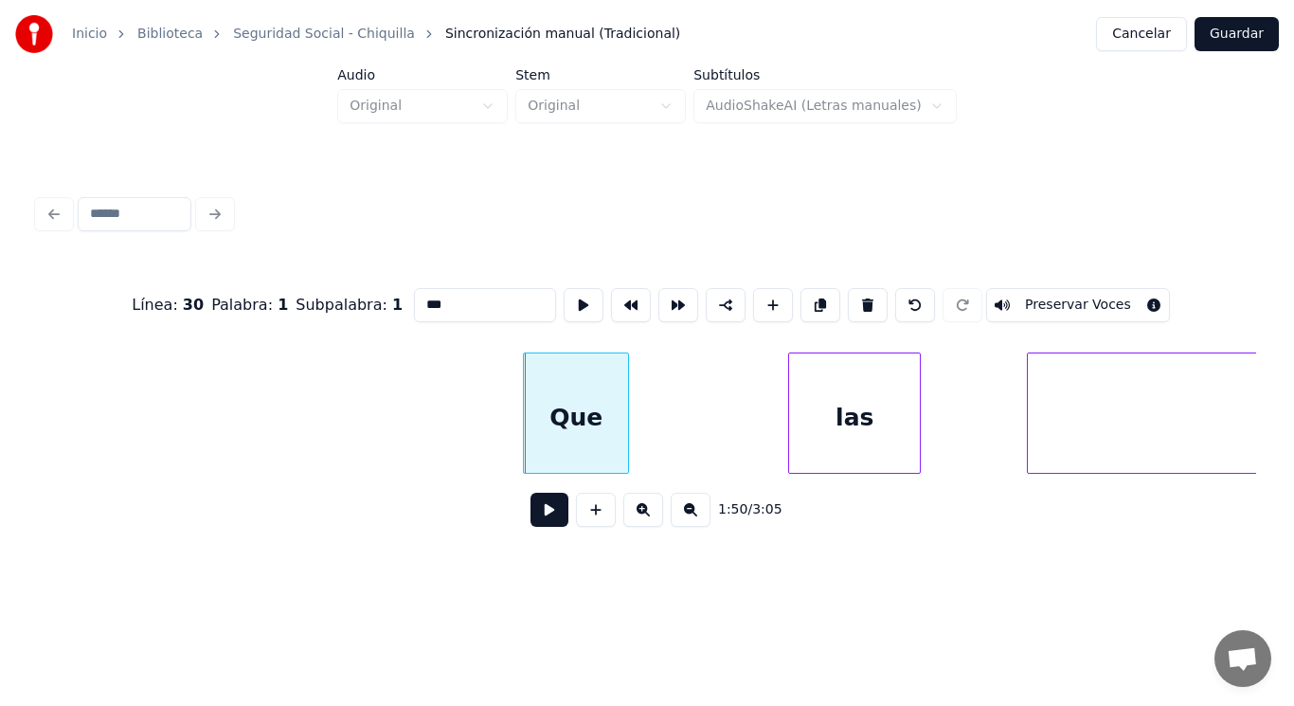
click at [548, 509] on button at bounding box center [550, 510] width 38 height 34
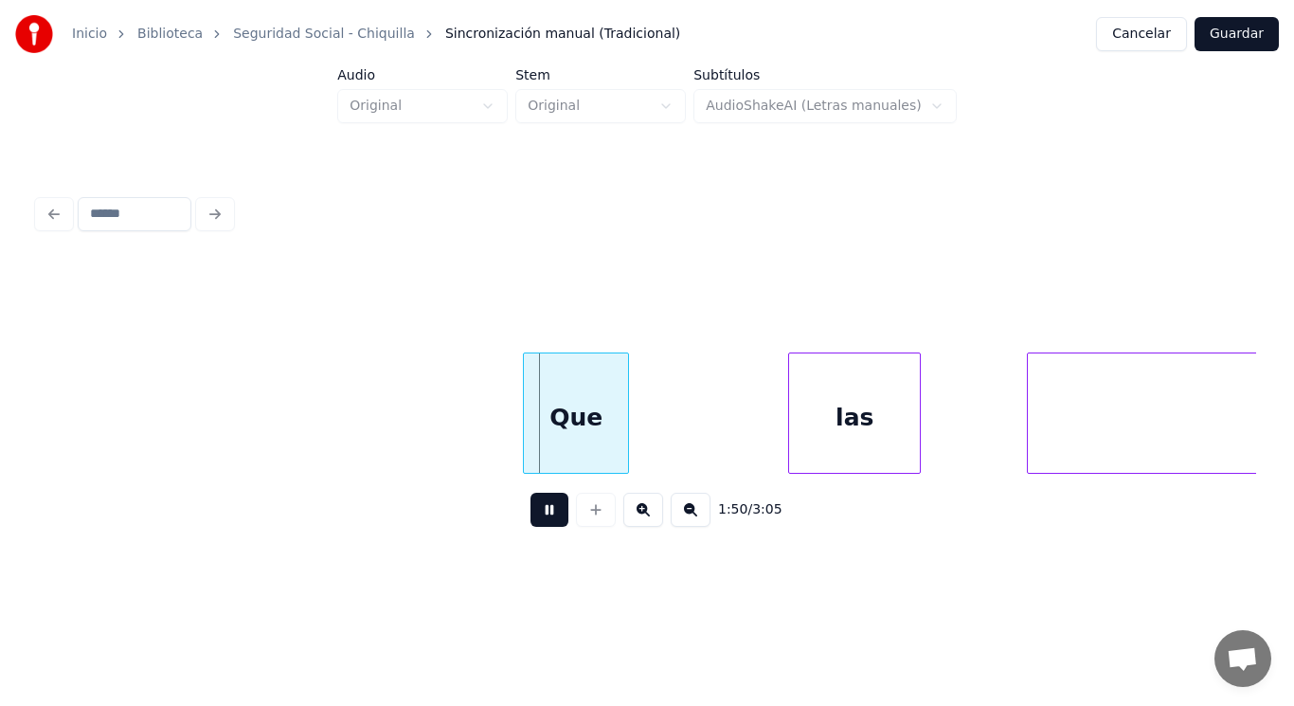
click at [548, 509] on button at bounding box center [550, 510] width 38 height 34
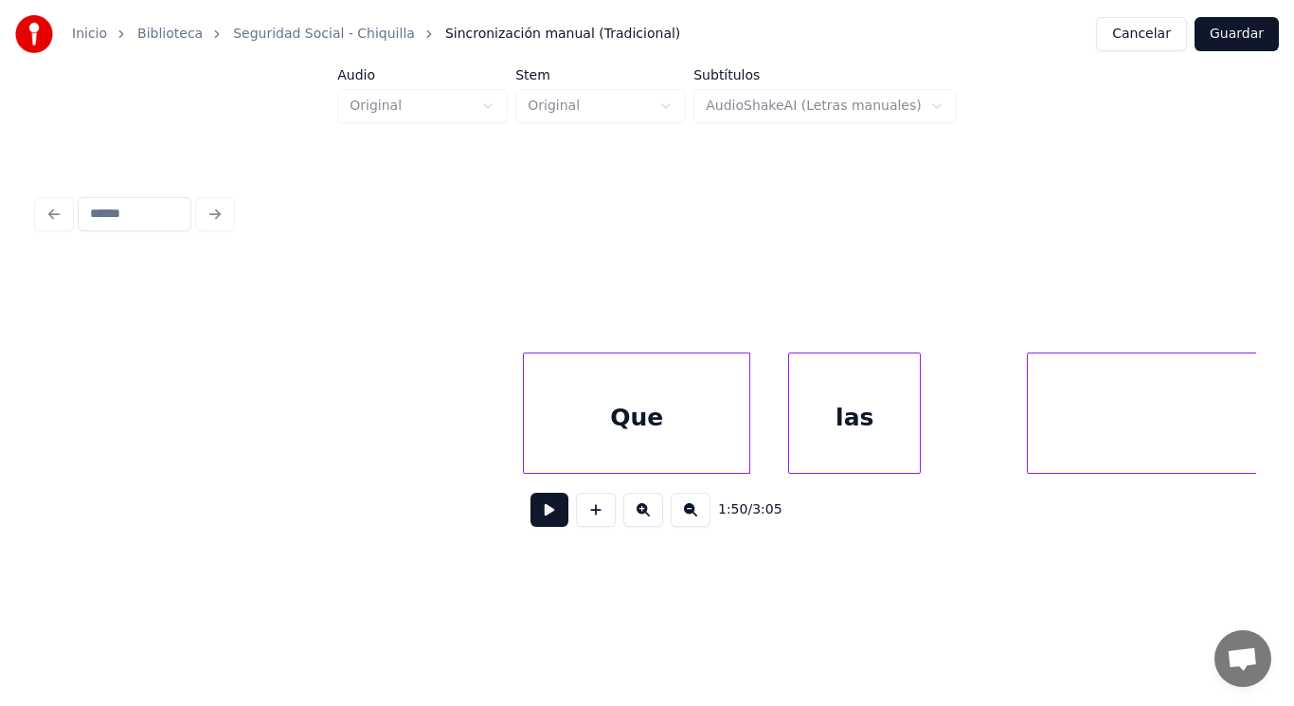
click at [748, 431] on div at bounding box center [747, 412] width 6 height 119
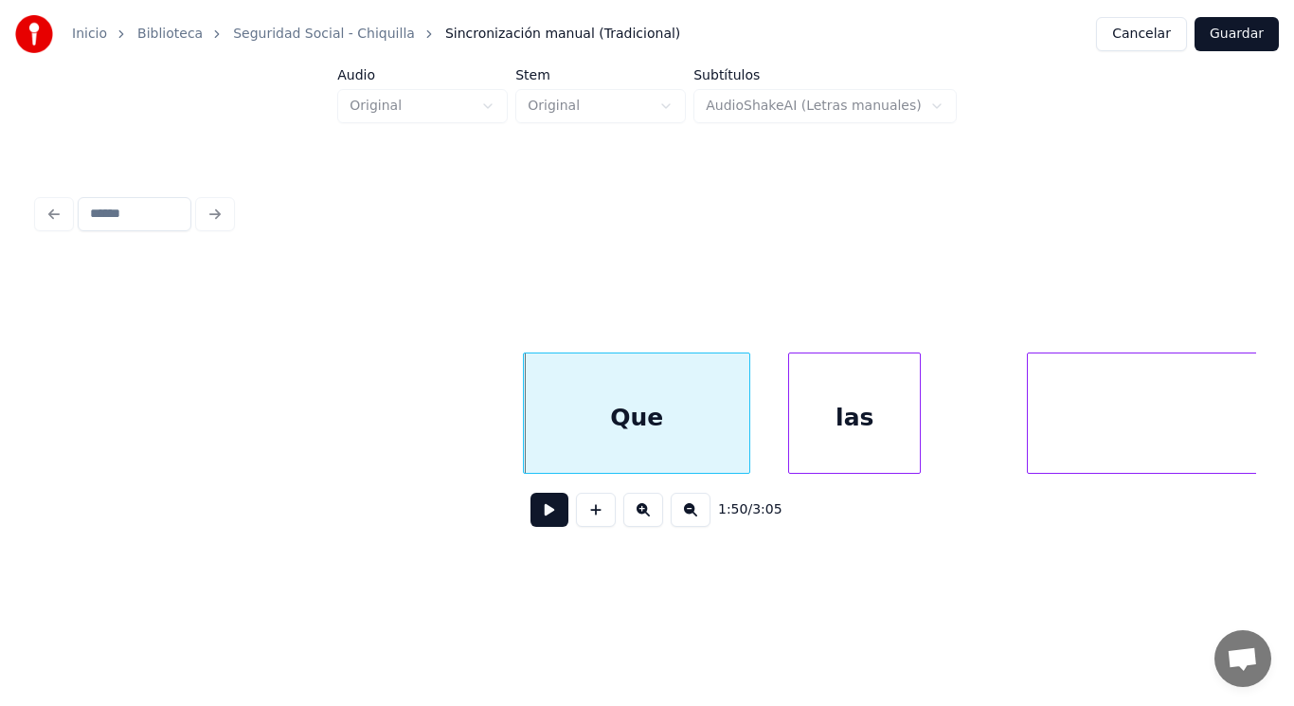
click at [538, 516] on button at bounding box center [550, 510] width 38 height 34
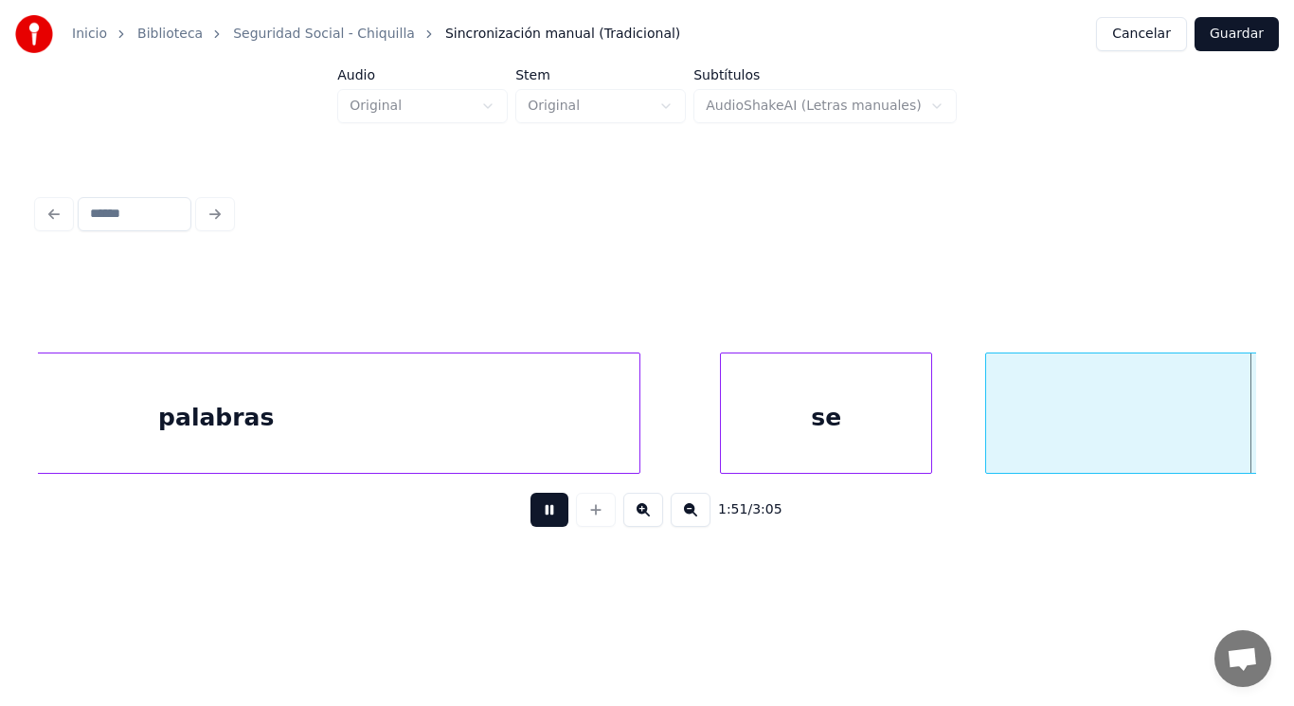
click at [538, 516] on button at bounding box center [550, 510] width 38 height 34
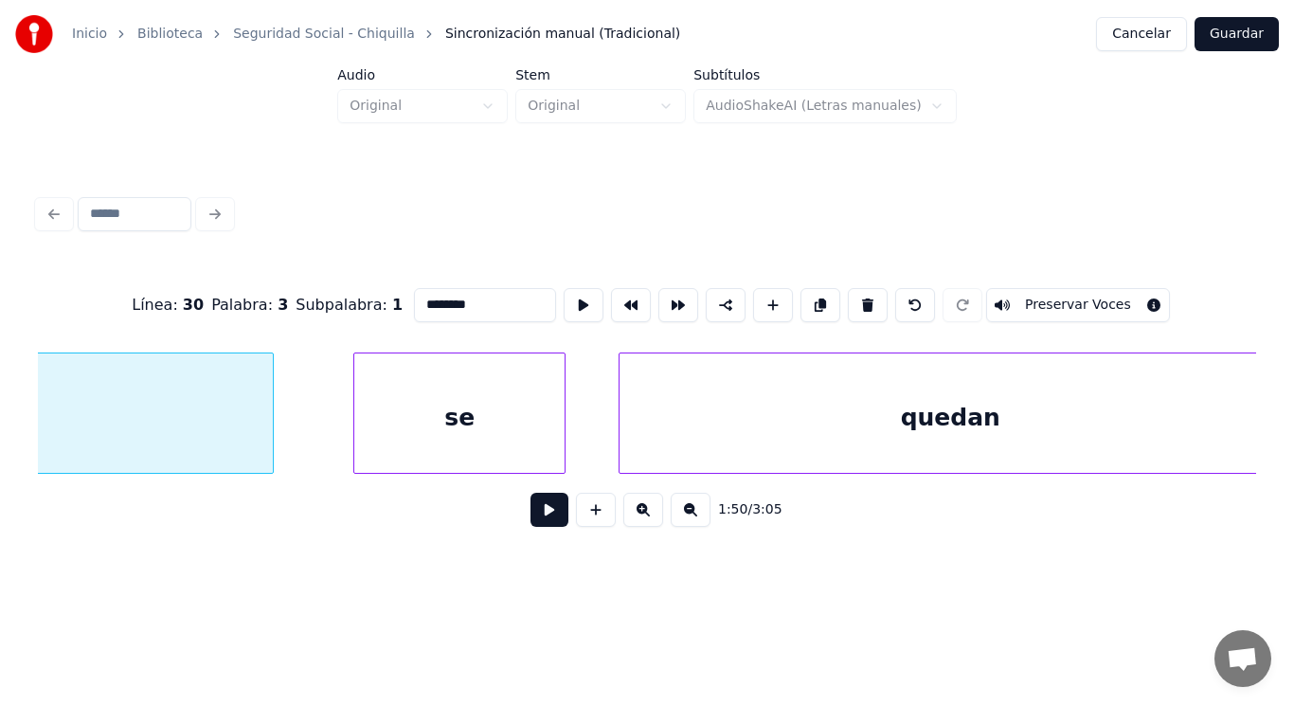
scroll to position [0, 146481]
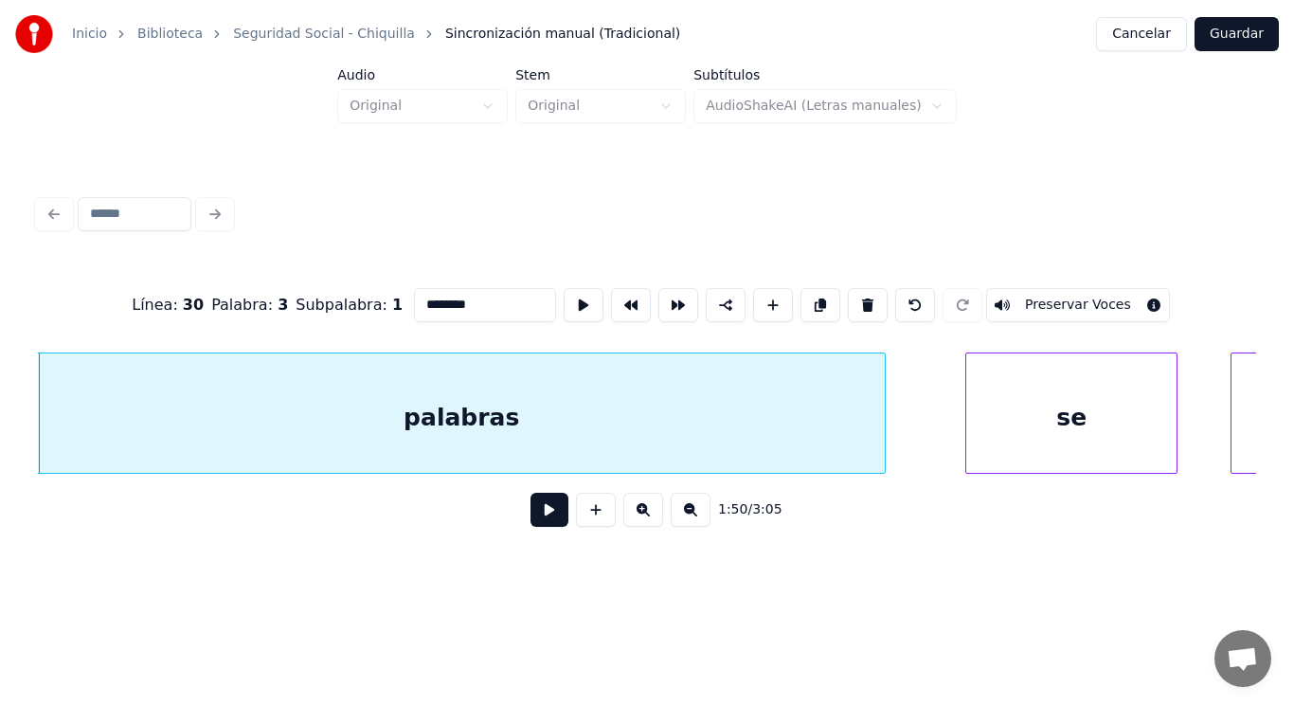
click at [549, 515] on button at bounding box center [550, 510] width 38 height 34
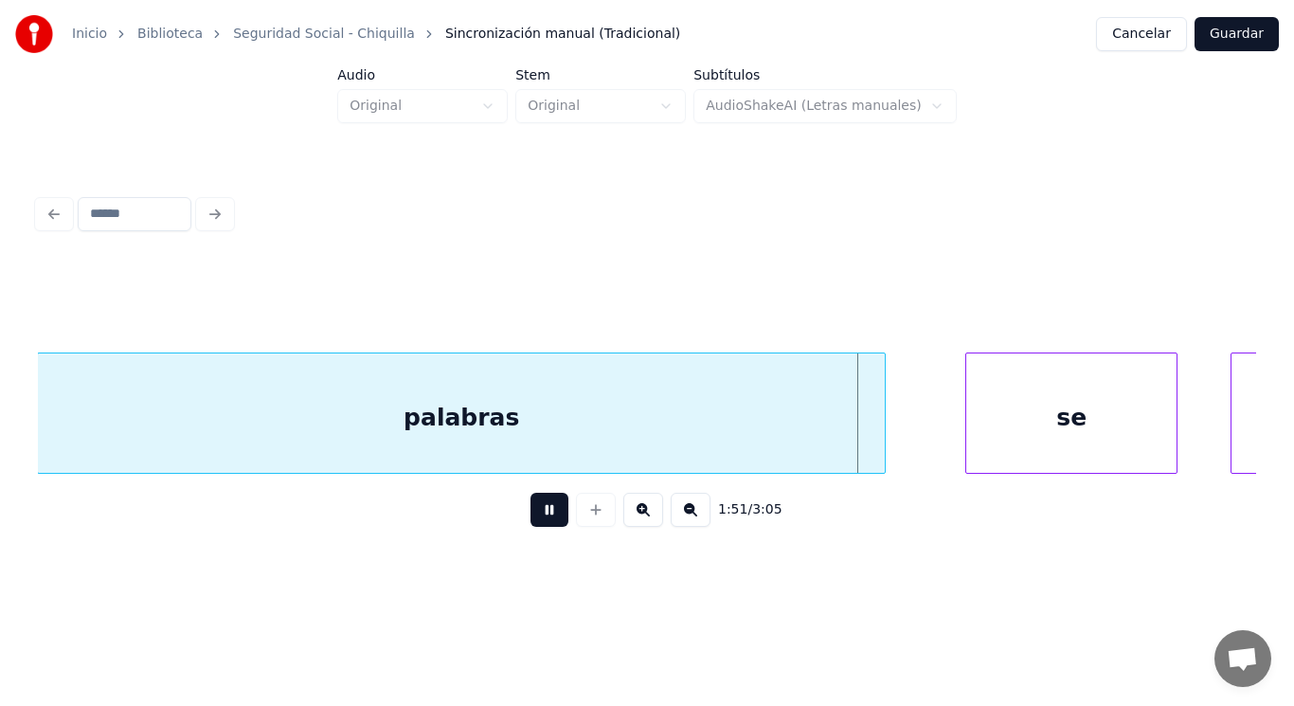
click at [549, 515] on button at bounding box center [550, 510] width 38 height 34
click at [935, 445] on div at bounding box center [938, 412] width 6 height 119
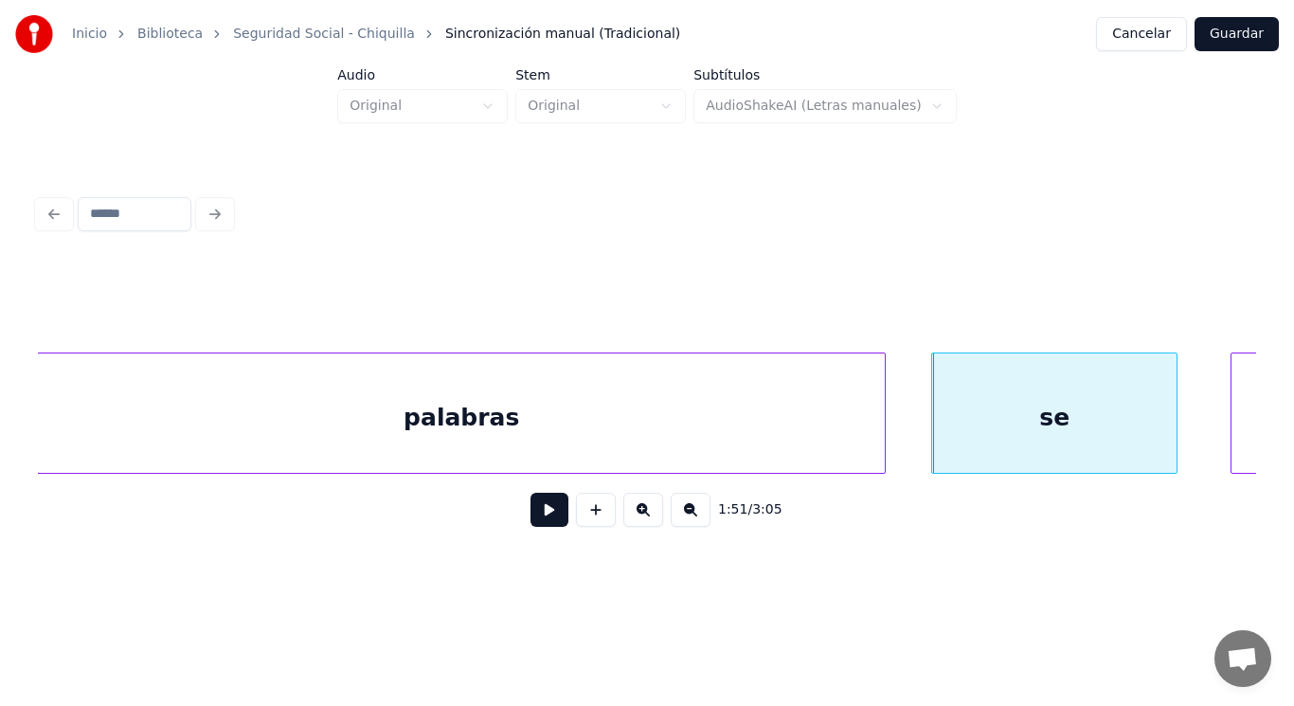
click at [542, 519] on button at bounding box center [550, 510] width 38 height 34
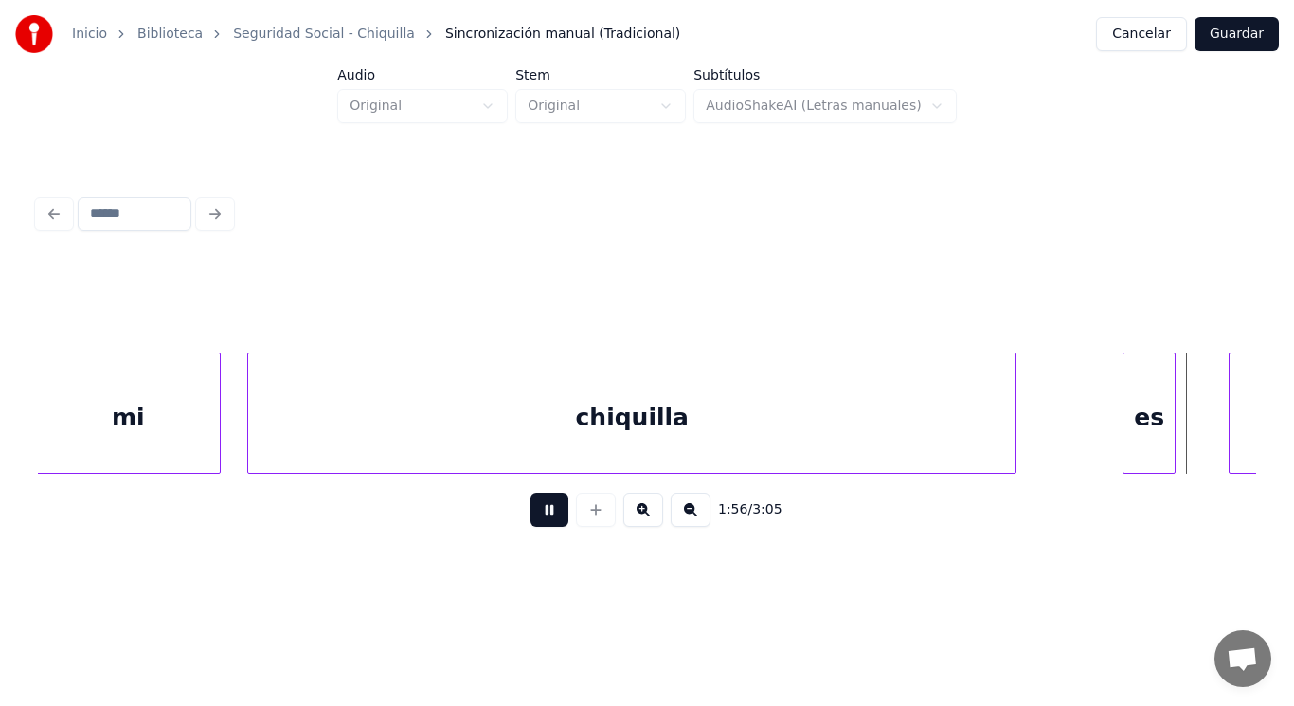
click at [542, 519] on button at bounding box center [550, 510] width 38 height 34
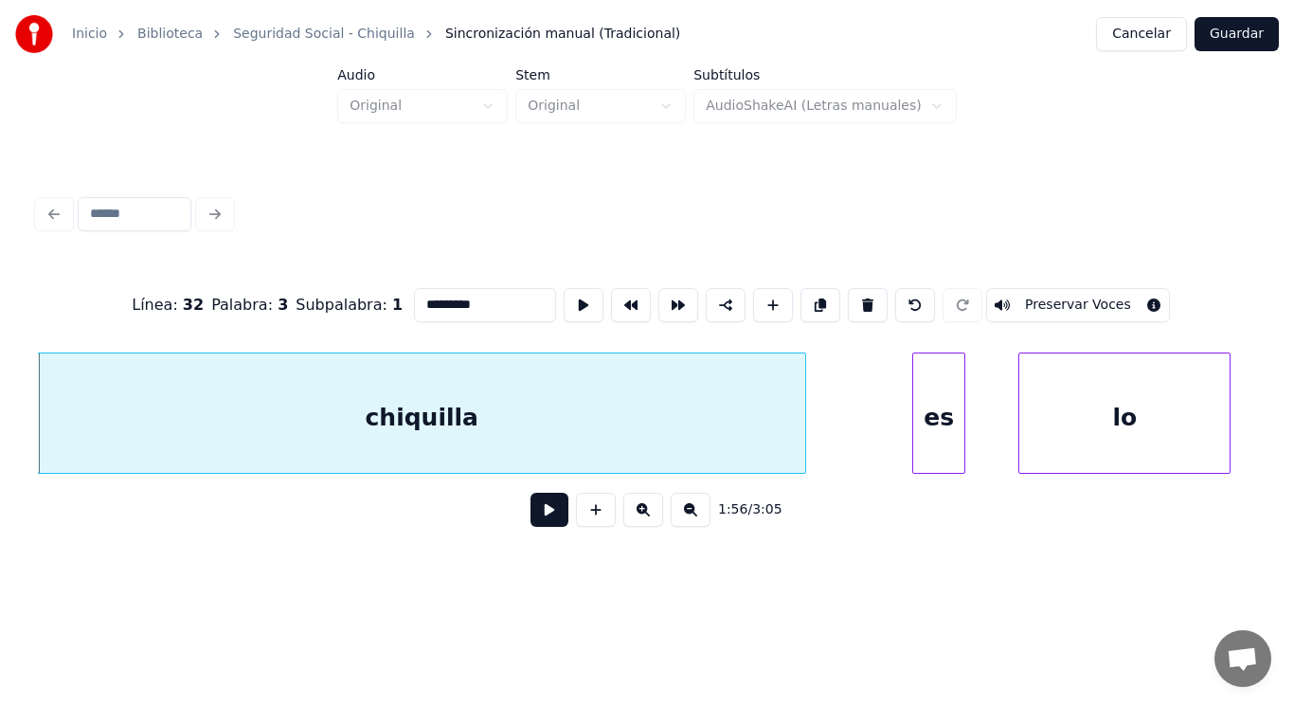
click at [547, 525] on button at bounding box center [550, 510] width 38 height 34
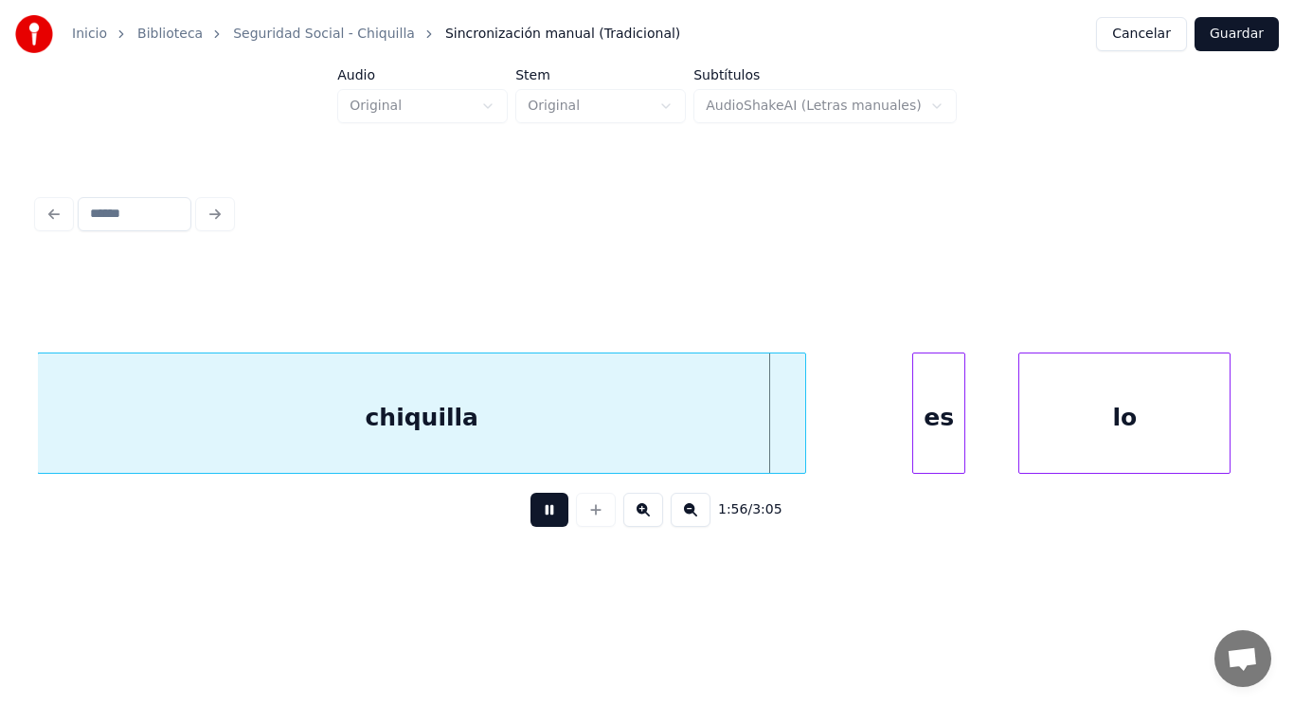
click at [547, 525] on button at bounding box center [550, 510] width 38 height 34
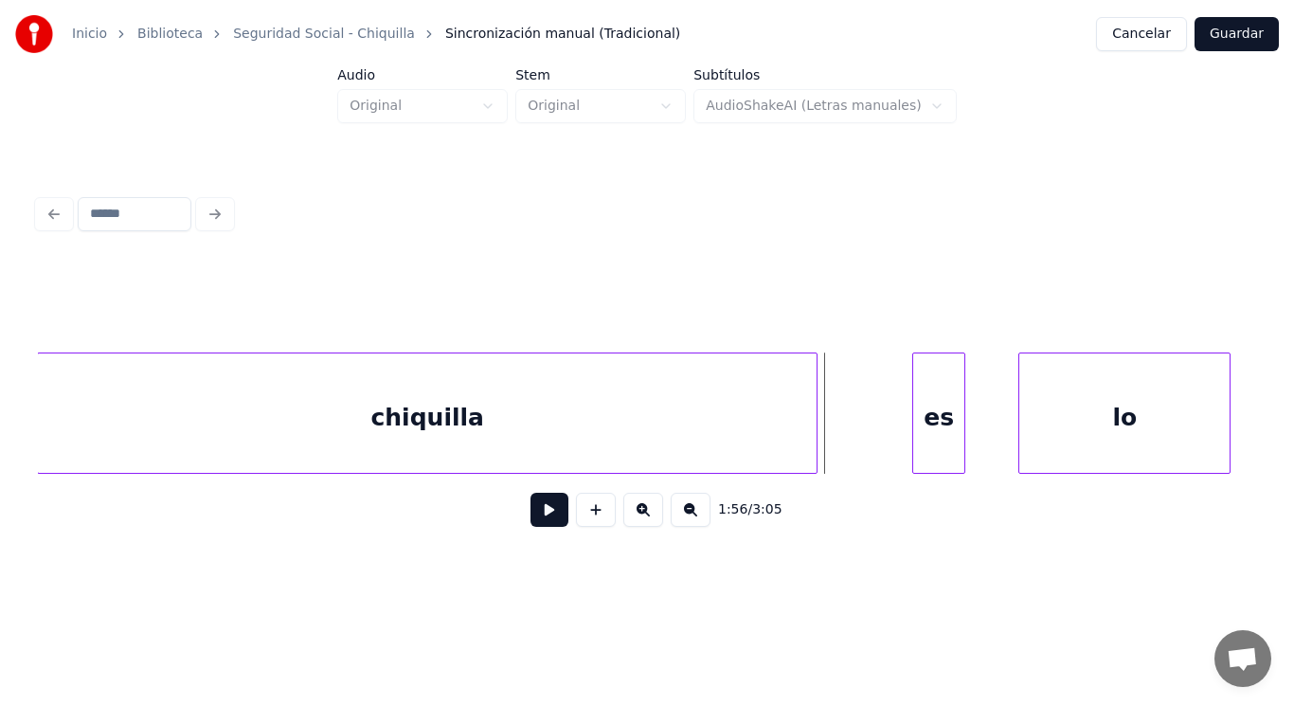
click at [817, 443] on div at bounding box center [814, 412] width 6 height 119
click at [544, 511] on button at bounding box center [550, 510] width 38 height 34
click at [856, 444] on div at bounding box center [858, 412] width 6 height 119
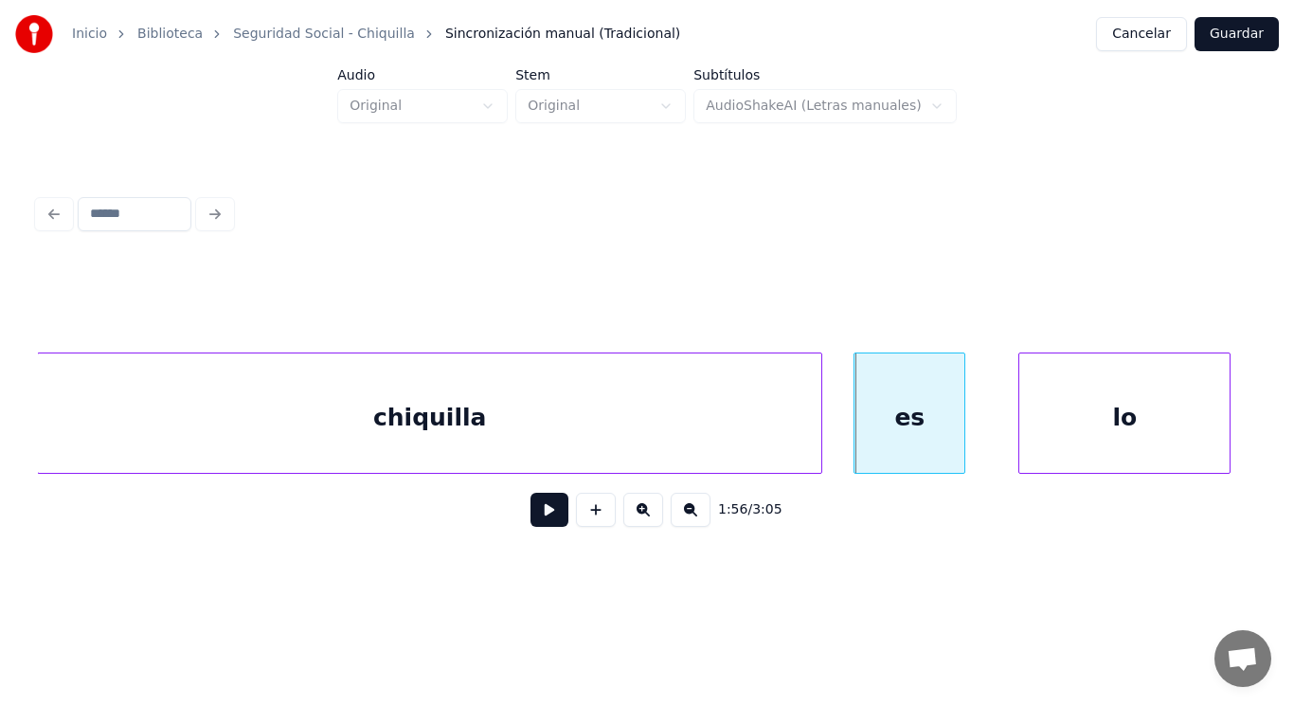
click at [534, 513] on button at bounding box center [550, 510] width 38 height 34
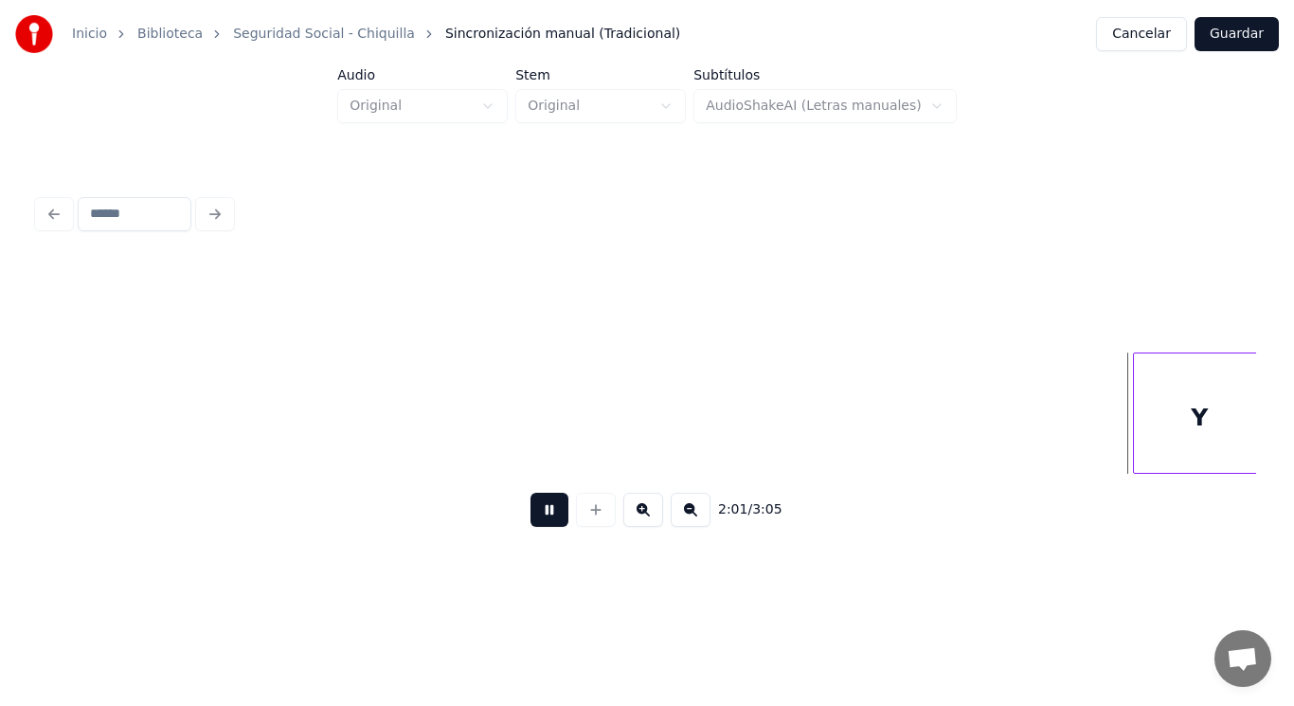
click at [534, 513] on button at bounding box center [550, 510] width 38 height 34
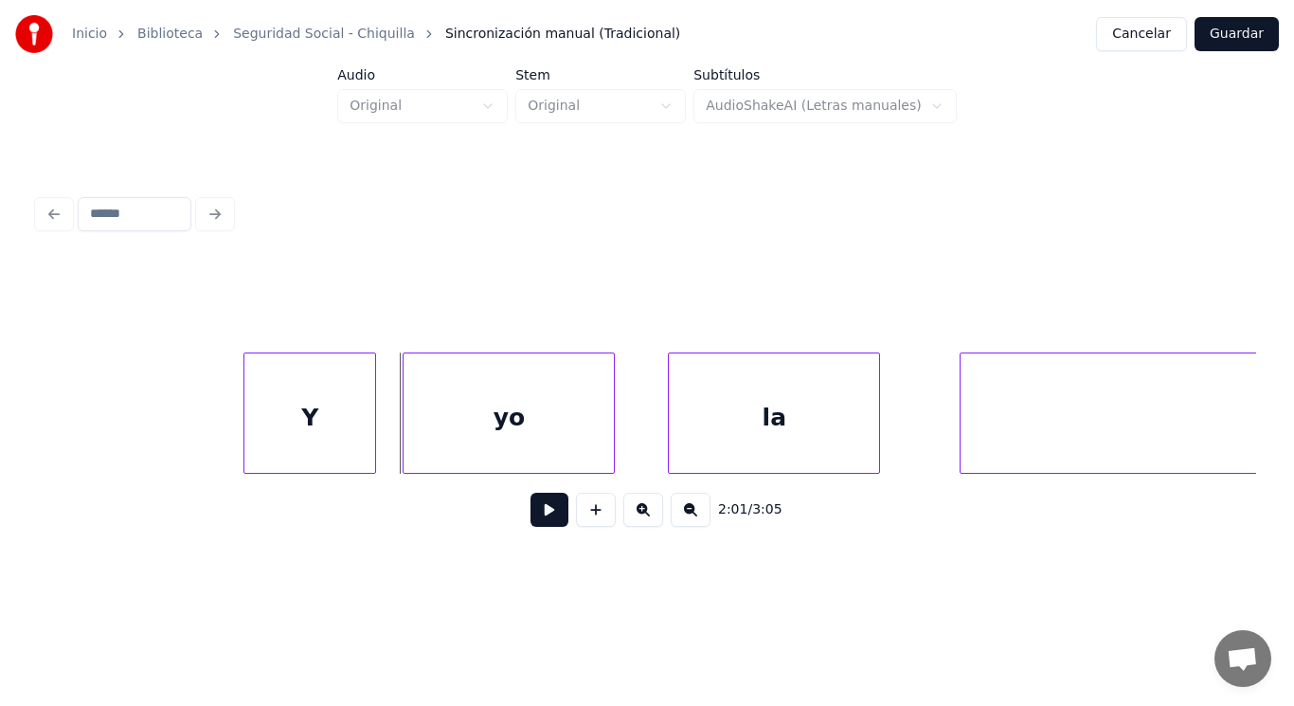
scroll to position [0, 161086]
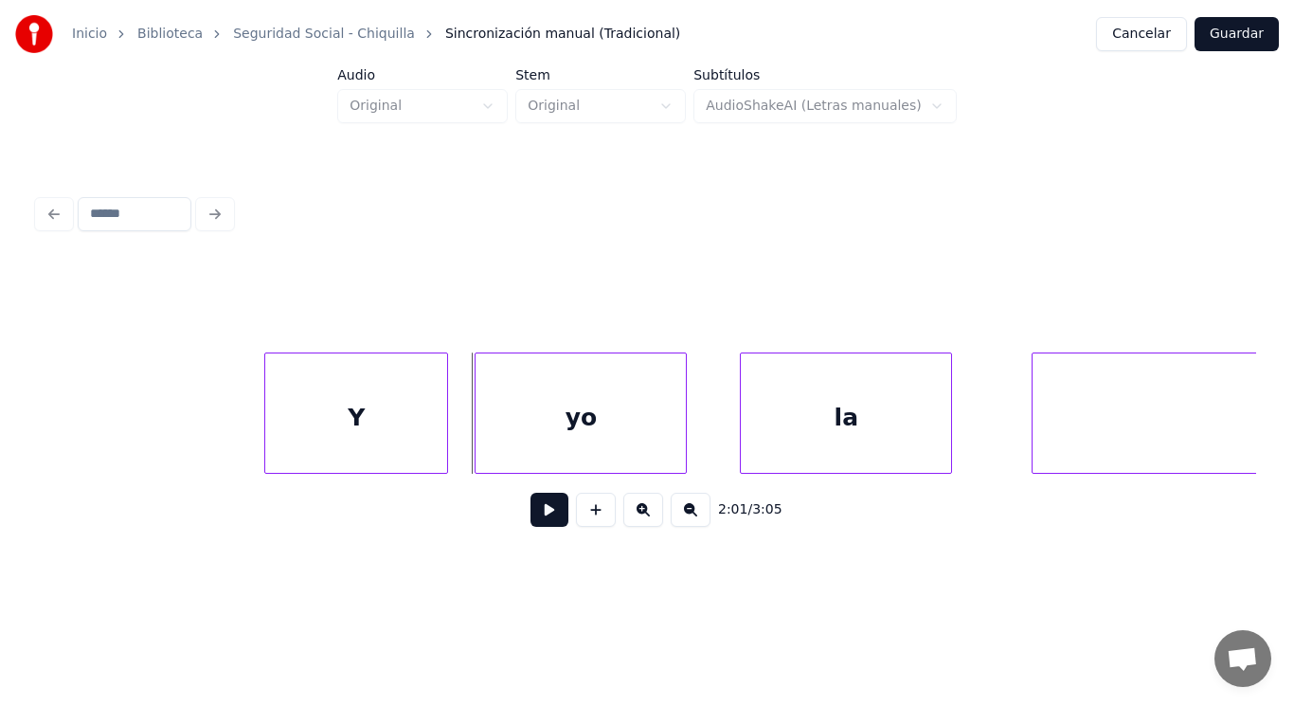
click at [267, 425] on div at bounding box center [268, 412] width 6 height 119
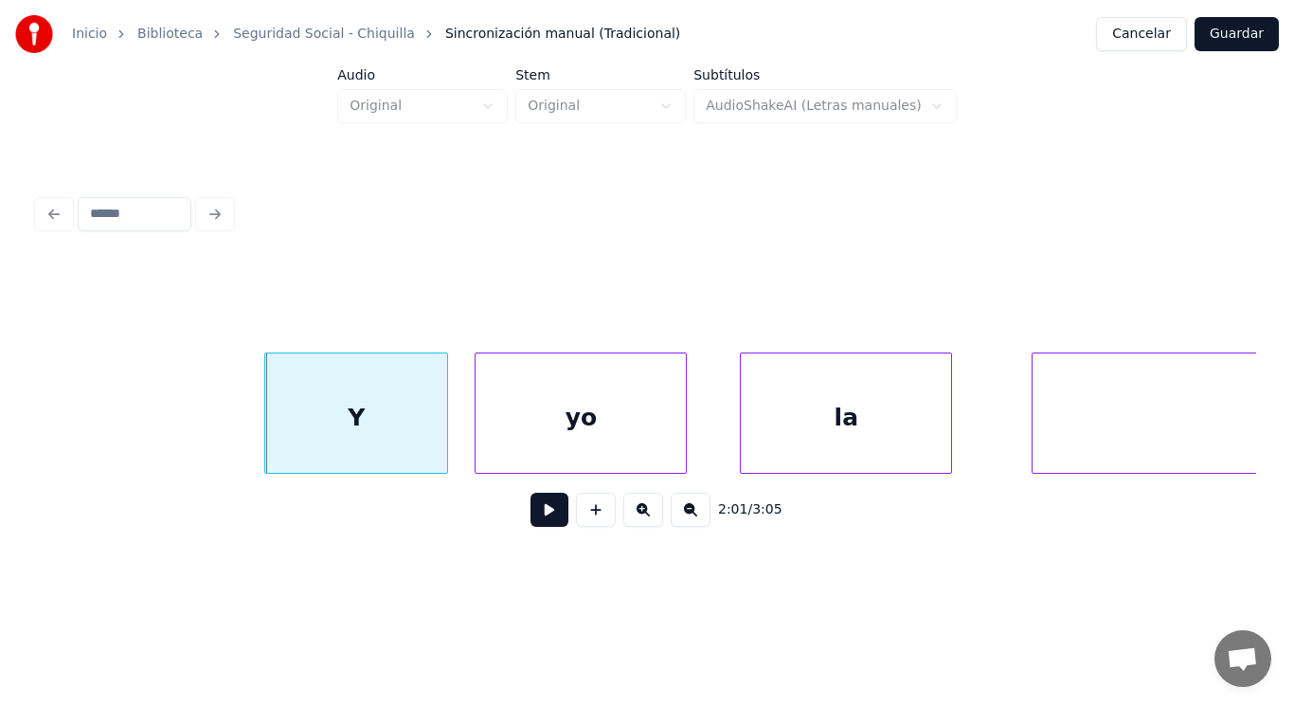
click at [536, 515] on button at bounding box center [550, 510] width 38 height 34
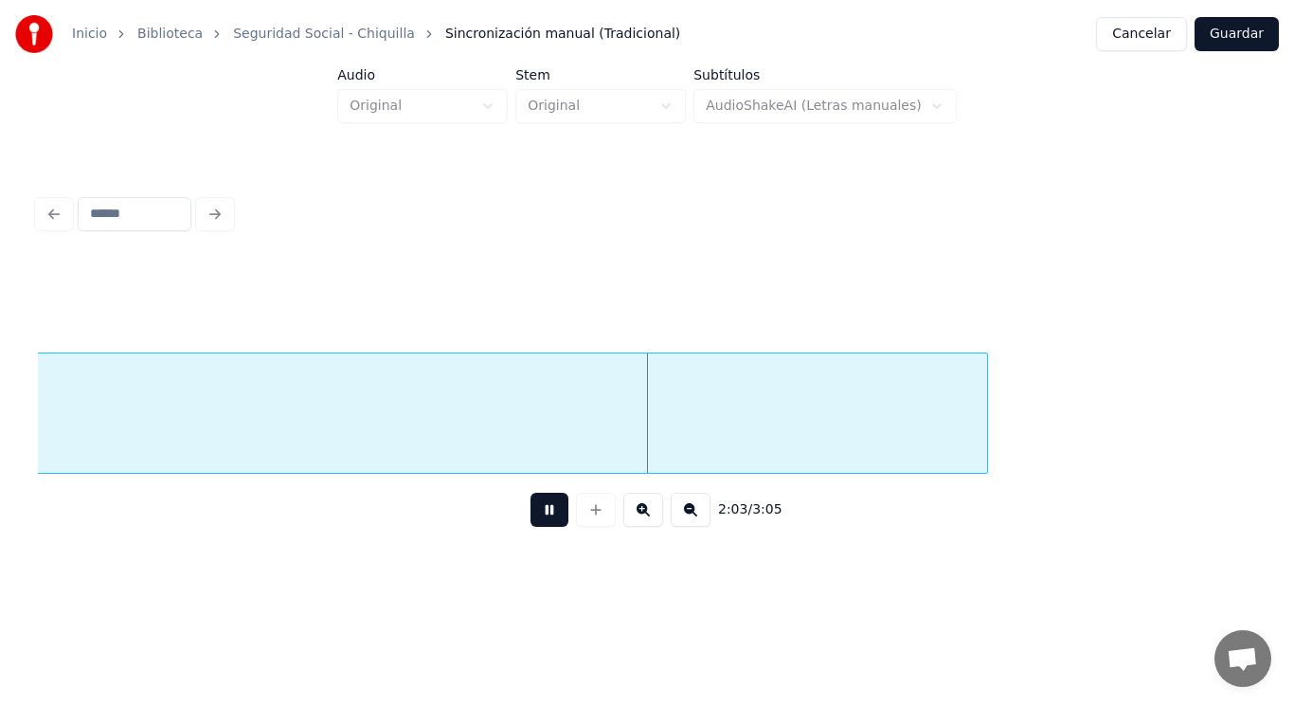
click at [536, 515] on button at bounding box center [550, 510] width 38 height 34
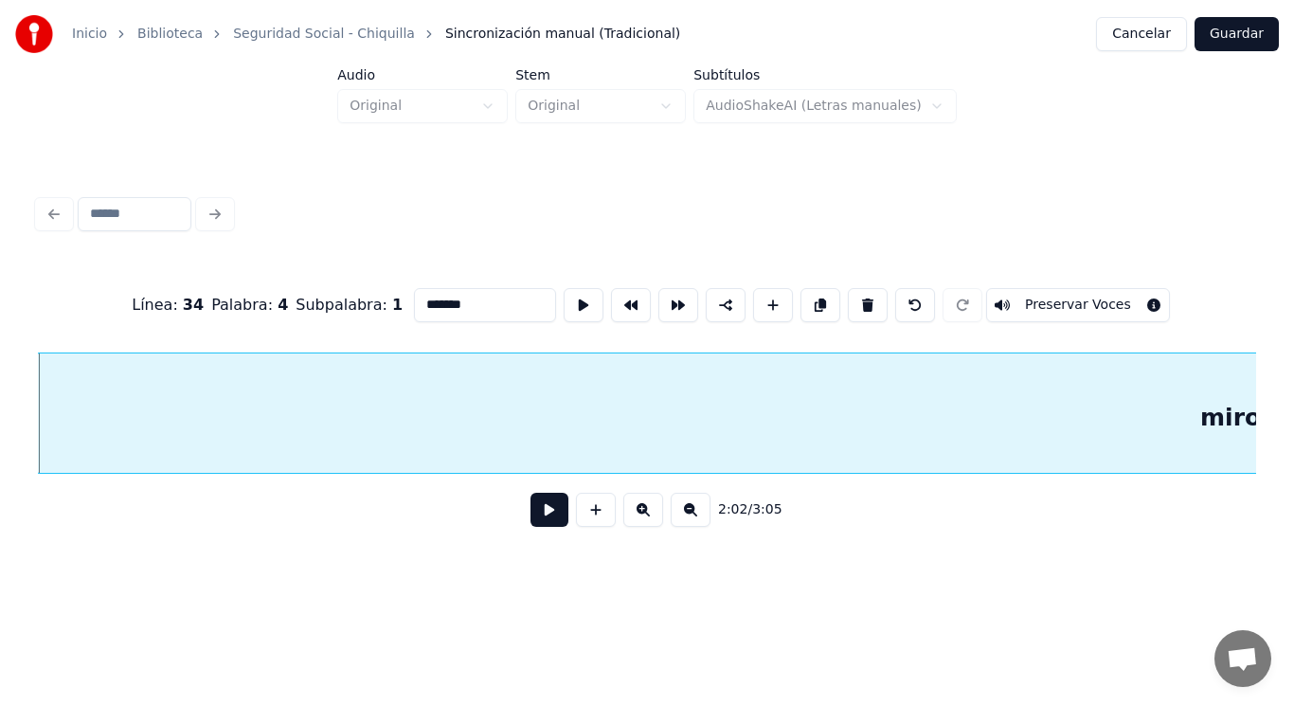
click at [414, 299] on input "*******" at bounding box center [485, 305] width 142 height 34
type input "**********"
click at [542, 512] on button at bounding box center [550, 510] width 38 height 34
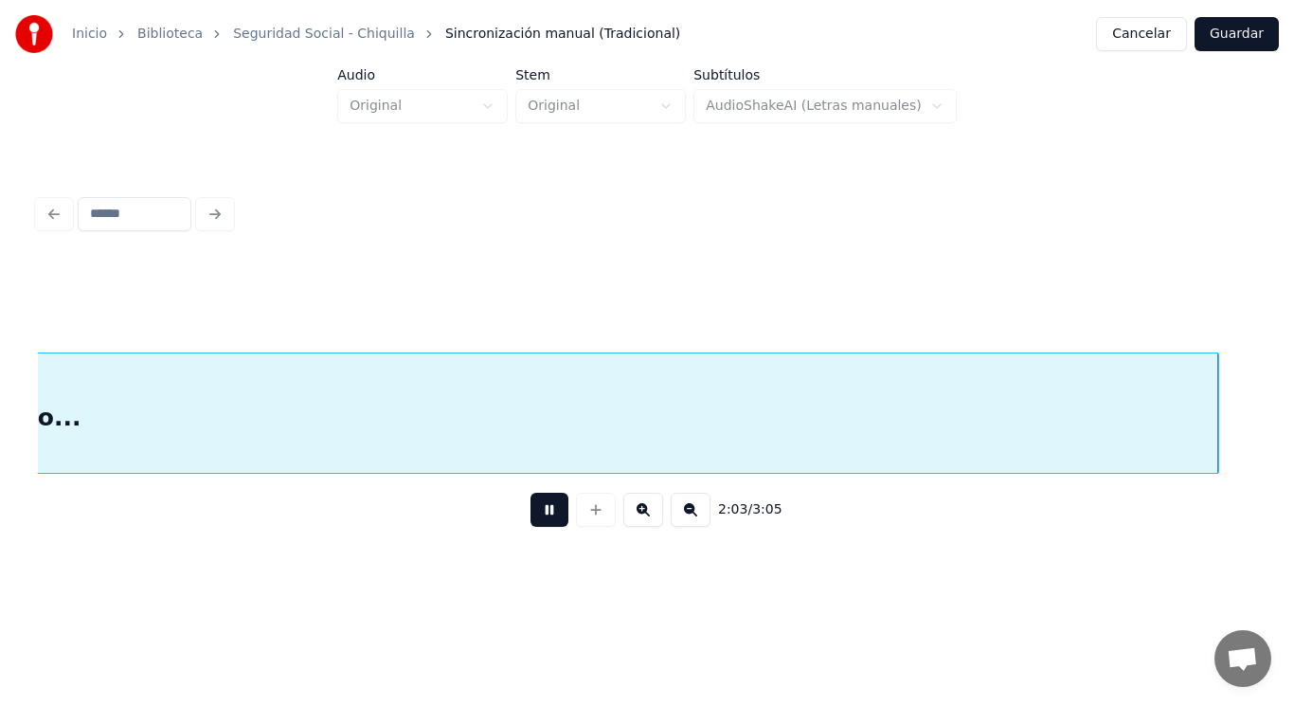
scroll to position [0, 164552]
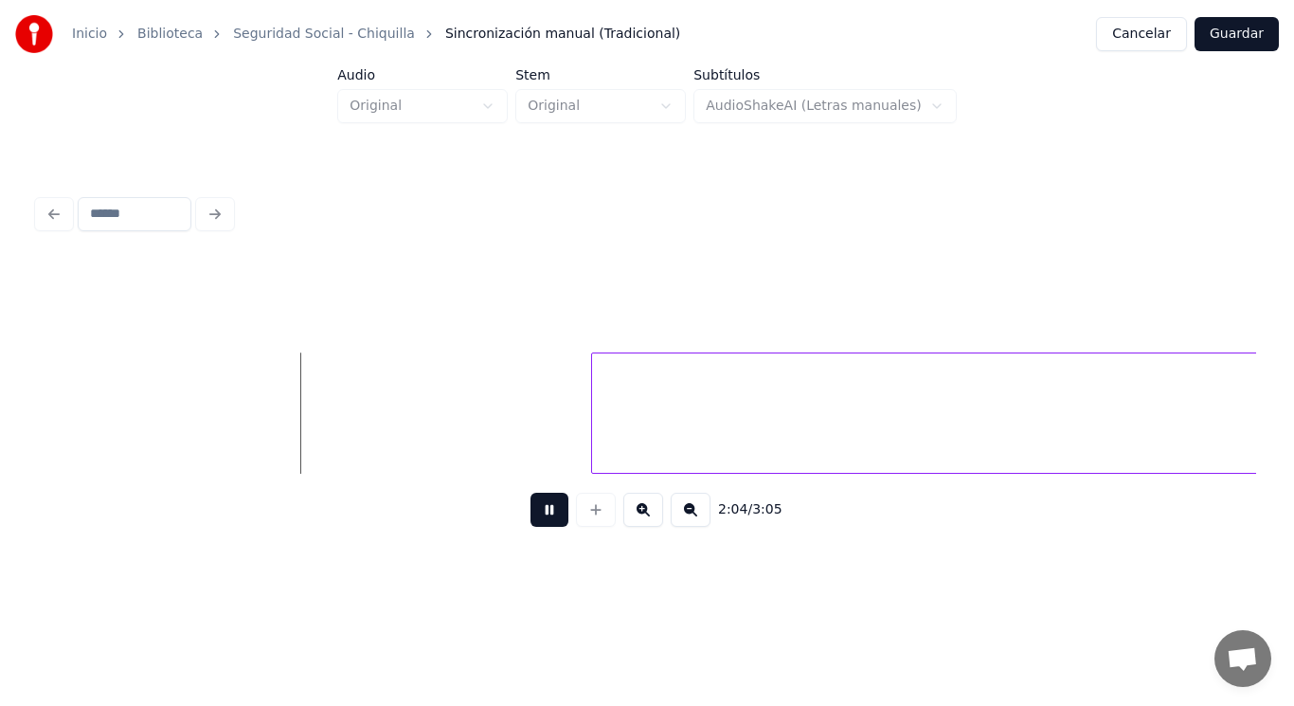
click at [542, 512] on button at bounding box center [550, 510] width 38 height 34
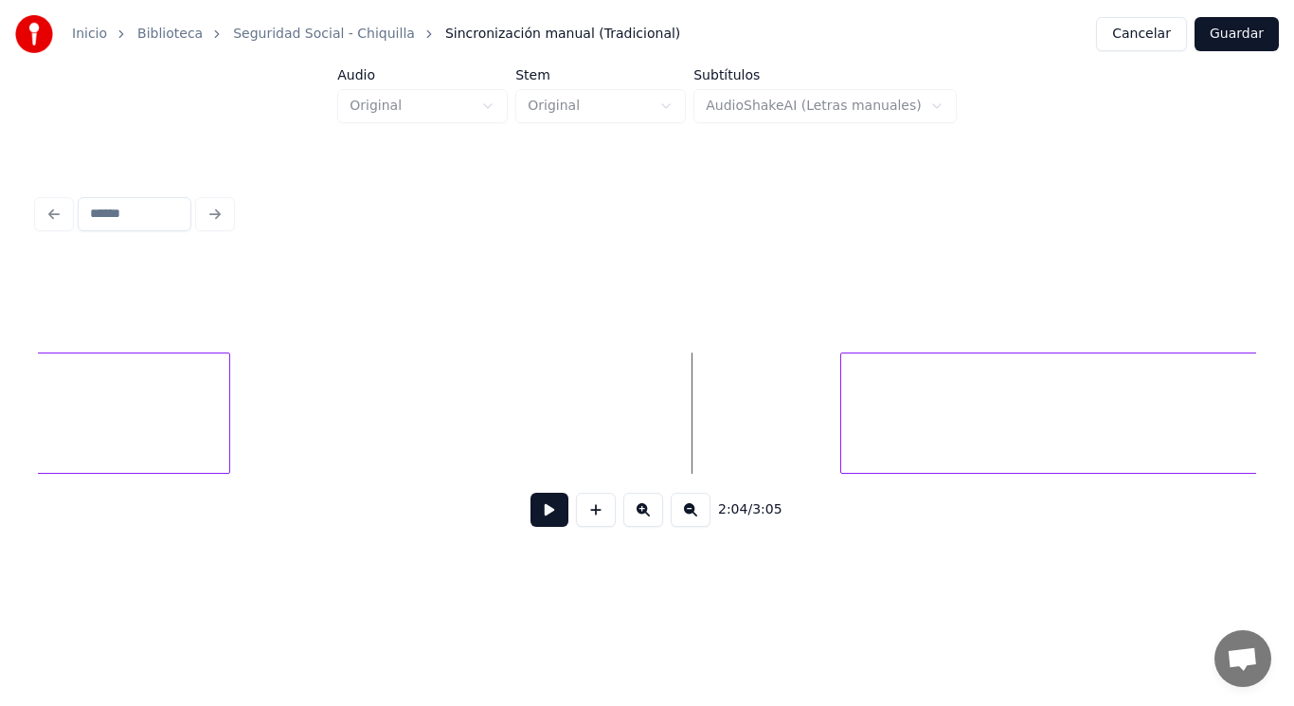
scroll to position [0, 164286]
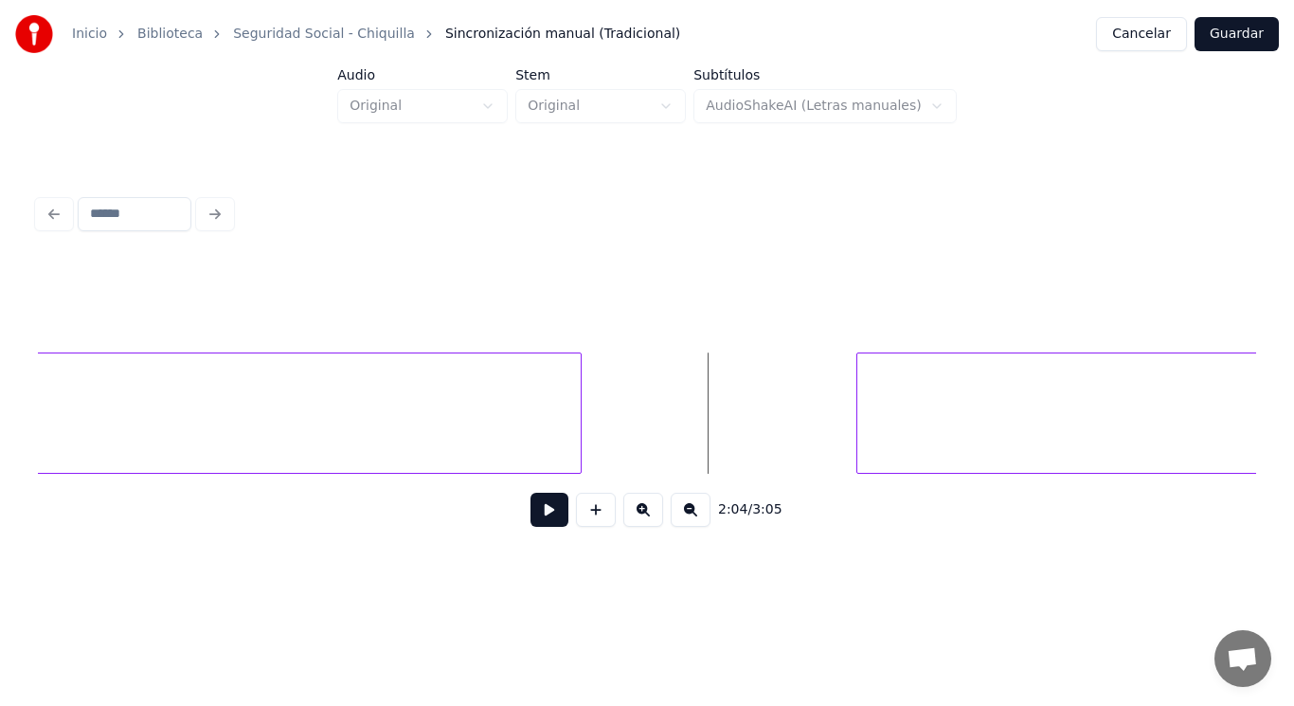
click at [581, 428] on div at bounding box center [578, 412] width 6 height 119
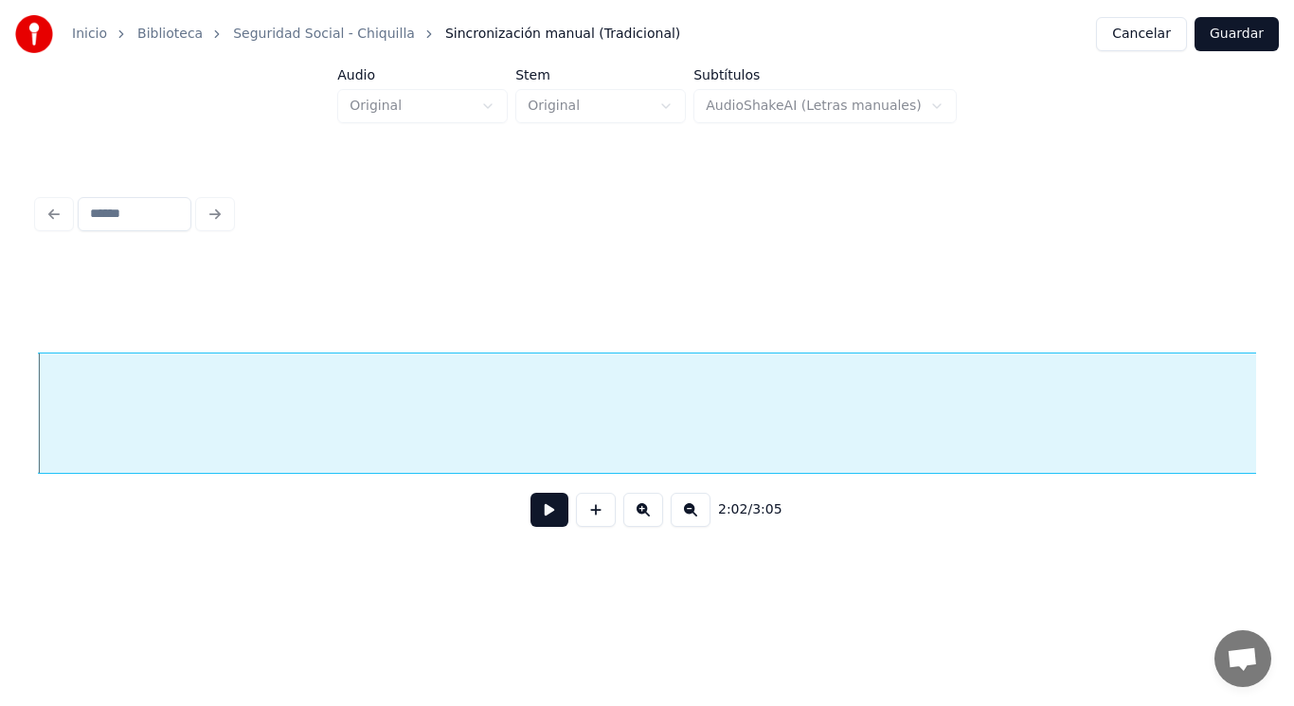
click at [540, 521] on button at bounding box center [550, 510] width 38 height 34
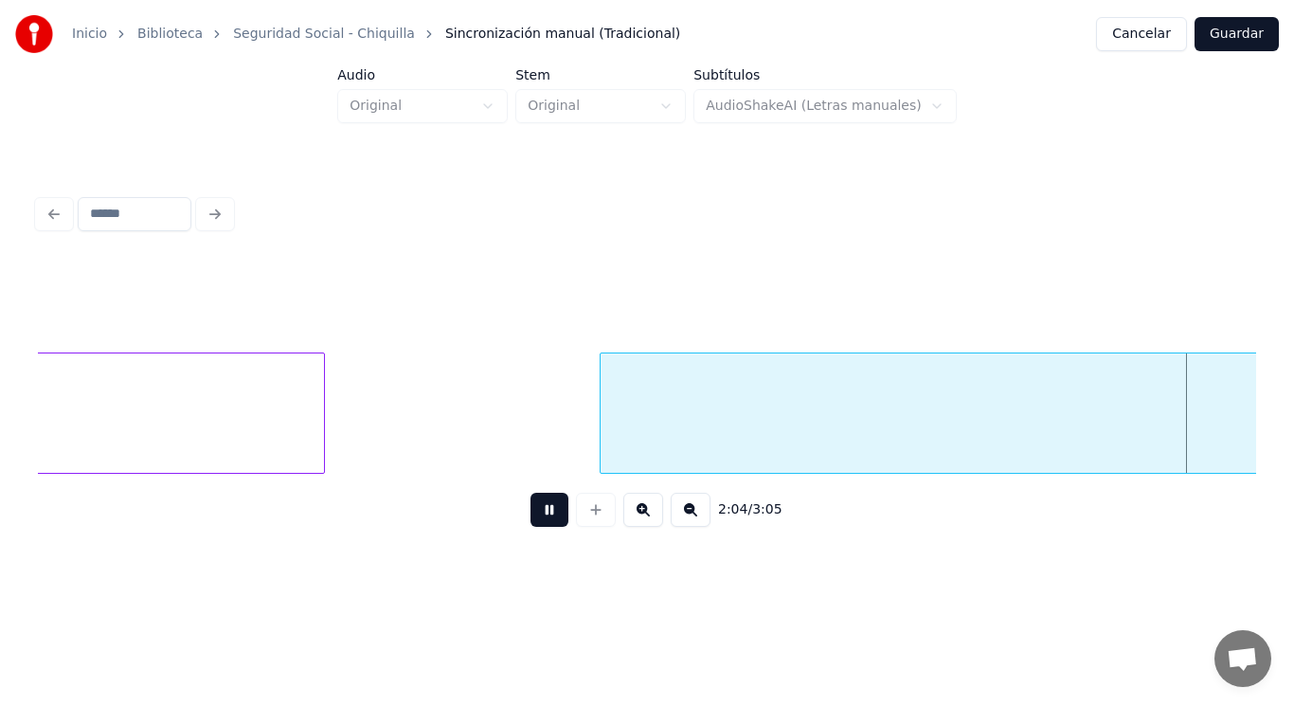
click at [540, 521] on button at bounding box center [550, 510] width 38 height 34
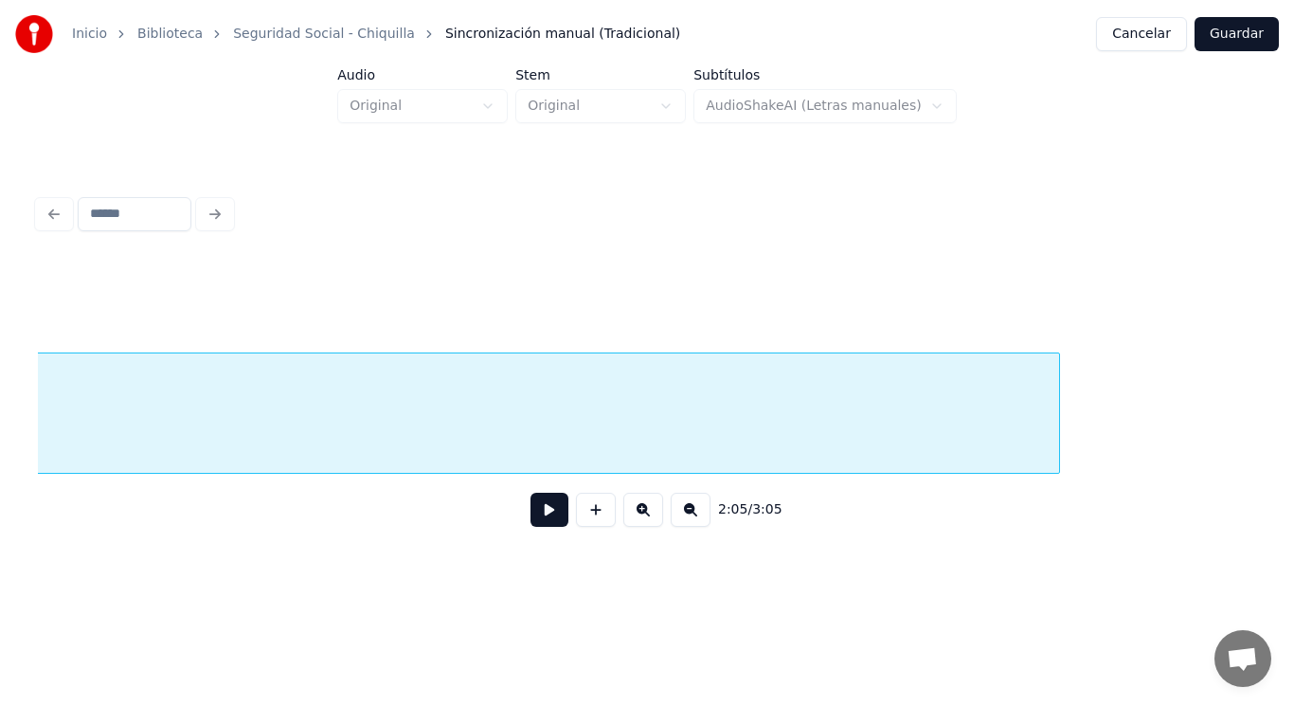
scroll to position [0, 167517]
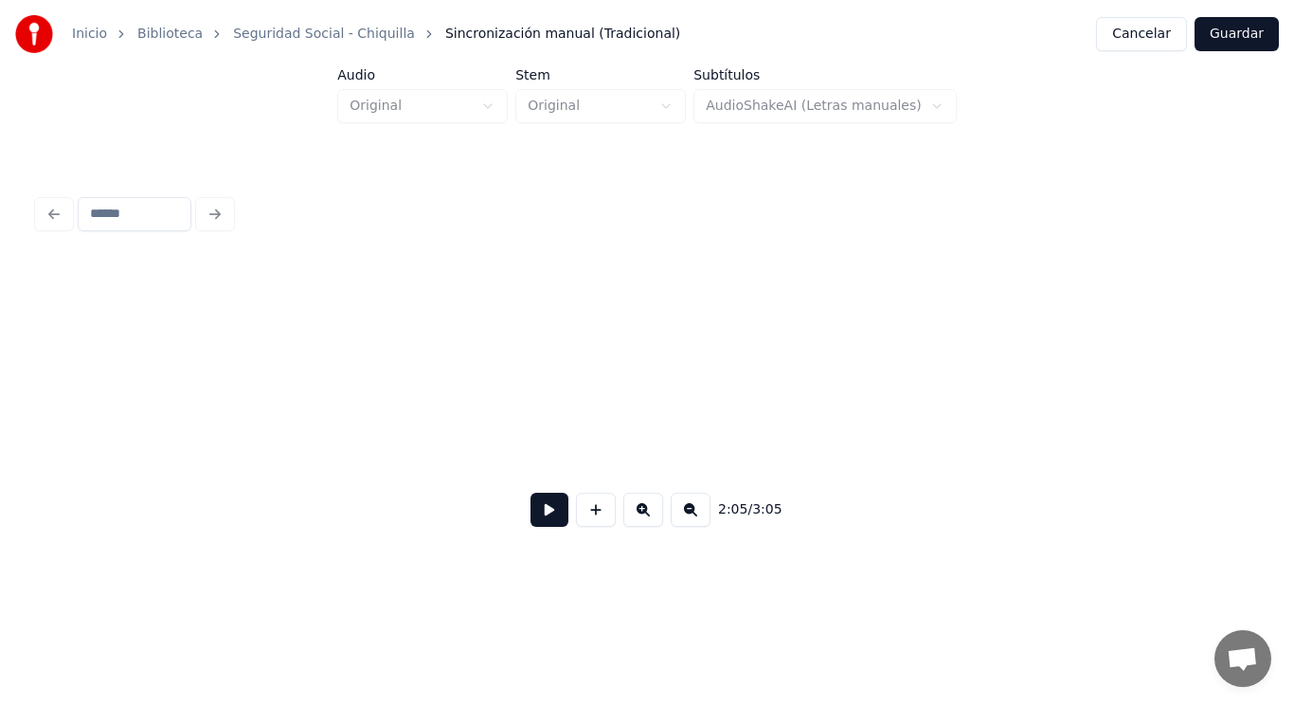
click at [0, 424] on div "Inicio Biblioteca Seguridad Social - Chiquilla Sincronización manual (Tradicion…" at bounding box center [647, 288] width 1294 height 577
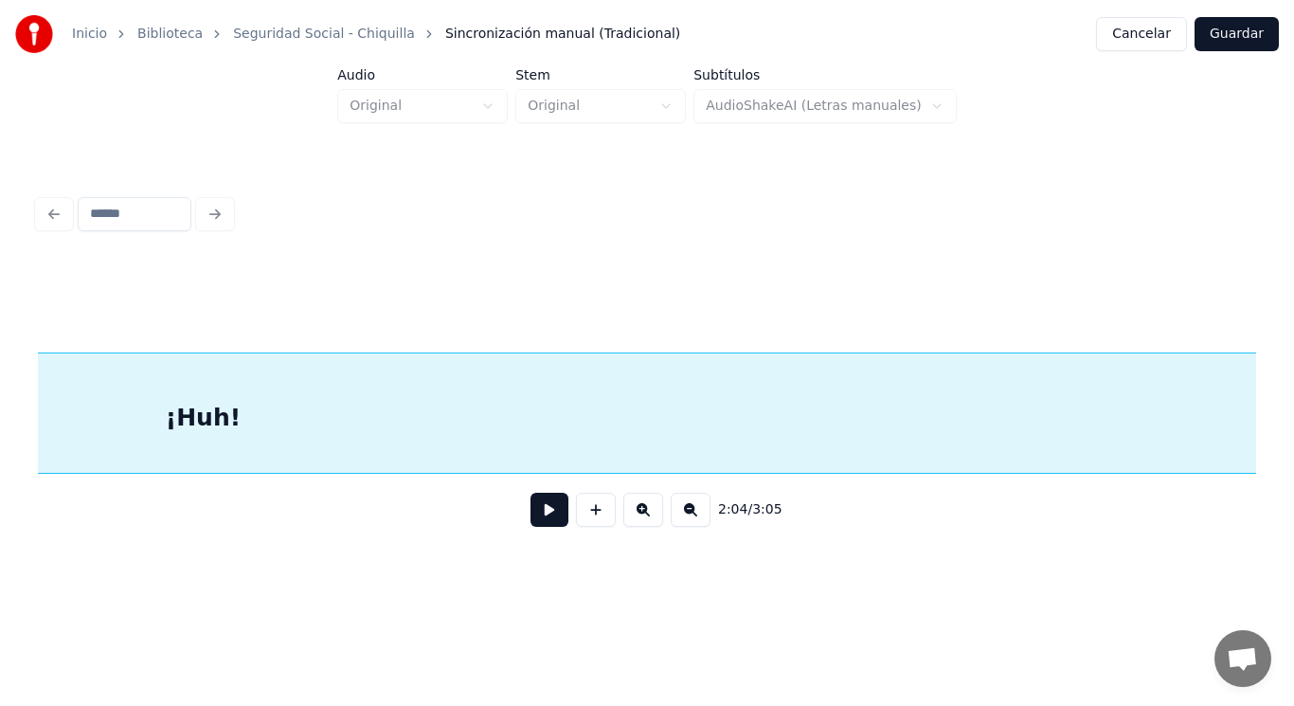
scroll to position [0, 166526]
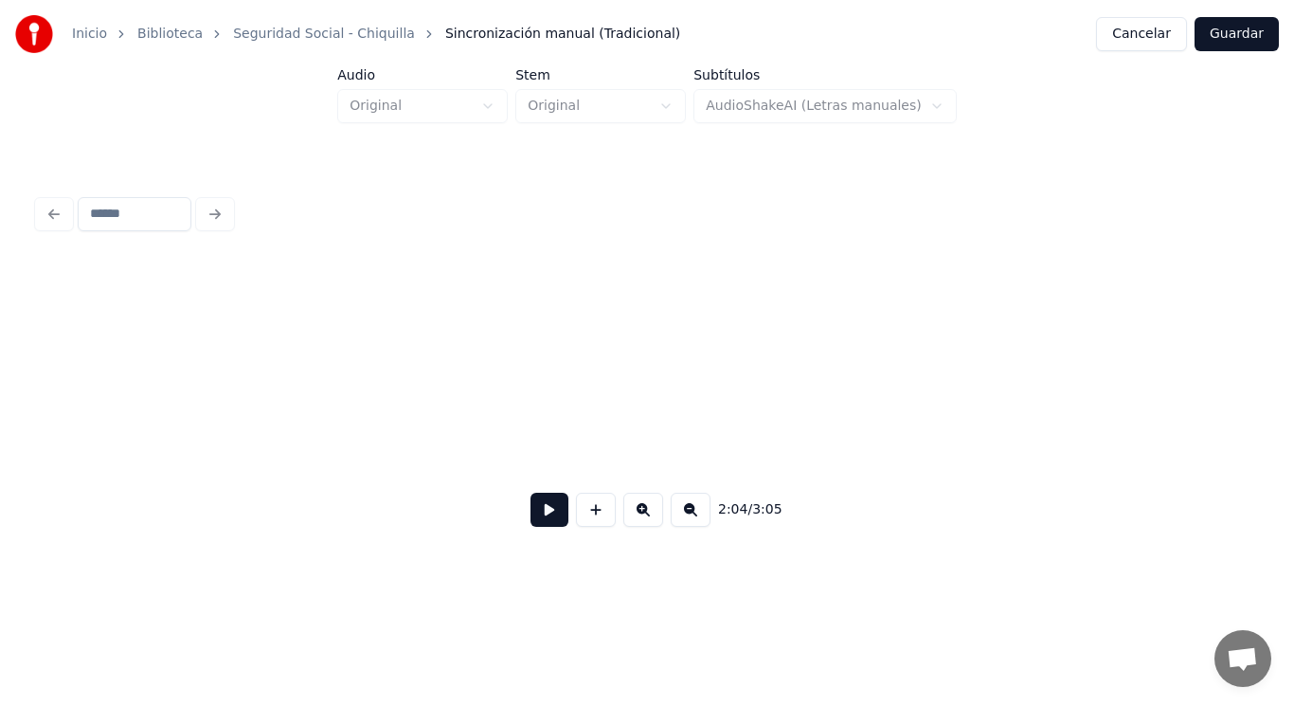
click at [0, 408] on div "Inicio Biblioteca Seguridad Social - Chiquilla Sincronización manual (Tradicion…" at bounding box center [647, 288] width 1294 height 577
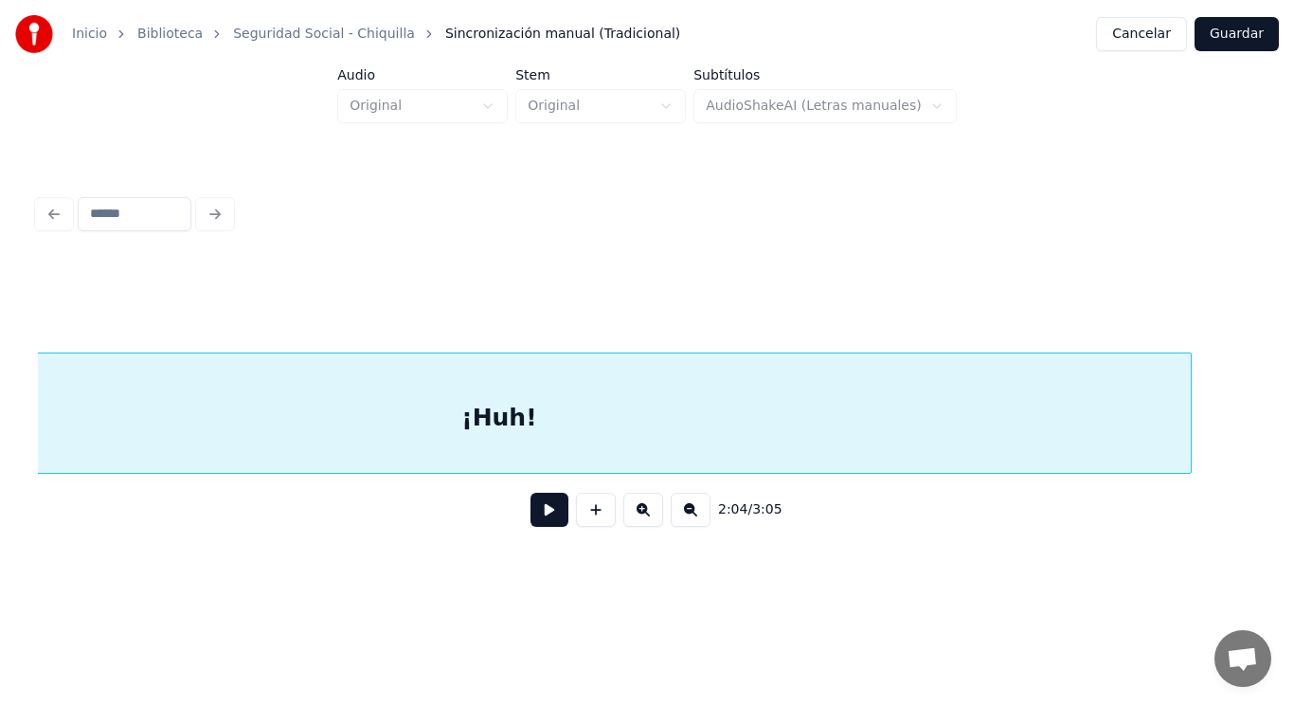
scroll to position [0, 165535]
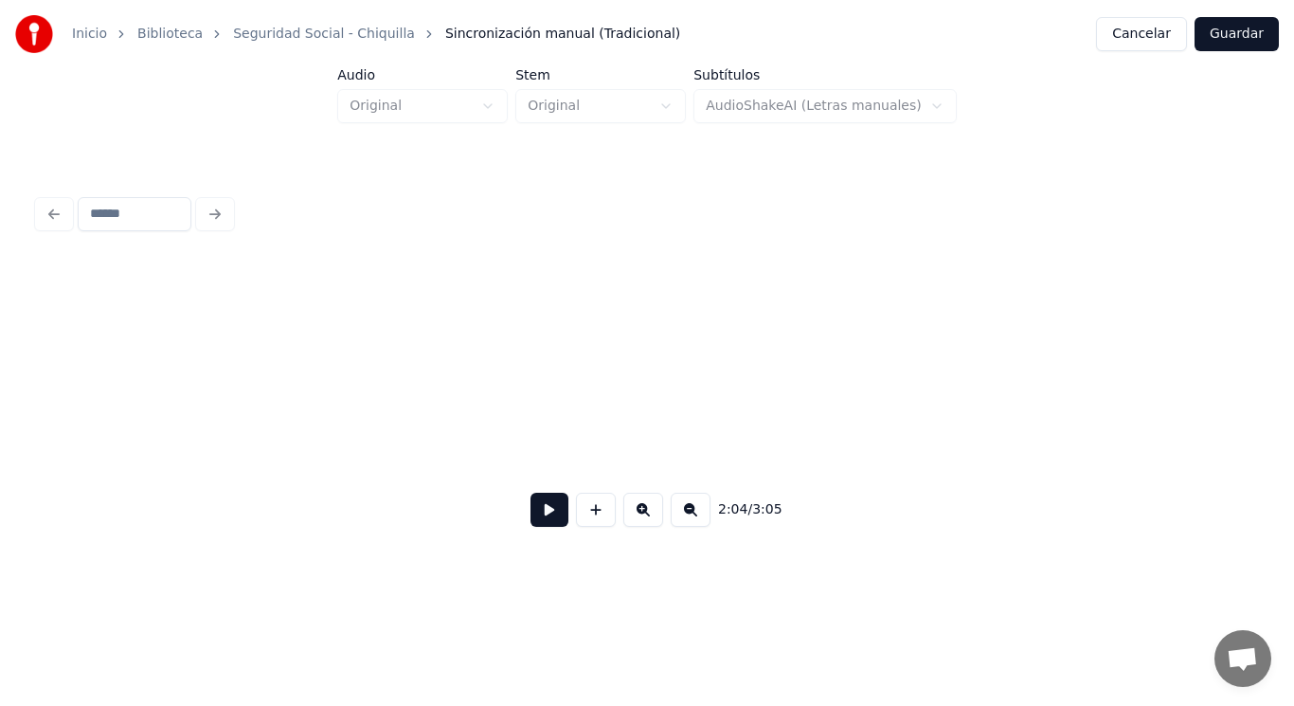
click at [0, 415] on div "Inicio Biblioteca Seguridad Social - Chiquilla Sincronización manual (Tradicion…" at bounding box center [647, 288] width 1294 height 577
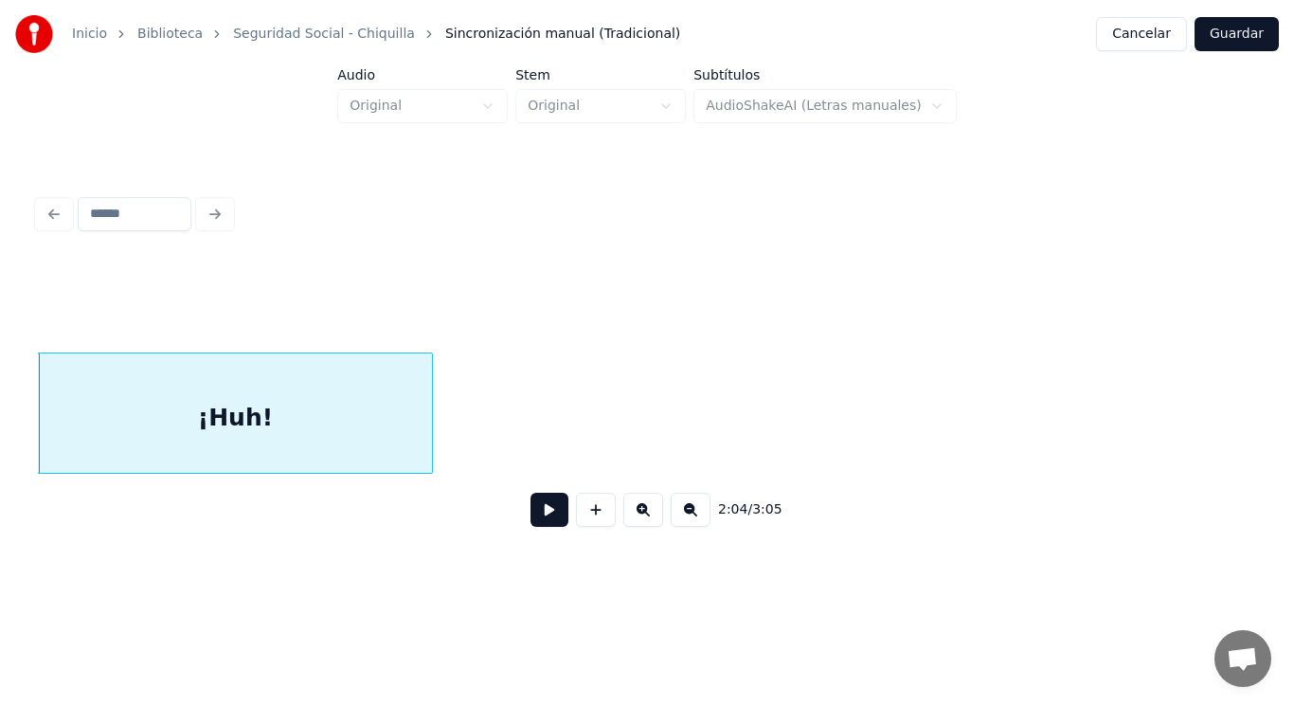
click at [542, 513] on button at bounding box center [550, 510] width 38 height 34
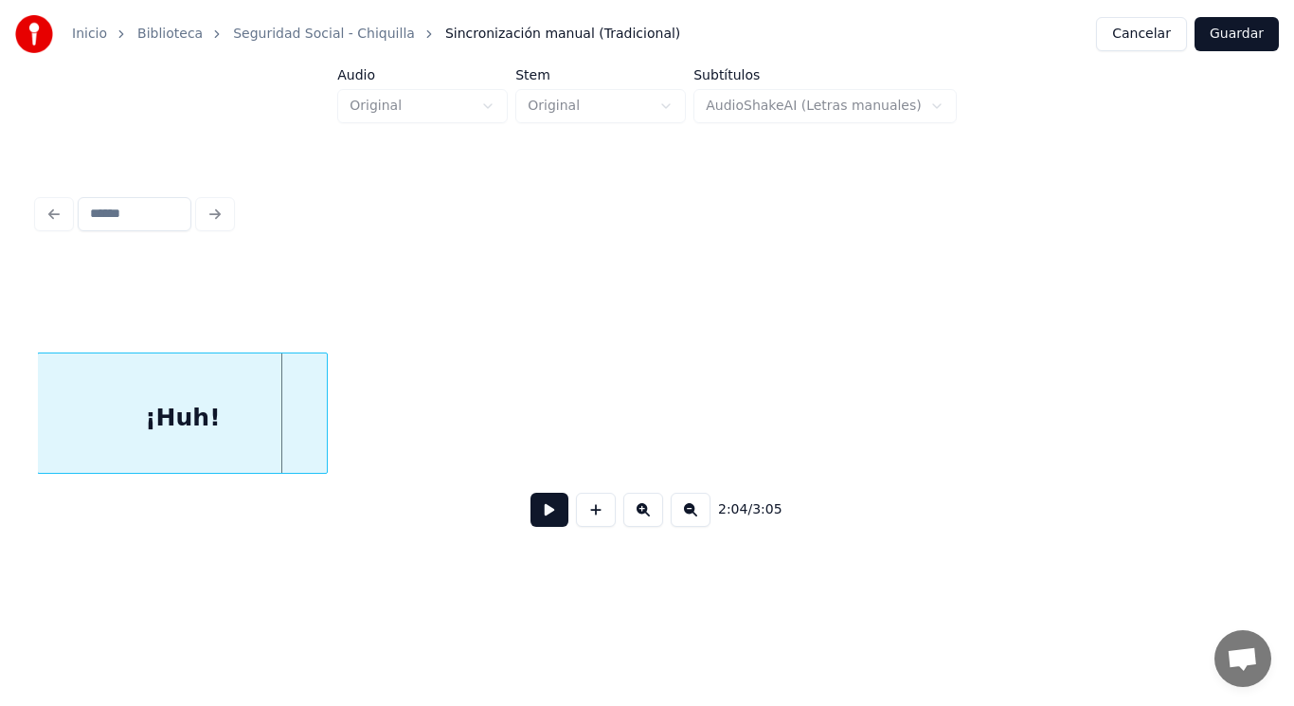
click at [321, 428] on div at bounding box center [324, 412] width 6 height 119
click at [538, 526] on button at bounding box center [550, 510] width 38 height 34
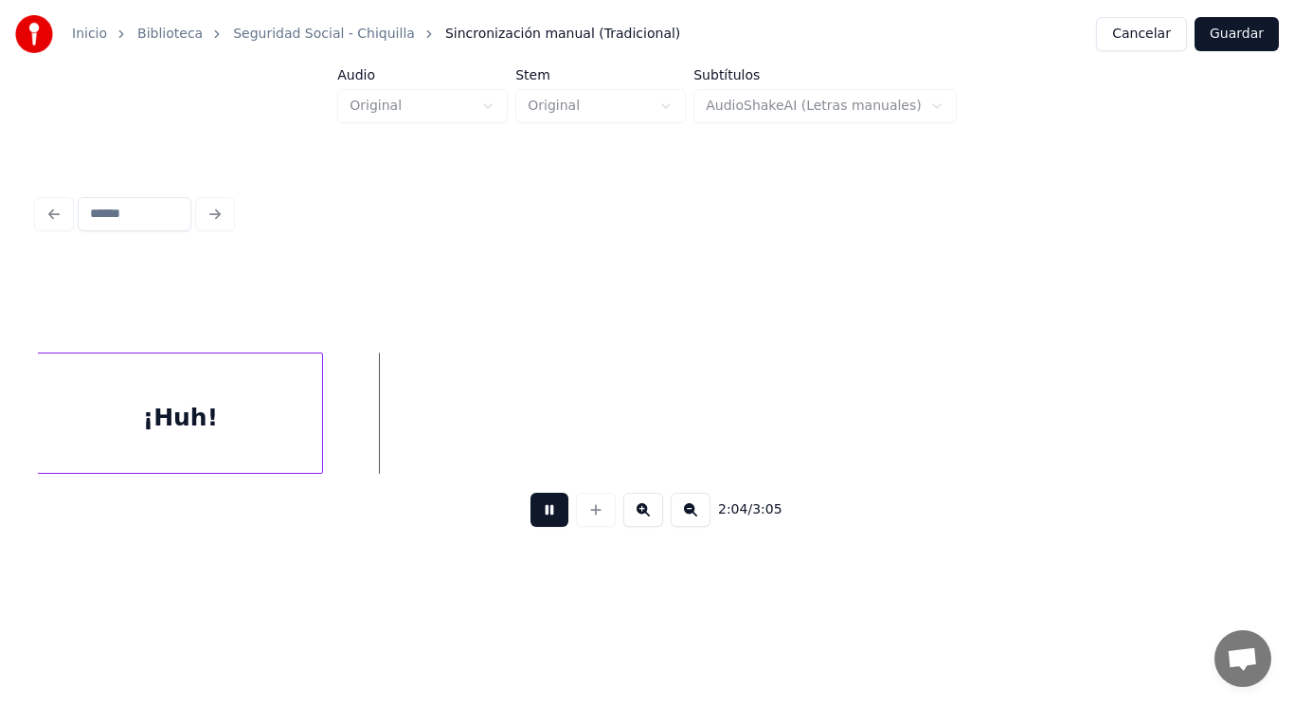
click at [538, 526] on button at bounding box center [550, 510] width 38 height 34
click at [358, 425] on div at bounding box center [359, 412] width 6 height 119
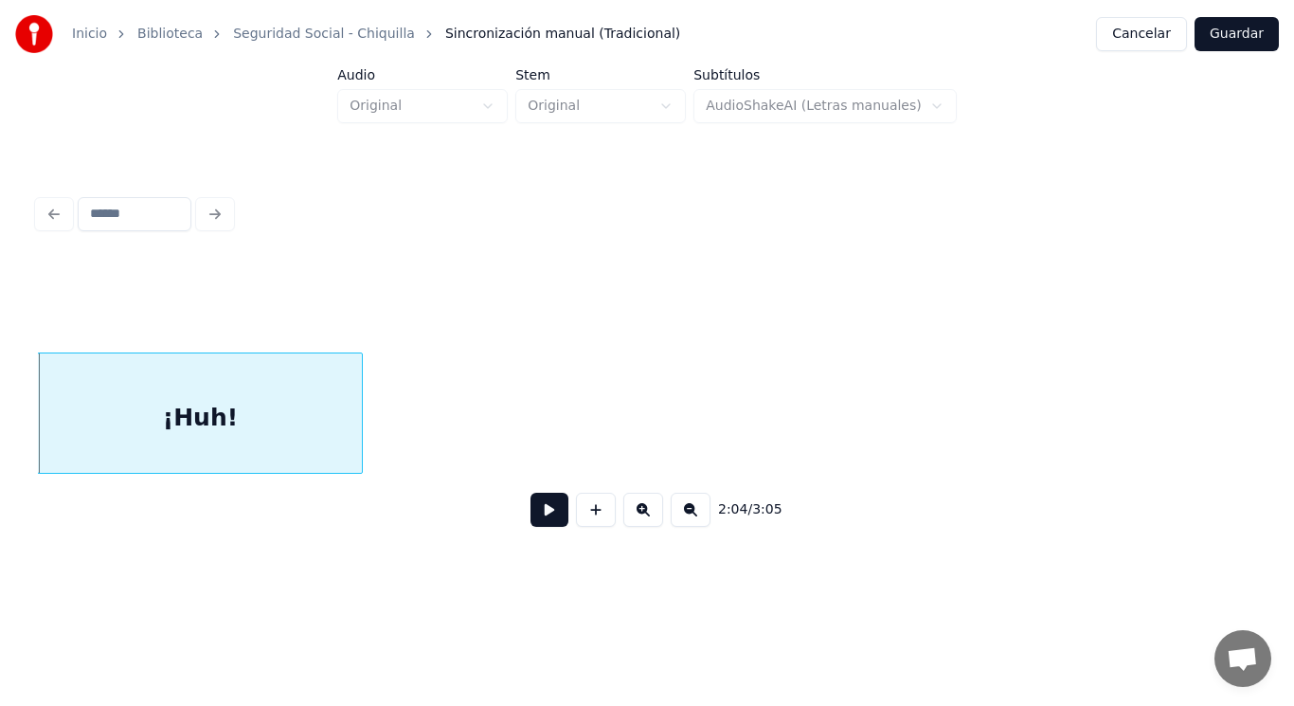
click at [532, 516] on button at bounding box center [550, 510] width 38 height 34
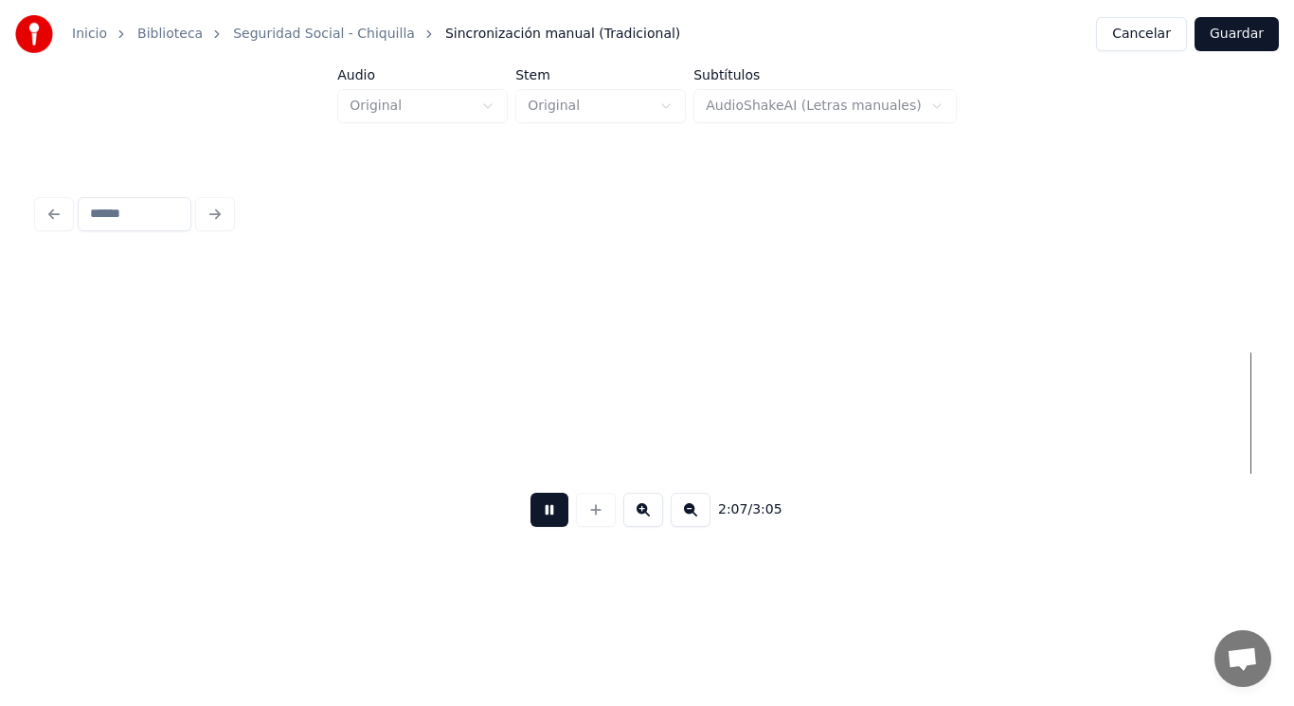
scroll to position [0, 168815]
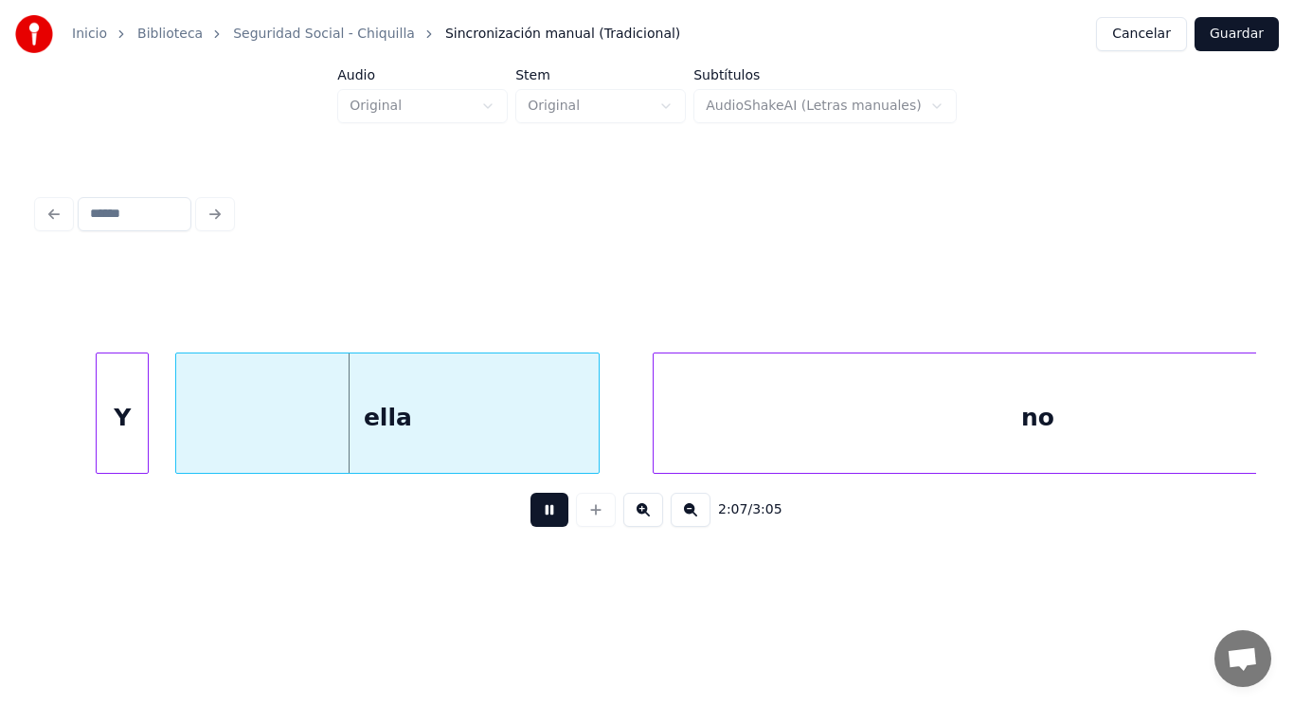
click at [532, 516] on button at bounding box center [550, 510] width 38 height 34
click at [45, 427] on div at bounding box center [48, 412] width 6 height 119
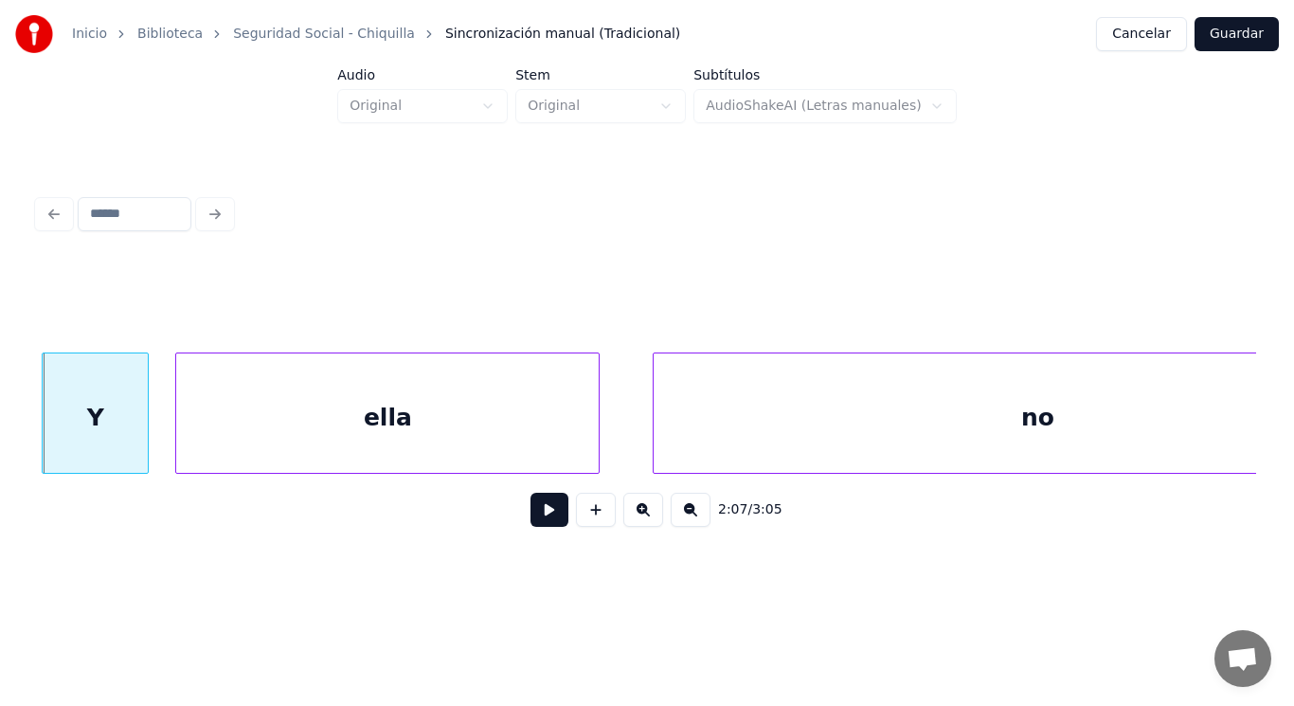
click at [538, 522] on button at bounding box center [550, 510] width 38 height 34
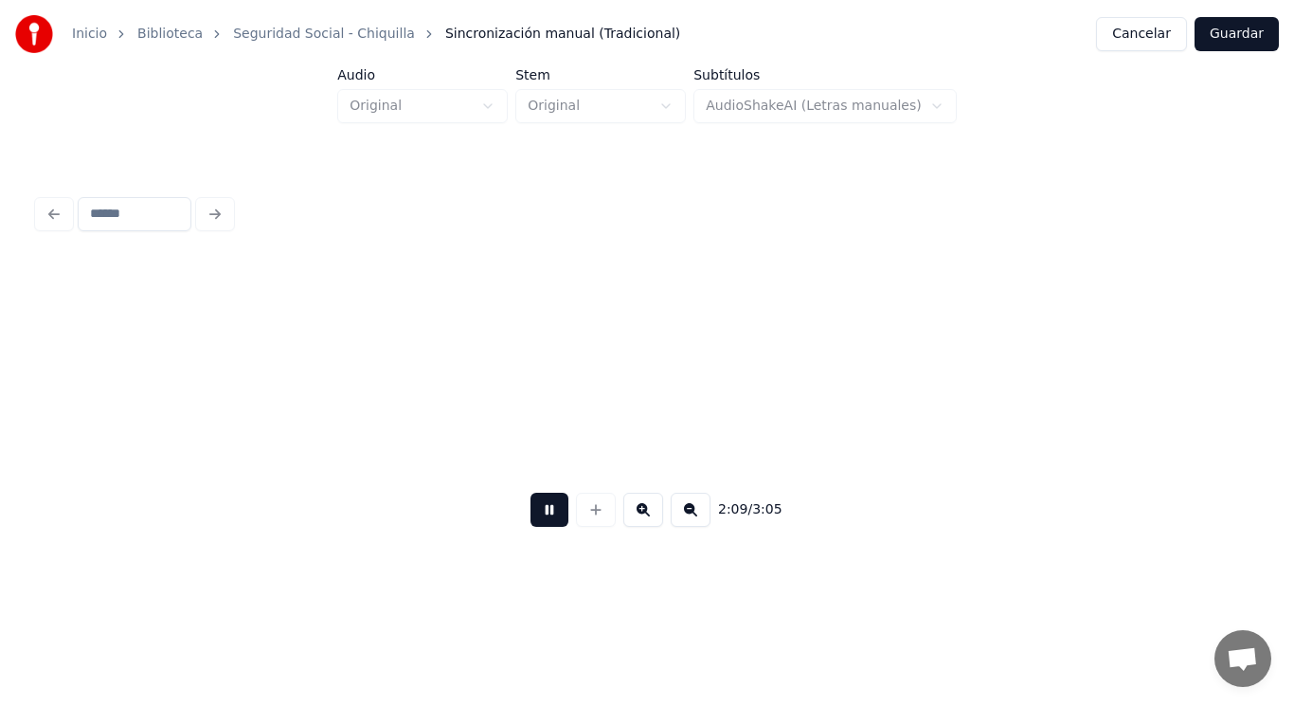
scroll to position [0, 171280]
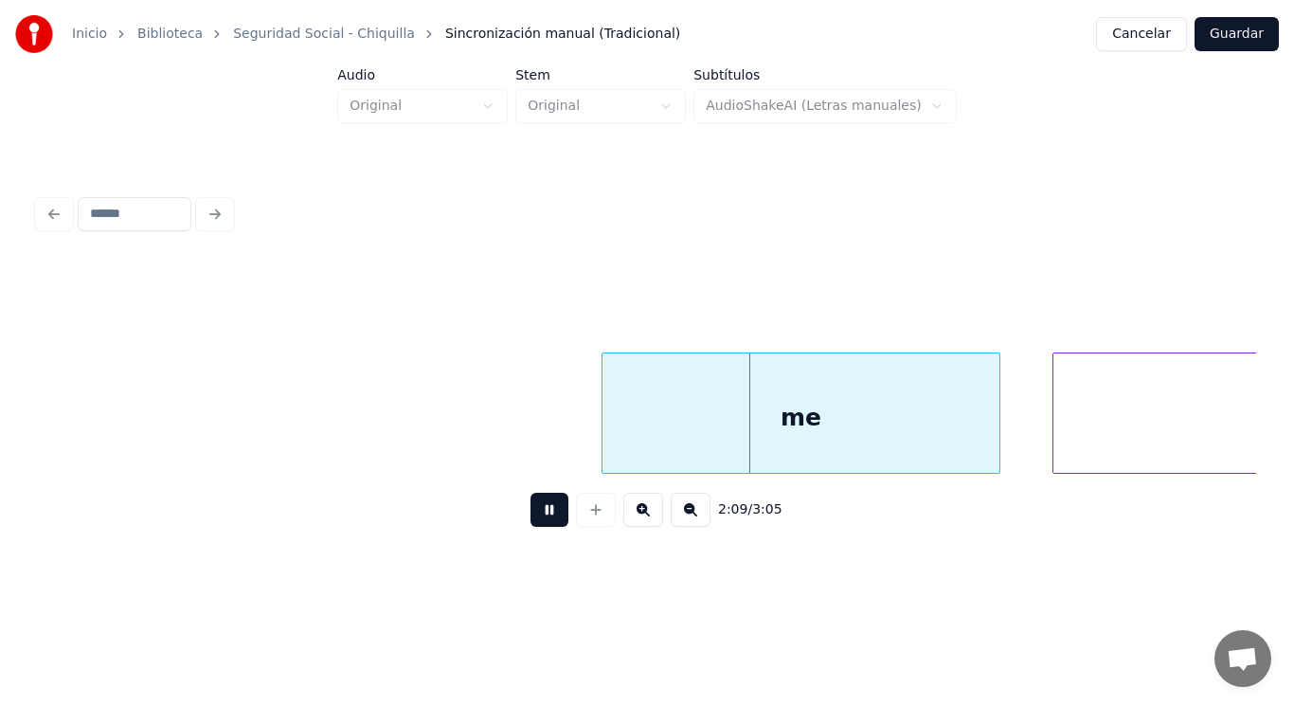
click at [538, 522] on button at bounding box center [550, 510] width 38 height 34
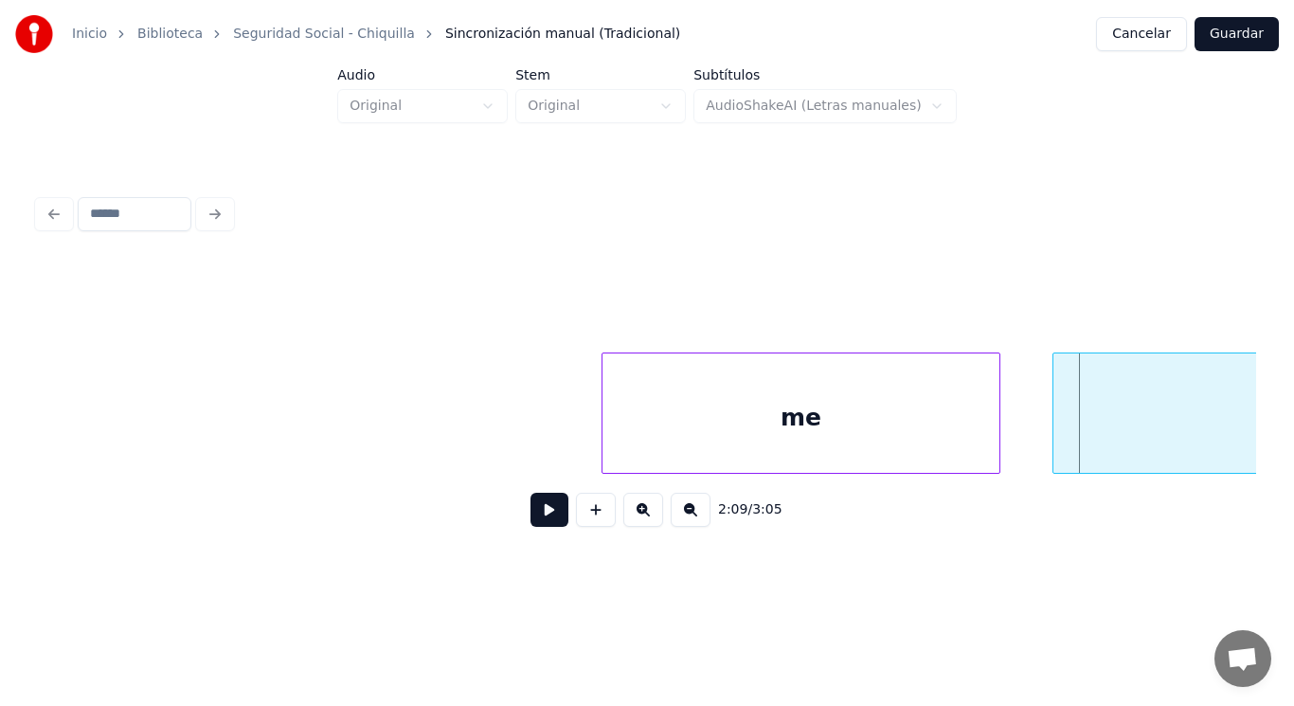
click at [643, 441] on div "me" at bounding box center [801, 417] width 396 height 129
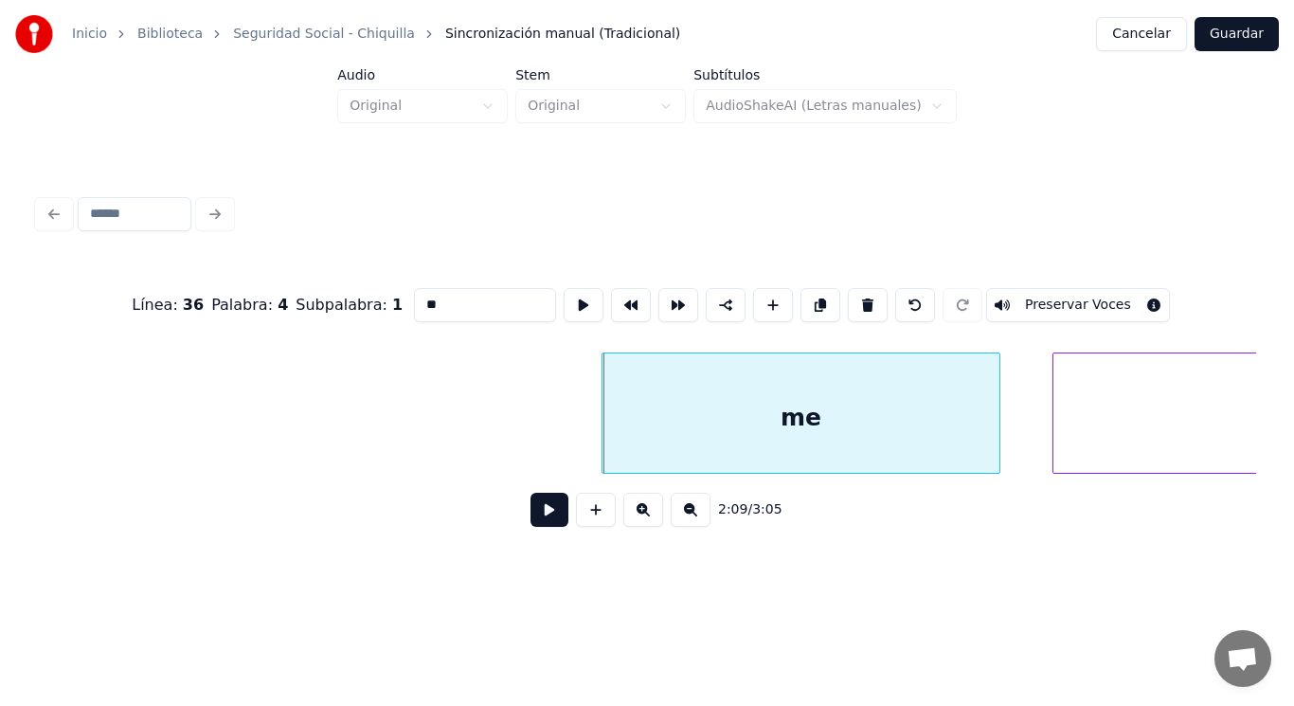
click at [531, 518] on button at bounding box center [550, 510] width 38 height 34
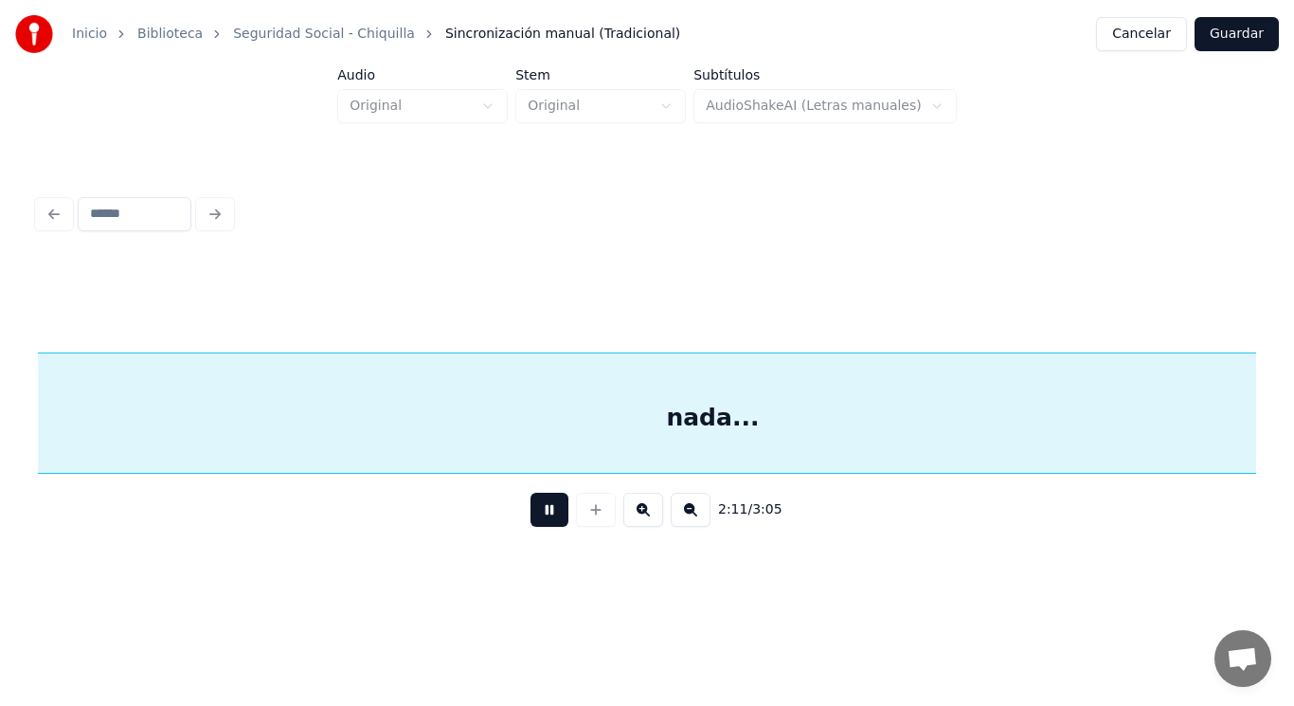
scroll to position [0, 174964]
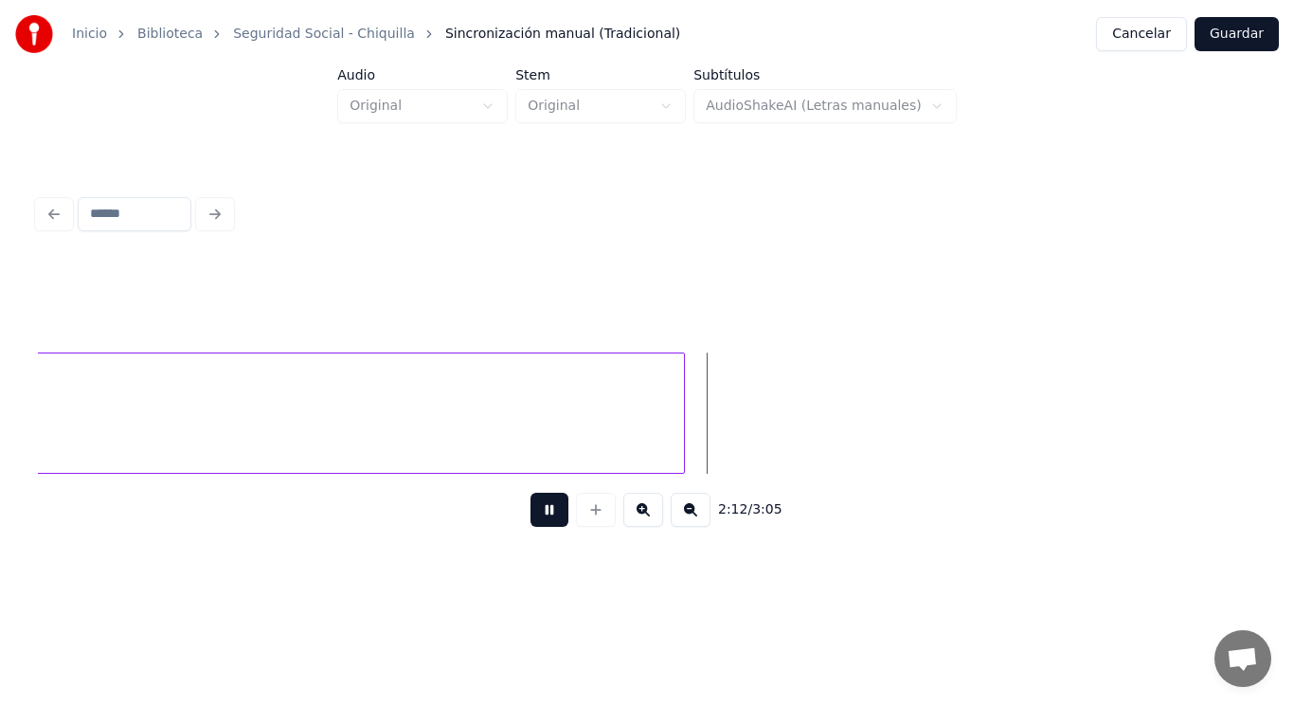
click at [531, 518] on button at bounding box center [550, 510] width 38 height 34
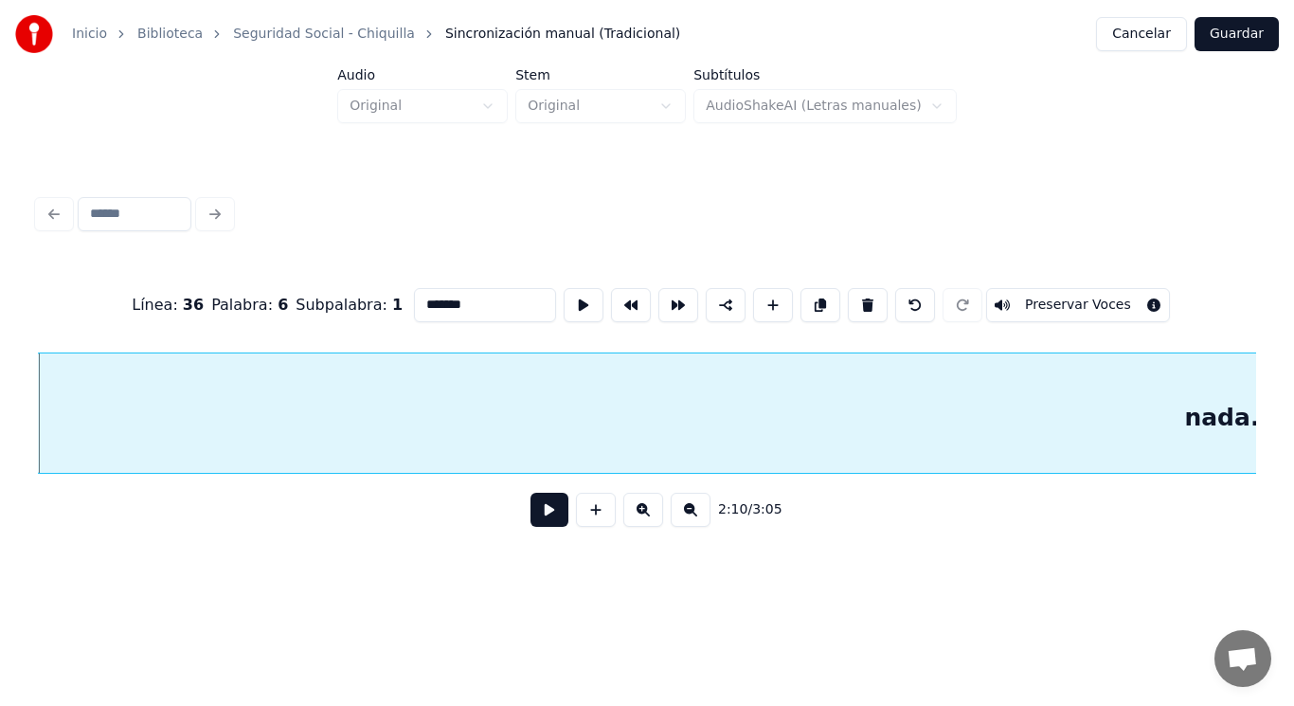
click at [534, 512] on button at bounding box center [550, 510] width 38 height 34
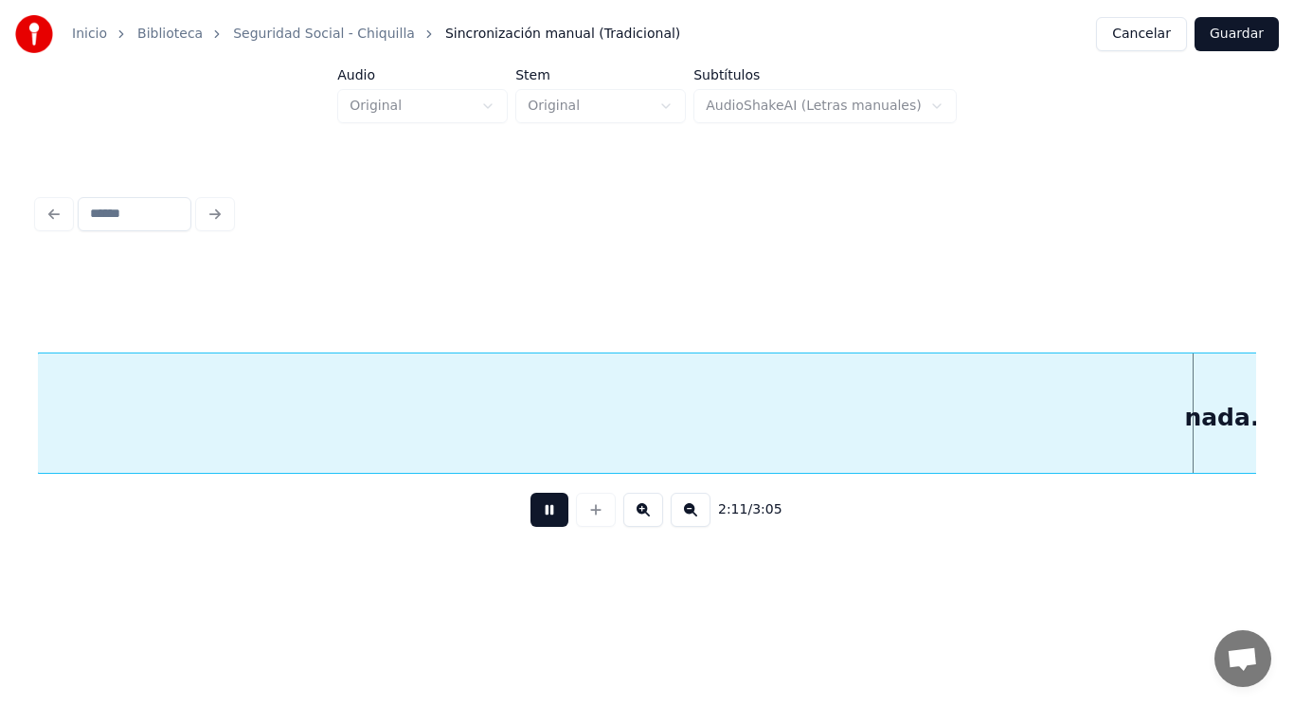
scroll to position [0, 174443]
click at [534, 512] on button at bounding box center [550, 510] width 38 height 34
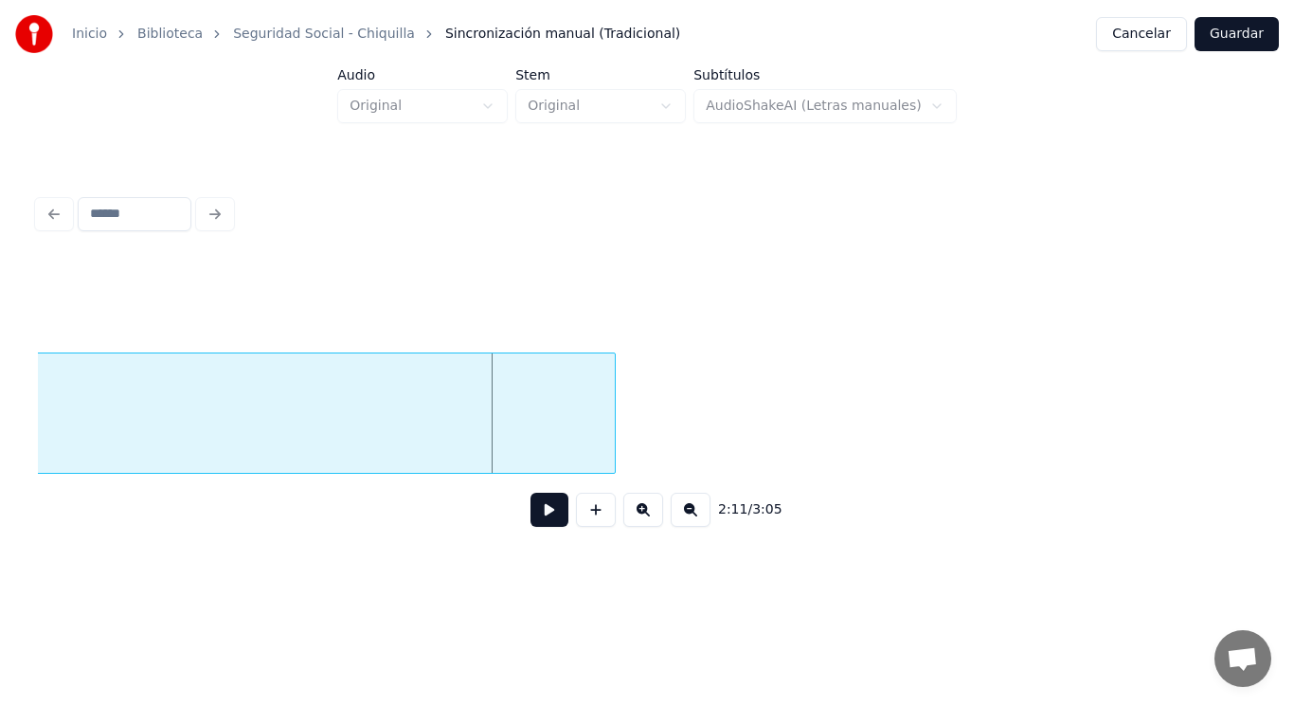
click at [609, 429] on div at bounding box center [612, 412] width 6 height 119
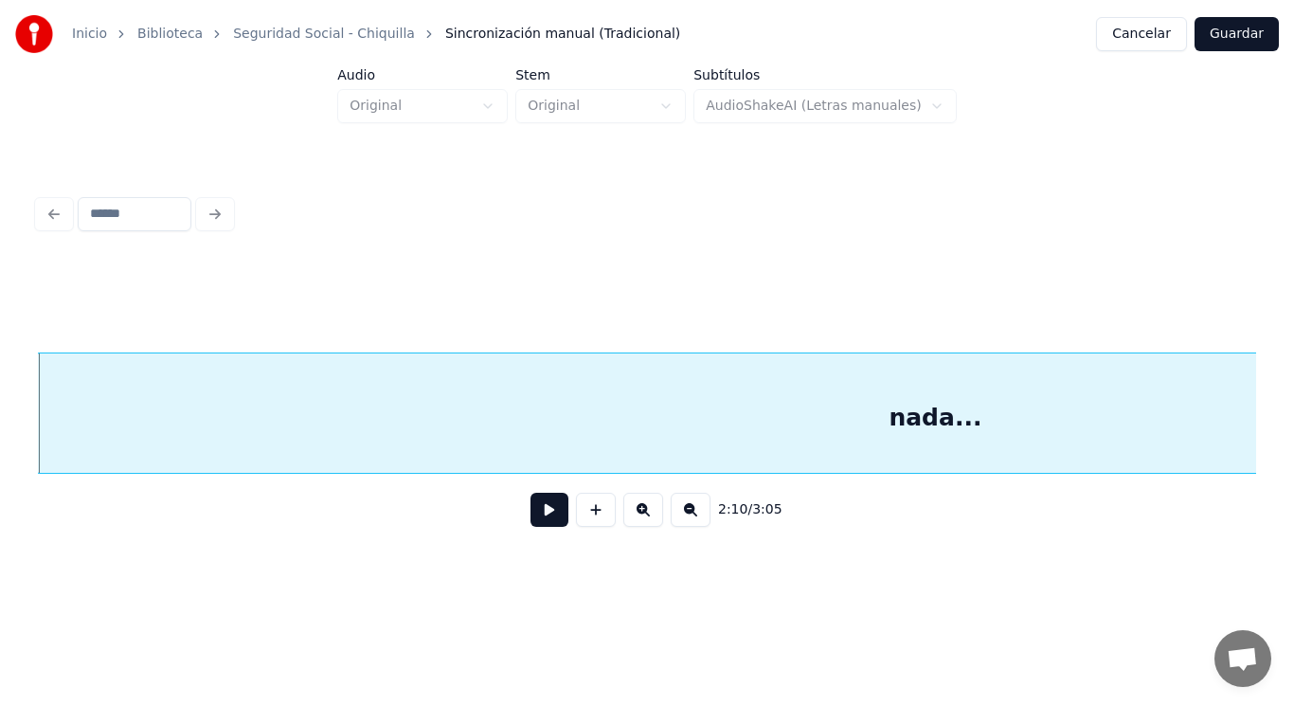
click at [536, 515] on button at bounding box center [550, 510] width 38 height 34
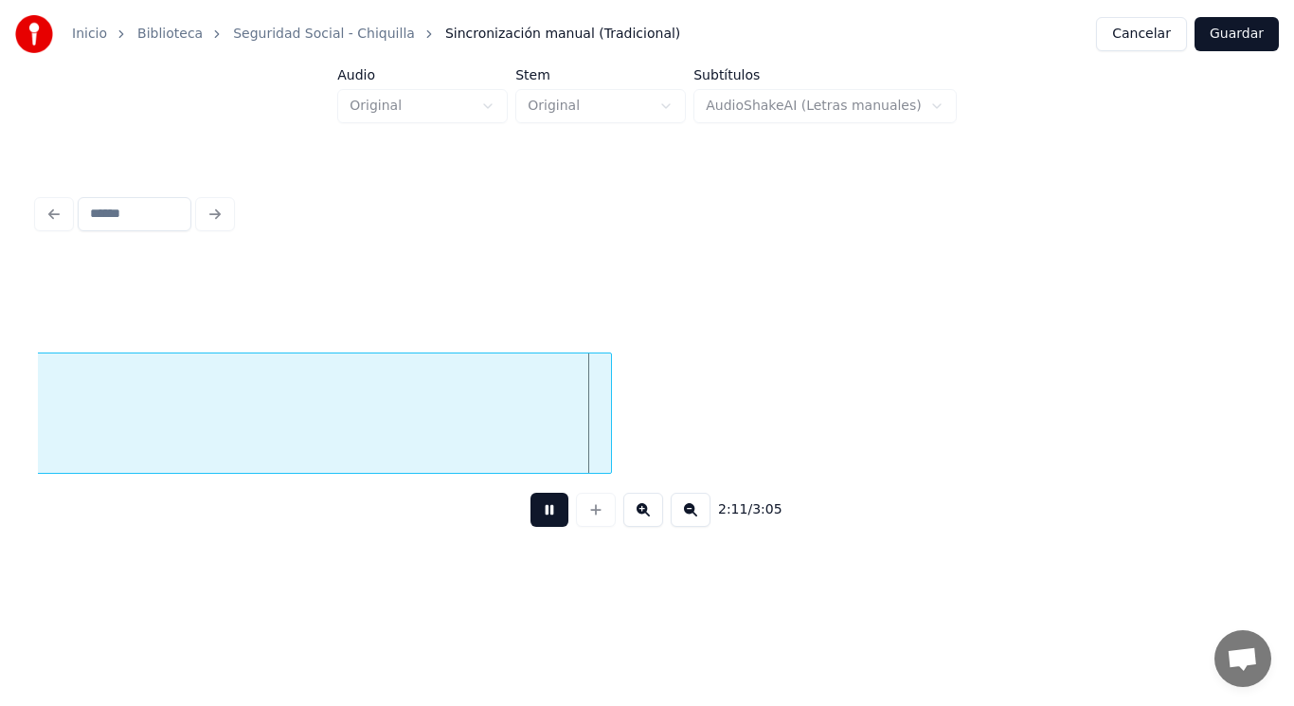
click at [536, 515] on button at bounding box center [550, 510] width 38 height 34
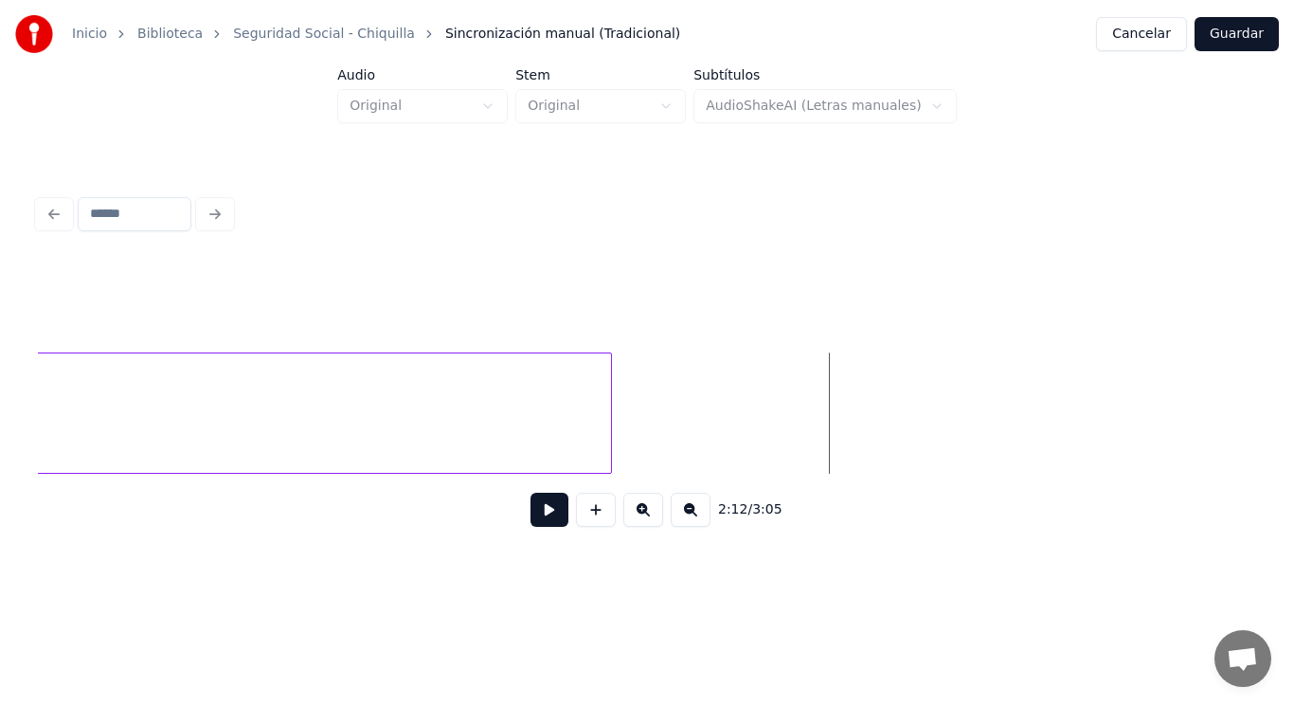
click at [551, 507] on button at bounding box center [550, 510] width 38 height 34
click at [588, 517] on button at bounding box center [596, 510] width 40 height 34
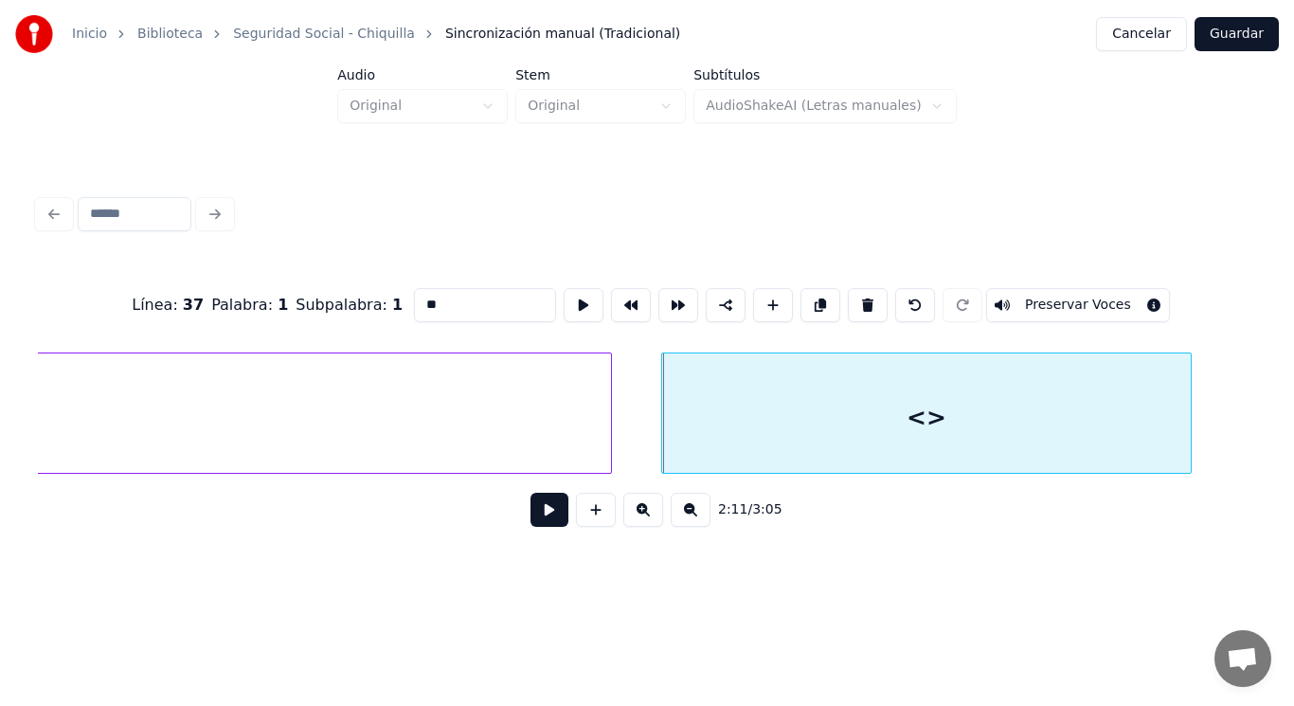
drag, startPoint x: 413, startPoint y: 297, endPoint x: 313, endPoint y: 298, distance: 100.4
click at [313, 298] on div "Línea : 37 Palabra : 1 Subpalabra : 1 ** Preservar Voces" at bounding box center [647, 305] width 1219 height 95
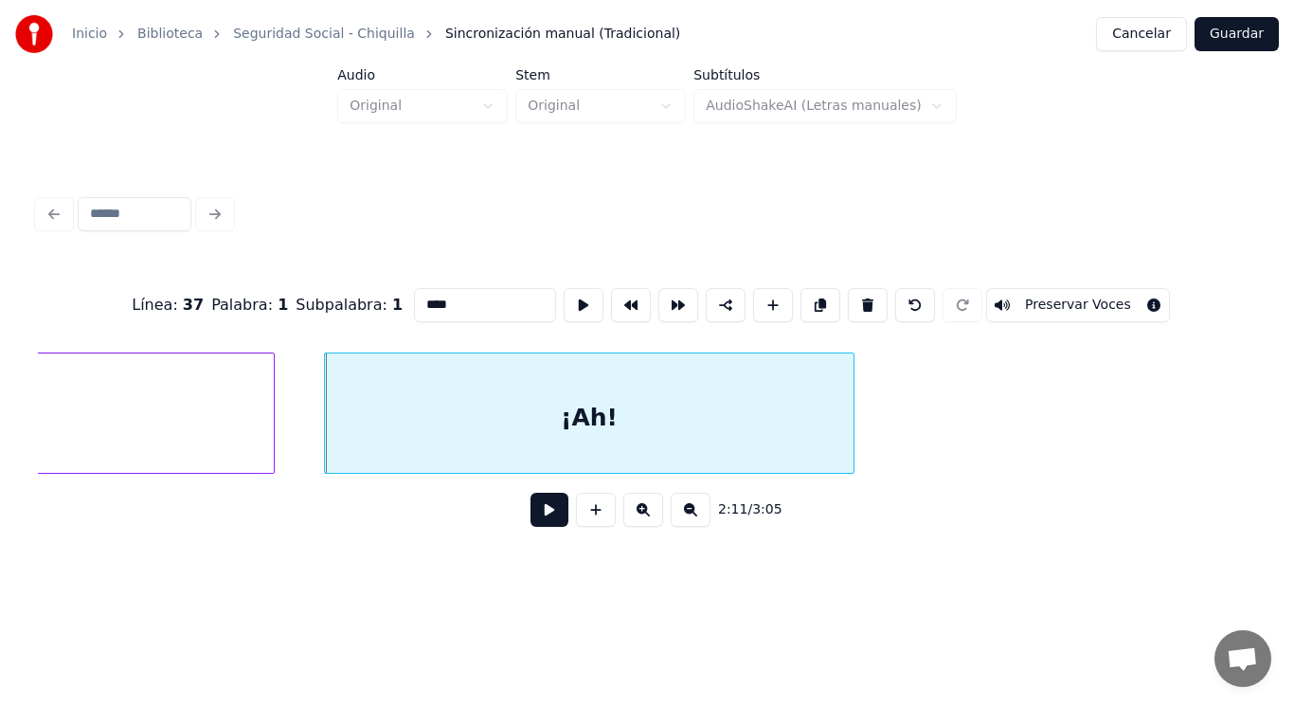
scroll to position [0, 174788]
type input "****"
click at [536, 518] on button at bounding box center [550, 510] width 38 height 34
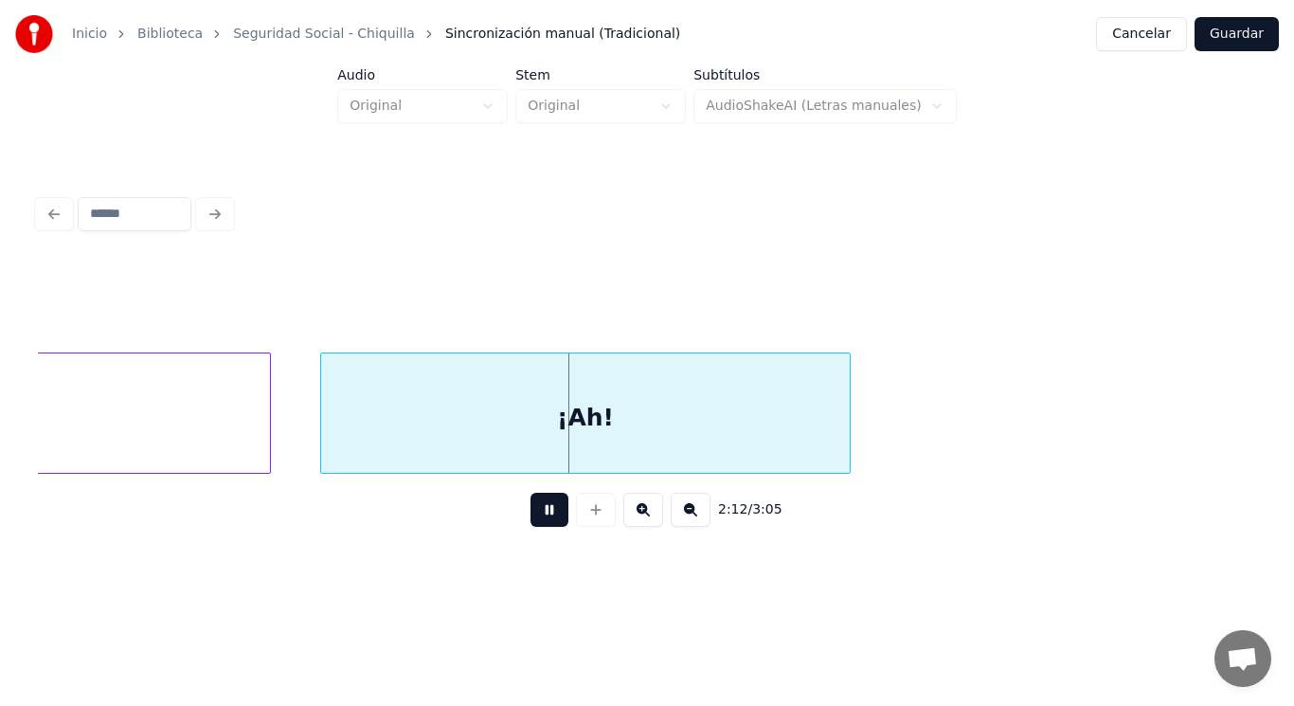
click at [536, 518] on button at bounding box center [550, 510] width 38 height 34
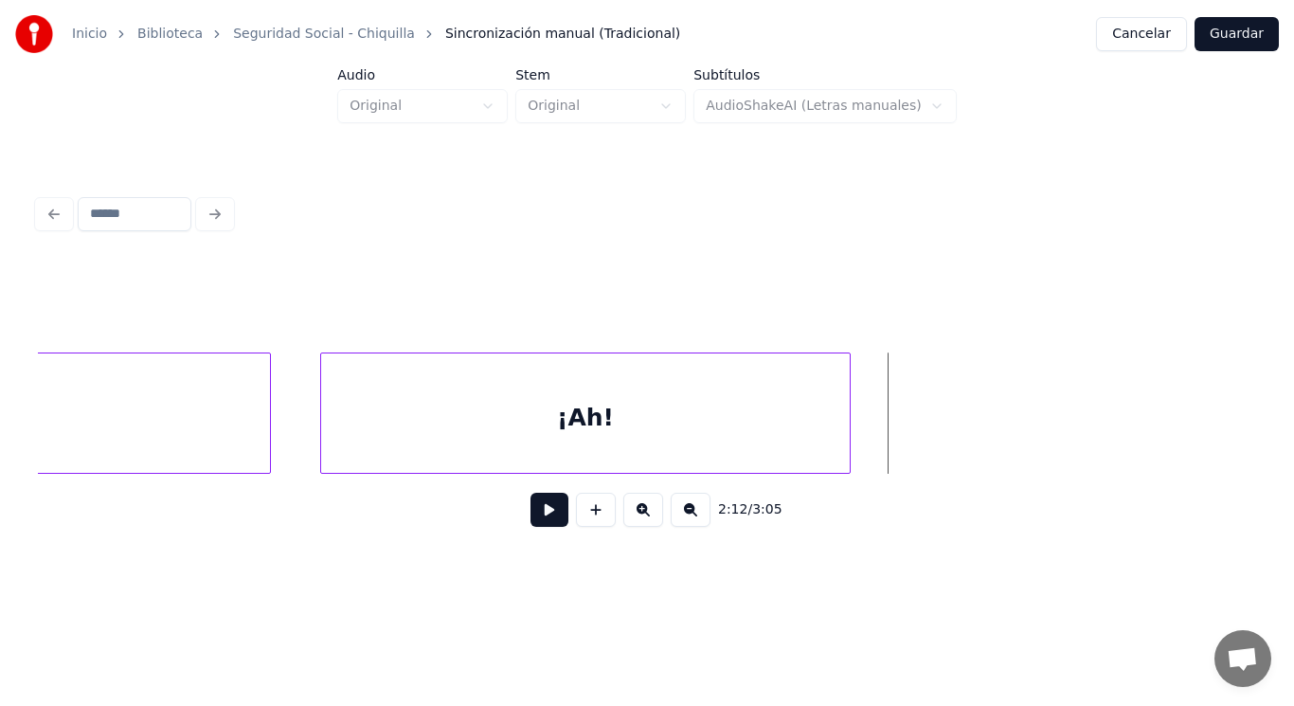
click at [843, 429] on div "¡Ah!" at bounding box center [585, 417] width 529 height 129
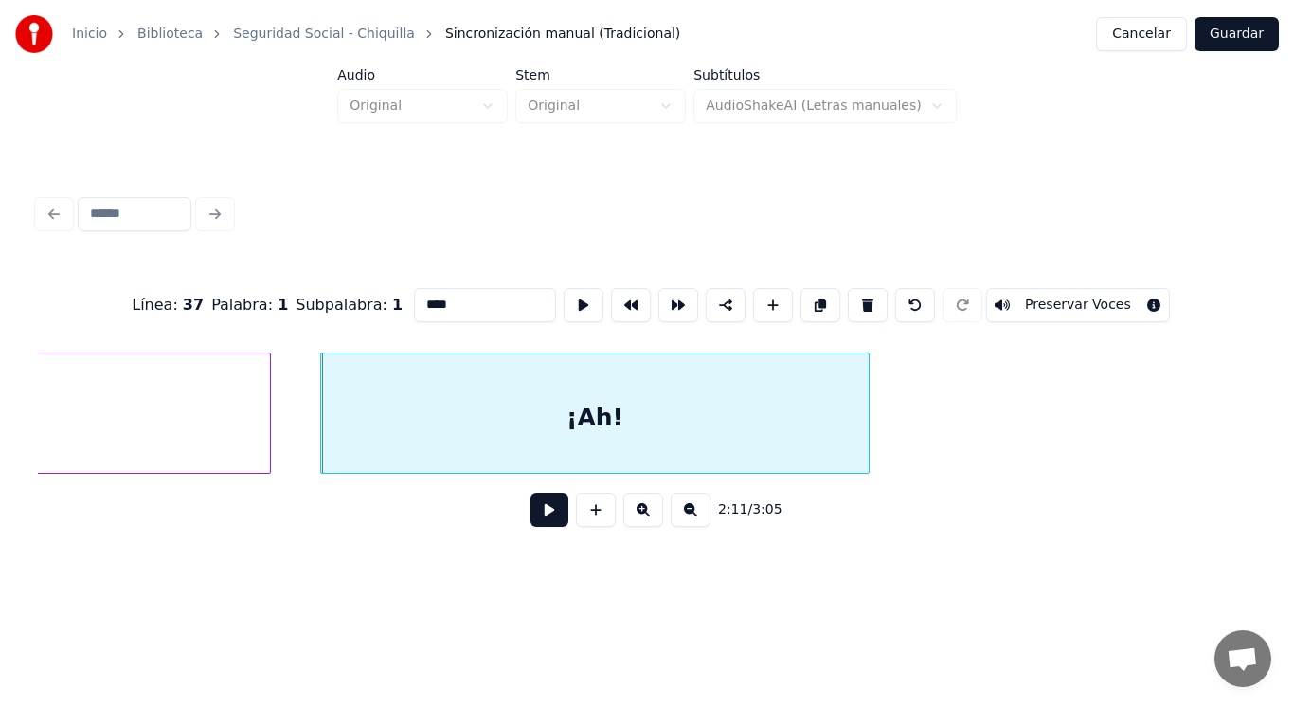
click at [865, 426] on div at bounding box center [866, 412] width 6 height 119
click at [540, 511] on button at bounding box center [550, 510] width 38 height 34
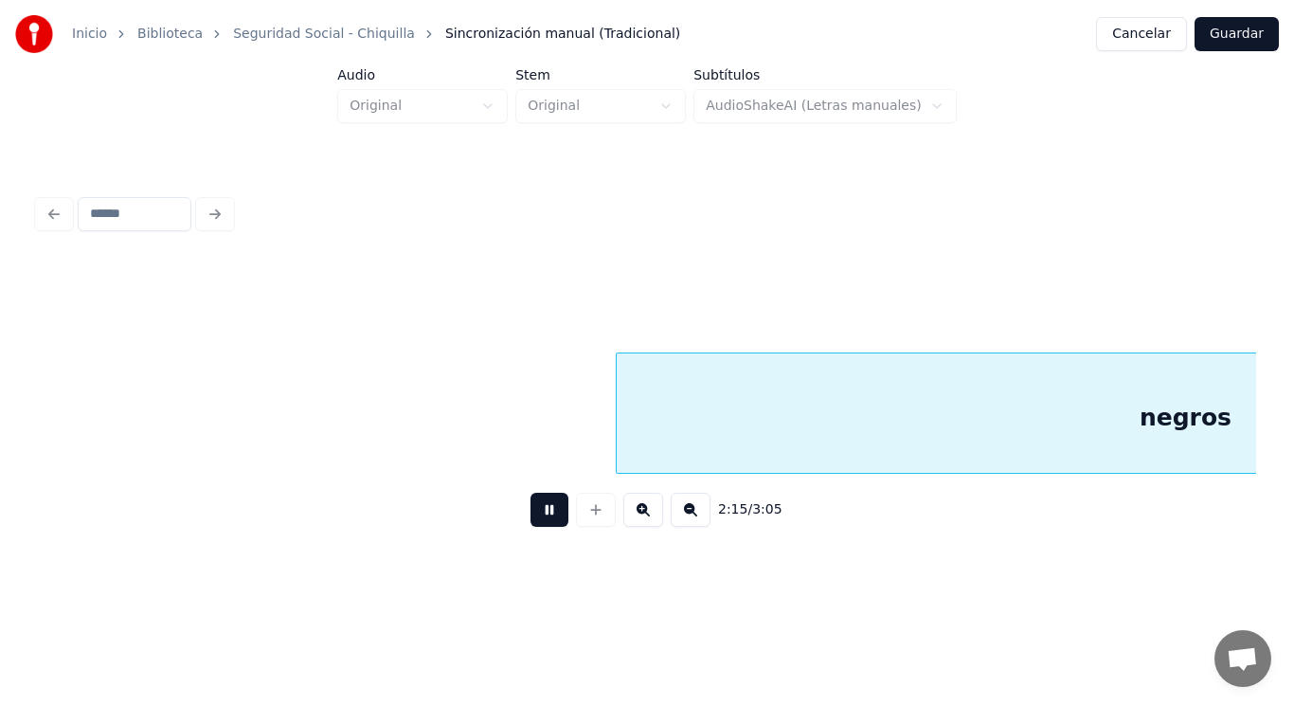
click at [540, 511] on button at bounding box center [550, 510] width 38 height 34
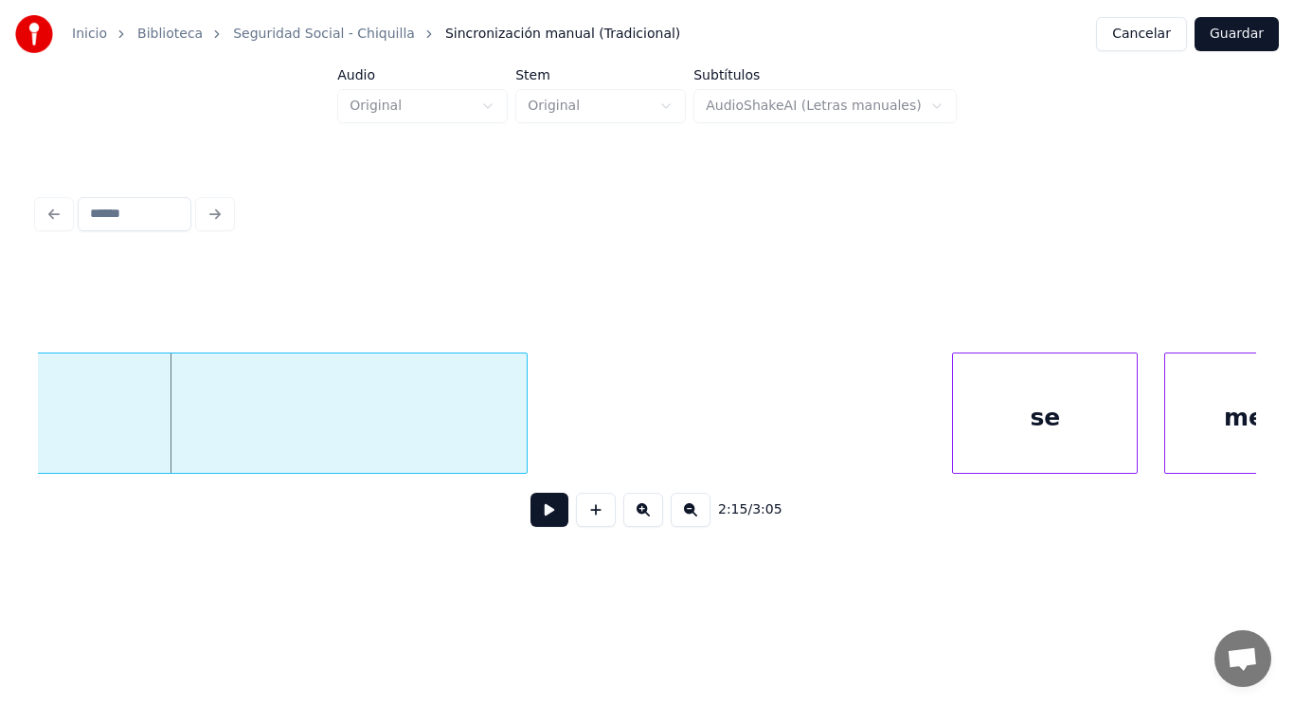
click at [540, 511] on button at bounding box center [550, 510] width 38 height 34
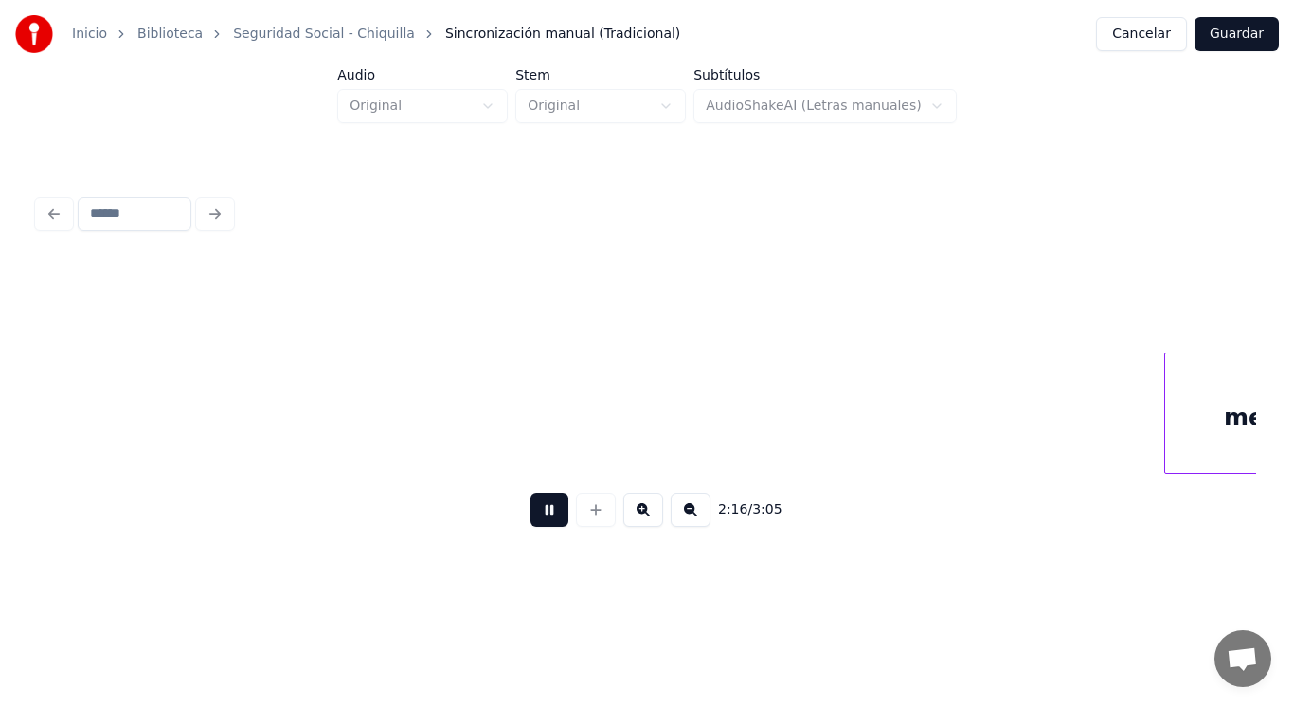
scroll to position [0, 180923]
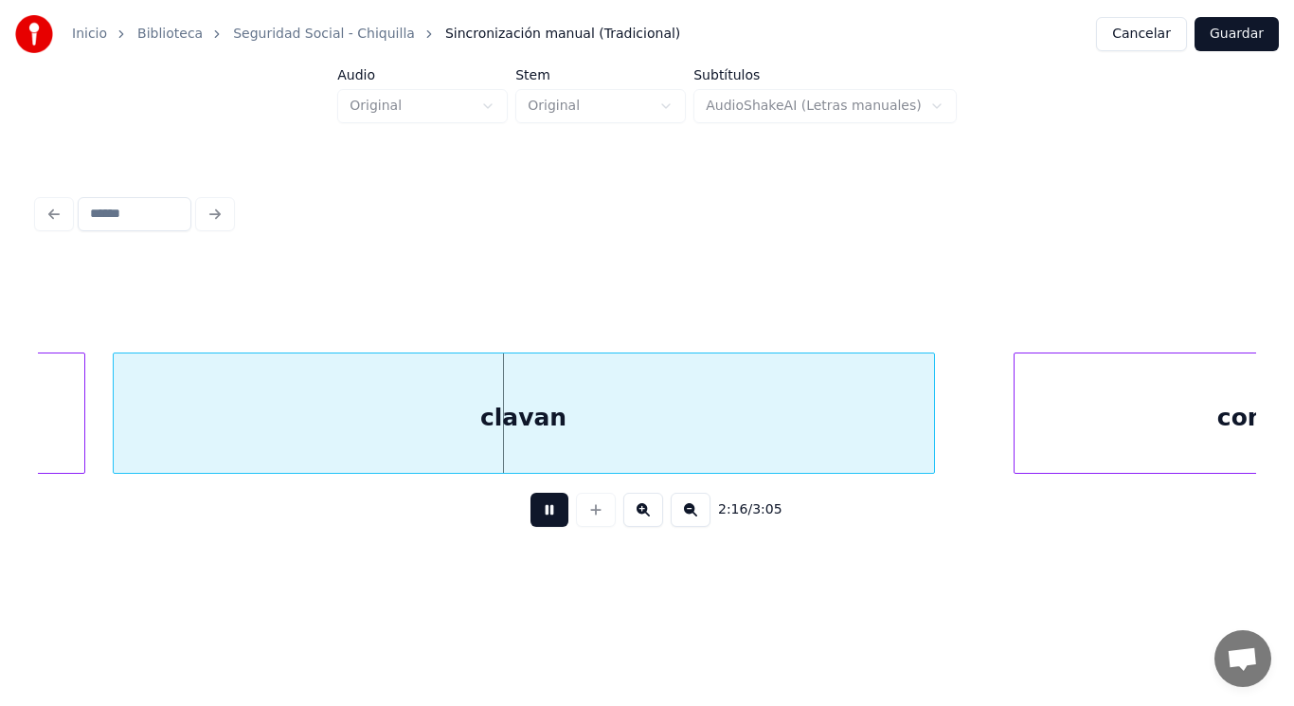
click at [538, 520] on button at bounding box center [550, 510] width 38 height 34
click at [537, 520] on button at bounding box center [550, 510] width 38 height 34
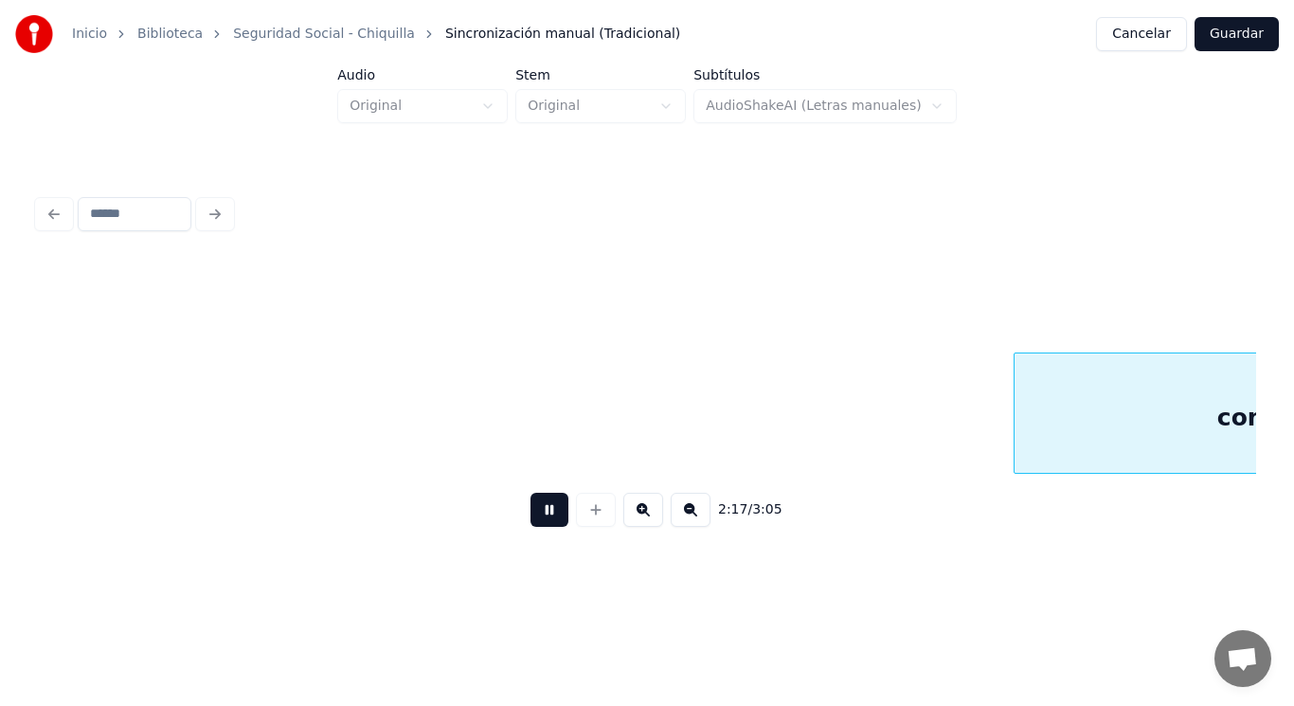
scroll to position [0, 182156]
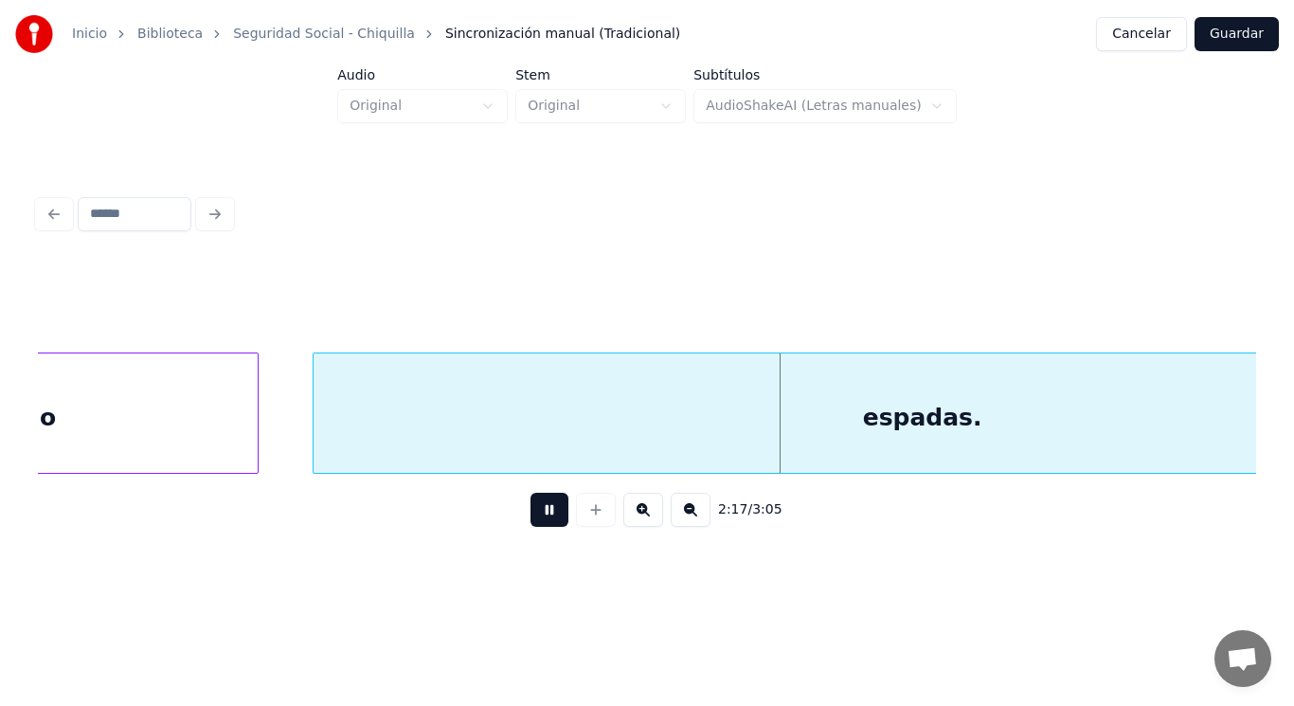
click at [537, 520] on button at bounding box center [550, 510] width 38 height 34
click at [530, 413] on div "espadas." at bounding box center [923, 417] width 1219 height 129
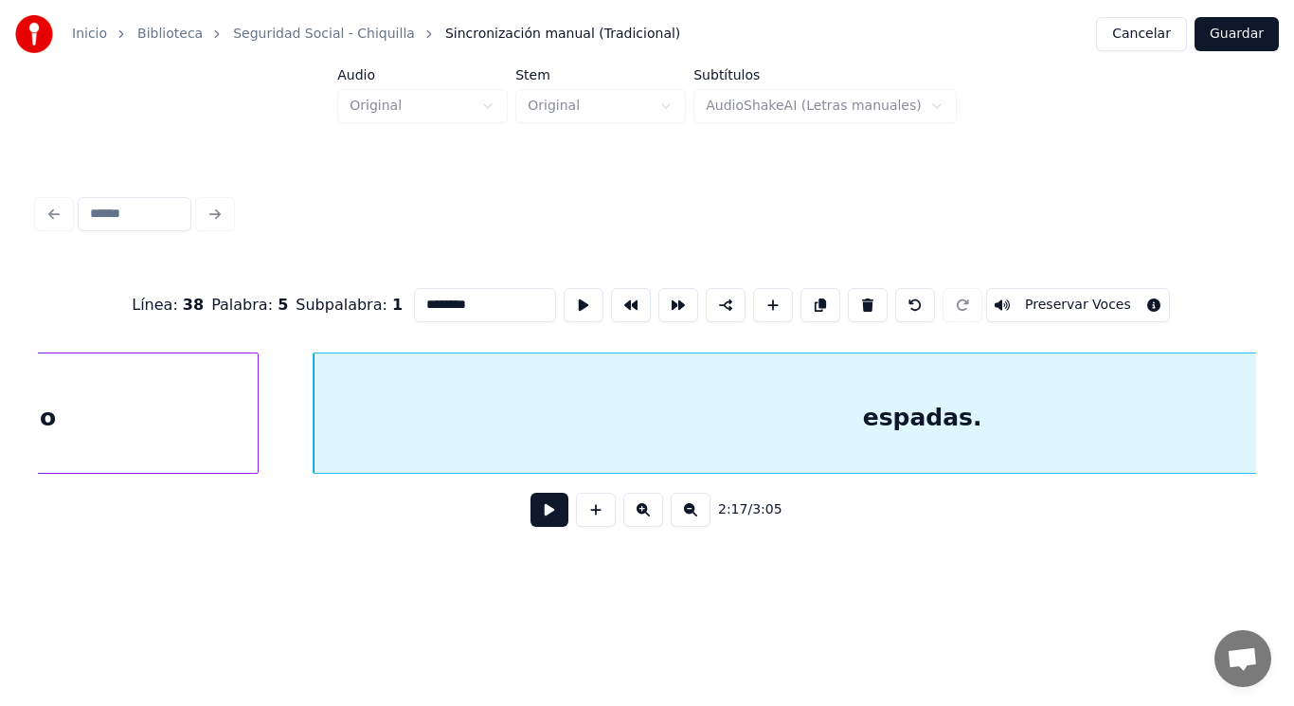
click at [533, 514] on button at bounding box center [550, 510] width 38 height 34
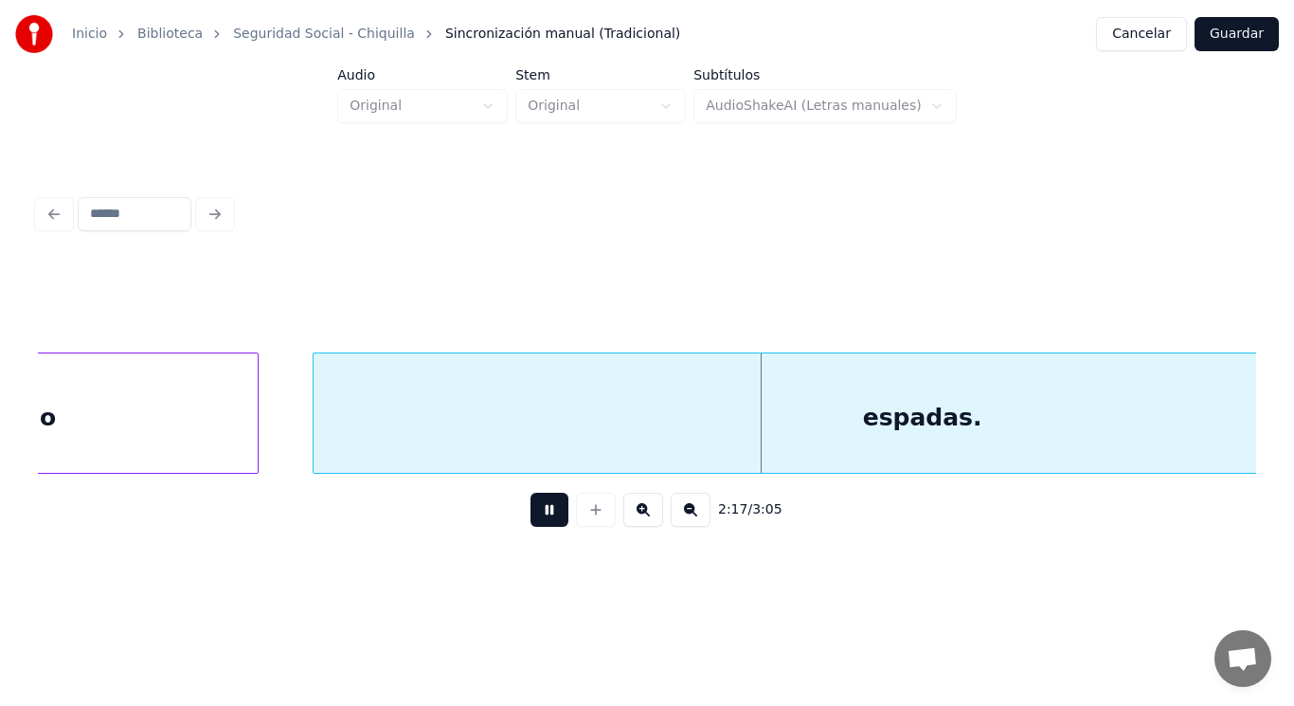
click at [533, 514] on button at bounding box center [550, 510] width 38 height 34
click at [204, 416] on div "como" at bounding box center [20, 417] width 476 height 129
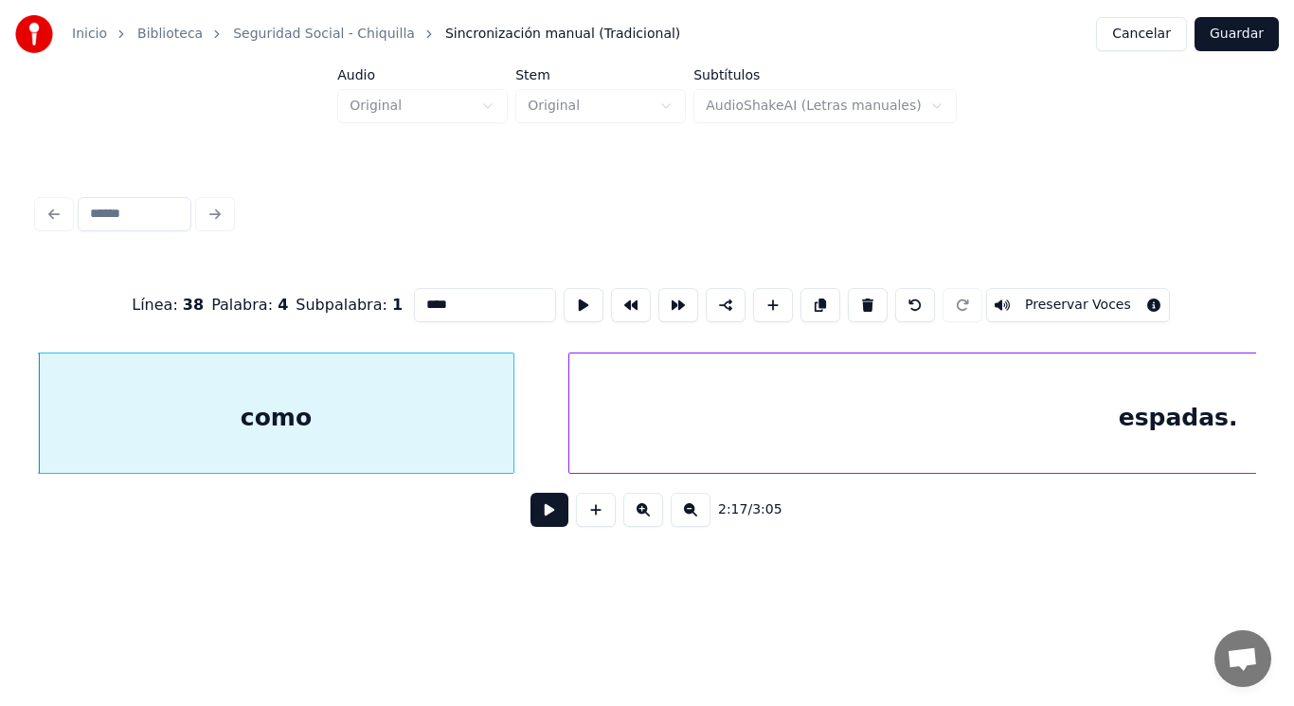
click at [539, 525] on button at bounding box center [550, 510] width 38 height 34
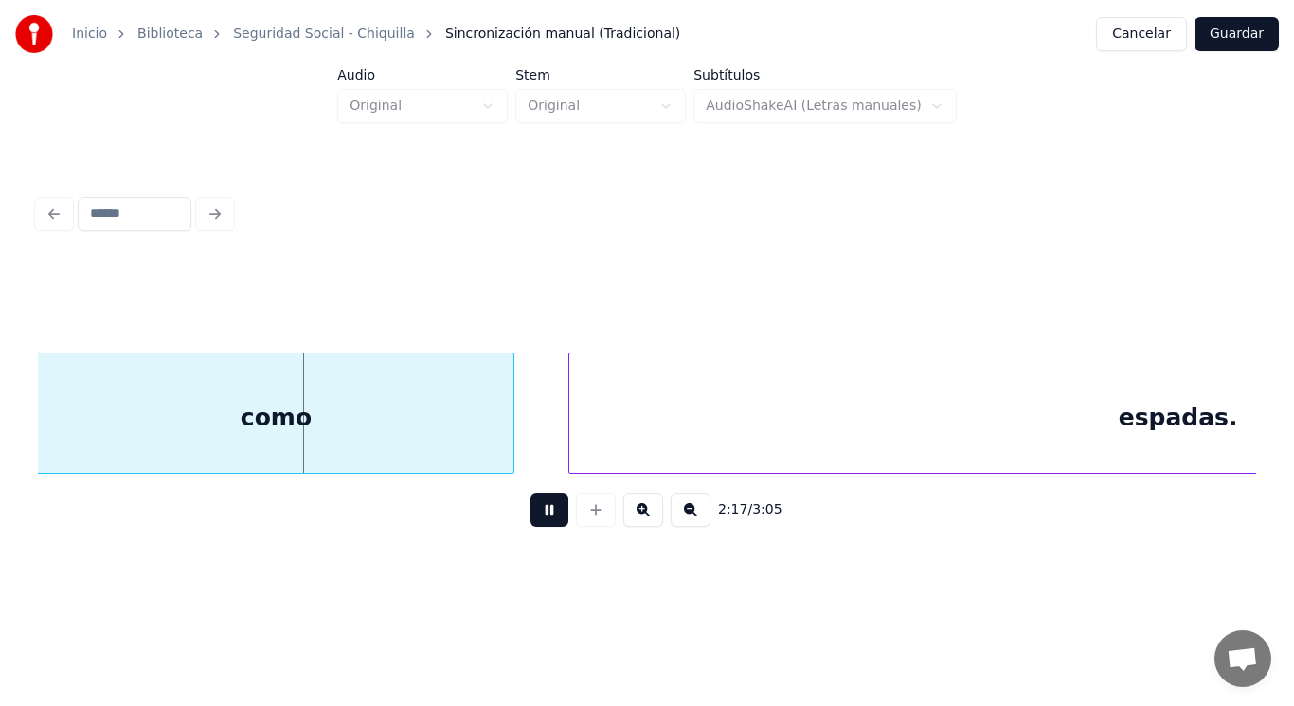
click at [539, 525] on button at bounding box center [550, 510] width 38 height 34
click at [487, 439] on div at bounding box center [485, 412] width 6 height 119
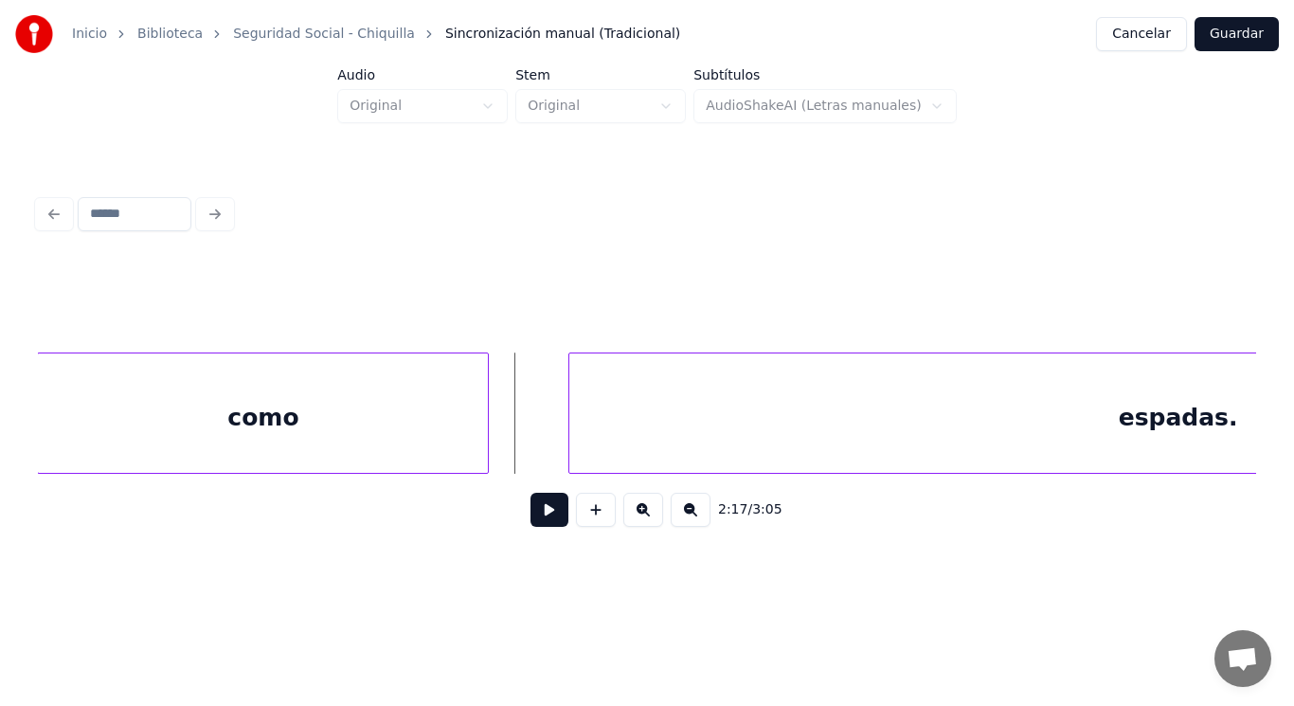
click at [531, 507] on button at bounding box center [550, 510] width 38 height 34
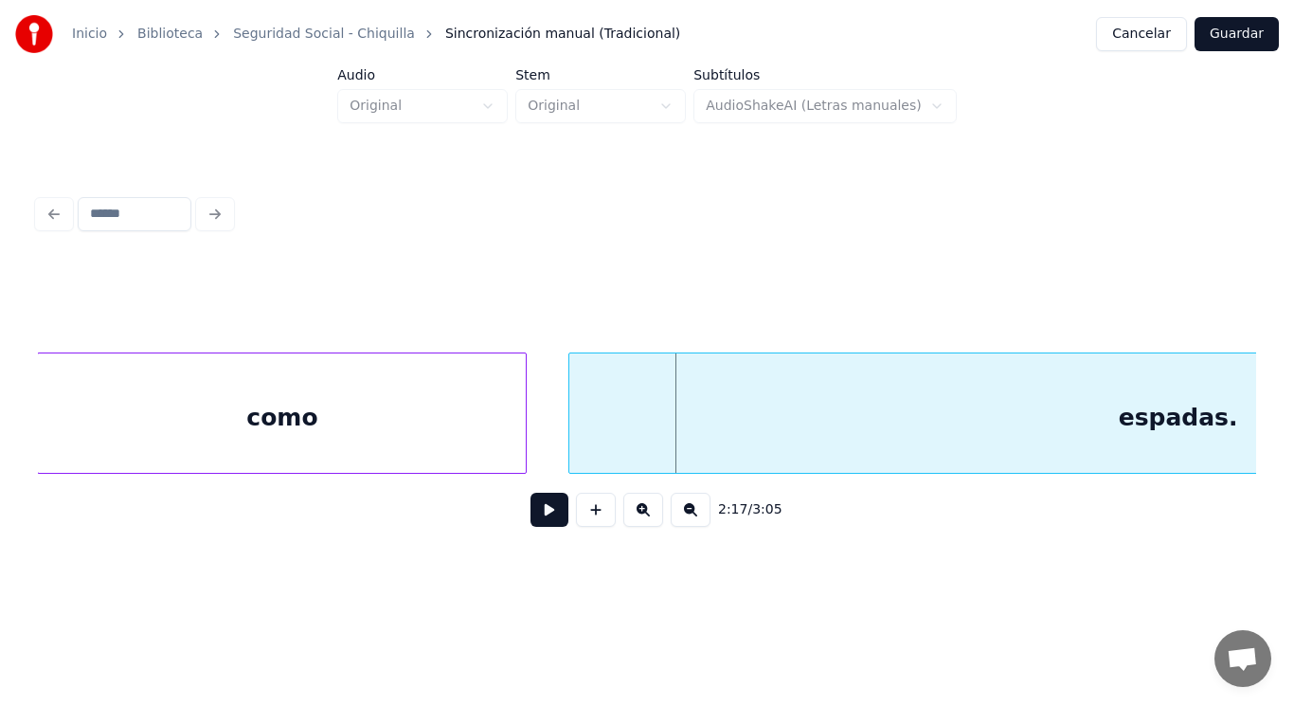
click at [526, 436] on div at bounding box center [523, 412] width 6 height 119
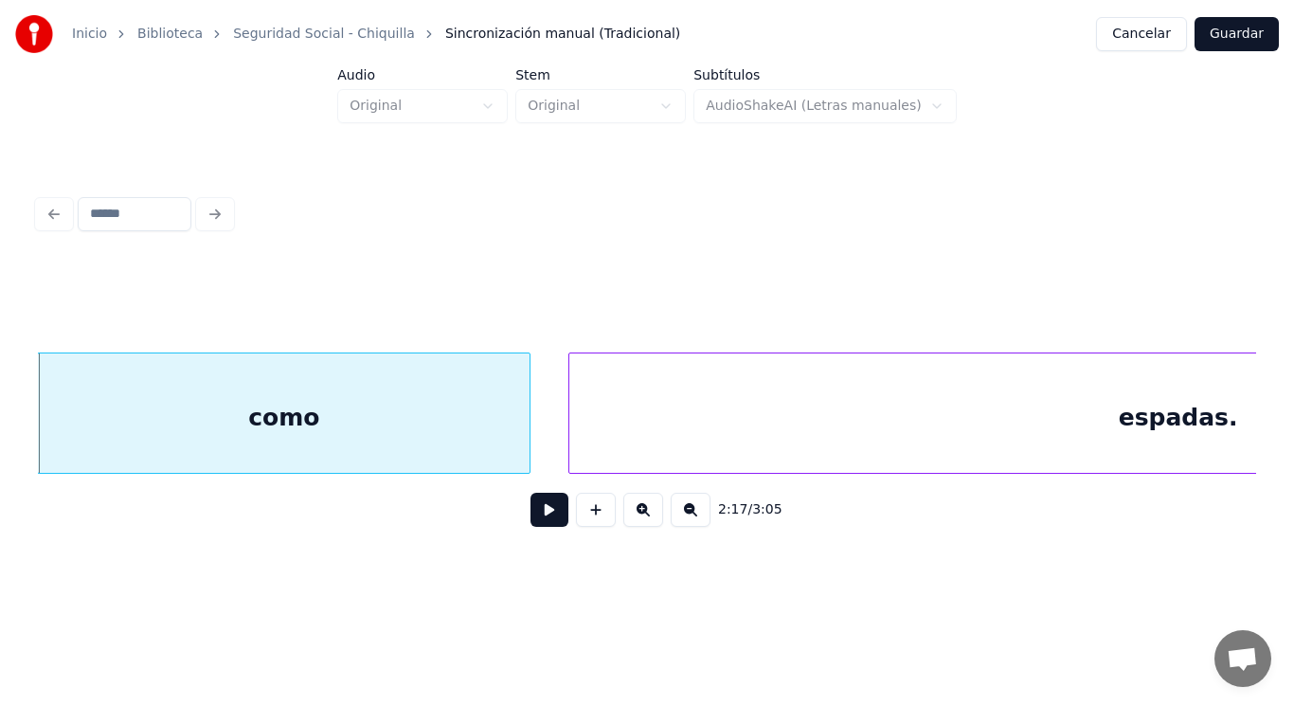
click at [531, 506] on button at bounding box center [550, 510] width 38 height 34
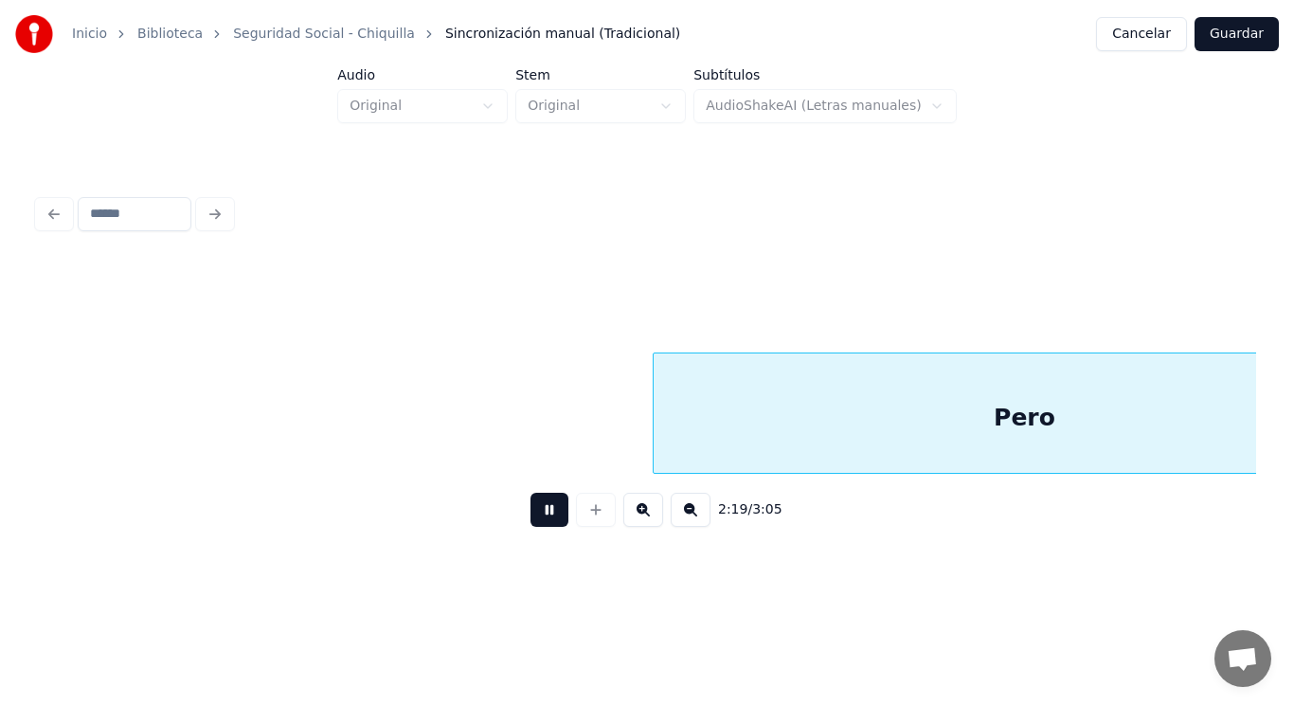
scroll to position [0, 184376]
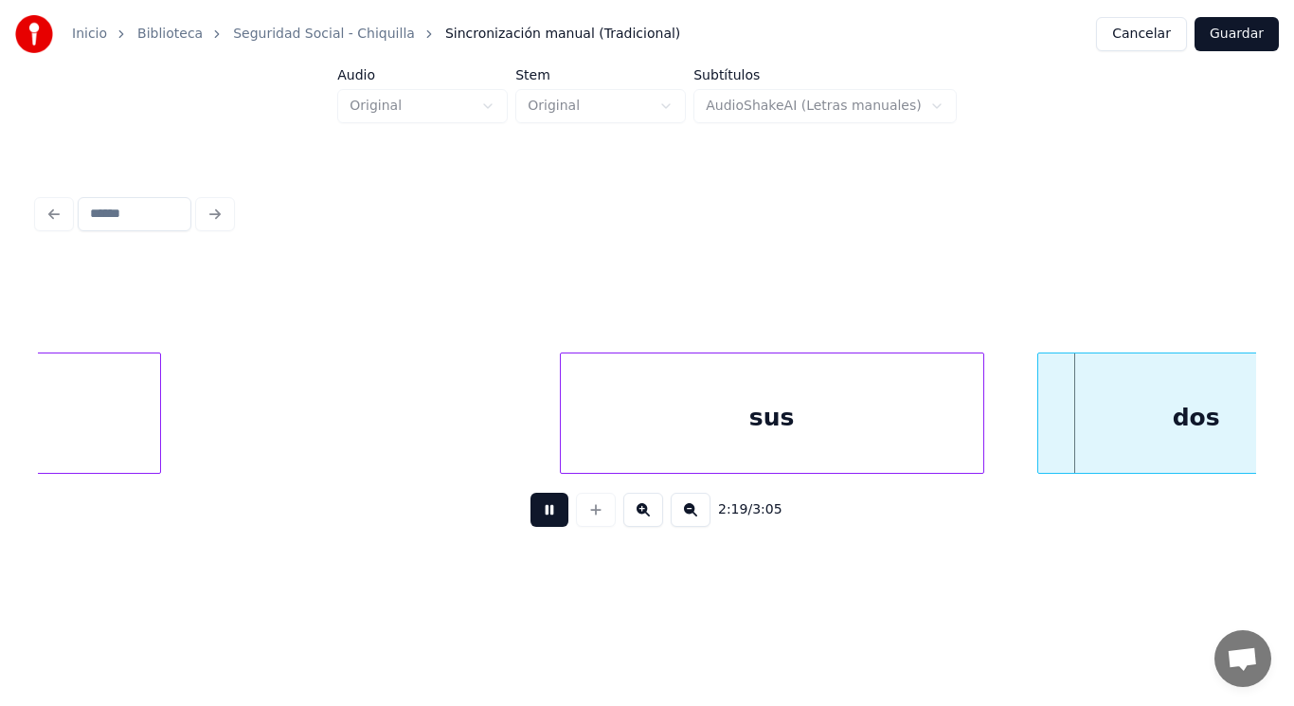
click at [531, 506] on button at bounding box center [550, 510] width 38 height 34
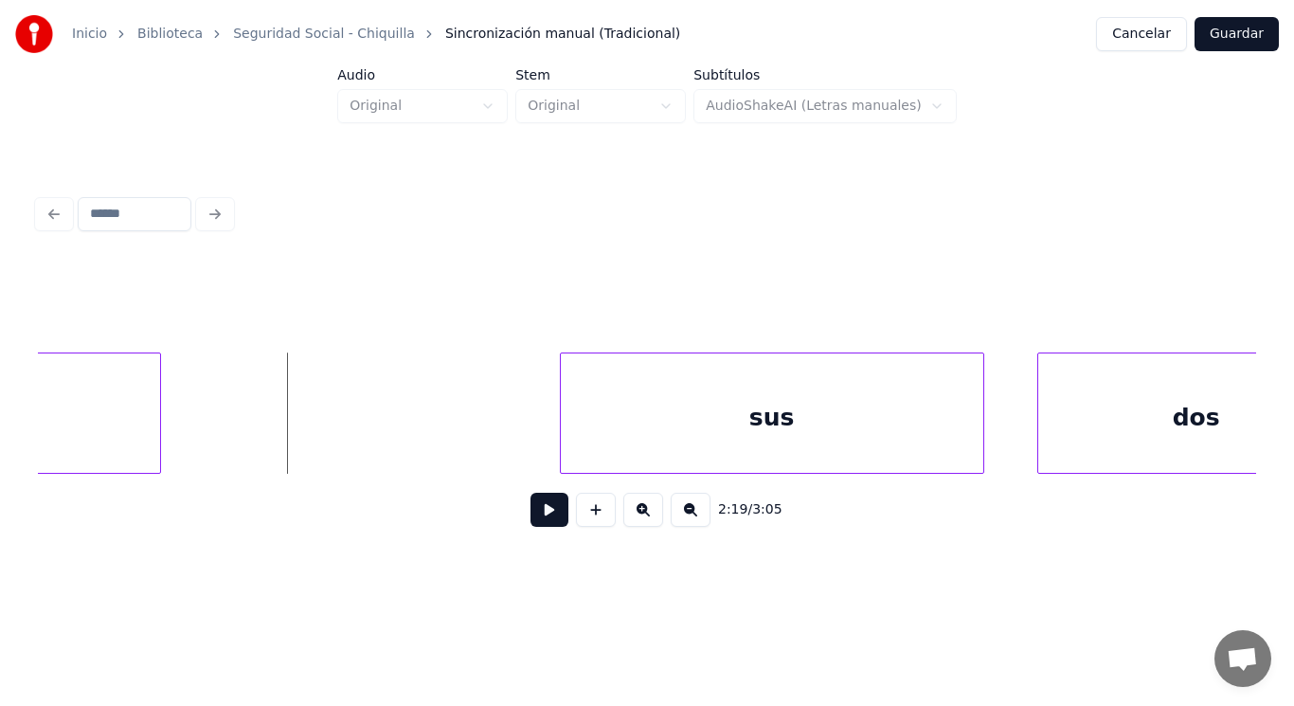
click at [545, 525] on button at bounding box center [550, 510] width 38 height 34
click at [503, 436] on div at bounding box center [502, 412] width 6 height 119
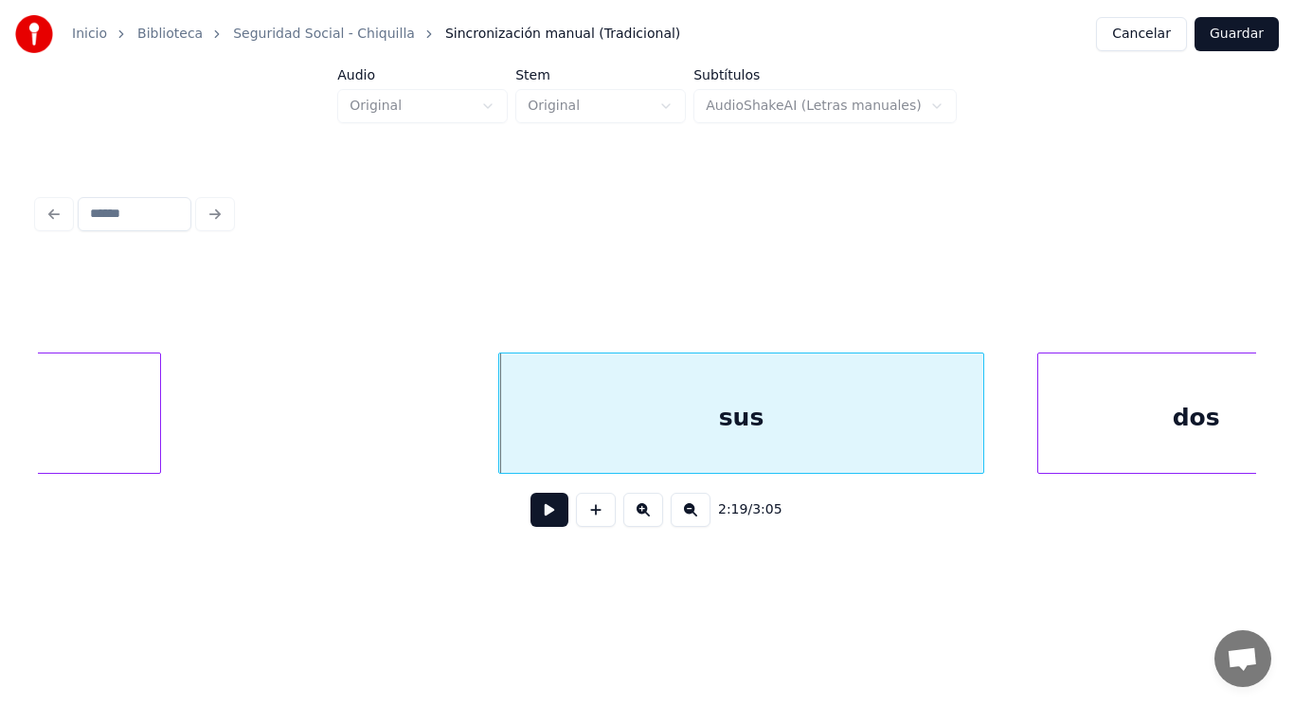
click at [534, 517] on button at bounding box center [550, 510] width 38 height 34
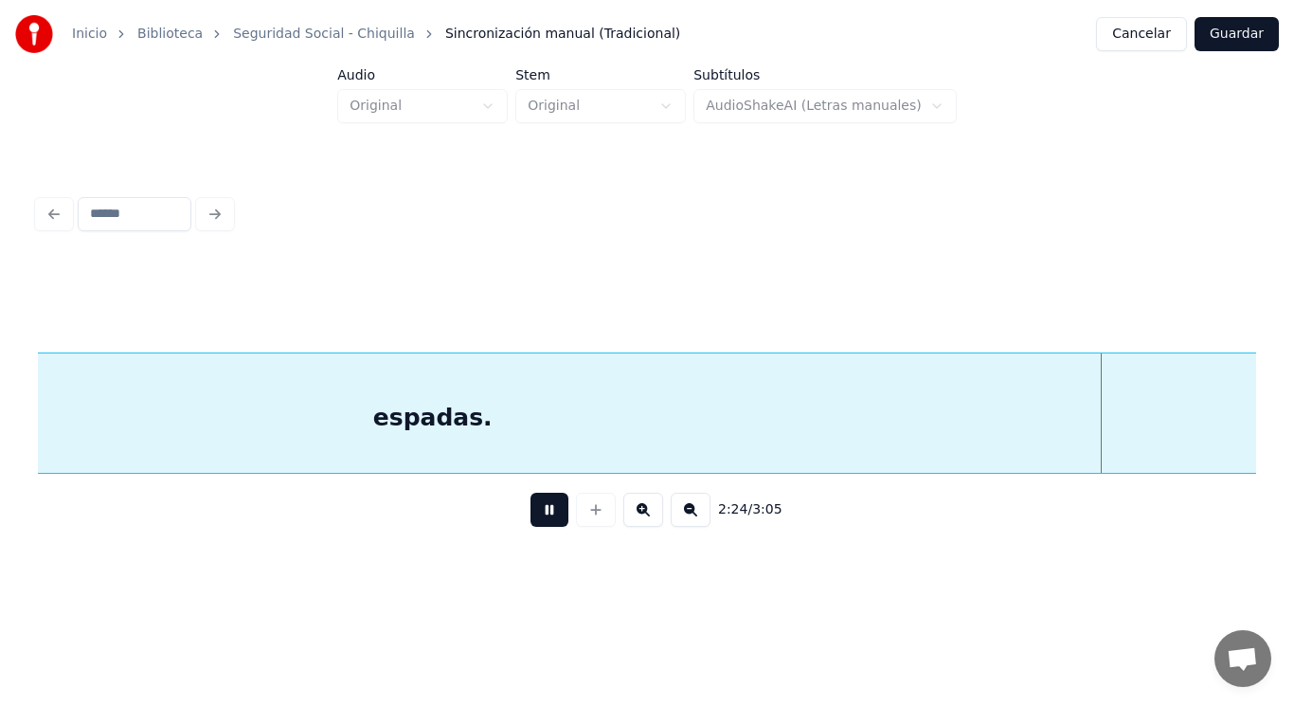
scroll to position [0, 191780]
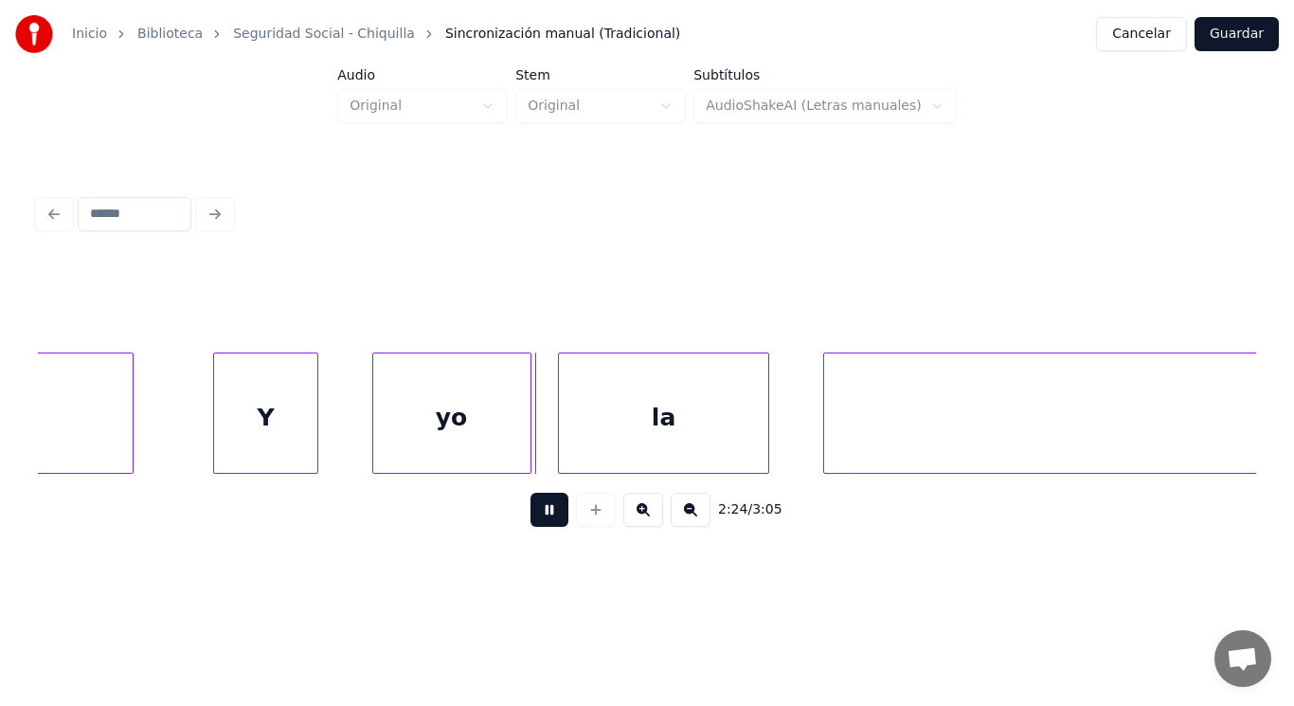
click at [534, 517] on button at bounding box center [550, 510] width 38 height 34
click at [278, 406] on div "Y" at bounding box center [266, 417] width 104 height 129
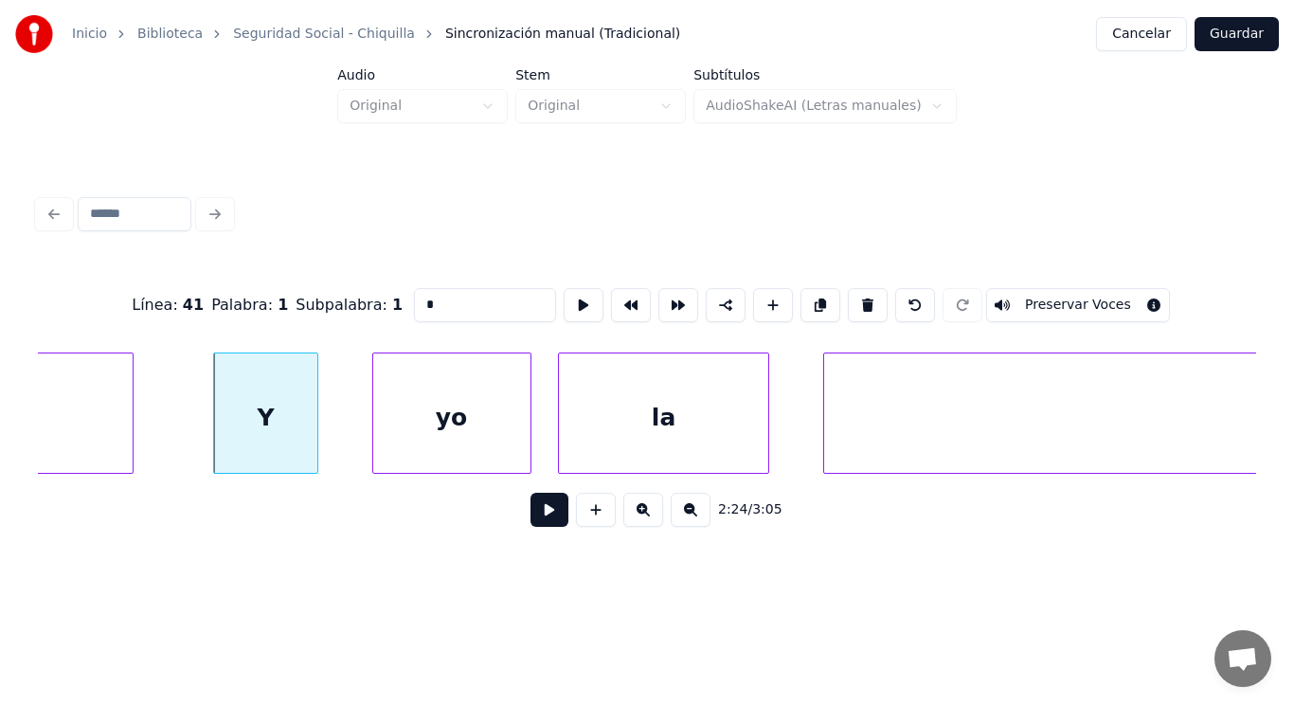
click at [536, 523] on button at bounding box center [550, 510] width 38 height 34
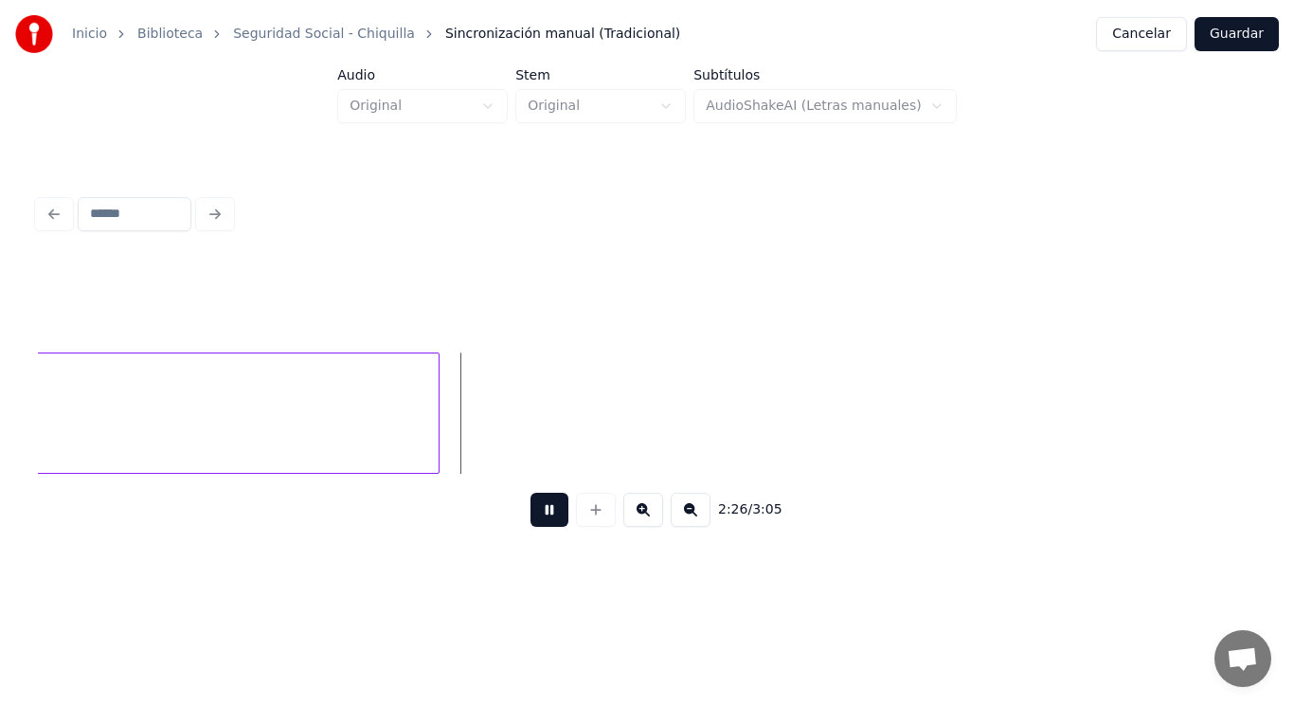
click at [536, 523] on button at bounding box center [550, 510] width 38 height 34
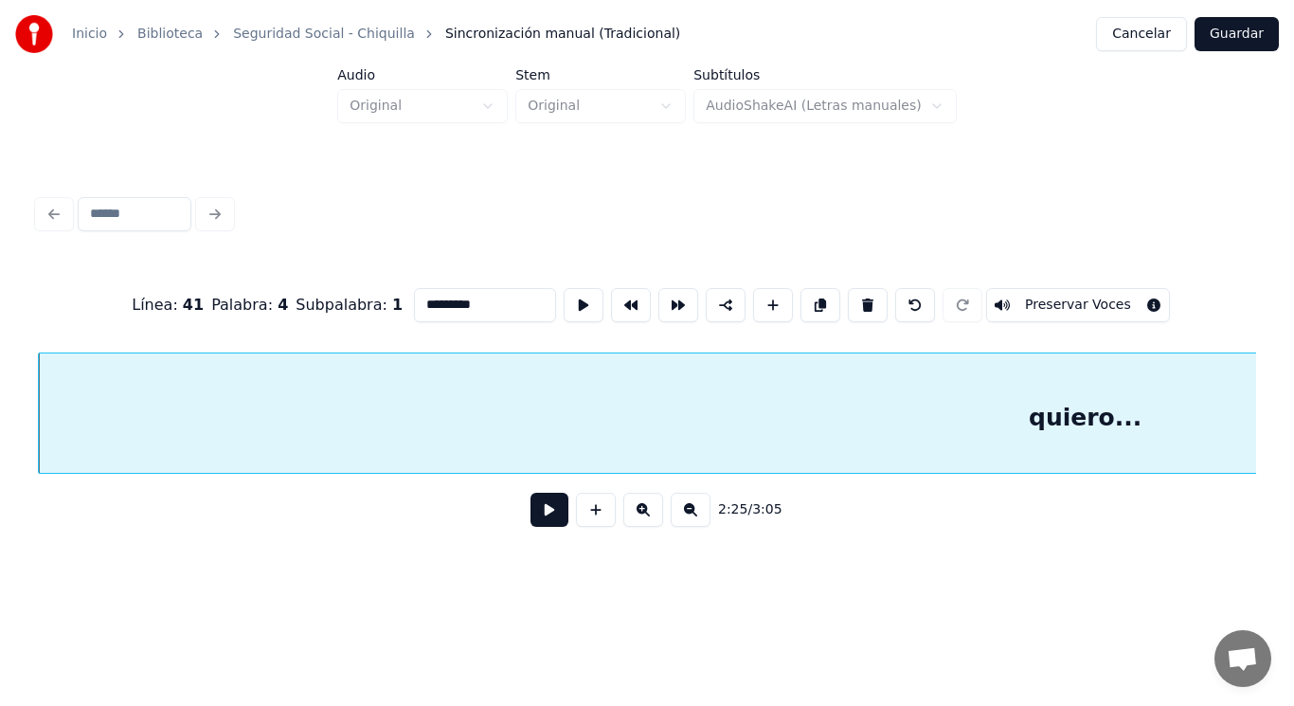
click at [414, 296] on input "*********" at bounding box center [485, 305] width 142 height 34
type input "**********"
click at [531, 514] on button at bounding box center [550, 510] width 38 height 34
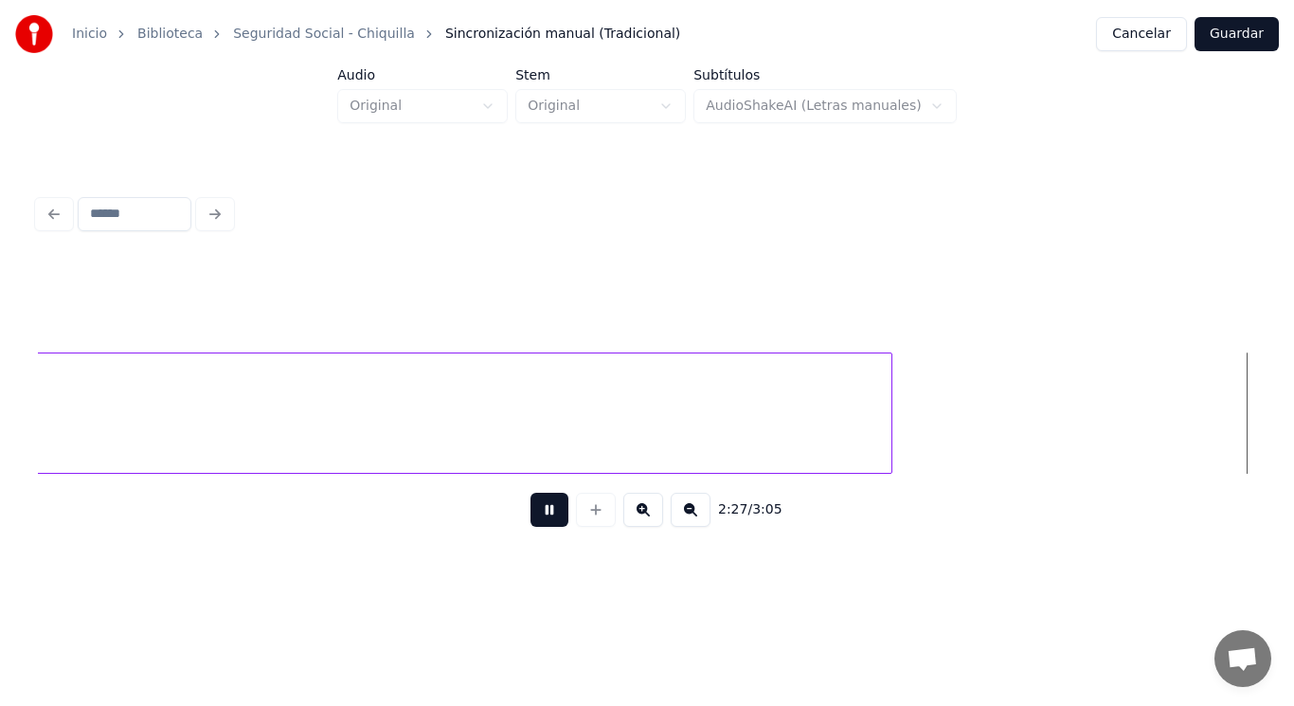
scroll to position [0, 195042]
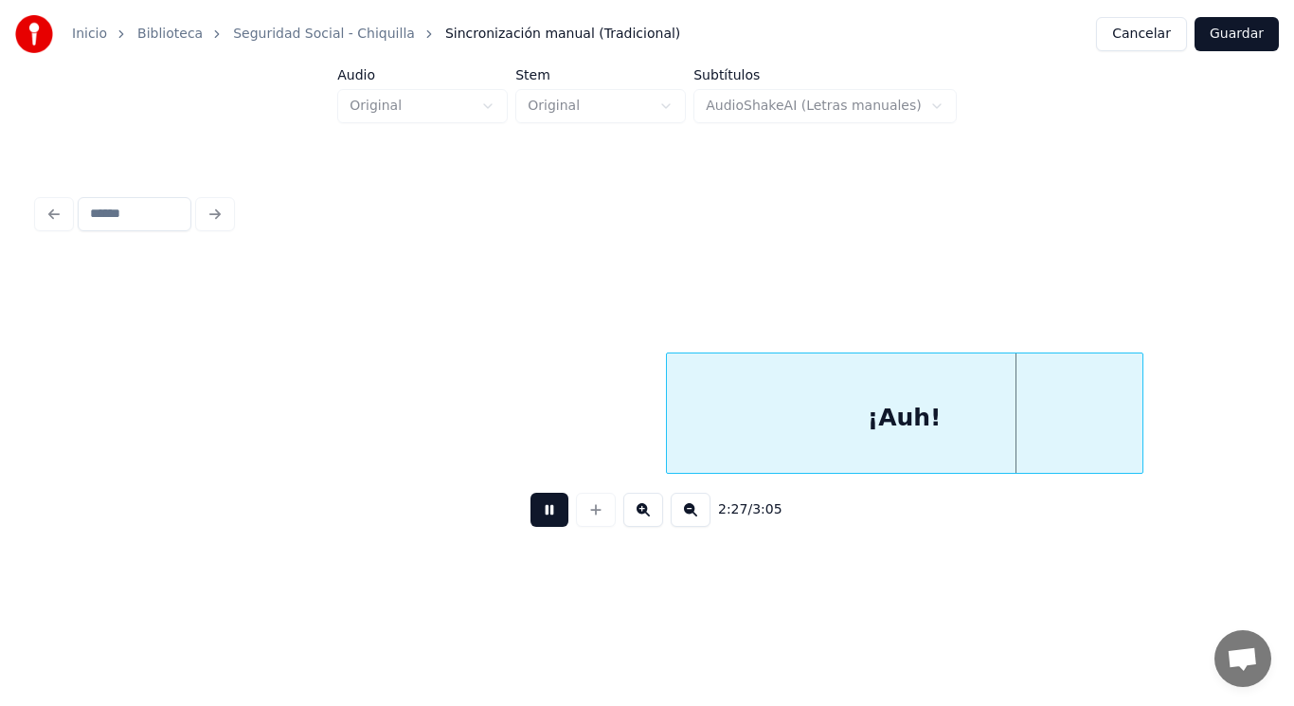
click at [531, 514] on button at bounding box center [550, 510] width 38 height 34
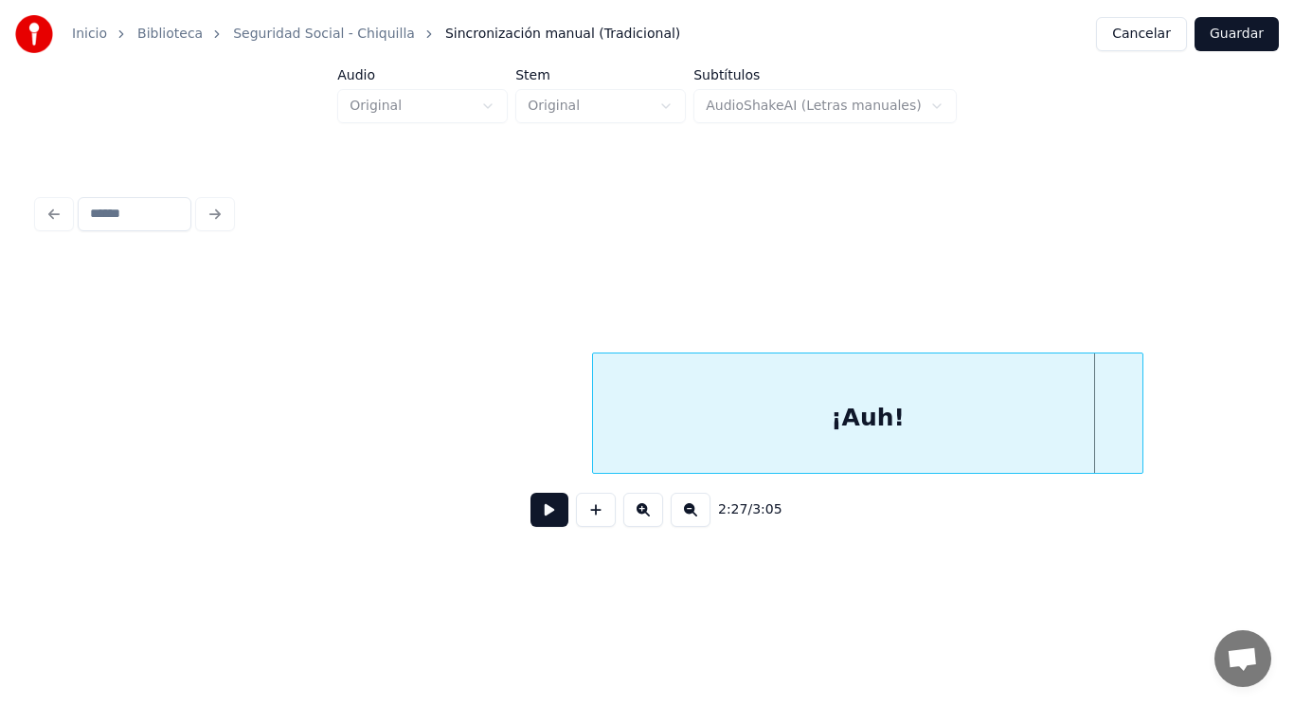
click at [593, 425] on div at bounding box center [596, 412] width 6 height 119
click at [531, 511] on button at bounding box center [550, 510] width 38 height 34
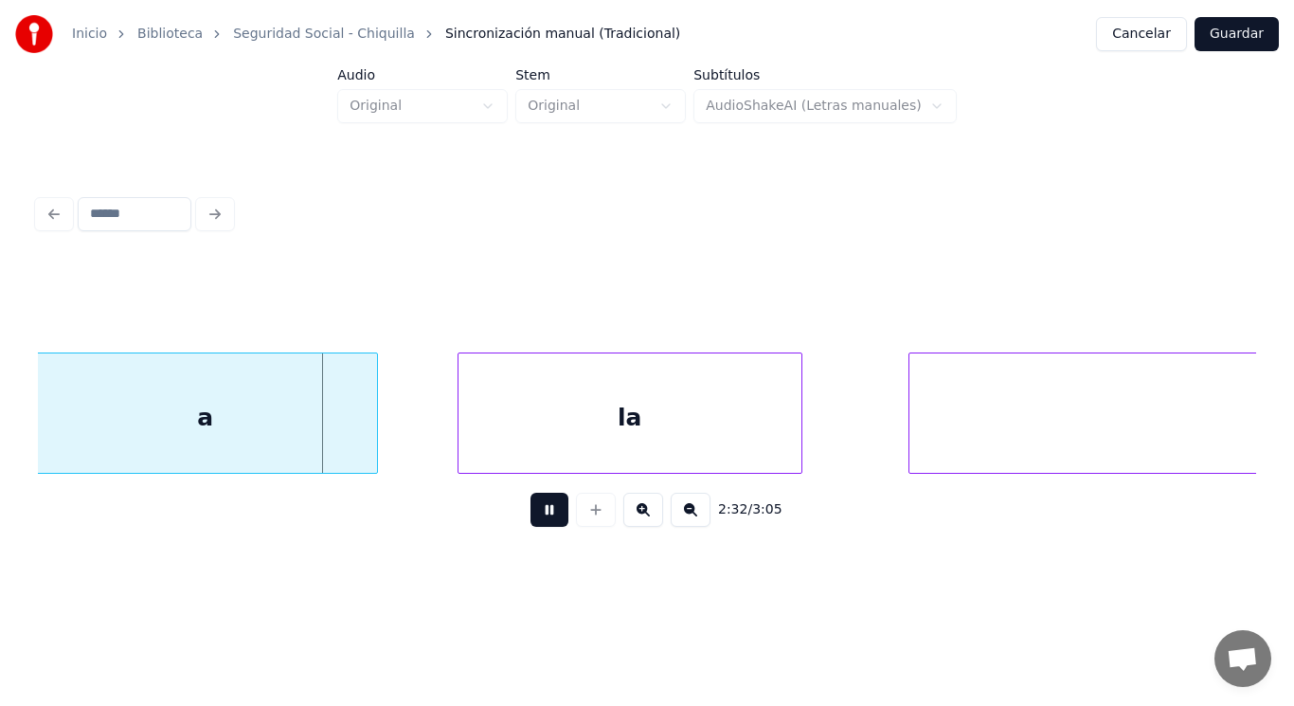
click at [531, 511] on button at bounding box center [550, 510] width 38 height 34
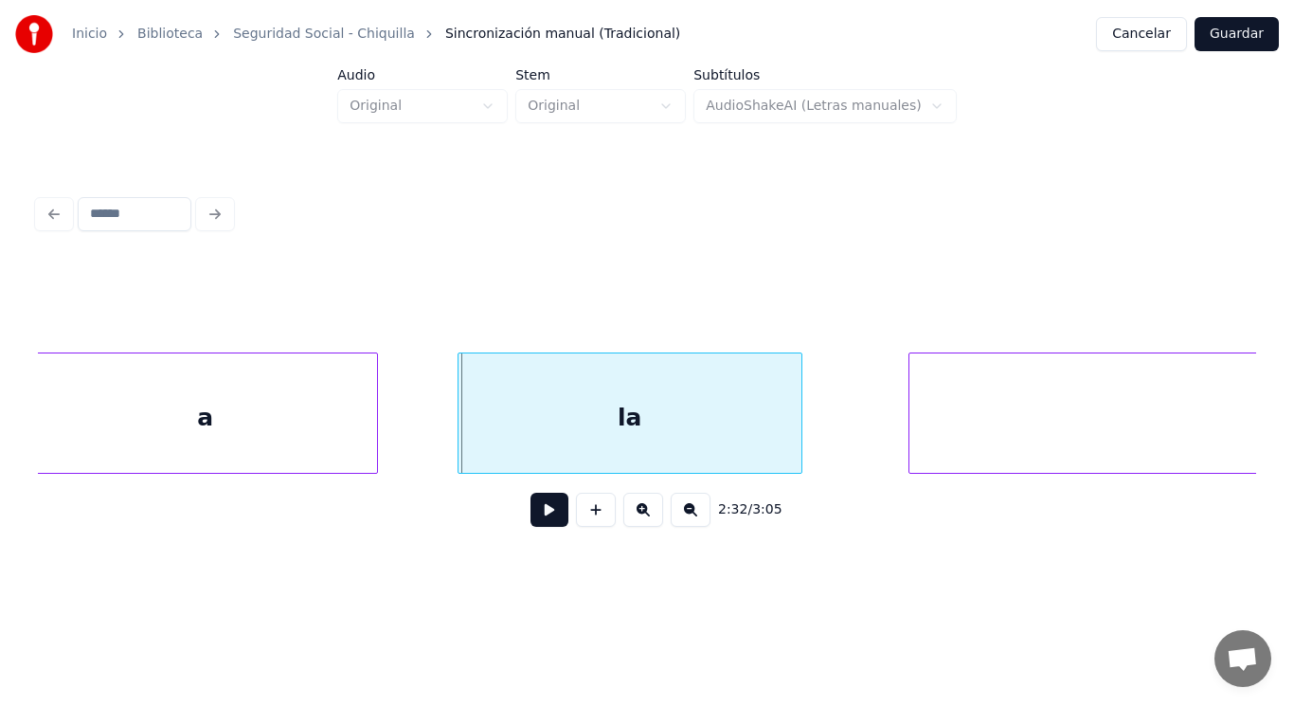
click at [245, 449] on div "a" at bounding box center [205, 417] width 343 height 129
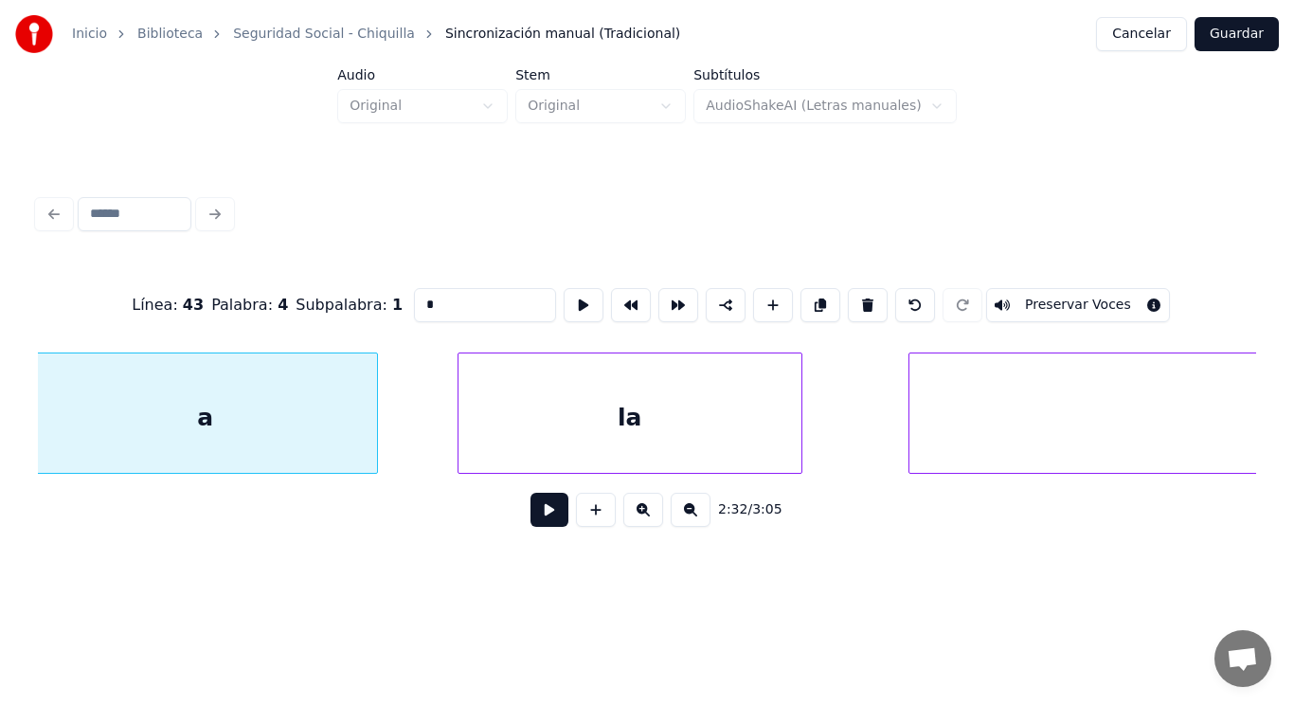
scroll to position [0, 202410]
click at [531, 516] on button at bounding box center [550, 510] width 38 height 34
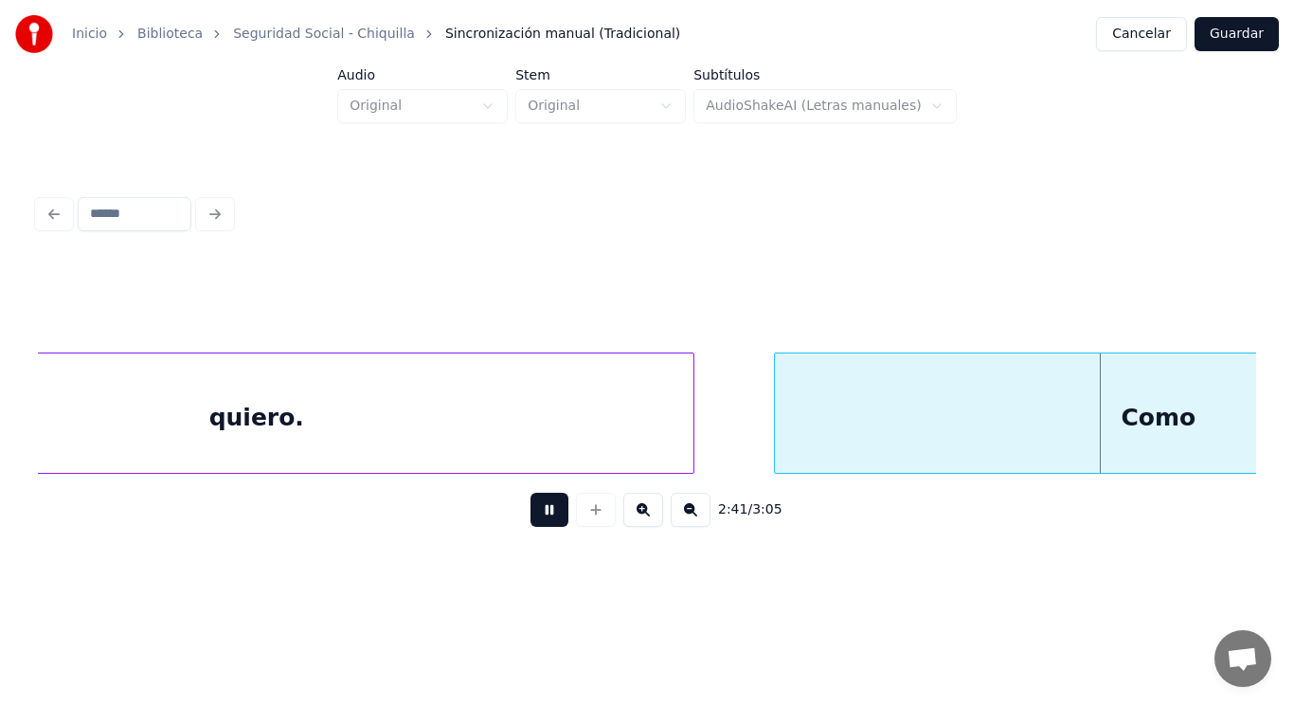
scroll to position [0, 214770]
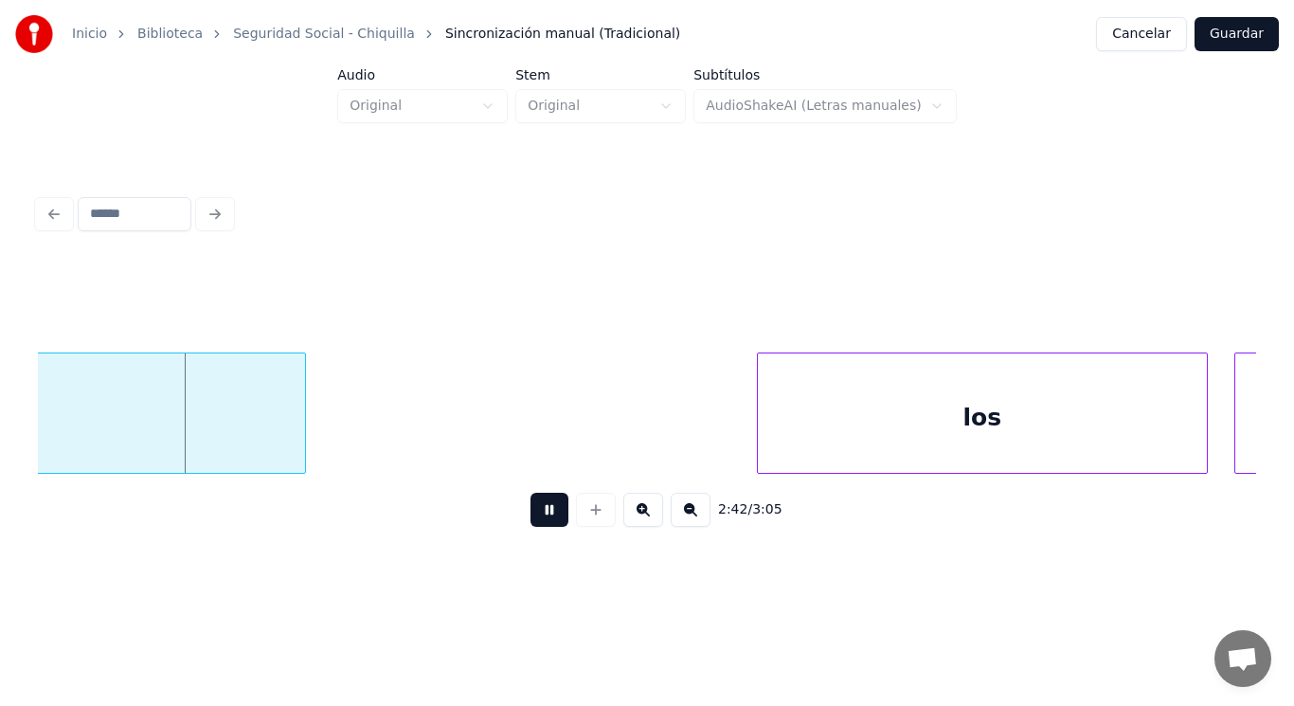
click at [531, 516] on button at bounding box center [550, 510] width 38 height 34
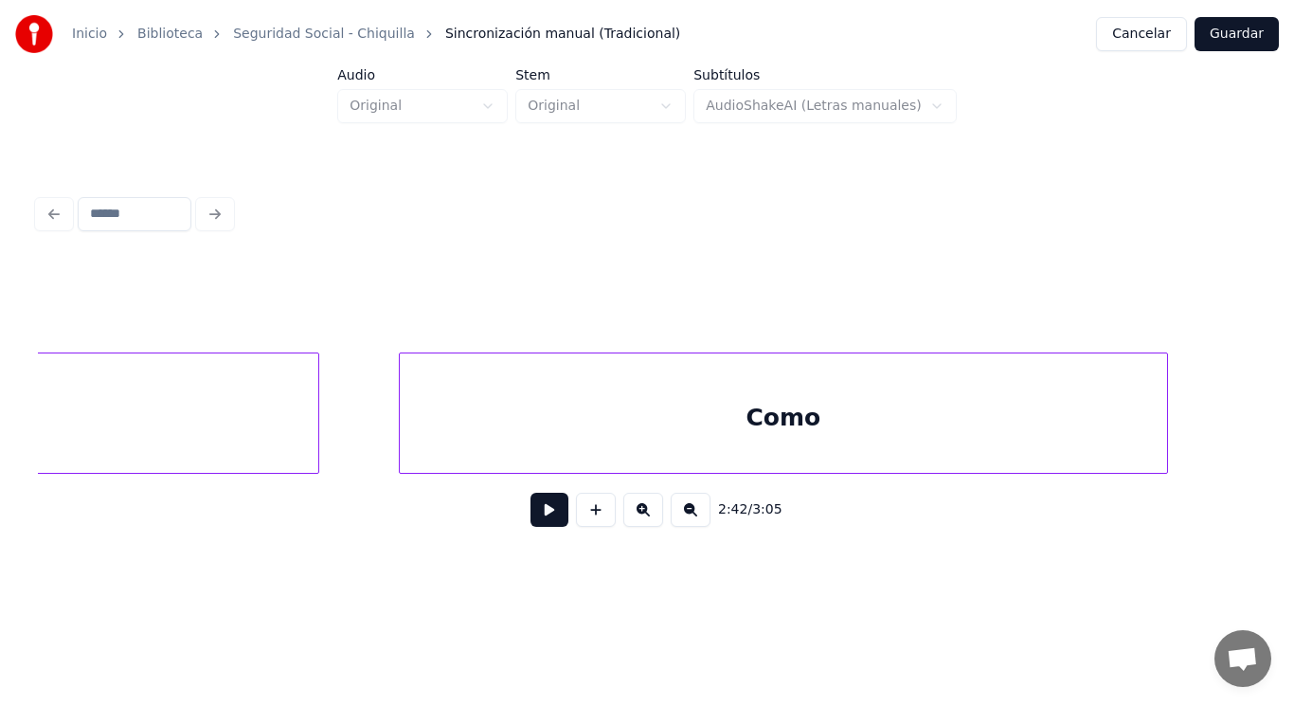
scroll to position [0, 213511]
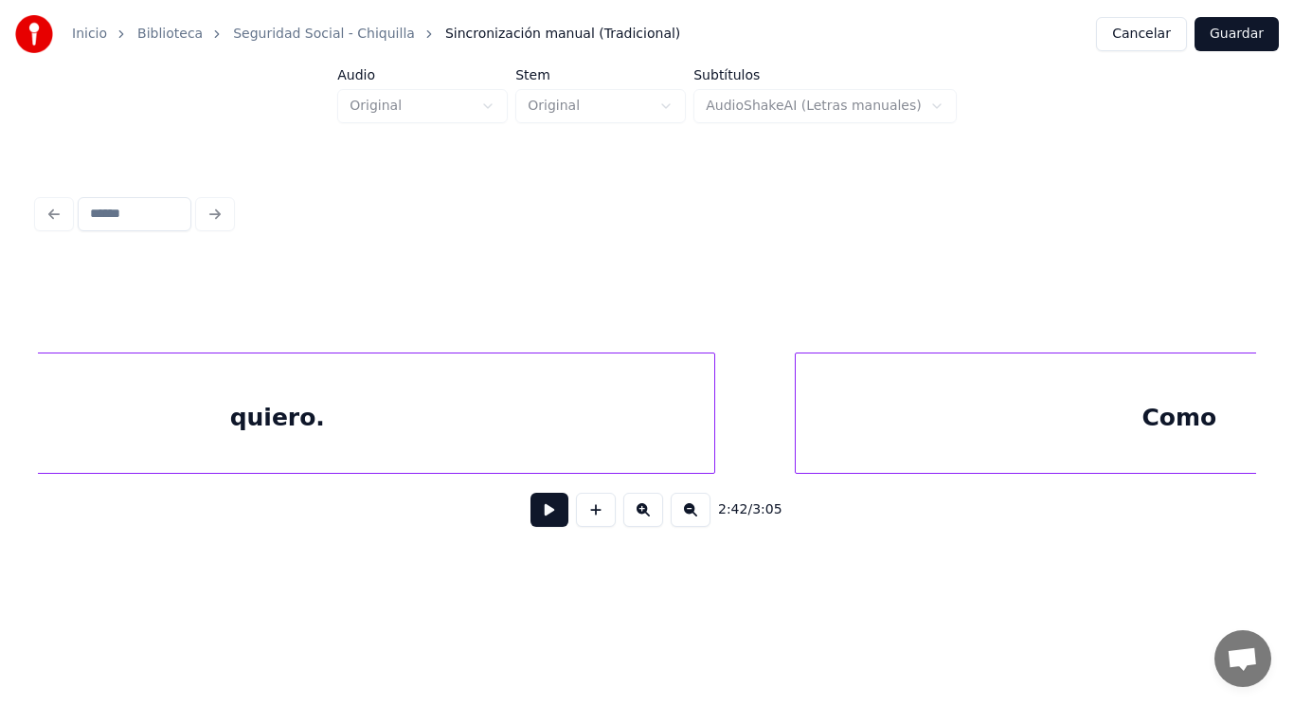
click at [546, 513] on button at bounding box center [550, 510] width 38 height 34
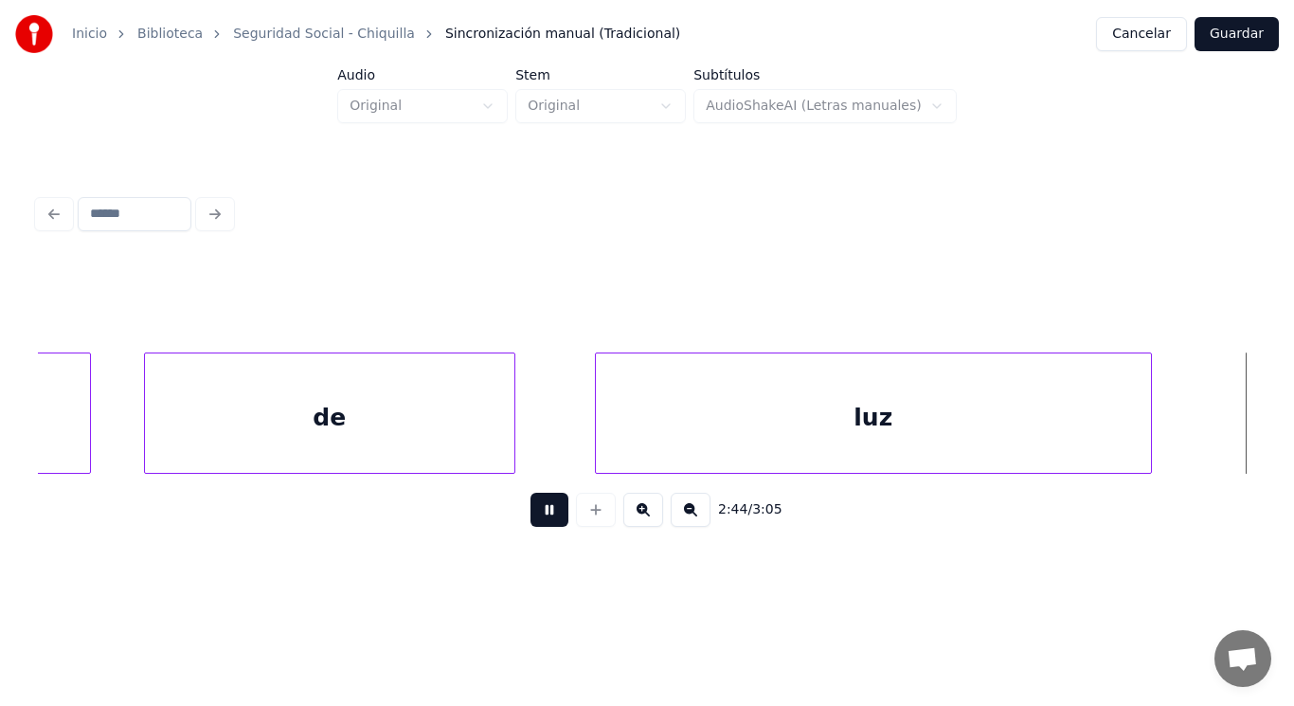
scroll to position [0, 217837]
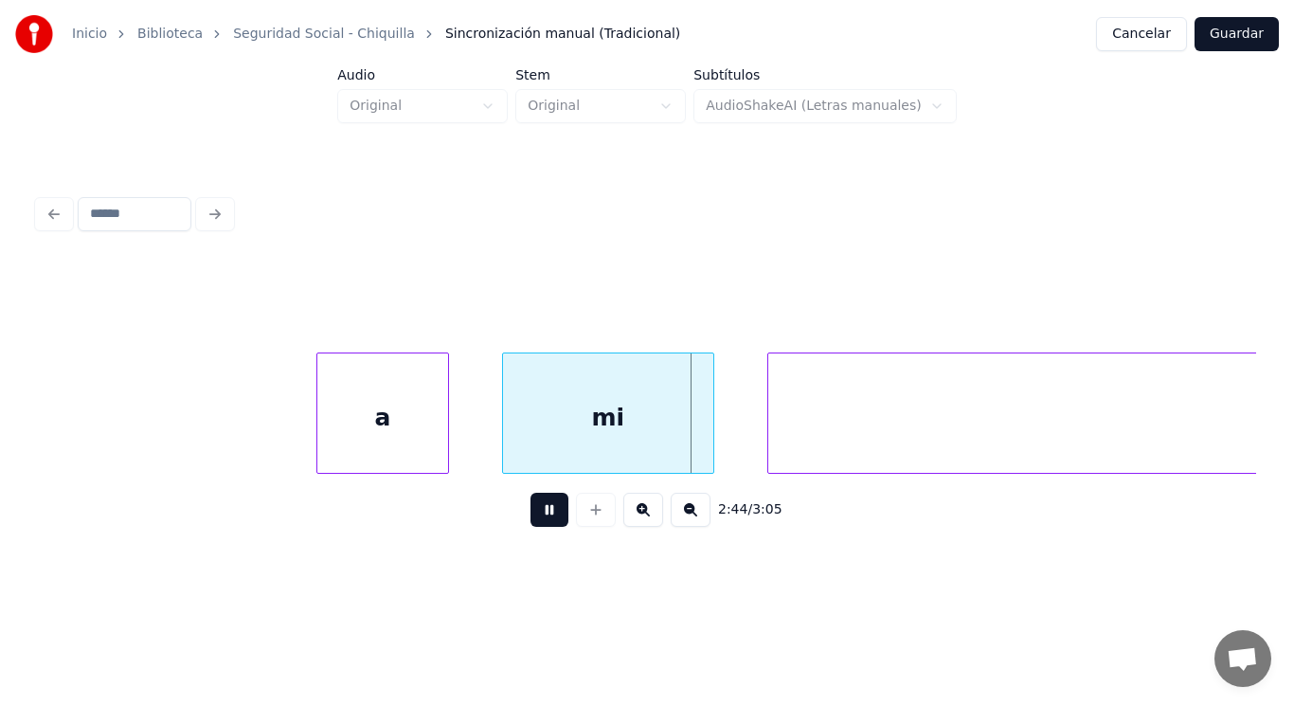
click at [546, 513] on button at bounding box center [550, 510] width 38 height 34
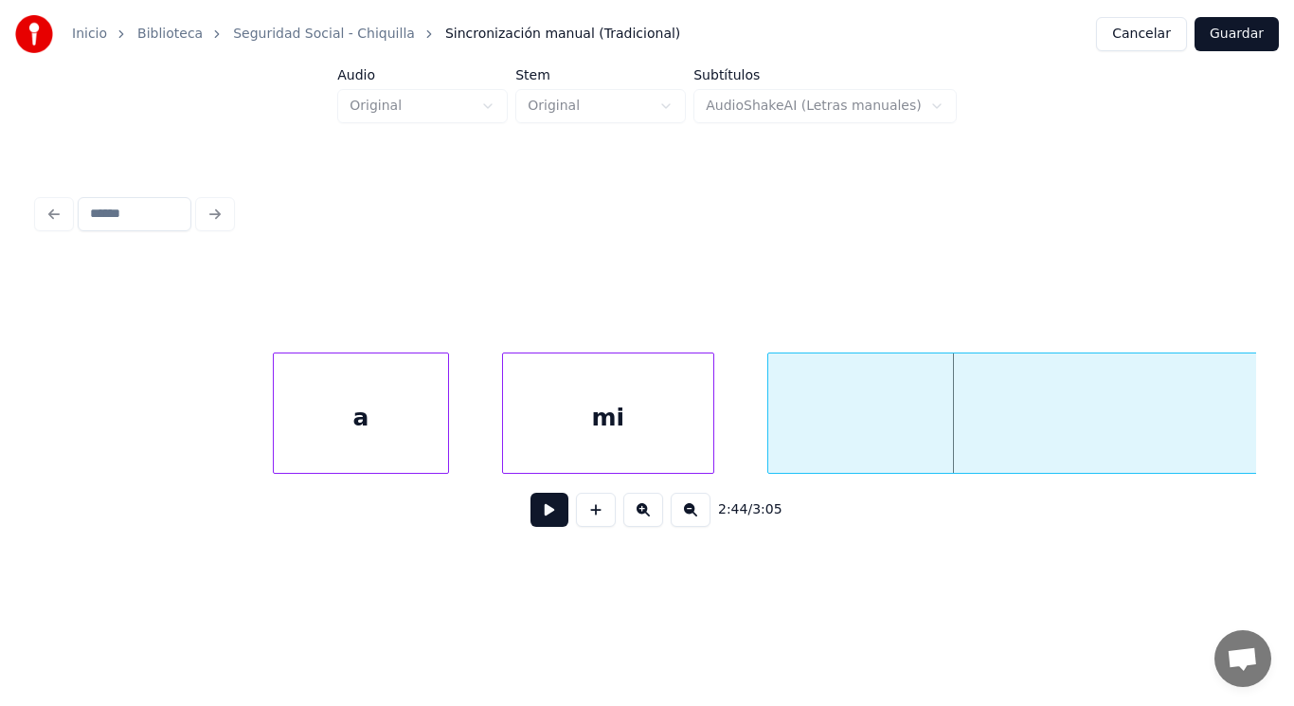
click at [276, 435] on div at bounding box center [277, 412] width 6 height 119
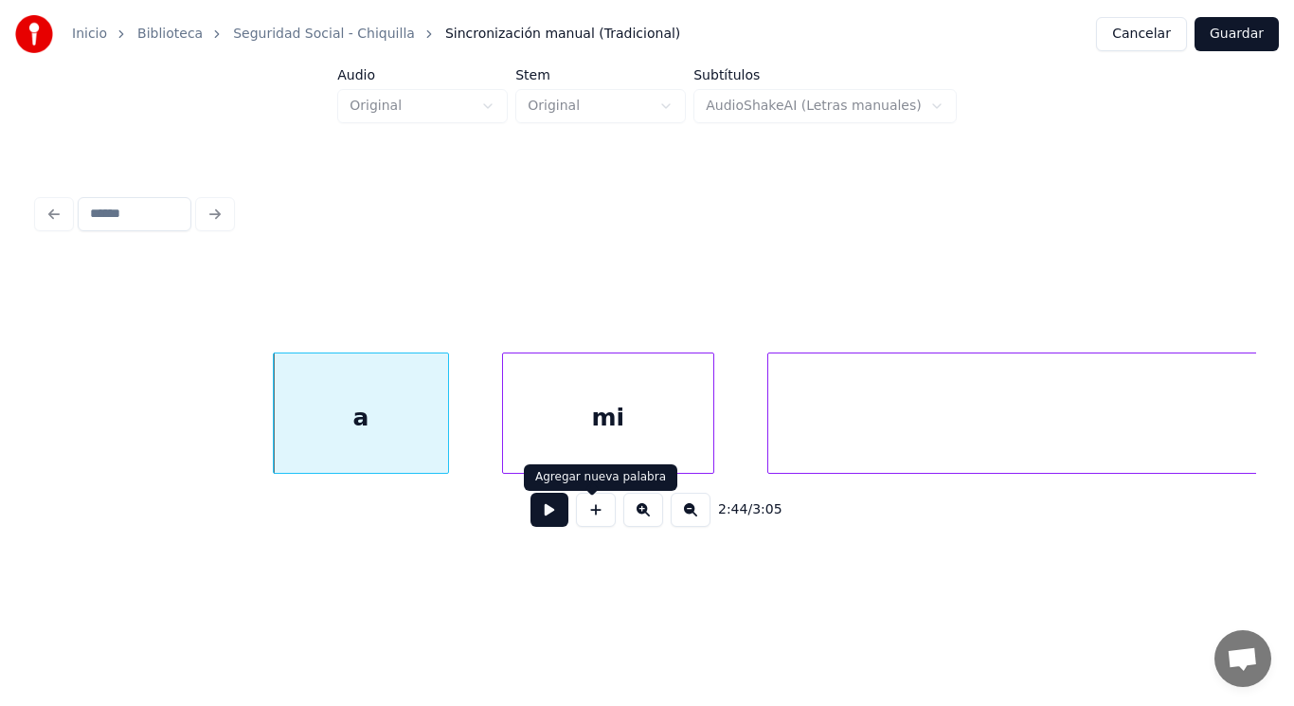
click at [551, 519] on button at bounding box center [550, 510] width 38 height 34
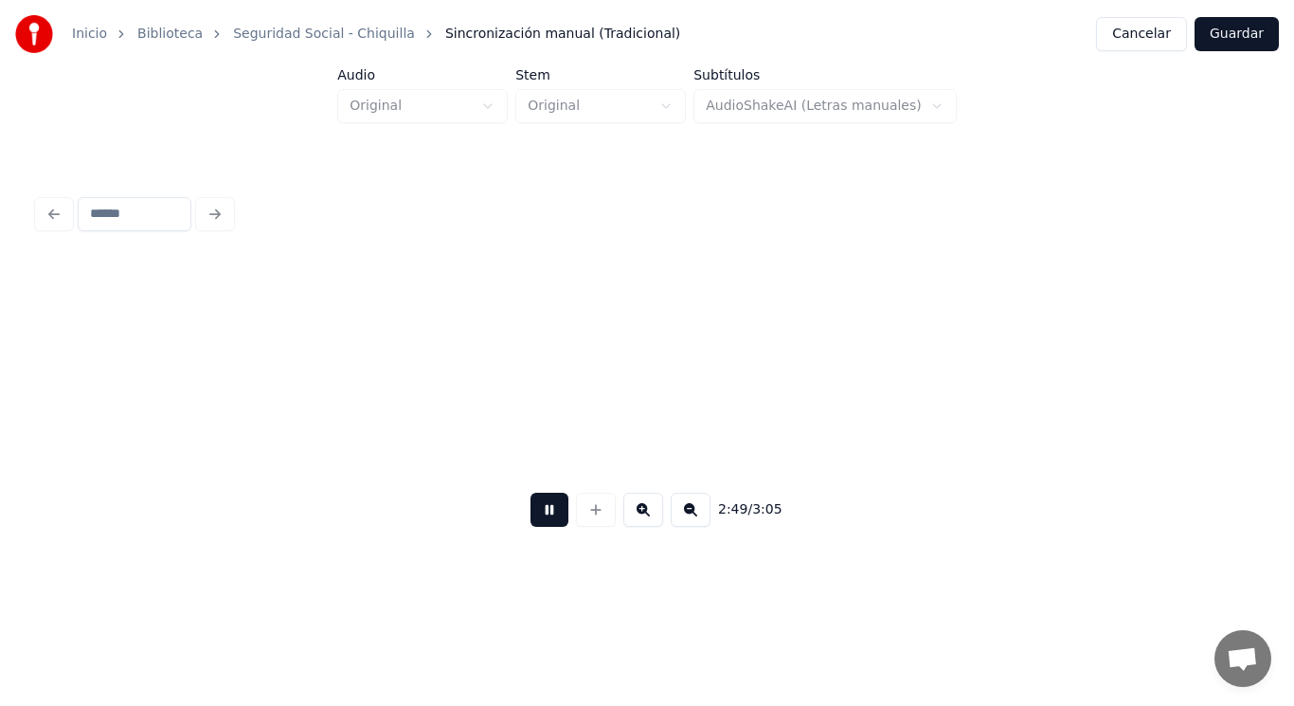
scroll to position [0, 225219]
click at [551, 519] on button at bounding box center [550, 510] width 38 height 34
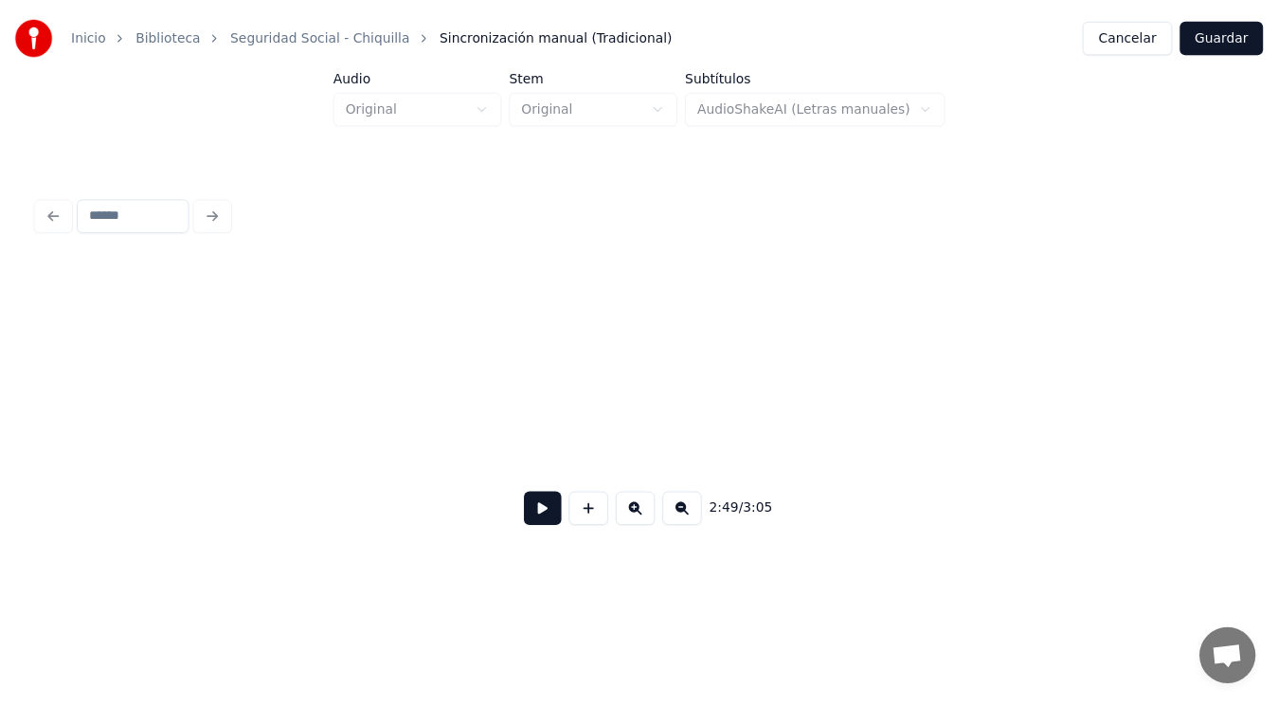
scroll to position [0, 241860]
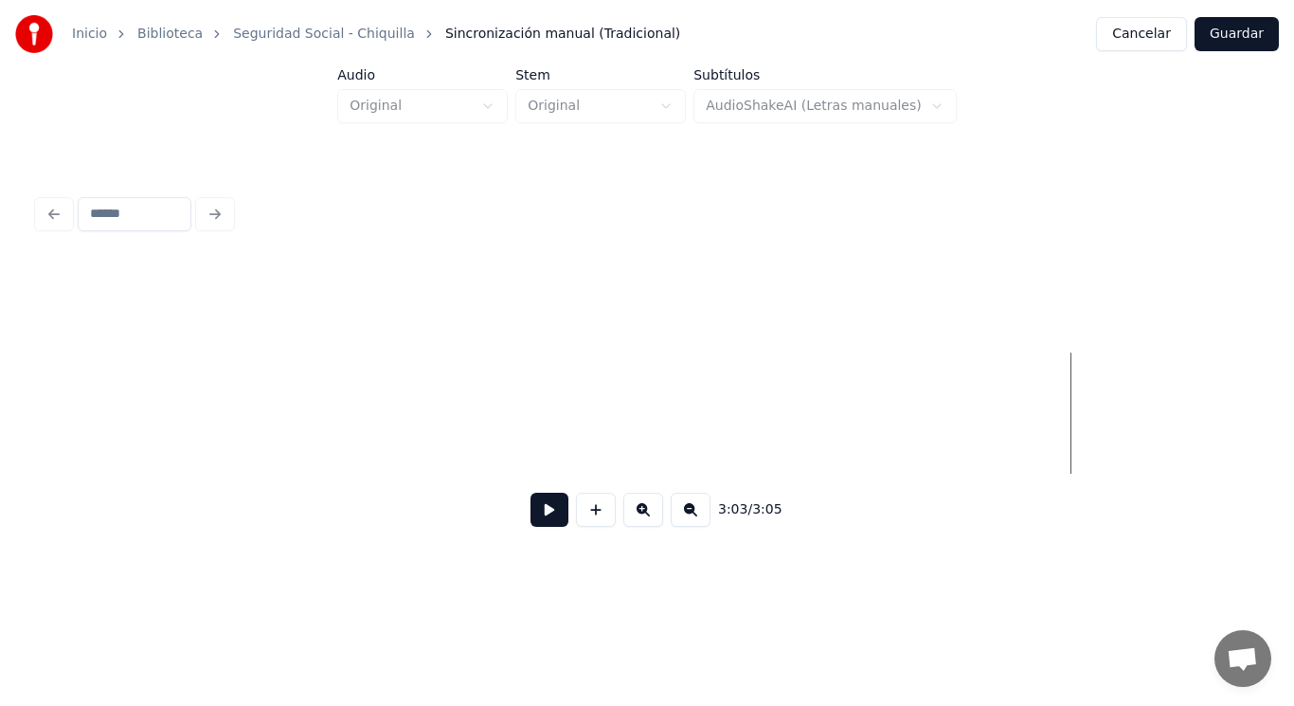
click at [1234, 45] on button "Guardar" at bounding box center [1237, 34] width 84 height 34
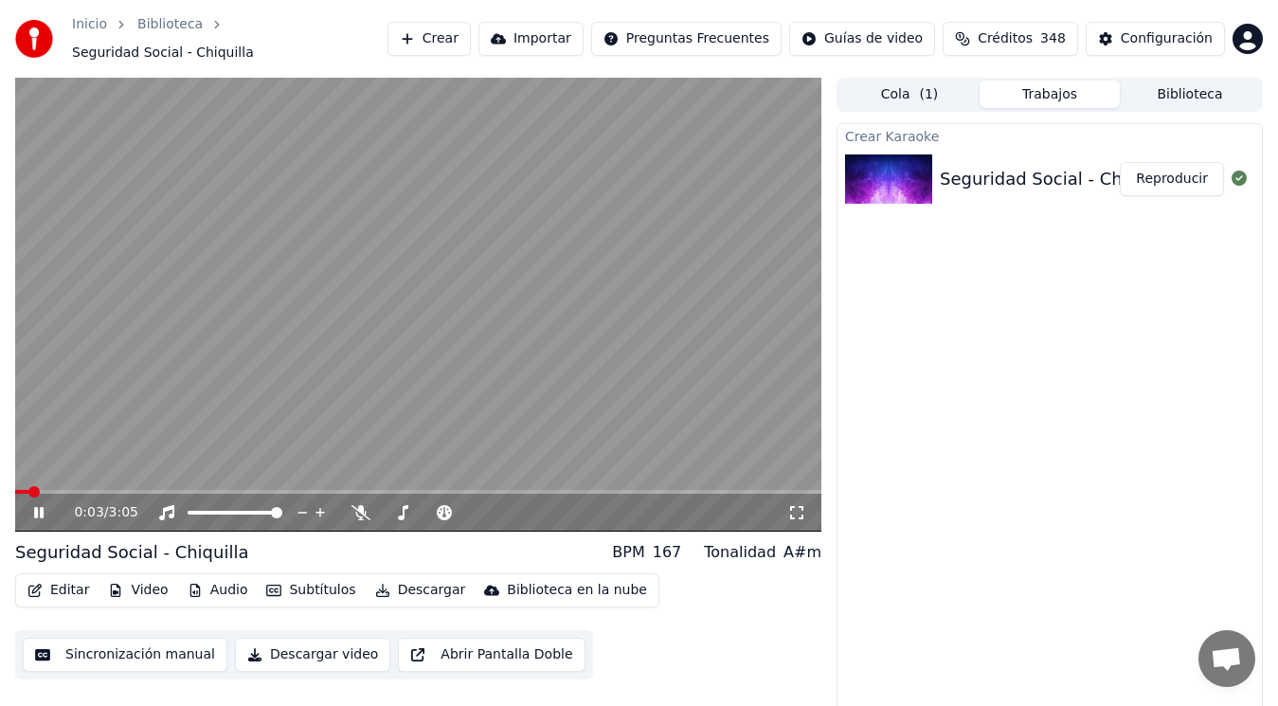
click at [39, 505] on icon at bounding box center [52, 512] width 44 height 15
click at [410, 577] on button "Descargar" at bounding box center [421, 590] width 106 height 27
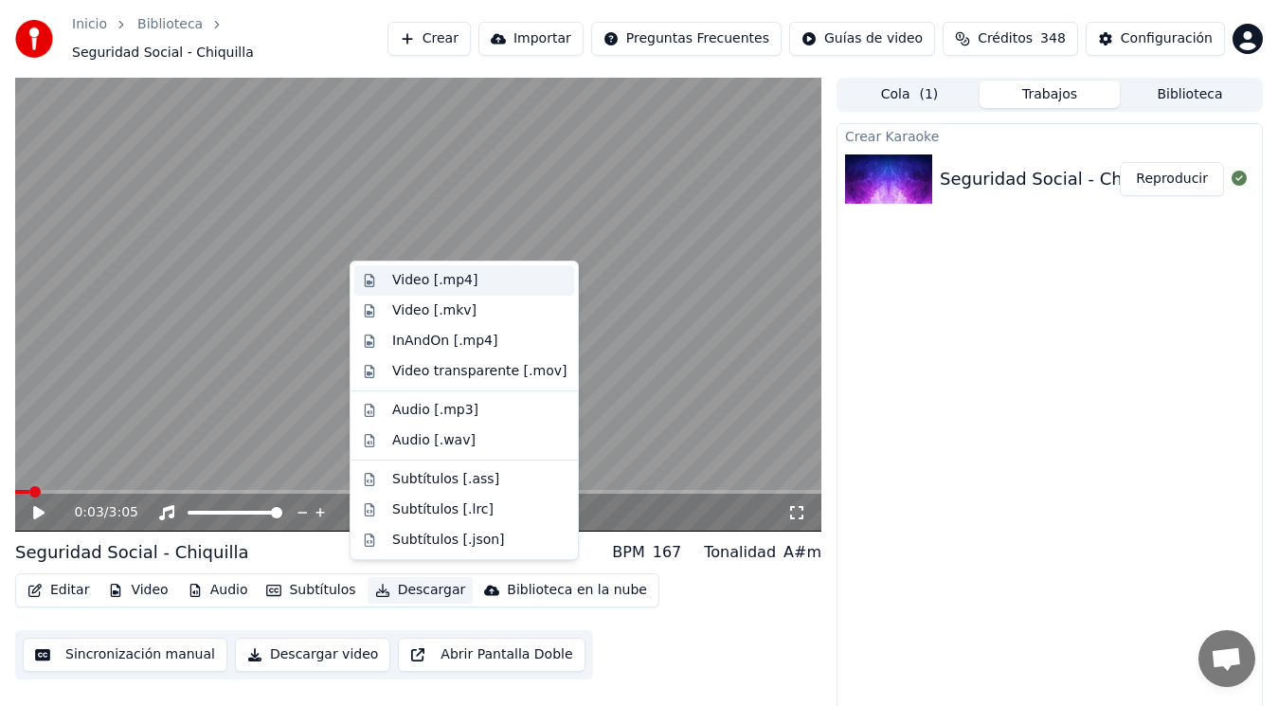
click at [414, 278] on div "Video [.mp4]" at bounding box center [434, 280] width 85 height 19
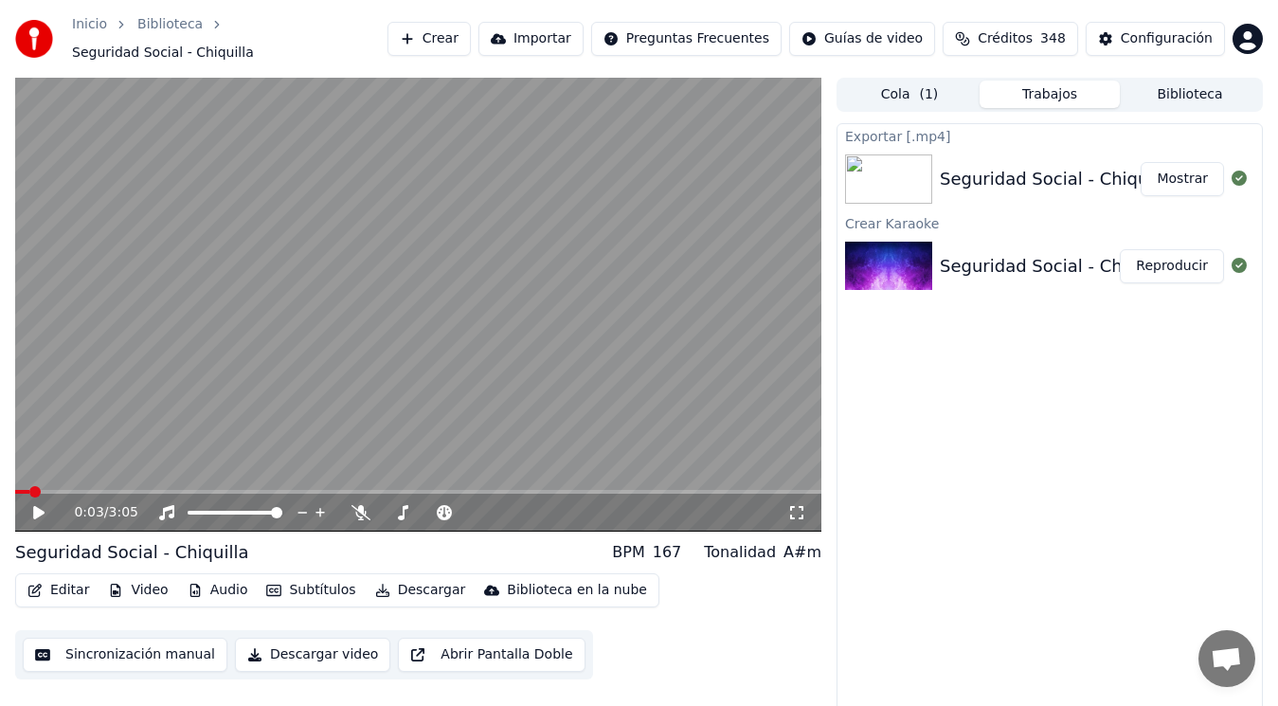
click at [1187, 164] on button "Mostrar" at bounding box center [1182, 179] width 83 height 34
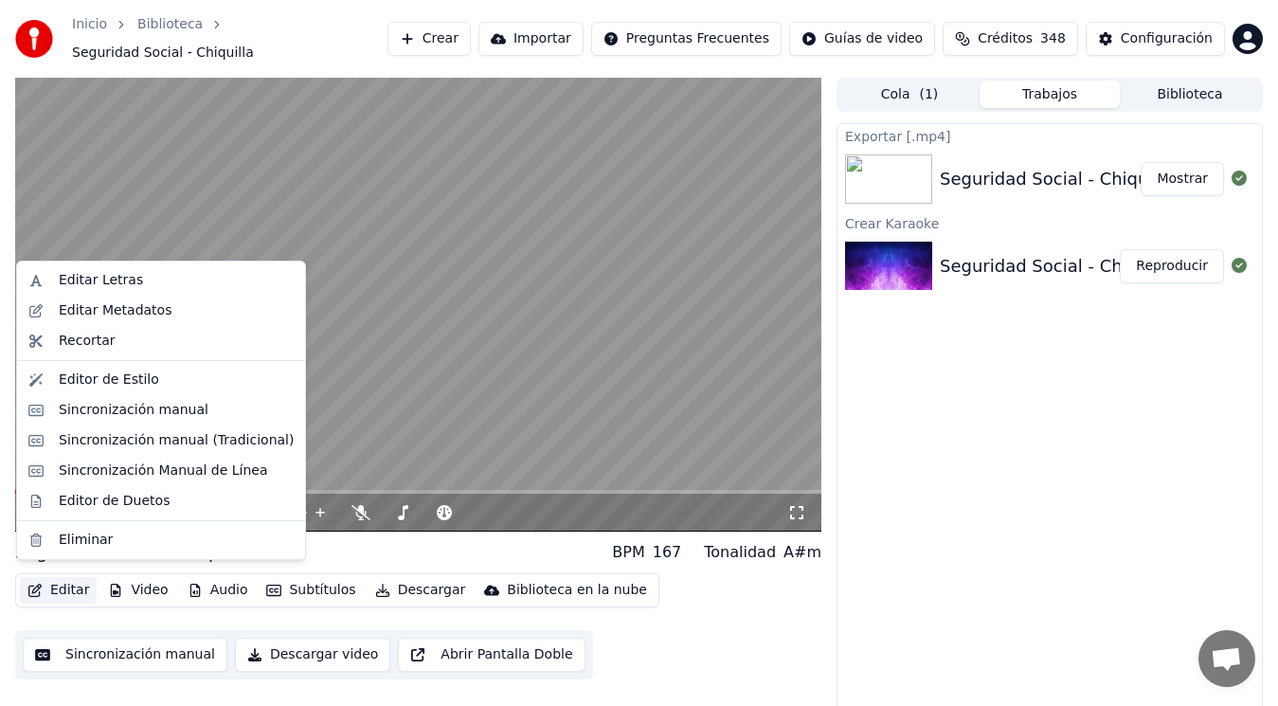
click at [56, 577] on button "Editar" at bounding box center [58, 590] width 77 height 27
click at [79, 535] on div "Eliminar" at bounding box center [86, 540] width 54 height 19
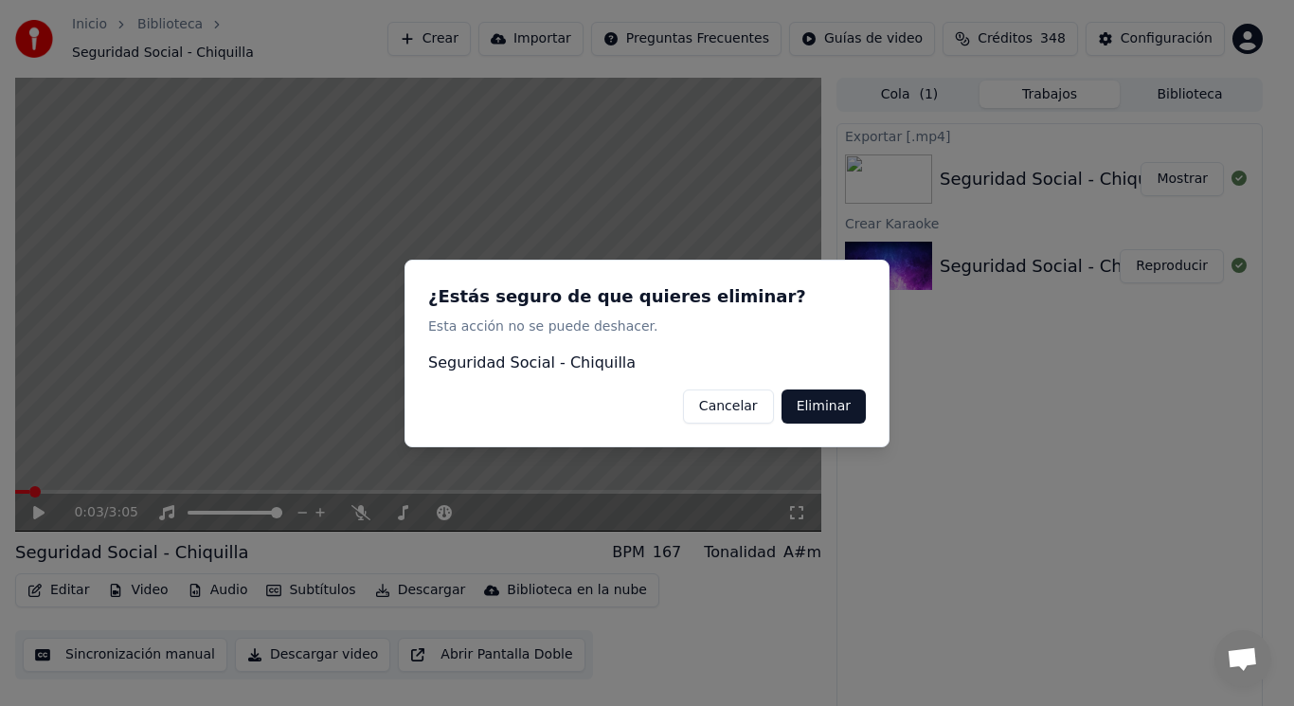
click at [843, 413] on button "Eliminar" at bounding box center [824, 405] width 84 height 34
